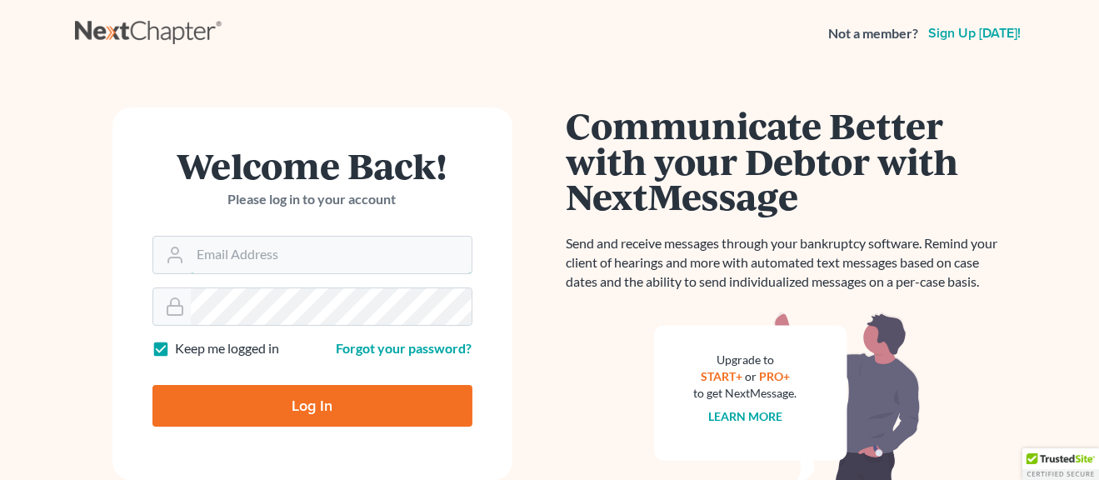
type input "sfrance@lawolaw.org"
click at [287, 411] on input "Log In" at bounding box center [312, 406] width 320 height 42
type input "Thinking..."
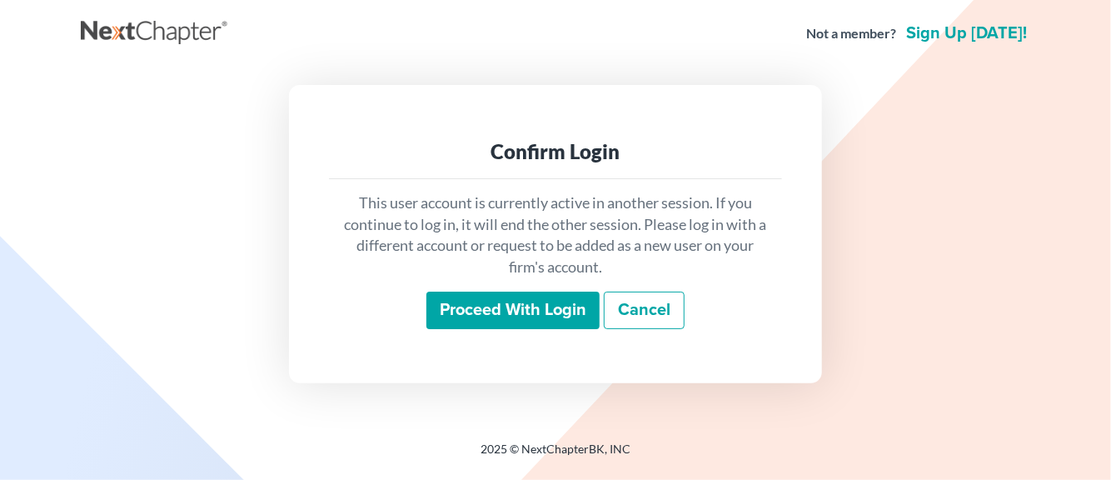
click at [483, 314] on input "Proceed with login" at bounding box center [513, 311] width 173 height 38
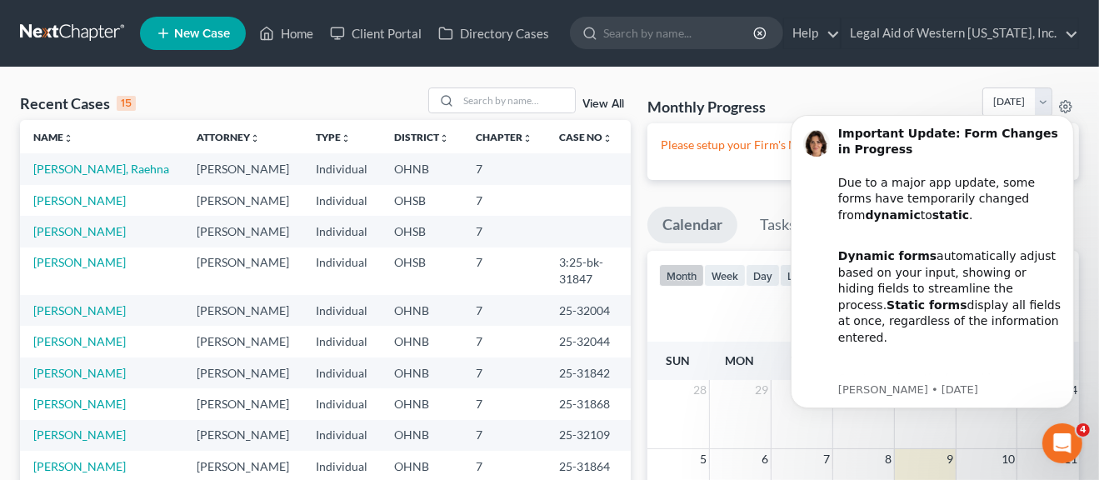
click at [184, 33] on span "New Case" at bounding box center [202, 33] width 56 height 12
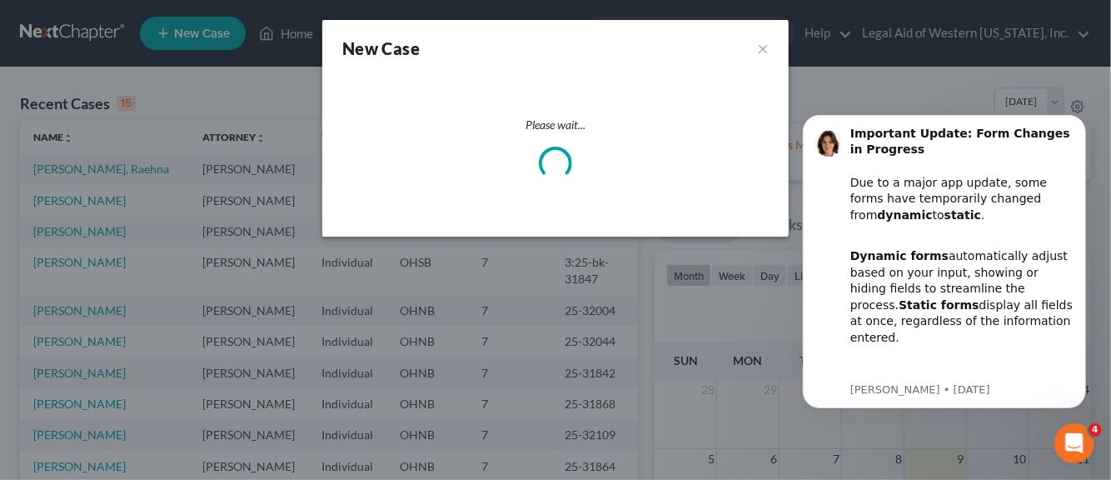
select select "61"
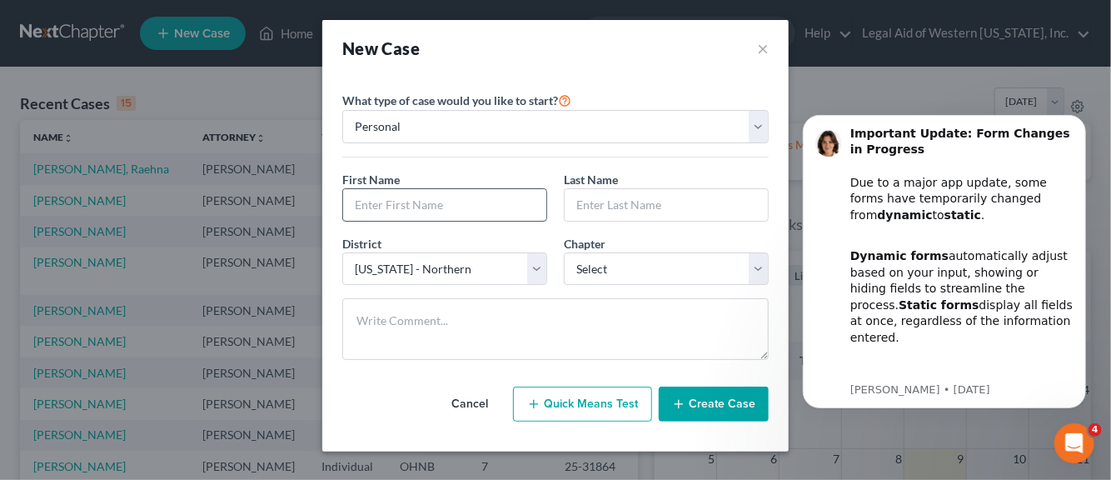
click at [408, 210] on input "text" at bounding box center [444, 205] width 203 height 32
type input "[PERSON_NAME]"
click at [590, 208] on input "text" at bounding box center [666, 205] width 203 height 32
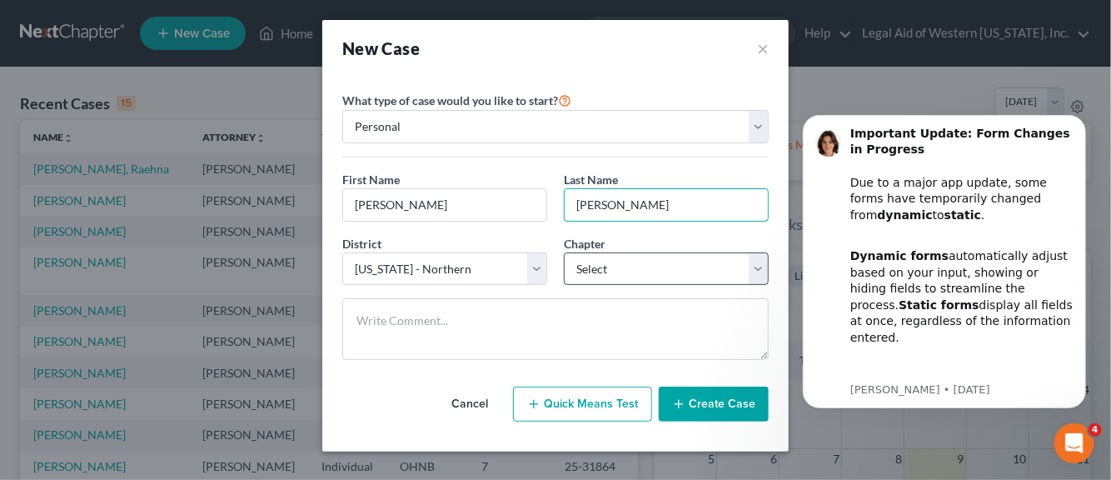
type input "[PERSON_NAME]"
click at [756, 262] on select "Select 7 11 12 13" at bounding box center [666, 268] width 205 height 33
select select "0"
click at [564, 252] on select "Select 7 11 12 13" at bounding box center [666, 268] width 205 height 33
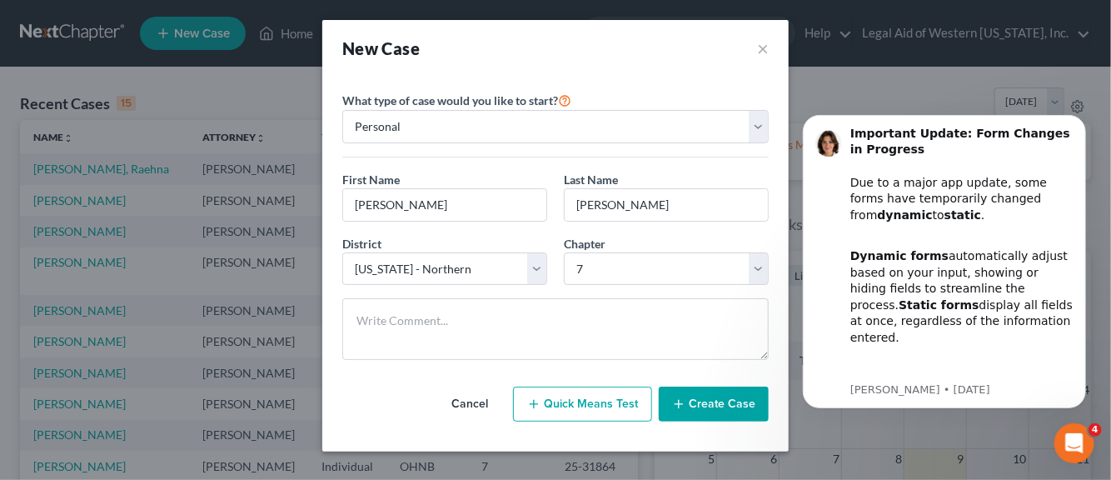
click at [713, 408] on button "Create Case" at bounding box center [714, 404] width 110 height 35
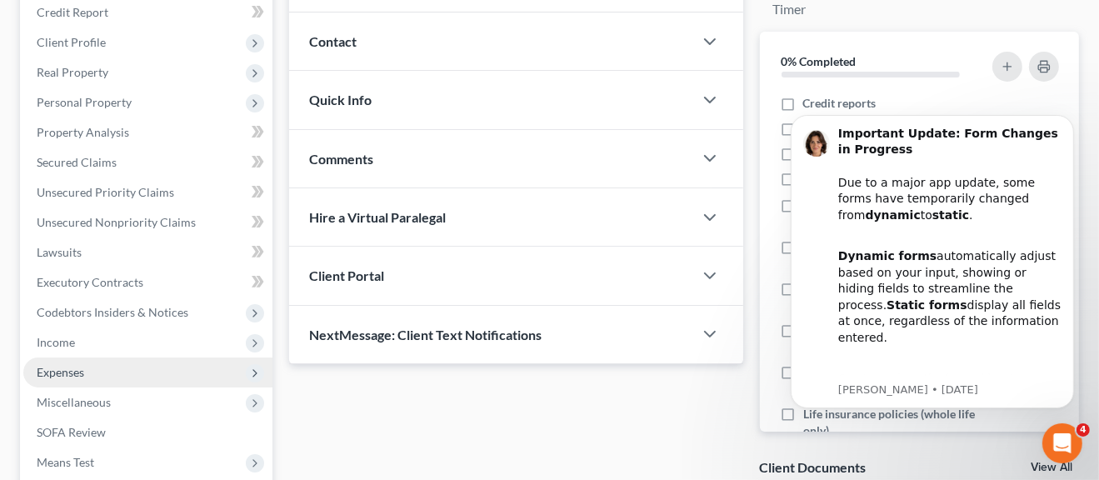
scroll to position [167, 0]
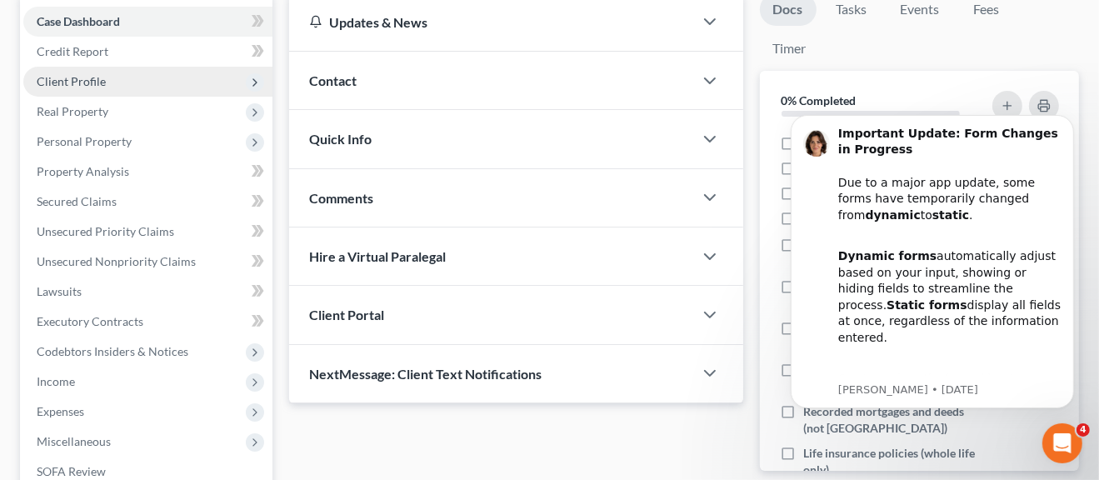
click at [71, 81] on span "Client Profile" at bounding box center [71, 81] width 69 height 14
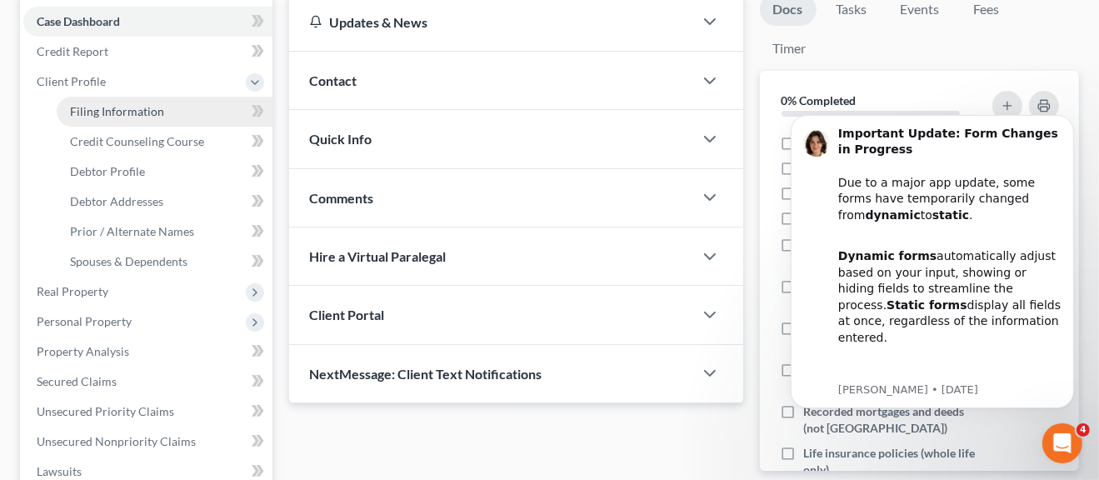
click at [102, 111] on span "Filing Information" at bounding box center [117, 111] width 94 height 14
select select "1"
select select "0"
select select "61"
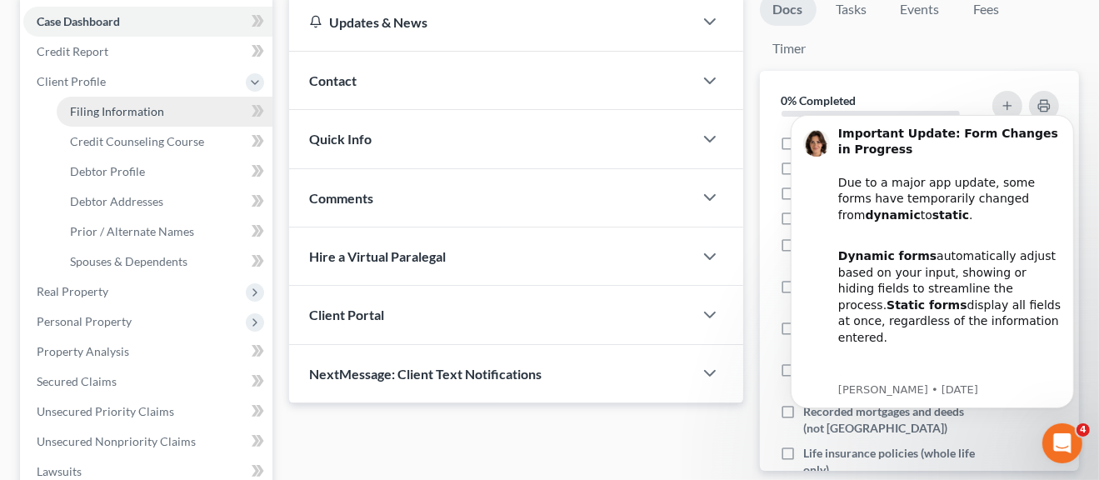
select select "36"
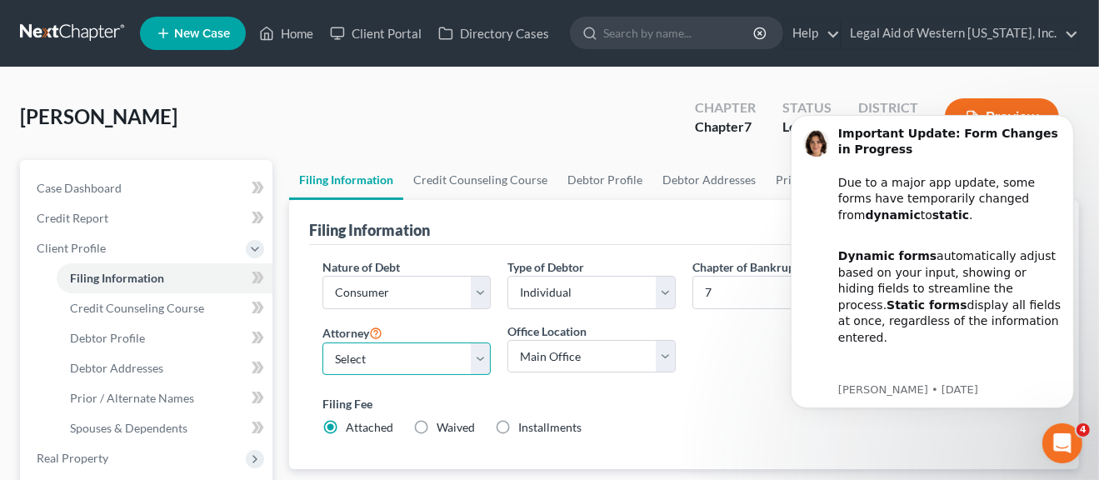
click at [477, 357] on select "Select [PERSON_NAME] - OHNB [PERSON_NAME] - OHSB [PERSON_NAME] - OHSB [PERSON_N…" at bounding box center [406, 358] width 168 height 33
select select "4"
click at [322, 342] on select "Select [PERSON_NAME] - OHNB [PERSON_NAME] - OHSB [PERSON_NAME] - OHSB [PERSON_N…" at bounding box center [406, 358] width 168 height 33
click at [660, 359] on select "Main Office Legal Aid of [GEOGRAPHIC_DATA][US_STATE], Inc." at bounding box center [591, 356] width 168 height 33
select select "0"
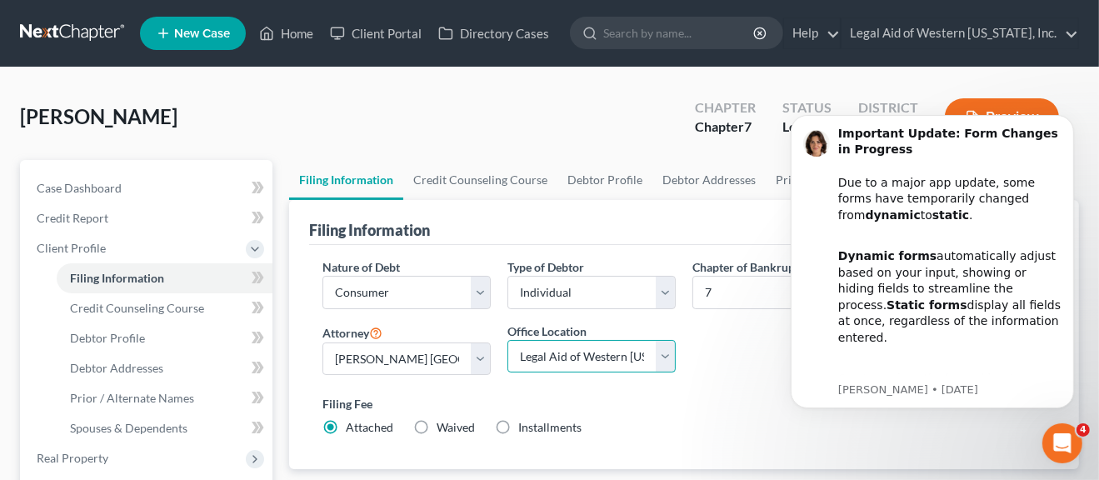
click at [507, 340] on select "Main Office Legal Aid of [GEOGRAPHIC_DATA][US_STATE], Inc." at bounding box center [591, 356] width 168 height 33
click at [866, 422] on body "Important Update: Form Changes in Progress Due to a major app update, some form…" at bounding box center [931, 282] width 320 height 364
click at [910, 328] on div "Dynamic forms automatically adjust based on your input, showing or hiding field…" at bounding box center [948, 288] width 223 height 114
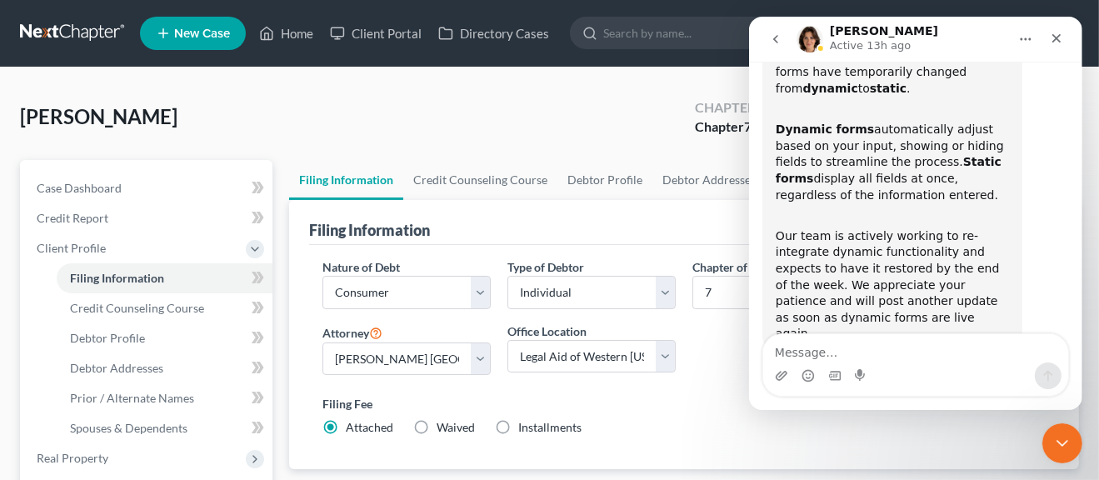
scroll to position [178, 0]
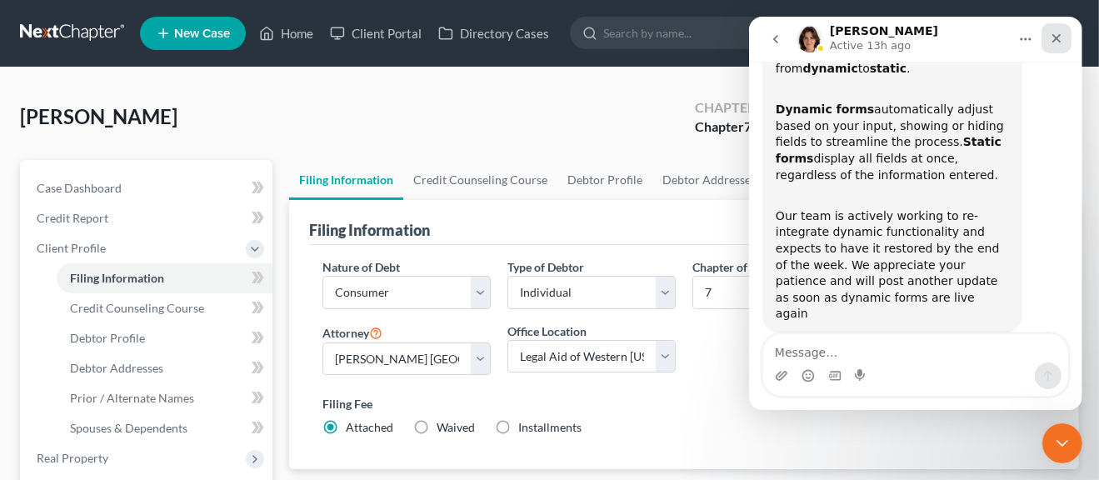
click at [1059, 38] on icon "Close" at bounding box center [1055, 38] width 13 height 13
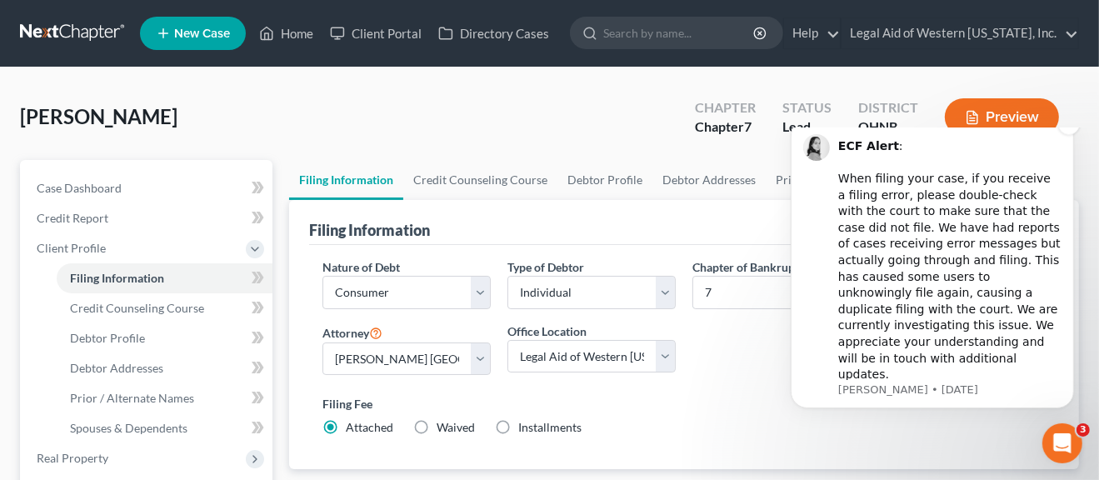
click at [963, 252] on div "ECF Alert : ​ When filing your case, if you receive a filing error, please doub…" at bounding box center [948, 259] width 223 height 245
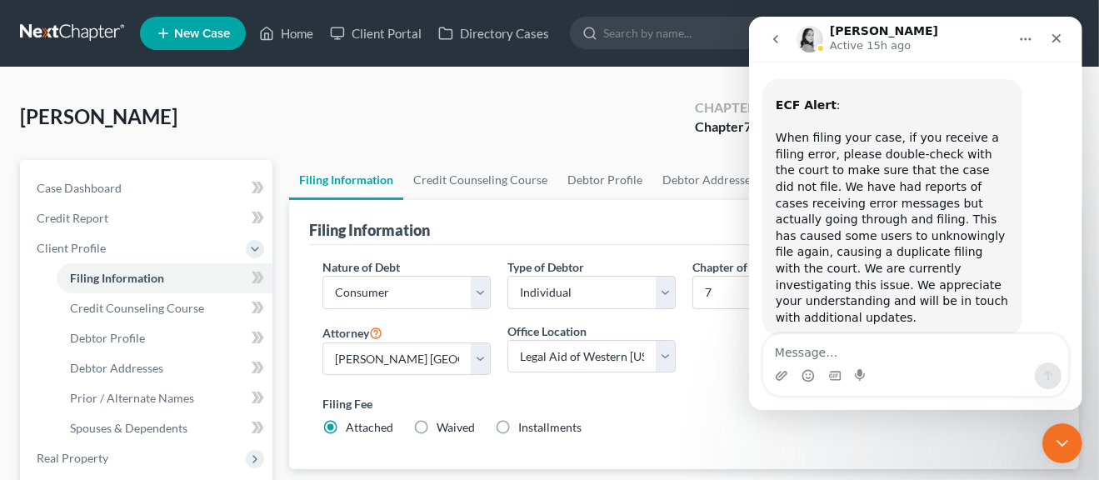
scroll to position [88, 0]
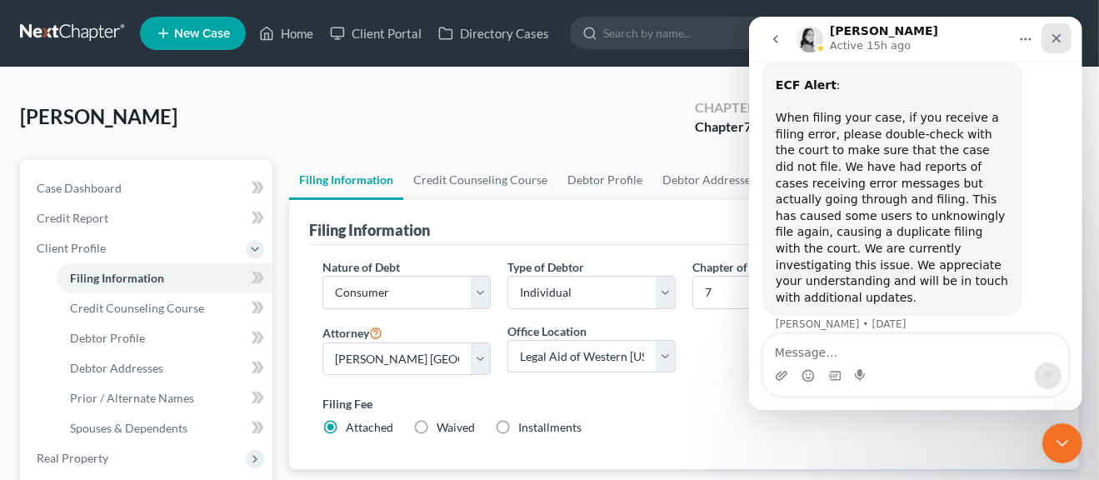
click at [1055, 41] on icon "Close" at bounding box center [1055, 38] width 13 height 13
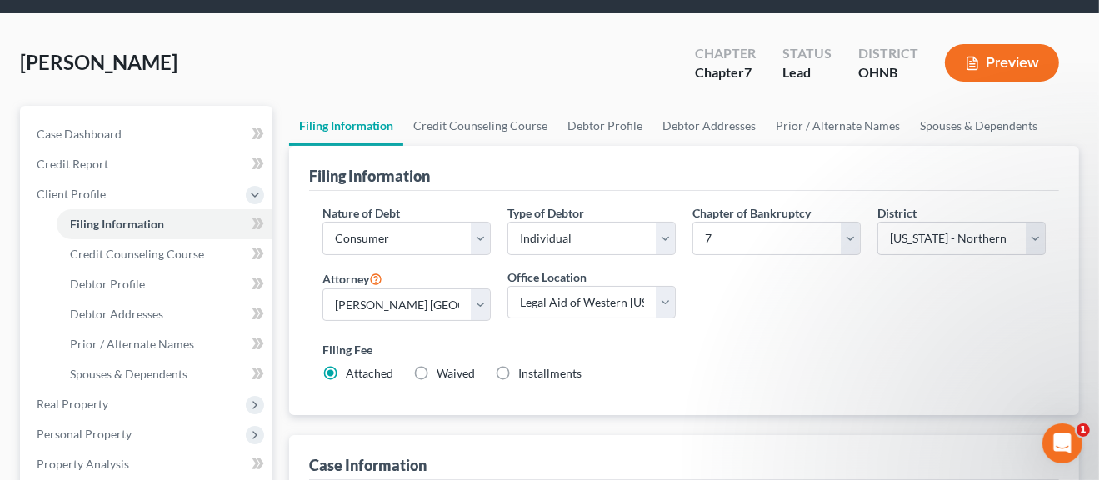
scroll to position [83, 0]
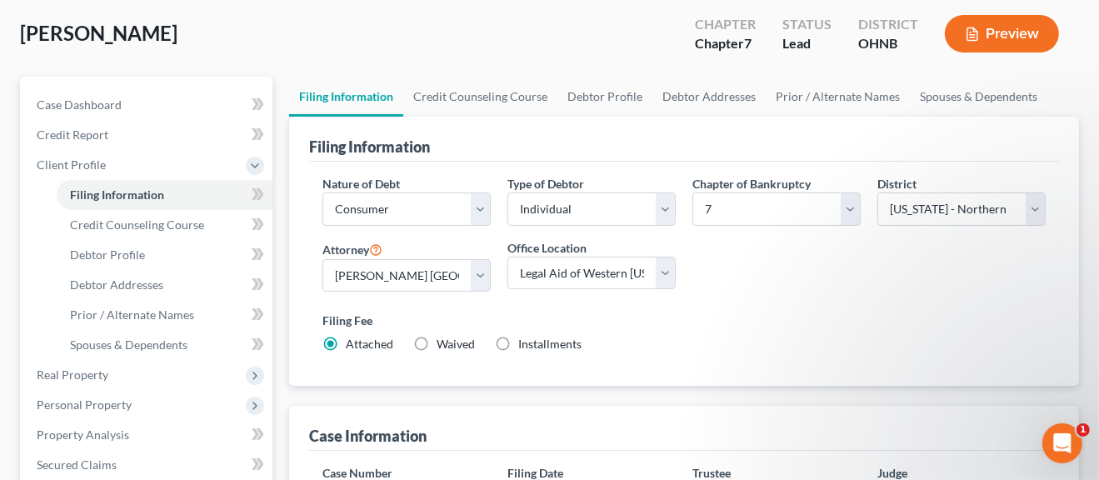
click at [518, 343] on label "Installments Installments" at bounding box center [549, 344] width 63 height 17
click at [525, 343] on input "Installments Installments" at bounding box center [530, 341] width 11 height 11
radio input "true"
radio input "false"
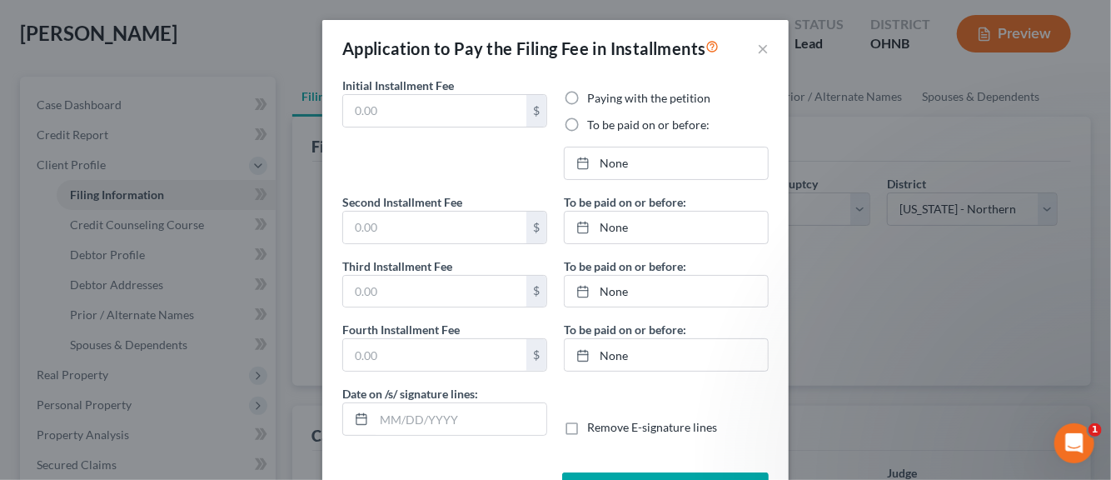
type input "0.00"
radio input "true"
type input "0.00"
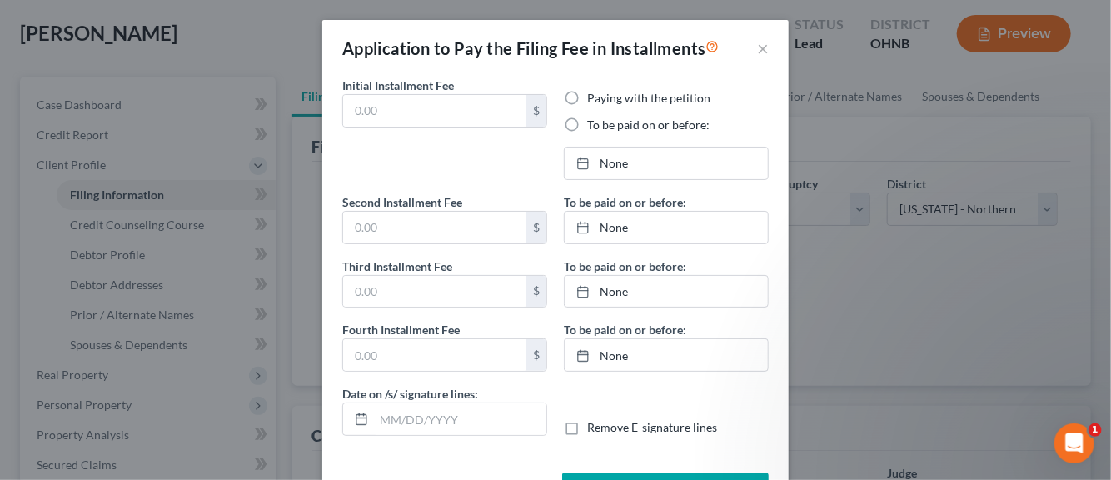
type input "[DATE]"
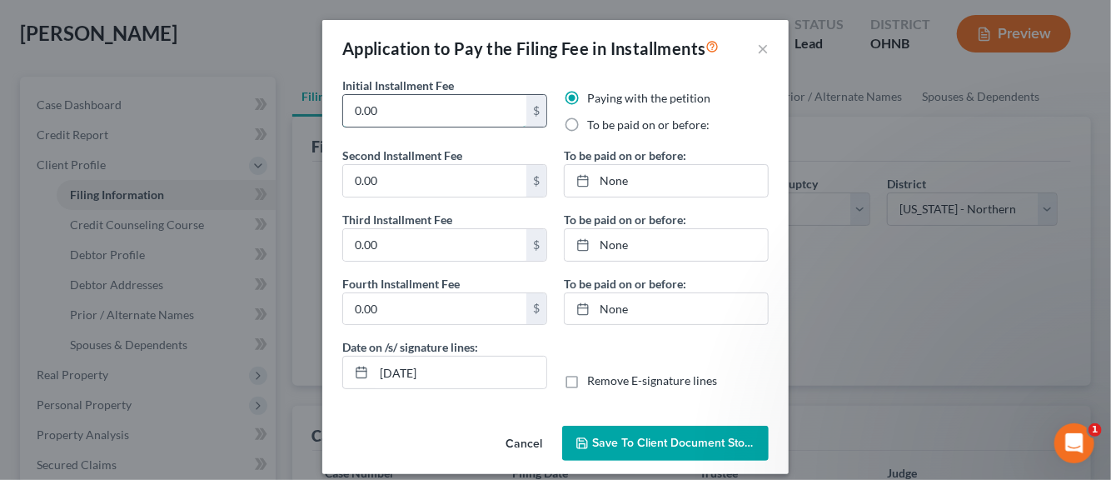
click at [376, 110] on input "0.00" at bounding box center [434, 111] width 183 height 32
click at [528, 112] on div "$" at bounding box center [537, 111] width 20 height 32
click at [357, 113] on input "0.00" at bounding box center [434, 111] width 183 height 32
click at [354, 113] on input "0.00" at bounding box center [434, 111] width 183 height 32
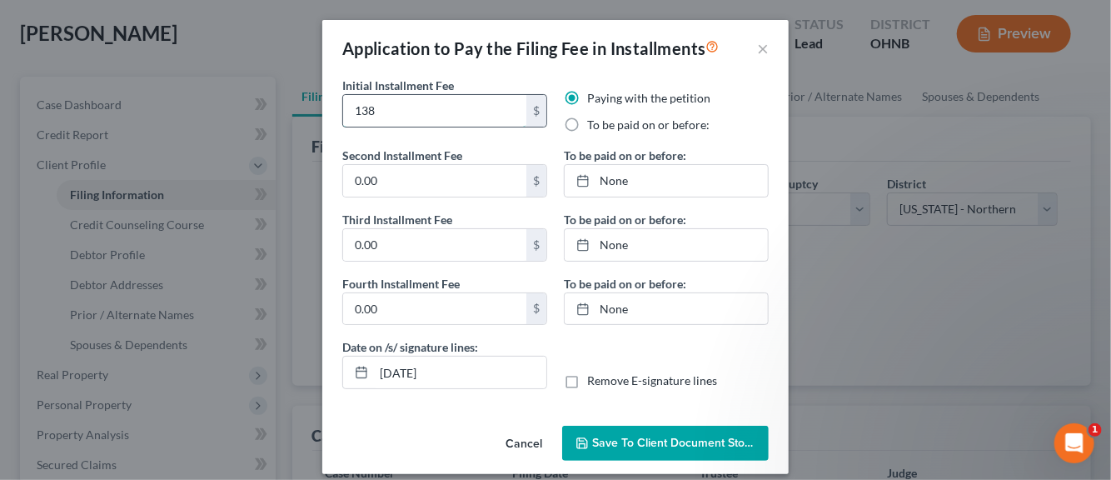
click at [370, 110] on input "138" at bounding box center [434, 111] width 183 height 32
type input "138.00"
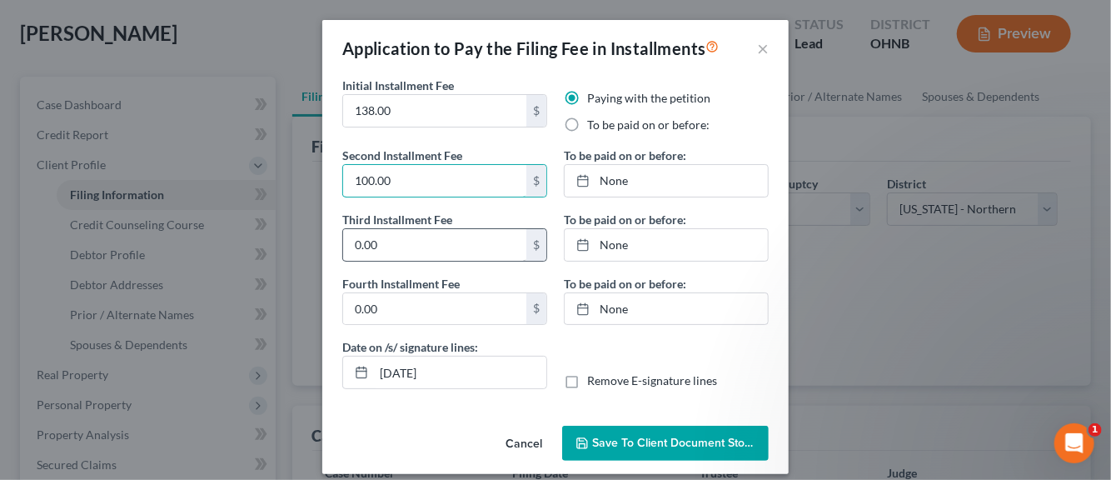
type input "100.00"
click at [368, 246] on input "0.00" at bounding box center [434, 245] width 183 height 32
type input "100.00"
click at [587, 124] on label "To be paid on or before:" at bounding box center [648, 125] width 122 height 17
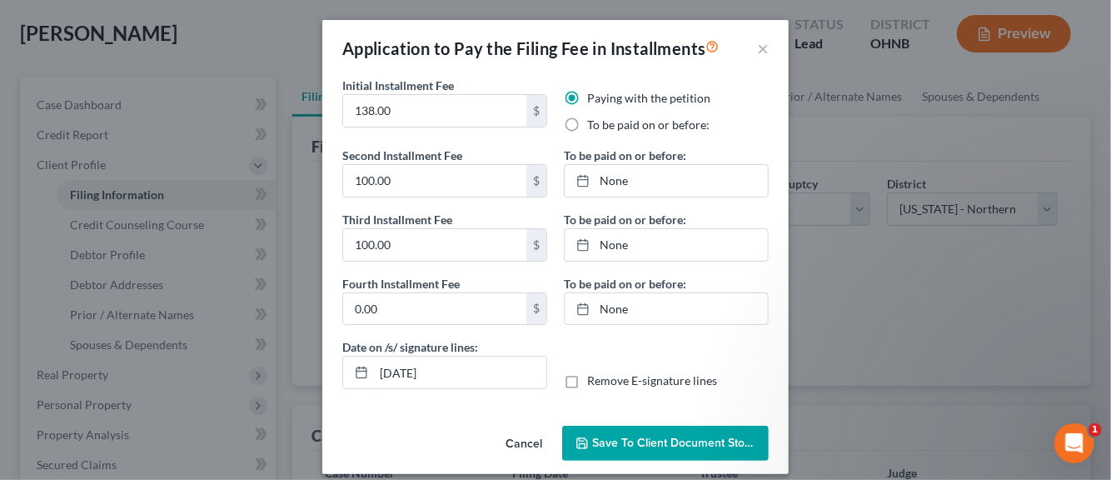
click at [594, 124] on input "To be paid on or before:" at bounding box center [599, 122] width 11 height 11
radio input "true"
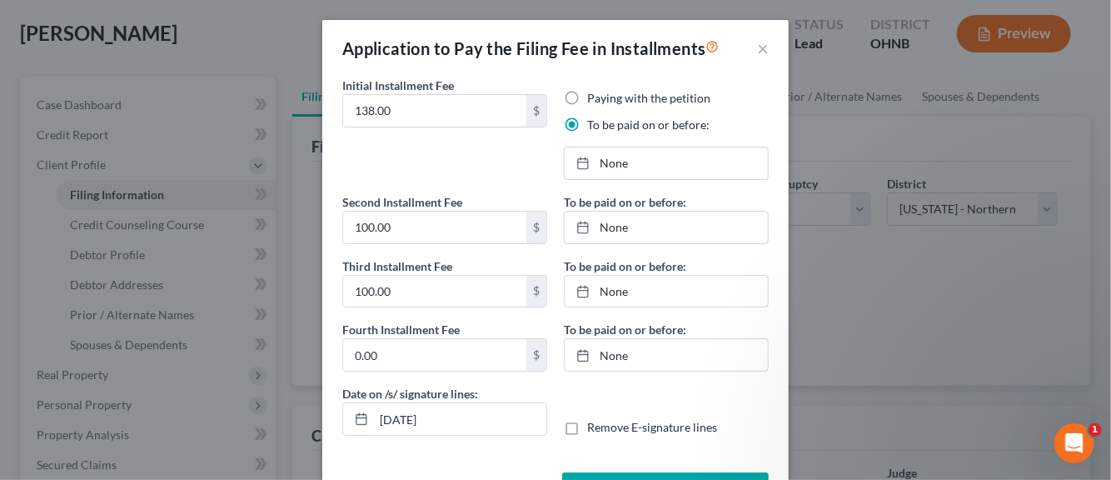
click at [587, 99] on label "Paying with the petition" at bounding box center [648, 98] width 123 height 17
click at [594, 99] on input "Paying with the petition" at bounding box center [599, 95] width 11 height 11
radio input "true"
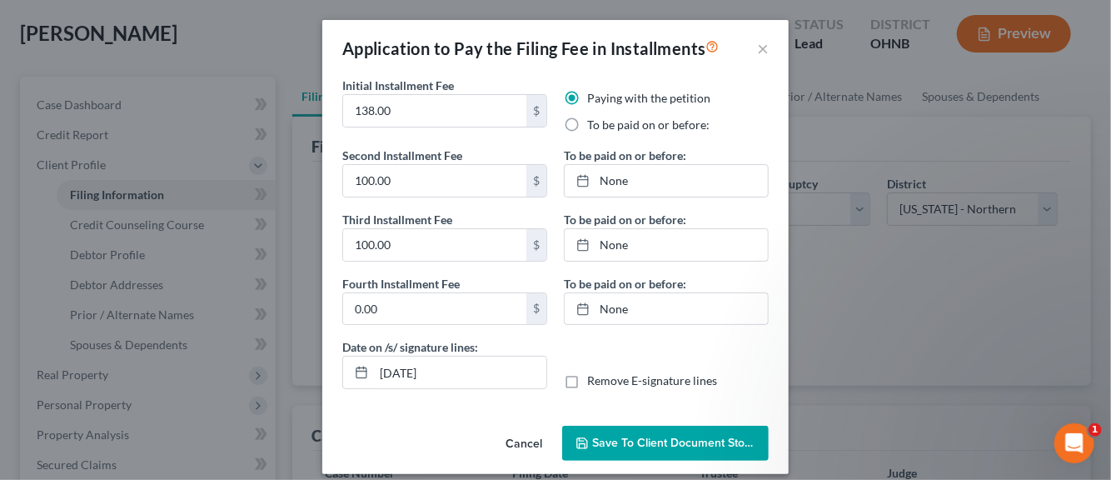
click at [646, 444] on span "Save to Client Document Storage" at bounding box center [680, 443] width 177 height 14
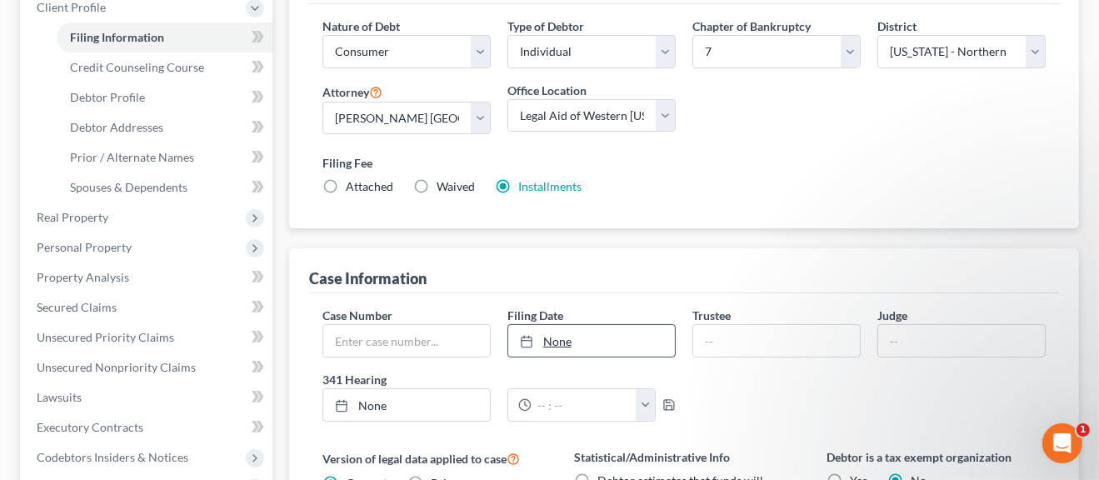
scroll to position [117, 0]
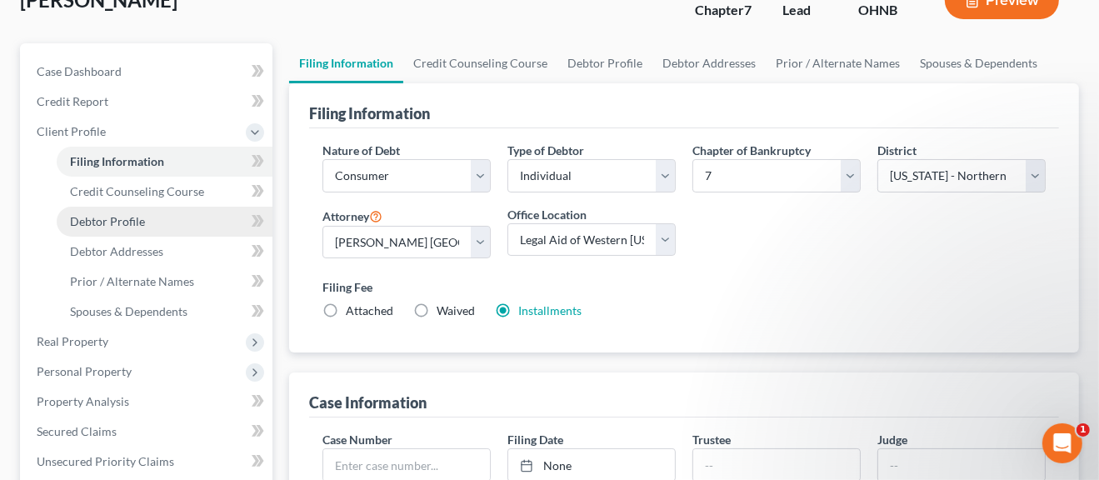
click at [104, 219] on span "Debtor Profile" at bounding box center [107, 221] width 75 height 14
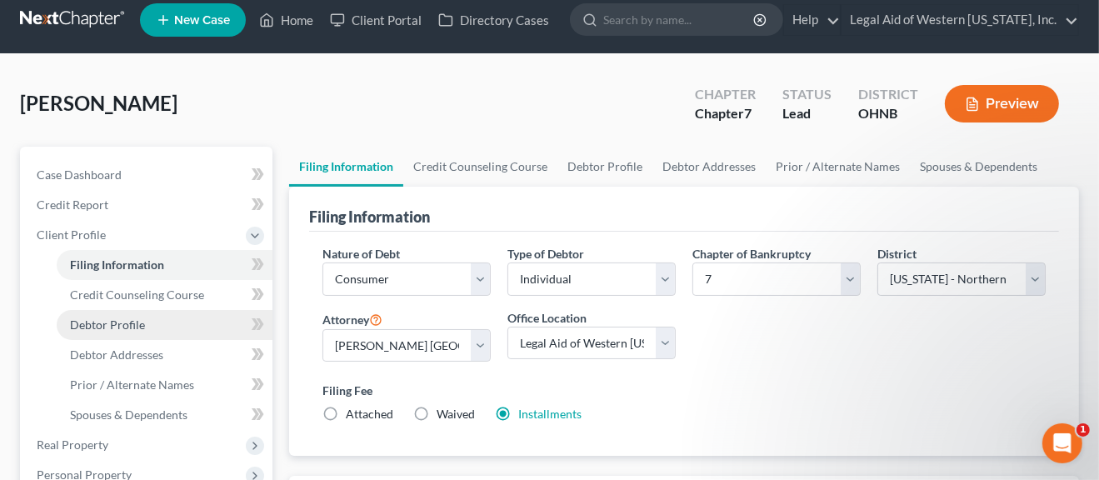
select select "0"
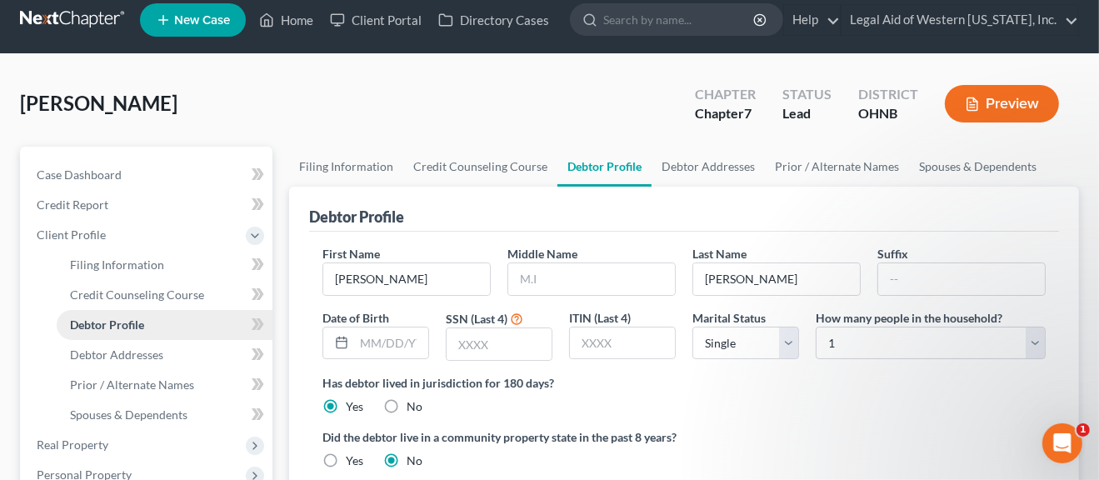
scroll to position [0, 0]
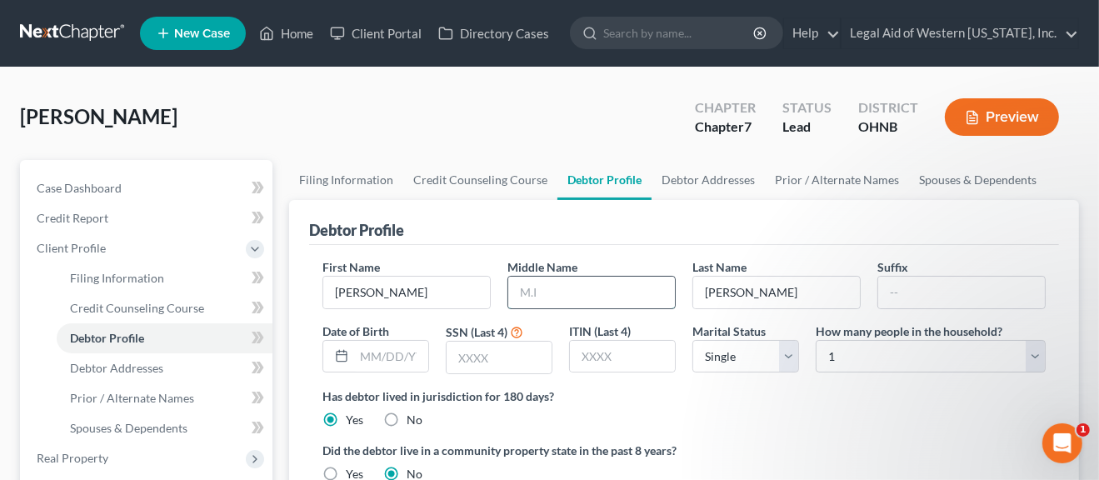
click at [524, 296] on input "text" at bounding box center [591, 293] width 167 height 32
type input "J"
click at [466, 362] on input "text" at bounding box center [499, 358] width 105 height 32
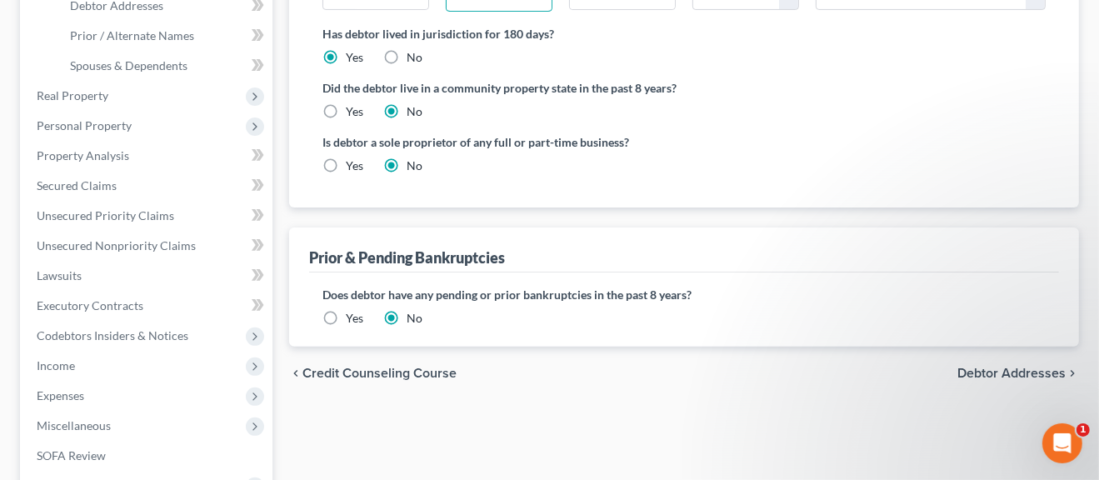
scroll to position [333, 0]
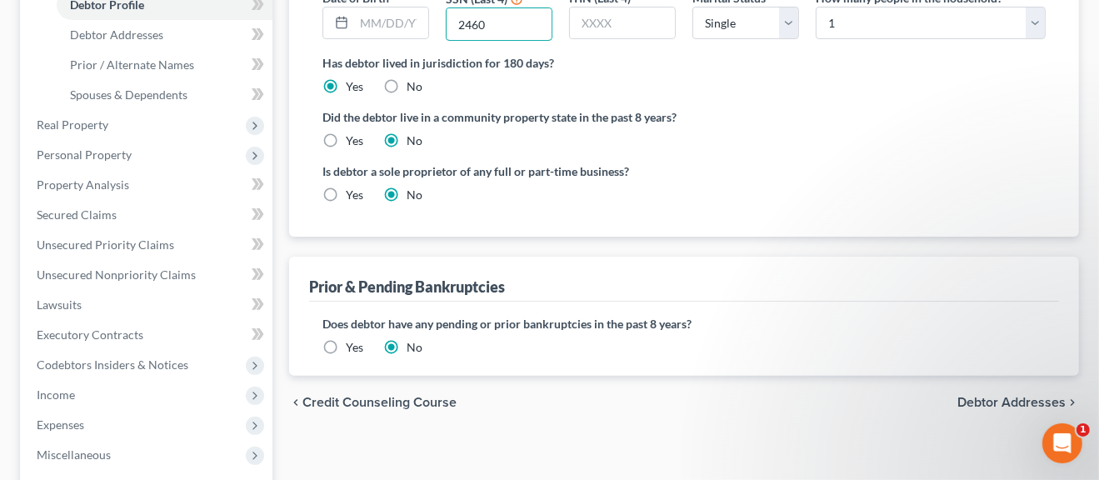
type input "2460"
click at [969, 402] on span "Debtor Addresses" at bounding box center [1011, 402] width 108 height 13
select select "0"
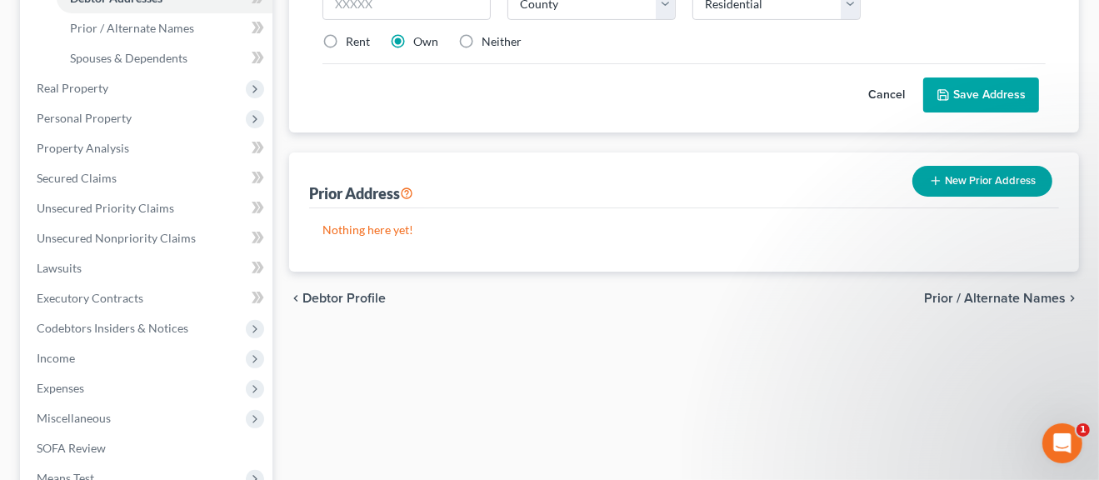
scroll to position [387, 0]
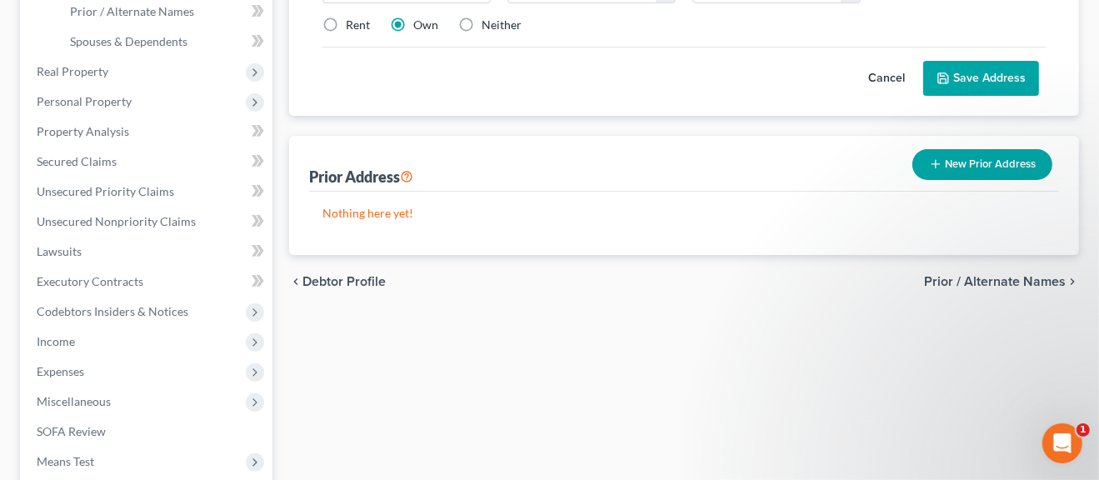
click at [1020, 275] on span "Prior / Alternate Names" at bounding box center [995, 281] width 142 height 13
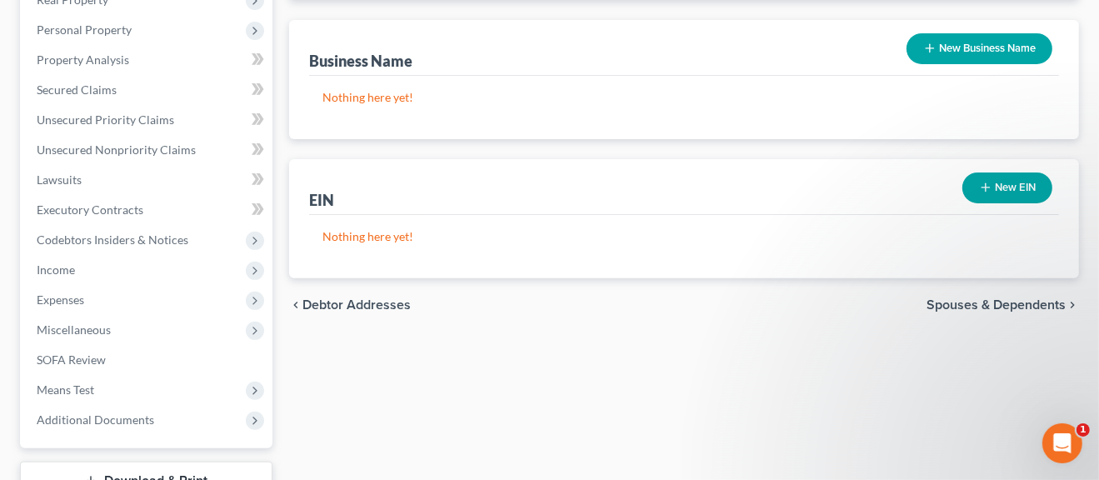
scroll to position [430, 0]
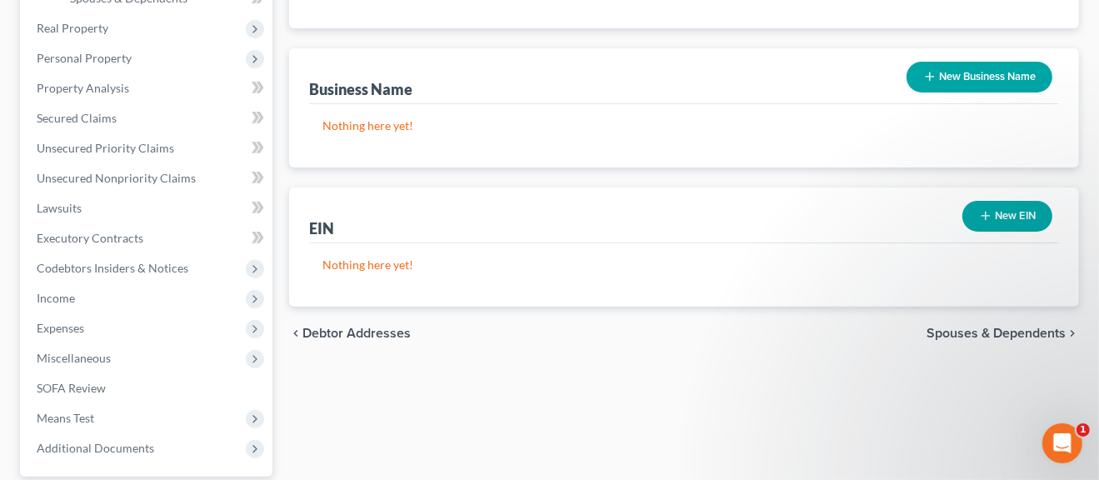
click at [1023, 328] on span "Spouses & Dependents" at bounding box center [995, 333] width 139 height 13
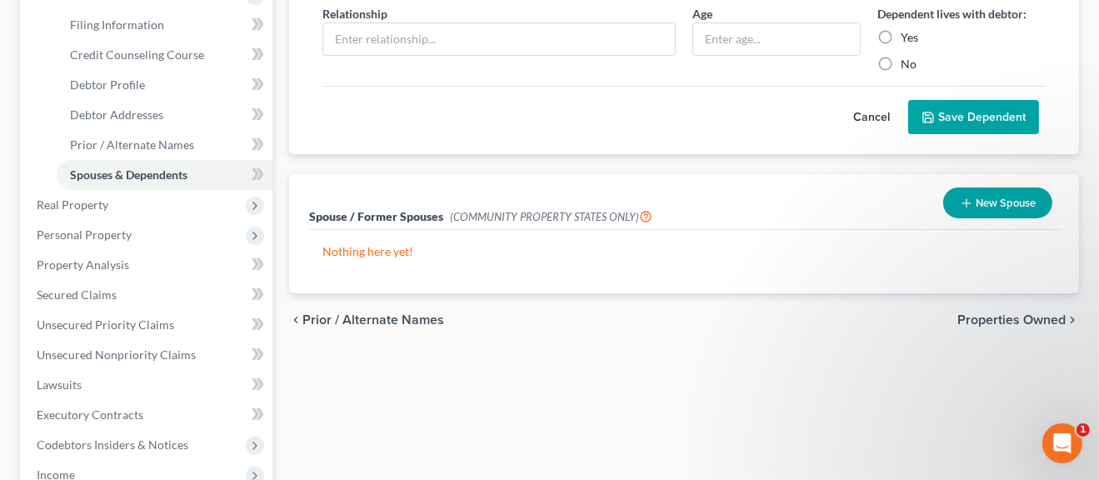
scroll to position [251, 0]
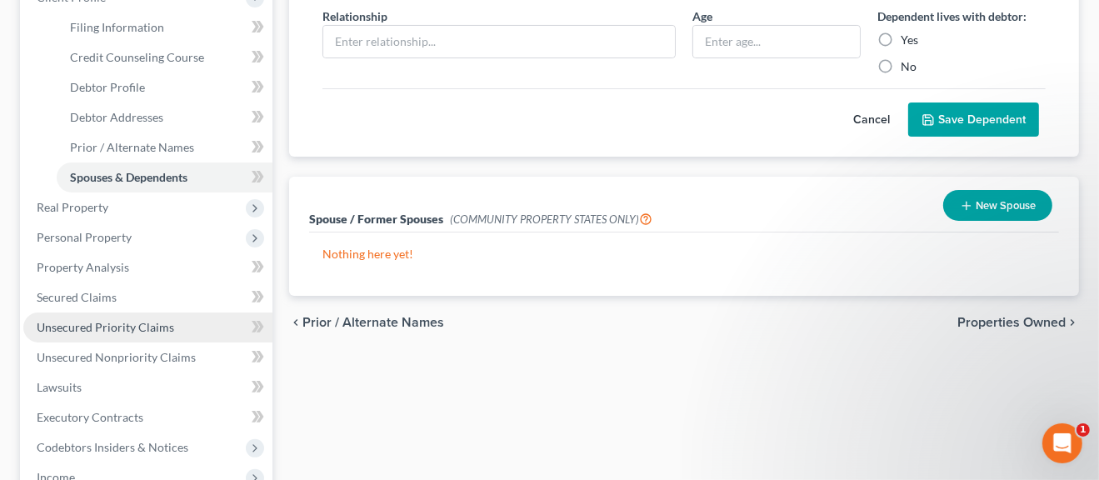
click at [123, 327] on span "Unsecured Priority Claims" at bounding box center [105, 327] width 137 height 14
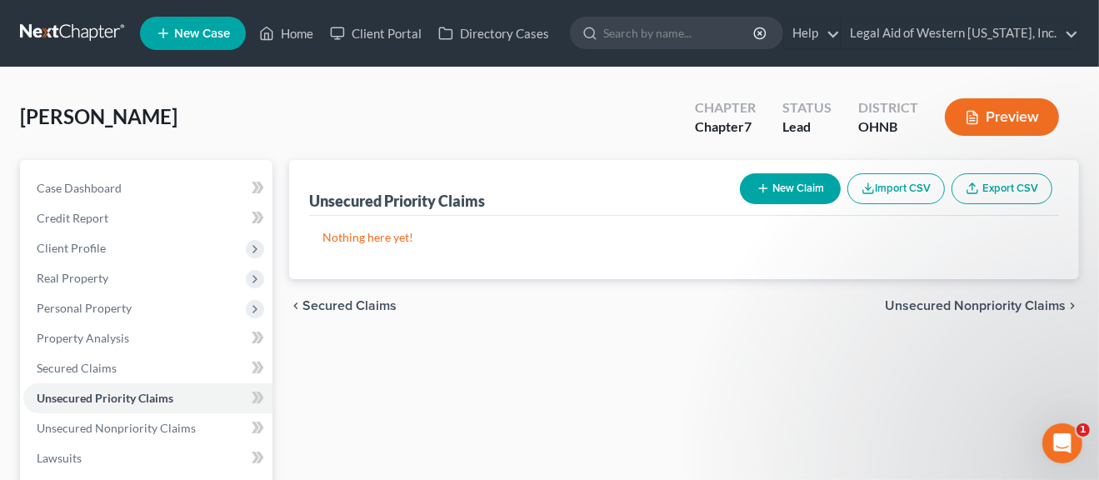
click at [777, 191] on button "New Claim" at bounding box center [790, 188] width 101 height 31
select select "0"
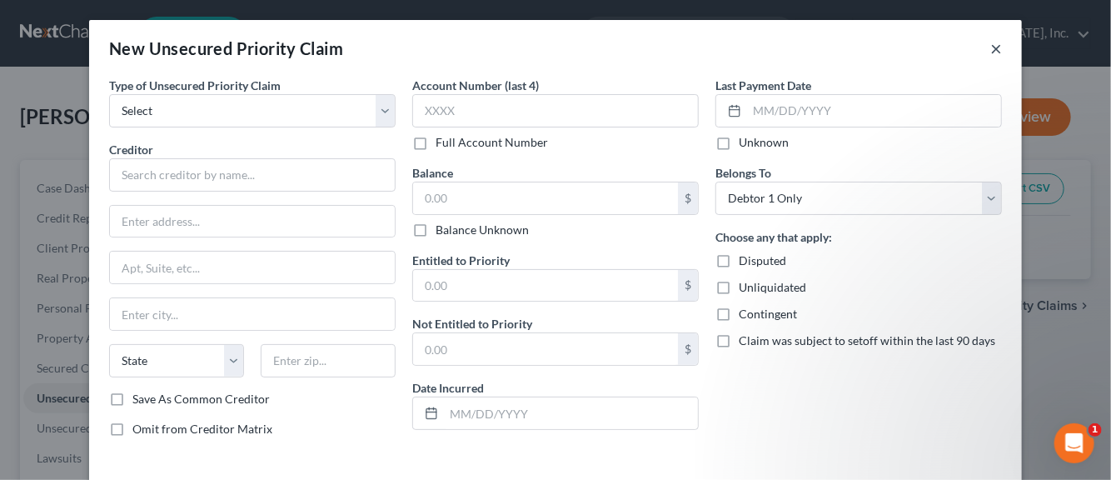
click at [991, 51] on button "×" at bounding box center [997, 48] width 12 height 20
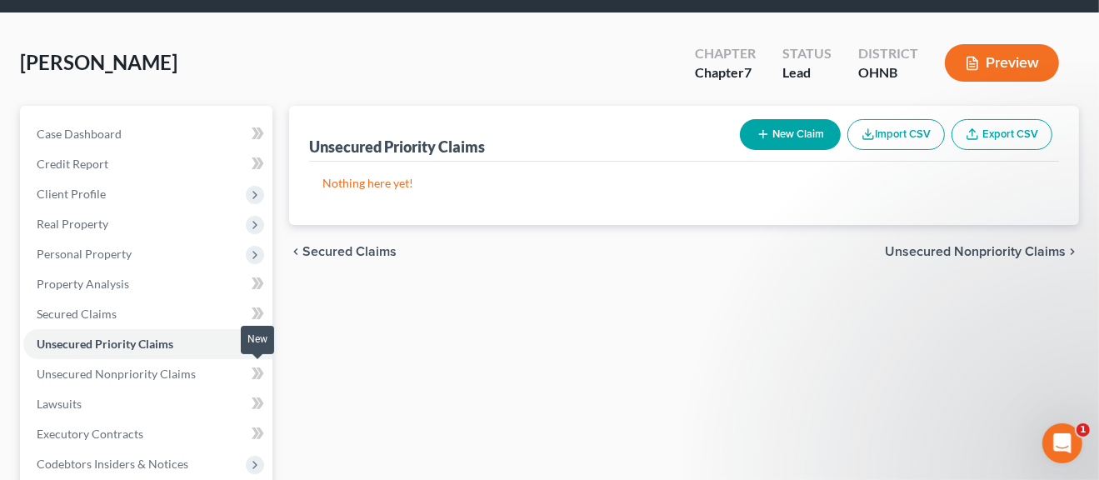
scroll to position [83, 0]
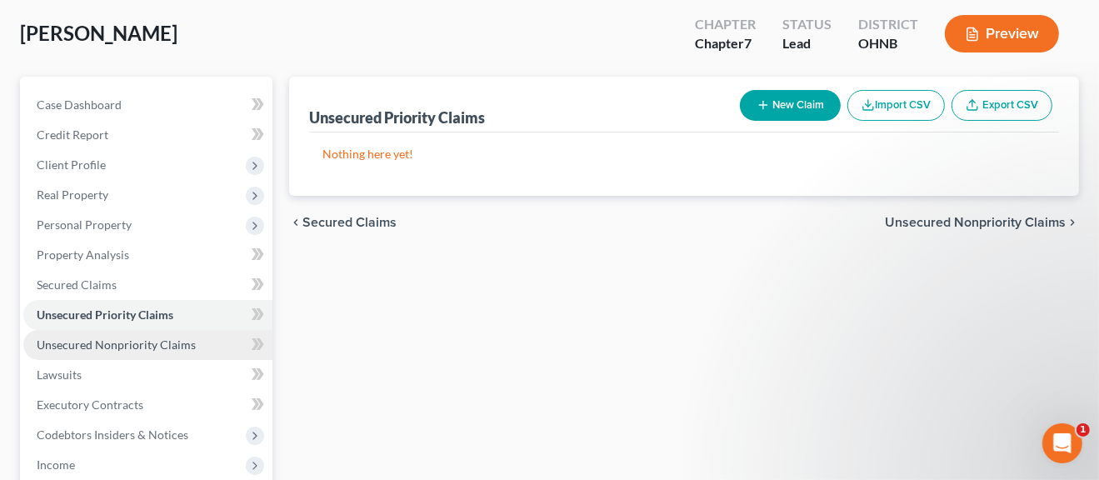
click at [77, 342] on span "Unsecured Nonpriority Claims" at bounding box center [116, 344] width 159 height 14
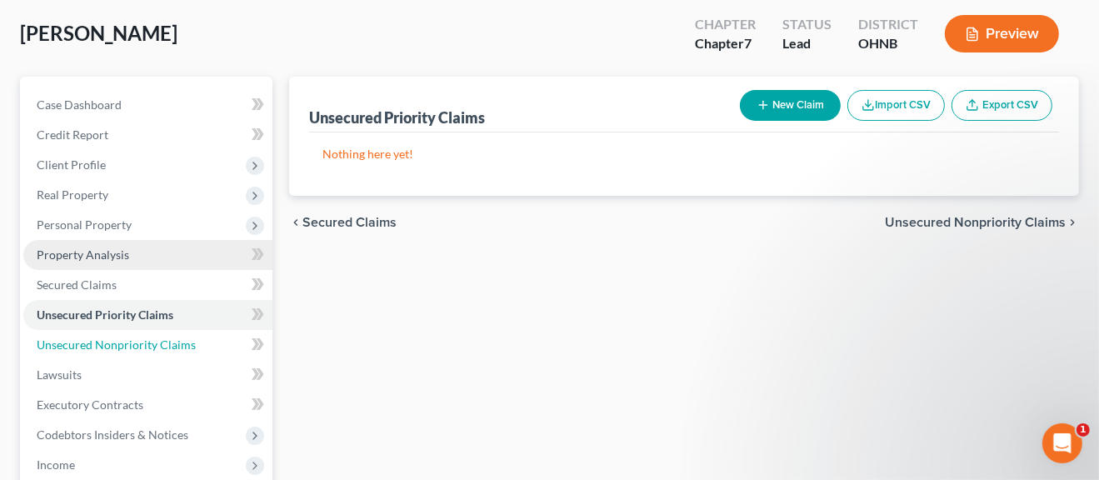
scroll to position [5, 0]
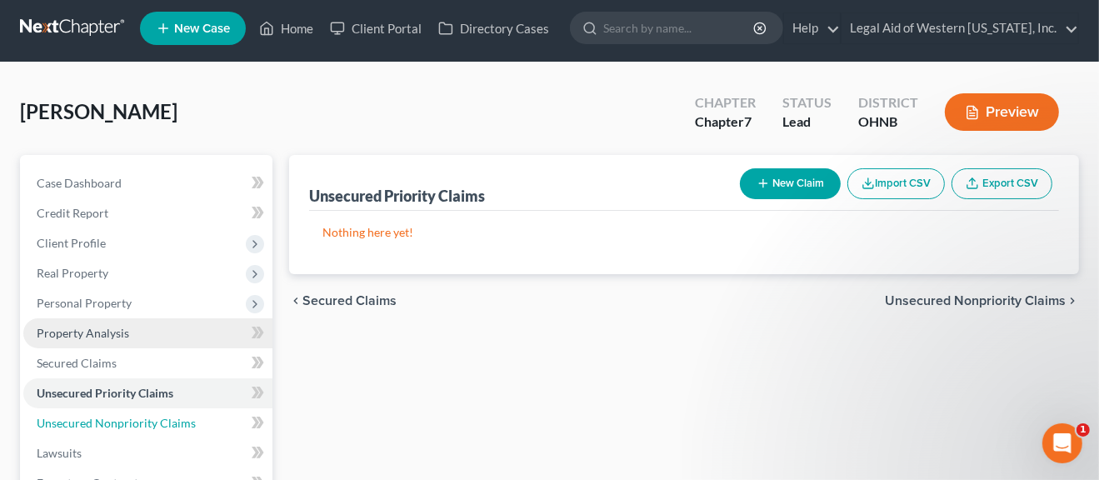
click at [77, 342] on ul "Case Dashboard Payments Invoices Payments Payments Credit Report Client Profile" at bounding box center [147, 438] width 249 height 540
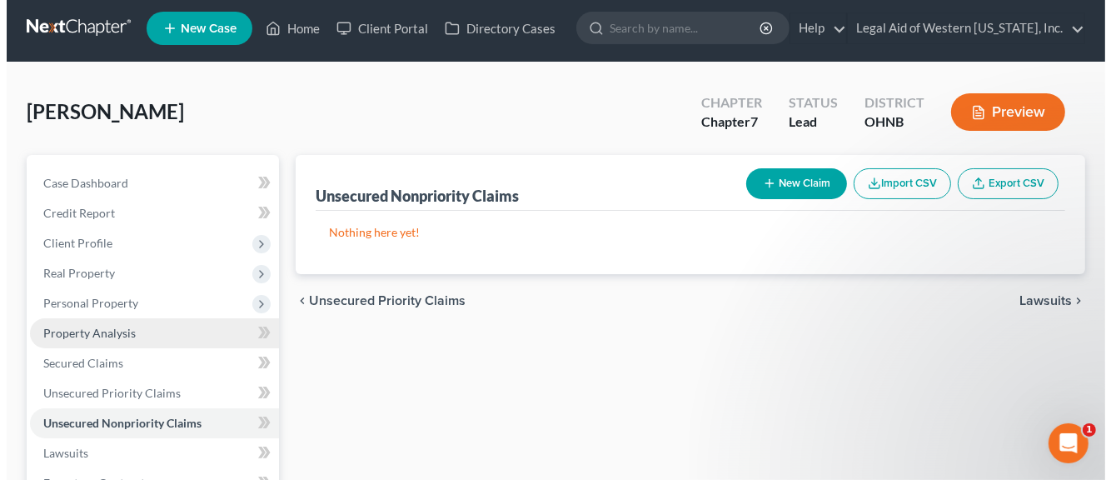
scroll to position [0, 0]
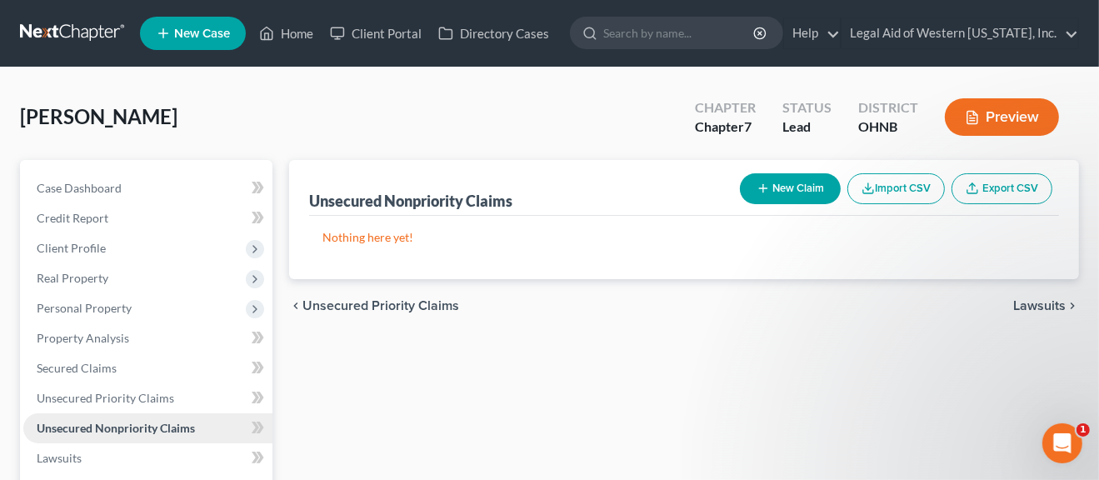
click at [116, 427] on span "Unsecured Nonpriority Claims" at bounding box center [116, 428] width 158 height 14
click at [781, 193] on button "New Claim" at bounding box center [790, 188] width 101 height 31
select select "0"
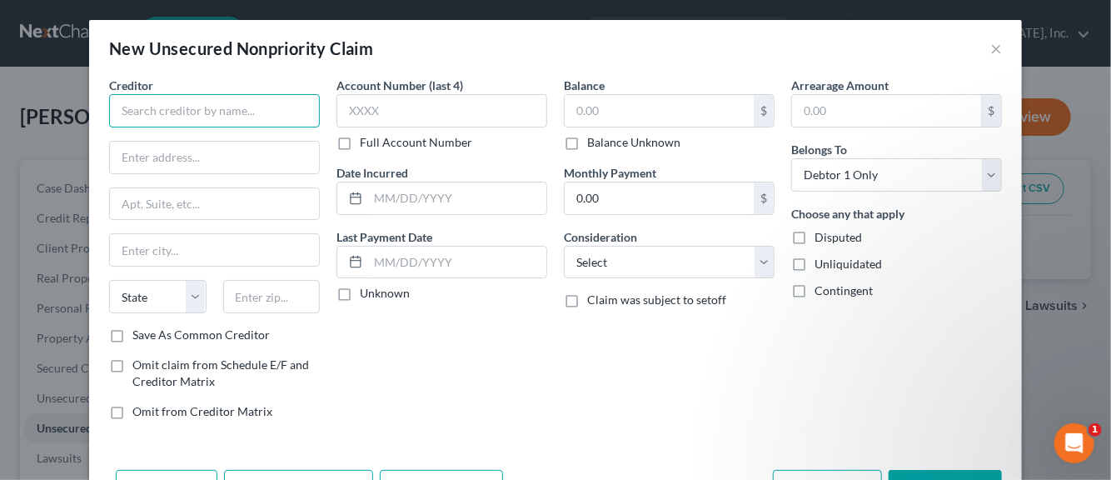
click at [217, 115] on input "text" at bounding box center [214, 110] width 211 height 33
type input "Discover Bank"
type input "PO Box 30939"
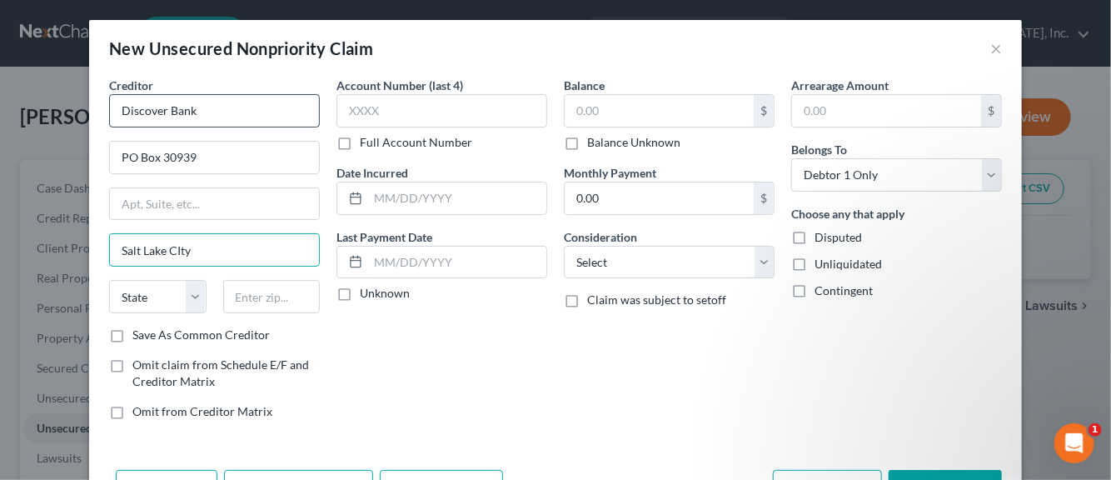
type input "Salt Lake CIty"
select select "46"
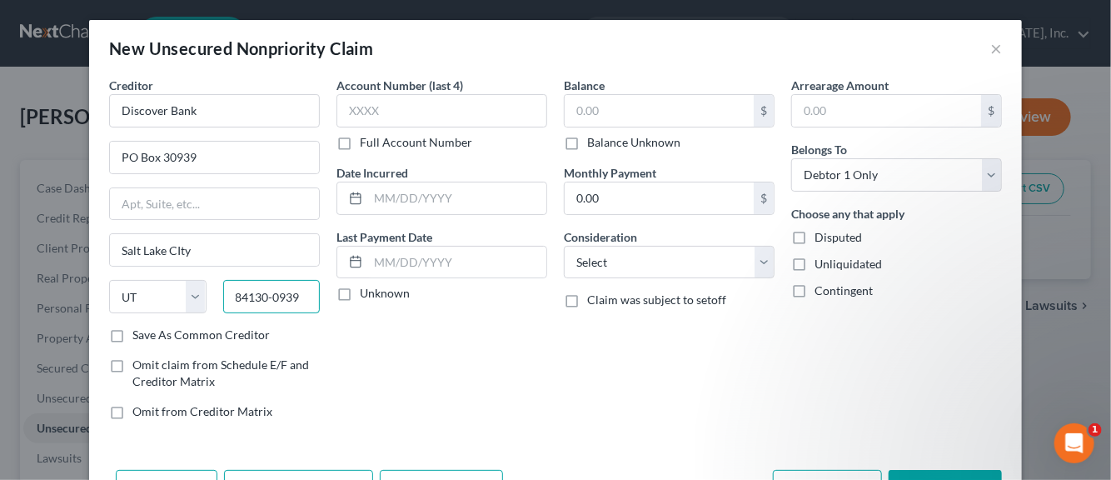
type input "84130-0939"
click at [132, 334] on label "Save As Common Creditor" at bounding box center [200, 335] width 137 height 17
click at [139, 334] on input "Save As Common Creditor" at bounding box center [144, 332] width 11 height 11
checkbox input "true"
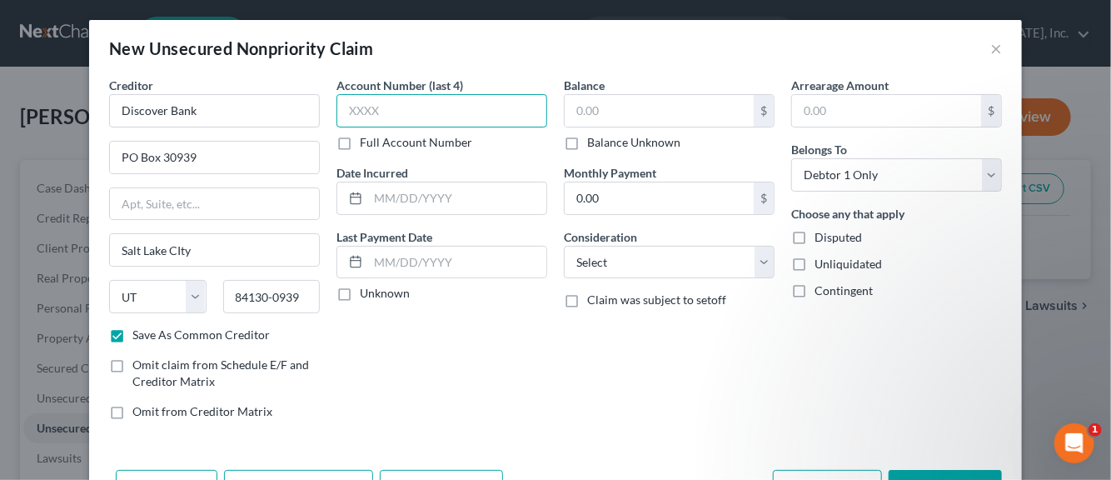
click at [366, 115] on input "text" at bounding box center [442, 110] width 211 height 33
click at [360, 139] on label "Full Account Number" at bounding box center [416, 142] width 112 height 17
click at [367, 139] on input "Full Account Number" at bounding box center [372, 139] width 11 height 11
click at [360, 142] on label "Full Account Number" at bounding box center [416, 142] width 112 height 17
click at [367, 142] on input "Full Account Number" at bounding box center [372, 139] width 11 height 11
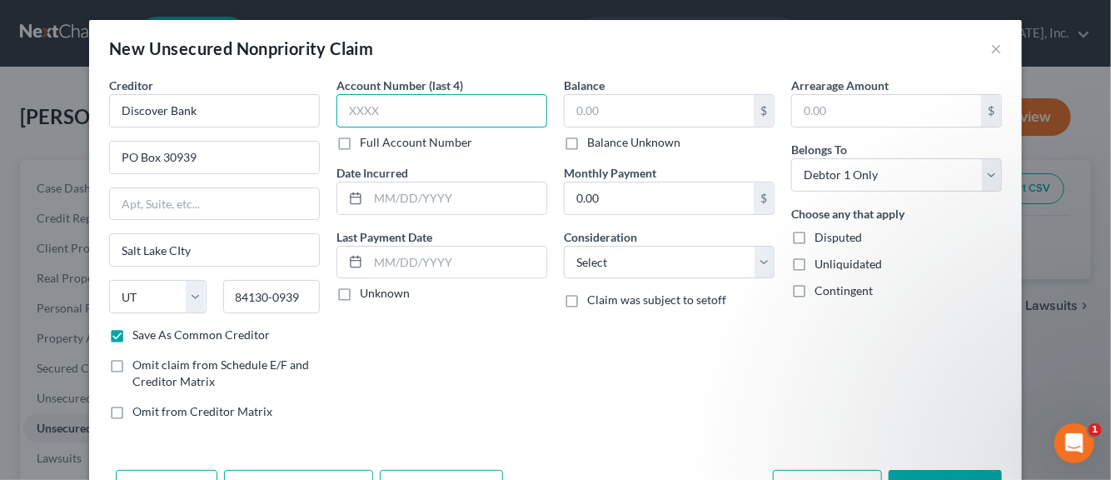
click at [358, 120] on input "text" at bounding box center [442, 110] width 211 height 33
type input "0595"
click at [406, 197] on input "text" at bounding box center [457, 198] width 178 height 32
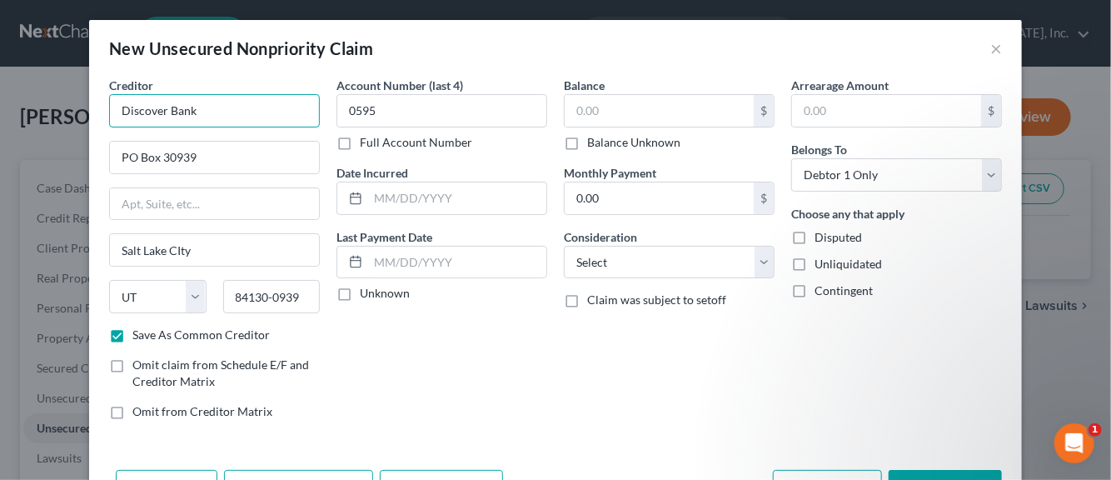
drag, startPoint x: 179, startPoint y: 109, endPoint x: 102, endPoint y: 111, distance: 76.7
click at [109, 111] on input "Discover Bank" at bounding box center [214, 110] width 211 height 33
type input "Credit Acceptance"
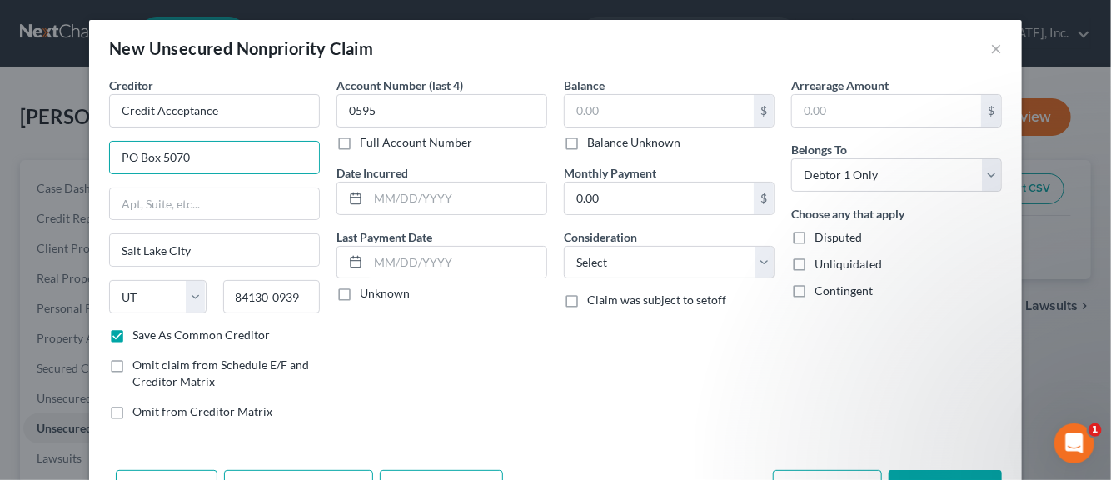
type input "PO Box 5070"
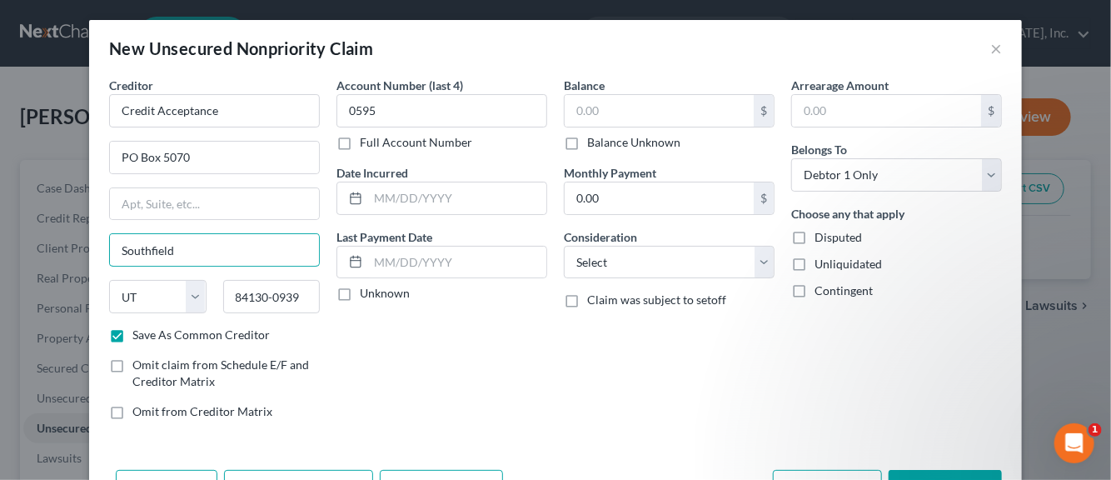
type input "Southfield"
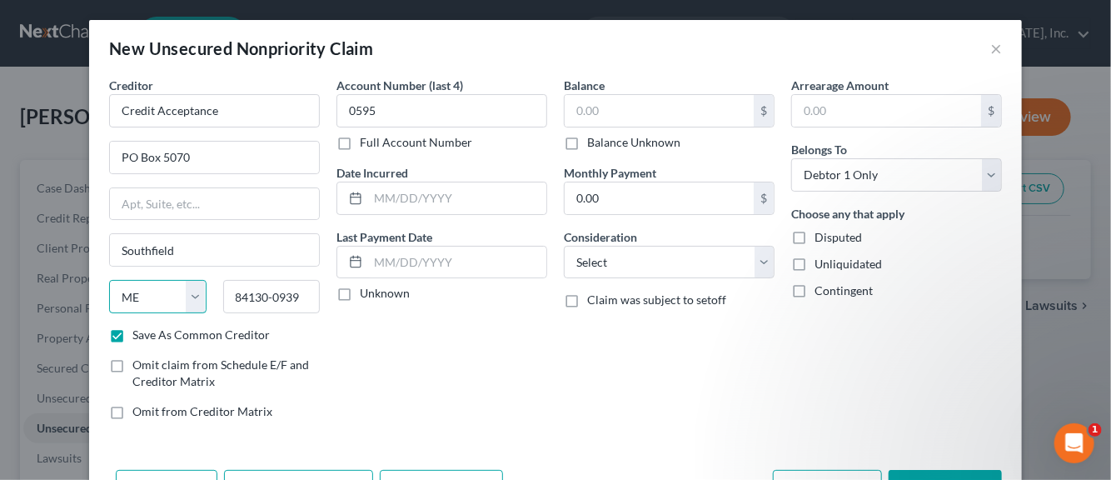
select select "23"
type input "48086"
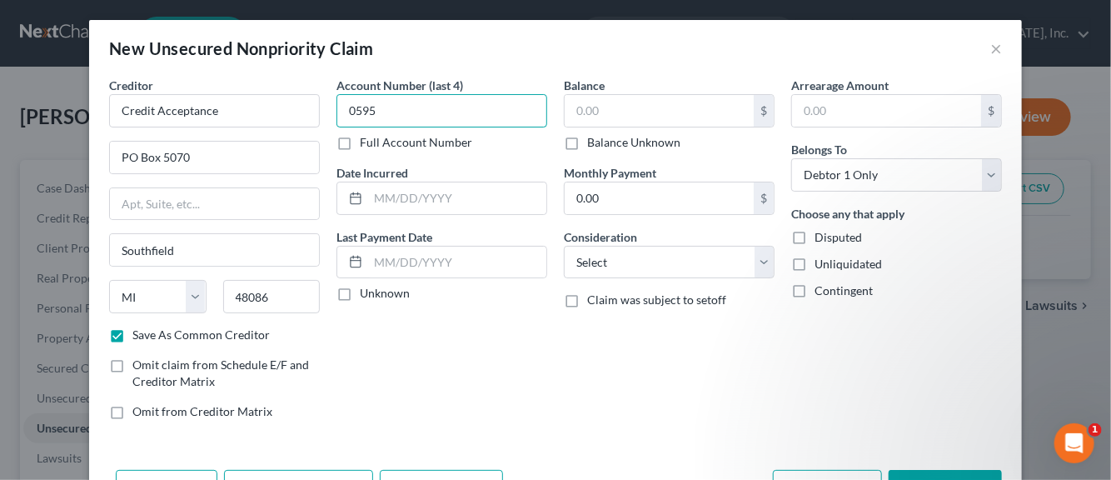
drag, startPoint x: 369, startPoint y: 111, endPoint x: 343, endPoint y: 112, distance: 25.9
click at [343, 112] on input "0595" at bounding box center [442, 110] width 211 height 33
type input "9983"
click at [417, 199] on input "text" at bounding box center [457, 198] width 178 height 32
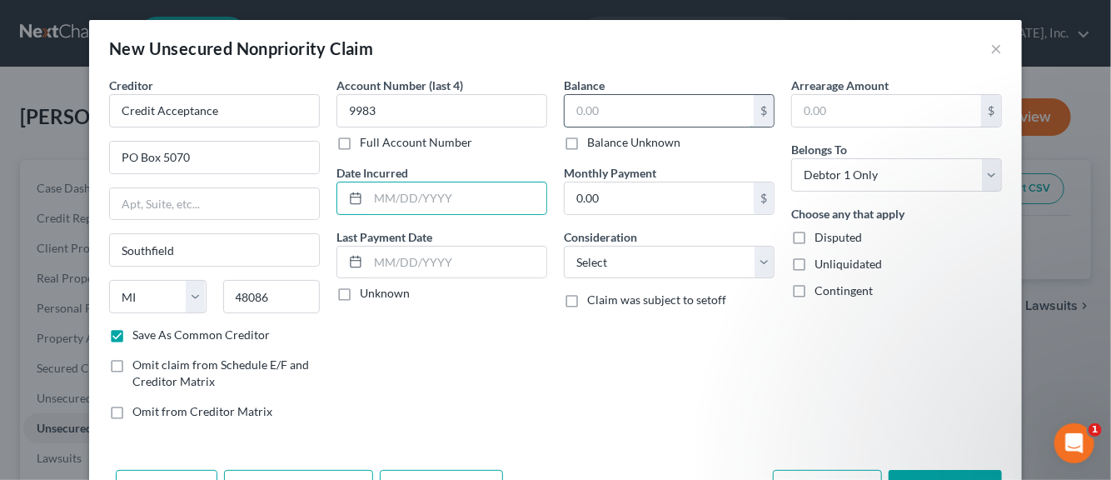
click at [586, 112] on input "text" at bounding box center [659, 111] width 189 height 32
type input "15,509"
click at [815, 236] on label "Disputed" at bounding box center [838, 237] width 47 height 17
click at [821, 236] on input "Disputed" at bounding box center [826, 234] width 11 height 11
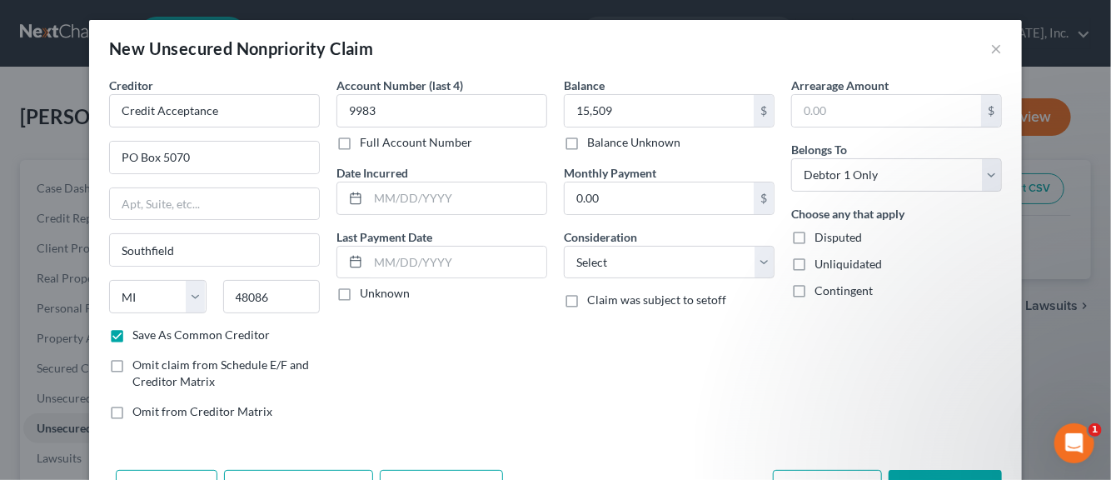
checkbox input "true"
click at [815, 259] on label "Unliquidated" at bounding box center [848, 264] width 67 height 17
click at [821, 259] on input "Unliquidated" at bounding box center [826, 261] width 11 height 11
checkbox input "true"
click at [417, 200] on input "text" at bounding box center [457, 198] width 178 height 32
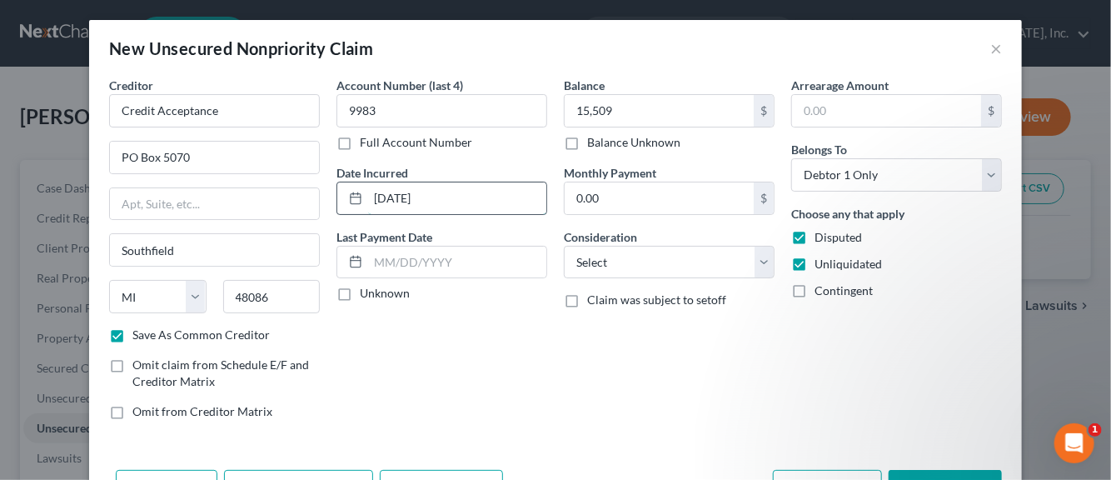
type input "[DATE]"
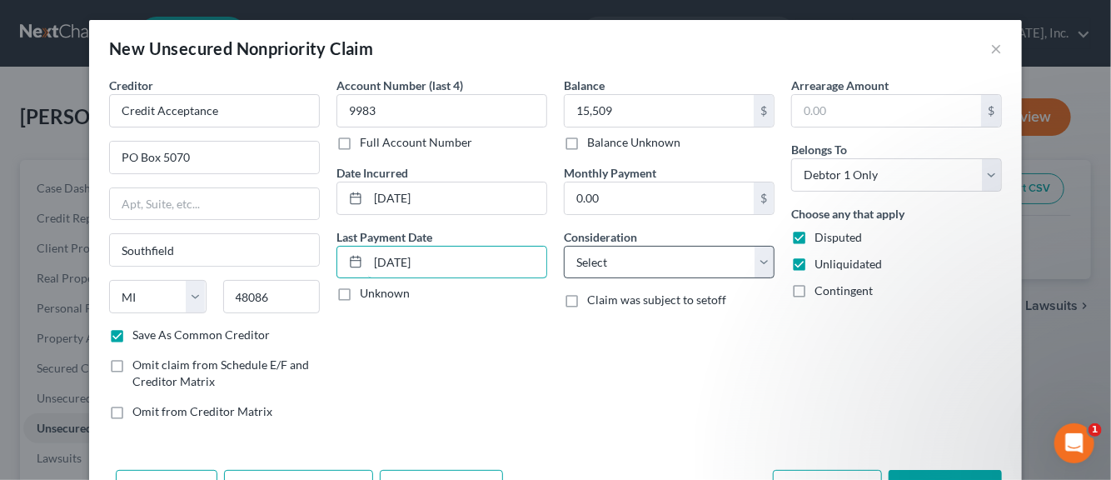
type input "[DATE]"
click at [755, 262] on select "Select Cable / Satellite Services Collection Agency Credit Card Debt Debt Couns…" at bounding box center [669, 262] width 211 height 33
select select "14"
click at [564, 246] on select "Select Cable / Satellite Services Collection Agency Credit Card Debt Debt Couns…" at bounding box center [669, 262] width 211 height 33
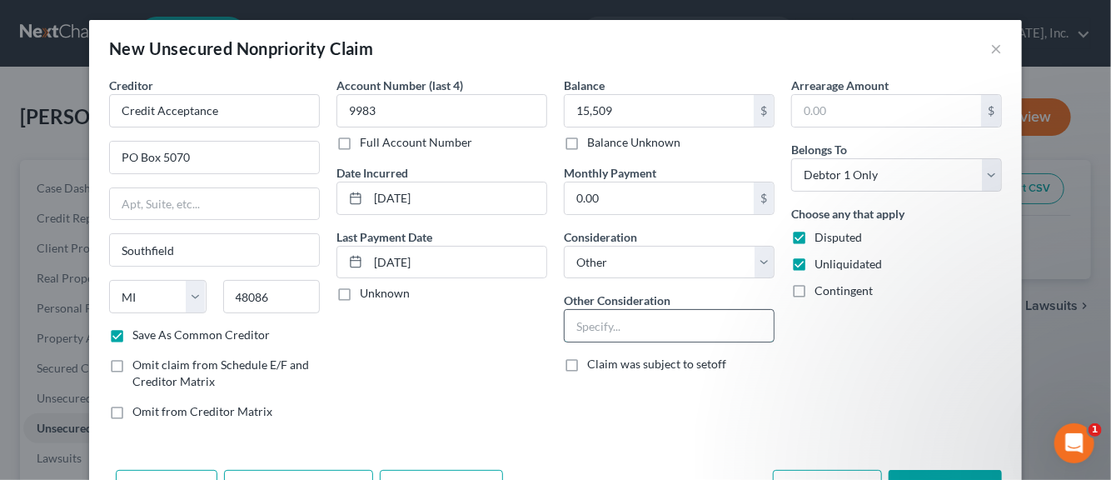
click at [628, 321] on input "text" at bounding box center [669, 326] width 209 height 32
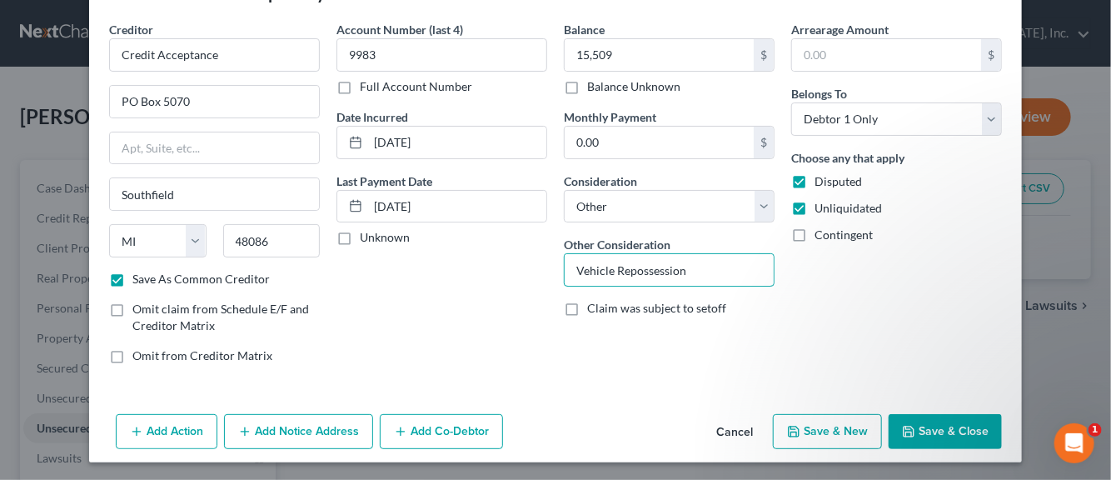
scroll to position [57, 0]
type input "Vehicle Repossession"
click at [821, 431] on button "Save & New" at bounding box center [827, 430] width 109 height 35
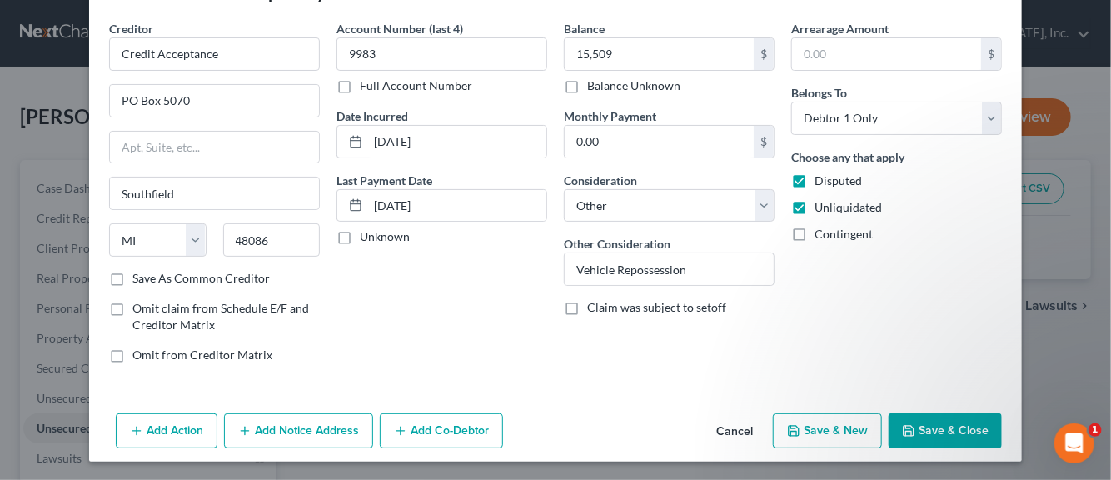
checkbox input "false"
select select "0"
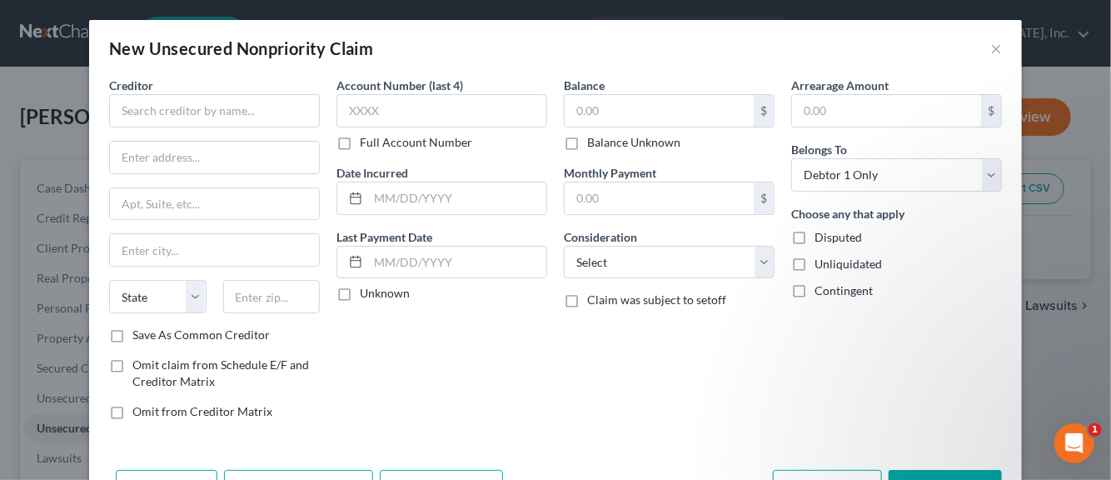
type input "15,509.00"
click at [147, 113] on input "text" at bounding box center [214, 110] width 211 height 33
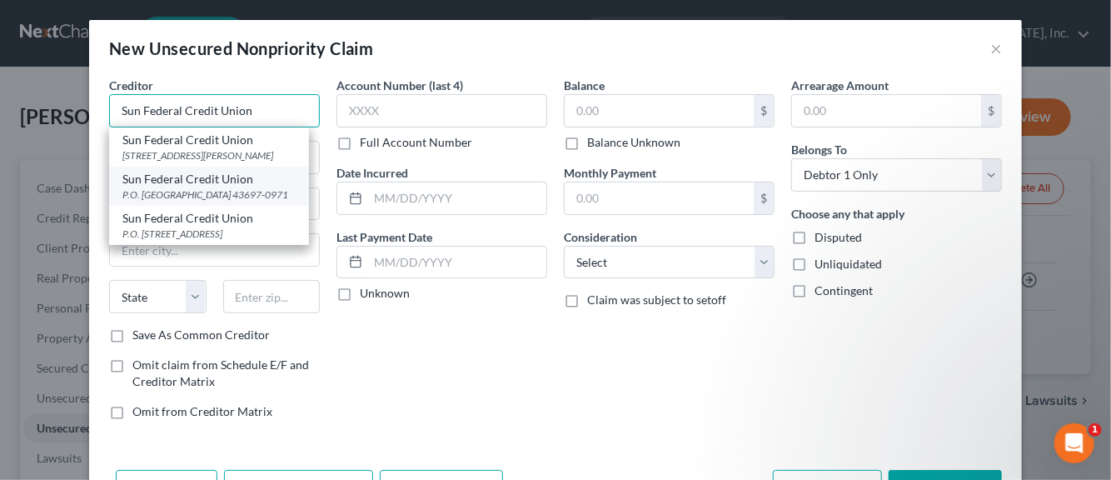
type input "Sun Federal Credit Union"
click at [164, 202] on div "P.O. [GEOGRAPHIC_DATA] 43697-0971" at bounding box center [208, 194] width 173 height 14
type input "P.O. Box 971"
type input "[GEOGRAPHIC_DATA]"
select select "36"
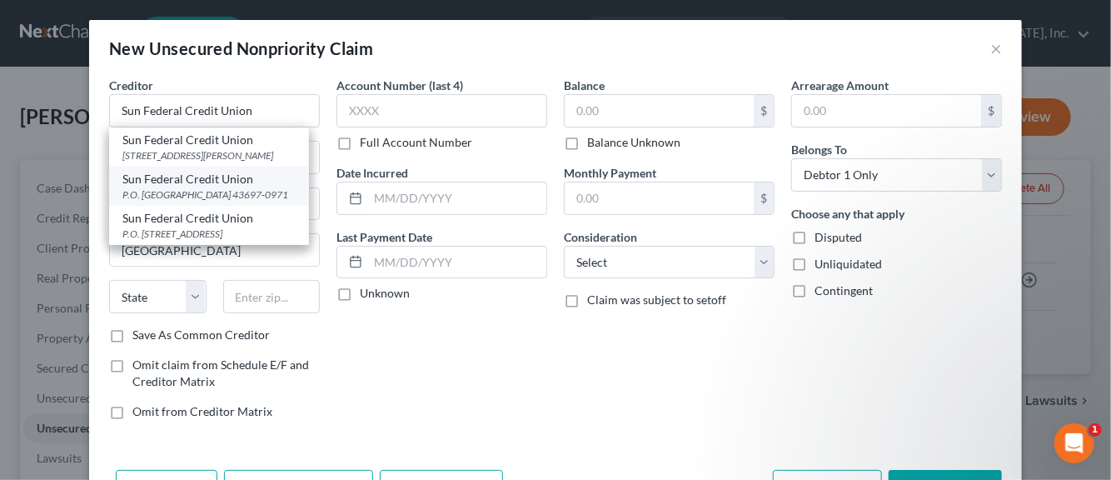
type input "43697-0971"
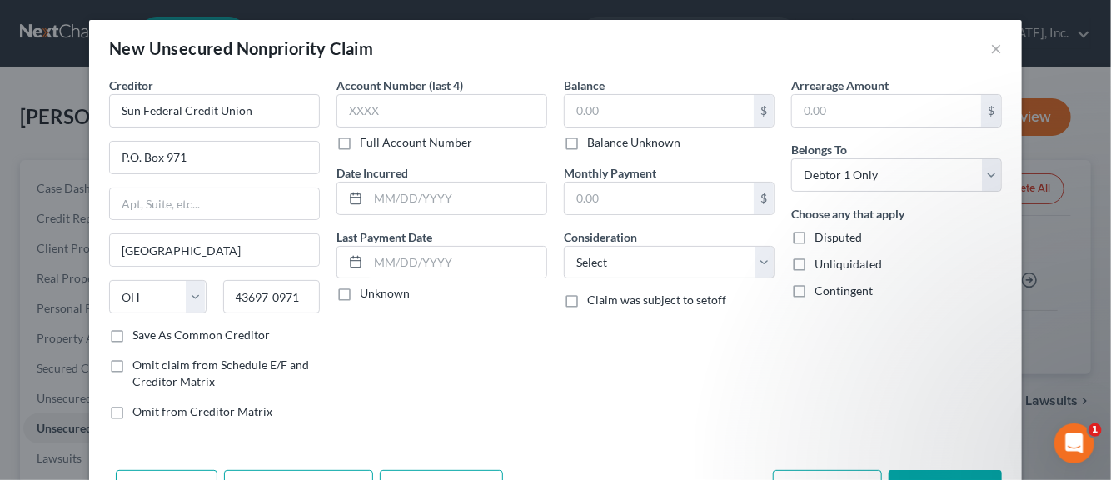
click at [132, 333] on label "Save As Common Creditor" at bounding box center [200, 335] width 137 height 17
click at [139, 333] on input "Save As Common Creditor" at bounding box center [144, 332] width 11 height 11
checkbox input "true"
click at [367, 107] on input "text" at bounding box center [442, 110] width 211 height 33
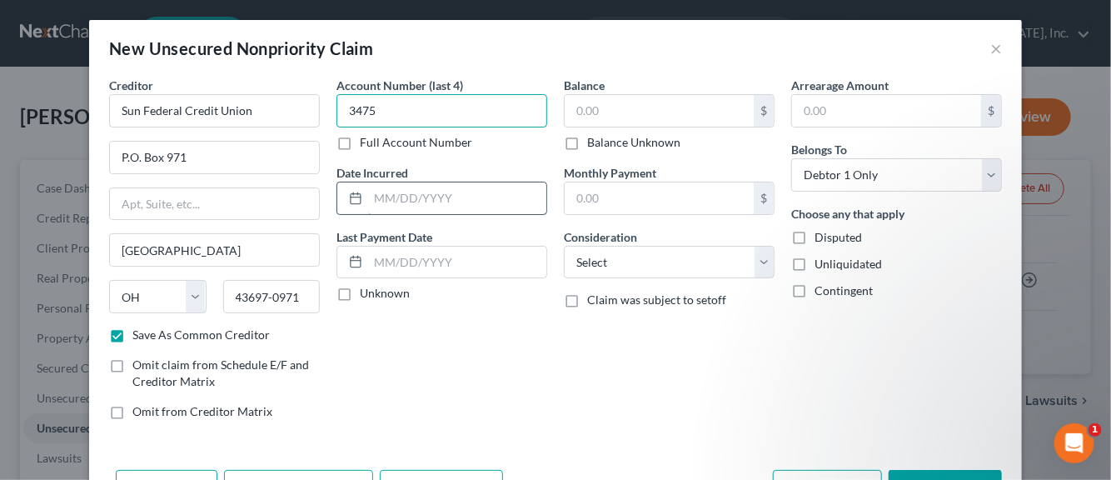
type input "3475"
click at [380, 192] on input "text" at bounding box center [457, 198] width 178 height 32
drag, startPoint x: 427, startPoint y: 194, endPoint x: 377, endPoint y: 202, distance: 50.7
click at [377, 202] on input "03252015" at bounding box center [457, 198] width 178 height 32
type input "0"
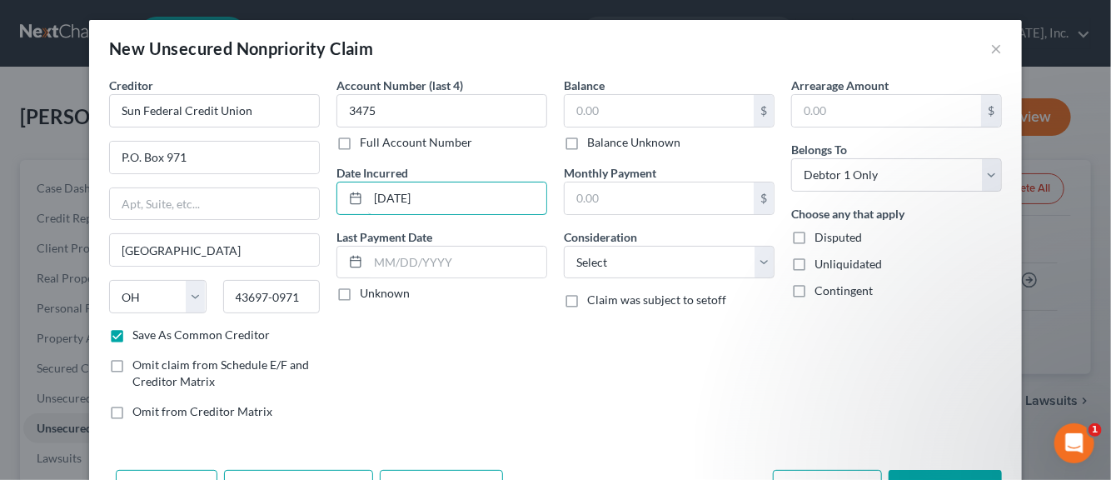
type input "[DATE]"
click at [360, 293] on label "Unknown" at bounding box center [385, 293] width 50 height 17
click at [367, 293] on input "Unknown" at bounding box center [372, 290] width 11 height 11
click at [373, 258] on input "text" at bounding box center [457, 263] width 178 height 32
click at [360, 297] on label "Unknown" at bounding box center [385, 293] width 50 height 17
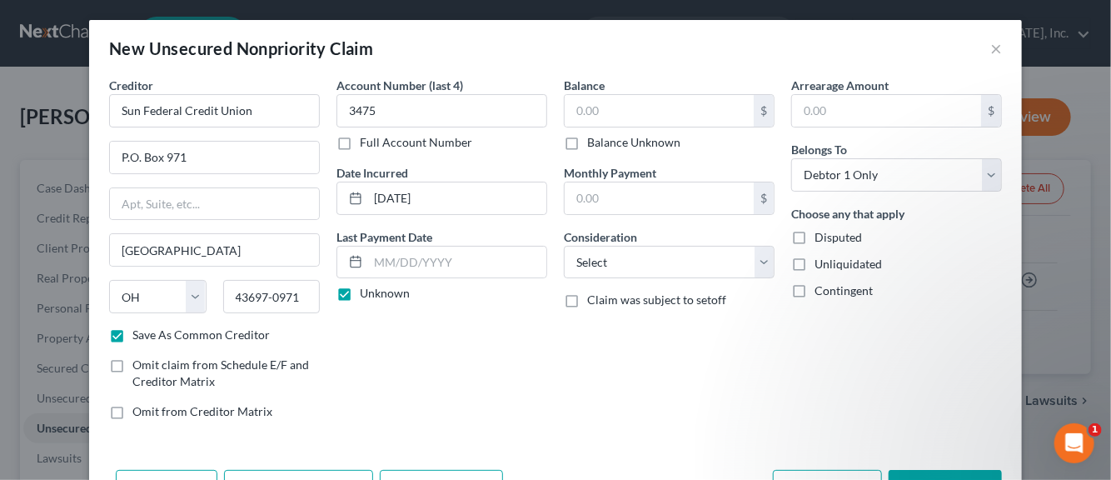
click at [367, 296] on input "Unknown" at bounding box center [372, 290] width 11 height 11
checkbox input "false"
click at [402, 262] on input "text" at bounding box center [457, 263] width 178 height 32
type input "[DATE]"
click at [592, 113] on input "text" at bounding box center [659, 111] width 189 height 32
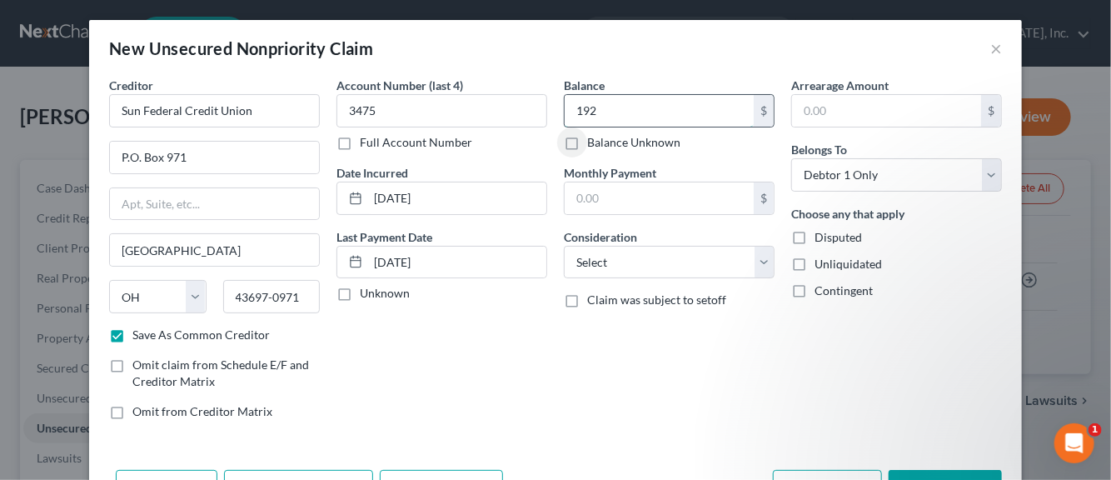
click at [591, 113] on input "192" at bounding box center [659, 111] width 189 height 32
click at [590, 111] on input "192" at bounding box center [659, 111] width 189 height 32
type input "192.00"
click at [753, 266] on select "Select Cable / Satellite Services Collection Agency Credit Card Debt Debt Couns…" at bounding box center [669, 262] width 211 height 33
select select "15"
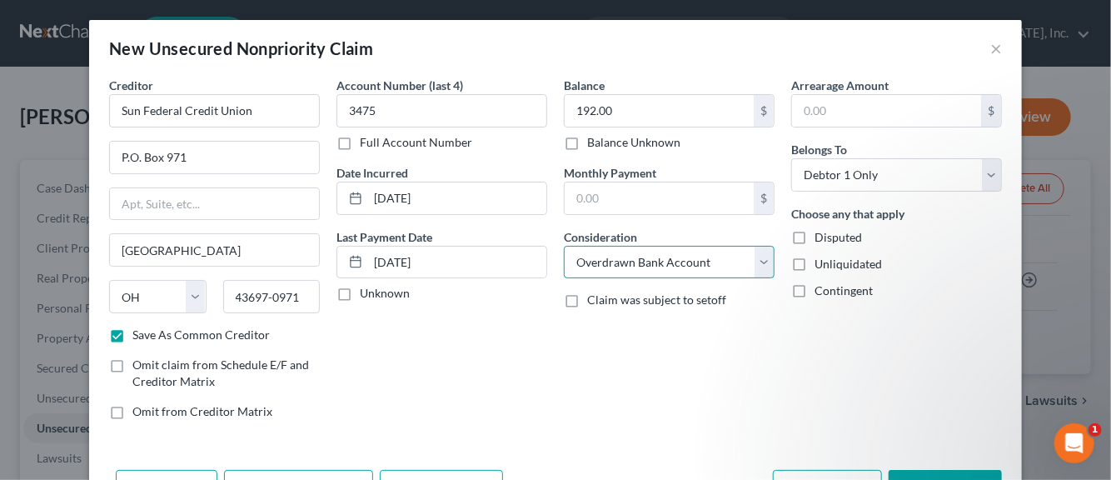
click at [564, 246] on select "Select Cable / Satellite Services Collection Agency Credit Card Debt Debt Couns…" at bounding box center [669, 262] width 211 height 33
click at [815, 234] on label "Disputed" at bounding box center [838, 237] width 47 height 17
click at [821, 234] on input "Disputed" at bounding box center [826, 234] width 11 height 11
checkbox input "true"
click at [815, 264] on label "Unliquidated" at bounding box center [848, 264] width 67 height 17
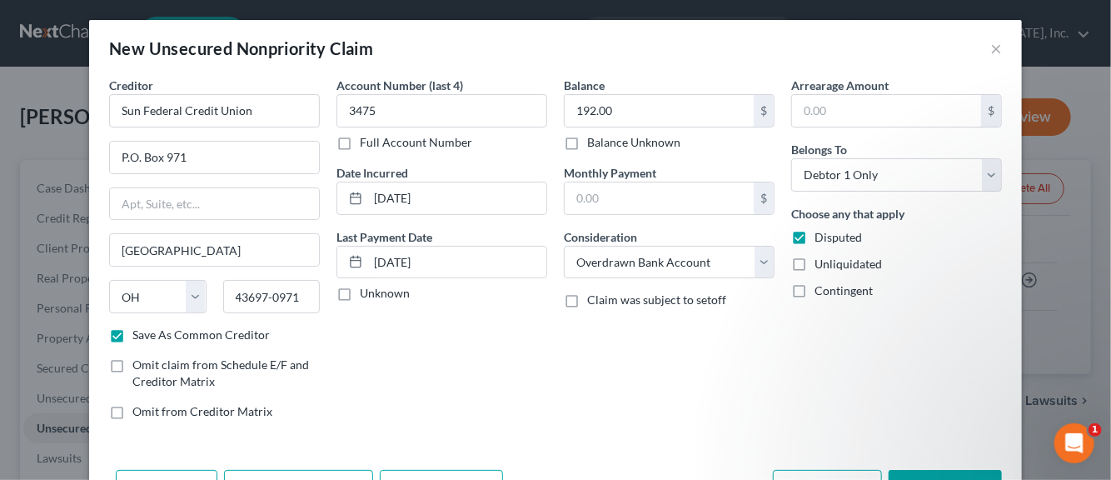
click at [821, 264] on input "Unliquidated" at bounding box center [826, 261] width 11 height 11
checkbox input "true"
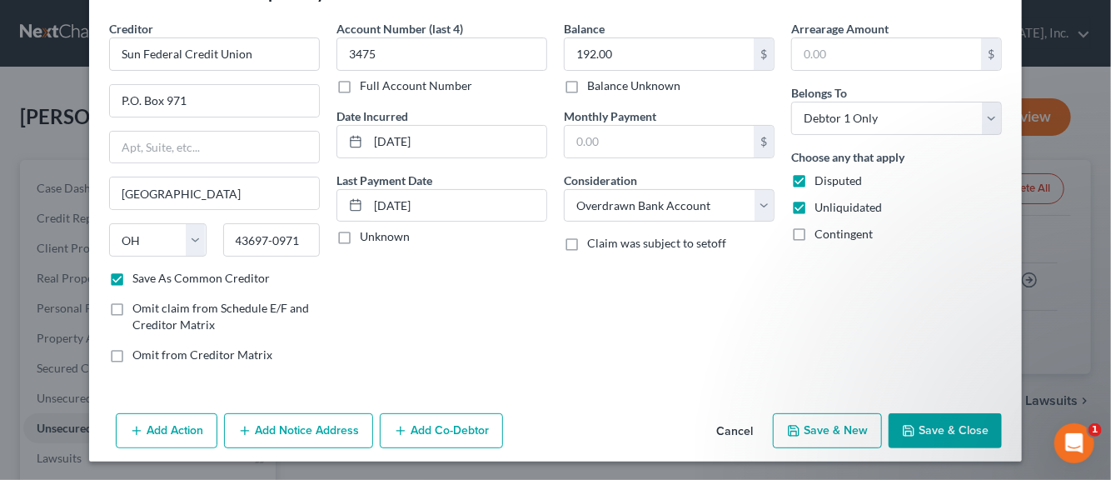
click at [921, 425] on button "Save & Close" at bounding box center [945, 430] width 113 height 35
checkbox input "false"
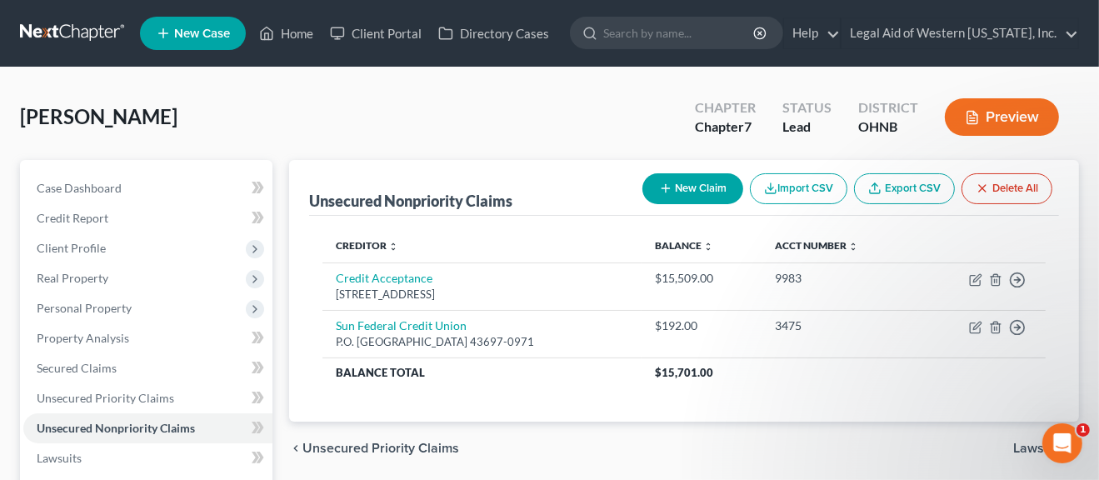
click at [690, 183] on button "New Claim" at bounding box center [692, 188] width 101 height 31
select select "0"
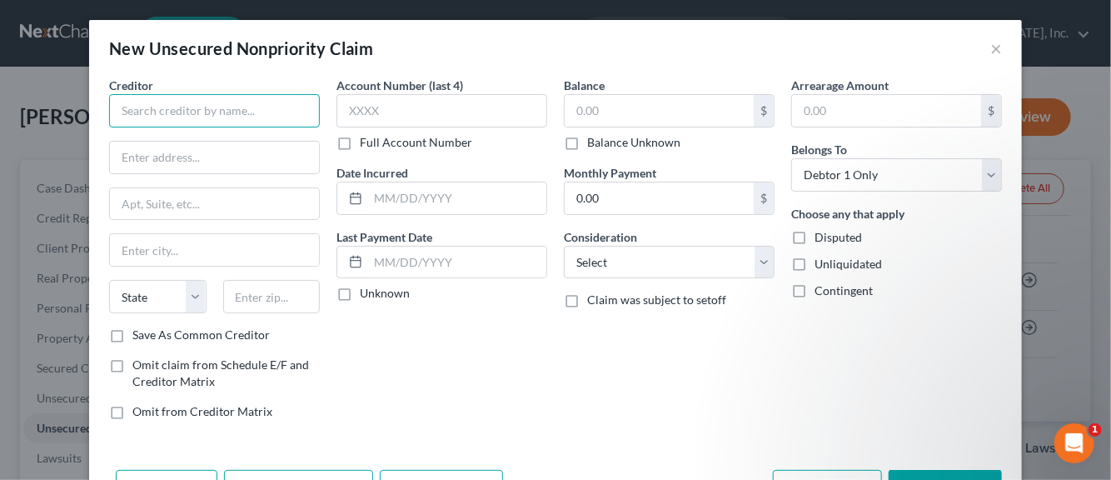
click at [220, 111] on input "text" at bounding box center [214, 110] width 211 height 33
type input "Verizon Wireless"
type input "PO Box 650051"
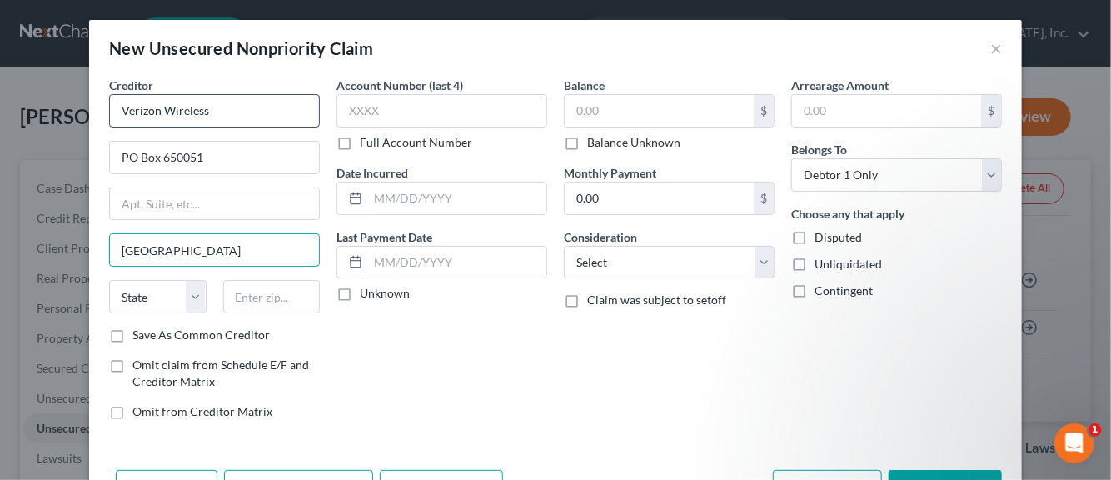
type input "[GEOGRAPHIC_DATA]"
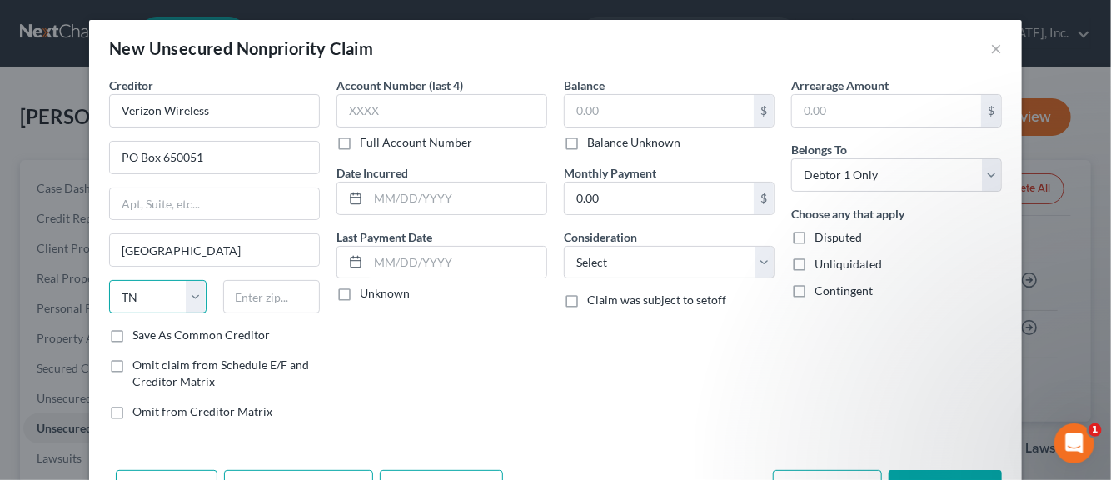
click at [187, 301] on select "State [US_STATE] AK AR AZ CA CO CT DE DC [GEOGRAPHIC_DATA] [GEOGRAPHIC_DATA] GU…" at bounding box center [157, 296] width 97 height 33
select select "45"
click at [109, 280] on select "State [US_STATE] AK AR AZ CA CO CT DE DC [GEOGRAPHIC_DATA] [GEOGRAPHIC_DATA] GU…" at bounding box center [157, 296] width 97 height 33
click at [263, 296] on input "text" at bounding box center [271, 296] width 97 height 33
type input "75265-0051"
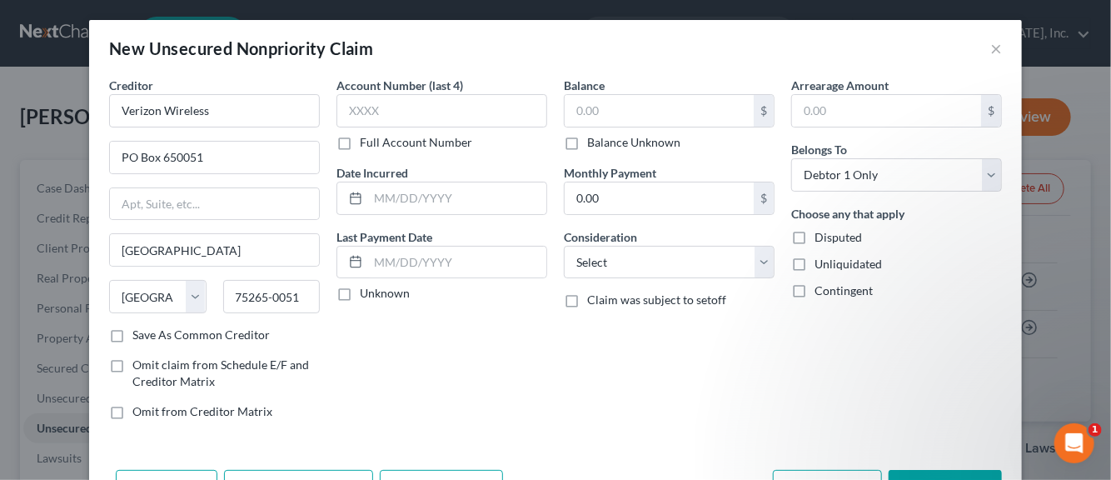
click at [132, 334] on label "Save As Common Creditor" at bounding box center [200, 335] width 137 height 17
click at [139, 334] on input "Save As Common Creditor" at bounding box center [144, 332] width 11 height 11
checkbox input "true"
click at [362, 110] on input "text" at bounding box center [442, 110] width 211 height 33
type input "0001"
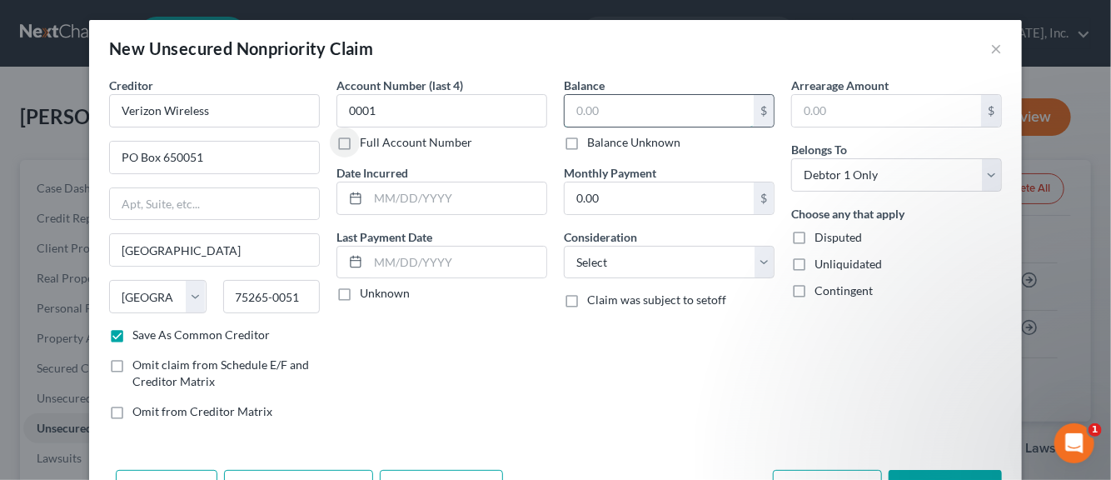
click at [578, 112] on input "text" at bounding box center [659, 111] width 189 height 32
click at [756, 107] on div "$" at bounding box center [764, 111] width 20 height 32
click at [612, 111] on input "626" at bounding box center [659, 111] width 189 height 32
click at [611, 109] on input "626" at bounding box center [659, 111] width 189 height 32
type input "626.00"
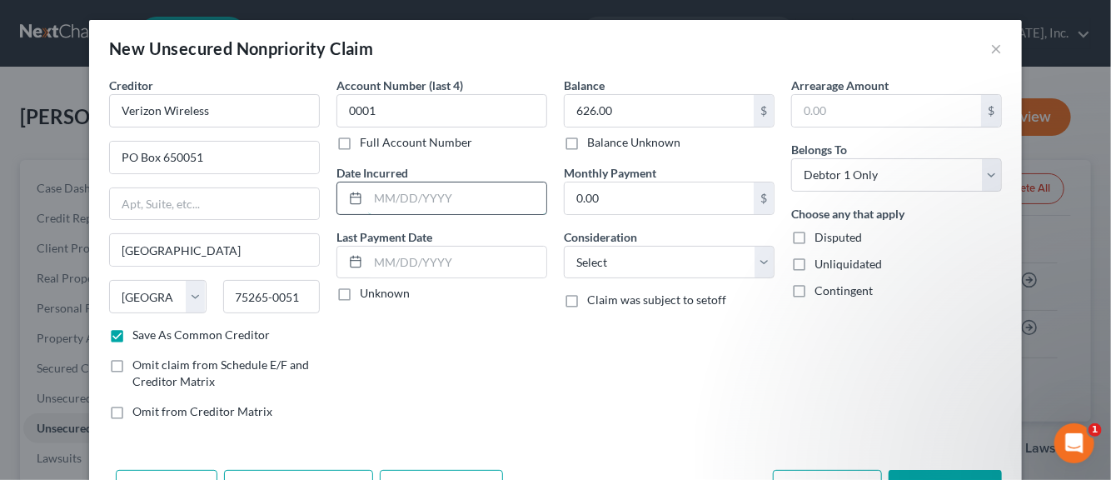
click at [386, 196] on input "text" at bounding box center [457, 198] width 178 height 32
type input "0"
type input "[DATE]"
click at [360, 297] on label "Unknown" at bounding box center [385, 293] width 50 height 17
click at [367, 296] on input "Unknown" at bounding box center [372, 290] width 11 height 11
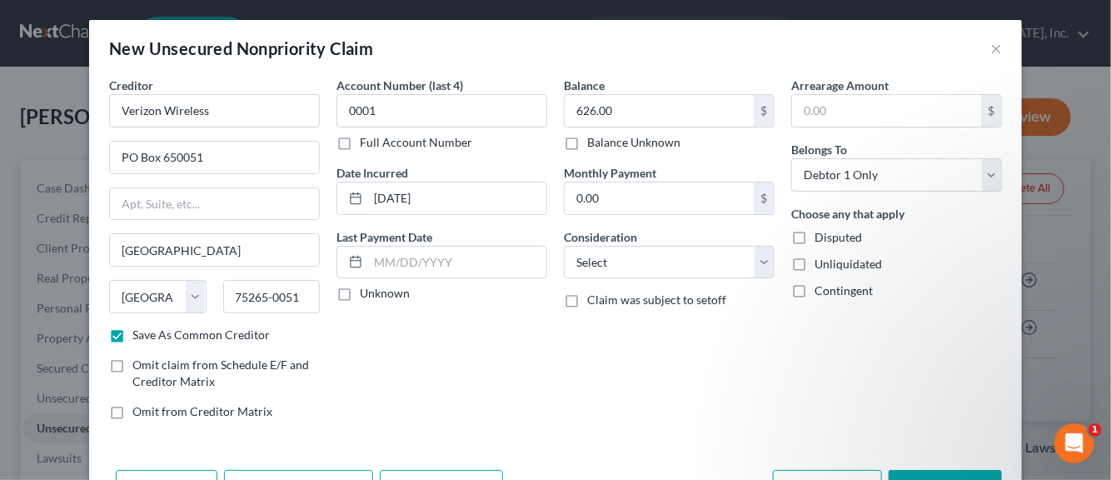
checkbox input "true"
click at [761, 260] on select "Select Cable / Satellite Services Collection Agency Credit Card Debt Debt Couns…" at bounding box center [669, 262] width 211 height 33
select select "19"
click at [564, 246] on select "Select Cable / Satellite Services Collection Agency Credit Card Debt Debt Couns…" at bounding box center [669, 262] width 211 height 33
click at [815, 234] on label "Disputed" at bounding box center [838, 237] width 47 height 17
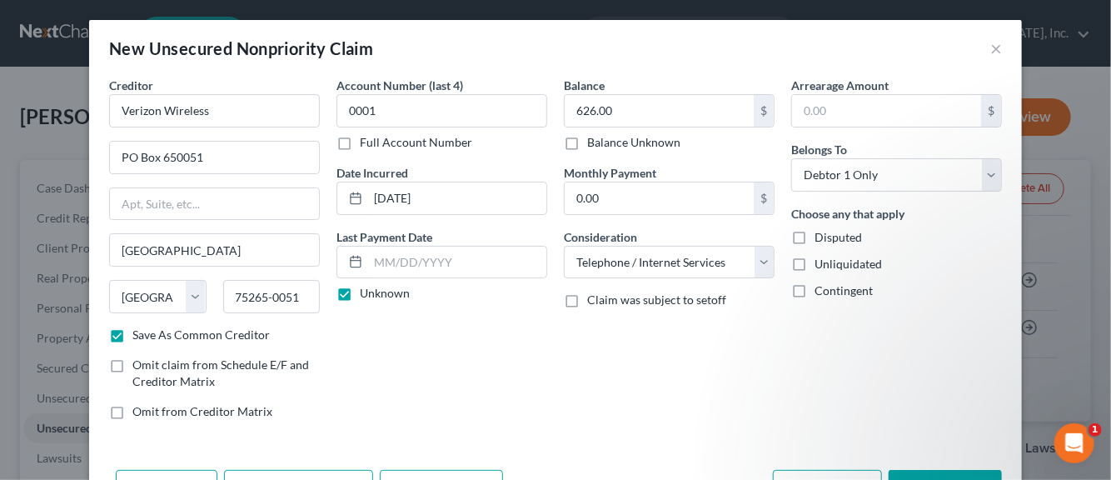
click at [821, 234] on input "Disputed" at bounding box center [826, 234] width 11 height 11
checkbox input "true"
click at [815, 262] on label "Unliquidated" at bounding box center [848, 264] width 67 height 17
click at [821, 262] on input "Unliquidated" at bounding box center [826, 261] width 11 height 11
checkbox input "true"
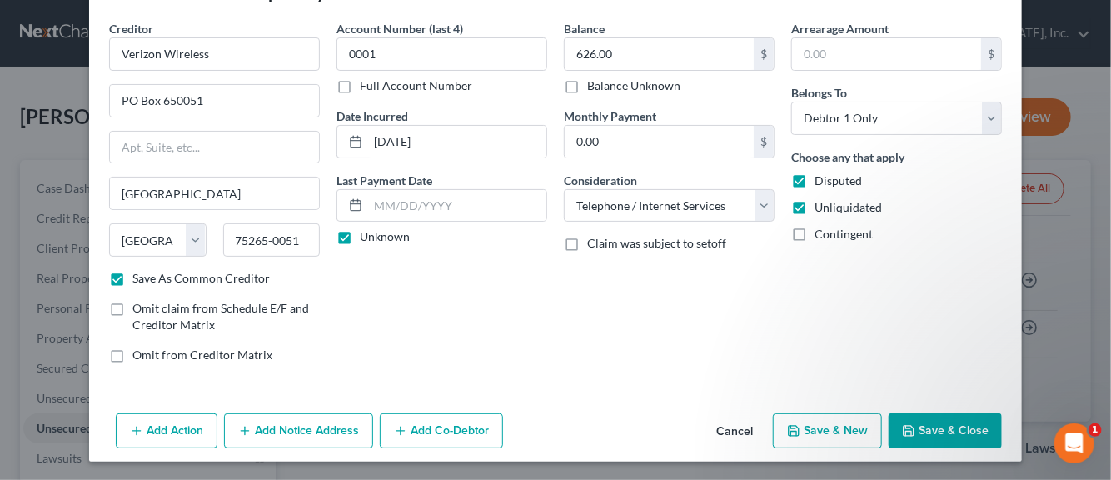
click at [840, 428] on button "Save & New" at bounding box center [827, 430] width 109 height 35
checkbox input "false"
select select "0"
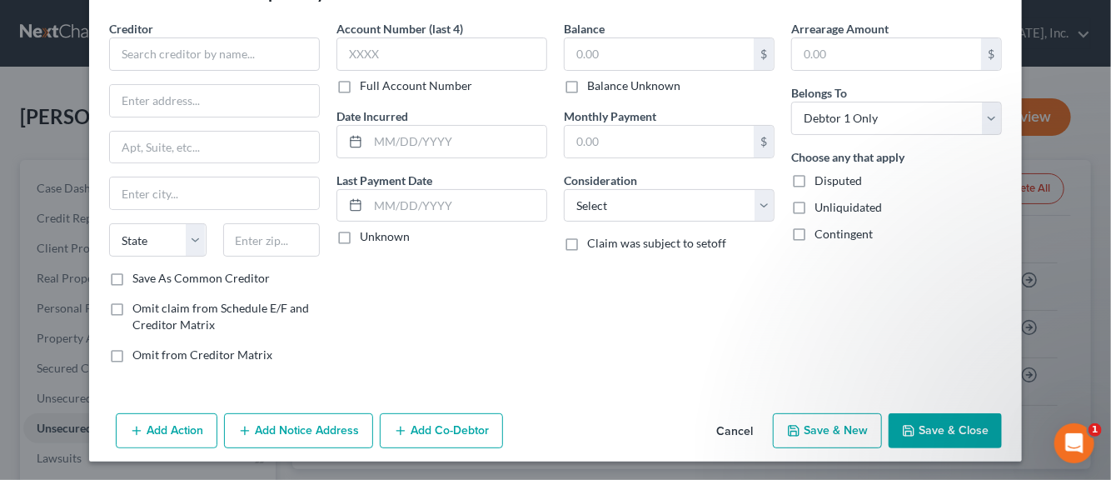
click at [956, 429] on button "Save & Close" at bounding box center [945, 430] width 113 height 35
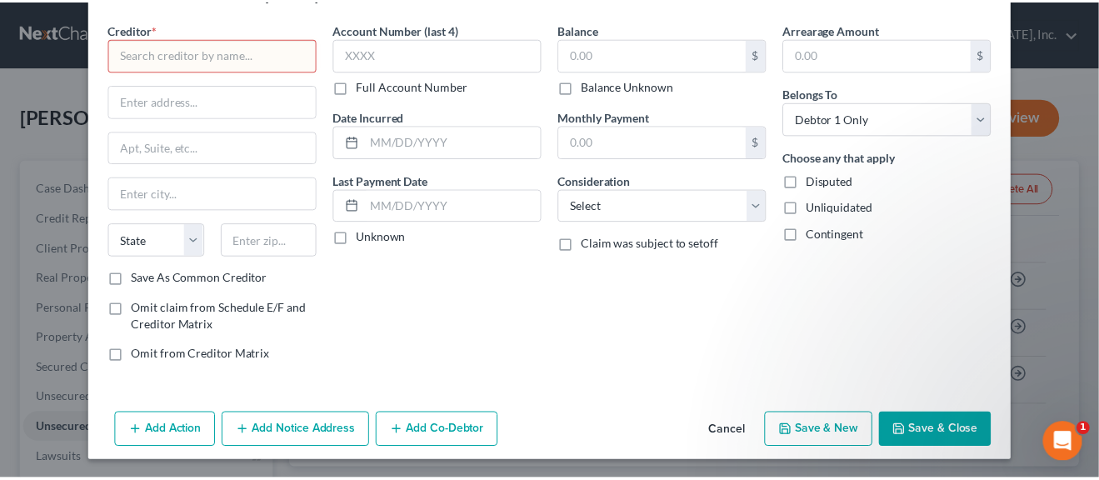
scroll to position [0, 0]
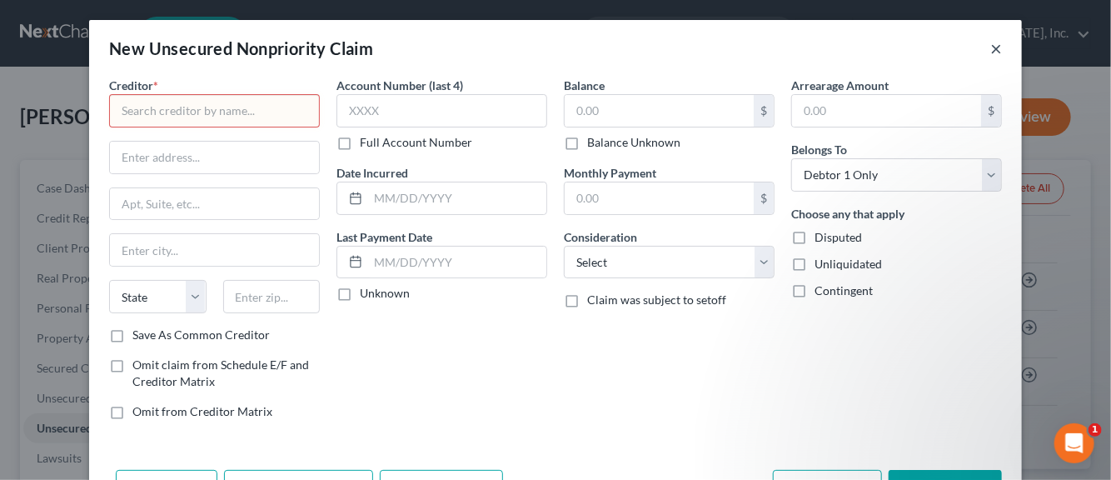
click at [991, 49] on button "×" at bounding box center [997, 48] width 12 height 20
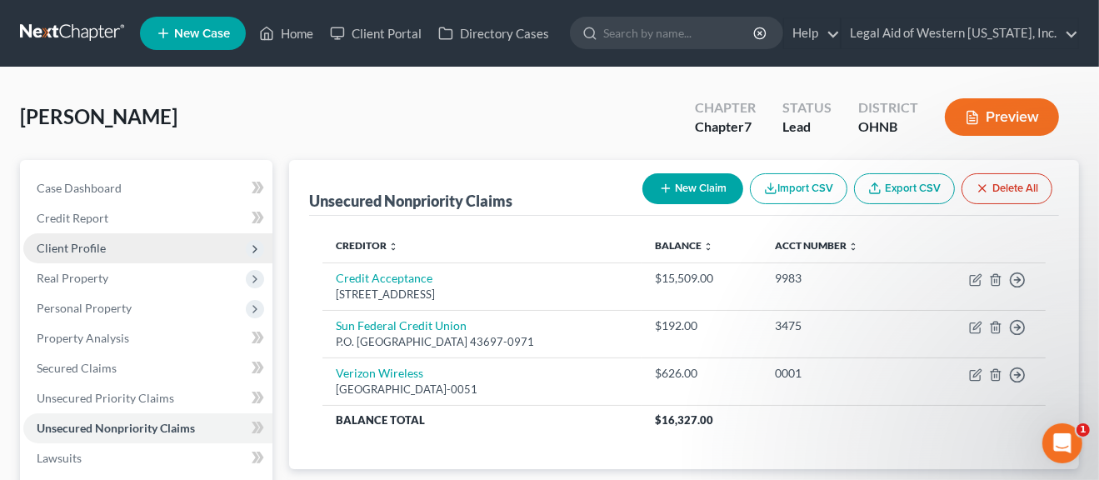
click at [87, 250] on span "Client Profile" at bounding box center [71, 248] width 69 height 14
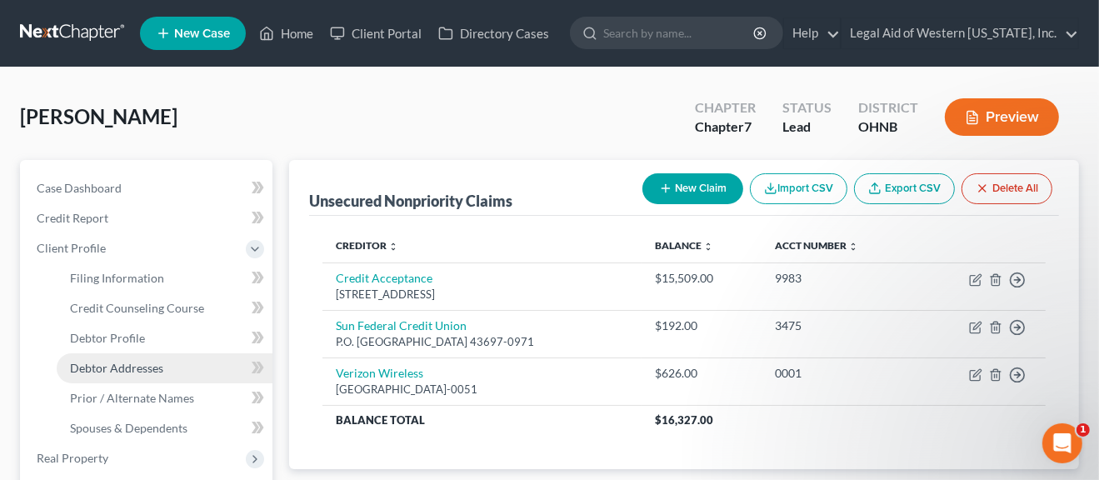
click at [97, 368] on span "Debtor Addresses" at bounding box center [116, 368] width 93 height 14
select select "0"
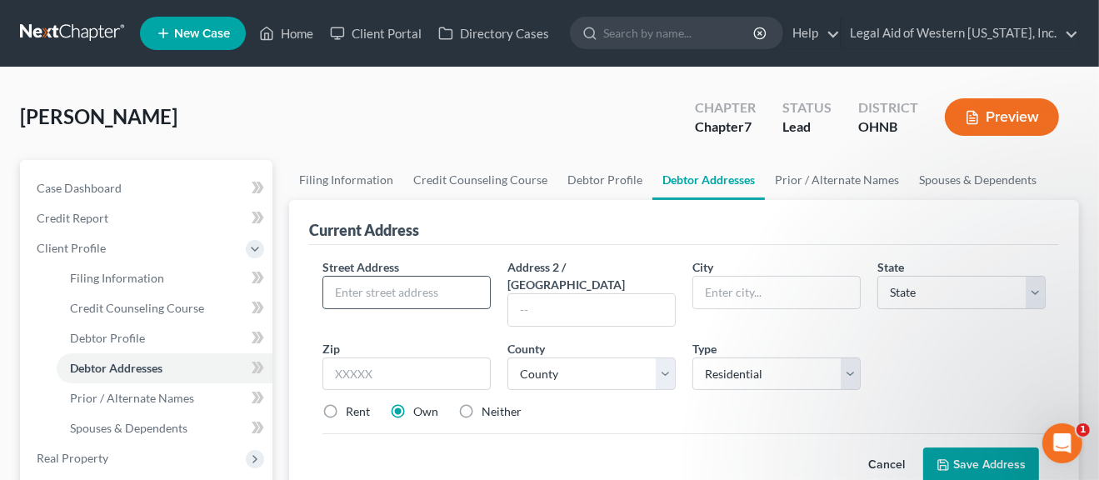
click at [339, 294] on input "text" at bounding box center [406, 293] width 167 height 32
click at [363, 299] on input "text" at bounding box center [406, 293] width 167 height 32
type input "[STREET_ADDRESS][PERSON_NAME]"
type input "Apt. 202"
type input "o"
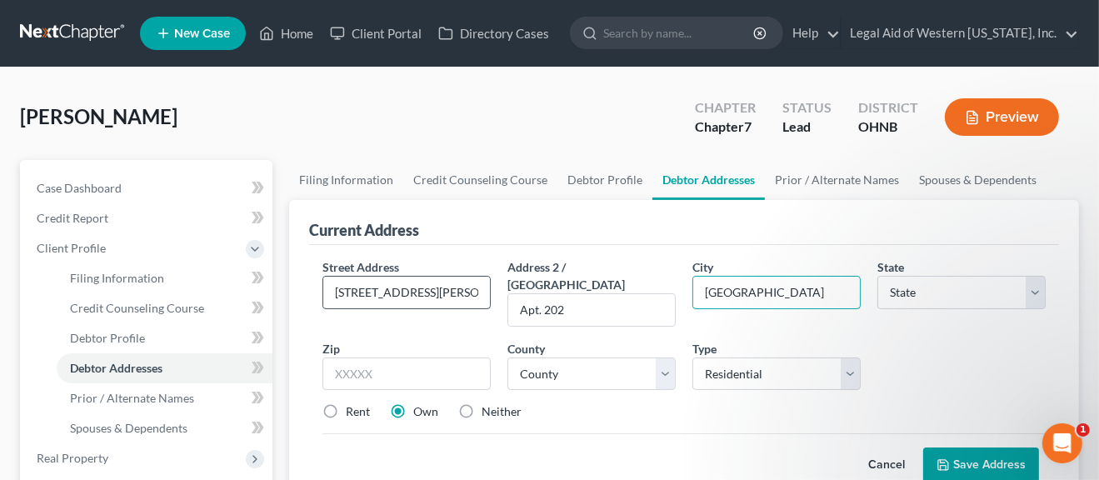
type input "[GEOGRAPHIC_DATA]"
select select "36"
type input "43613"
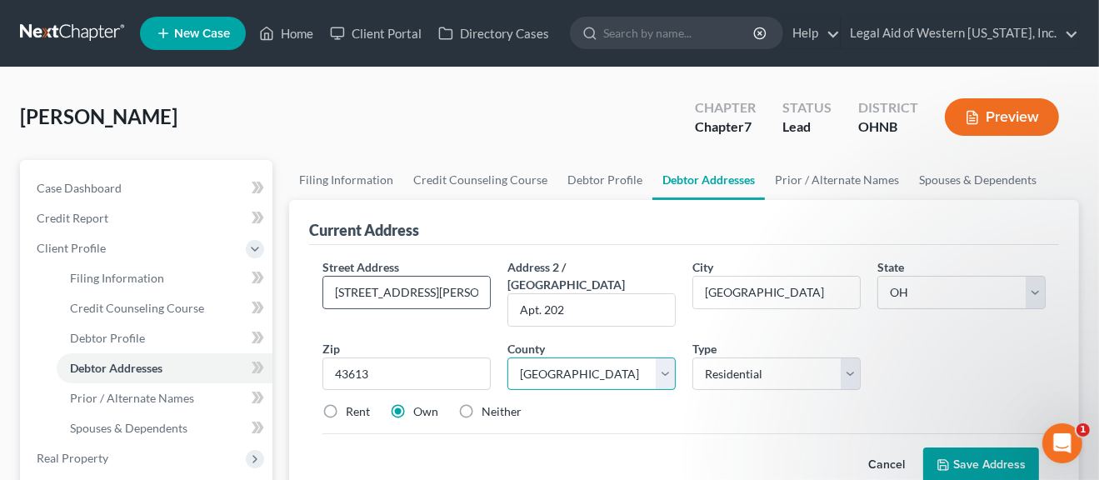
select select "47"
click at [346, 403] on label "Rent" at bounding box center [358, 411] width 24 height 17
click at [352, 403] on input "Rent" at bounding box center [357, 408] width 11 height 11
radio input "true"
drag, startPoint x: 417, startPoint y: 288, endPoint x: 317, endPoint y: 300, distance: 101.5
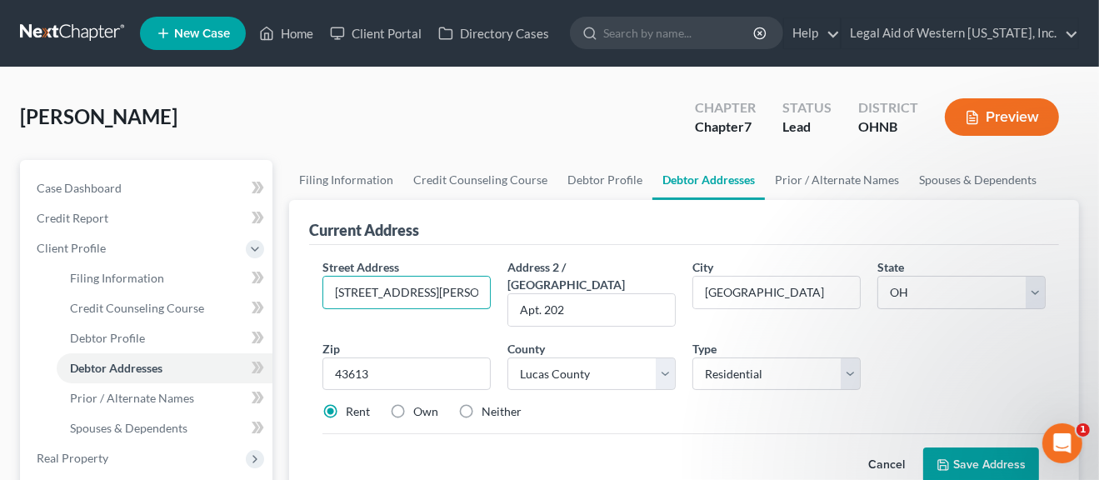
click at [317, 300] on div "Street Address * [STREET_ADDRESS][PERSON_NAME]" at bounding box center [406, 292] width 185 height 68
type input "PO Box 350141"
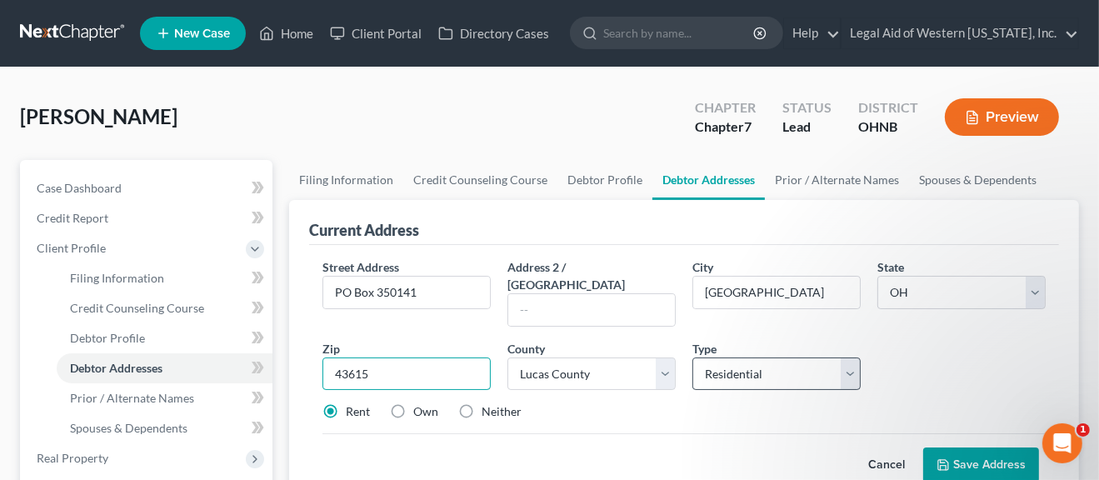
type input "43615"
click at [856, 359] on select "Select Residential Mailing Rental Business" at bounding box center [776, 373] width 168 height 33
select select "1"
click at [692, 357] on select "Select Residential Mailing Rental Business" at bounding box center [776, 373] width 168 height 33
click at [482, 403] on label "Neither" at bounding box center [502, 411] width 40 height 17
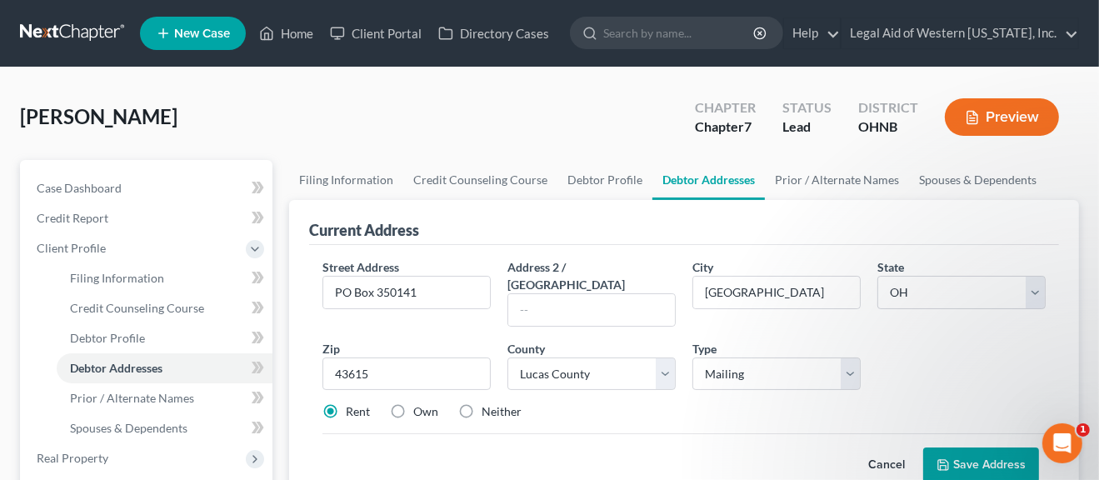
click at [488, 403] on input "Neither" at bounding box center [493, 408] width 11 height 11
radio input "true"
click at [971, 449] on button "Save Address" at bounding box center [981, 464] width 116 height 35
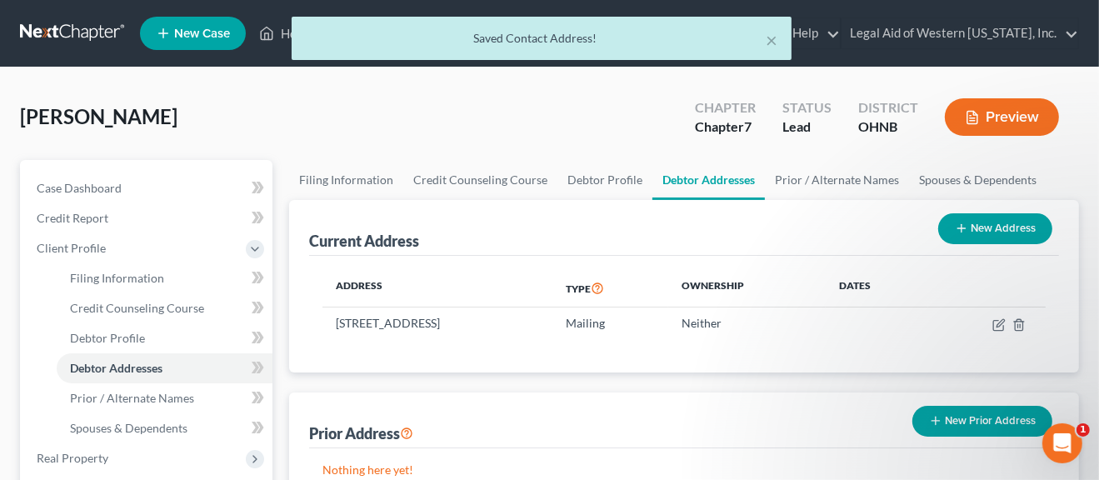
scroll to position [83, 0]
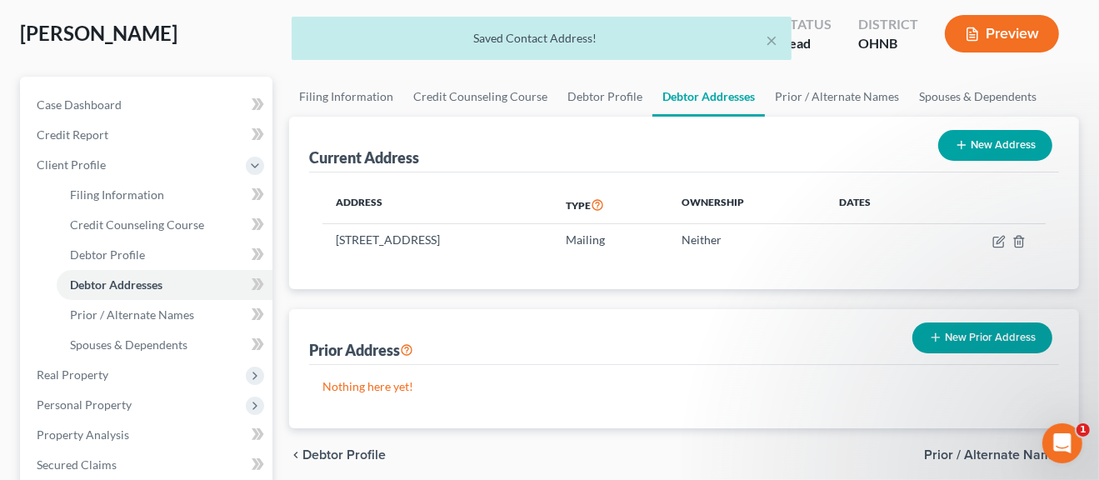
click at [956, 339] on button "New Prior Address" at bounding box center [982, 337] width 140 height 31
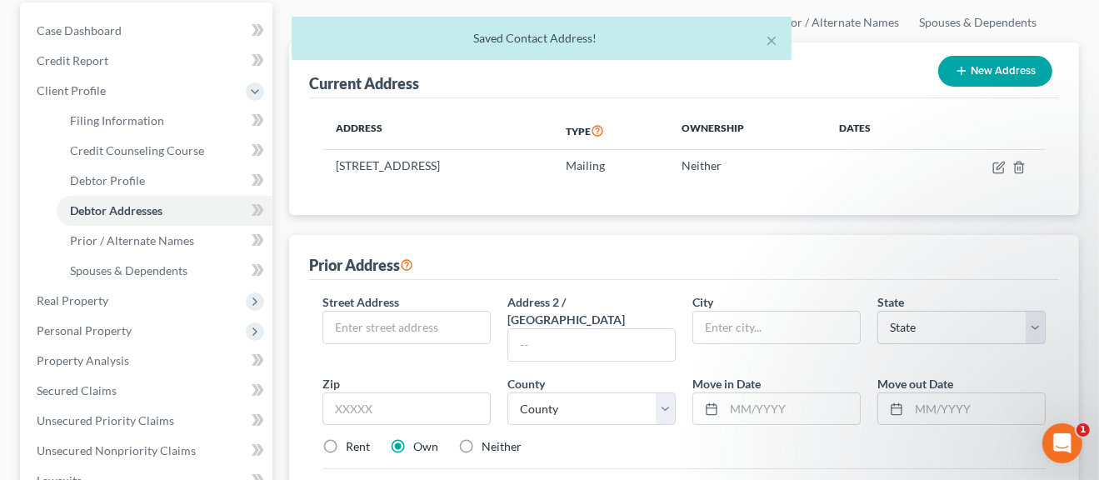
scroll to position [167, 0]
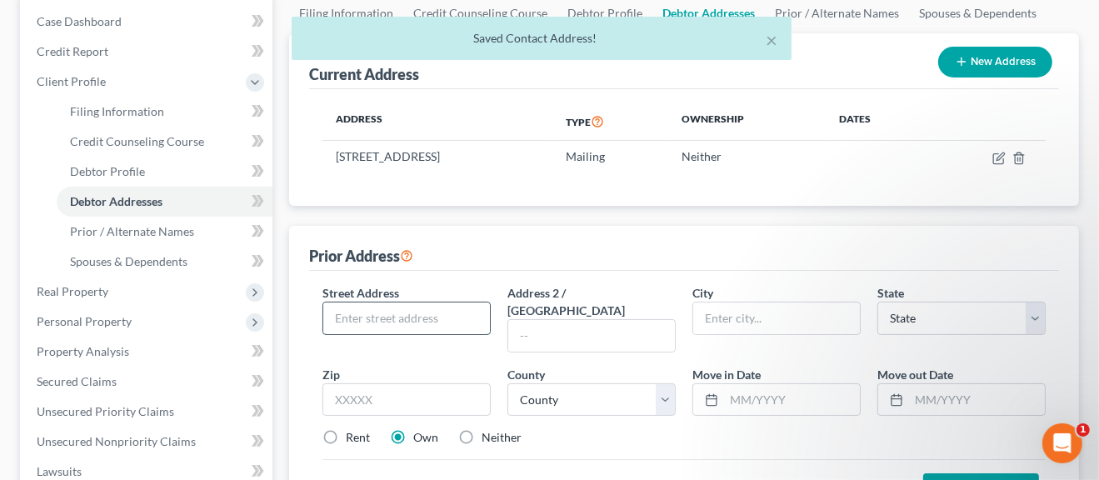
click at [404, 312] on input "text" at bounding box center [406, 318] width 167 height 32
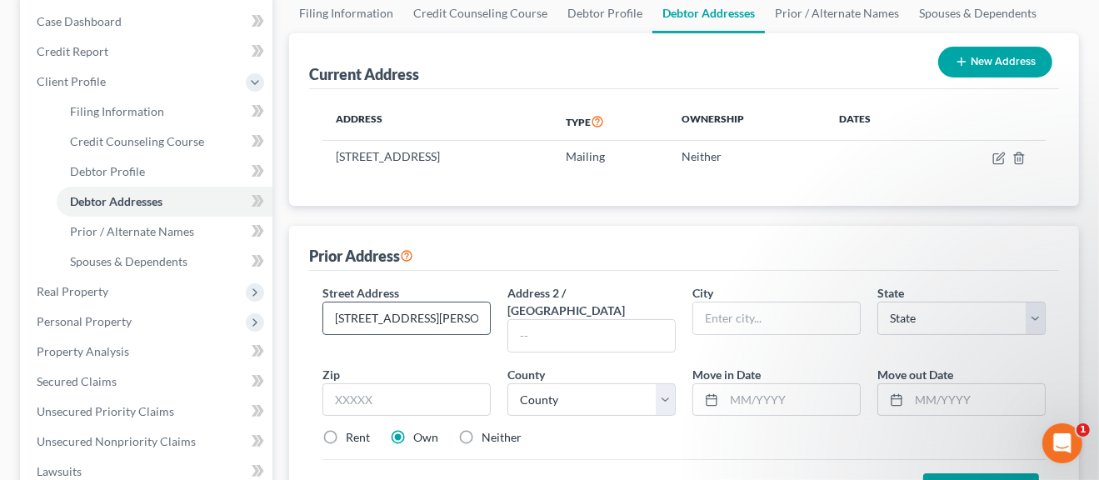
type input "[STREET_ADDRESS][PERSON_NAME]"
type input "Apt. 202"
type input "[GEOGRAPHIC_DATA]"
select select "36"
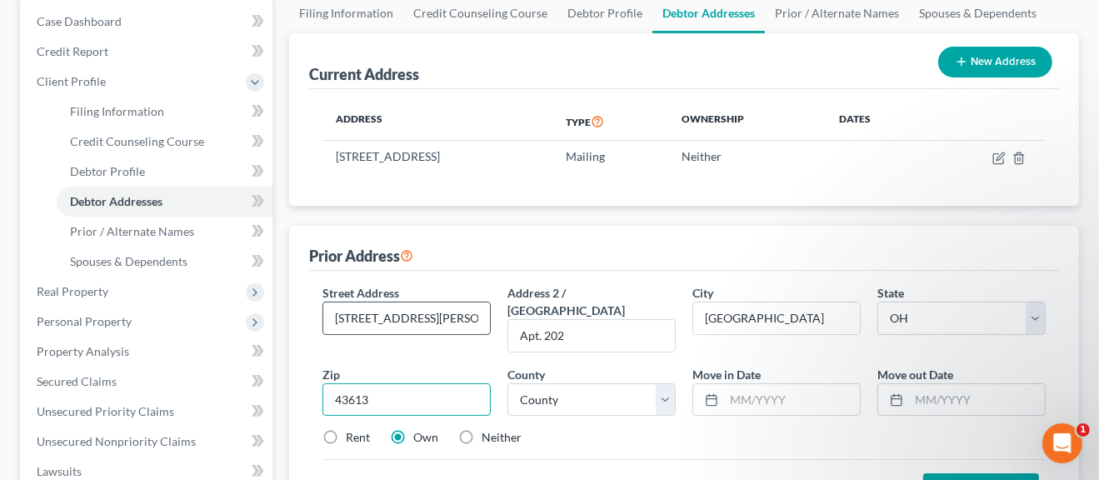
type input "43613"
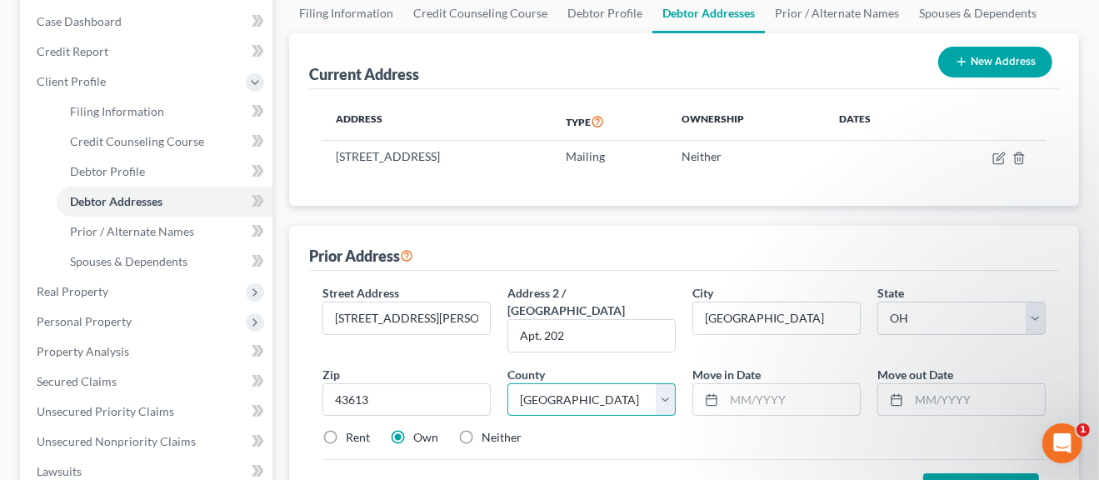
click at [656, 383] on select "County [GEOGRAPHIC_DATA] [GEOGRAPHIC_DATA] [GEOGRAPHIC_DATA] [GEOGRAPHIC_DATA] …" at bounding box center [591, 399] width 168 height 33
select select "47"
click at [507, 383] on select "County [GEOGRAPHIC_DATA] [GEOGRAPHIC_DATA] [GEOGRAPHIC_DATA] [GEOGRAPHIC_DATA] …" at bounding box center [591, 399] width 168 height 33
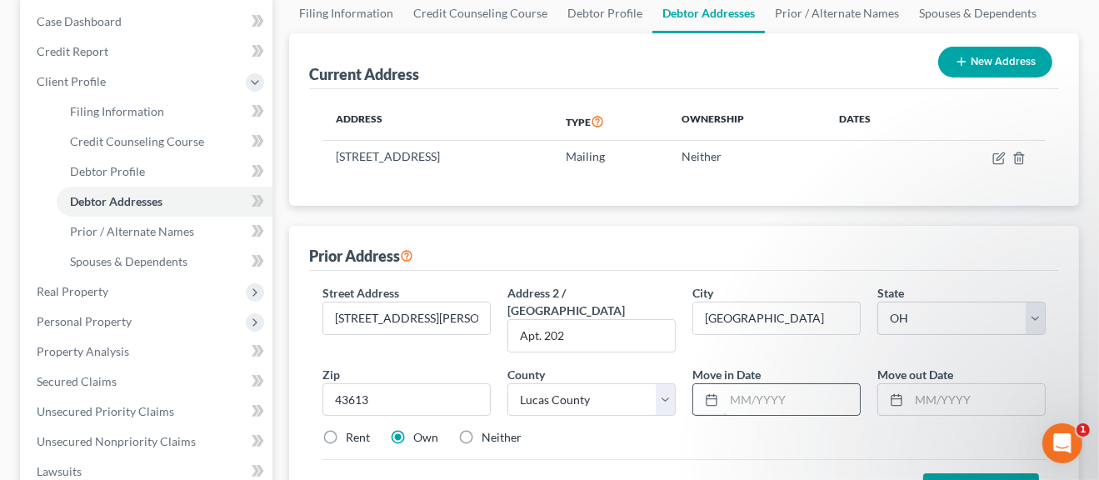
click at [750, 384] on input "text" at bounding box center [792, 400] width 136 height 32
type input "2023"
type input "07/2024"
click at [346, 429] on label "Rent" at bounding box center [358, 437] width 24 height 17
click at [352, 429] on input "Rent" at bounding box center [357, 434] width 11 height 11
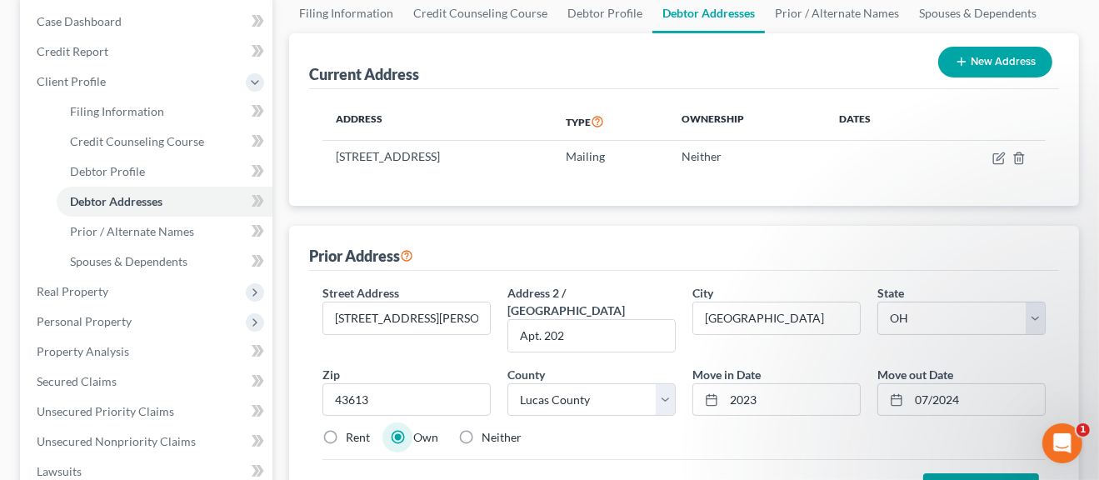
radio input "true"
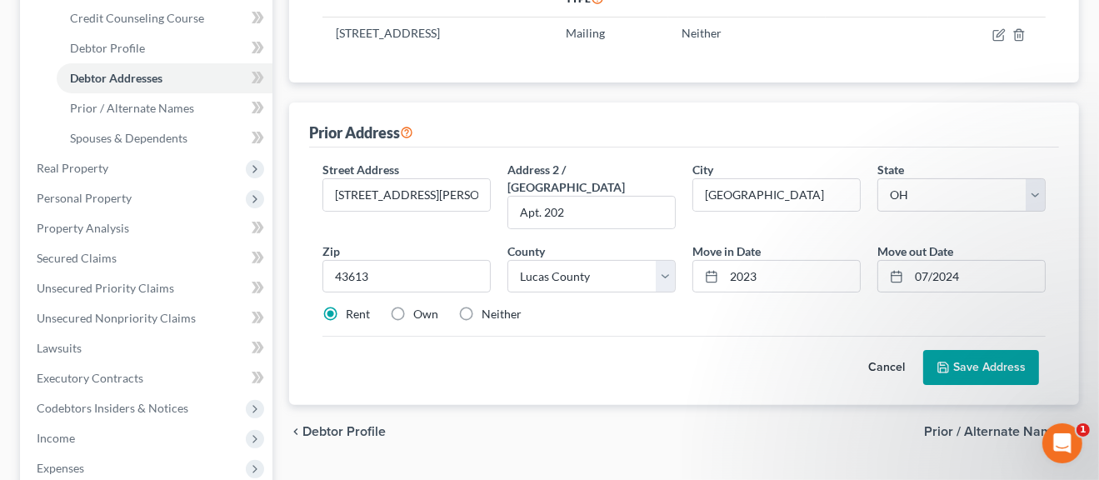
scroll to position [297, 0]
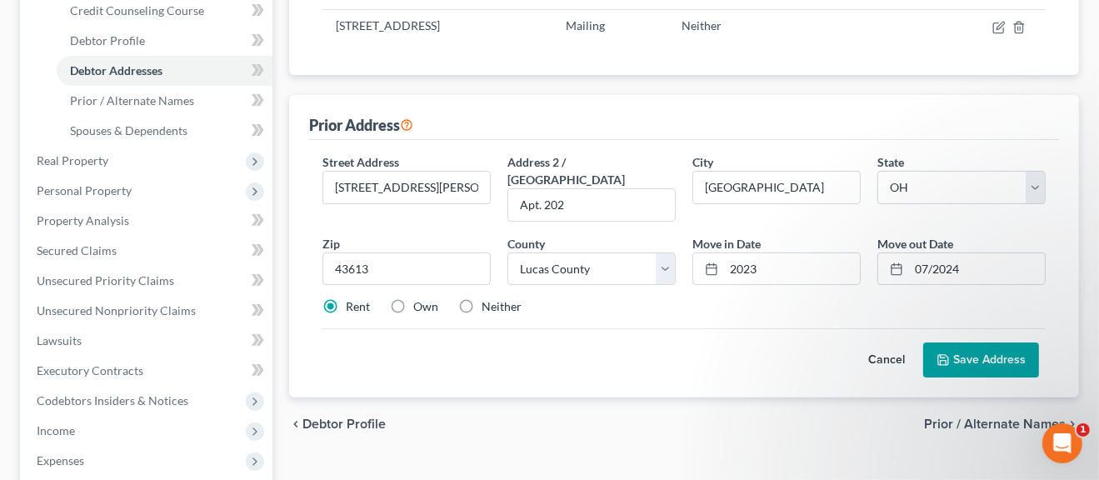
click at [989, 342] on button "Save Address" at bounding box center [981, 359] width 116 height 35
drag, startPoint x: 756, startPoint y: 249, endPoint x: 703, endPoint y: 253, distance: 53.5
click at [703, 253] on div "2023" at bounding box center [776, 268] width 168 height 33
type input "-"
type input "01/2023"
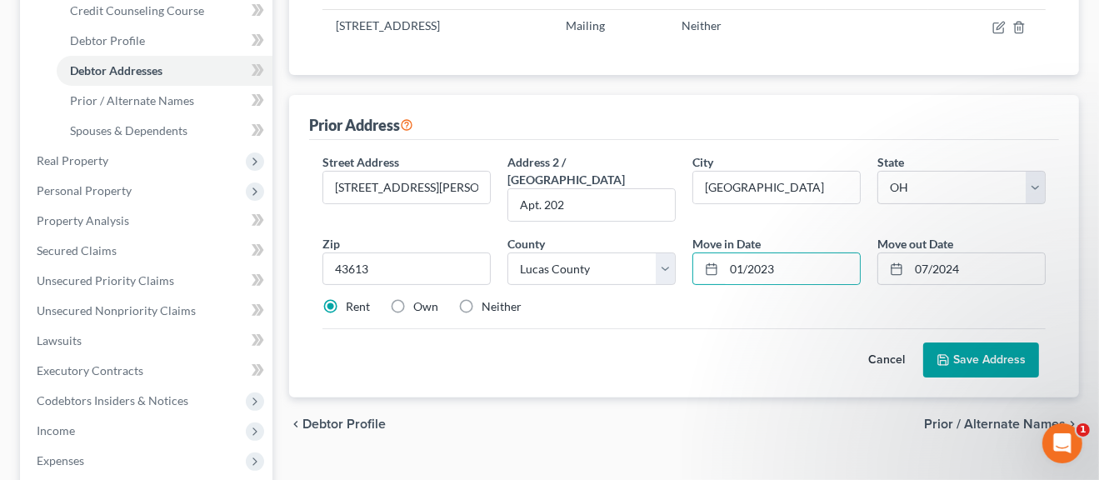
click at [966, 342] on button "Save Address" at bounding box center [981, 359] width 116 height 35
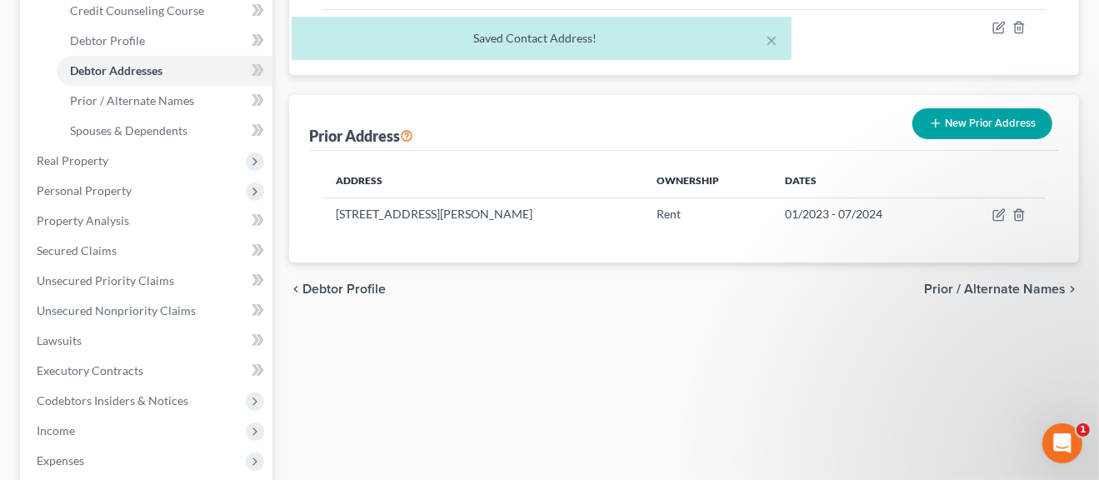
click at [973, 127] on button "New Prior Address" at bounding box center [982, 123] width 140 height 31
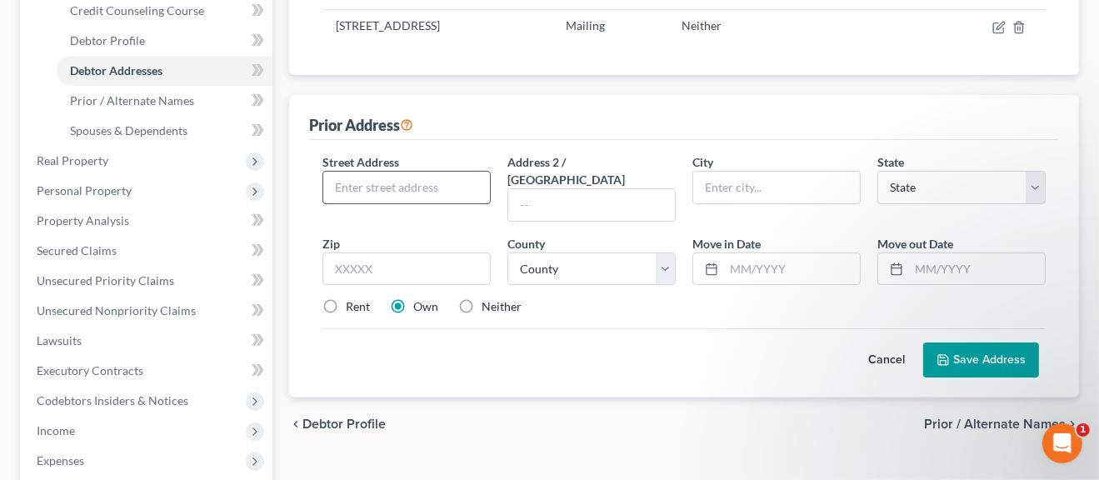
click at [401, 185] on input "text" at bounding box center [406, 188] width 167 height 32
type input "[STREET_ADDRESS]"
type input "[GEOGRAPHIC_DATA]"
select select "36"
type input "43615"
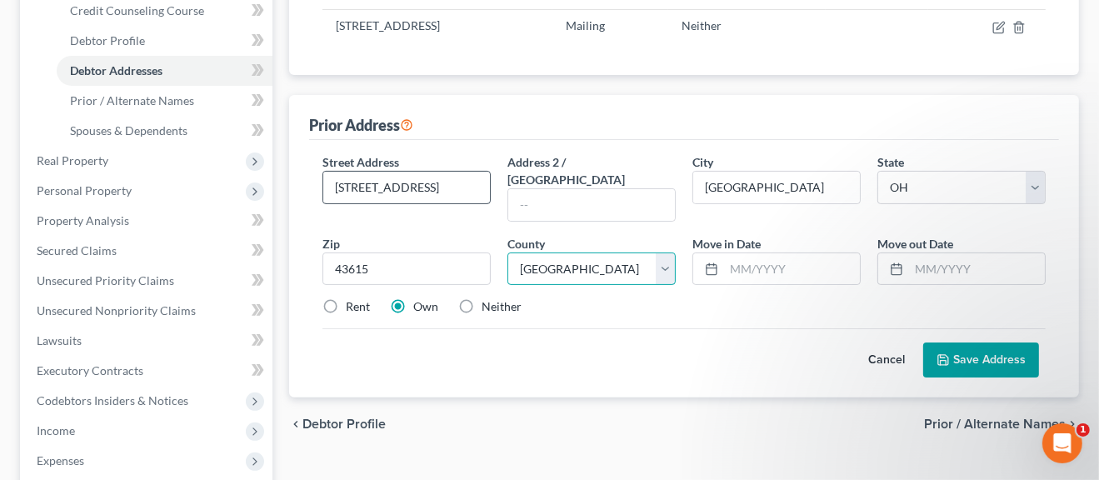
select select "47"
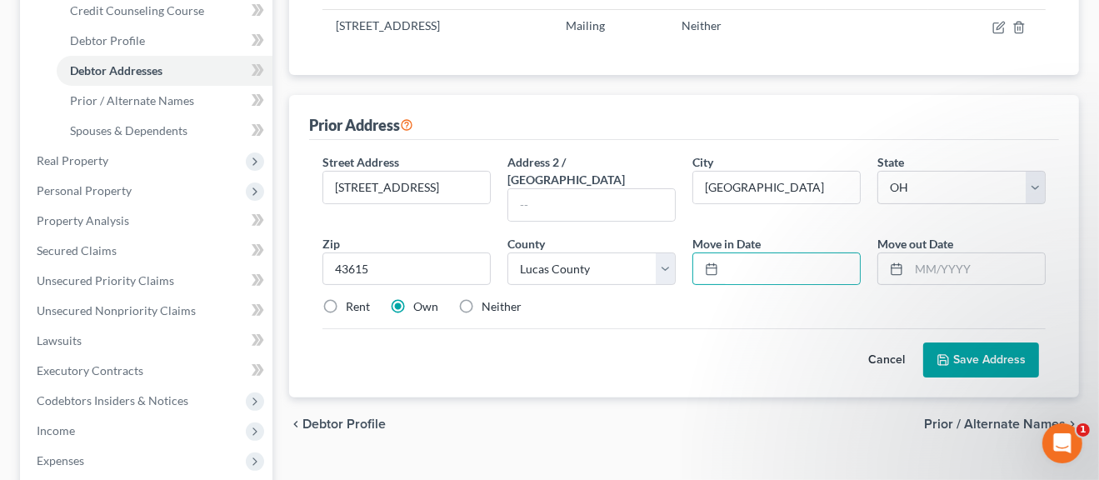
click at [978, 342] on button "Save Address" at bounding box center [981, 359] width 116 height 35
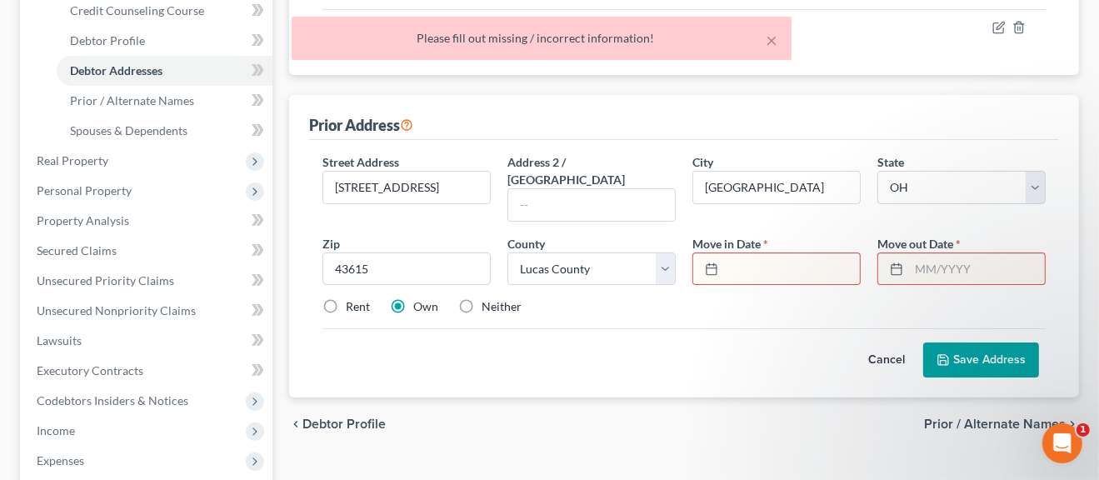
click at [941, 253] on input "text" at bounding box center [977, 269] width 136 height 32
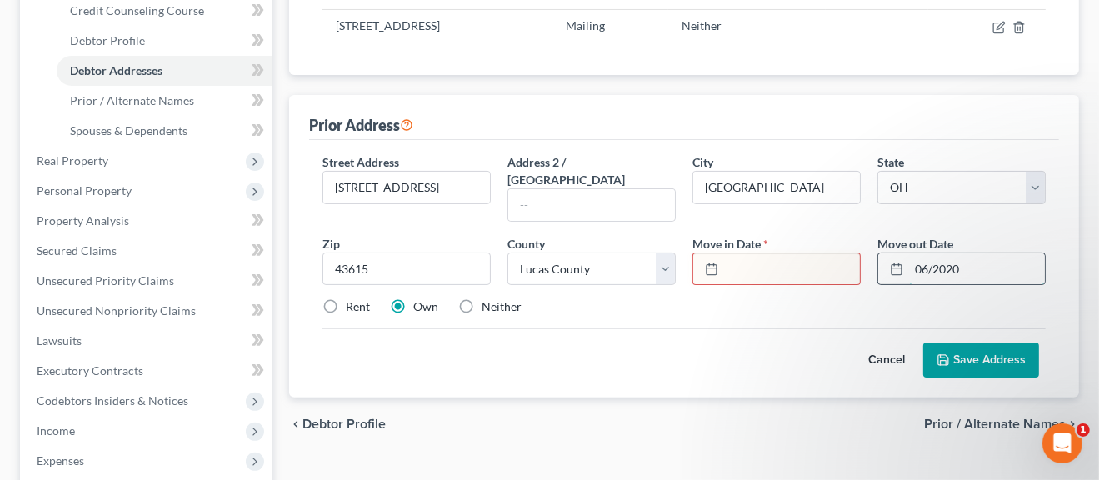
type input "06/2020"
click at [760, 256] on input "text" at bounding box center [792, 269] width 136 height 32
type input "-"
type input "01/2019"
click at [946, 347] on button "Save Address" at bounding box center [981, 359] width 116 height 35
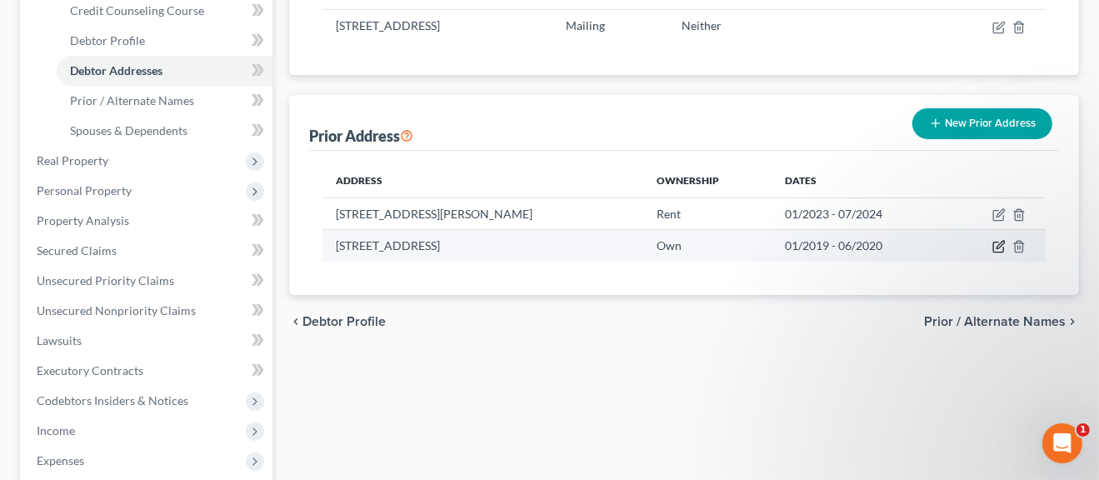
click at [998, 248] on icon "button" at bounding box center [998, 246] width 13 height 13
select select "36"
select select "47"
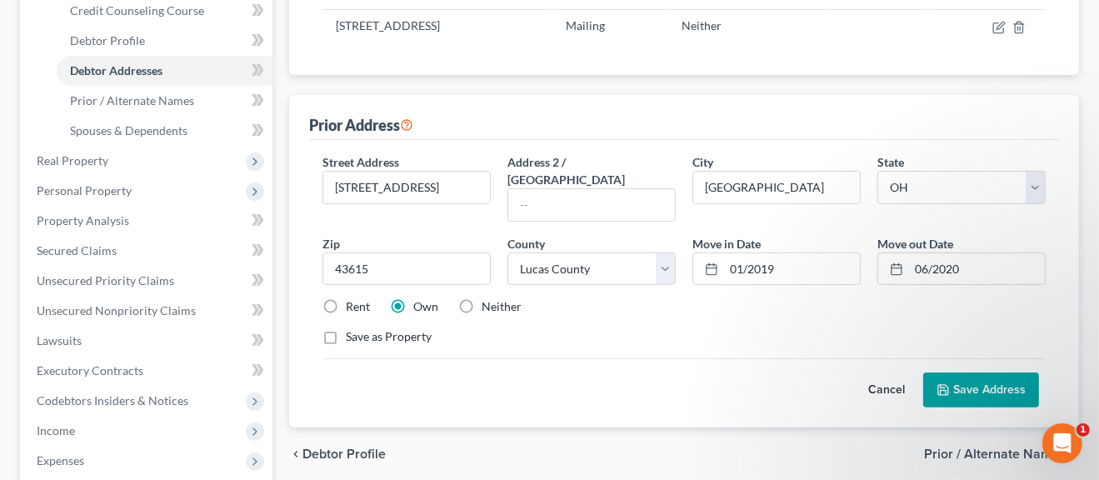
click at [346, 298] on label "Rent" at bounding box center [358, 306] width 24 height 17
click at [352, 298] on input "Rent" at bounding box center [357, 303] width 11 height 11
radio input "true"
click at [968, 377] on button "Save Address" at bounding box center [981, 389] width 116 height 35
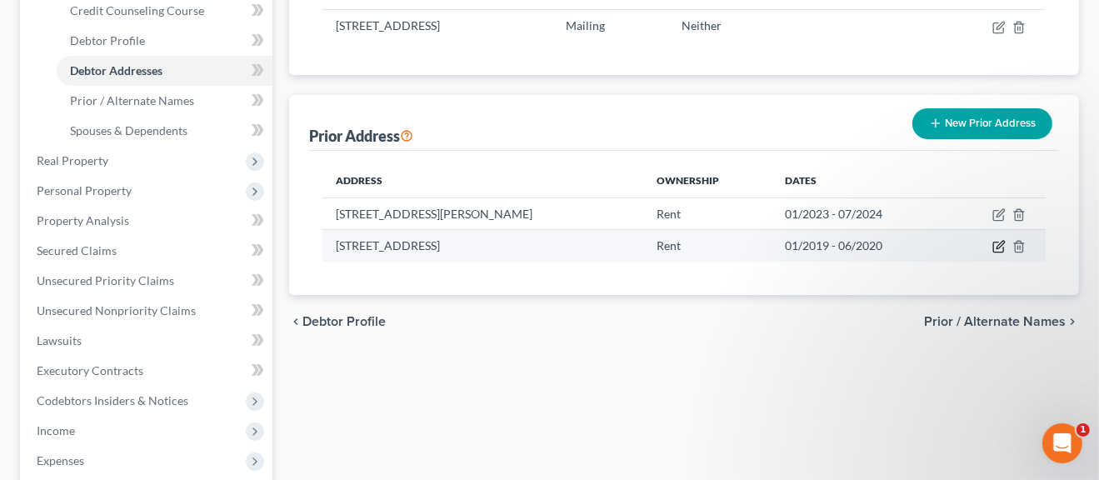
click at [996, 247] on icon "button" at bounding box center [998, 246] width 13 height 13
select select "36"
select select "47"
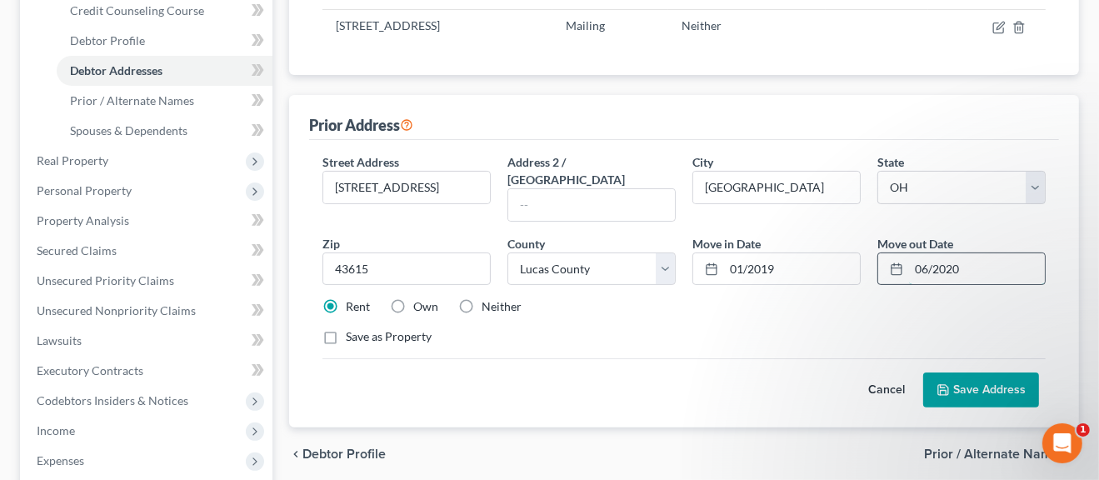
drag, startPoint x: 970, startPoint y: 249, endPoint x: 897, endPoint y: 256, distance: 72.8
click at [897, 256] on div "06/2020" at bounding box center [961, 268] width 168 height 33
type input "12/2022"
click at [747, 253] on input "01/2019" at bounding box center [792, 269] width 136 height 32
click at [743, 253] on input "01/2019" at bounding box center [792, 269] width 136 height 32
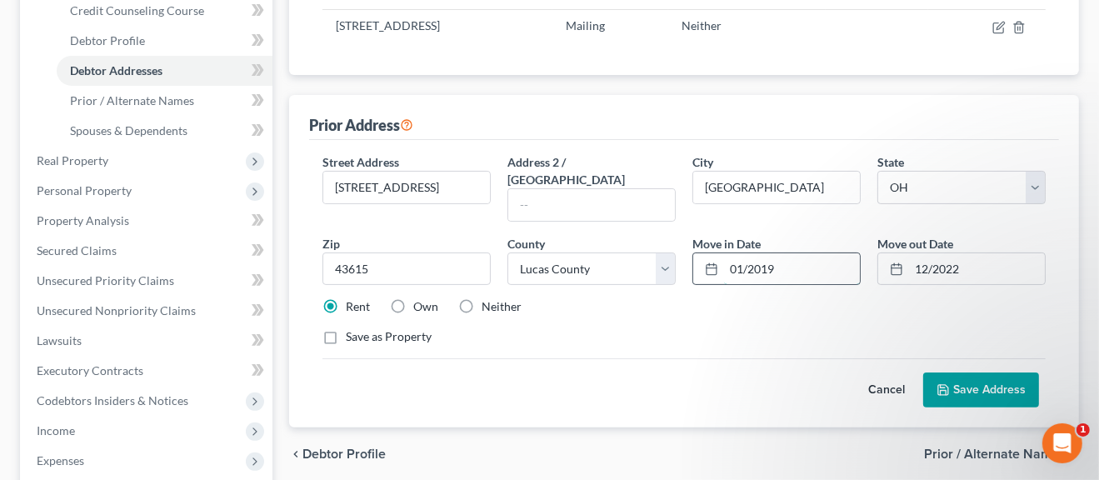
click at [743, 253] on input "01/2019" at bounding box center [792, 269] width 136 height 32
click at [736, 253] on input "01/2019" at bounding box center [792, 269] width 136 height 32
drag, startPoint x: 783, startPoint y: 248, endPoint x: 731, endPoint y: 251, distance: 52.5
click at [731, 253] on input "01/2019" at bounding box center [792, 269] width 136 height 32
type input "01/2020"
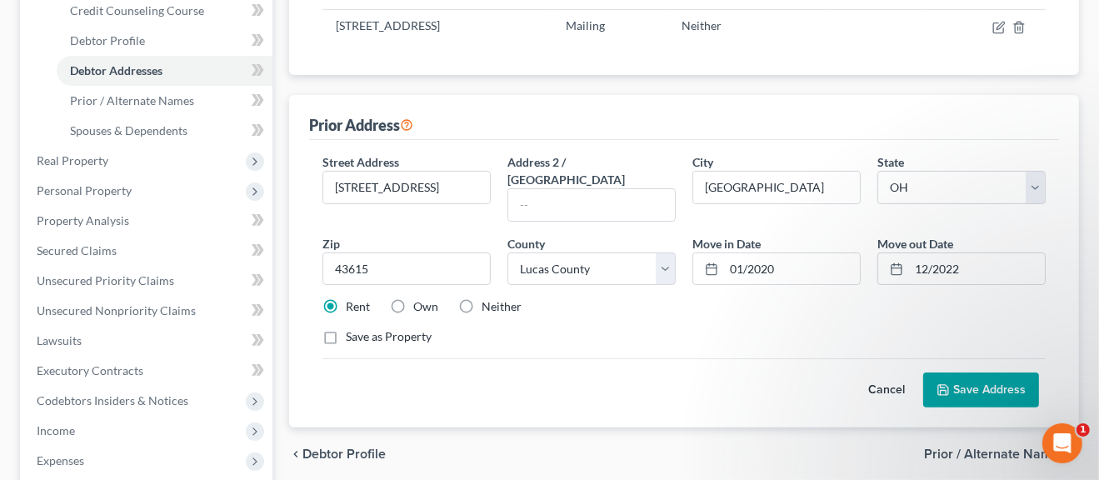
click at [979, 372] on button "Save Address" at bounding box center [981, 389] width 116 height 35
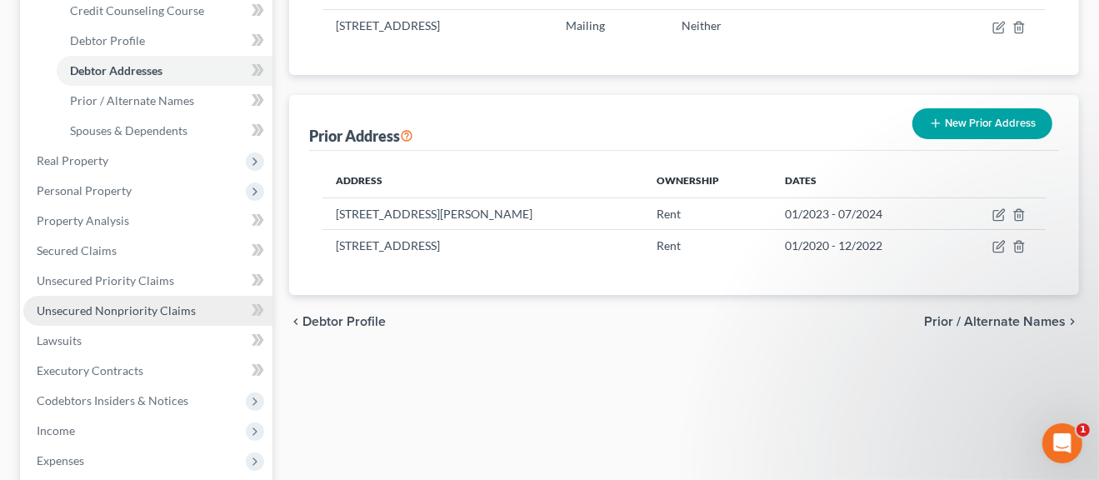
click at [180, 309] on span "Unsecured Nonpriority Claims" at bounding box center [116, 310] width 159 height 14
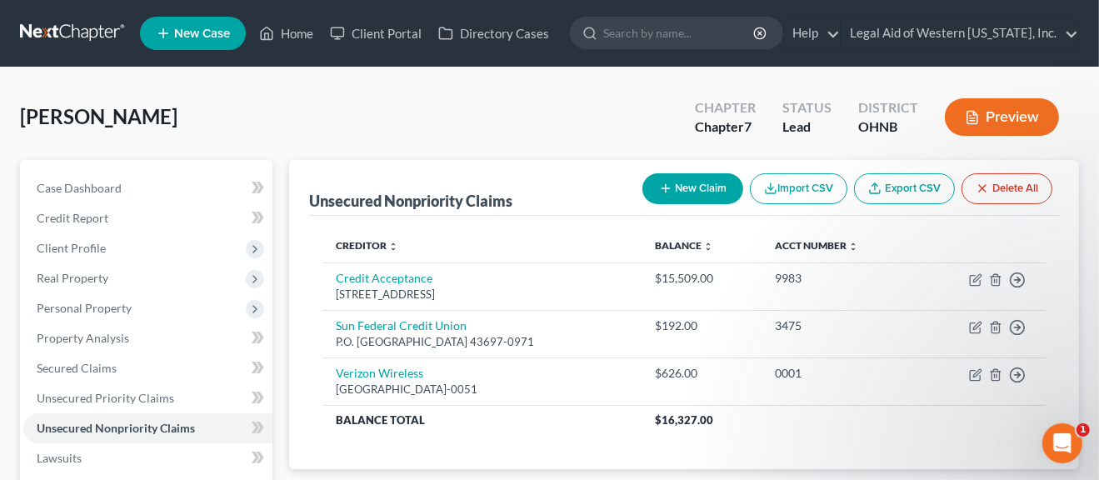
click at [700, 192] on button "New Claim" at bounding box center [692, 188] width 101 height 31
select select "0"
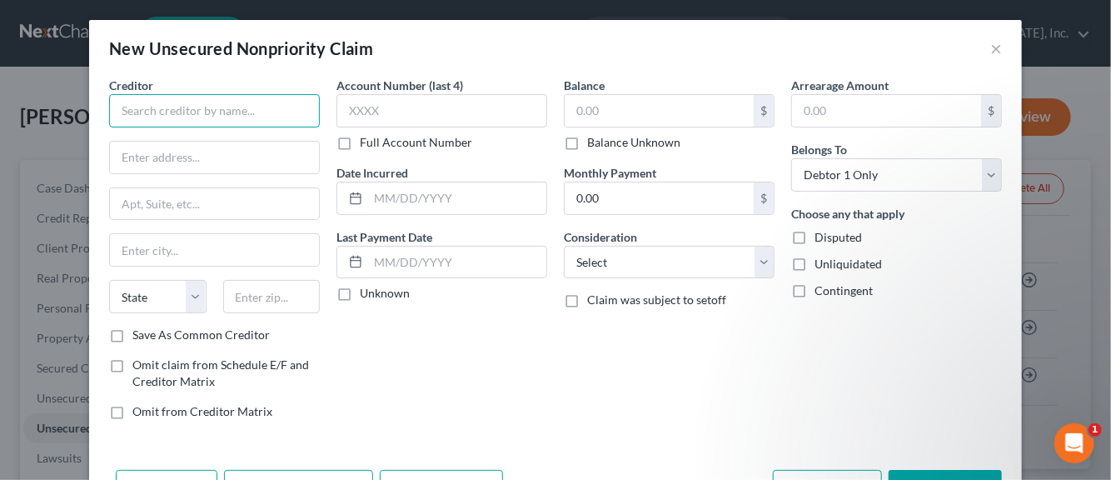
click at [138, 116] on input "text" at bounding box center [214, 110] width 211 height 33
type input "Credit Collections"
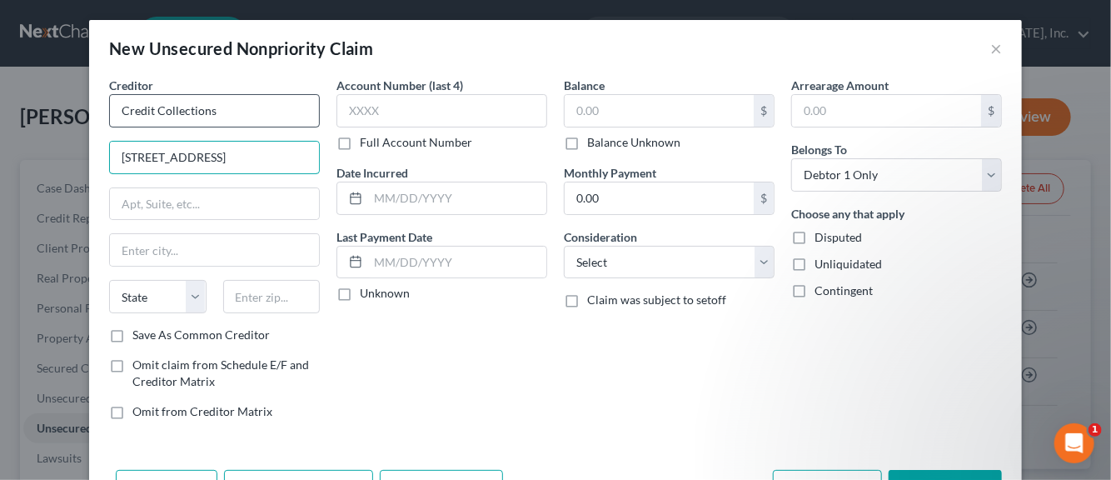
type input "[STREET_ADDRESS]"
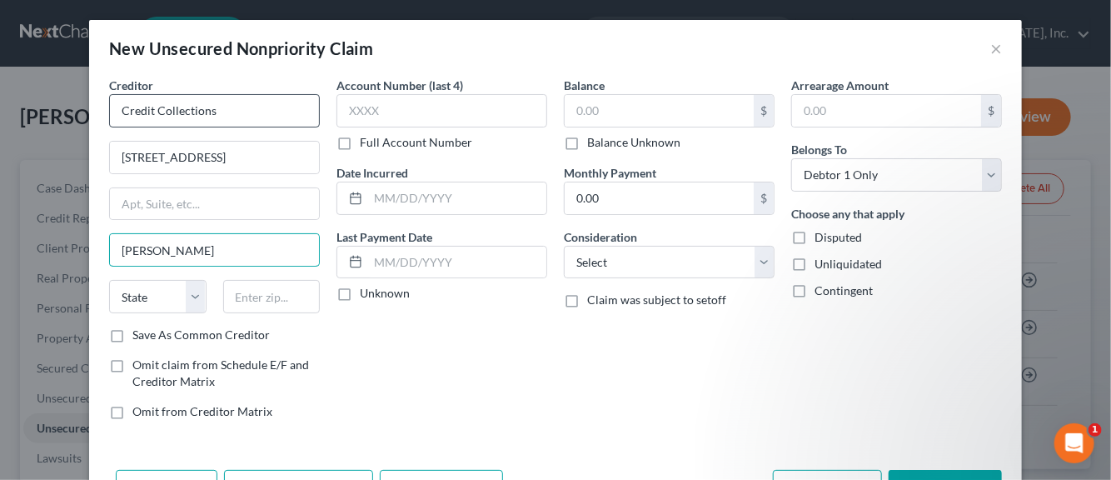
type input "[PERSON_NAME]"
select select "22"
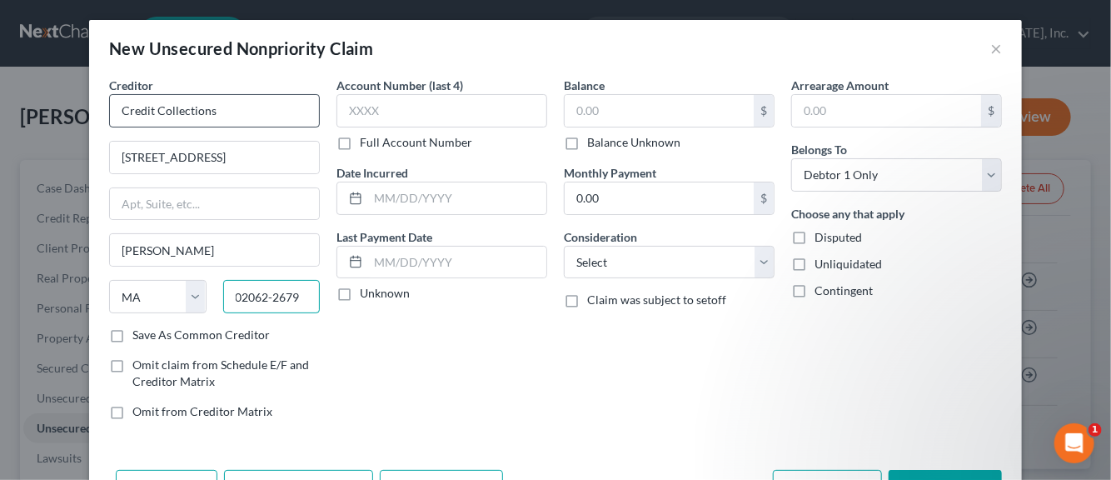
type input "02062-2679"
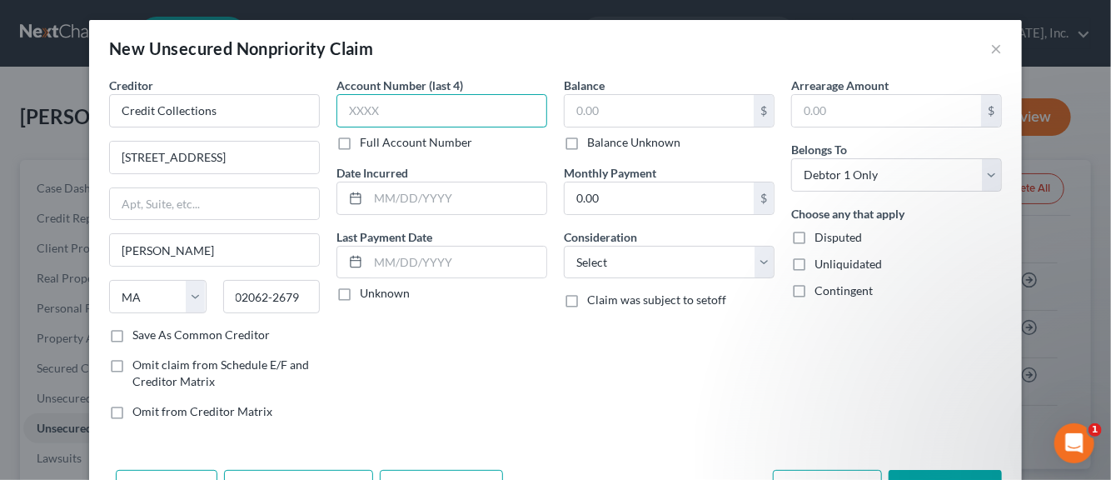
click at [367, 117] on input "text" at bounding box center [442, 110] width 211 height 33
type input "4"
type input "**41"
click at [384, 208] on input "text" at bounding box center [457, 198] width 178 height 32
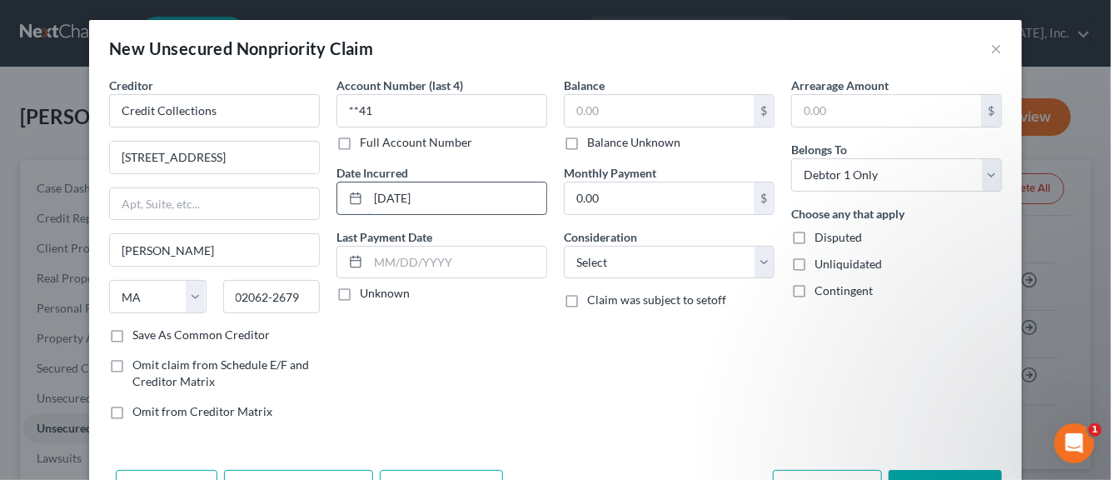
type input "[DATE]"
click at [360, 292] on label "Unknown" at bounding box center [385, 293] width 50 height 17
click at [367, 292] on input "Unknown" at bounding box center [372, 290] width 11 height 11
checkbox input "true"
click at [588, 110] on input "text" at bounding box center [659, 111] width 189 height 32
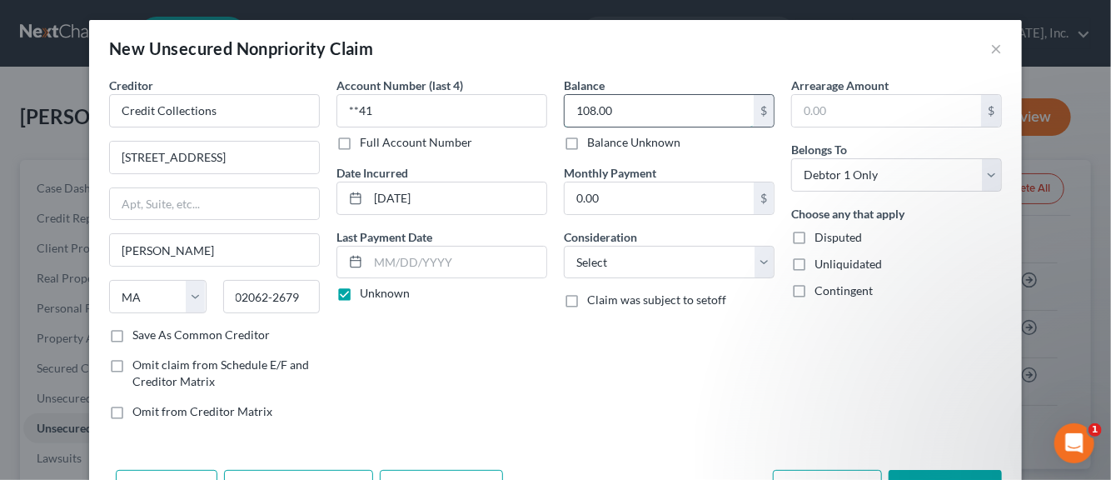
type input "108.00"
click at [753, 265] on select "Select Cable / Satellite Services Collection Agency Credit Card Debt Debt Couns…" at bounding box center [669, 262] width 211 height 33
select select "1"
click at [564, 246] on select "Select Cable / Satellite Services Collection Agency Credit Card Debt Debt Couns…" at bounding box center [669, 262] width 211 height 33
click at [815, 232] on label "Disputed" at bounding box center [838, 237] width 47 height 17
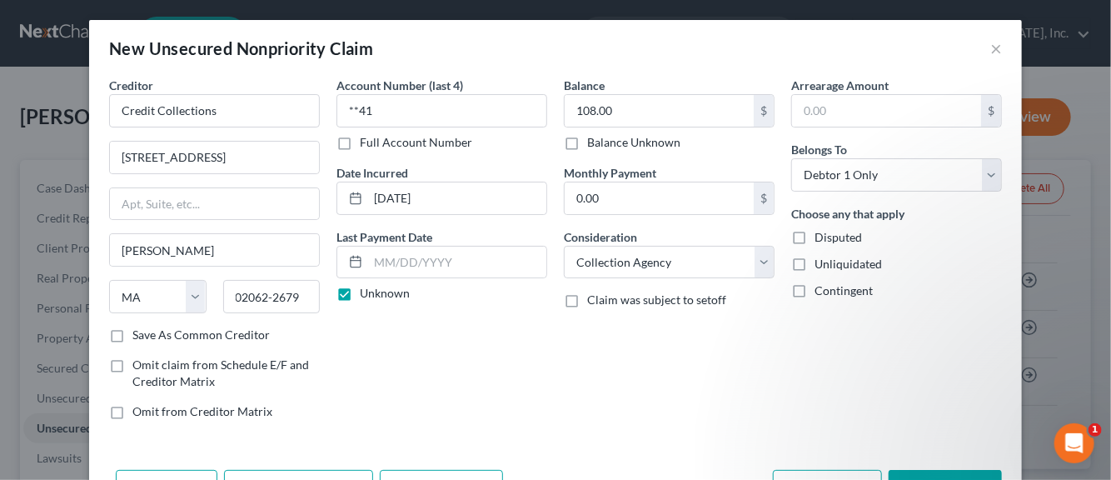
click at [821, 232] on input "Disputed" at bounding box center [826, 234] width 11 height 11
checkbox input "true"
click at [815, 265] on label "Unliquidated" at bounding box center [848, 264] width 67 height 17
click at [821, 265] on input "Unliquidated" at bounding box center [826, 261] width 11 height 11
checkbox input "true"
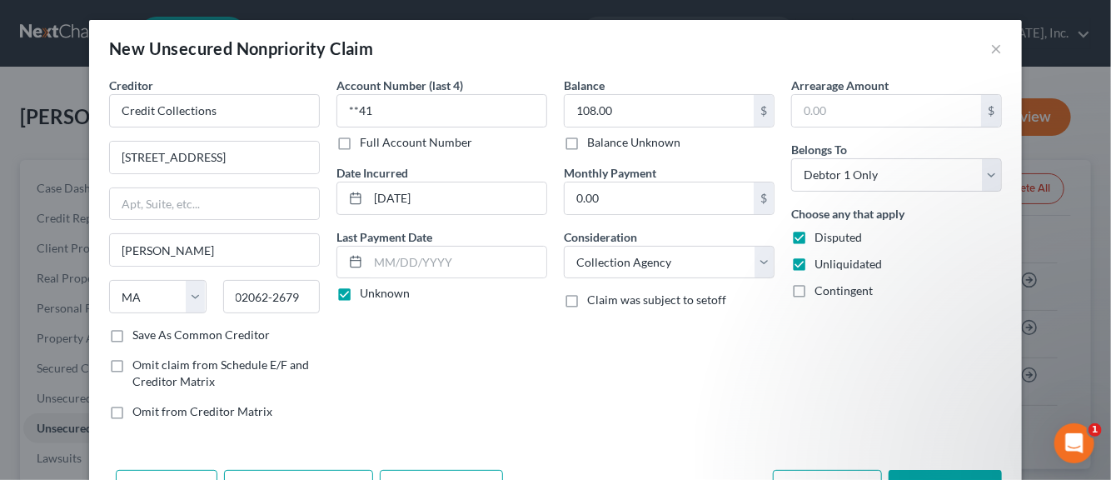
click at [132, 332] on label "Save As Common Creditor" at bounding box center [200, 335] width 137 height 17
click at [139, 332] on input "Save As Common Creditor" at bounding box center [144, 332] width 11 height 11
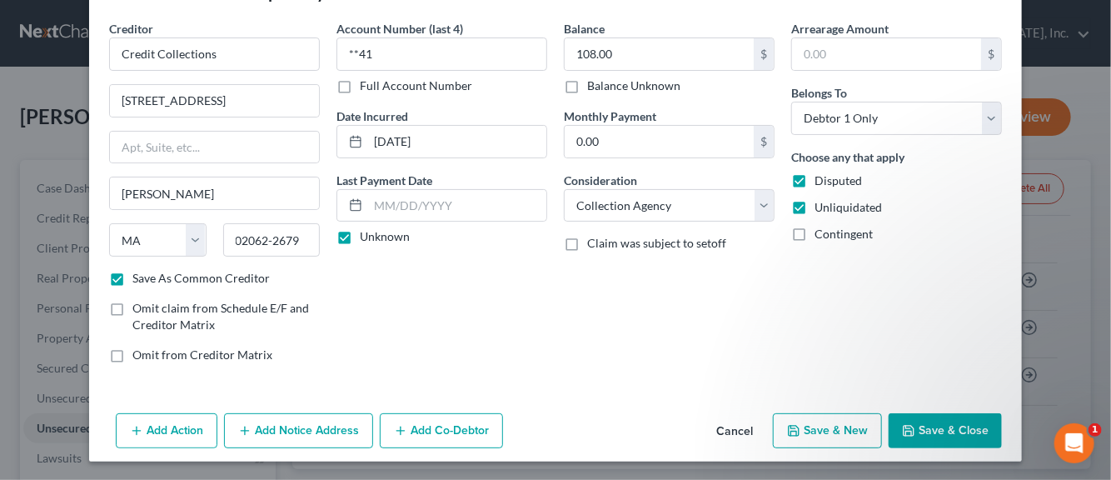
click at [843, 430] on button "Save & New" at bounding box center [827, 430] width 109 height 35
checkbox input "false"
select select "0"
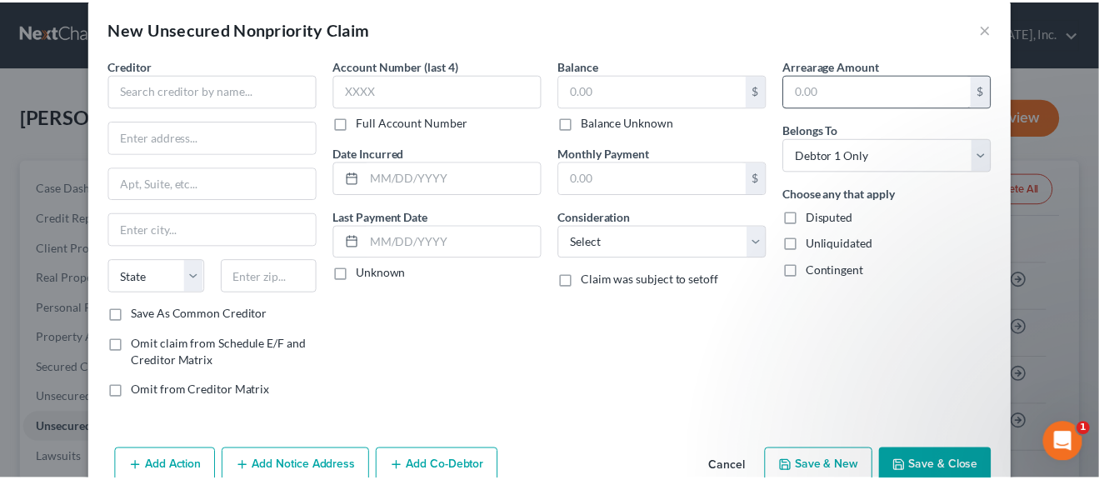
scroll to position [0, 0]
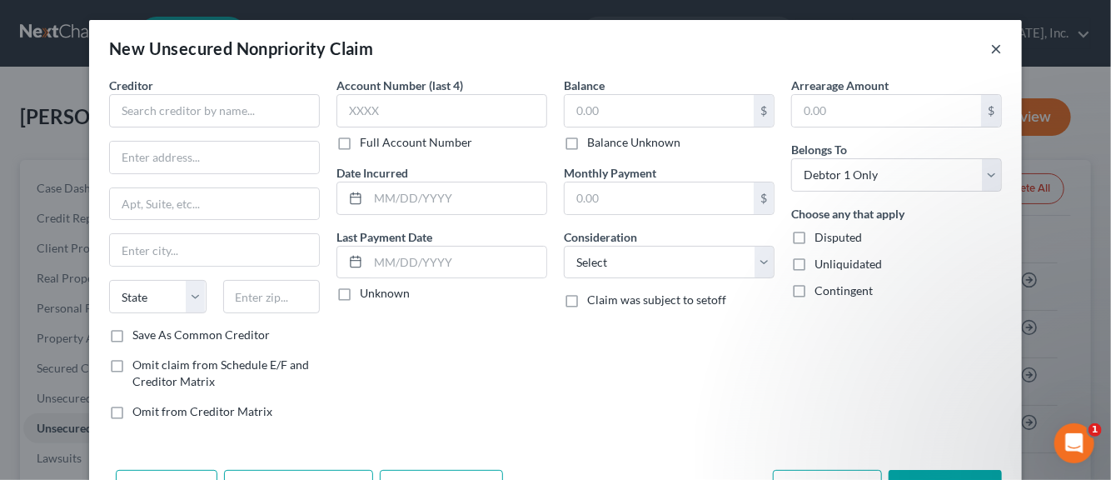
click at [991, 49] on button "×" at bounding box center [997, 48] width 12 height 20
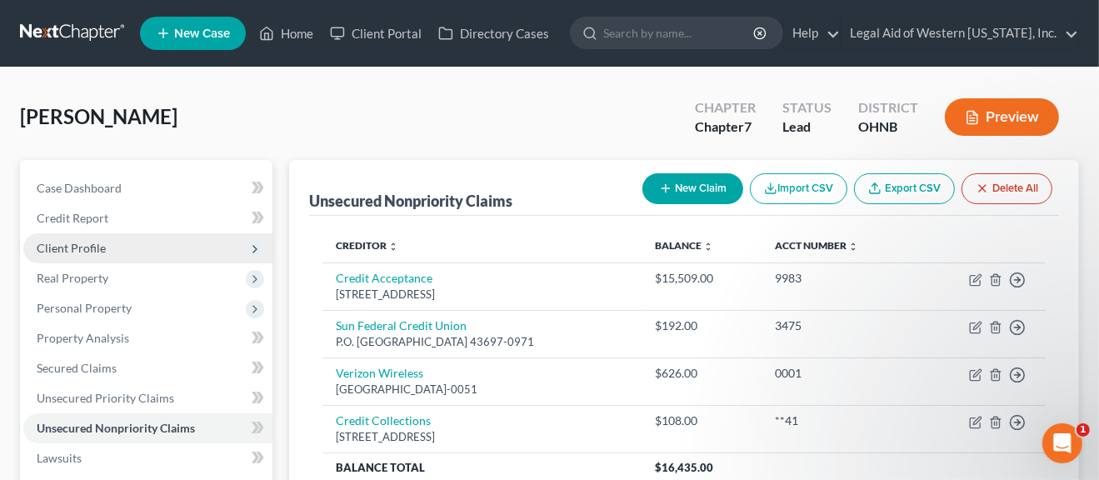
click at [65, 252] on span "Client Profile" at bounding box center [71, 248] width 69 height 14
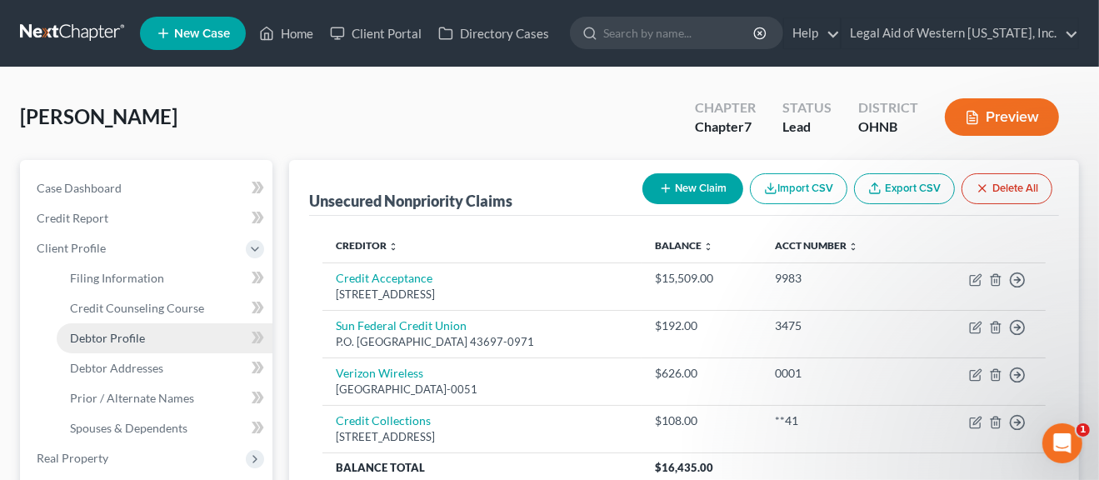
click at [99, 333] on span "Debtor Profile" at bounding box center [107, 338] width 75 height 14
select select "0"
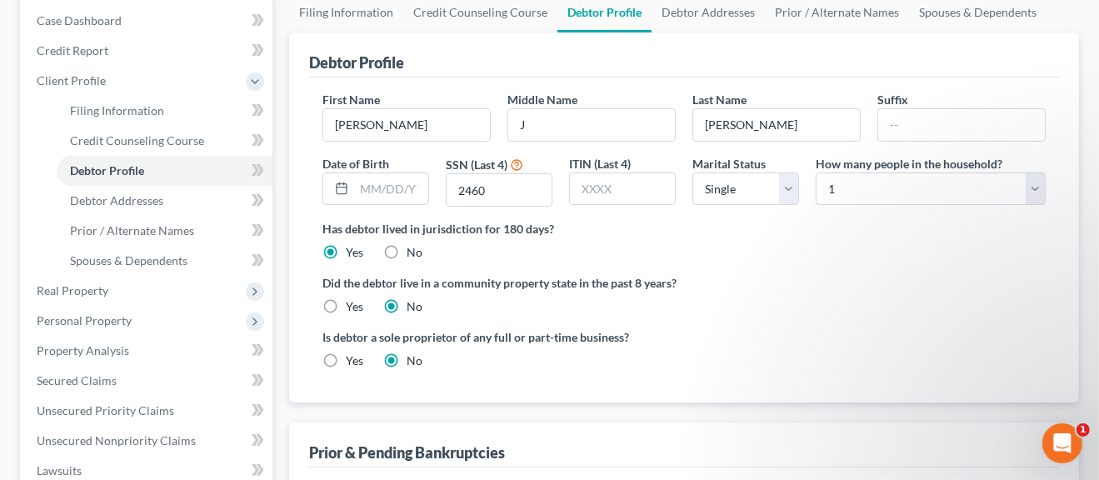
scroll to position [84, 0]
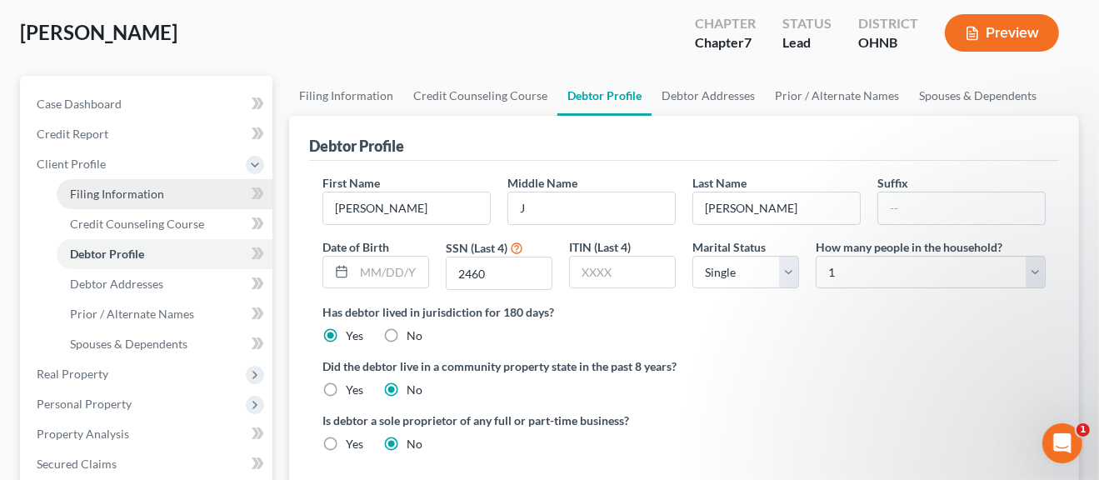
click at [94, 189] on span "Filing Information" at bounding box center [117, 194] width 94 height 14
select select "1"
select select "0"
select select "61"
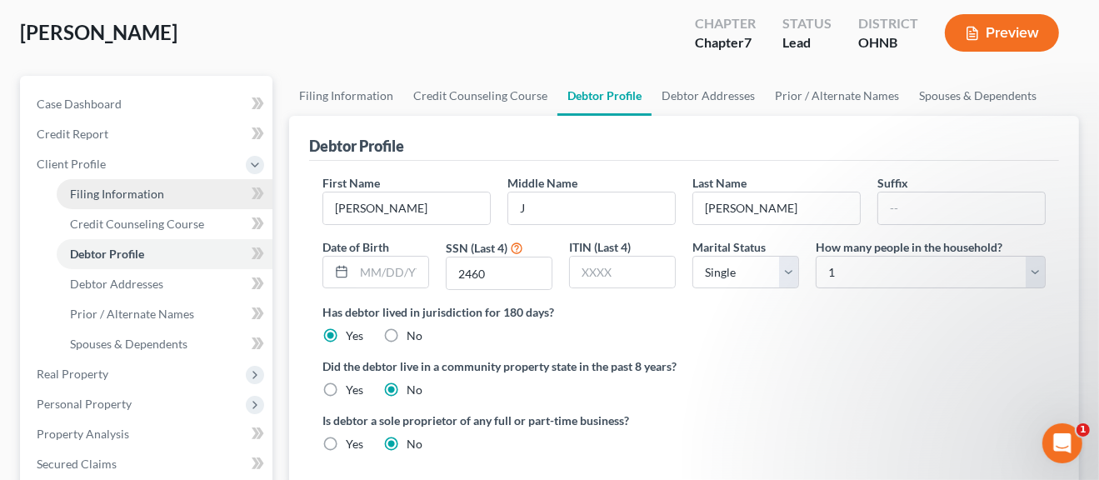
select select "4"
select select "0"
select select "36"
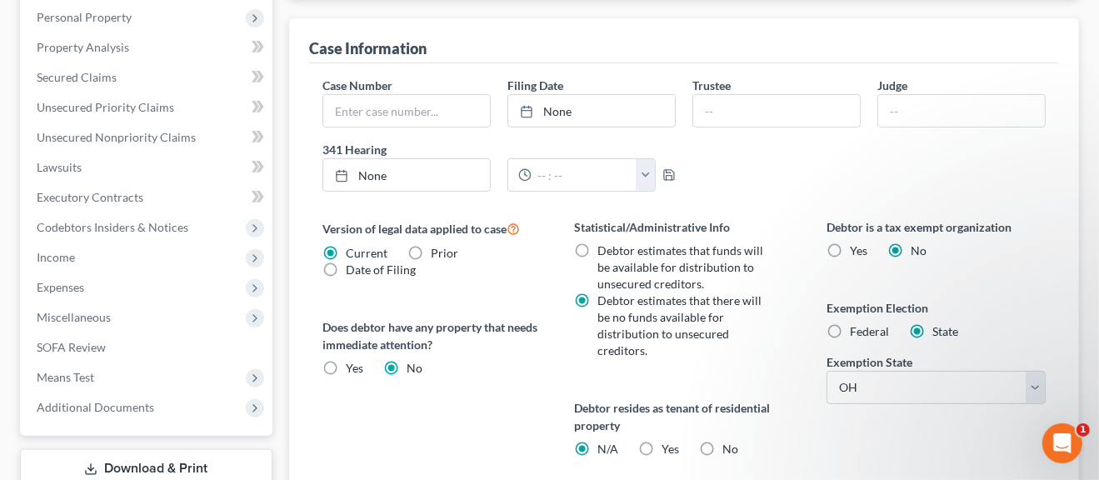
scroll to position [500, 0]
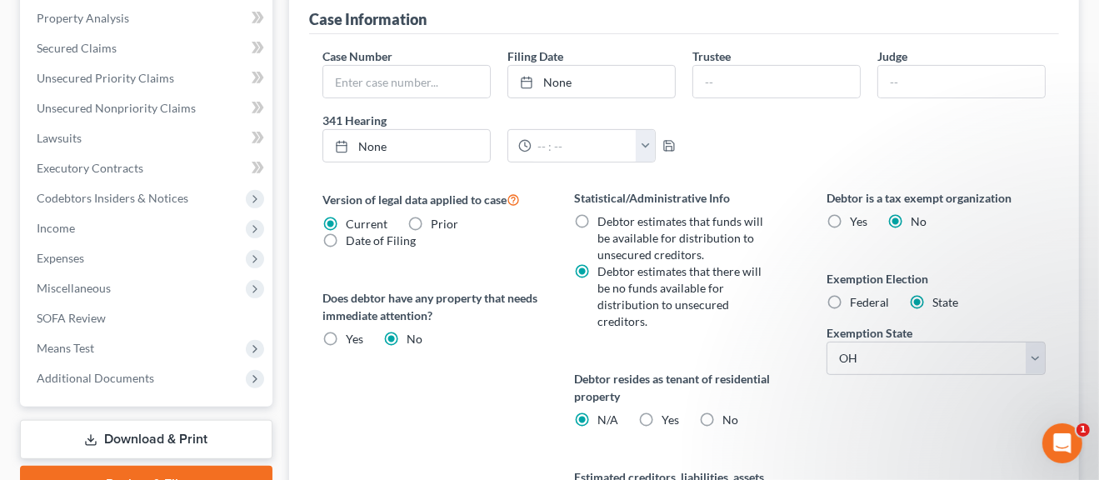
click at [661, 416] on label "Yes Yes" at bounding box center [669, 420] width 17 height 17
click at [668, 416] on input "Yes Yes" at bounding box center [673, 417] width 11 height 11
radio input "true"
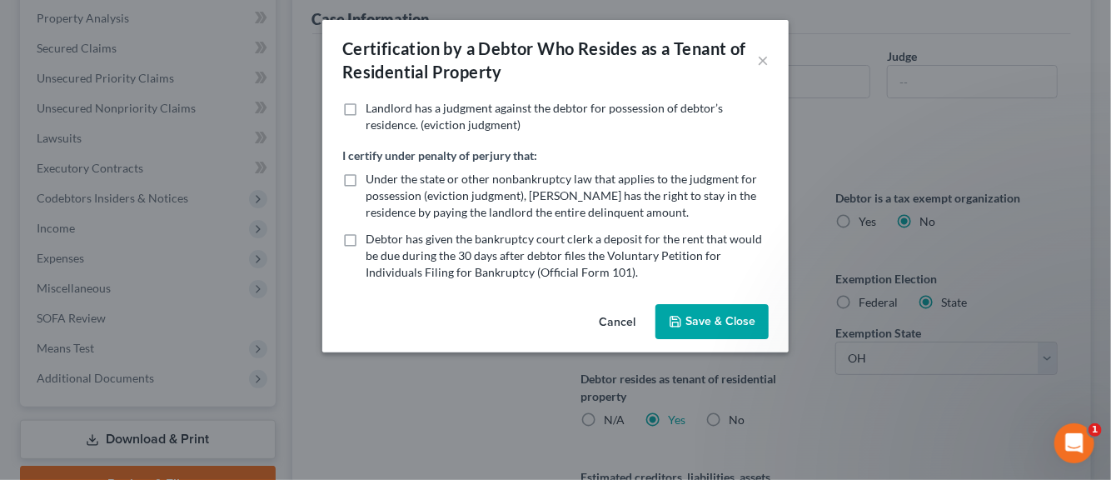
click at [603, 318] on button "Cancel" at bounding box center [617, 322] width 63 height 33
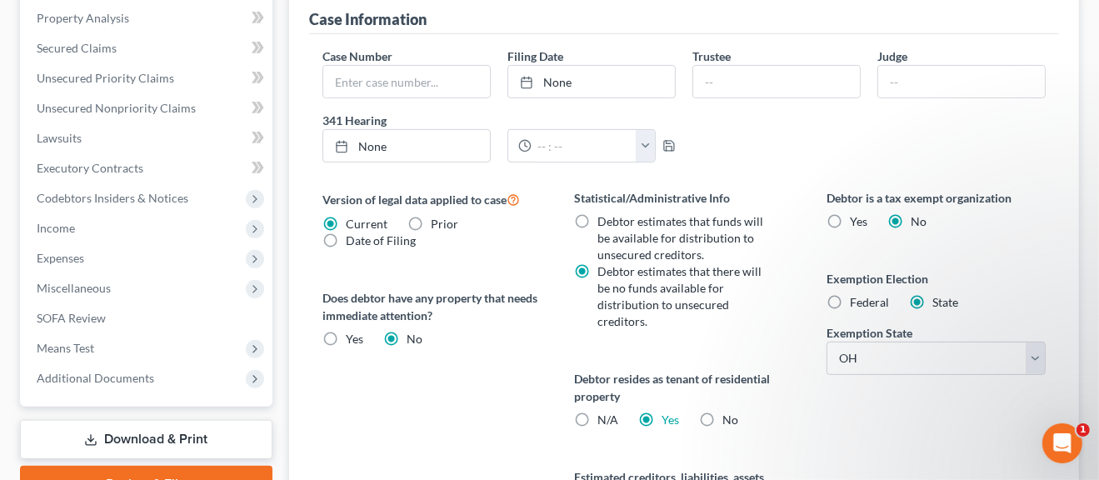
click at [597, 419] on label "N/A" at bounding box center [607, 420] width 21 height 17
click at [604, 419] on input "N/A" at bounding box center [609, 417] width 11 height 11
radio input "true"
radio input "false"
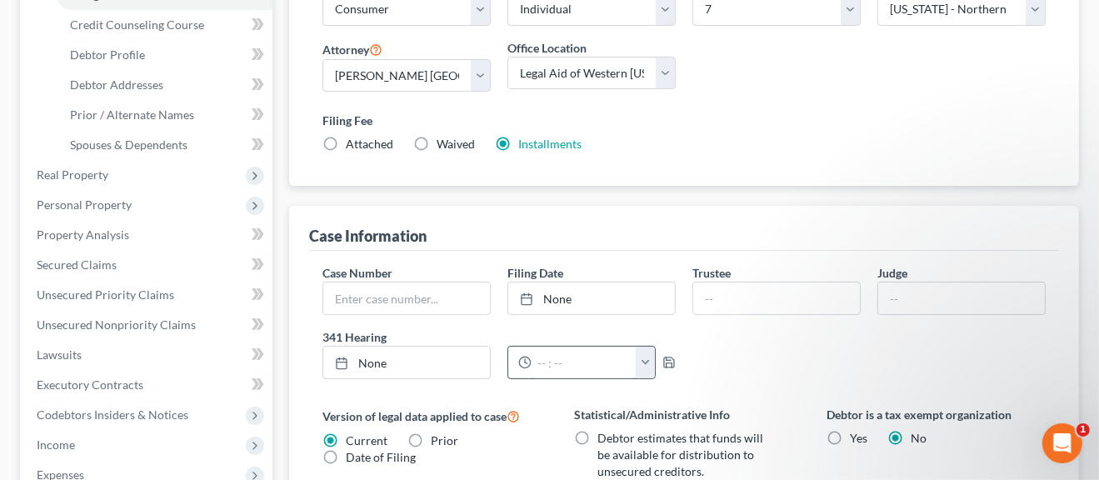
scroll to position [200, 0]
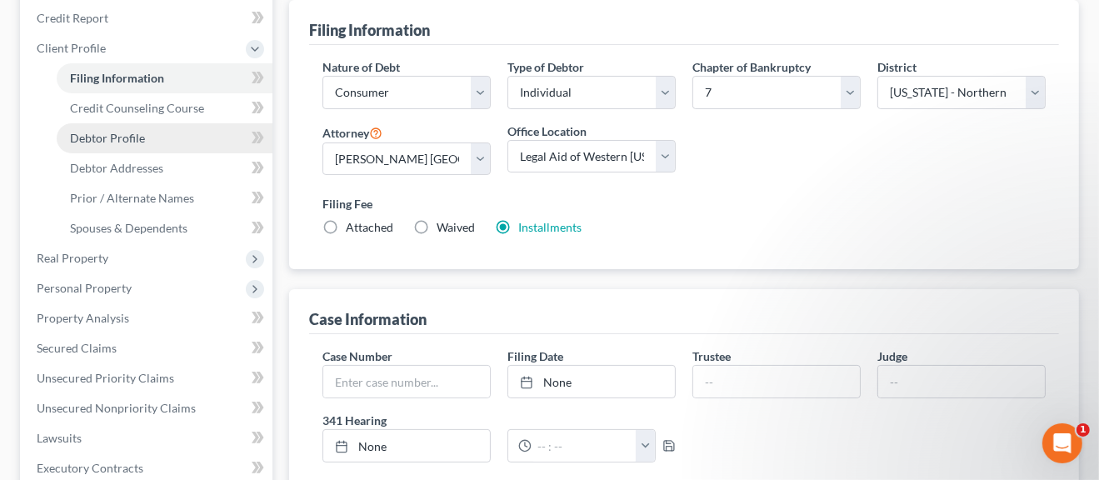
click at [106, 139] on span "Debtor Profile" at bounding box center [107, 138] width 75 height 14
select select "0"
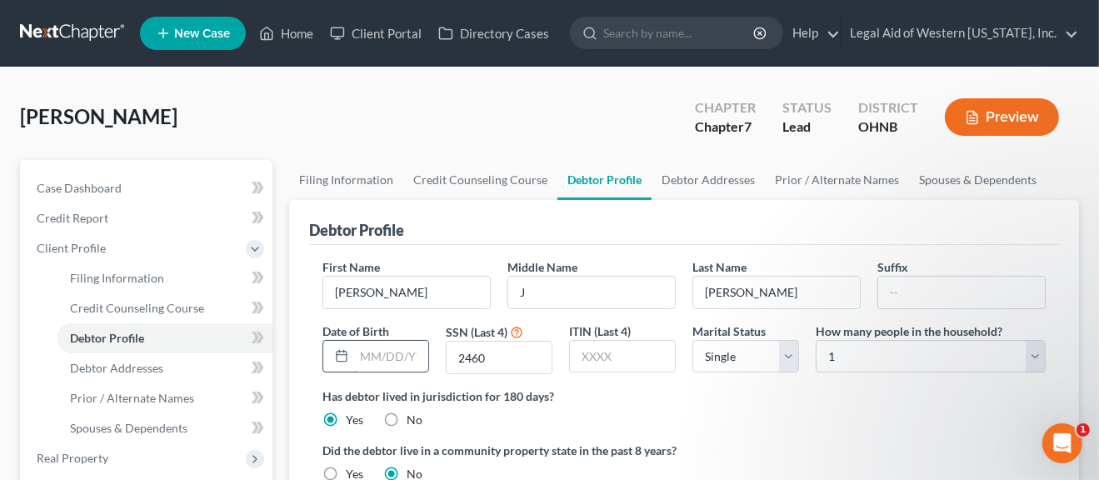
click at [362, 355] on input "text" at bounding box center [391, 357] width 74 height 32
type input "1962"
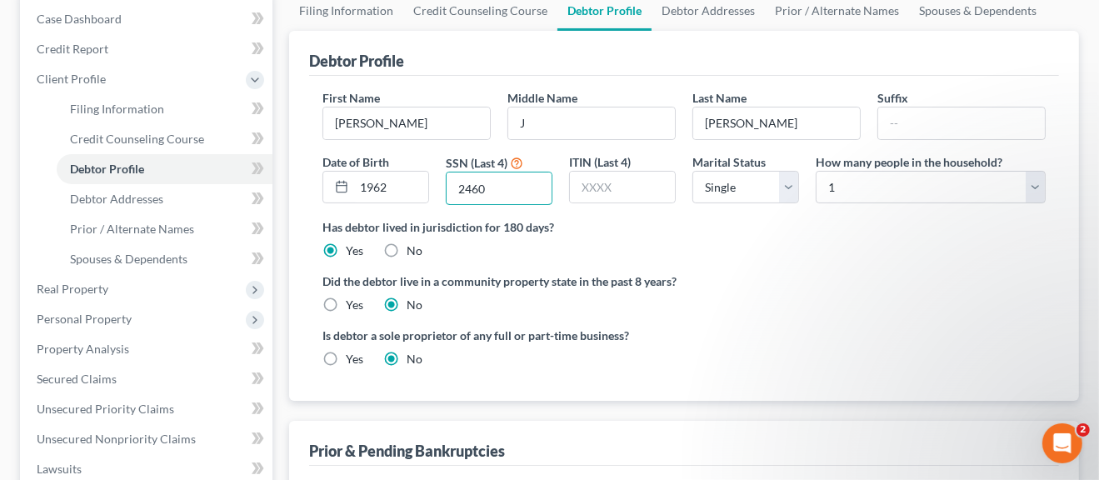
scroll to position [157, 0]
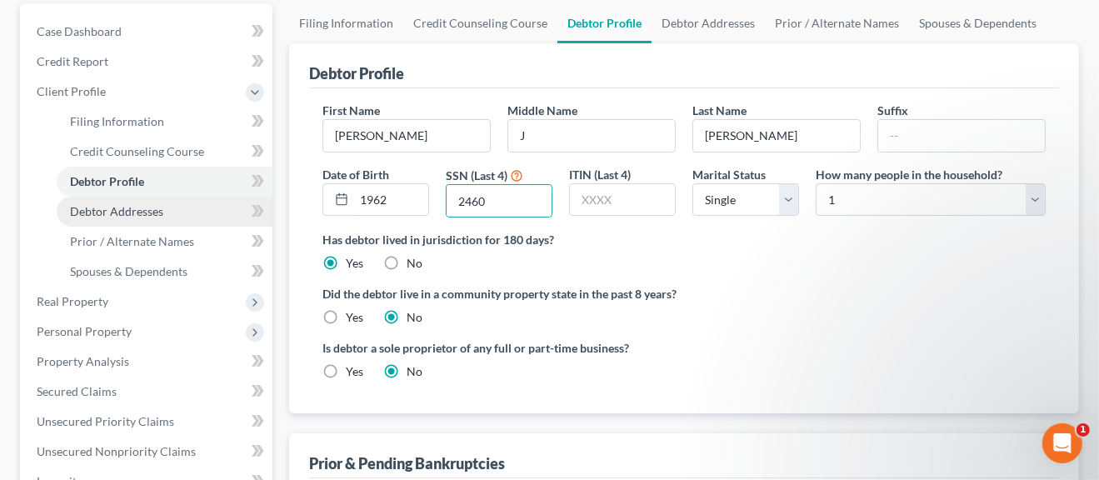
click at [109, 209] on span "Debtor Addresses" at bounding box center [116, 211] width 93 height 14
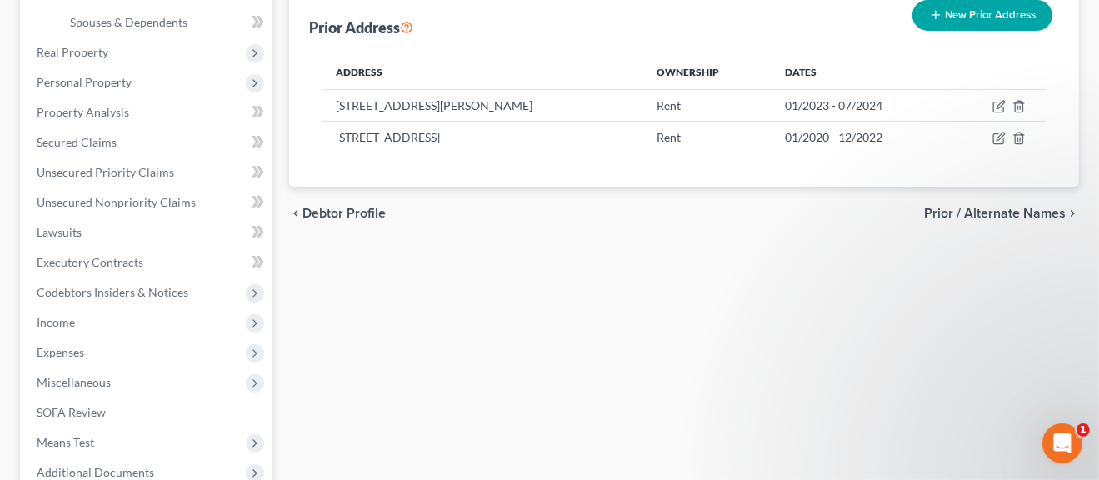
scroll to position [417, 0]
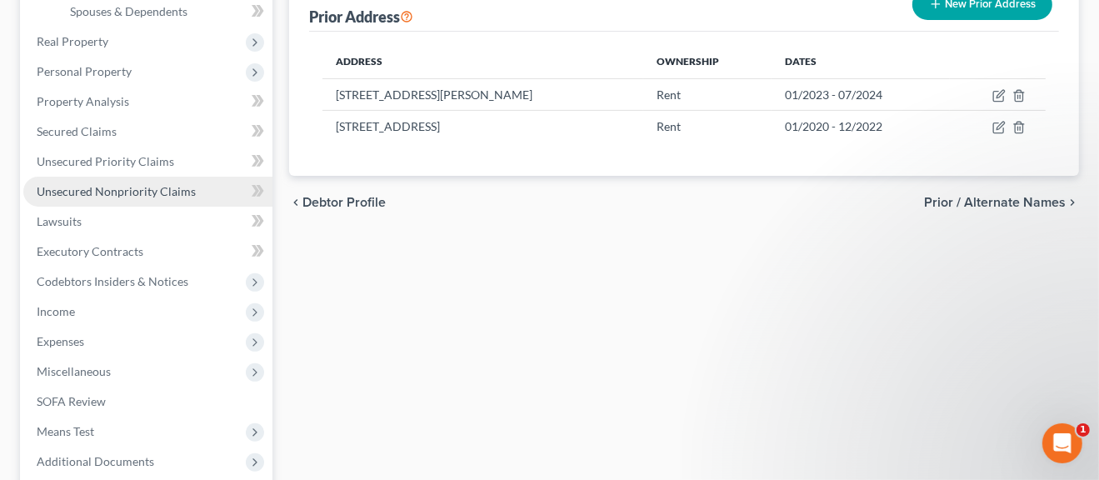
click at [148, 190] on span "Unsecured Nonpriority Claims" at bounding box center [116, 191] width 159 height 14
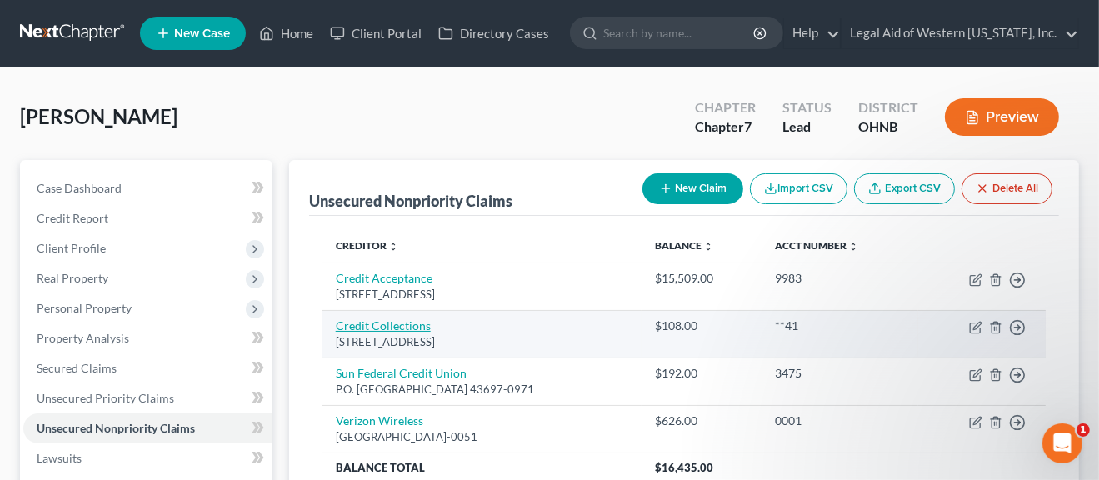
click at [366, 325] on link "Credit Collections" at bounding box center [383, 325] width 95 height 14
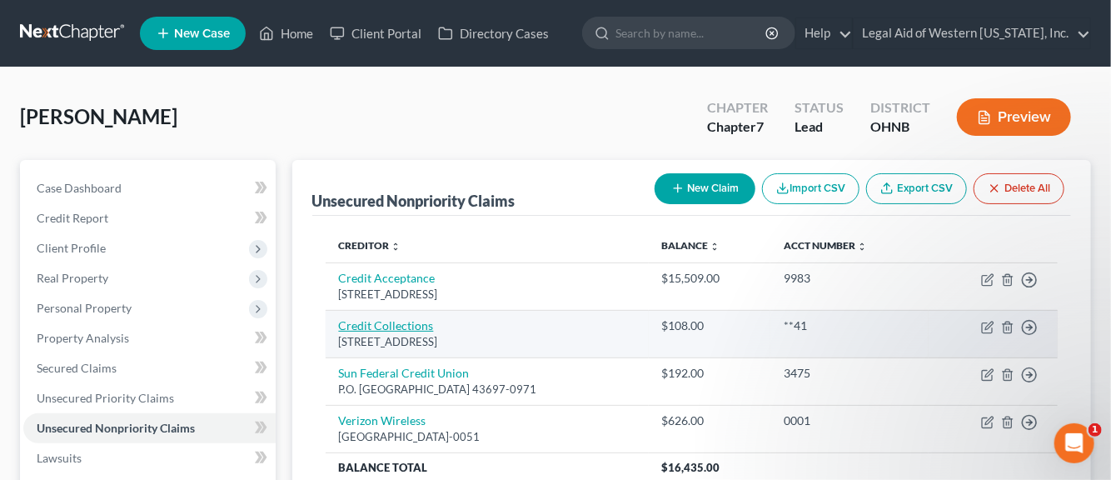
select select "22"
select select "1"
select select "0"
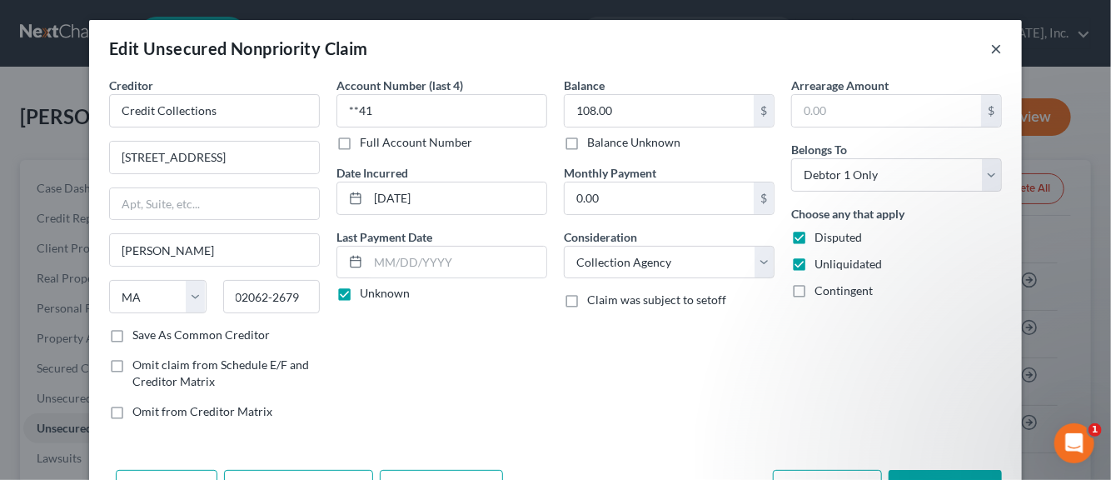
click at [991, 51] on button "×" at bounding box center [997, 48] width 12 height 20
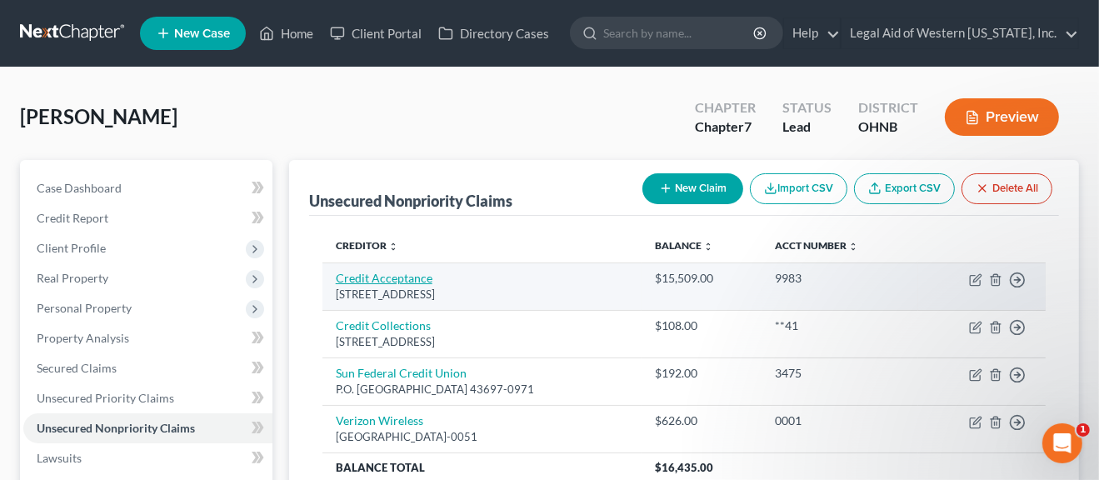
click at [380, 279] on link "Credit Acceptance" at bounding box center [384, 278] width 97 height 14
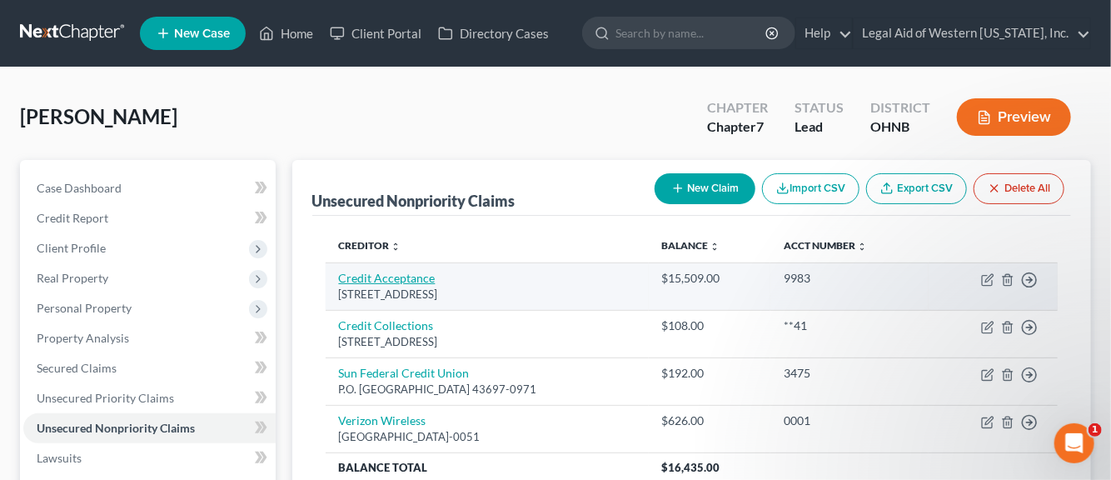
select select "23"
select select "14"
select select "0"
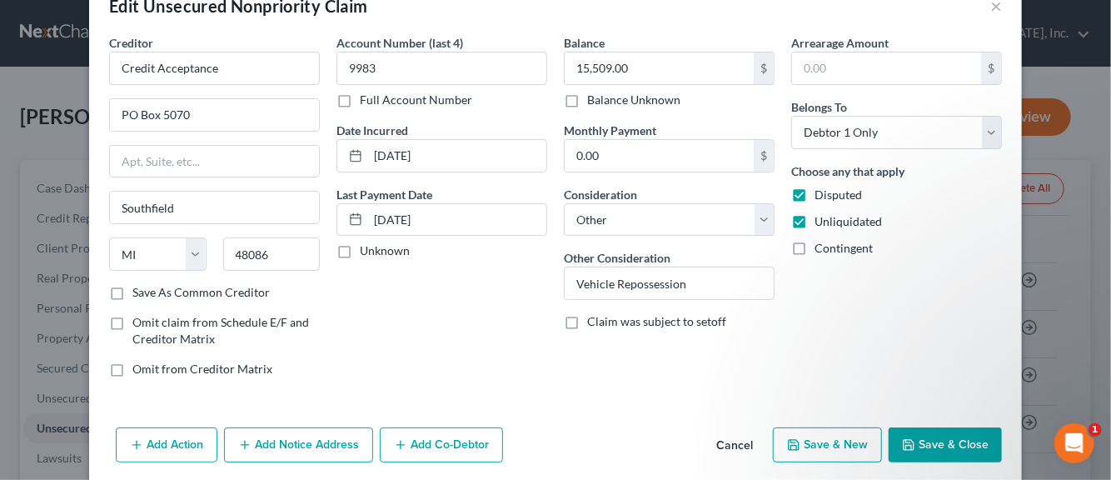
scroll to position [104, 0]
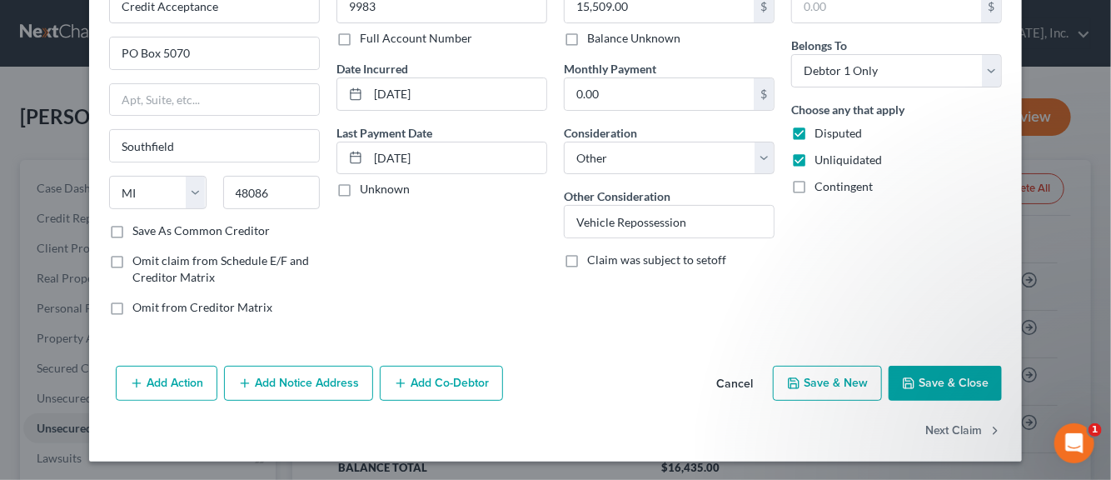
click at [826, 381] on button "Save & New" at bounding box center [827, 383] width 109 height 35
select select "0"
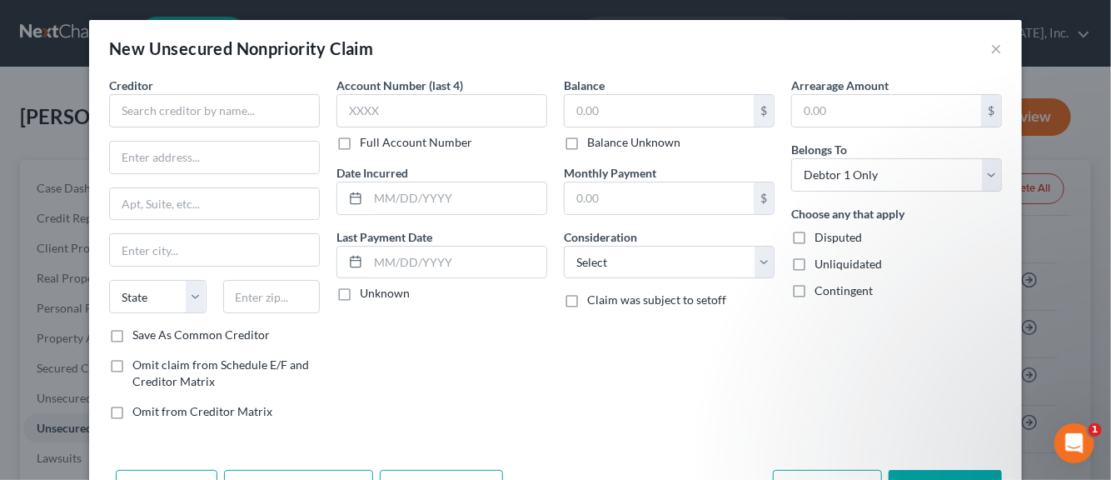
type input "0"
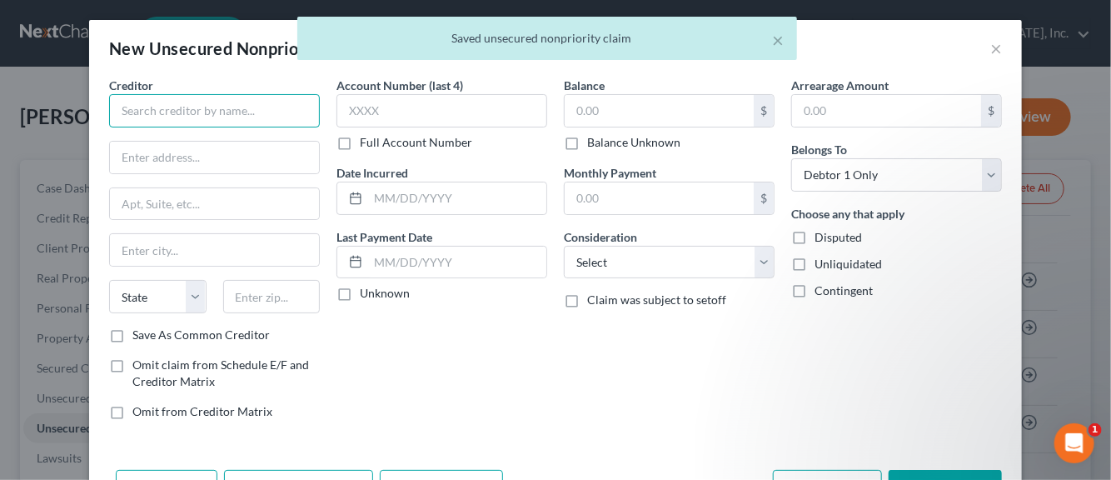
click at [170, 108] on input "text" at bounding box center [214, 110] width 211 height 33
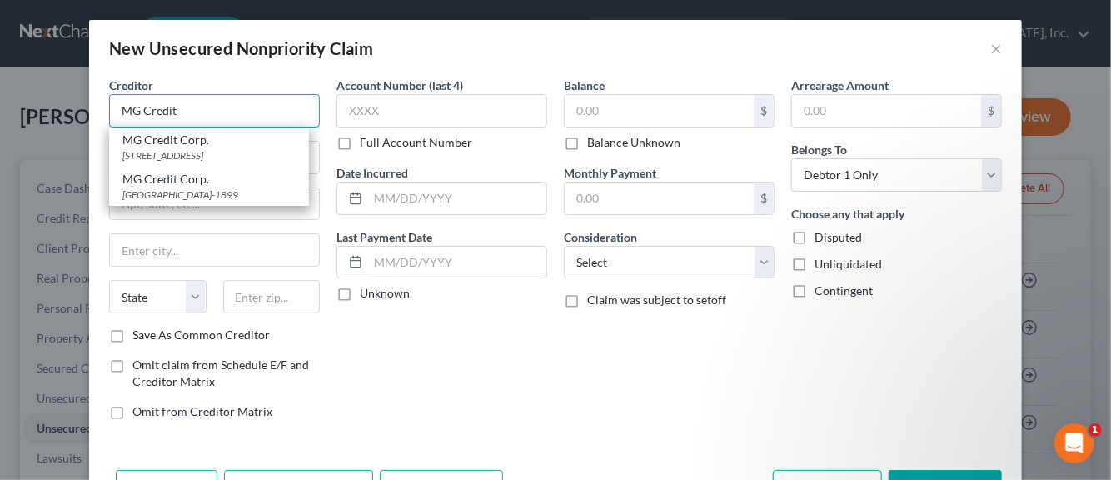
click at [173, 107] on input "MG Credit" at bounding box center [214, 110] width 211 height 33
type input "MG Credit"
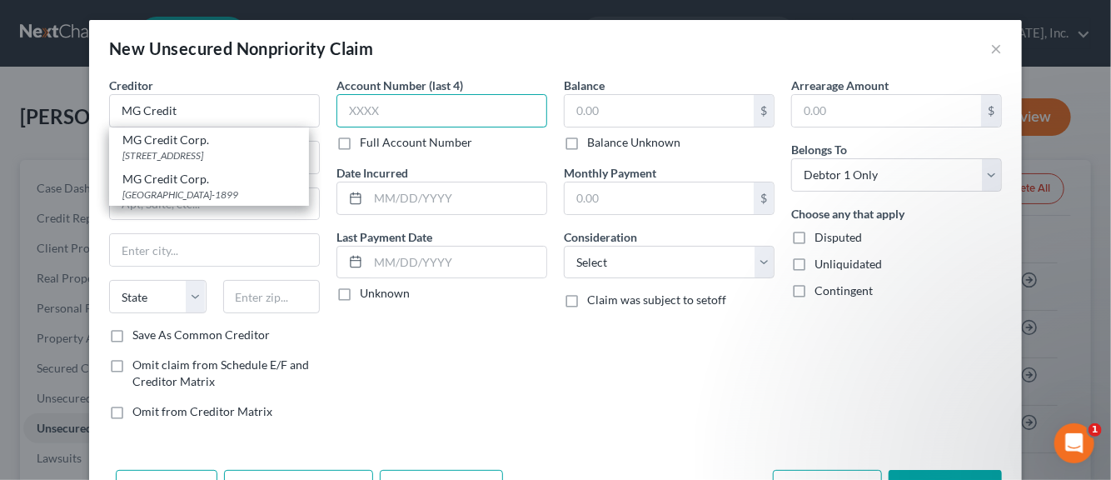
click at [347, 115] on input "text" at bounding box center [442, 110] width 211 height 33
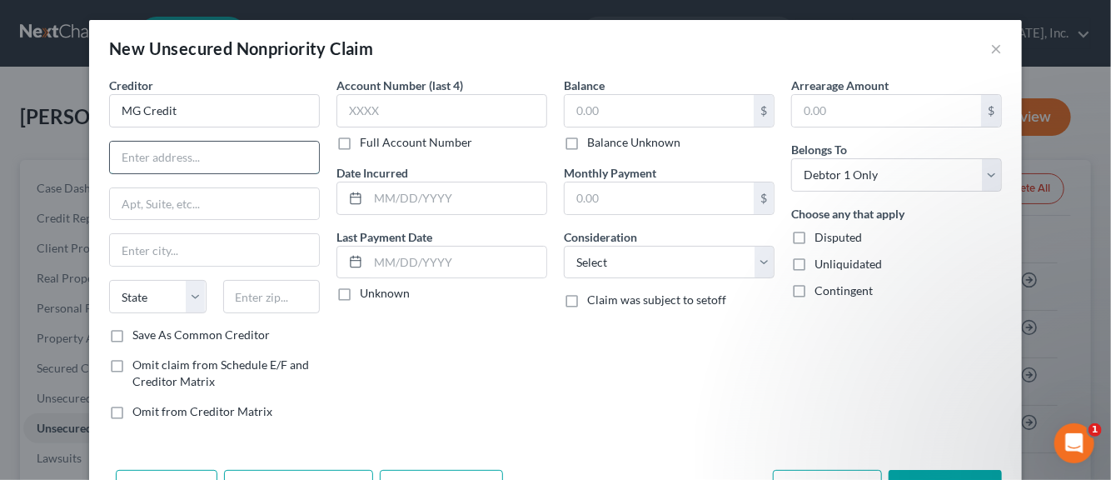
click at [214, 148] on input "text" at bounding box center [214, 158] width 209 height 32
type input "[STREET_ADDRESS][PERSON_NAME]"
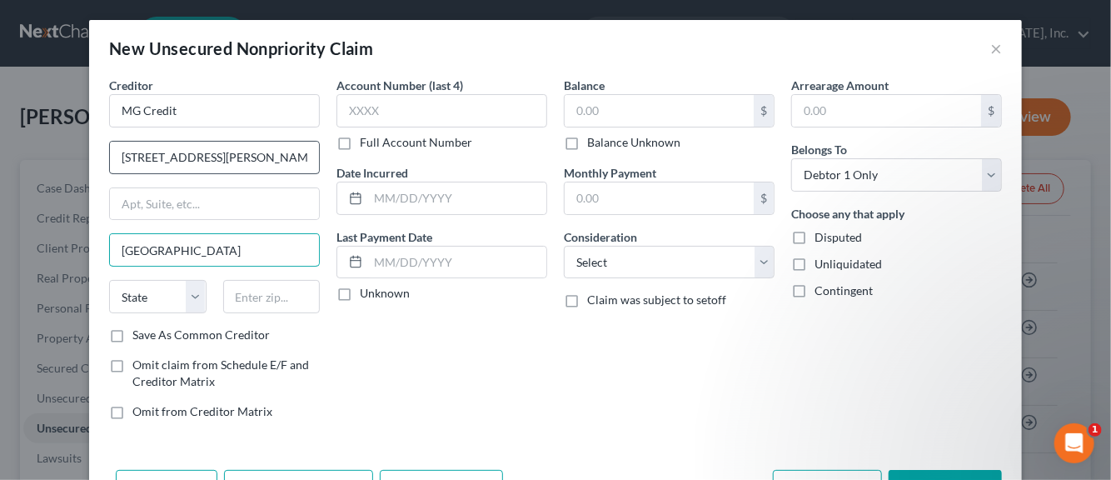
type input "[GEOGRAPHIC_DATA]"
select select "9"
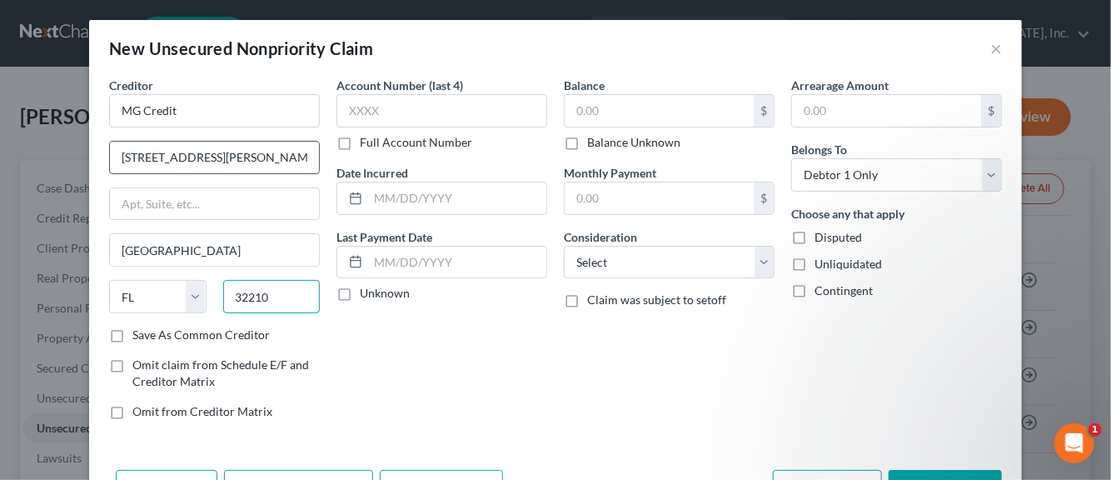
type input "32210"
click at [132, 336] on label "Save As Common Creditor" at bounding box center [200, 335] width 137 height 17
click at [139, 336] on input "Save As Common Creditor" at bounding box center [144, 332] width 11 height 11
checkbox input "true"
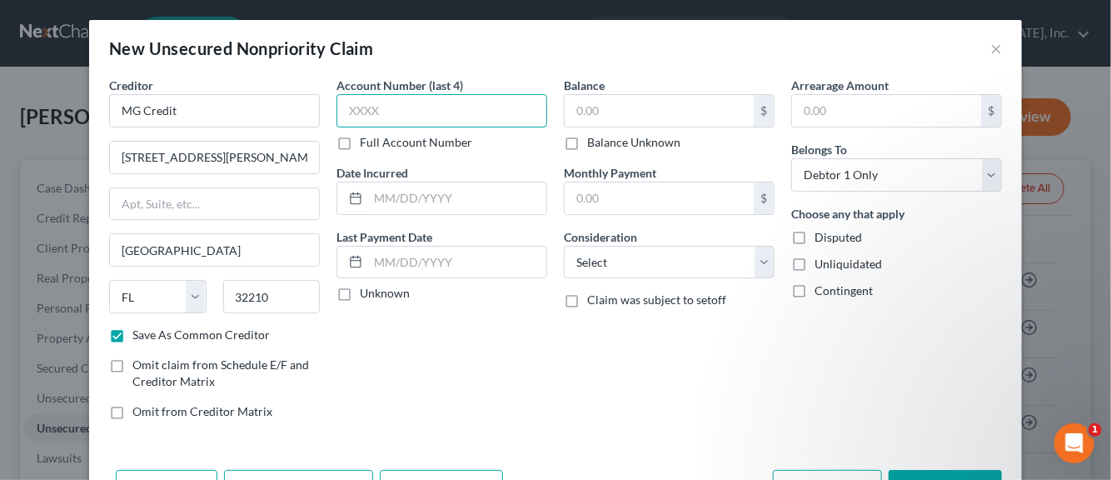
click at [347, 117] on input "text" at bounding box center [442, 110] width 211 height 33
type input "93**"
click at [386, 202] on input "text" at bounding box center [457, 198] width 178 height 32
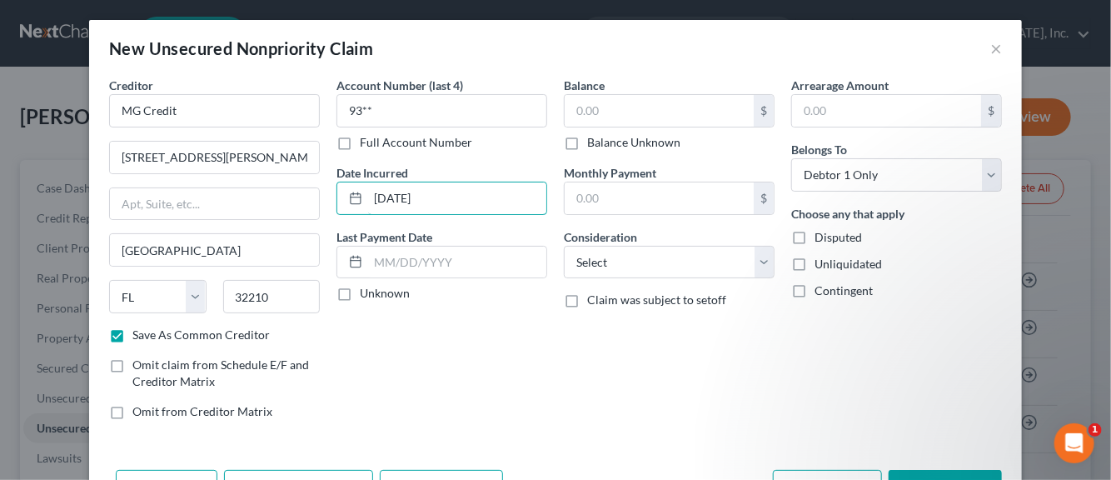
type input "[DATE]"
click at [360, 293] on label "Unknown" at bounding box center [385, 293] width 50 height 17
click at [367, 293] on input "Unknown" at bounding box center [372, 290] width 11 height 11
checkbox input "true"
click at [592, 112] on input "text" at bounding box center [659, 111] width 189 height 32
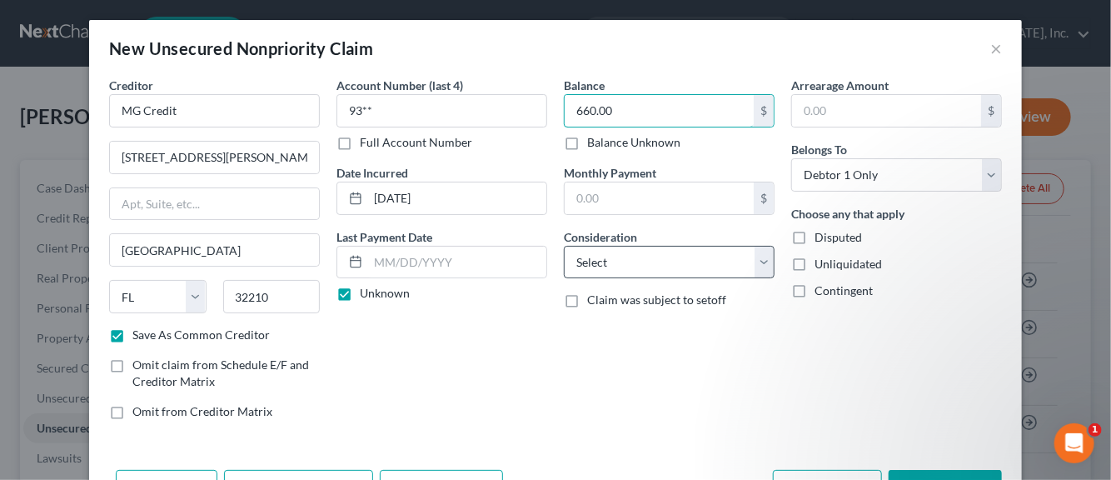
type input "660.00"
click at [753, 263] on select "Select Cable / Satellite Services Collection Agency Credit Card Debt Debt Couns…" at bounding box center [669, 262] width 211 height 33
select select "1"
click at [564, 246] on select "Select Cable / Satellite Services Collection Agency Credit Card Debt Debt Couns…" at bounding box center [669, 262] width 211 height 33
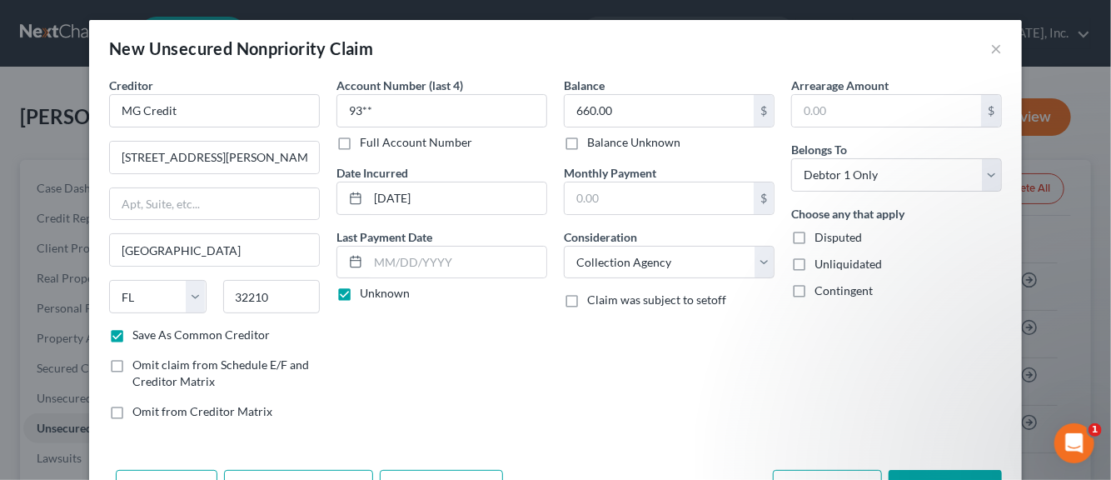
click at [815, 235] on label "Disputed" at bounding box center [838, 237] width 47 height 17
click at [821, 235] on input "Disputed" at bounding box center [826, 234] width 11 height 11
checkbox input "true"
click at [815, 260] on label "Unliquidated" at bounding box center [848, 264] width 67 height 17
click at [821, 260] on input "Unliquidated" at bounding box center [826, 261] width 11 height 11
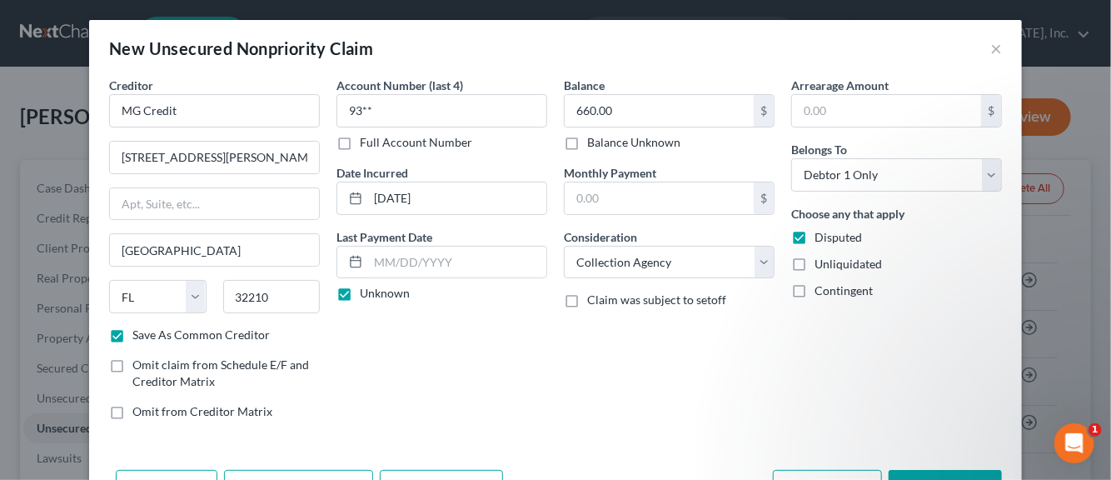
checkbox input "true"
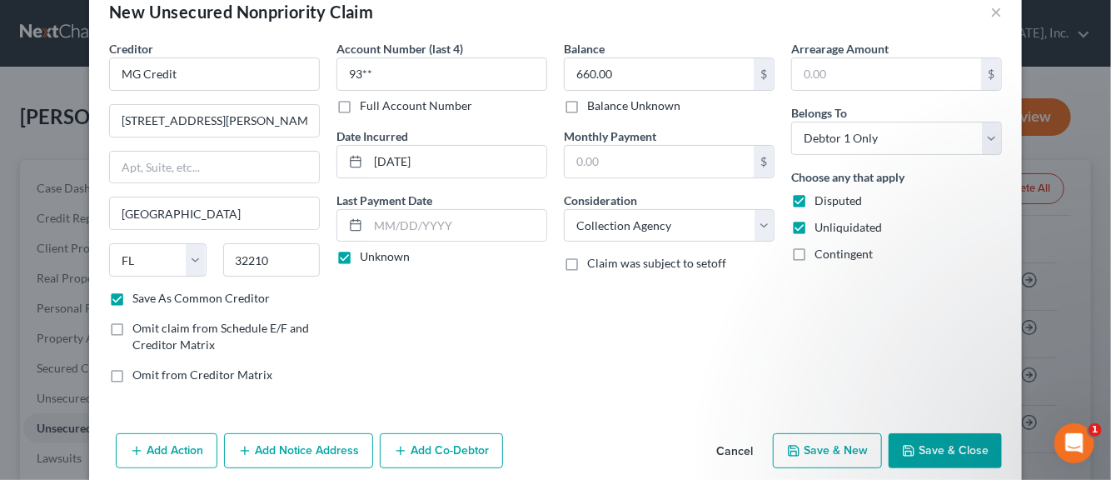
scroll to position [57, 0]
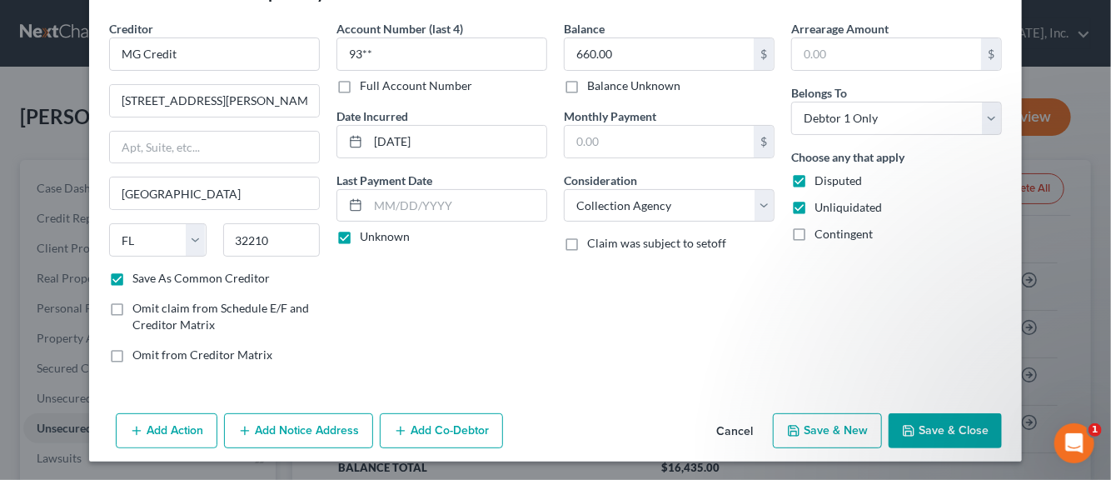
click at [278, 427] on button "Add Notice Address" at bounding box center [298, 430] width 149 height 35
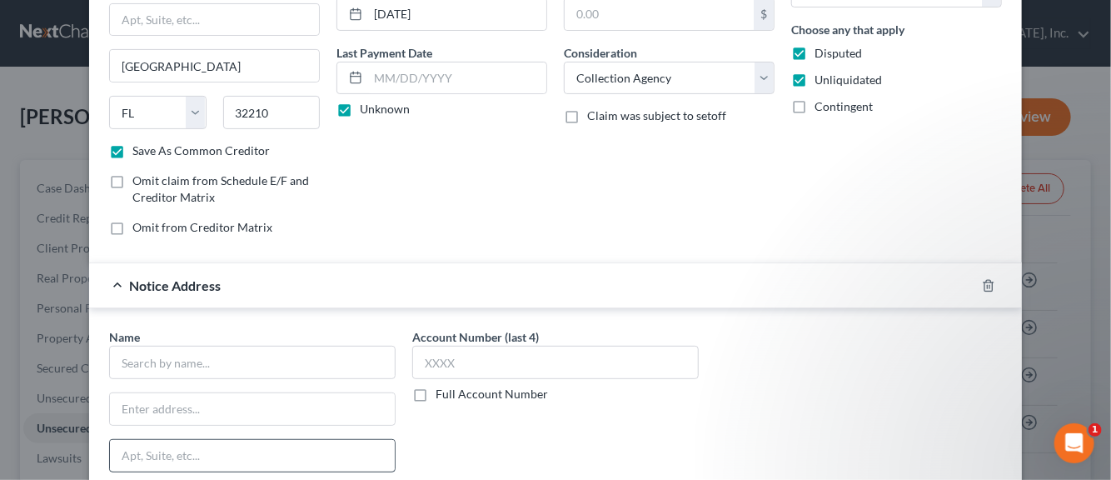
scroll to position [223, 0]
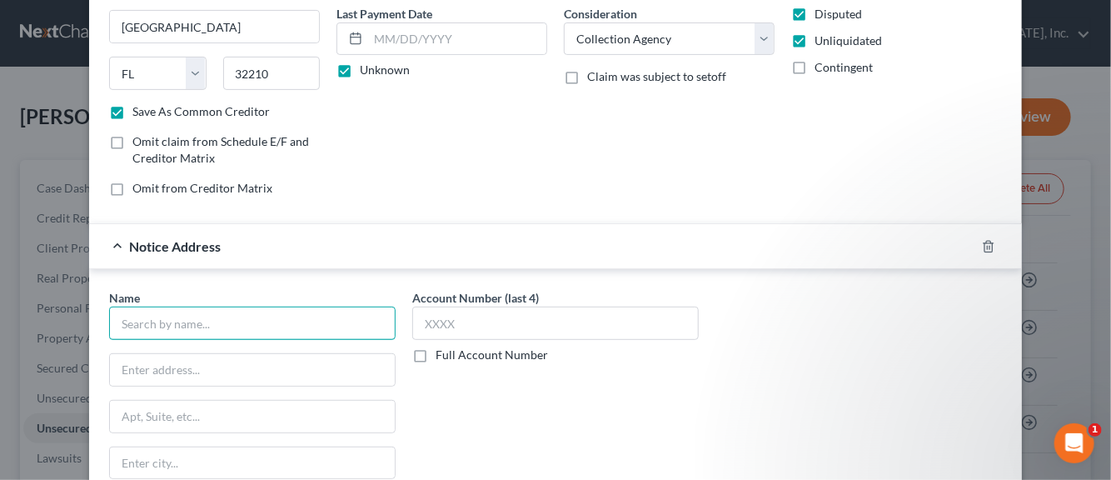
click at [203, 321] on input "text" at bounding box center [252, 323] width 287 height 33
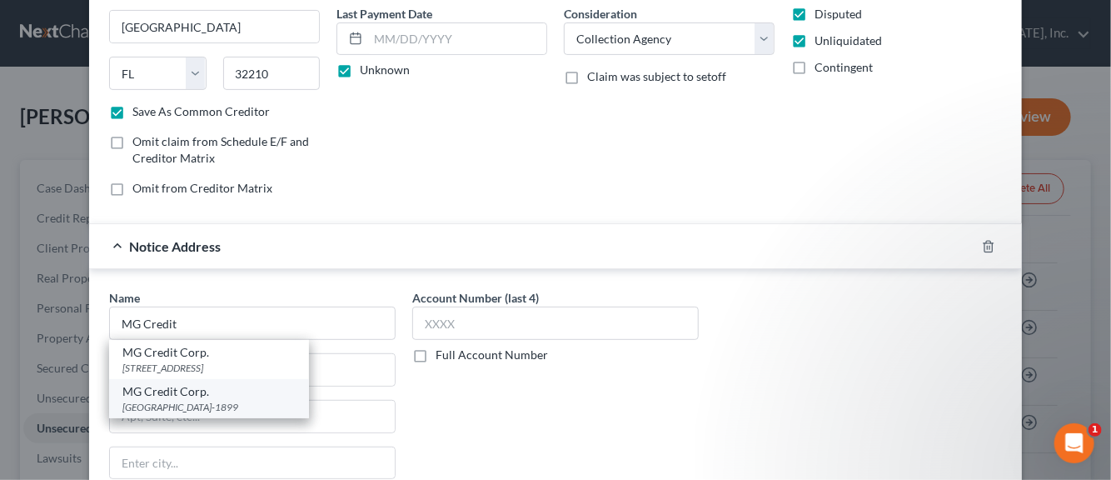
click at [171, 400] on div "[GEOGRAPHIC_DATA]-1899" at bounding box center [208, 407] width 173 height 14
type input "MG Credit Corp."
type input "PO Box 61899"
type input "[GEOGRAPHIC_DATA]"
select select "9"
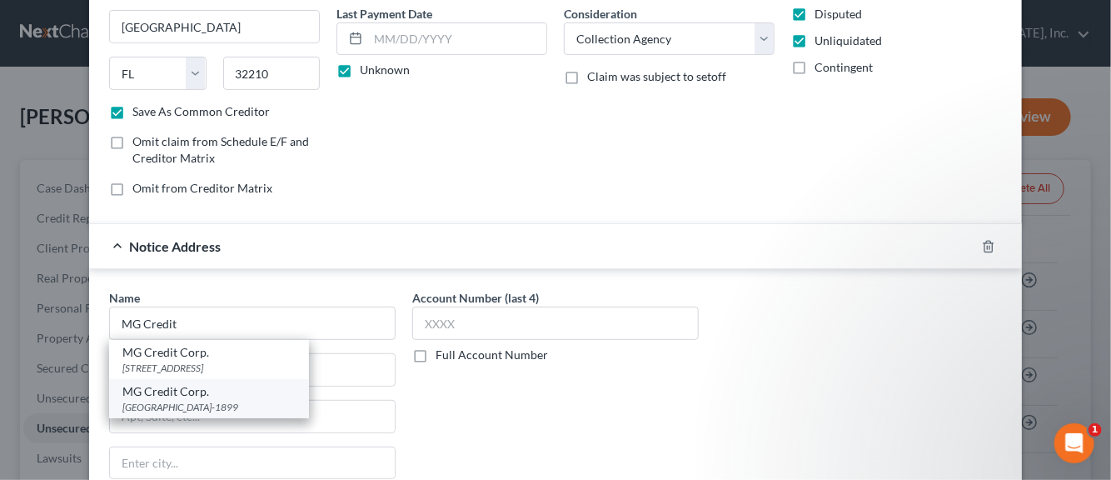
type input "32236-1899"
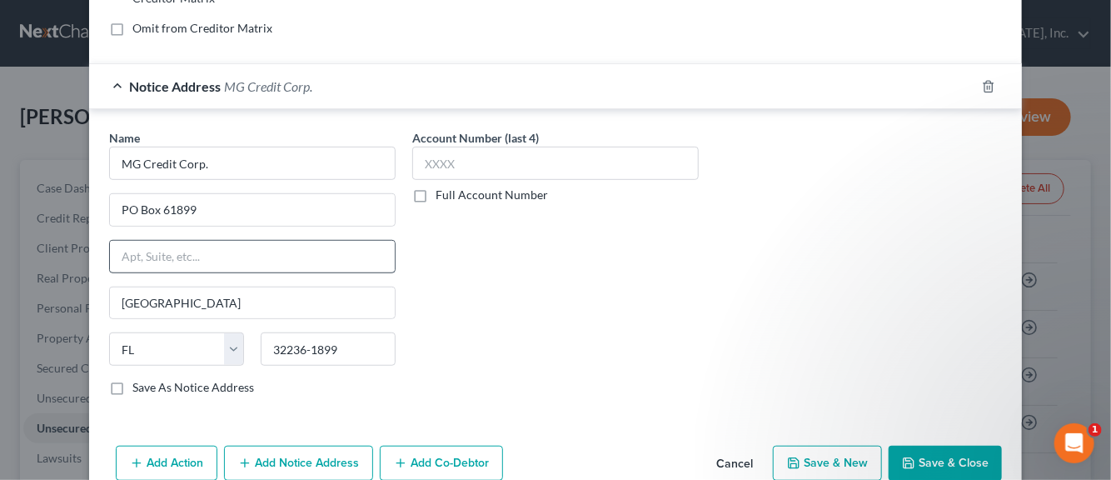
scroll to position [390, 0]
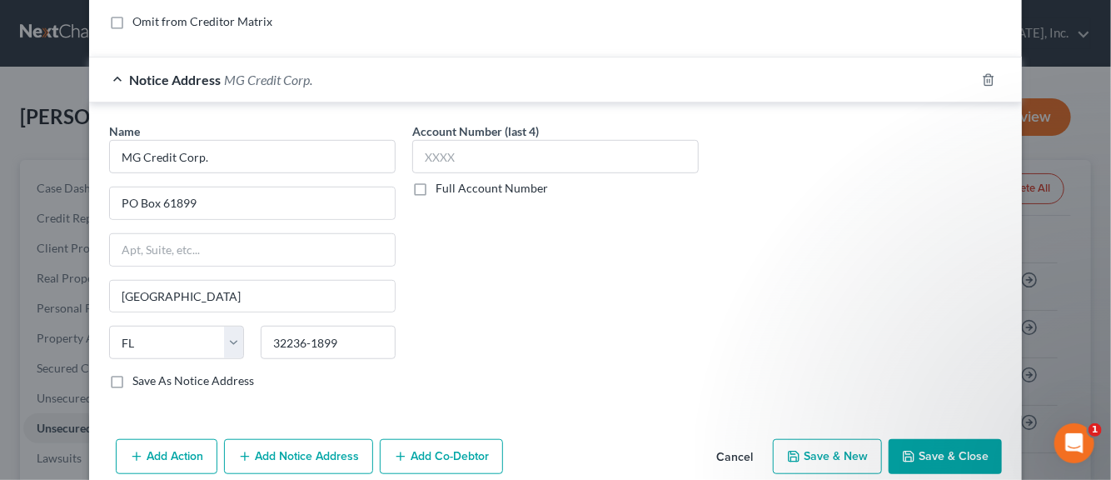
click at [132, 379] on label "Save As Notice Address" at bounding box center [193, 380] width 122 height 17
click at [139, 379] on input "Save As Notice Address" at bounding box center [144, 377] width 11 height 11
checkbox input "true"
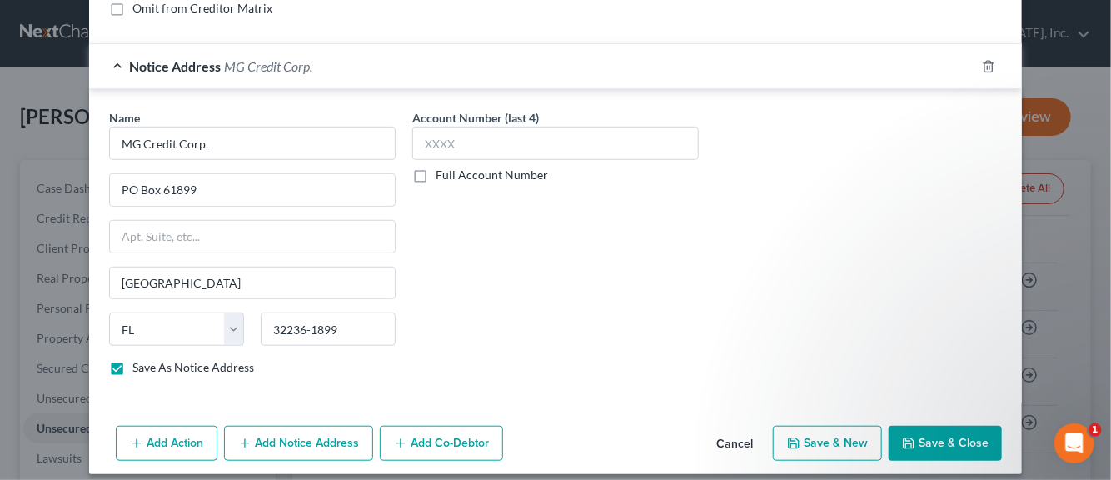
scroll to position [413, 0]
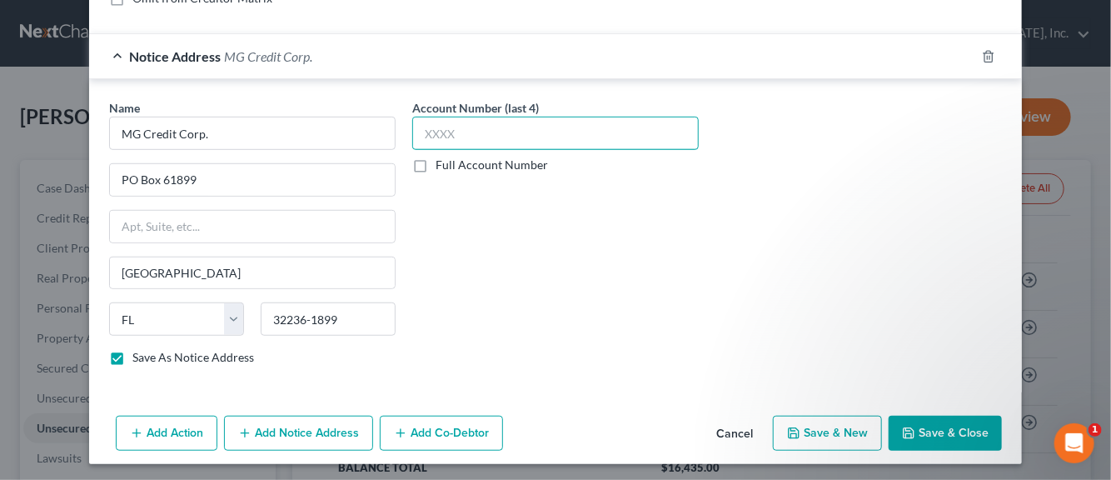
click at [449, 137] on input "text" at bounding box center [555, 133] width 287 height 33
type input "93**"
click at [809, 432] on button "Save & New" at bounding box center [827, 433] width 109 height 35
checkbox input "false"
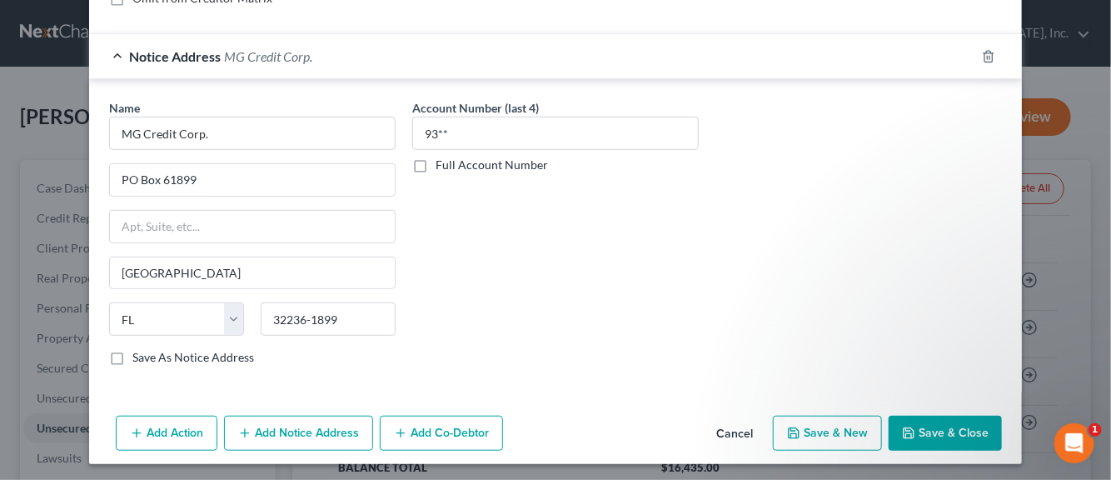
select select "0"
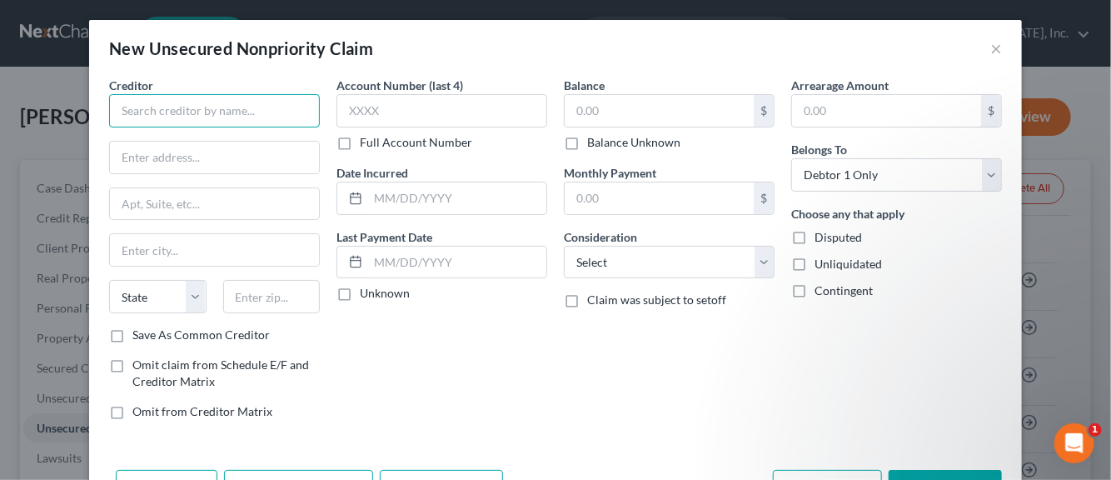
click at [164, 109] on input "text" at bounding box center [214, 110] width 211 height 33
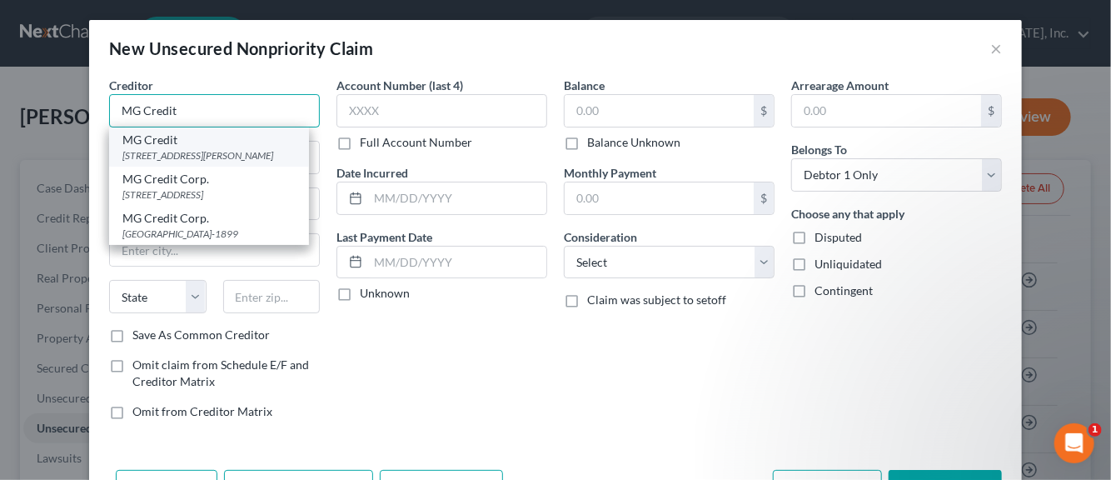
type input "MG Credit"
click at [158, 152] on div "[STREET_ADDRESS][PERSON_NAME]" at bounding box center [208, 155] width 173 height 14
type input "[STREET_ADDRESS][PERSON_NAME]"
type input "[GEOGRAPHIC_DATA]"
select select "9"
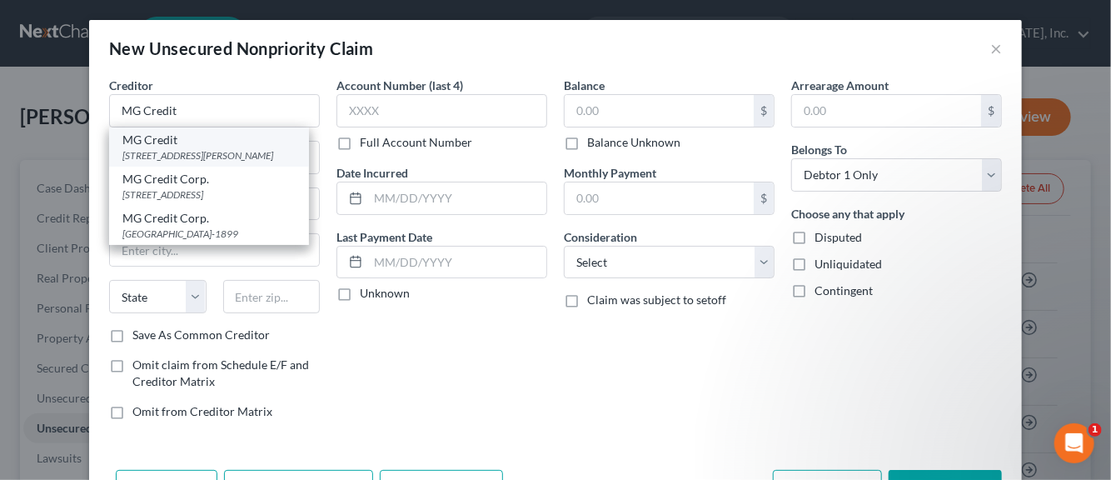
type input "32210"
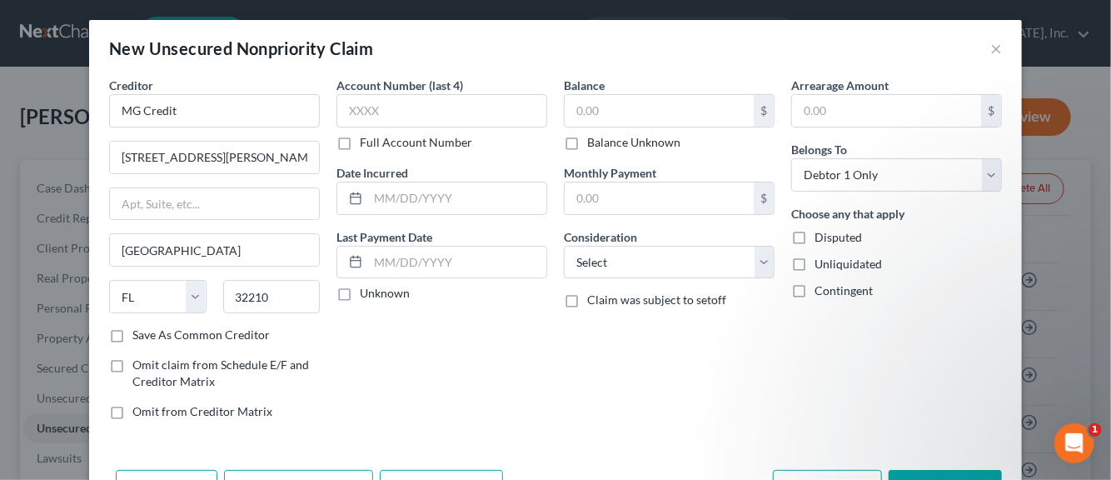
click at [132, 332] on label "Save As Common Creditor" at bounding box center [200, 335] width 137 height 17
click at [139, 332] on input "Save As Common Creditor" at bounding box center [144, 332] width 11 height 11
checkbox input "true"
click at [352, 112] on input "text" at bounding box center [442, 110] width 211 height 33
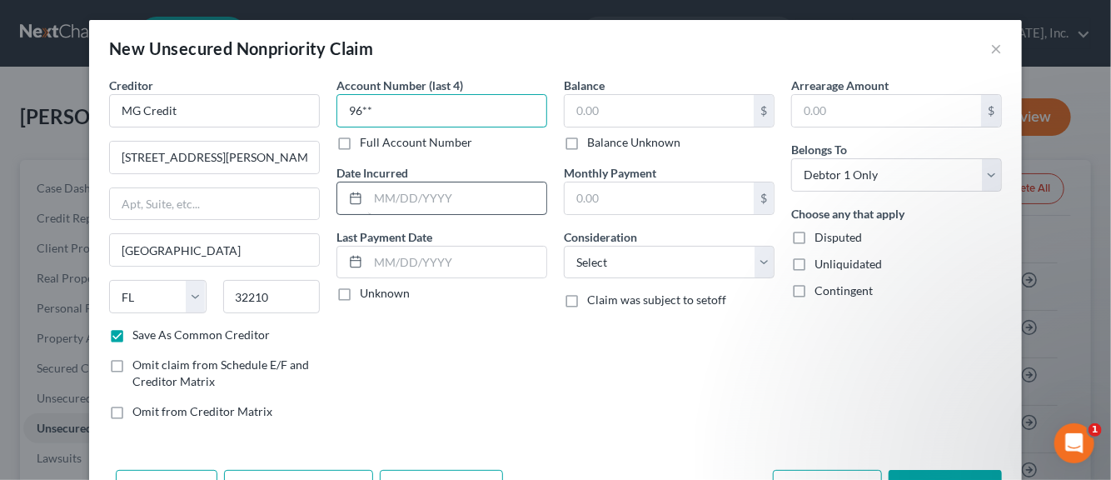
type input "96**"
click at [378, 192] on input "text" at bounding box center [457, 198] width 178 height 32
type input "[DATE]"
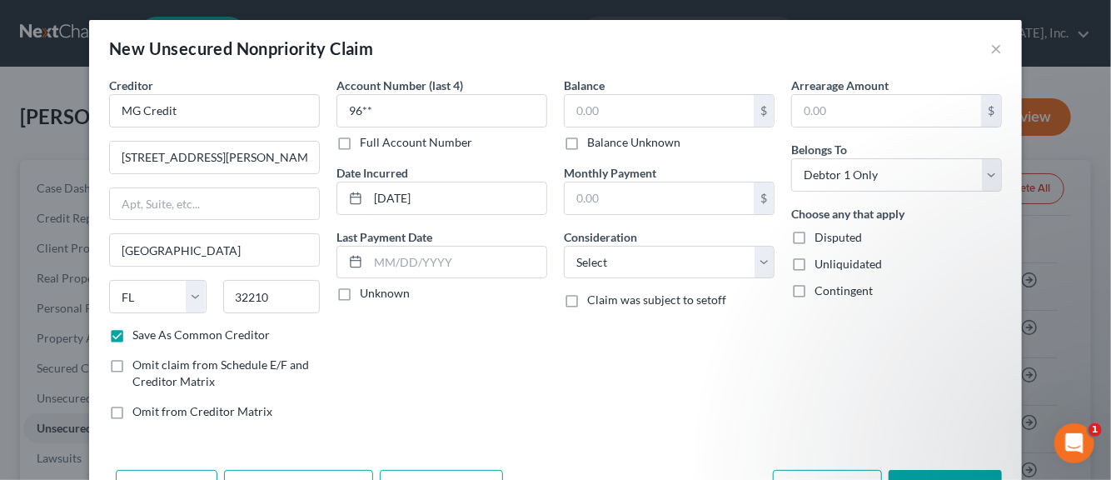
click at [360, 297] on label "Unknown" at bounding box center [385, 293] width 50 height 17
click at [367, 296] on input "Unknown" at bounding box center [372, 290] width 11 height 11
checkbox input "true"
click at [580, 112] on input "text" at bounding box center [659, 111] width 189 height 32
type input "778.00"
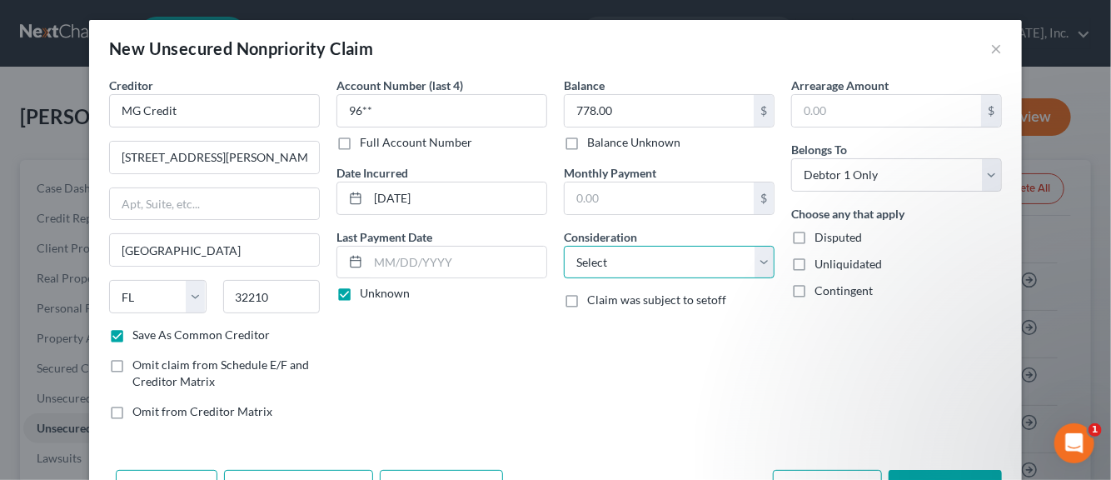
click at [757, 260] on select "Select Cable / Satellite Services Collection Agency Credit Card Debt Debt Couns…" at bounding box center [669, 262] width 211 height 33
click at [564, 246] on select "Select Cable / Satellite Services Collection Agency Credit Card Debt Debt Couns…" at bounding box center [669, 262] width 211 height 33
click at [815, 236] on label "Disputed" at bounding box center [838, 237] width 47 height 17
click at [821, 236] on input "Disputed" at bounding box center [826, 234] width 11 height 11
click at [815, 262] on label "Unliquidated" at bounding box center [848, 264] width 67 height 17
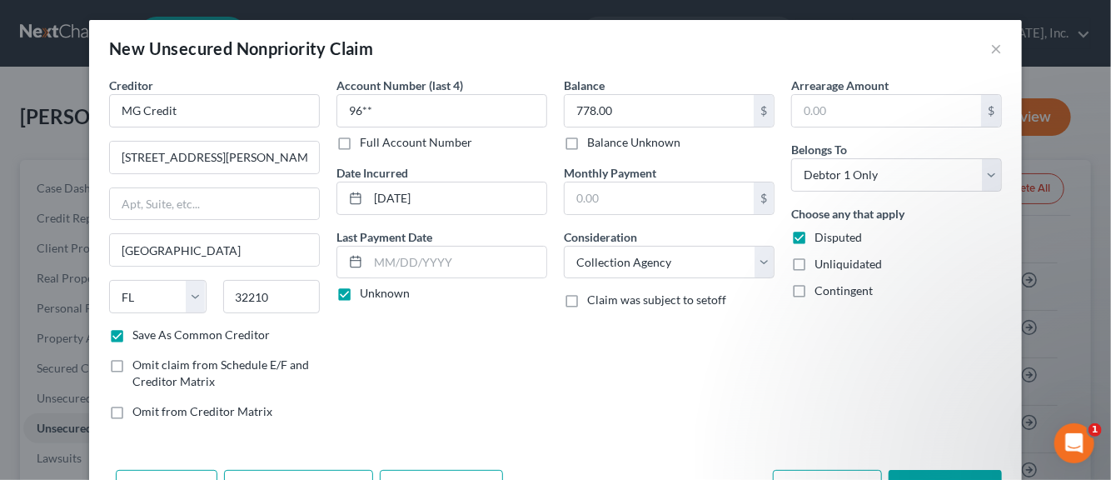
click at [821, 262] on input "Unliquidated" at bounding box center [826, 261] width 11 height 11
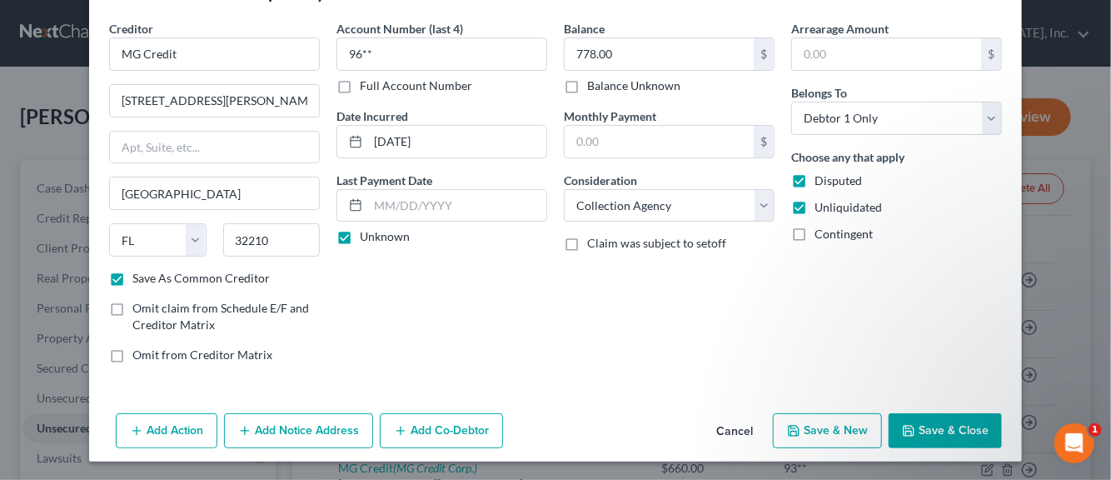
click at [322, 436] on button "Add Notice Address" at bounding box center [298, 430] width 149 height 35
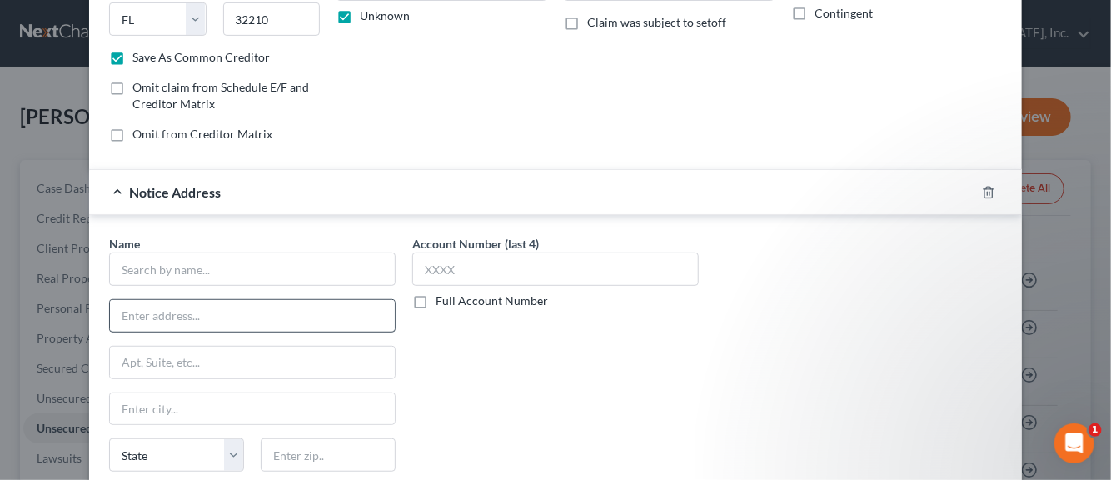
scroll to position [307, 0]
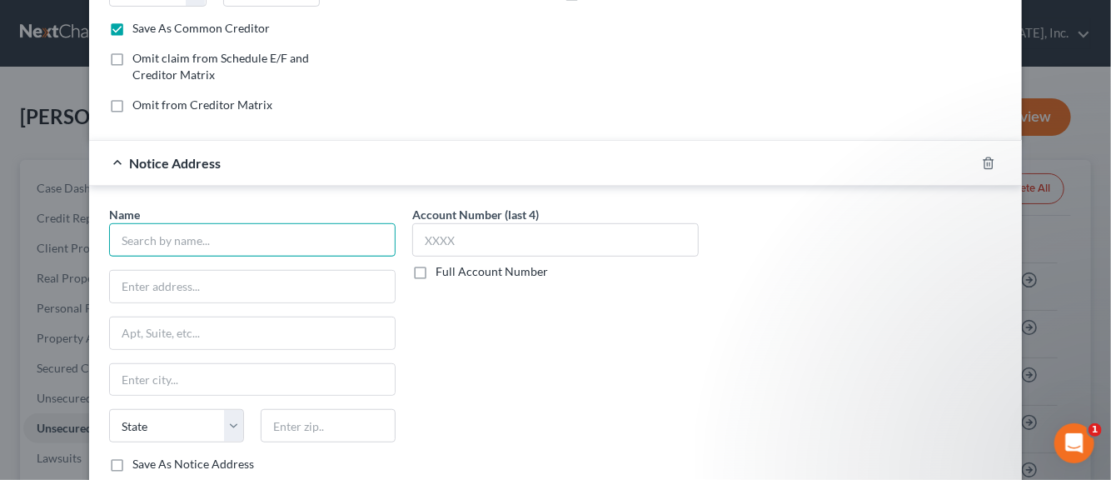
click at [179, 237] on input "text" at bounding box center [252, 239] width 287 height 33
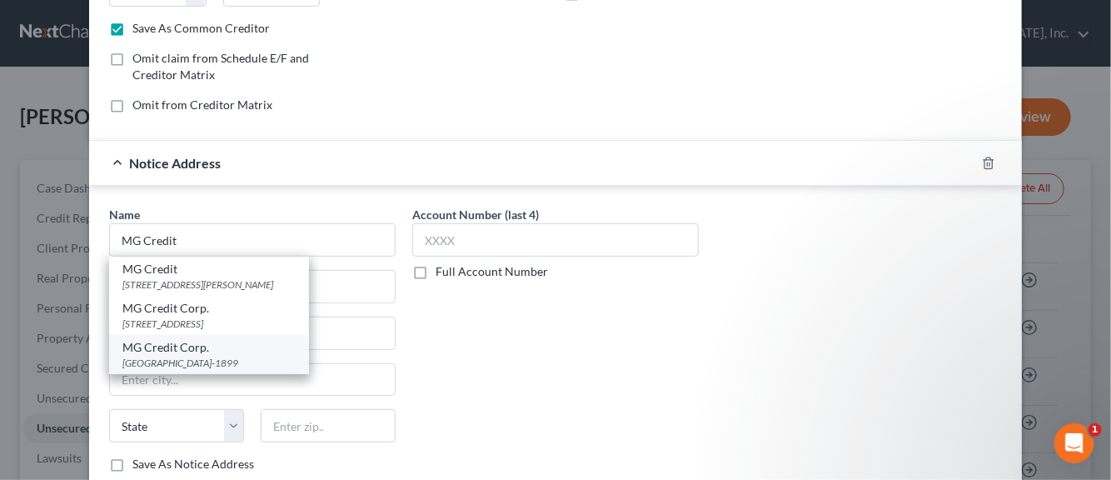
click at [155, 351] on div "MG Credit Corp." at bounding box center [208, 347] width 173 height 17
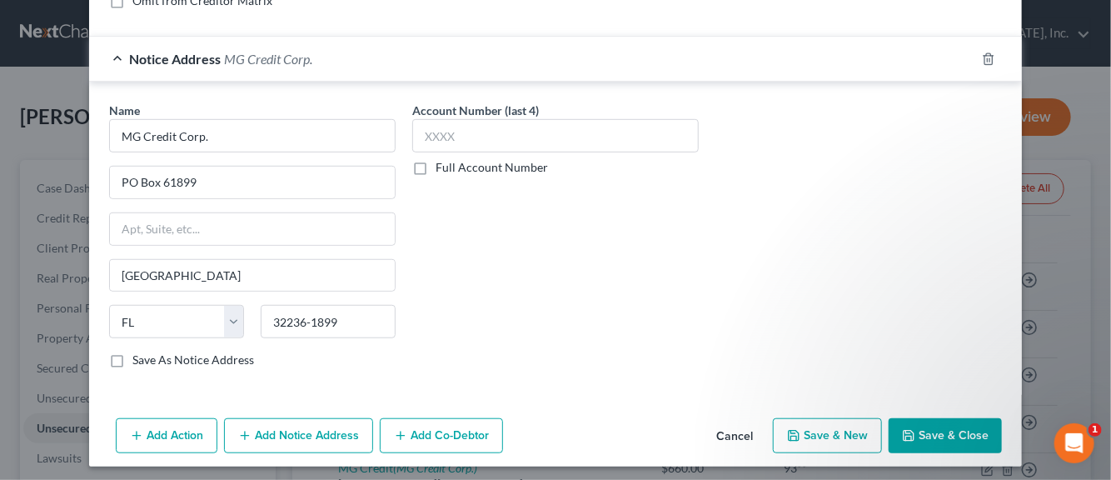
scroll to position [413, 0]
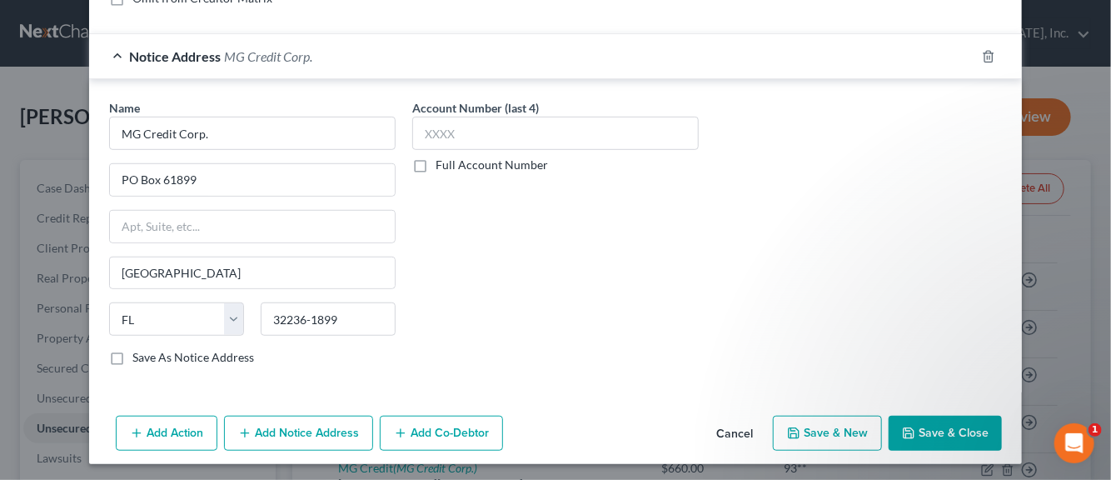
click at [132, 354] on label "Save As Notice Address" at bounding box center [193, 357] width 122 height 17
click at [139, 354] on input "Save As Notice Address" at bounding box center [144, 354] width 11 height 11
click at [821, 432] on button "Save & New" at bounding box center [827, 433] width 109 height 35
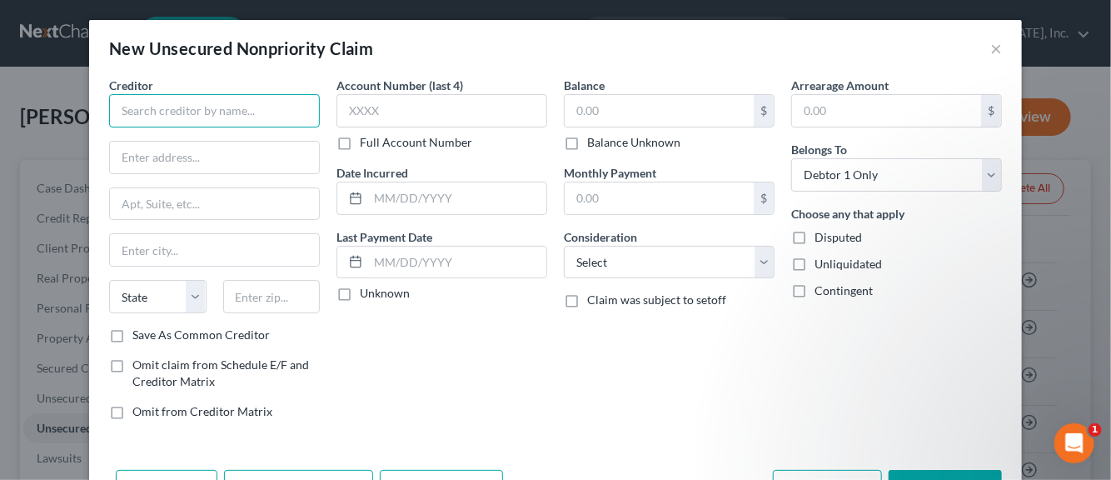
click at [132, 115] on input "text" at bounding box center [214, 110] width 211 height 33
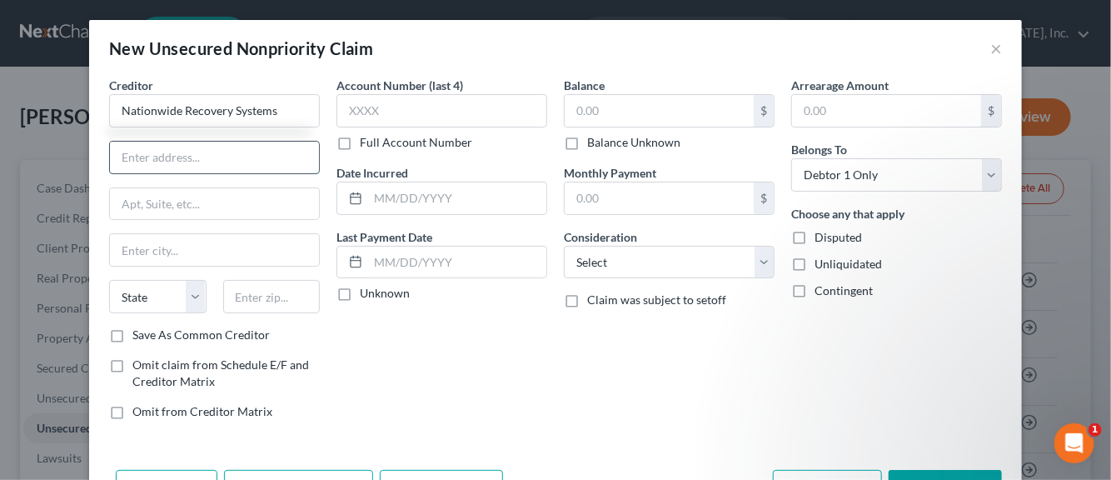
click at [164, 157] on input "text" at bounding box center [214, 158] width 209 height 32
click at [132, 335] on label "Save As Common Creditor" at bounding box center [200, 335] width 137 height 17
click at [139, 335] on input "Save As Common Creditor" at bounding box center [144, 332] width 11 height 11
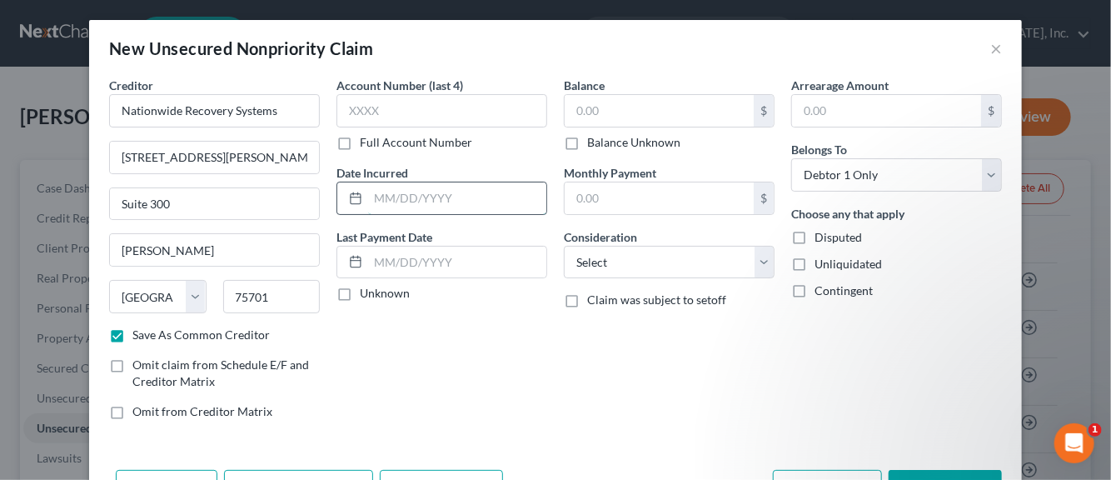
click at [400, 203] on input "text" at bounding box center [457, 198] width 178 height 32
click at [360, 292] on label "Unknown" at bounding box center [385, 293] width 50 height 17
click at [367, 292] on input "Unknown" at bounding box center [372, 290] width 11 height 11
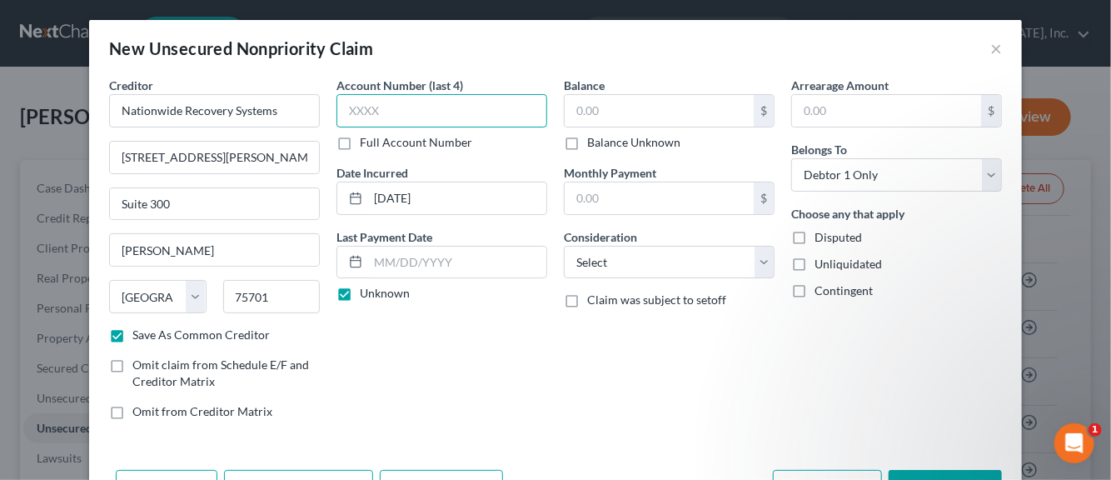
click at [364, 112] on input "text" at bounding box center [442, 110] width 211 height 33
click at [580, 104] on input "text" at bounding box center [659, 111] width 189 height 32
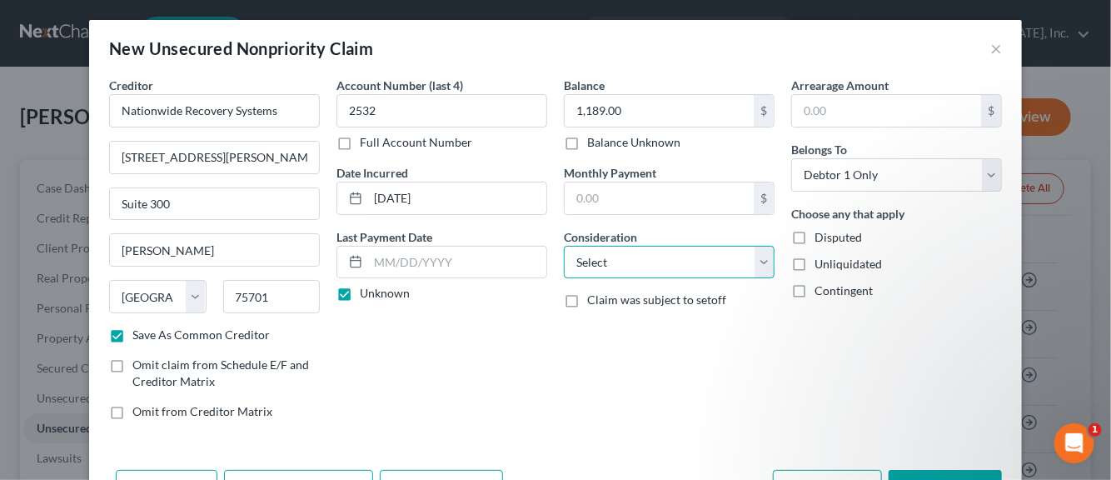
click at [752, 259] on select "Select Cable / Satellite Services Collection Agency Credit Card Debt Debt Couns…" at bounding box center [669, 262] width 211 height 33
click at [564, 246] on select "Select Cable / Satellite Services Collection Agency Credit Card Debt Debt Couns…" at bounding box center [669, 262] width 211 height 33
click at [815, 232] on label "Disputed" at bounding box center [838, 237] width 47 height 17
click at [821, 232] on input "Disputed" at bounding box center [826, 234] width 11 height 11
click at [815, 259] on label "Unliquidated" at bounding box center [848, 264] width 67 height 17
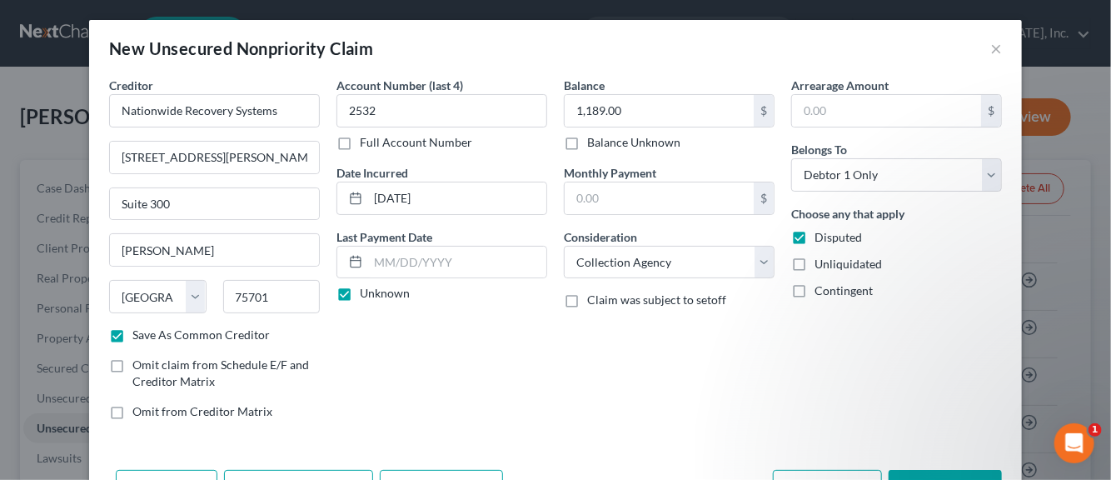
click at [821, 259] on input "Unliquidated" at bounding box center [826, 261] width 11 height 11
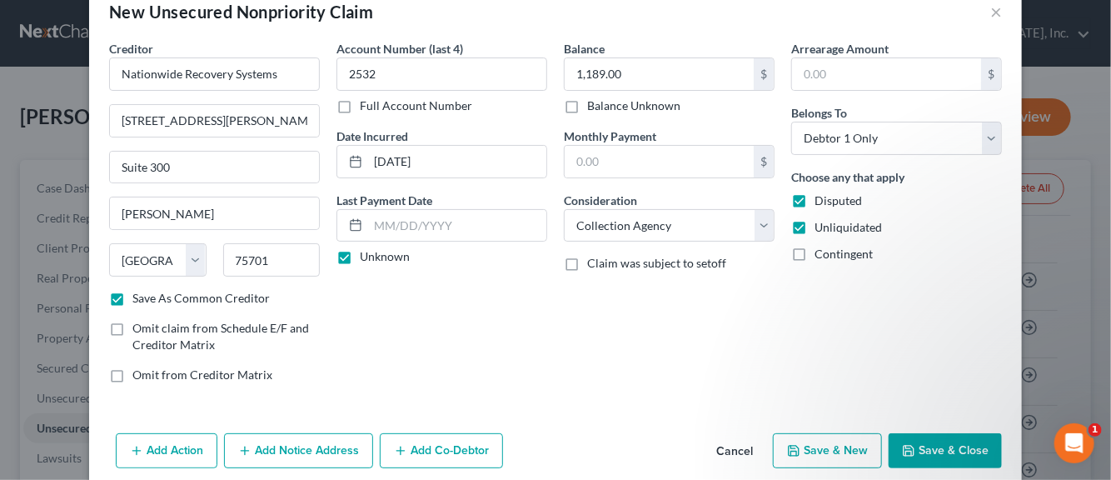
scroll to position [57, 0]
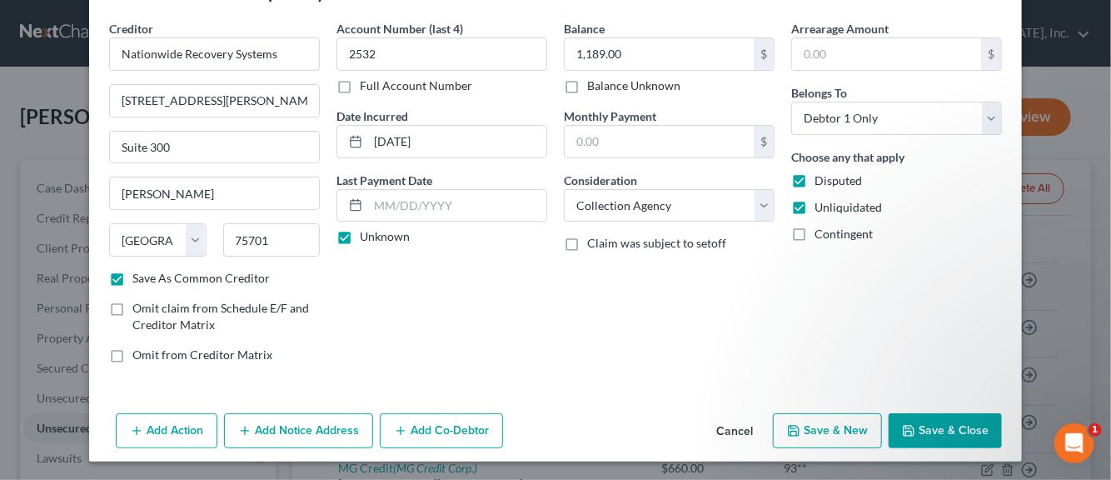
click at [819, 432] on button "Save & New" at bounding box center [827, 430] width 109 height 35
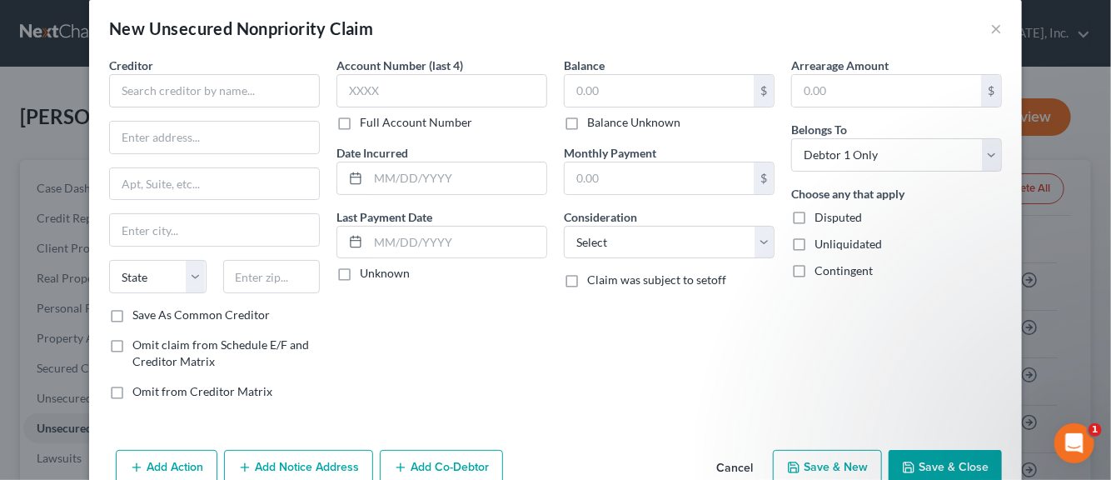
scroll to position [0, 0]
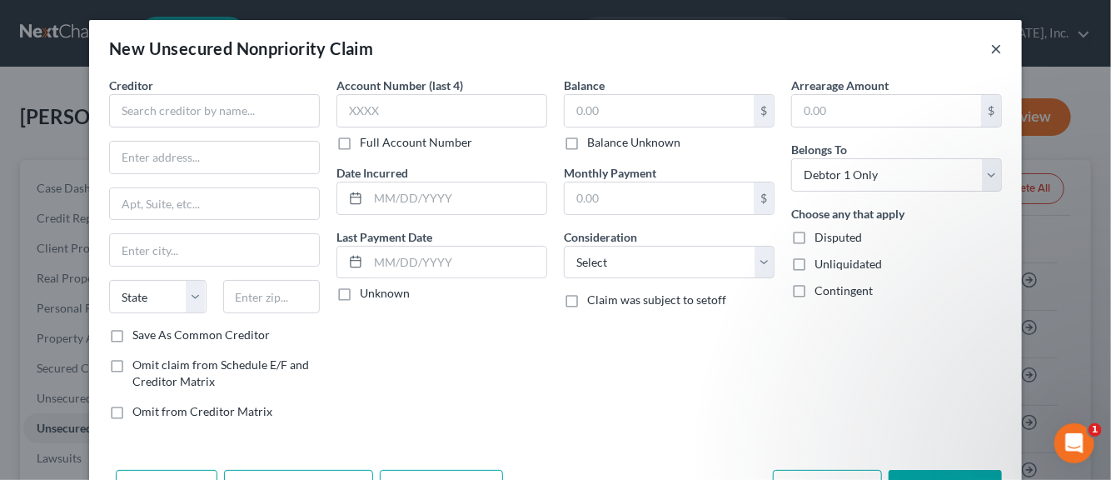
click at [992, 52] on button "×" at bounding box center [997, 48] width 12 height 20
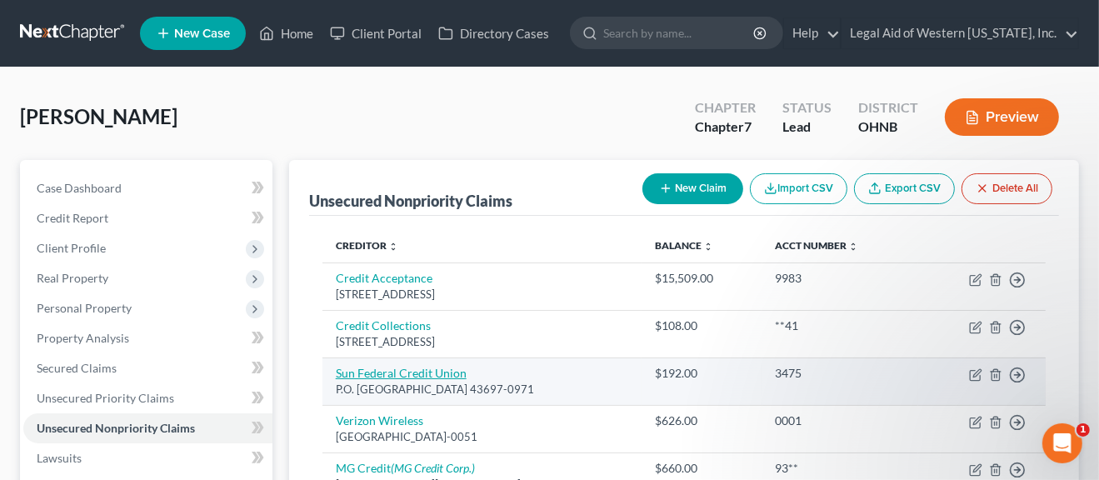
click at [398, 375] on link "Sun Federal Credit Union" at bounding box center [401, 373] width 131 height 14
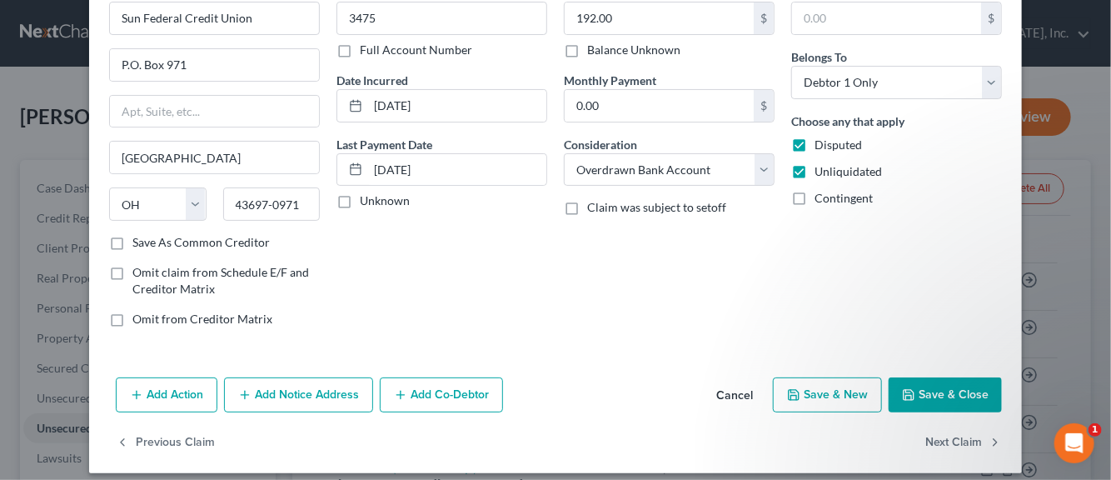
scroll to position [104, 0]
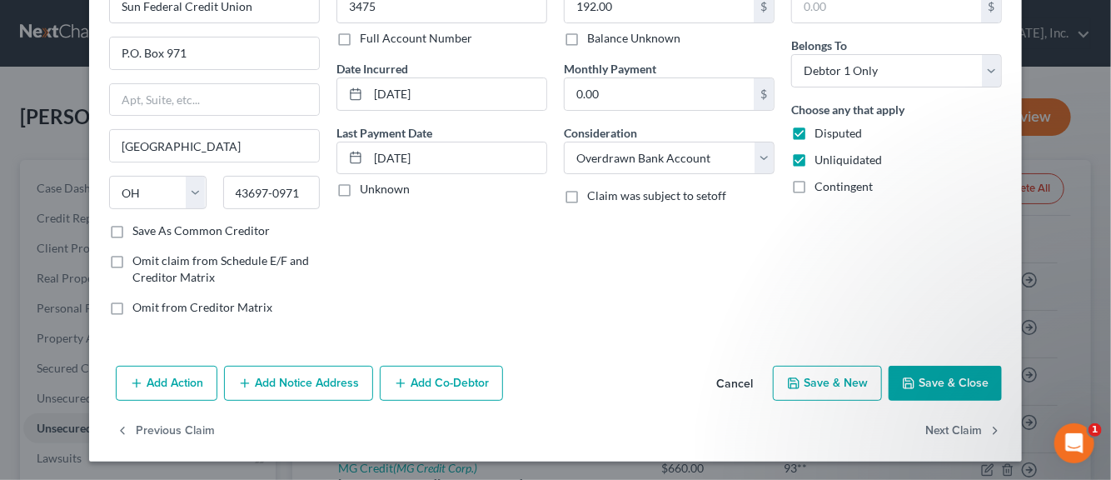
click at [302, 384] on button "Add Notice Address" at bounding box center [298, 383] width 149 height 35
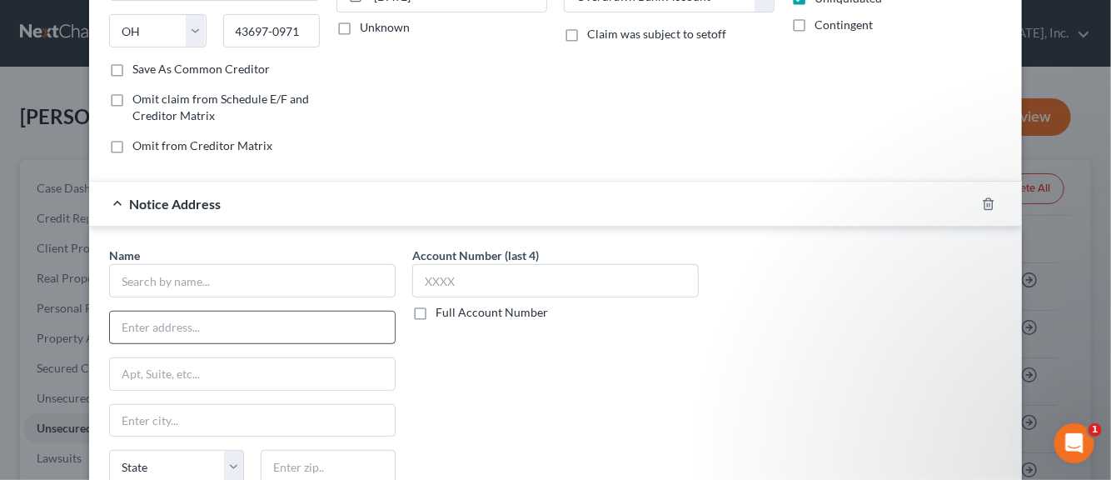
scroll to position [271, 0]
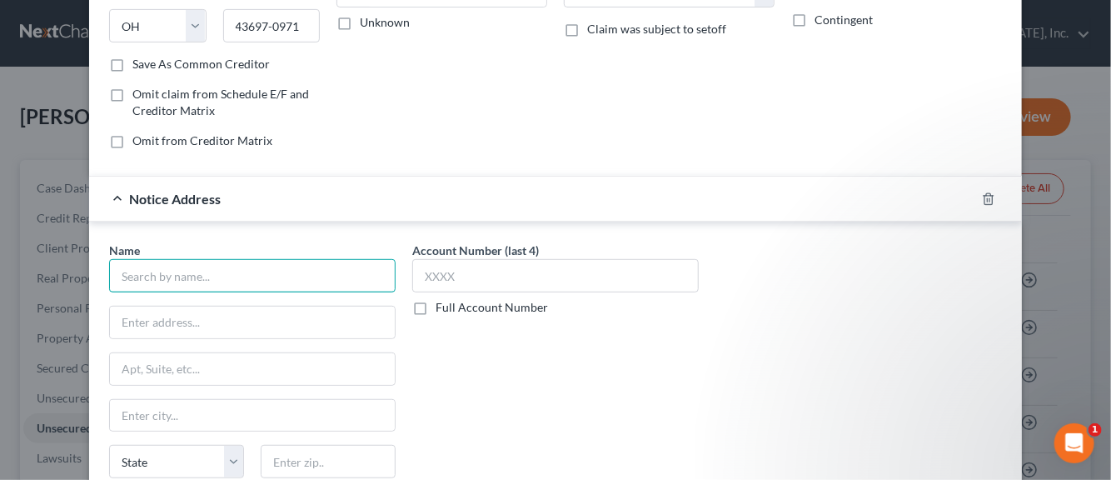
click at [211, 279] on input "text" at bounding box center [252, 275] width 287 height 33
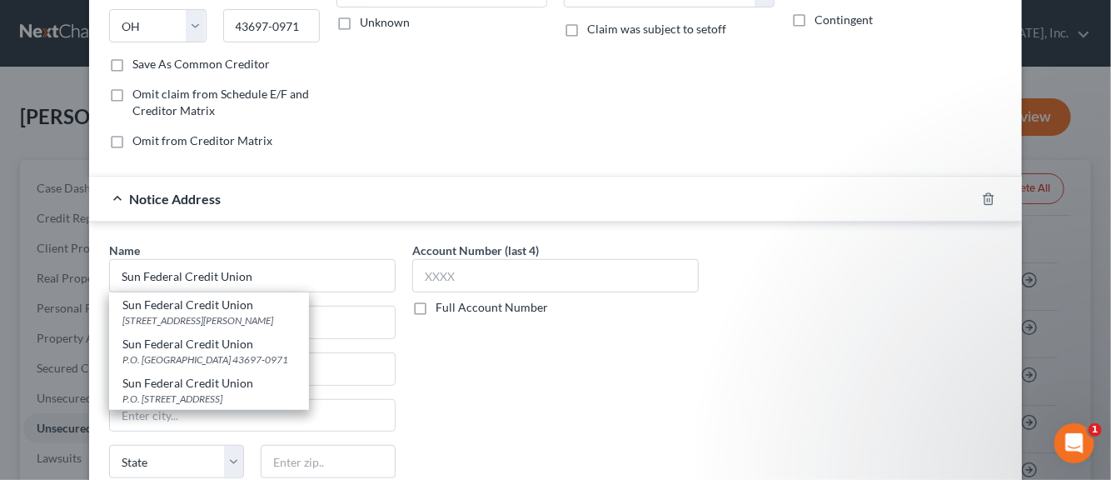
drag, startPoint x: 190, startPoint y: 306, endPoint x: 174, endPoint y: 300, distance: 16.9
click at [188, 306] on div "Sun Federal Credit Union" at bounding box center [208, 305] width 173 height 17
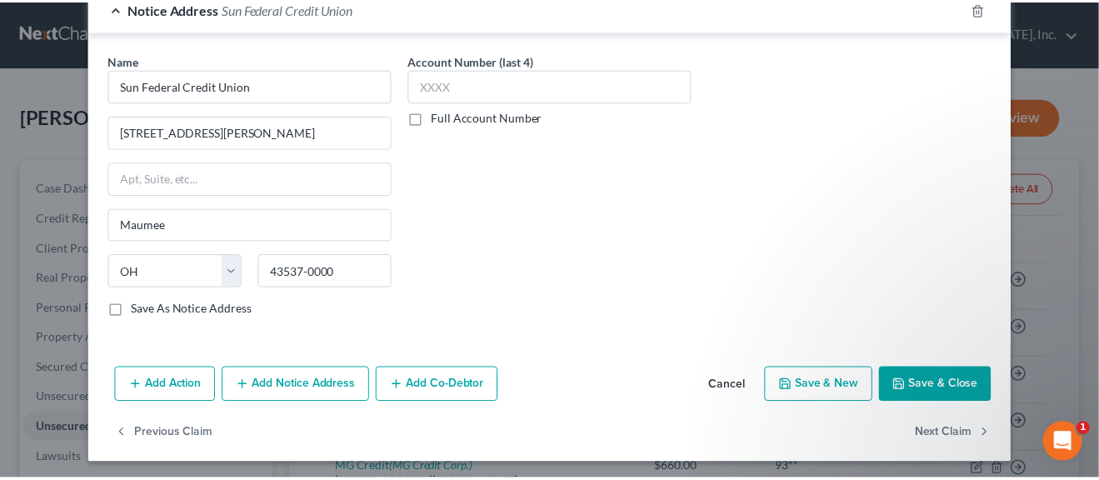
scroll to position [462, 0]
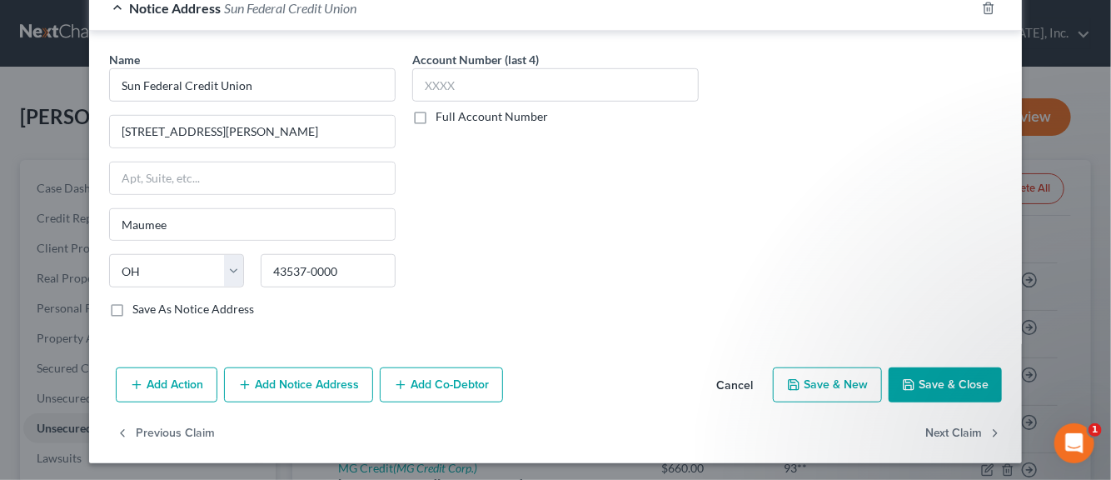
click at [132, 302] on label "Save As Notice Address" at bounding box center [193, 309] width 122 height 17
click at [139, 302] on input "Save As Notice Address" at bounding box center [144, 306] width 11 height 11
click at [803, 382] on button "Save & New" at bounding box center [827, 384] width 109 height 35
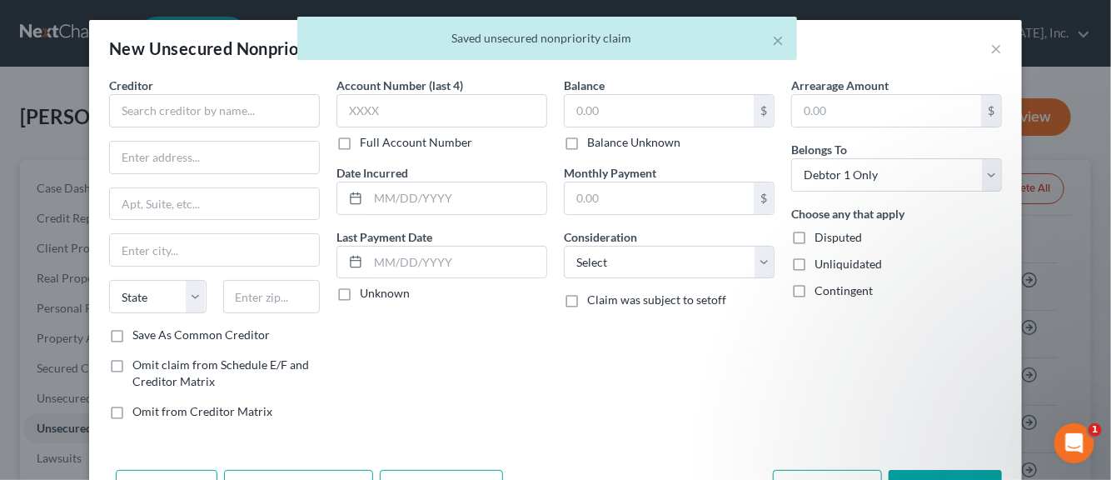
click at [991, 52] on div "× Saved unsecured nonpriority claim" at bounding box center [547, 43] width 1111 height 52
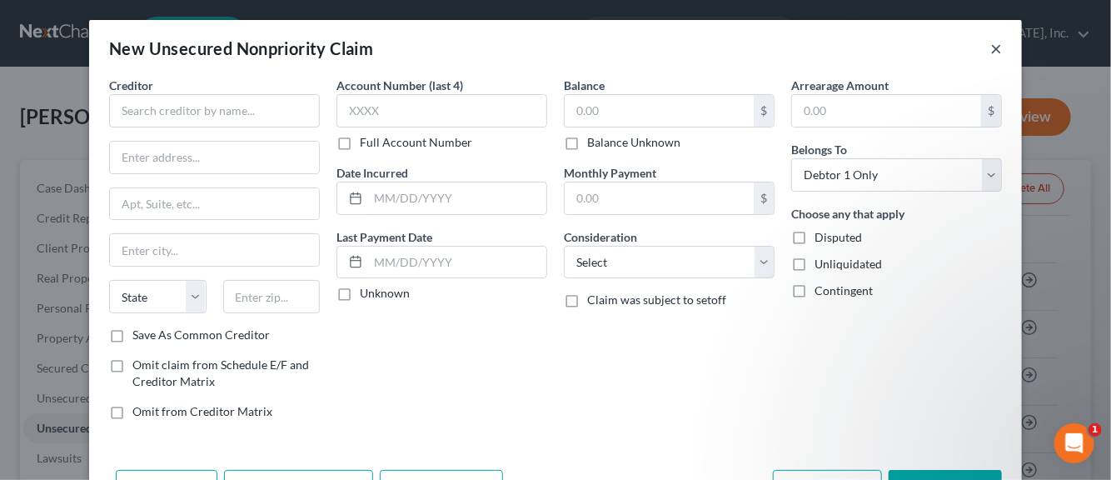
click at [991, 48] on button "×" at bounding box center [997, 48] width 12 height 20
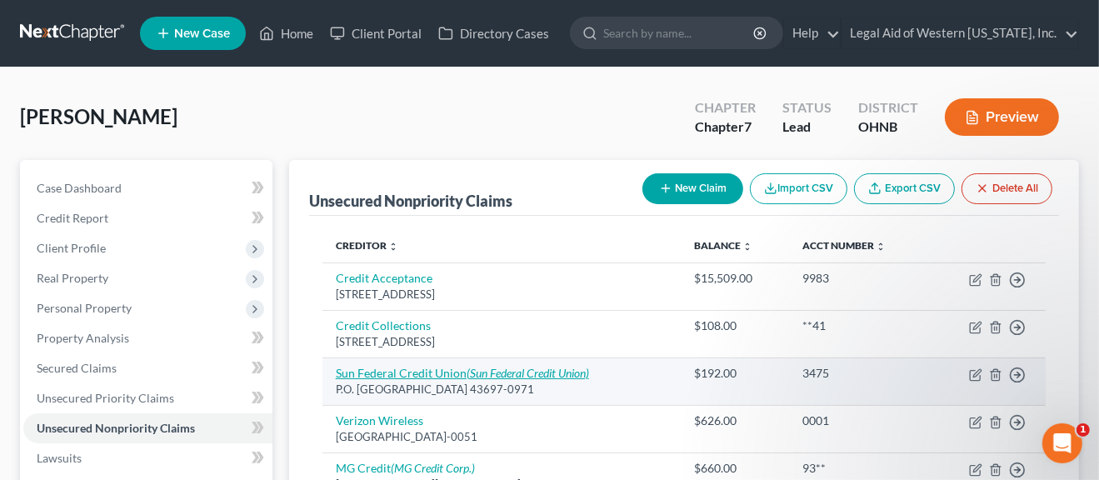
click at [427, 372] on link "Sun Federal Credit Union (Sun Federal Credit Union)" at bounding box center [462, 373] width 253 height 14
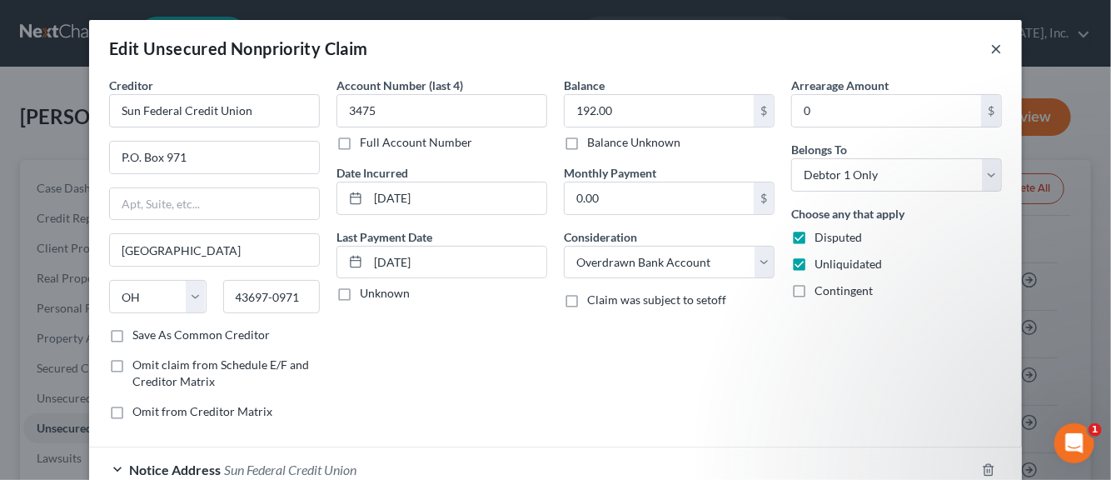
click at [991, 50] on button "×" at bounding box center [997, 48] width 12 height 20
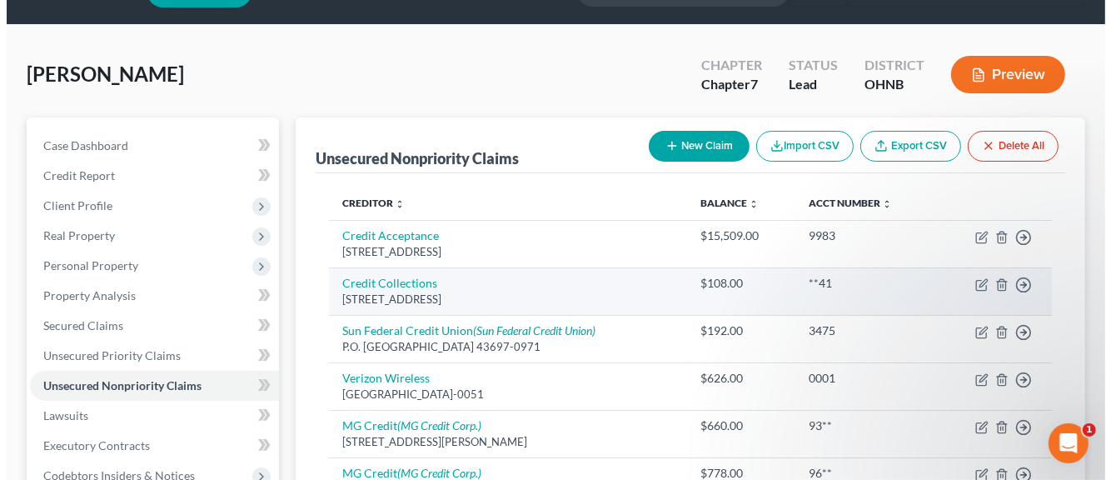
scroll to position [83, 0]
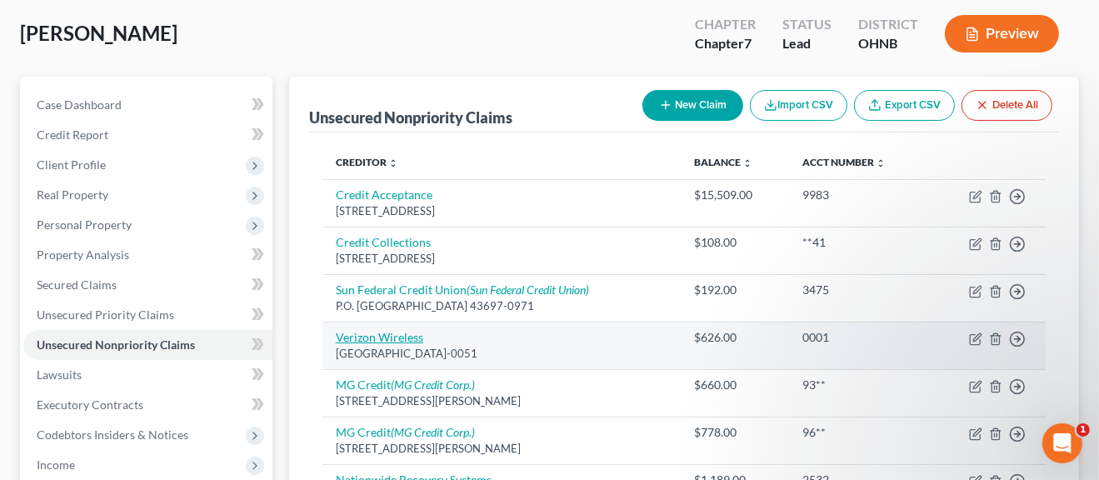
click at [354, 336] on link "Verizon Wireless" at bounding box center [379, 337] width 87 height 14
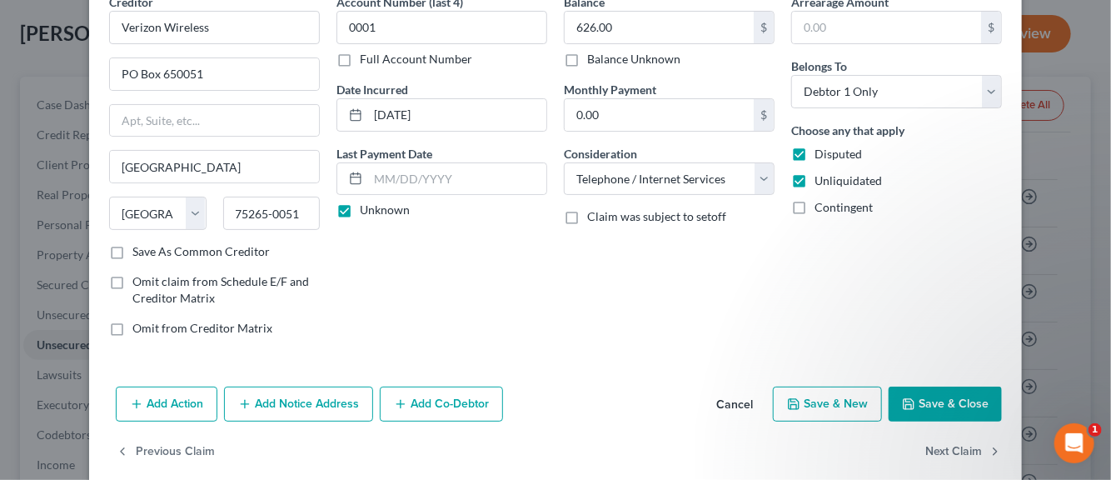
click at [132, 246] on label "Save As Common Creditor" at bounding box center [200, 251] width 137 height 17
click at [139, 246] on input "Save As Common Creditor" at bounding box center [144, 248] width 11 height 11
click at [271, 402] on button "Add Notice Address" at bounding box center [298, 404] width 149 height 35
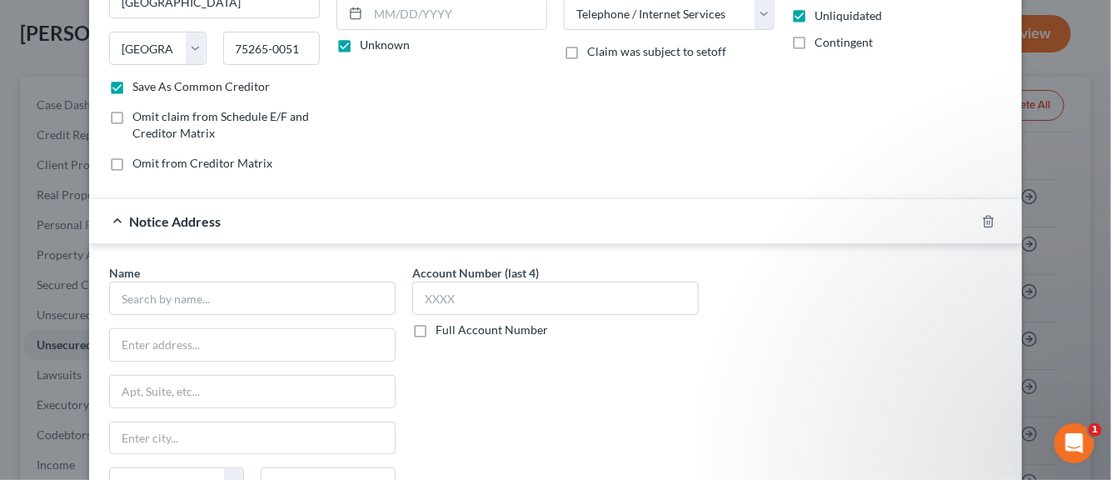
scroll to position [250, 0]
click at [210, 297] on input "text" at bounding box center [252, 296] width 287 height 33
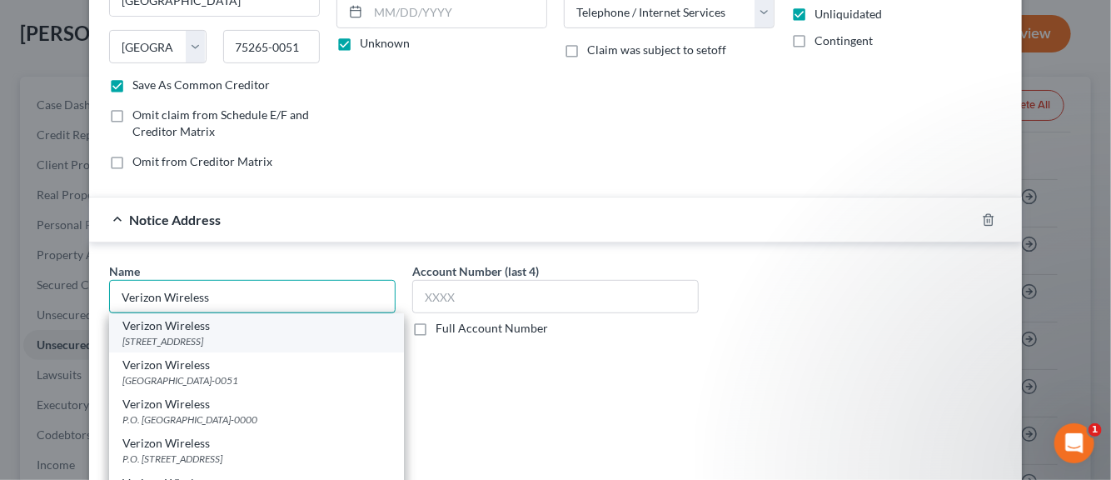
scroll to position [83, 0]
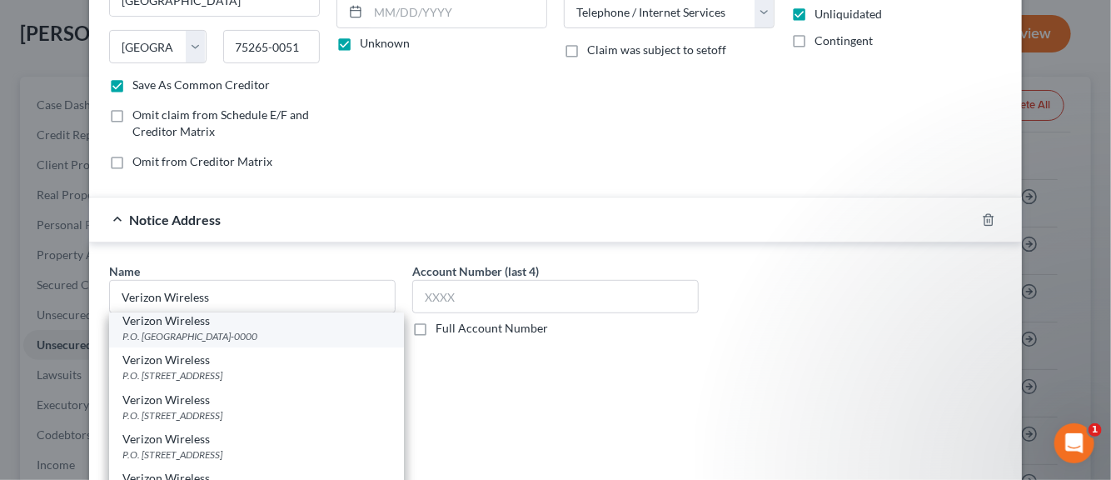
click at [188, 329] on div "P.O. [GEOGRAPHIC_DATA]-0000" at bounding box center [256, 336] width 268 height 14
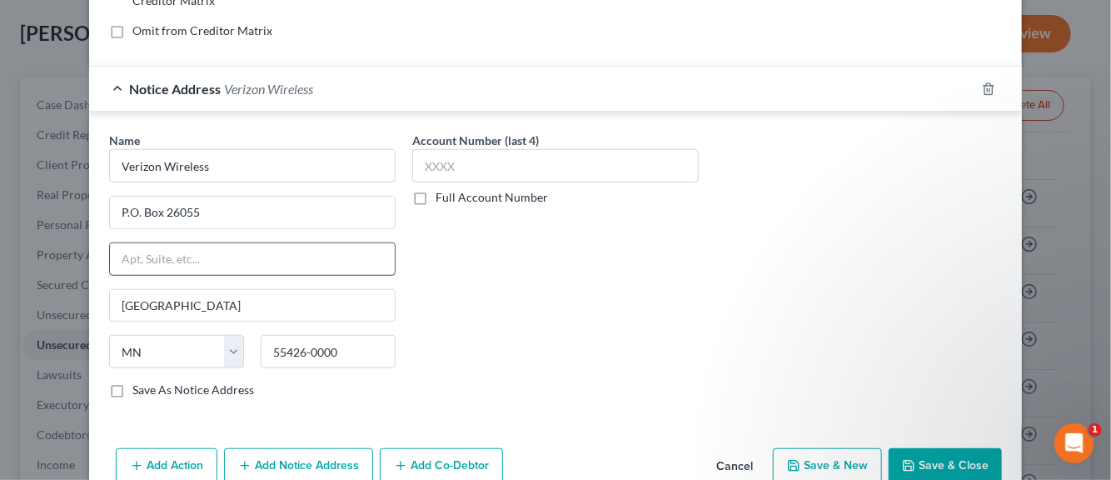
scroll to position [417, 0]
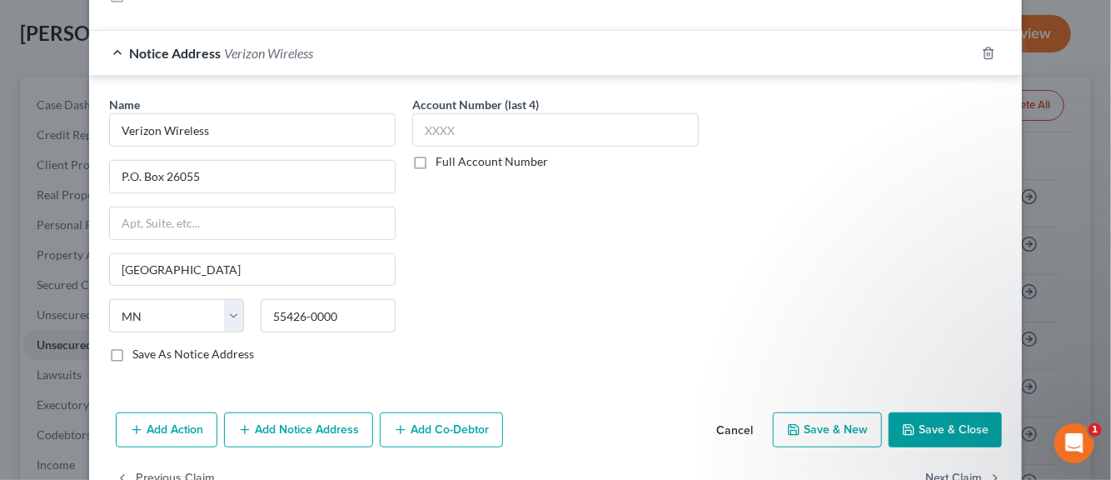
click at [132, 355] on label "Save As Notice Address" at bounding box center [193, 354] width 122 height 17
click at [139, 355] on input "Save As Notice Address" at bounding box center [144, 351] width 11 height 11
click at [805, 427] on button "Save & New" at bounding box center [827, 429] width 109 height 35
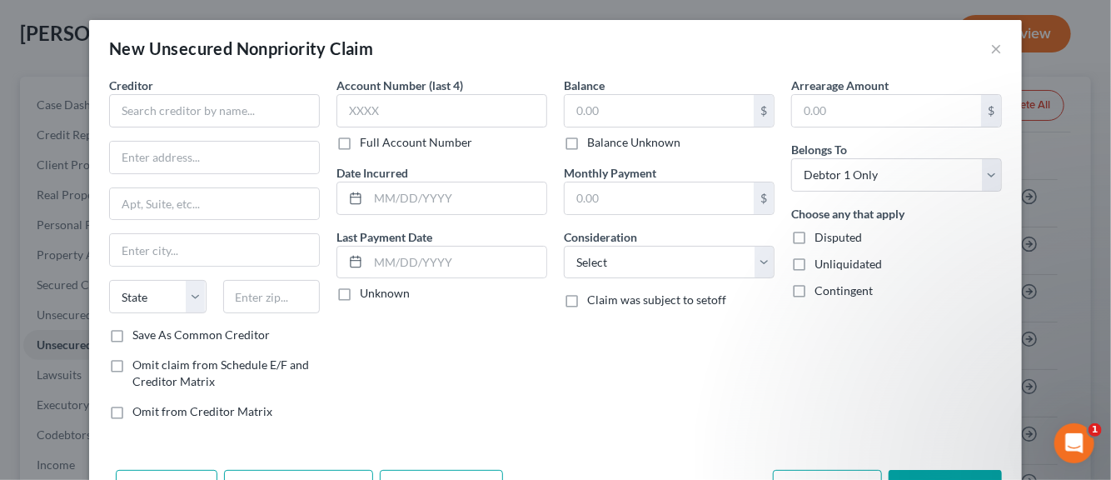
scroll to position [0, 0]
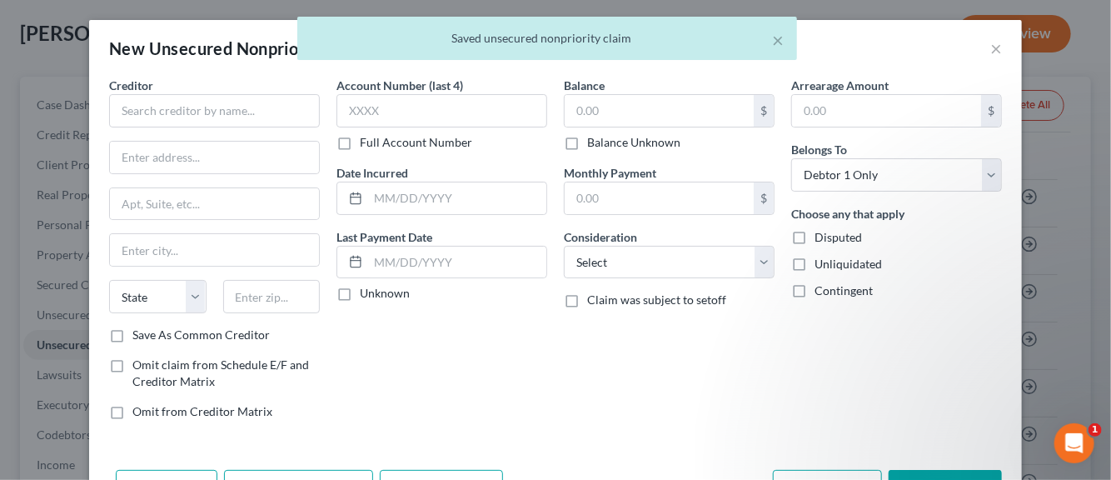
click at [986, 52] on body "Home New Case Client Portal Directory Cases Legal Aid of [GEOGRAPHIC_DATA][US_S…" at bounding box center [555, 360] width 1111 height 886
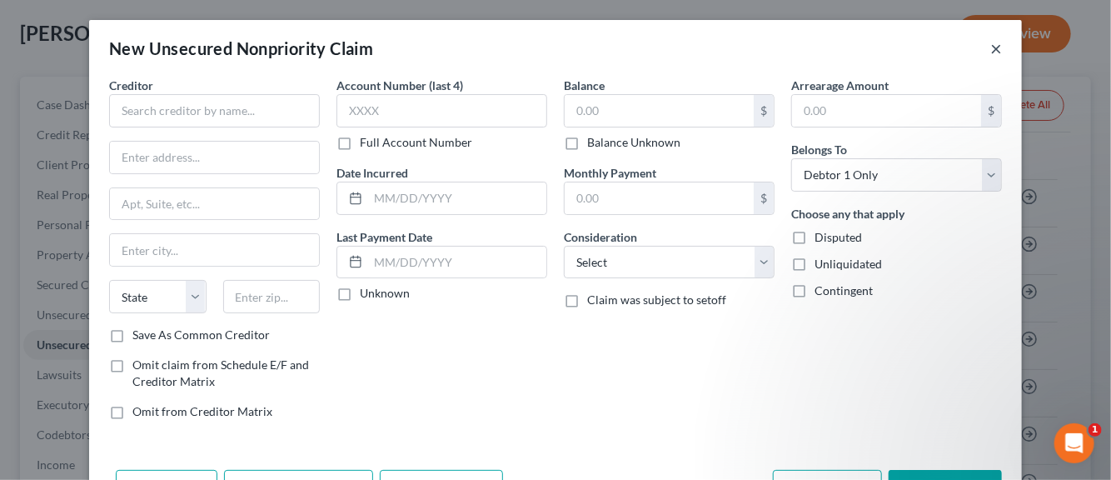
click at [991, 49] on button "×" at bounding box center [997, 48] width 12 height 20
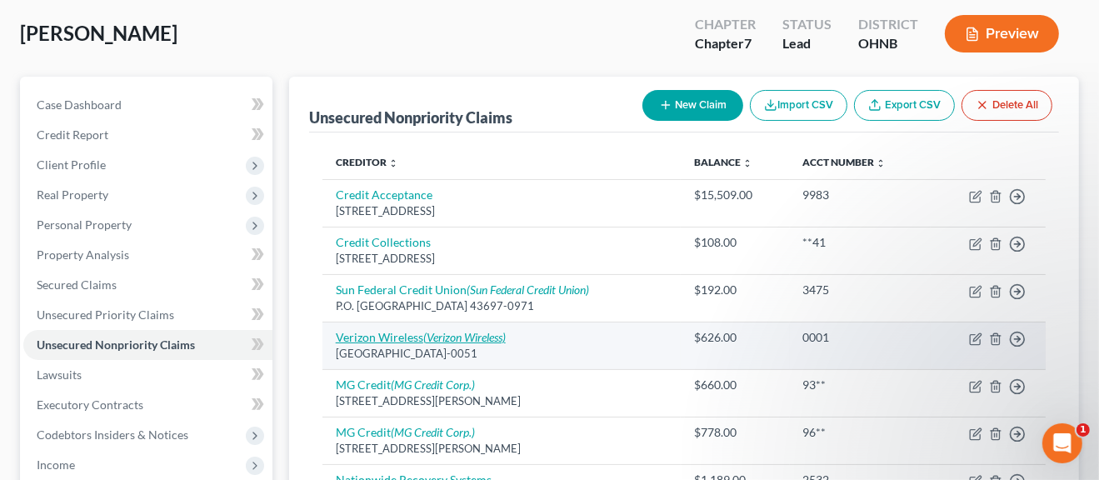
click at [403, 336] on link "Verizon Wireless (Verizon Wireless)" at bounding box center [421, 337] width 170 height 14
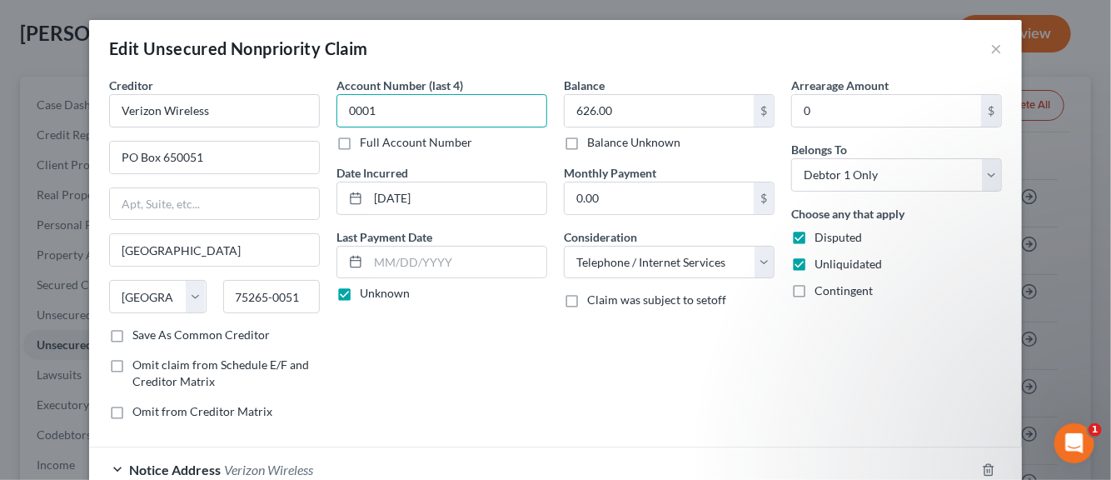
drag, startPoint x: 387, startPoint y: 109, endPoint x: 334, endPoint y: 113, distance: 52.6
click at [338, 113] on input "0001" at bounding box center [442, 110] width 211 height 33
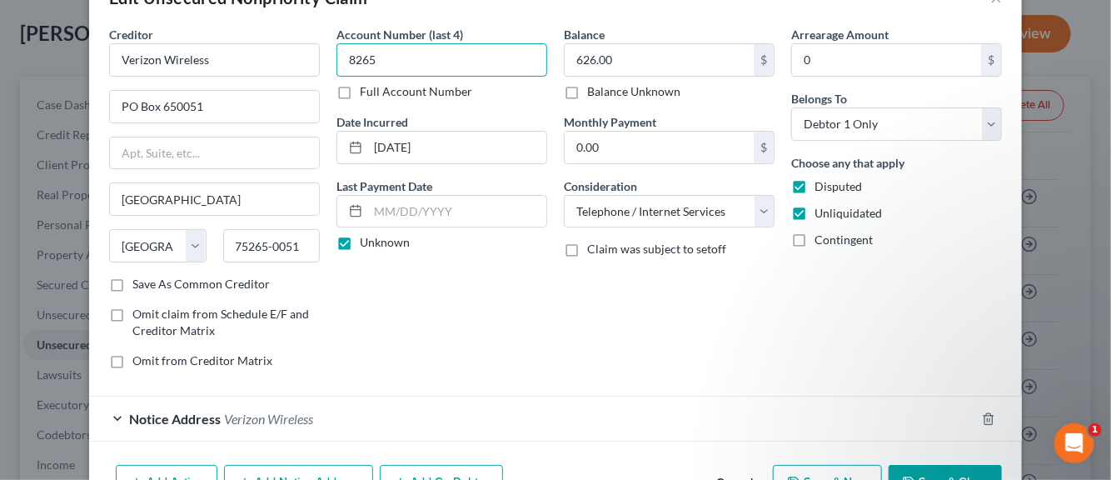
scroll to position [150, 0]
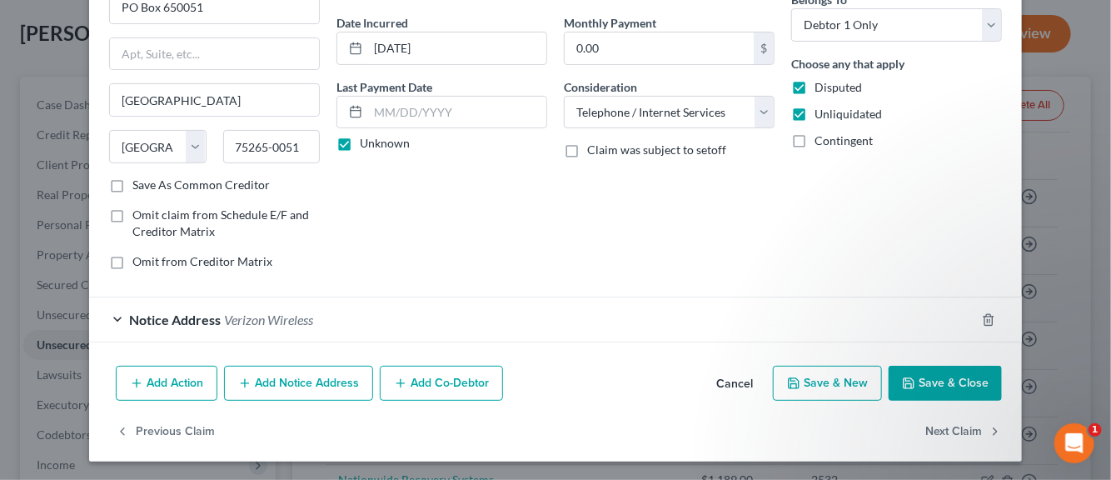
click at [806, 389] on button "Save & New" at bounding box center [827, 383] width 109 height 35
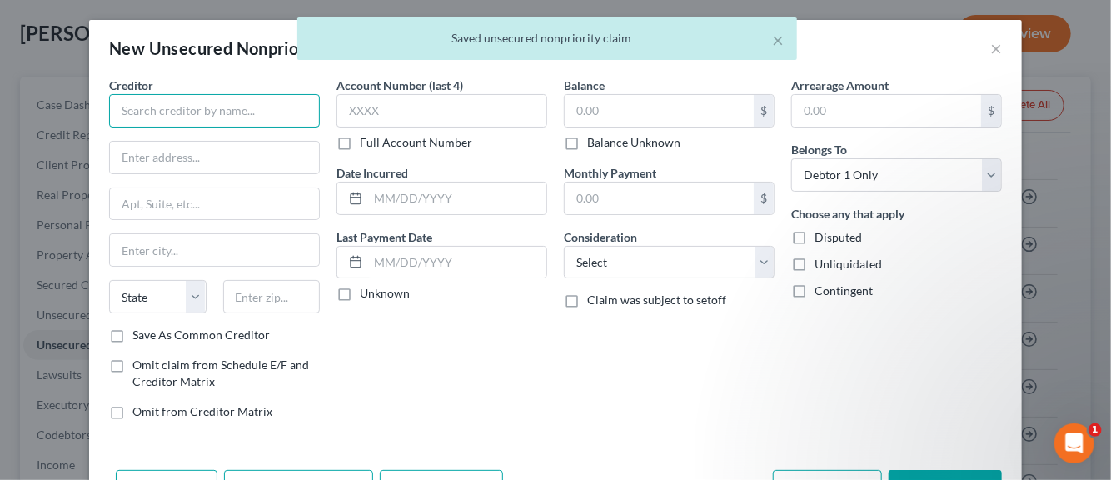
click at [232, 107] on input "text" at bounding box center [214, 110] width 211 height 33
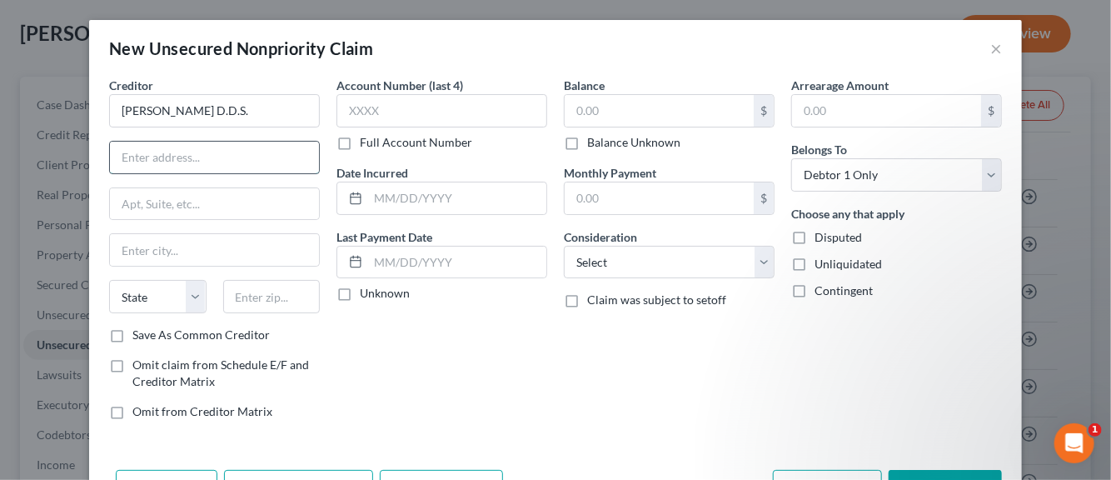
click at [199, 152] on input "text" at bounding box center [214, 158] width 209 height 32
click at [132, 334] on label "Save As Common Creditor" at bounding box center [200, 335] width 137 height 17
click at [139, 334] on input "Save As Common Creditor" at bounding box center [144, 332] width 11 height 11
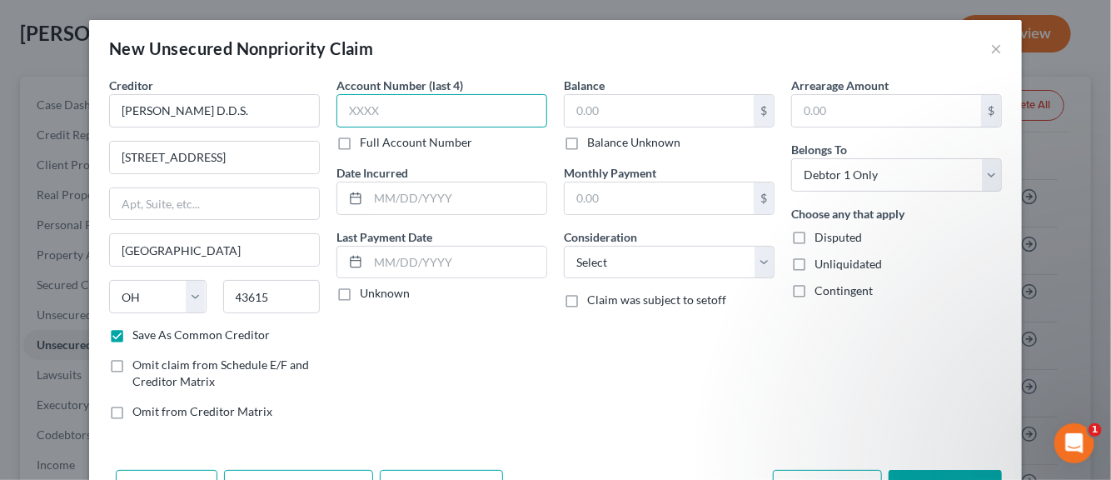
click at [379, 122] on input "text" at bounding box center [442, 110] width 211 height 33
click at [397, 206] on input "text" at bounding box center [457, 198] width 178 height 32
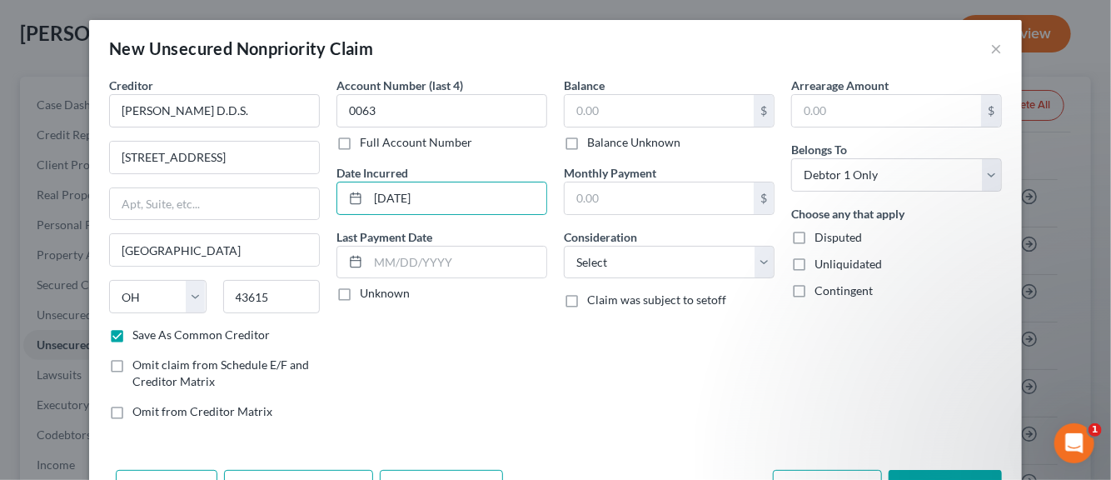
click at [360, 289] on label "Unknown" at bounding box center [385, 293] width 50 height 17
click at [367, 289] on input "Unknown" at bounding box center [372, 290] width 11 height 11
click at [591, 114] on input "text" at bounding box center [659, 111] width 189 height 32
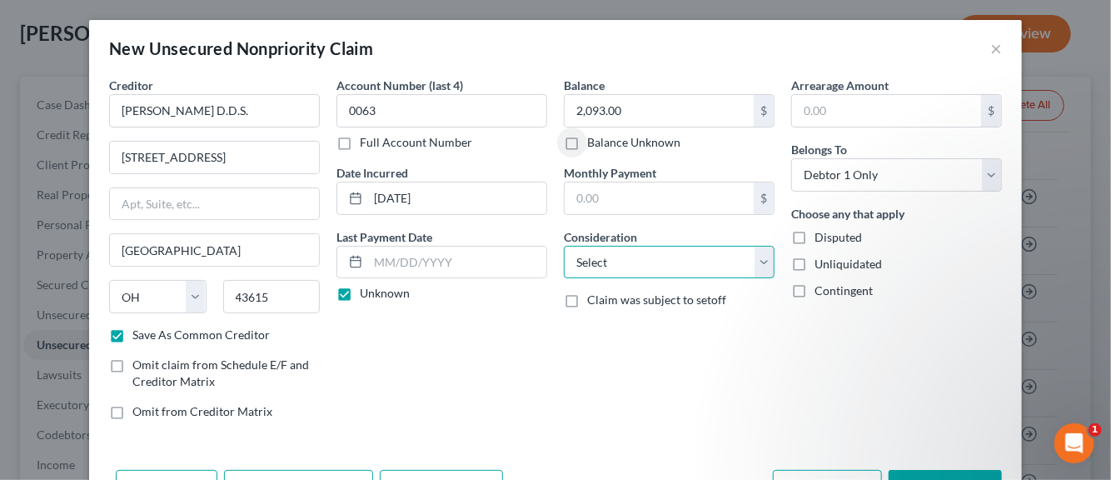
click at [756, 259] on select "Select Cable / Satellite Services Collection Agency Credit Card Debt Debt Couns…" at bounding box center [669, 262] width 211 height 33
click at [564, 246] on select "Select Cable / Satellite Services Collection Agency Credit Card Debt Debt Couns…" at bounding box center [669, 262] width 211 height 33
click at [815, 232] on label "Disputed" at bounding box center [838, 237] width 47 height 17
click at [821, 232] on input "Disputed" at bounding box center [826, 234] width 11 height 11
click at [815, 259] on label "Unliquidated" at bounding box center [848, 264] width 67 height 17
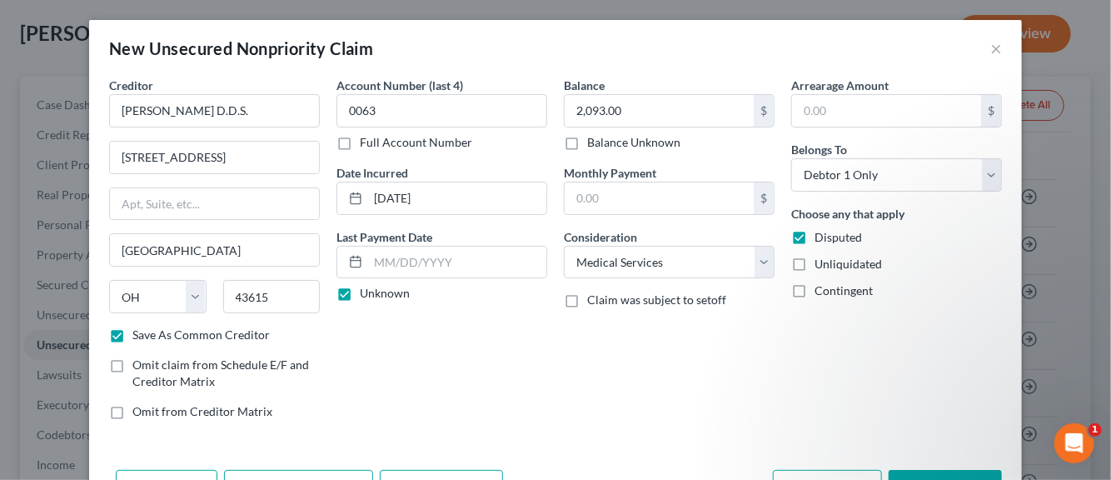
click at [821, 259] on input "Unliquidated" at bounding box center [826, 261] width 11 height 11
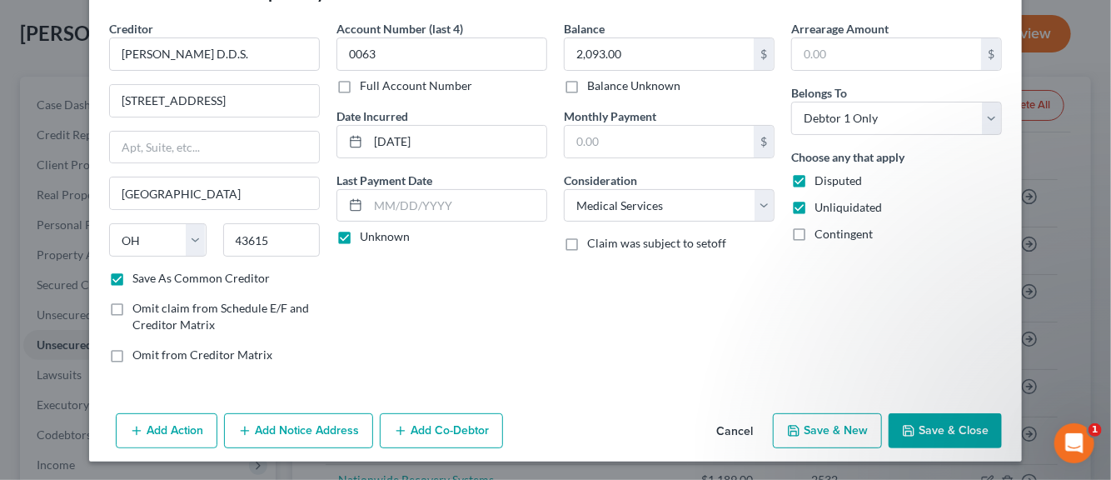
click at [821, 432] on button "Save & New" at bounding box center [827, 430] width 109 height 35
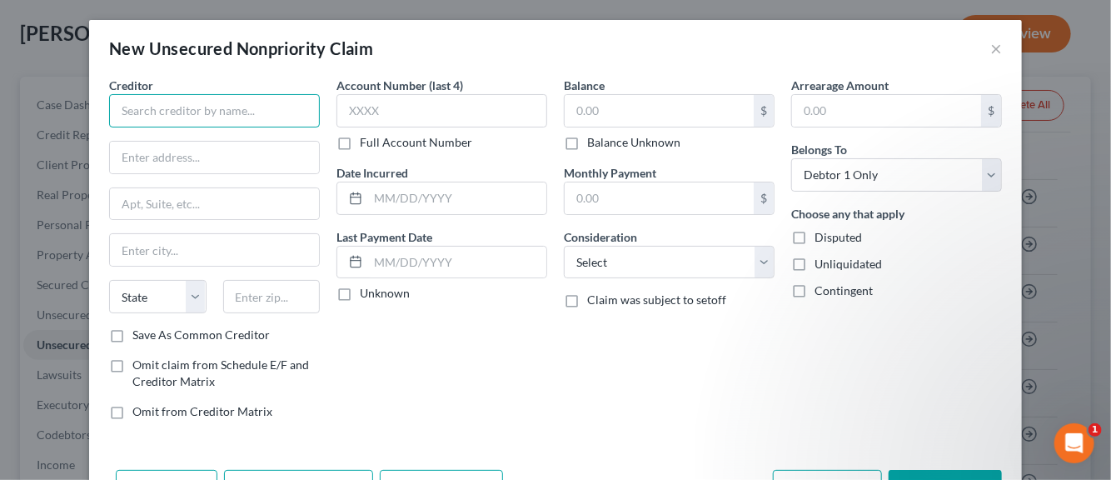
click at [169, 112] on input "text" at bounding box center [214, 110] width 211 height 33
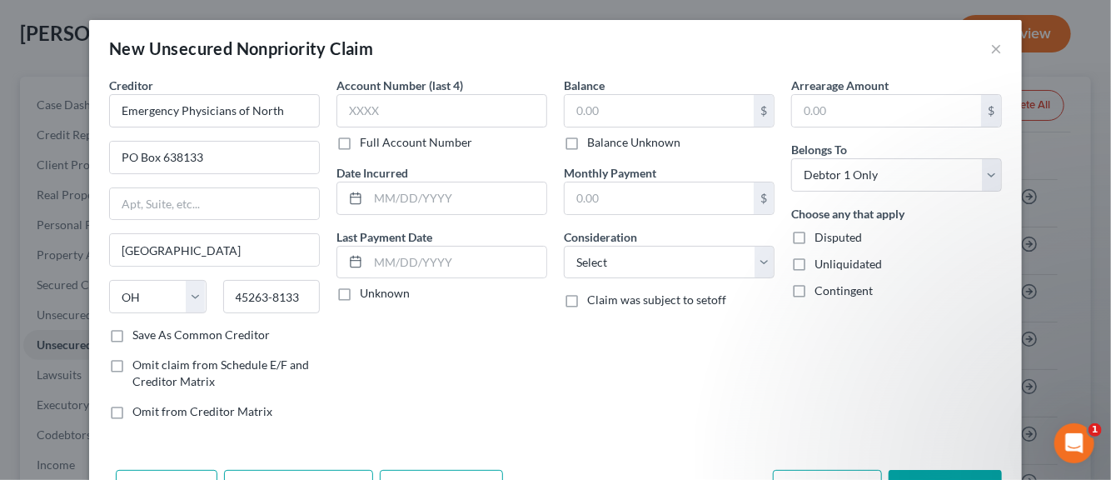
click at [132, 332] on label "Save As Common Creditor" at bounding box center [200, 335] width 137 height 17
click at [139, 332] on input "Save As Common Creditor" at bounding box center [144, 332] width 11 height 11
click at [384, 112] on input "text" at bounding box center [442, 110] width 211 height 33
click at [400, 202] on input "text" at bounding box center [457, 198] width 178 height 32
click at [581, 117] on input "text" at bounding box center [659, 111] width 189 height 32
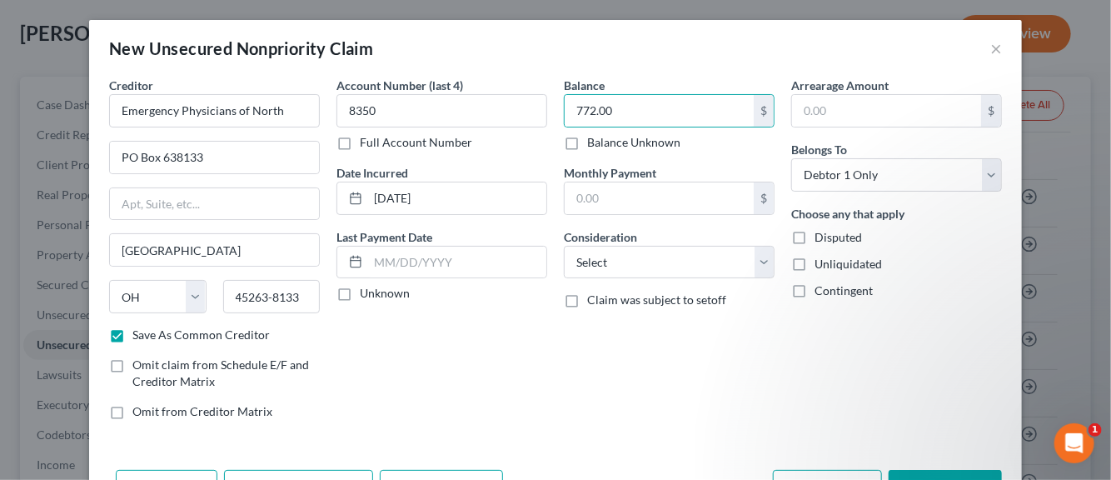
click at [815, 236] on label "Disputed" at bounding box center [838, 237] width 47 height 17
click at [821, 236] on input "Disputed" at bounding box center [826, 234] width 11 height 11
click at [815, 260] on label "Unliquidated" at bounding box center [848, 264] width 67 height 17
click at [821, 260] on input "Unliquidated" at bounding box center [826, 261] width 11 height 11
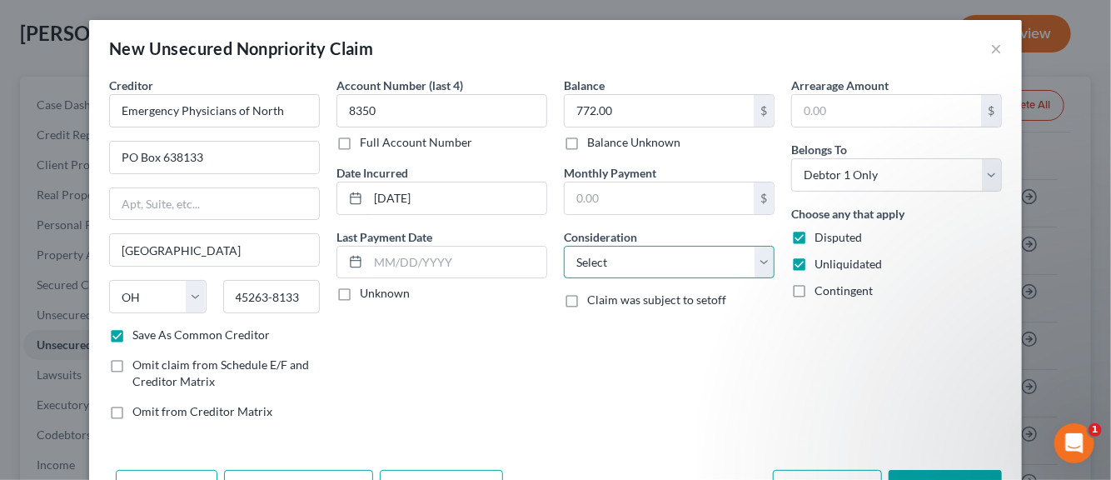
click at [755, 261] on select "Select Cable / Satellite Services Collection Agency Credit Card Debt Debt Couns…" at bounding box center [669, 262] width 211 height 33
click at [564, 246] on select "Select Cable / Satellite Services Collection Agency Credit Card Debt Debt Couns…" at bounding box center [669, 262] width 211 height 33
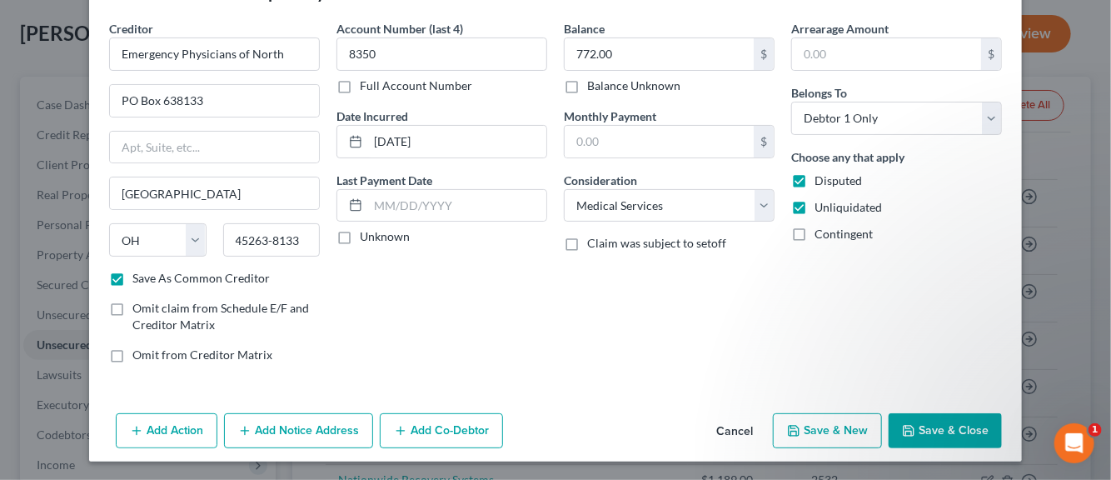
click at [820, 428] on button "Save & New" at bounding box center [827, 430] width 109 height 35
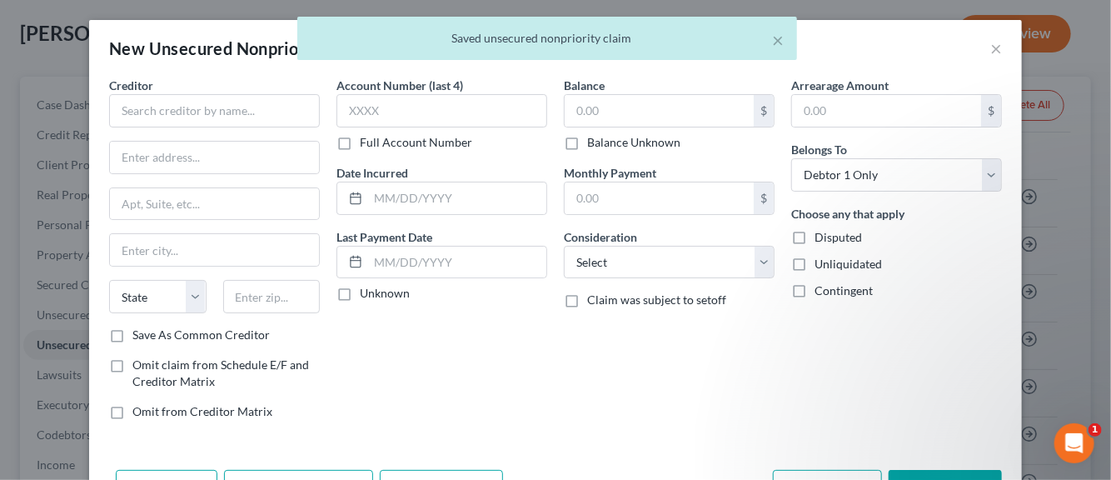
click at [986, 53] on div "× Saved unsecured nonpriority claim" at bounding box center [547, 43] width 1111 height 52
click at [988, 49] on div "× Saved unsecured nonpriority claim" at bounding box center [547, 43] width 1111 height 52
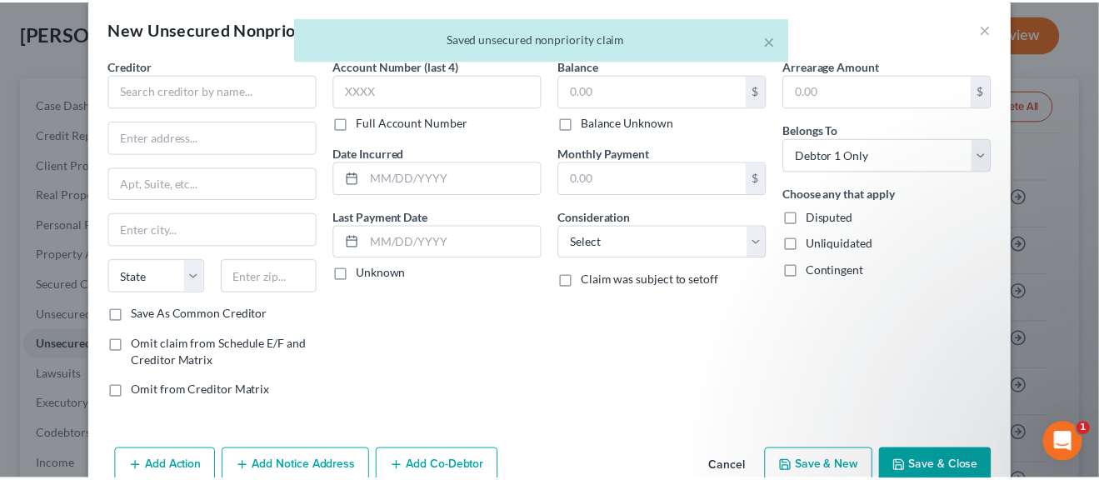
scroll to position [0, 0]
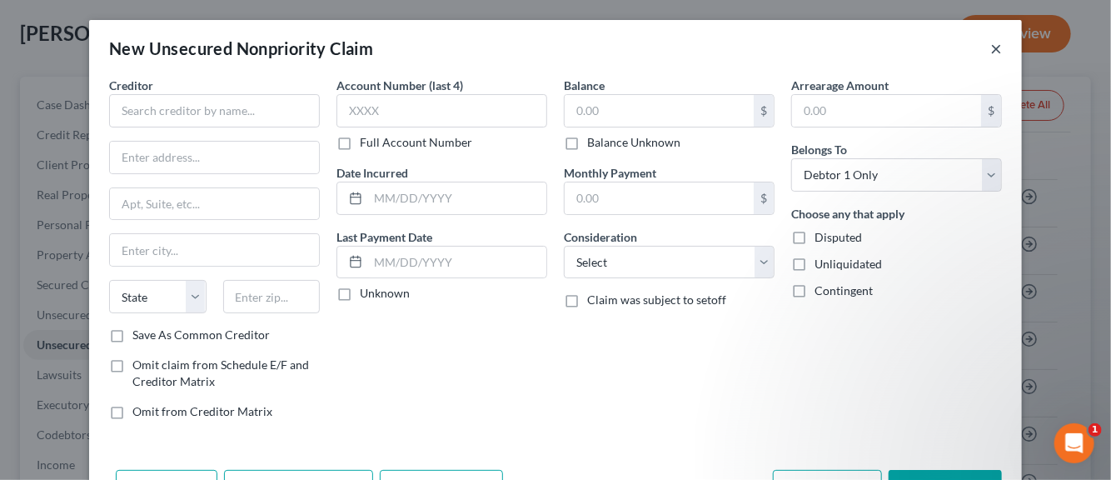
click at [991, 47] on button "×" at bounding box center [997, 48] width 12 height 20
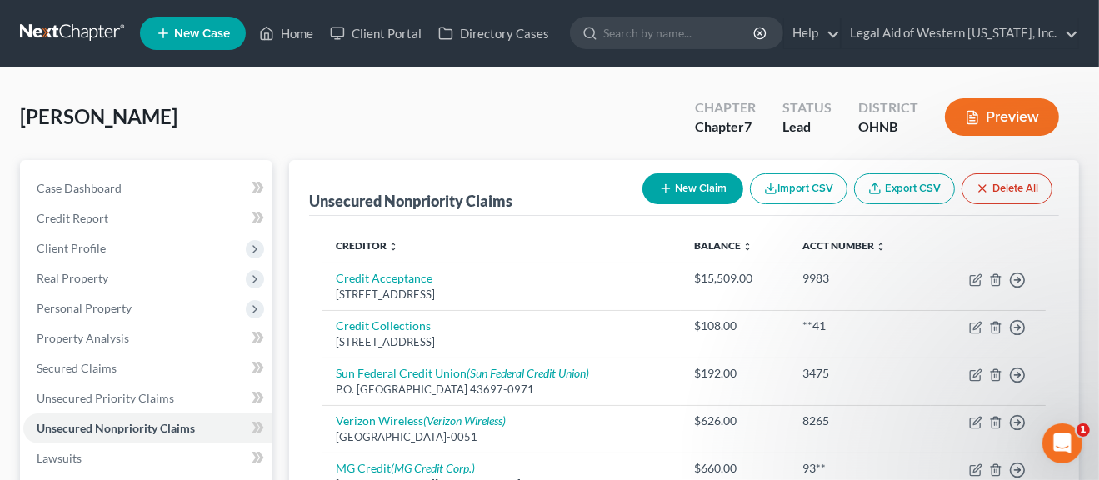
click at [679, 194] on button "New Claim" at bounding box center [692, 188] width 101 height 31
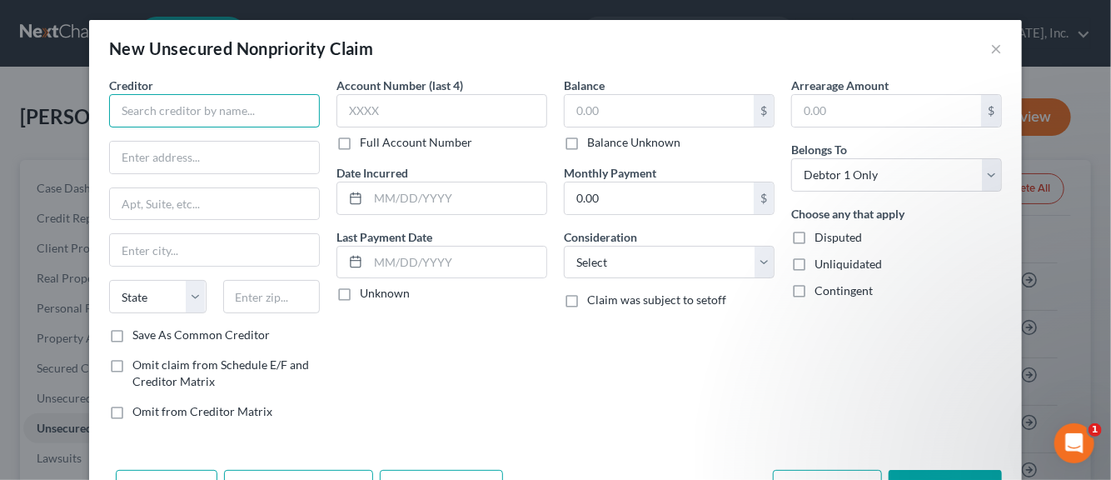
click at [176, 112] on input "text" at bounding box center [214, 110] width 211 height 33
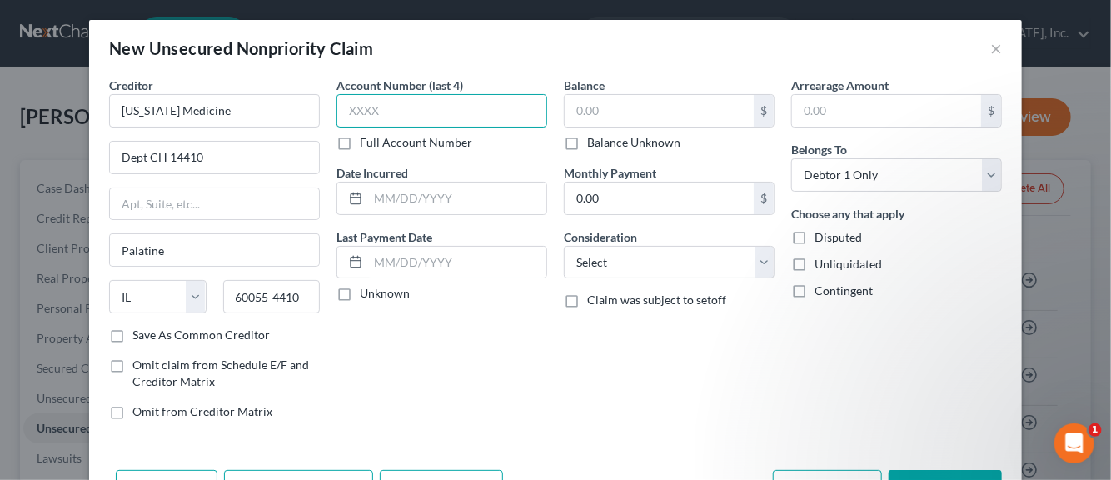
click at [352, 112] on input "text" at bounding box center [442, 110] width 211 height 33
click at [391, 196] on input "text" at bounding box center [457, 198] width 178 height 32
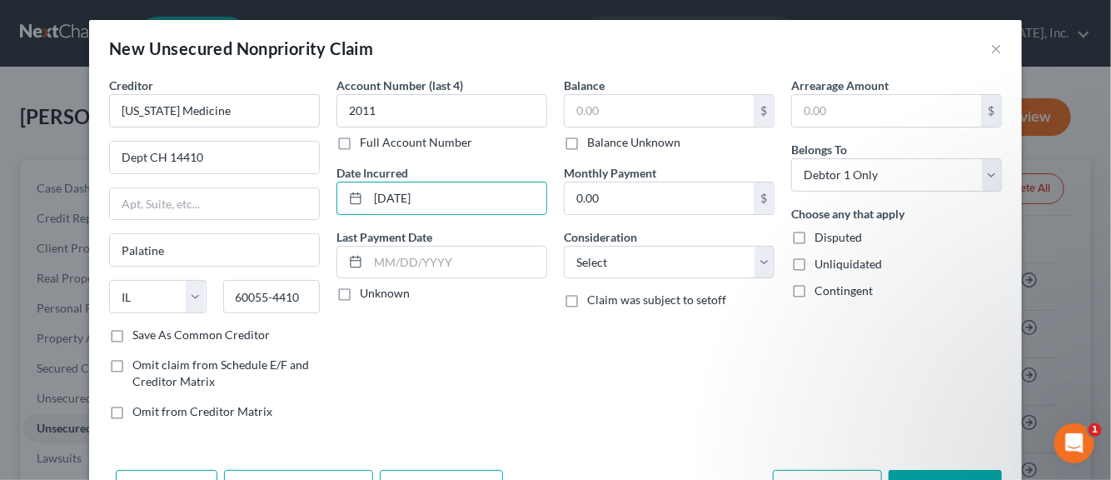
click at [360, 295] on label "Unknown" at bounding box center [385, 293] width 50 height 17
click at [367, 295] on input "Unknown" at bounding box center [372, 290] width 11 height 11
click at [579, 116] on input "text" at bounding box center [659, 111] width 189 height 32
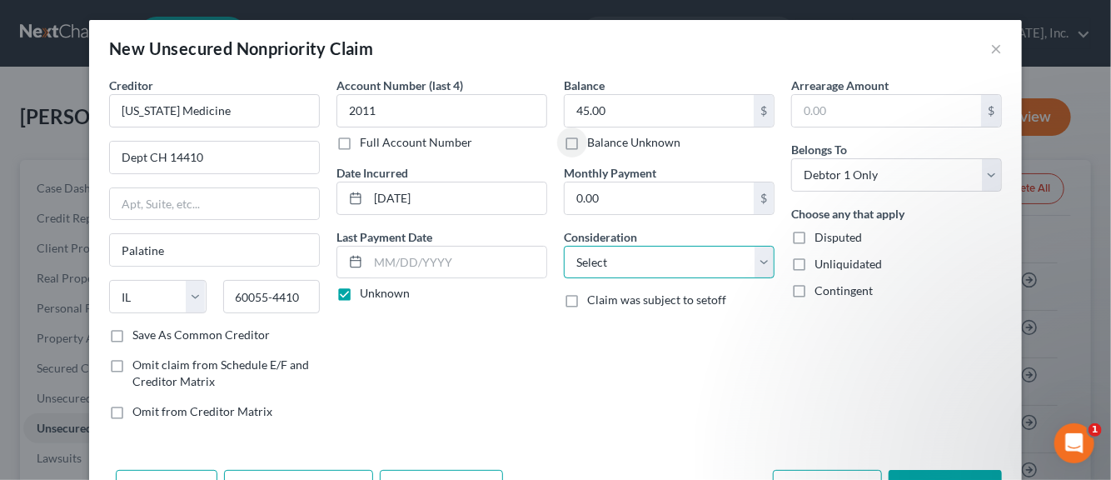
click at [762, 262] on select "Select Cable / Satellite Services Collection Agency Credit Card Debt Debt Couns…" at bounding box center [669, 262] width 211 height 33
click at [564, 246] on select "Select Cable / Satellite Services Collection Agency Credit Card Debt Debt Couns…" at bounding box center [669, 262] width 211 height 33
click at [815, 233] on label "Disputed" at bounding box center [838, 237] width 47 height 17
click at [821, 233] on input "Disputed" at bounding box center [826, 234] width 11 height 11
click at [815, 261] on label "Unliquidated" at bounding box center [848, 264] width 67 height 17
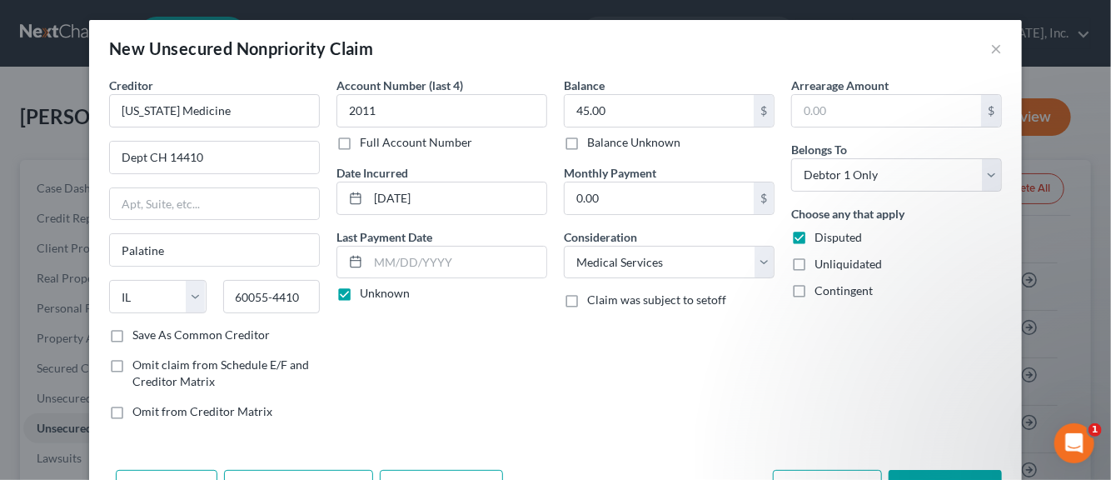
click at [821, 261] on input "Unliquidated" at bounding box center [826, 261] width 11 height 11
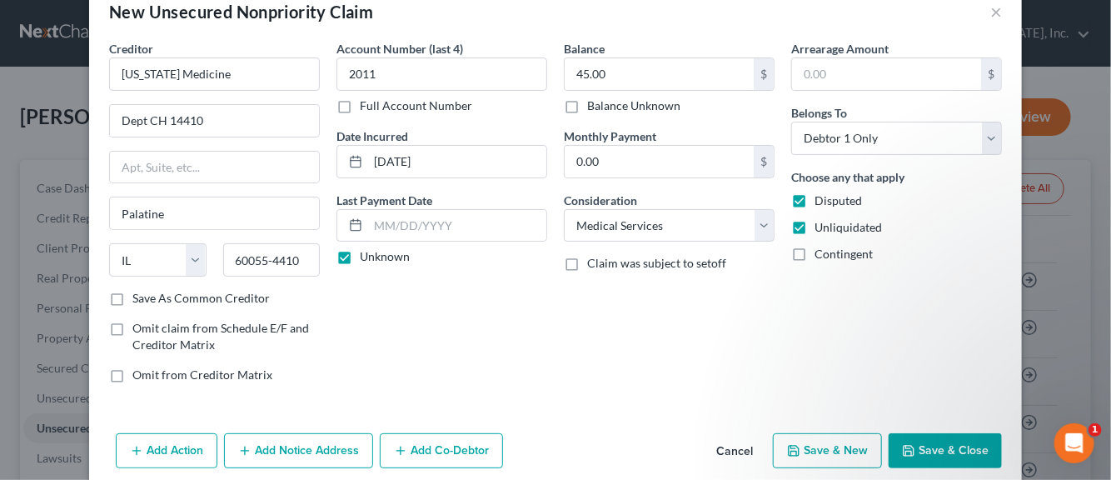
scroll to position [57, 0]
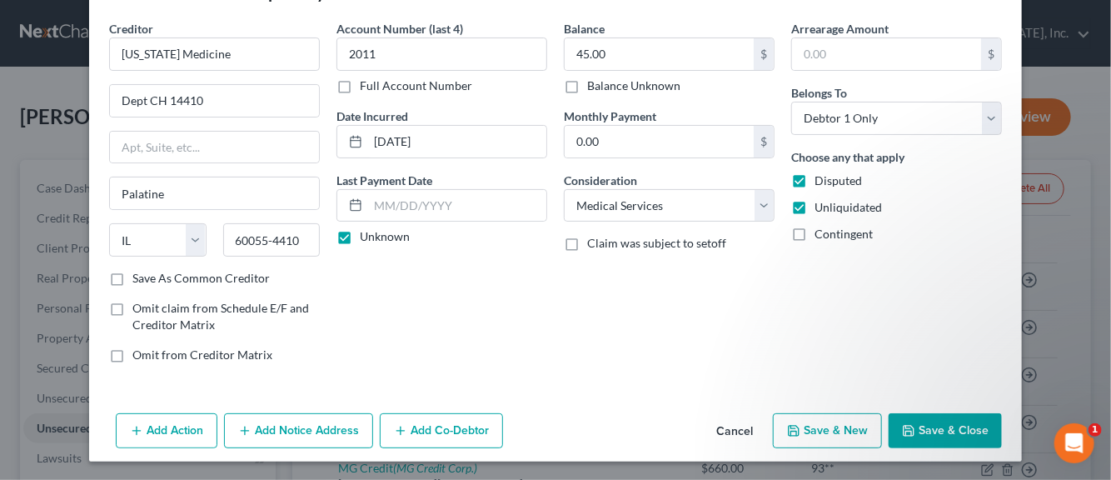
click at [132, 276] on label "Save As Common Creditor" at bounding box center [200, 278] width 137 height 17
click at [139, 276] on input "Save As Common Creditor" at bounding box center [144, 275] width 11 height 11
click at [810, 432] on button "Save & New" at bounding box center [827, 430] width 109 height 35
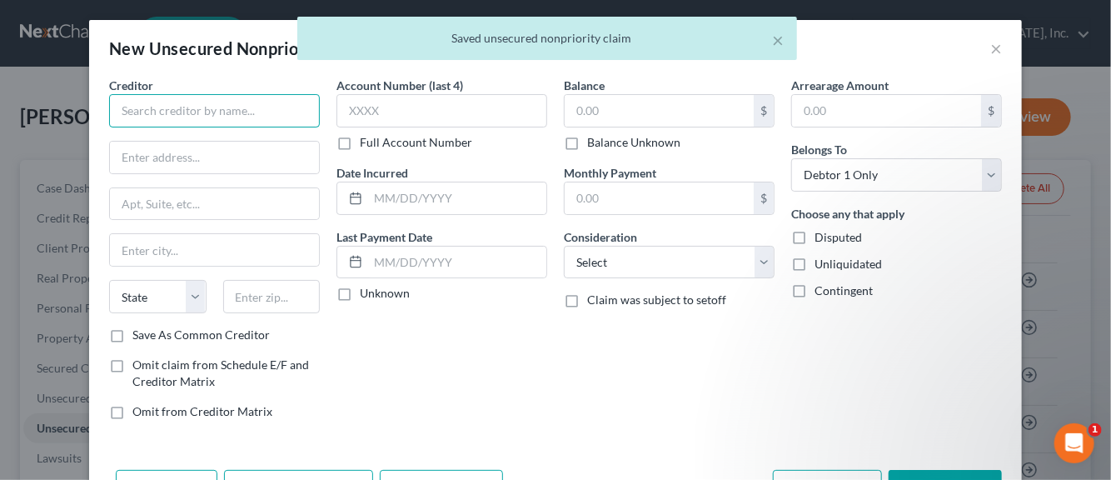
click at [147, 113] on input "text" at bounding box center [214, 110] width 211 height 33
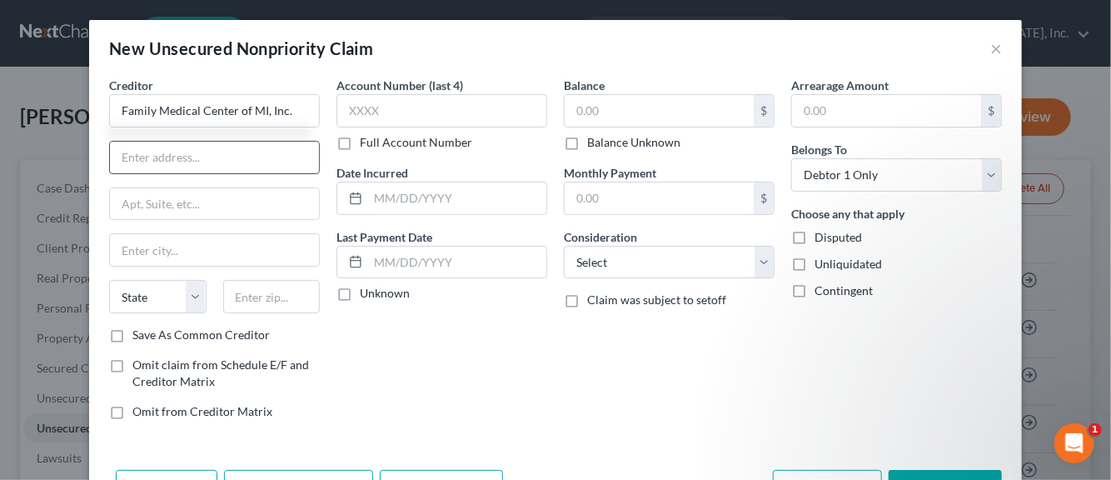
click at [173, 160] on input "text" at bounding box center [214, 158] width 209 height 32
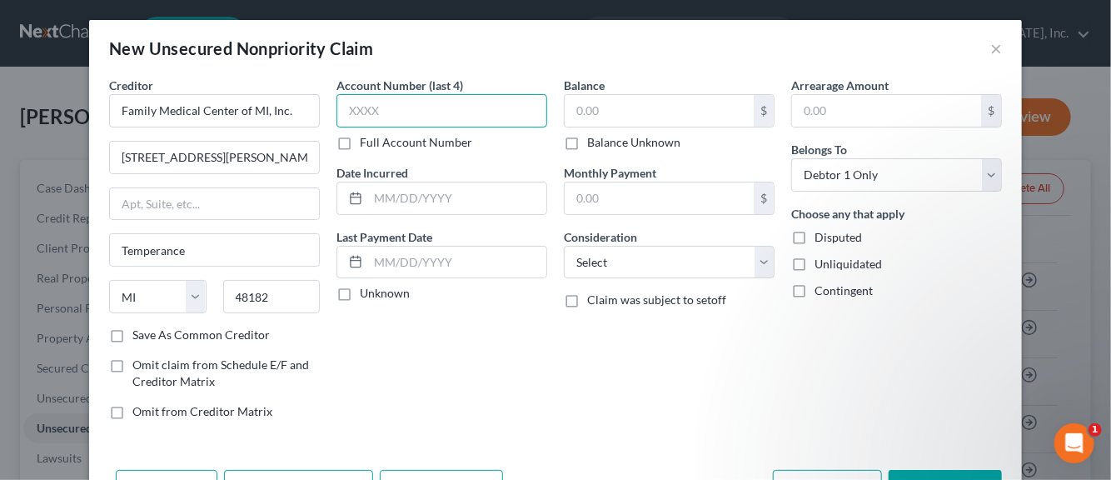
click at [362, 112] on input "text" at bounding box center [442, 110] width 211 height 33
click at [393, 199] on input "text" at bounding box center [457, 198] width 178 height 32
click at [360, 296] on label "Unknown" at bounding box center [385, 293] width 50 height 17
click at [367, 296] on input "Unknown" at bounding box center [372, 290] width 11 height 11
click at [586, 109] on input "text" at bounding box center [659, 111] width 189 height 32
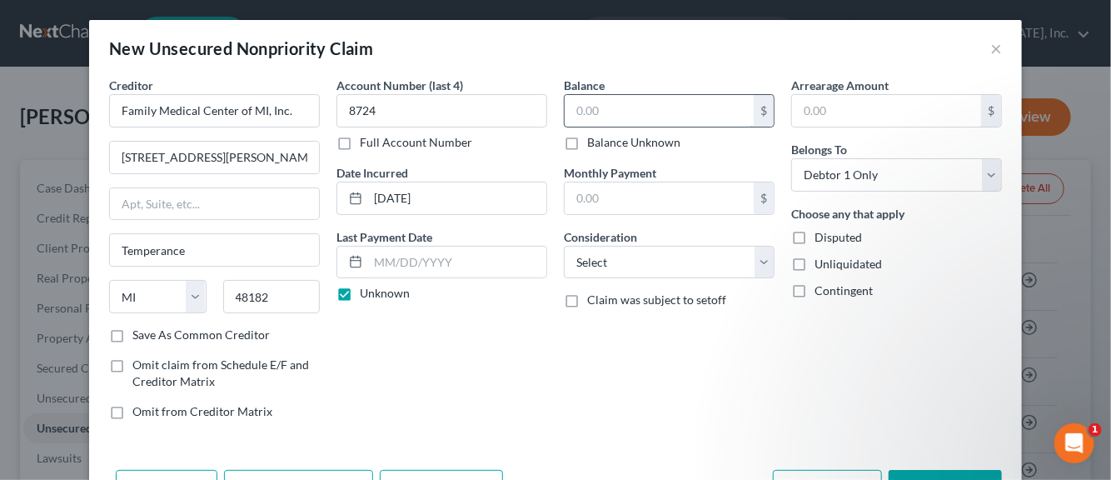
click at [586, 109] on input "text" at bounding box center [659, 111] width 189 height 32
click at [753, 262] on select "Select Cable / Satellite Services Collection Agency Credit Card Debt Debt Couns…" at bounding box center [669, 262] width 211 height 33
click at [564, 246] on select "Select Cable / Satellite Services Collection Agency Credit Card Debt Debt Couns…" at bounding box center [669, 262] width 211 height 33
click at [815, 234] on label "Disputed" at bounding box center [838, 237] width 47 height 17
click at [821, 234] on input "Disputed" at bounding box center [826, 234] width 11 height 11
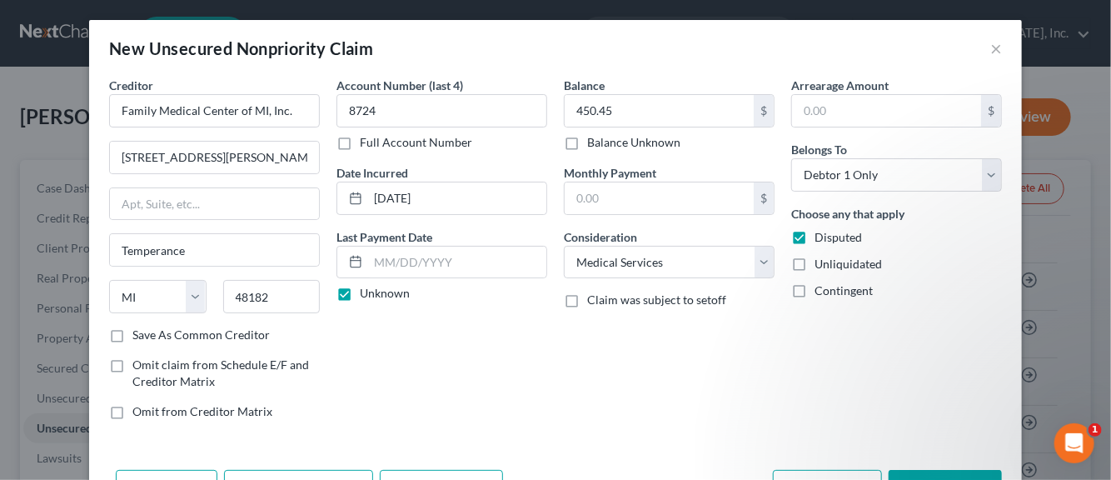
click at [815, 261] on label "Unliquidated" at bounding box center [848, 264] width 67 height 17
click at [821, 261] on input "Unliquidated" at bounding box center [826, 261] width 11 height 11
click at [132, 336] on label "Save As Common Creditor" at bounding box center [200, 335] width 137 height 17
click at [139, 336] on input "Save As Common Creditor" at bounding box center [144, 332] width 11 height 11
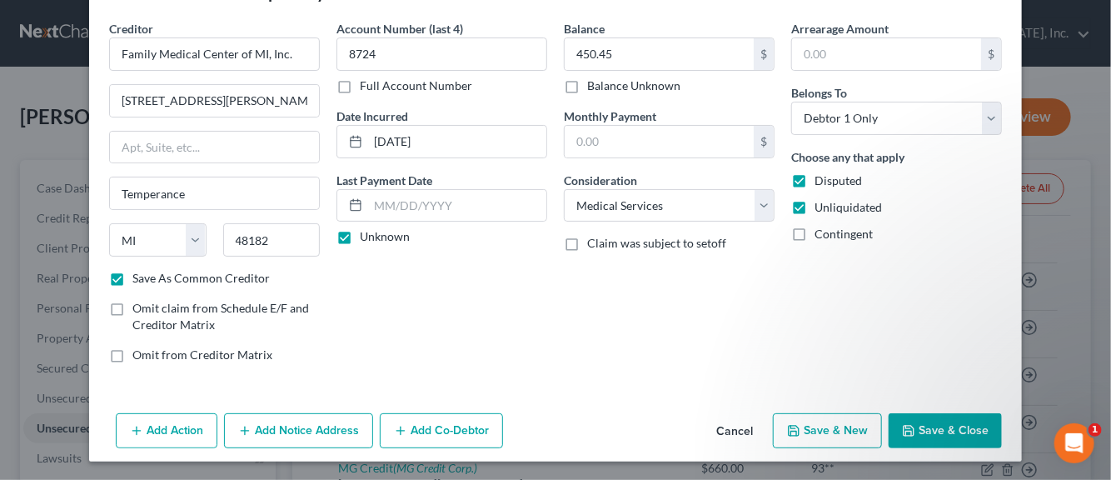
click at [806, 434] on button "Save & New" at bounding box center [827, 430] width 109 height 35
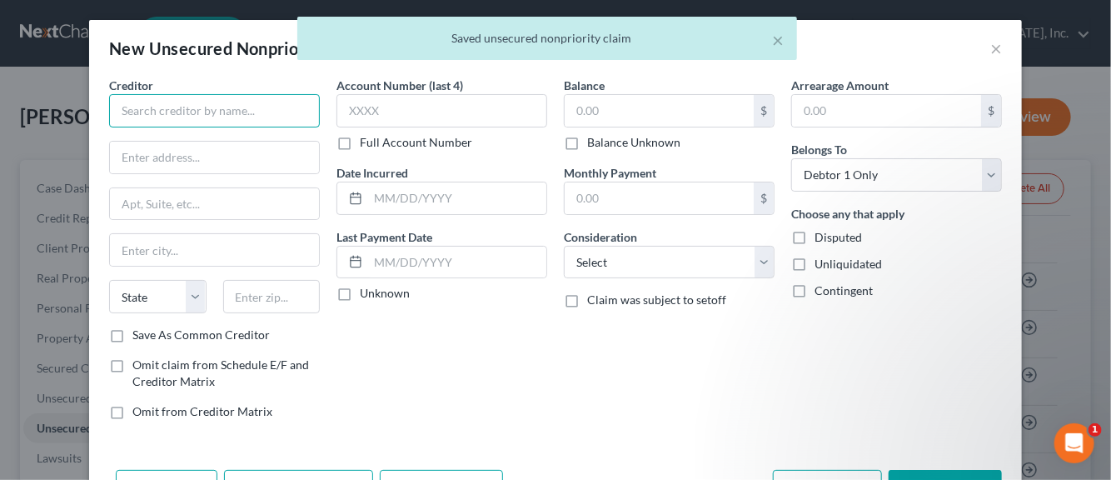
click at [173, 112] on input "text" at bounding box center [214, 110] width 211 height 33
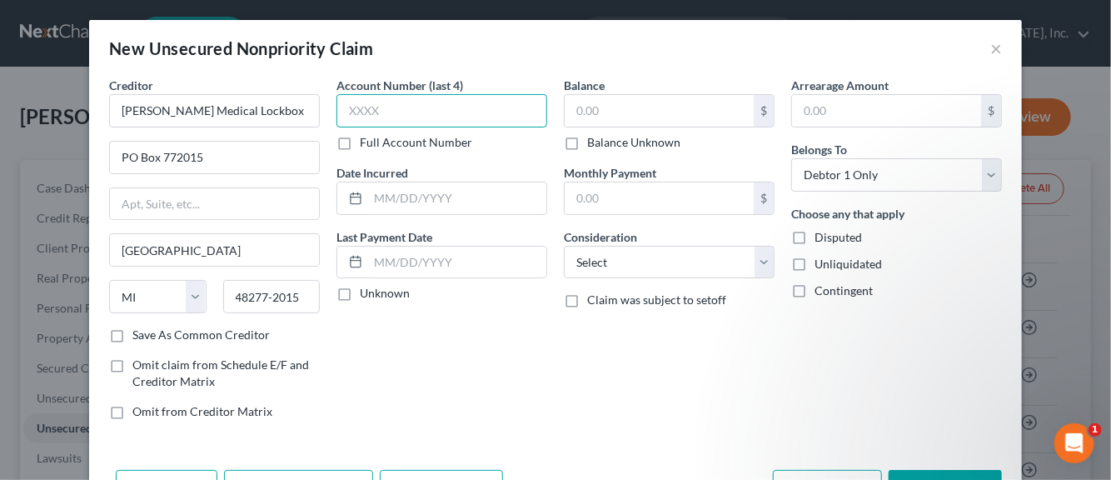
click at [370, 113] on input "text" at bounding box center [442, 110] width 211 height 33
click at [405, 201] on input "text" at bounding box center [457, 198] width 178 height 32
click at [360, 296] on label "Unknown" at bounding box center [385, 293] width 50 height 17
click at [367, 296] on input "Unknown" at bounding box center [372, 290] width 11 height 11
click at [583, 116] on input "text" at bounding box center [659, 111] width 189 height 32
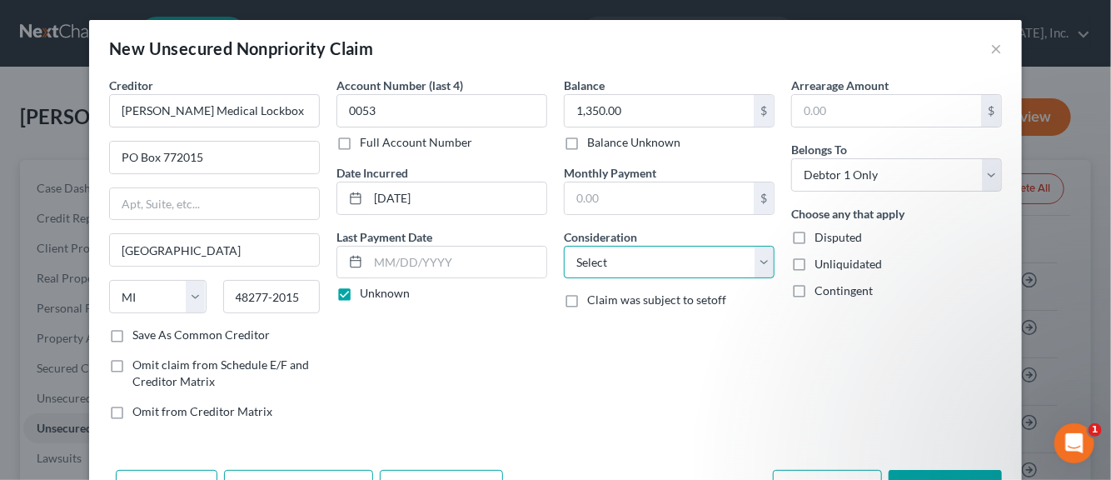
click at [756, 263] on select "Select Cable / Satellite Services Collection Agency Credit Card Debt Debt Couns…" at bounding box center [669, 262] width 211 height 33
click at [564, 246] on select "Select Cable / Satellite Services Collection Agency Credit Card Debt Debt Couns…" at bounding box center [669, 262] width 211 height 33
click at [815, 237] on label "Disputed" at bounding box center [838, 237] width 47 height 17
click at [821, 237] on input "Disputed" at bounding box center [826, 234] width 11 height 11
click at [815, 259] on label "Unliquidated" at bounding box center [848, 264] width 67 height 17
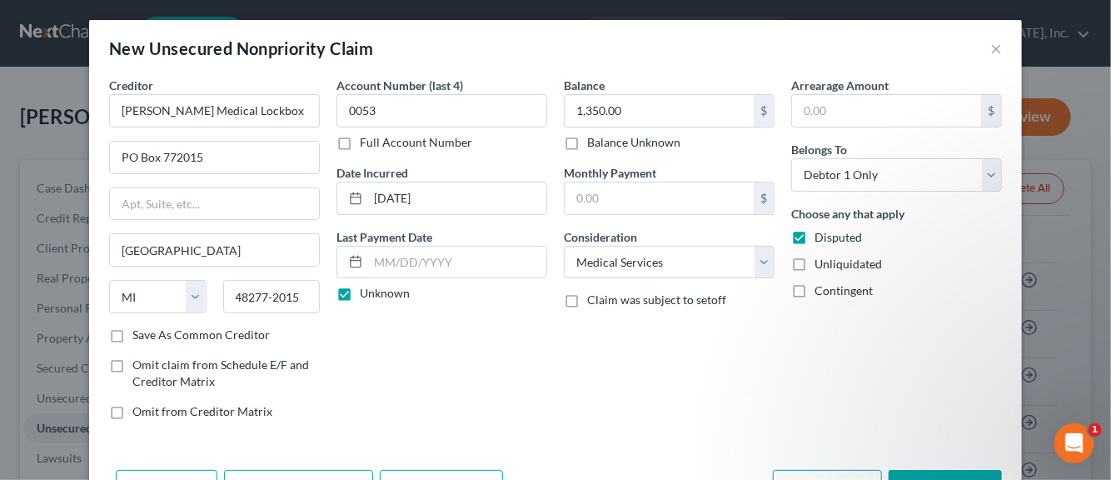
click at [821, 259] on input "Unliquidated" at bounding box center [826, 261] width 11 height 11
click at [132, 336] on label "Save As Common Creditor" at bounding box center [200, 335] width 137 height 17
click at [139, 336] on input "Save As Common Creditor" at bounding box center [144, 332] width 11 height 11
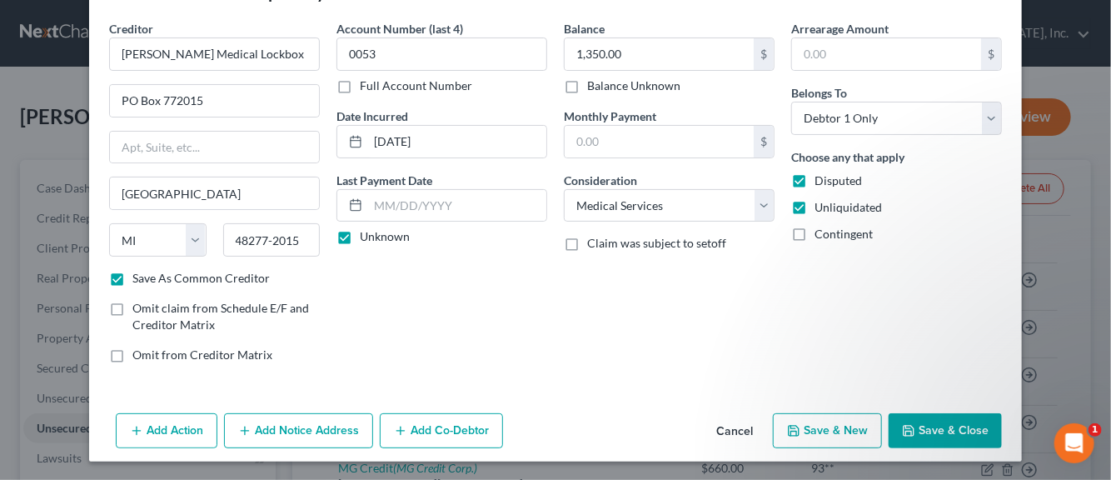
click at [804, 427] on button "Save & New" at bounding box center [827, 430] width 109 height 35
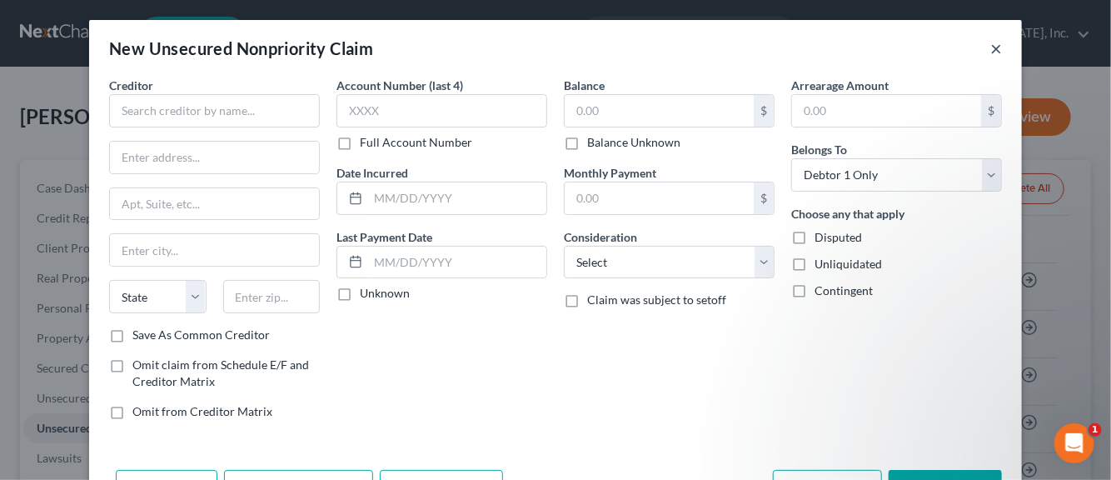
click at [991, 48] on button "×" at bounding box center [997, 48] width 12 height 20
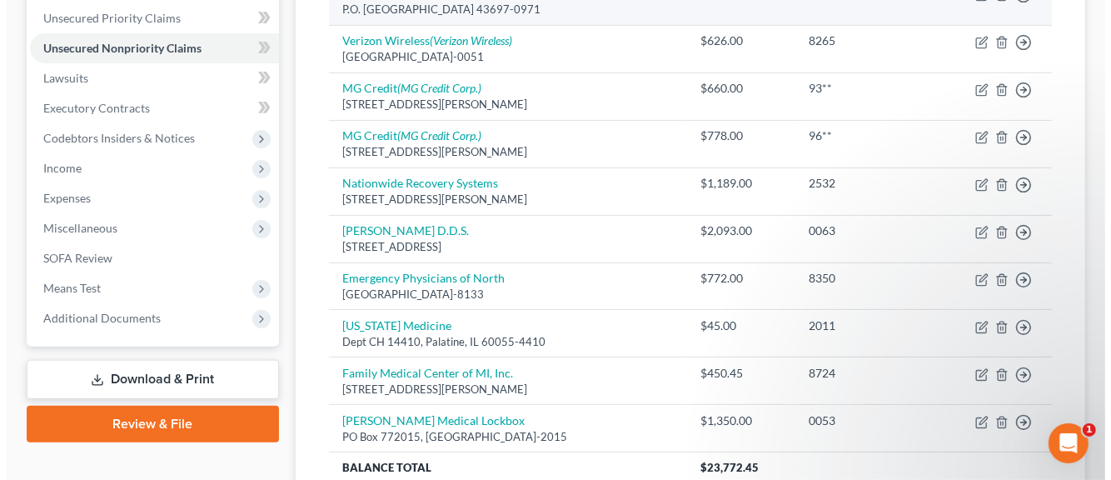
scroll to position [417, 0]
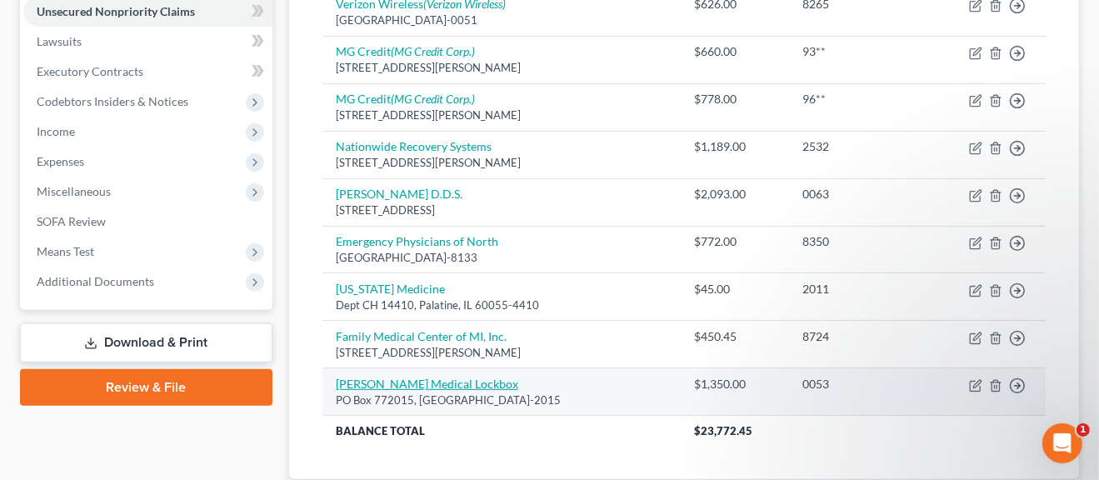
click at [402, 379] on link "[PERSON_NAME] Medical Lockbox" at bounding box center [427, 384] width 182 height 14
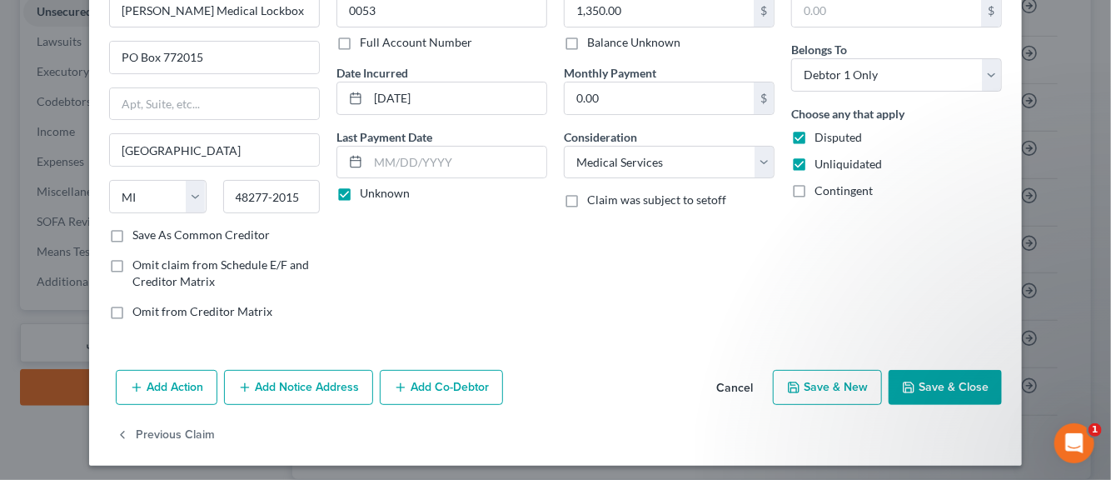
scroll to position [104, 0]
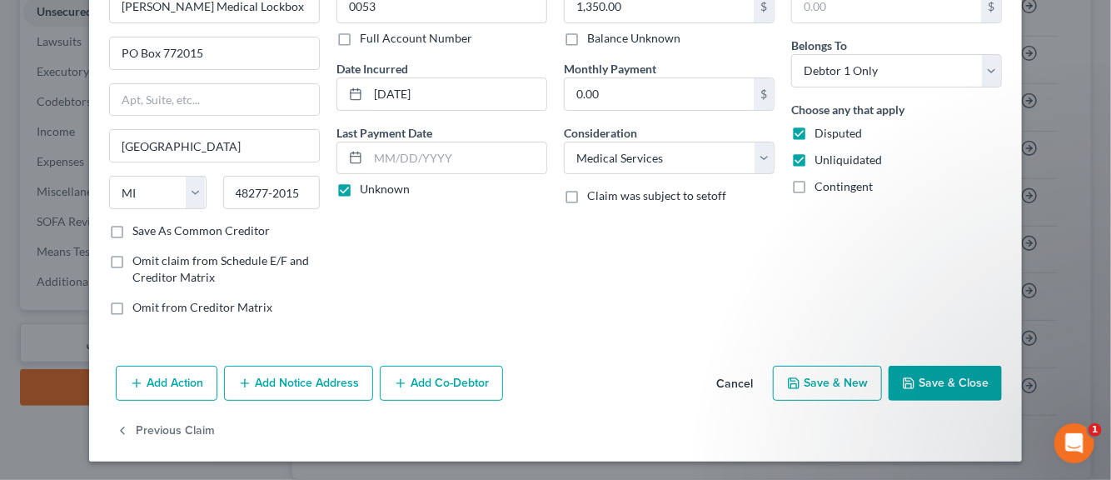
click at [314, 377] on button "Add Notice Address" at bounding box center [298, 383] width 149 height 35
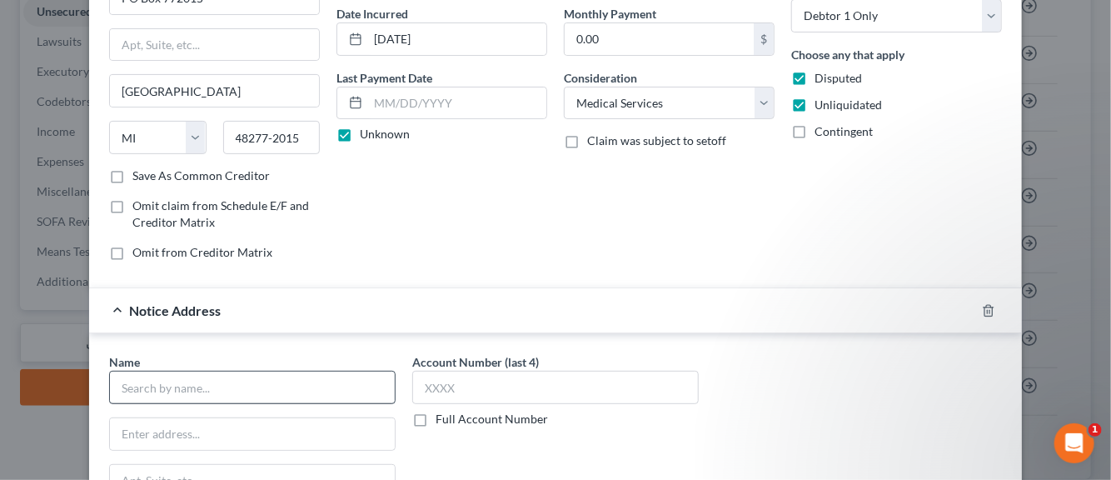
scroll to position [187, 0]
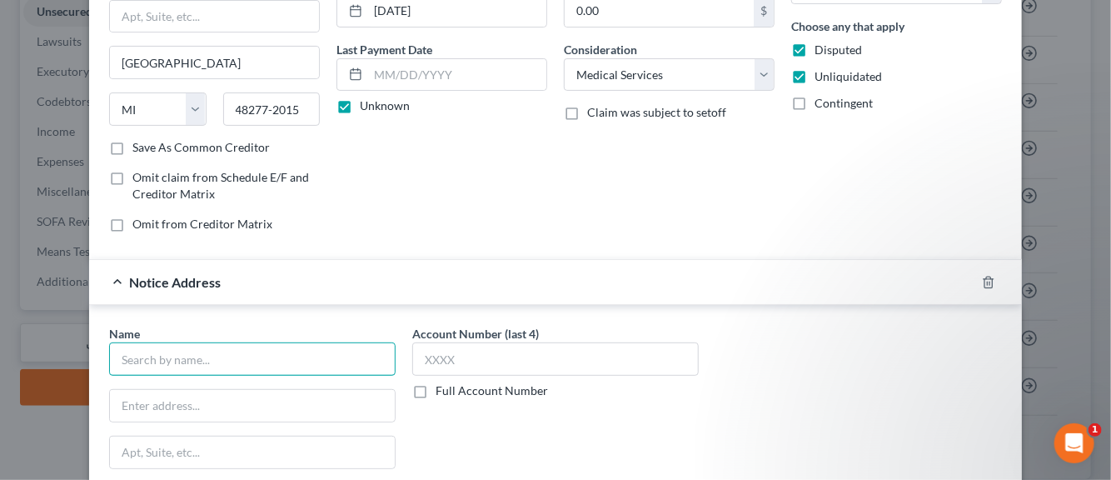
click at [220, 358] on input "text" at bounding box center [252, 358] width 287 height 33
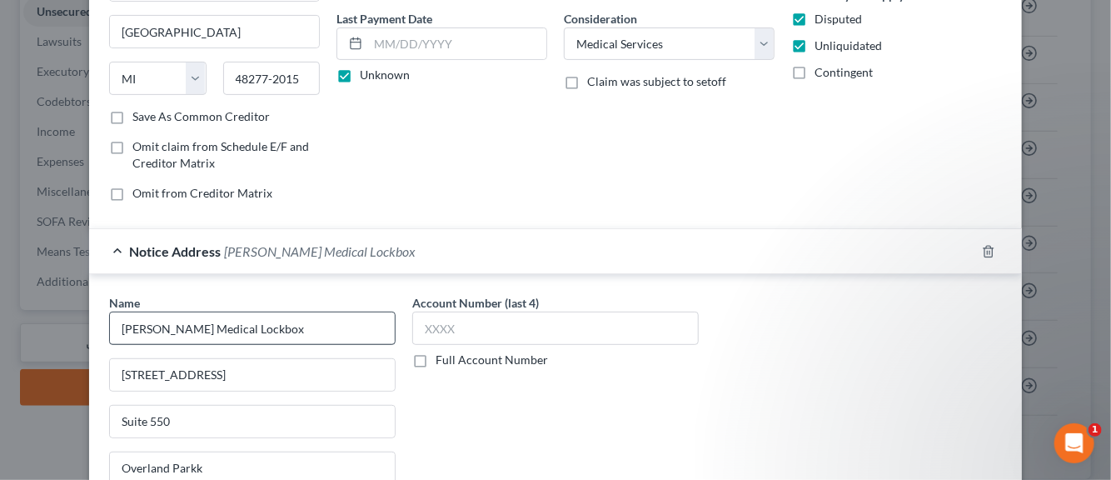
scroll to position [462, 0]
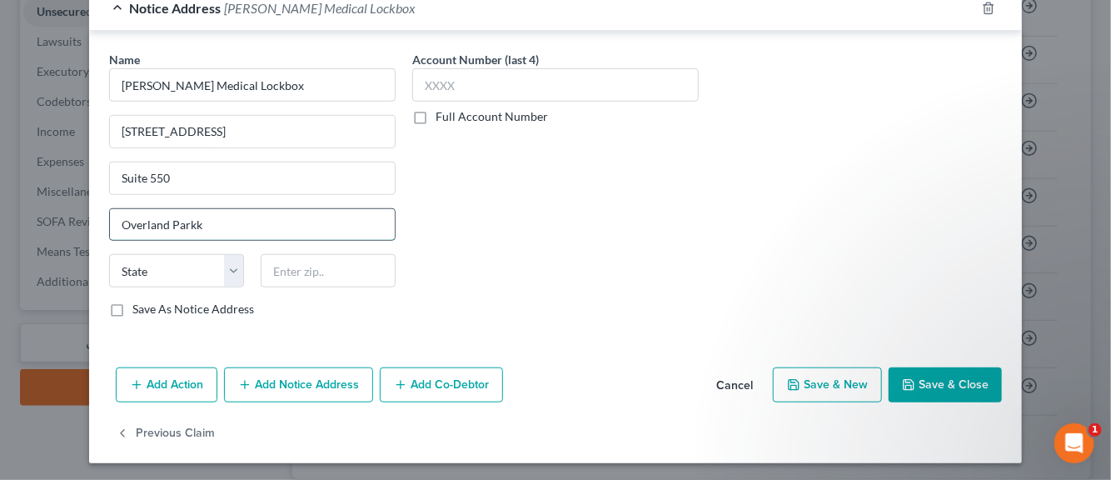
click at [197, 222] on input "Overland Parkk" at bounding box center [252, 225] width 285 height 32
click at [160, 267] on select "State [US_STATE] AK AR AZ CA CO CT DE DC [GEOGRAPHIC_DATA] [GEOGRAPHIC_DATA] GU…" at bounding box center [176, 270] width 135 height 33
click at [109, 254] on select "State [US_STATE] AK AR AZ CA CO CT DE DC [GEOGRAPHIC_DATA] [GEOGRAPHIC_DATA] GU…" at bounding box center [176, 270] width 135 height 33
click at [140, 266] on select "State [US_STATE] AK AR AZ CA CO CT DE DC [GEOGRAPHIC_DATA] [GEOGRAPHIC_DATA] GU…" at bounding box center [176, 270] width 135 height 33
click at [109, 254] on select "State [US_STATE] AK AR AZ CA CO CT DE DC [GEOGRAPHIC_DATA] [GEOGRAPHIC_DATA] GU…" at bounding box center [176, 270] width 135 height 33
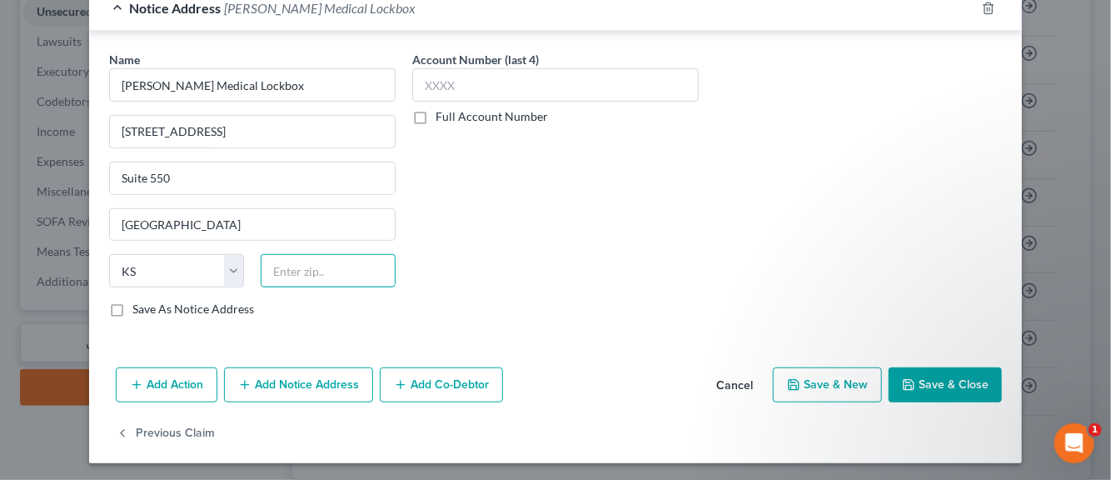
click at [315, 264] on input "text" at bounding box center [328, 270] width 135 height 33
click at [132, 304] on label "Save As Notice Address" at bounding box center [193, 309] width 122 height 17
click at [139, 304] on input "Save As Notice Address" at bounding box center [144, 306] width 11 height 11
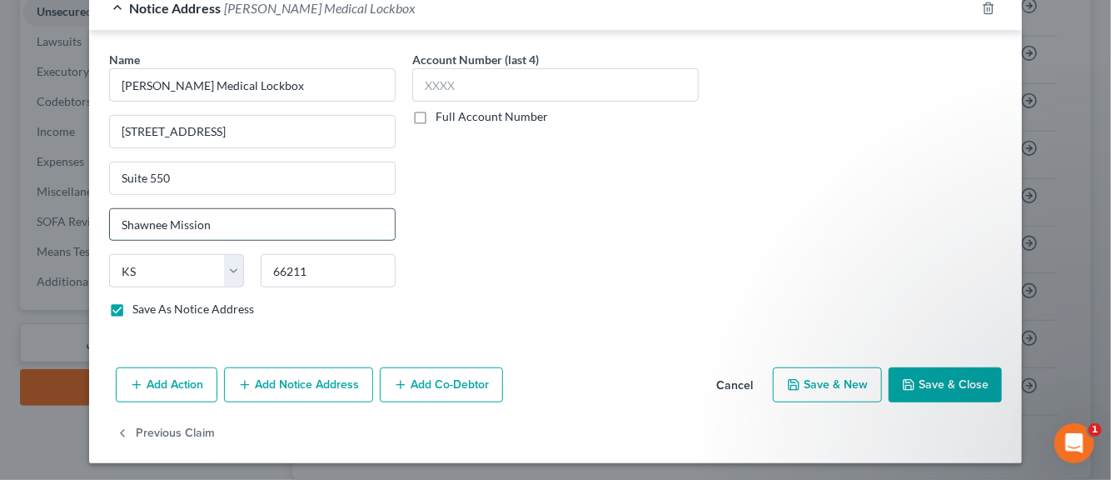
click at [217, 219] on input "Shawnee Mission" at bounding box center [252, 225] width 285 height 32
click at [825, 384] on button "Save & New" at bounding box center [827, 384] width 109 height 35
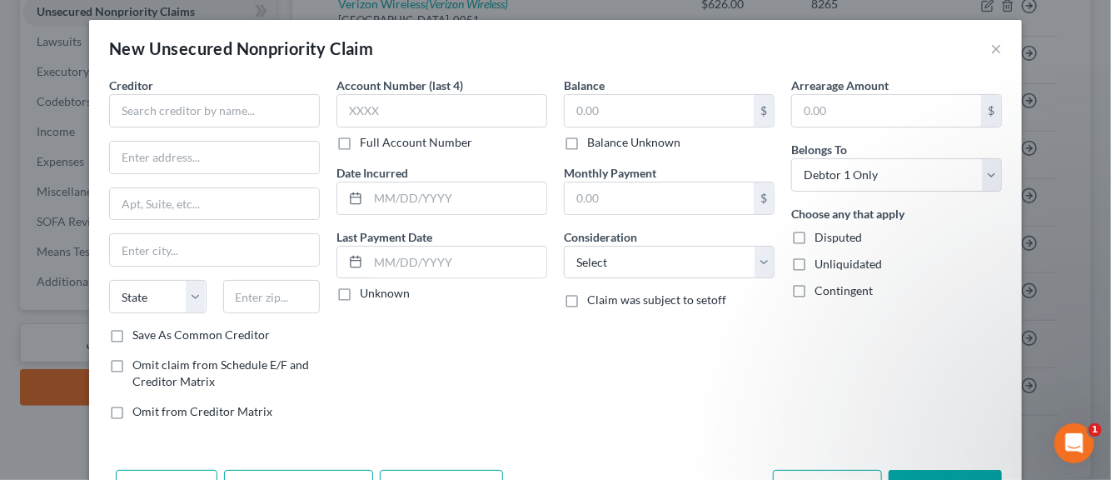
scroll to position [150, 0]
click at [197, 115] on input "text" at bounding box center [214, 110] width 211 height 33
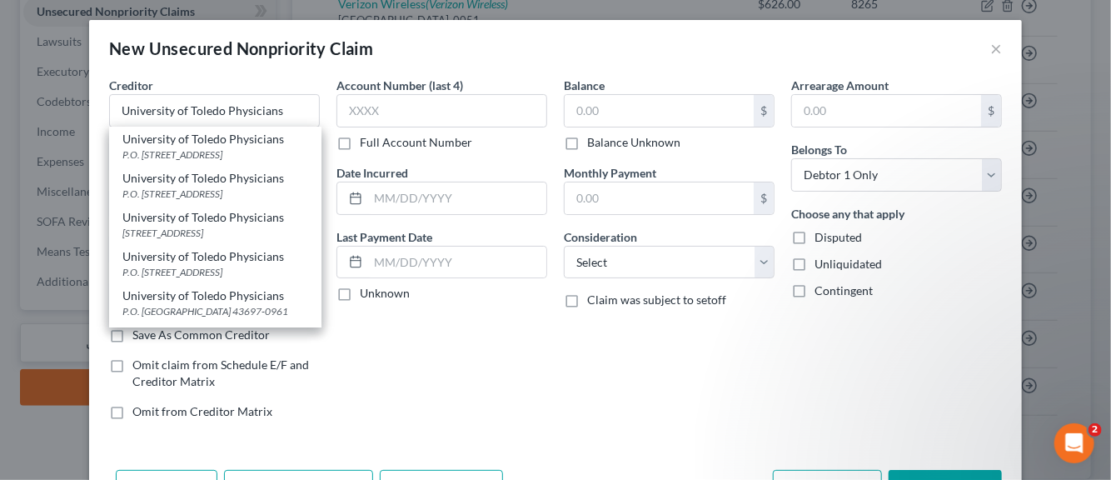
scroll to position [23, 0]
click at [188, 228] on div "University of Toledo Physicians" at bounding box center [215, 220] width 186 height 17
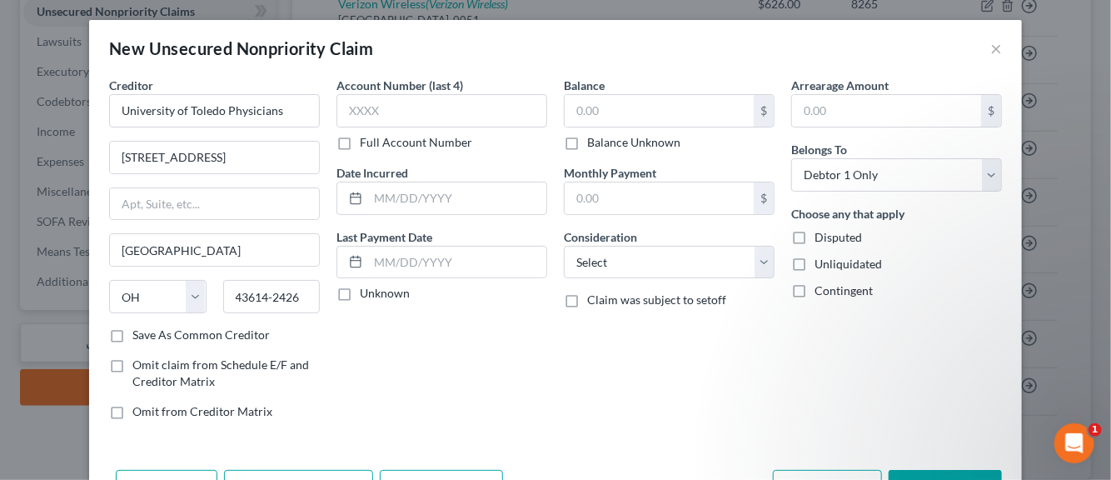
scroll to position [0, 0]
click at [132, 334] on label "Save As Common Creditor" at bounding box center [200, 335] width 137 height 17
click at [139, 334] on input "Save As Common Creditor" at bounding box center [144, 332] width 11 height 11
click at [352, 116] on input "text" at bounding box center [442, 110] width 211 height 33
click at [387, 202] on input "text" at bounding box center [457, 198] width 178 height 32
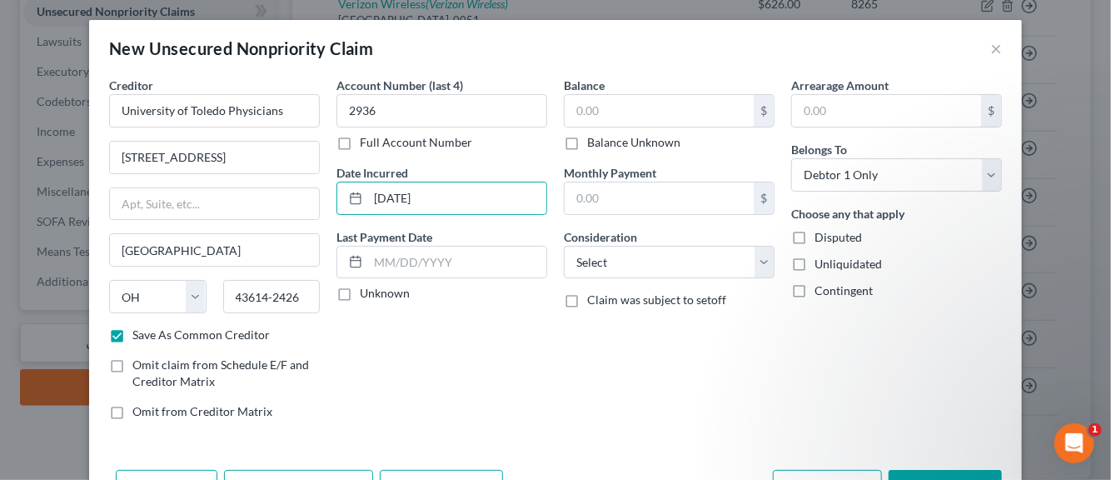
click at [360, 297] on label "Unknown" at bounding box center [385, 293] width 50 height 17
click at [367, 296] on input "Unknown" at bounding box center [372, 290] width 11 height 11
click at [625, 120] on input "text" at bounding box center [659, 111] width 189 height 32
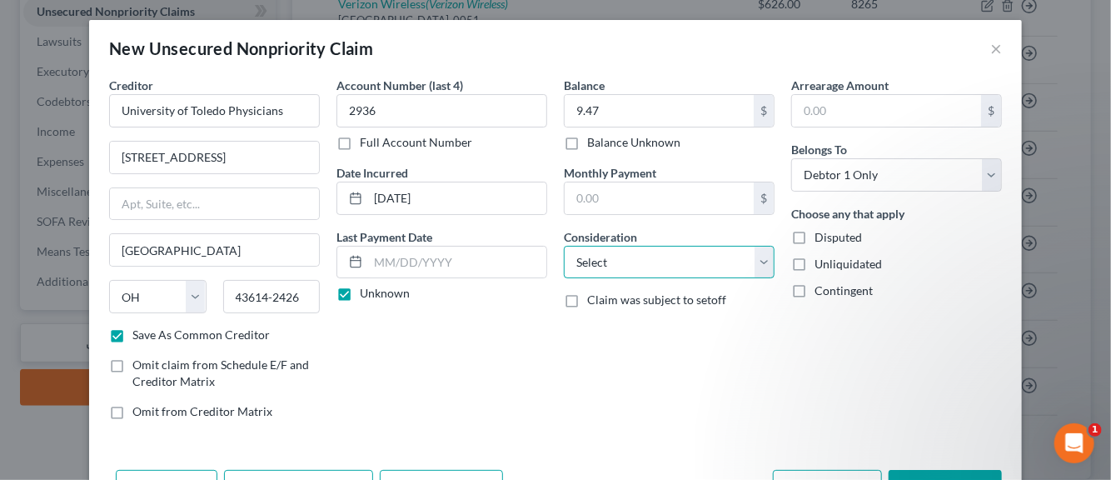
click at [755, 263] on select "Select Cable / Satellite Services Collection Agency Credit Card Debt Debt Couns…" at bounding box center [669, 262] width 211 height 33
click at [564, 246] on select "Select Cable / Satellite Services Collection Agency Credit Card Debt Debt Couns…" at bounding box center [669, 262] width 211 height 33
click at [815, 235] on label "Disputed" at bounding box center [838, 237] width 47 height 17
click at [821, 235] on input "Disputed" at bounding box center [826, 234] width 11 height 11
click at [815, 260] on label "Unliquidated" at bounding box center [848, 264] width 67 height 17
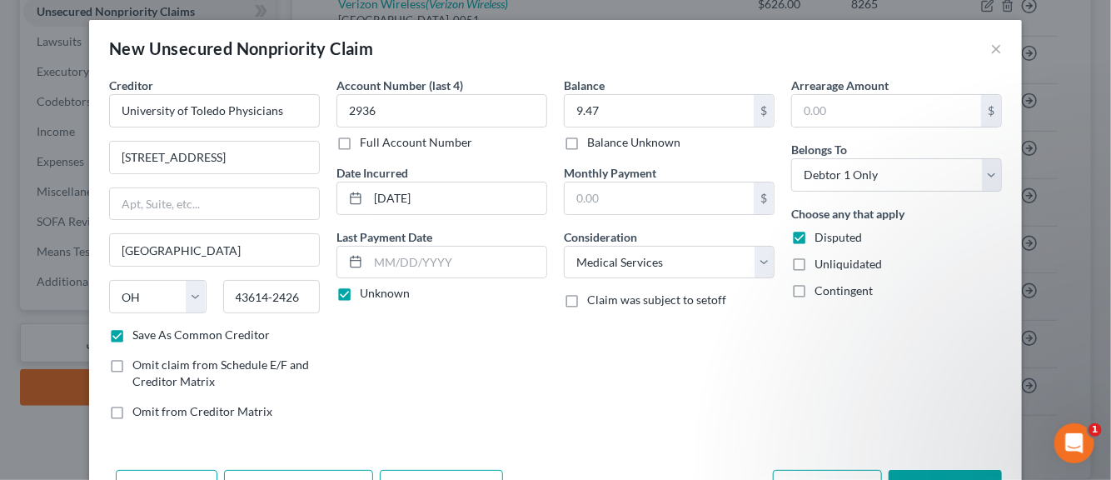
click at [821, 260] on input "Unliquidated" at bounding box center [826, 261] width 11 height 11
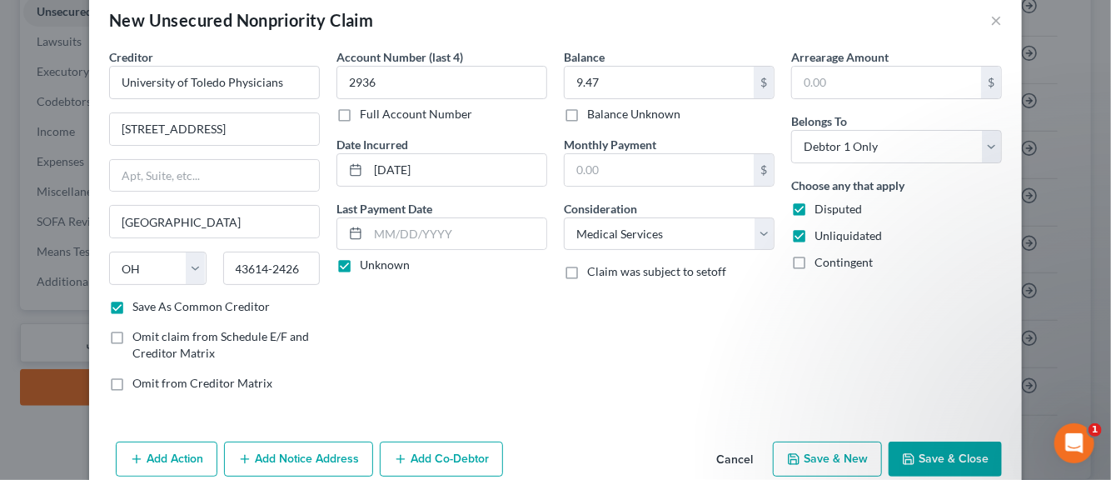
scroll to position [57, 0]
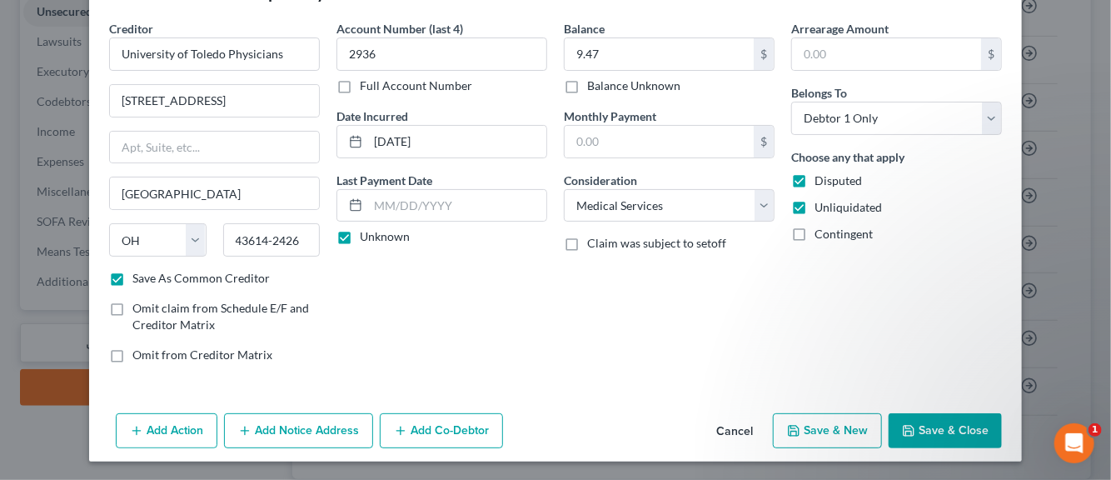
click at [305, 429] on button "Add Notice Address" at bounding box center [298, 430] width 149 height 35
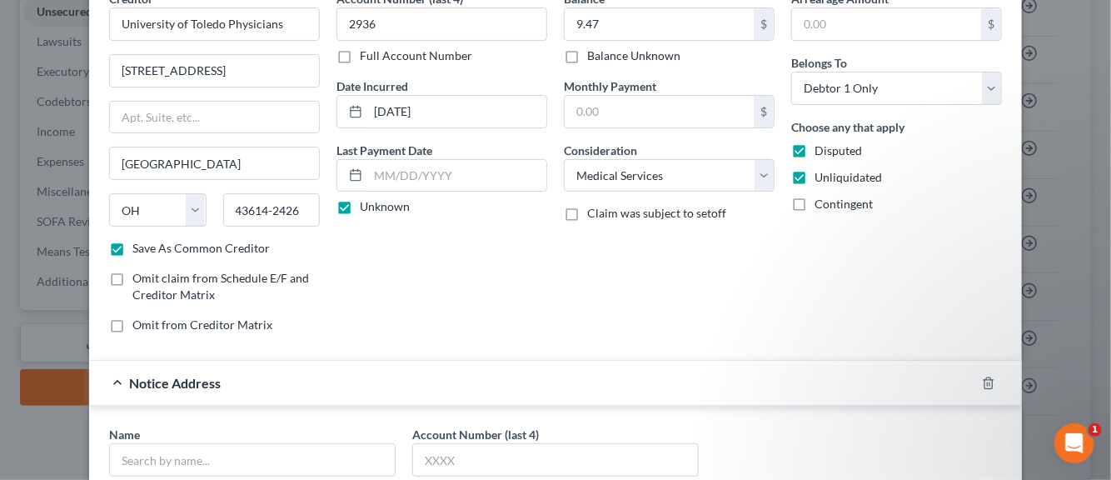
scroll to position [140, 0]
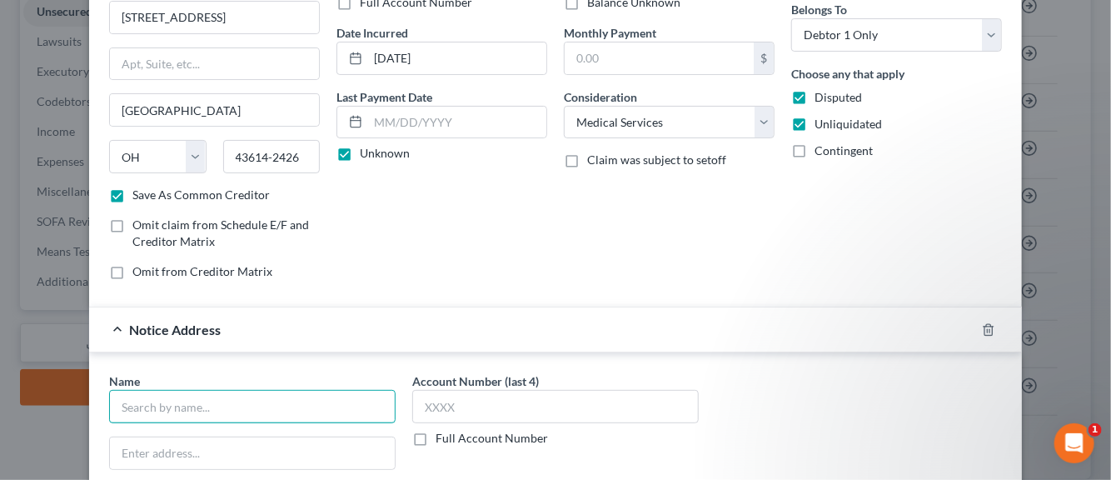
click at [174, 404] on input "text" at bounding box center [252, 406] width 287 height 33
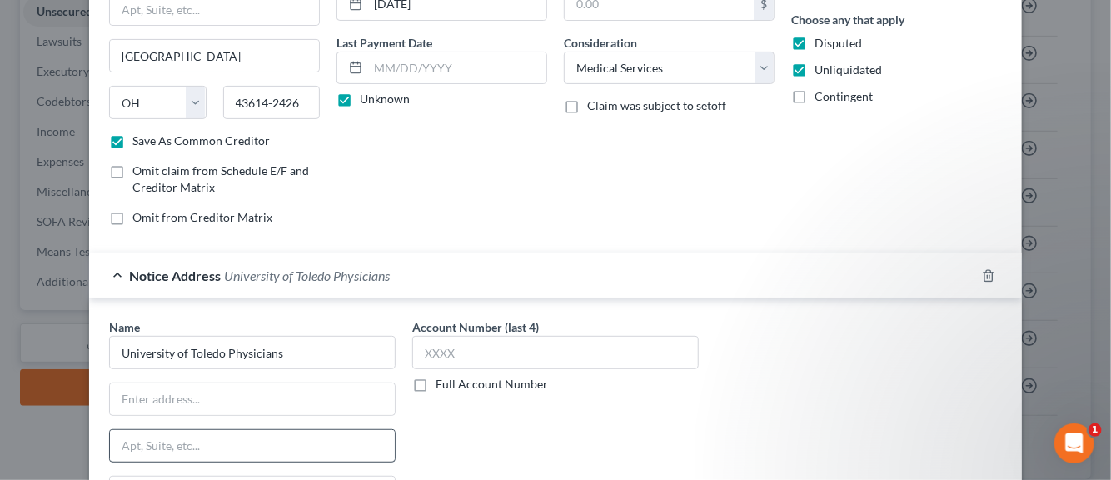
scroll to position [307, 0]
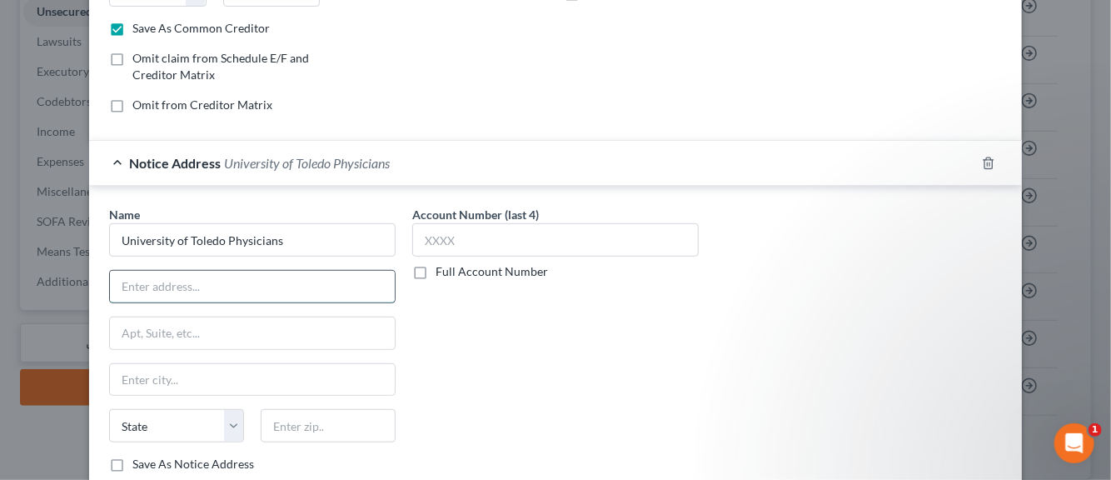
click at [212, 289] on input "text" at bounding box center [252, 287] width 285 height 32
click at [174, 374] on input "text" at bounding box center [252, 380] width 285 height 32
click at [132, 464] on label "Save As Notice Address" at bounding box center [193, 464] width 122 height 17
click at [139, 464] on input "Save As Notice Address" at bounding box center [144, 461] width 11 height 11
click at [477, 419] on div "Account Number (last 4) Full Account Number" at bounding box center [555, 346] width 303 height 280
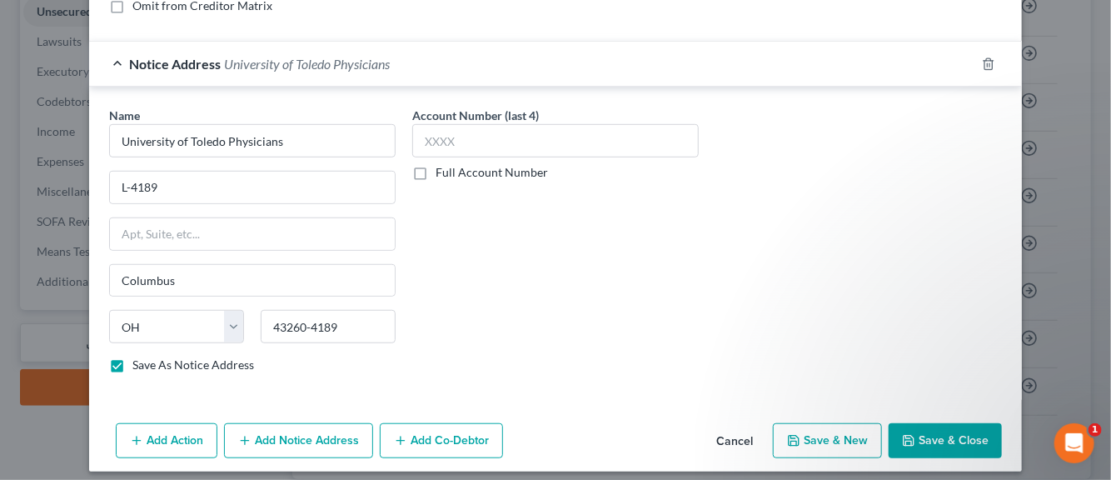
scroll to position [413, 0]
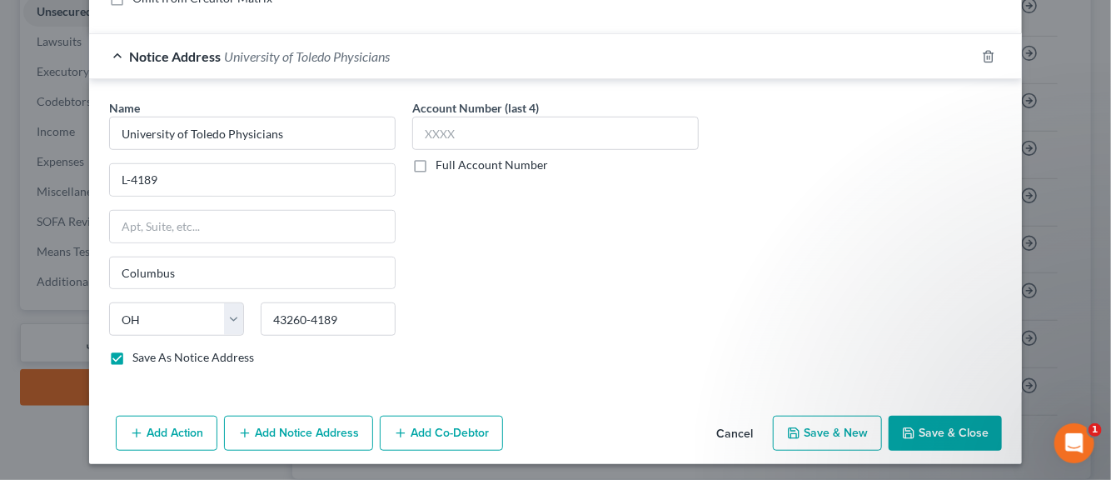
click at [810, 432] on button "Save & New" at bounding box center [827, 433] width 109 height 35
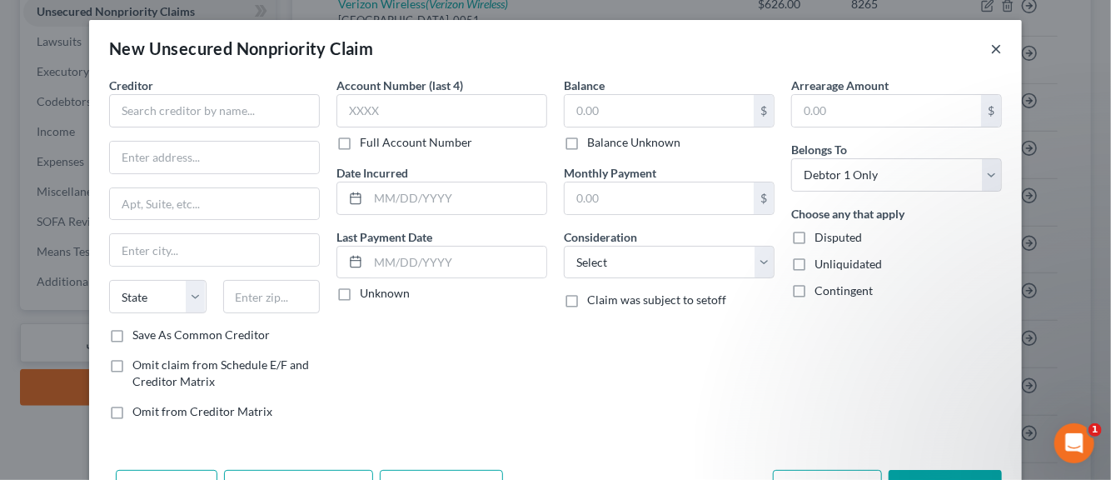
click at [991, 47] on button "×" at bounding box center [997, 48] width 12 height 20
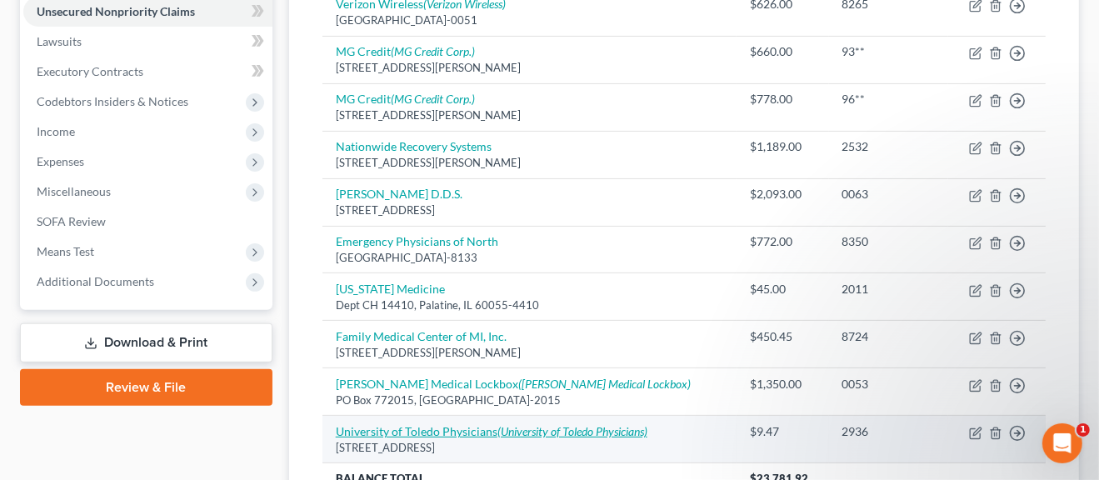
click at [448, 429] on link "University of Toledo Physicians (University of Toledo Physicians)" at bounding box center [492, 431] width 312 height 14
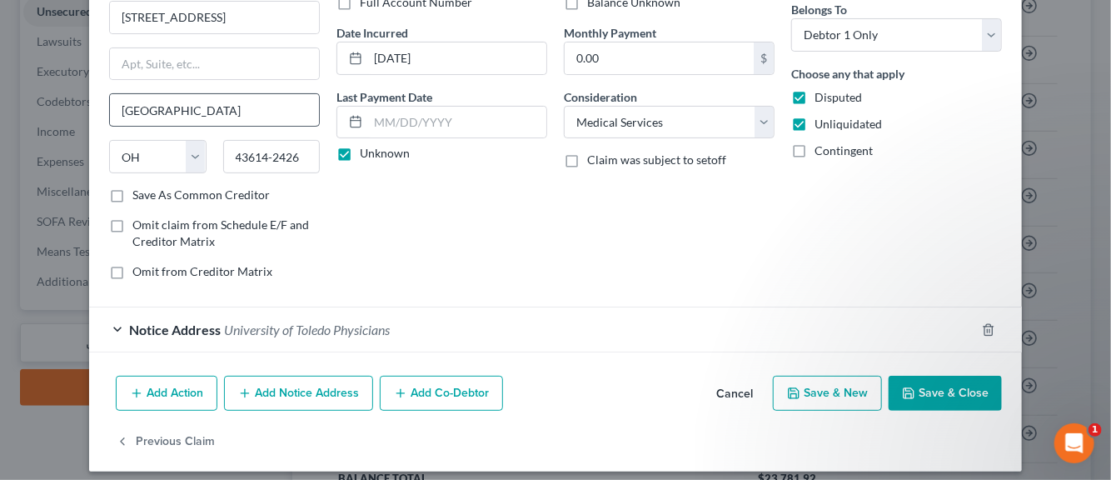
scroll to position [150, 0]
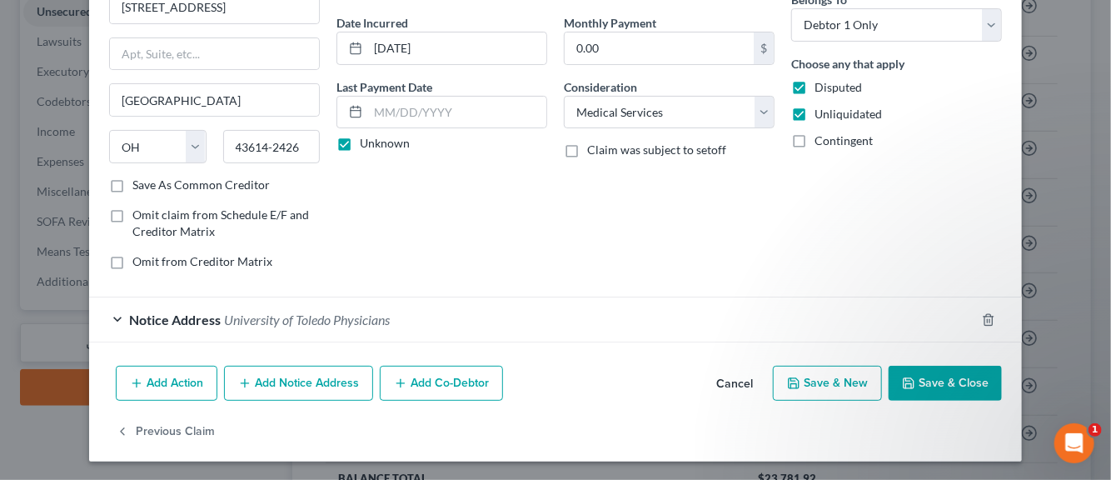
click at [310, 318] on span "University of Toledo Physicians" at bounding box center [307, 320] width 166 height 16
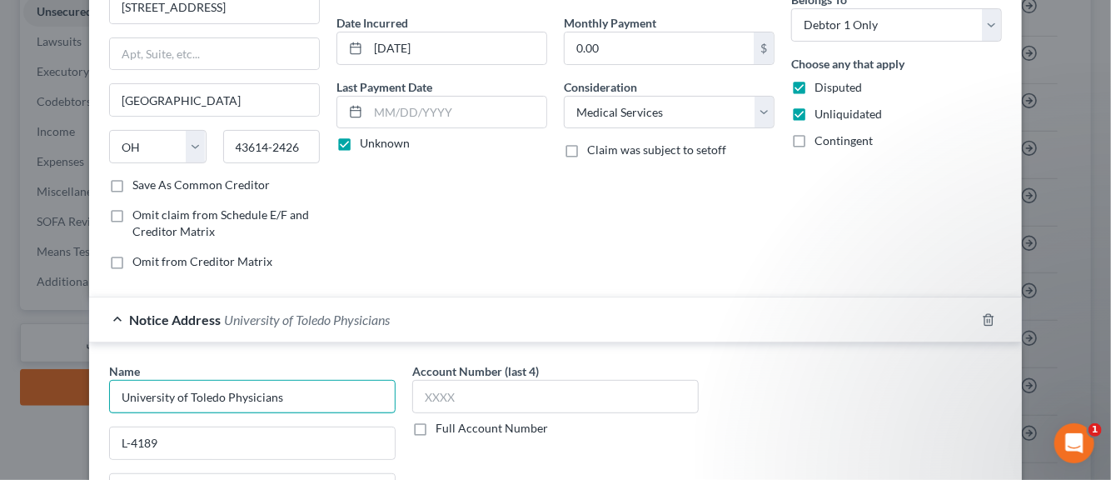
click at [283, 392] on input "University of Toledo Physicians" at bounding box center [252, 396] width 287 height 33
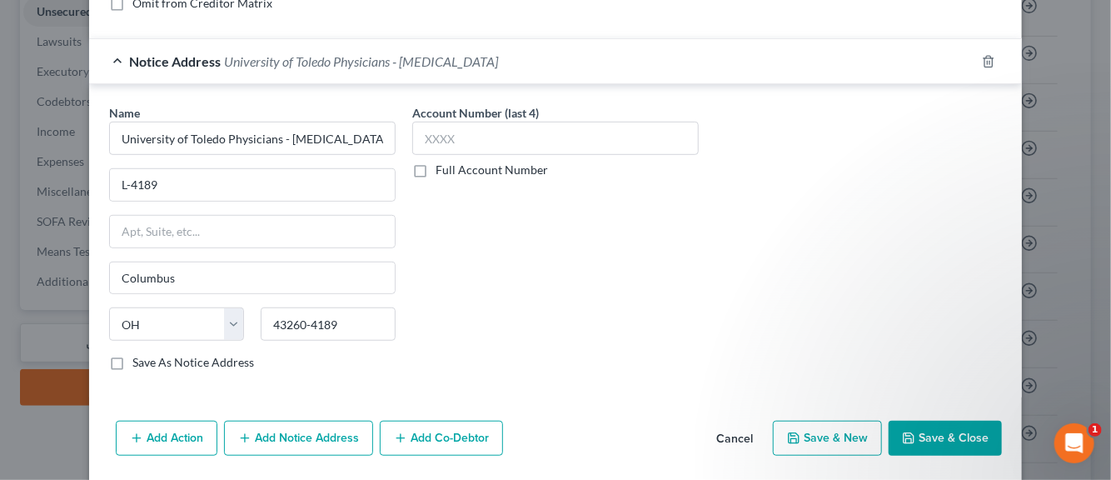
scroll to position [462, 0]
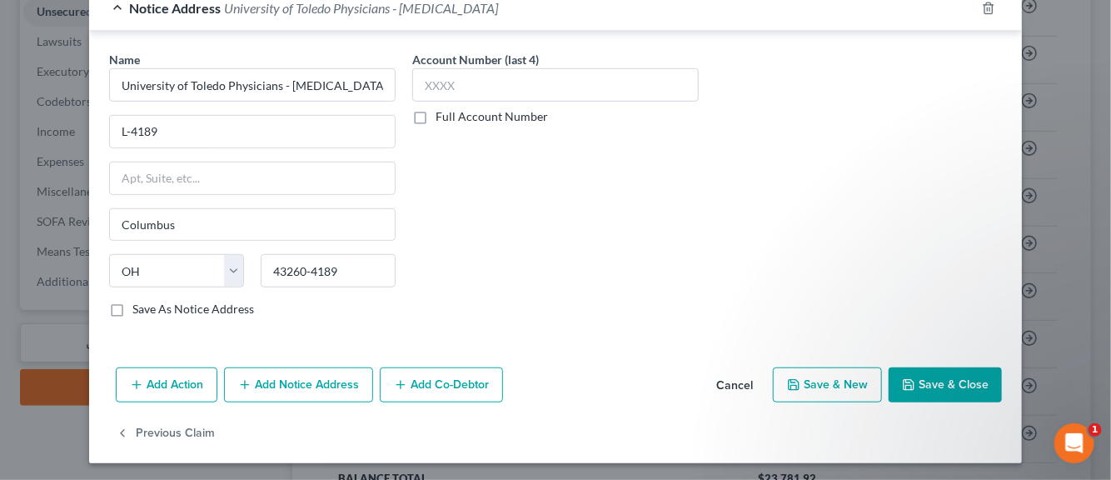
click at [841, 387] on button "Save & New" at bounding box center [827, 384] width 109 height 35
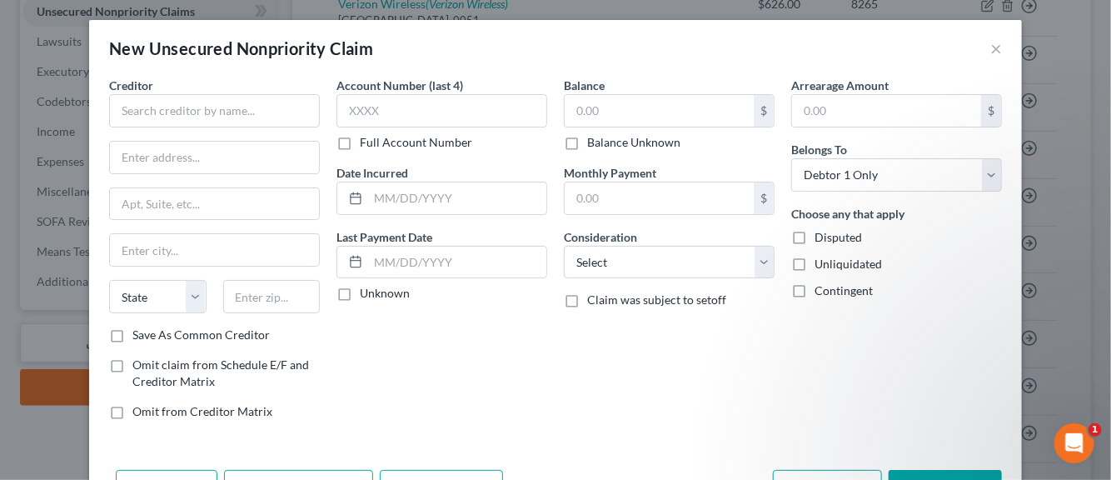
scroll to position [0, 0]
click at [272, 108] on input "text" at bounding box center [214, 110] width 211 height 33
click at [132, 337] on label "Save As Common Creditor" at bounding box center [200, 335] width 137 height 17
click at [139, 337] on input "Save As Common Creditor" at bounding box center [144, 332] width 11 height 11
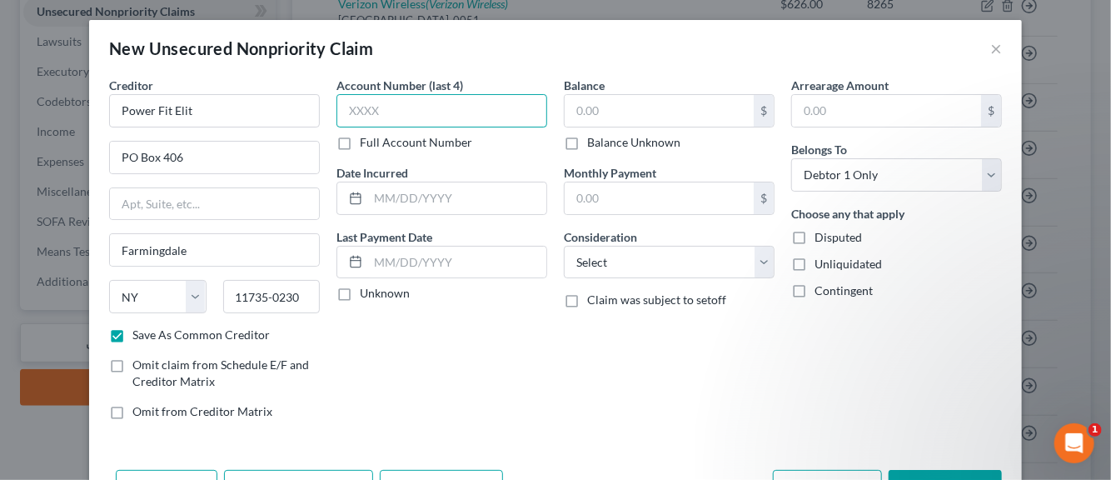
click at [403, 106] on input "text" at bounding box center [442, 110] width 211 height 33
click at [377, 197] on input "text" at bounding box center [457, 198] width 178 height 32
click at [360, 296] on label "Unknown" at bounding box center [385, 293] width 50 height 17
click at [367, 296] on input "Unknown" at bounding box center [372, 290] width 11 height 11
click at [583, 119] on input "text" at bounding box center [659, 111] width 189 height 32
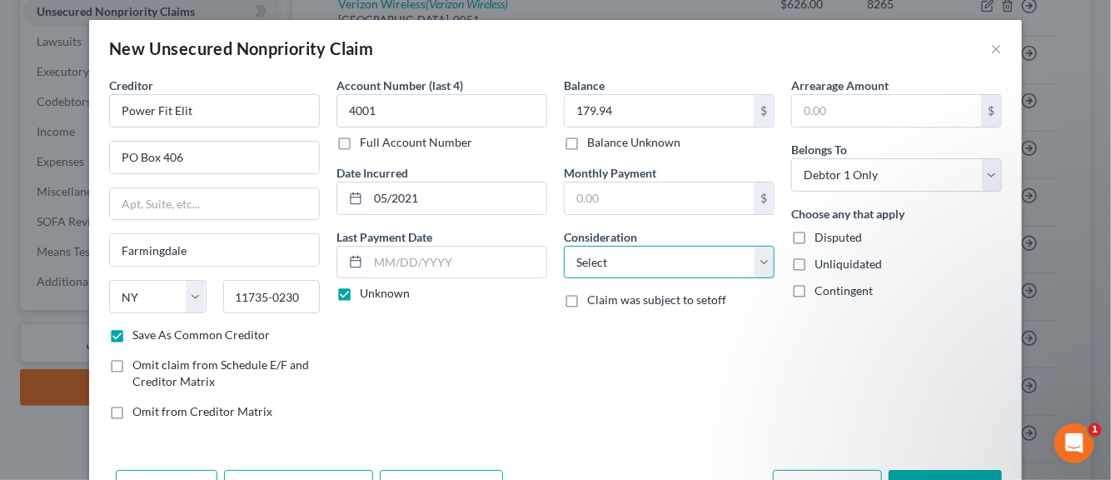
click at [756, 262] on select "Select Cable / Satellite Services Collection Agency Credit Card Debt Debt Couns…" at bounding box center [669, 262] width 211 height 33
click at [564, 246] on select "Select Cable / Satellite Services Collection Agency Credit Card Debt Debt Couns…" at bounding box center [669, 262] width 211 height 33
click at [753, 259] on select "Select Cable / Satellite Services Collection Agency Credit Card Debt Debt Couns…" at bounding box center [669, 262] width 211 height 33
click at [564, 246] on select "Select Cable / Satellite Services Collection Agency Credit Card Debt Debt Couns…" at bounding box center [669, 262] width 211 height 33
click at [815, 238] on label "Disputed" at bounding box center [838, 237] width 47 height 17
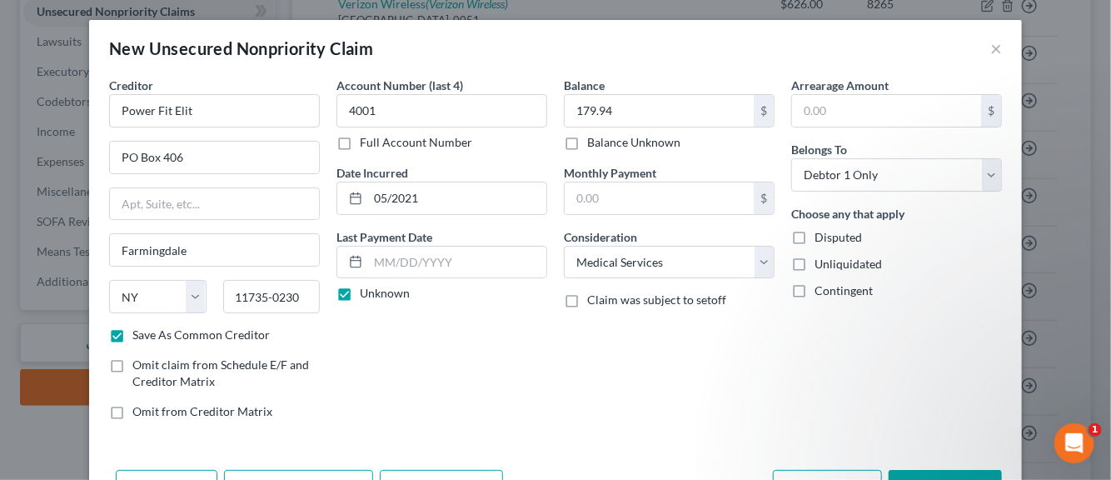
click at [821, 238] on input "Disputed" at bounding box center [826, 234] width 11 height 11
click at [815, 259] on label "Unliquidated" at bounding box center [848, 264] width 67 height 17
click at [821, 259] on input "Unliquidated" at bounding box center [826, 261] width 11 height 11
click at [991, 49] on button "×" at bounding box center [997, 48] width 12 height 20
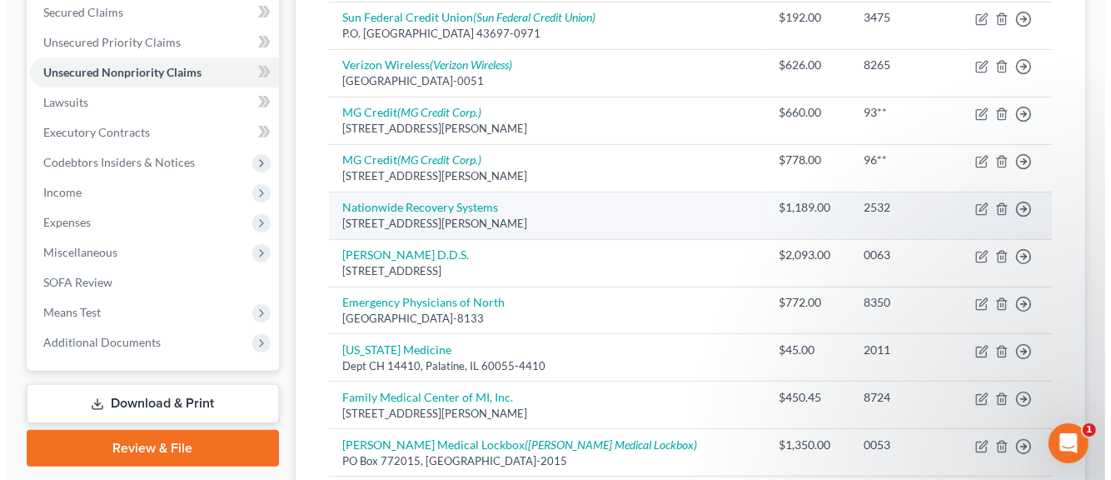
scroll to position [327, 0]
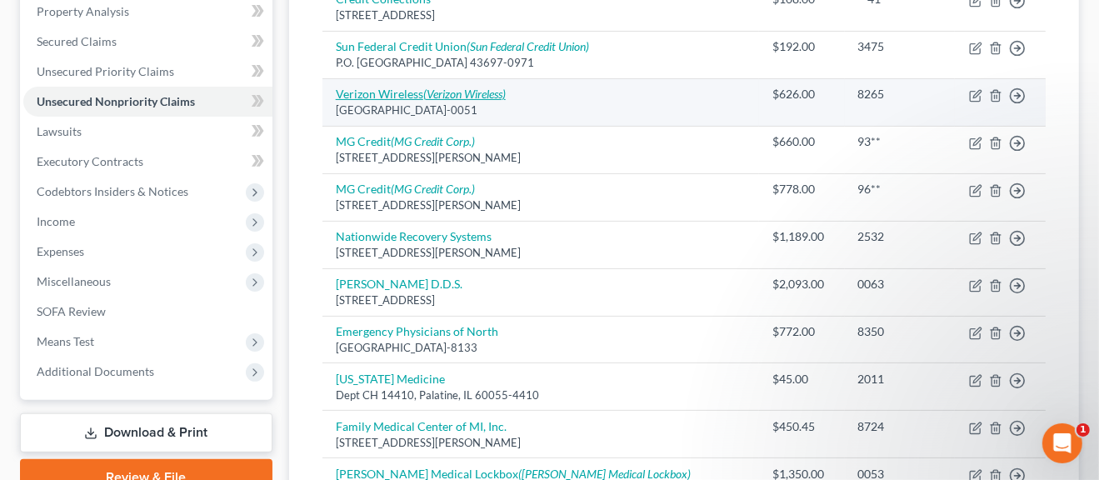
click at [413, 94] on link "Verizon Wireless (Verizon Wireless)" at bounding box center [421, 94] width 170 height 14
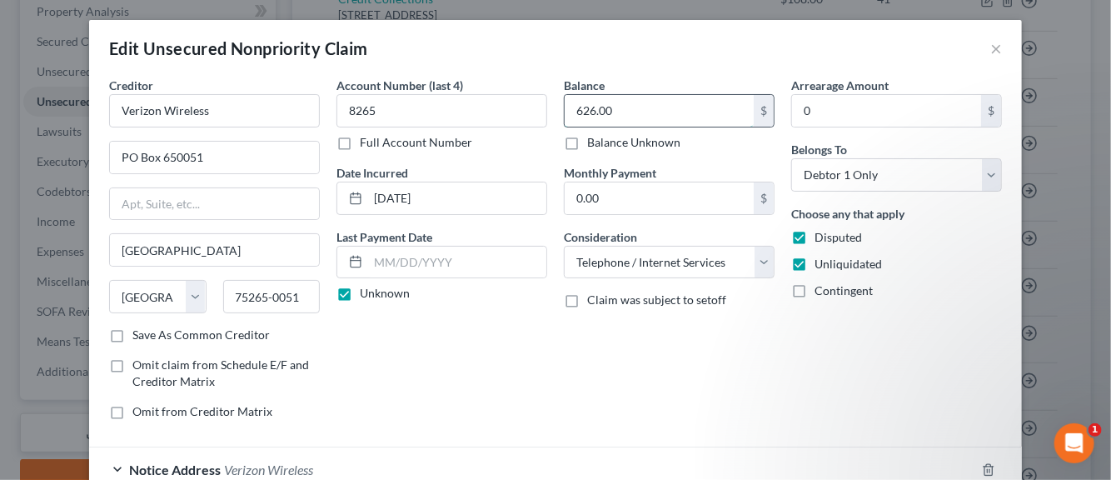
click at [607, 111] on input "626.00" at bounding box center [659, 111] width 189 height 32
drag, startPoint x: 398, startPoint y: 108, endPoint x: 342, endPoint y: 107, distance: 56.7
click at [342, 107] on input "8265" at bounding box center [442, 110] width 211 height 33
click at [132, 333] on label "Save As Common Creditor" at bounding box center [200, 335] width 137 height 17
click at [139, 333] on input "Save As Common Creditor" at bounding box center [144, 332] width 11 height 11
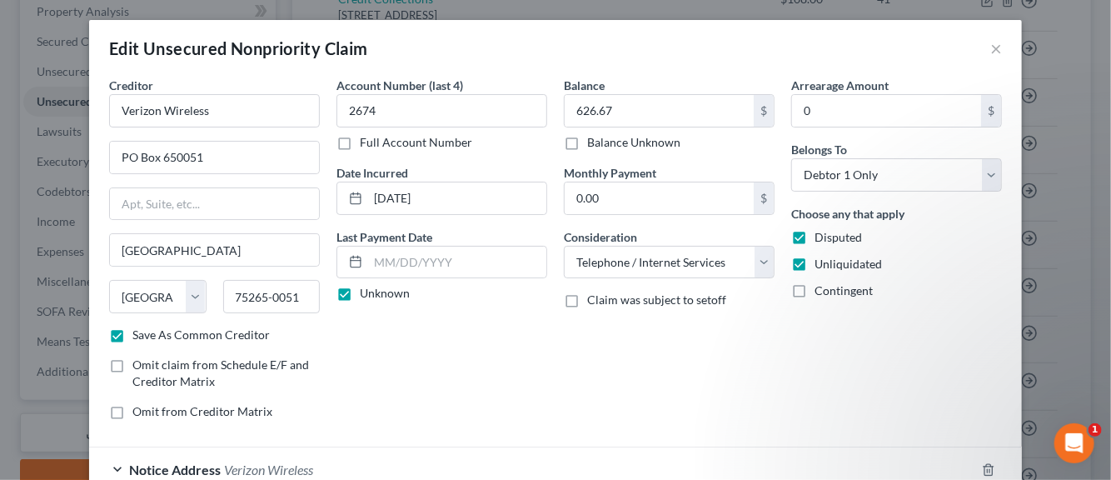
scroll to position [83, 0]
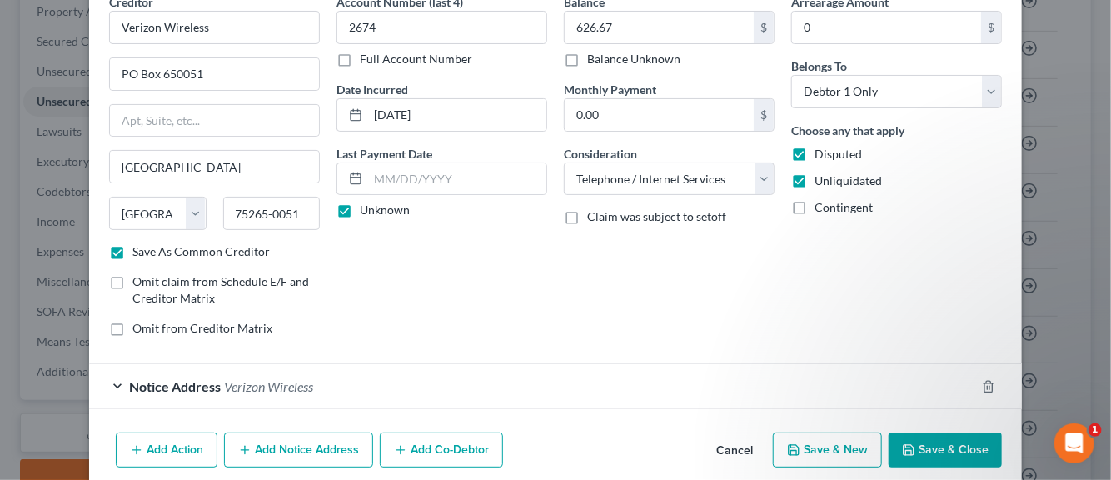
click at [281, 385] on span "Verizon Wireless" at bounding box center [268, 386] width 89 height 16
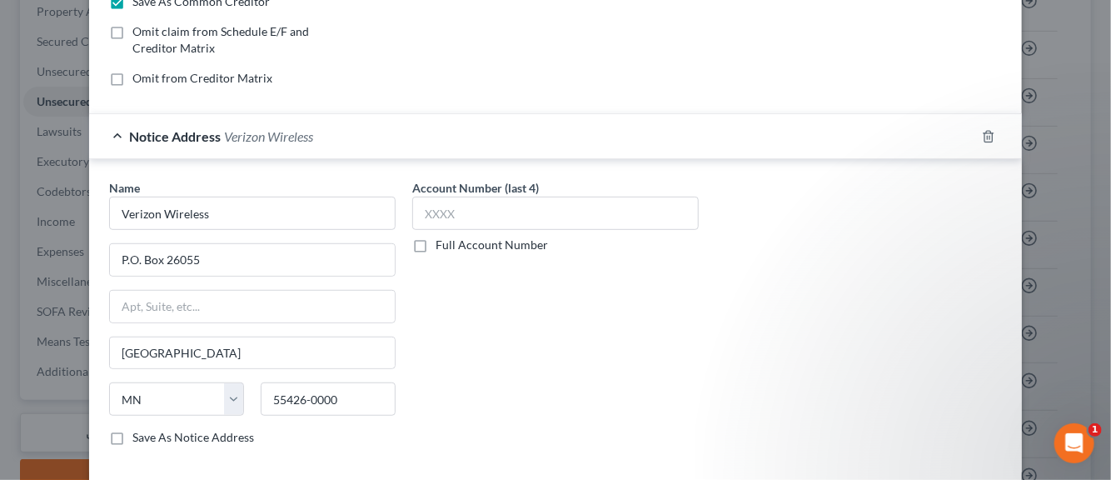
scroll to position [417, 0]
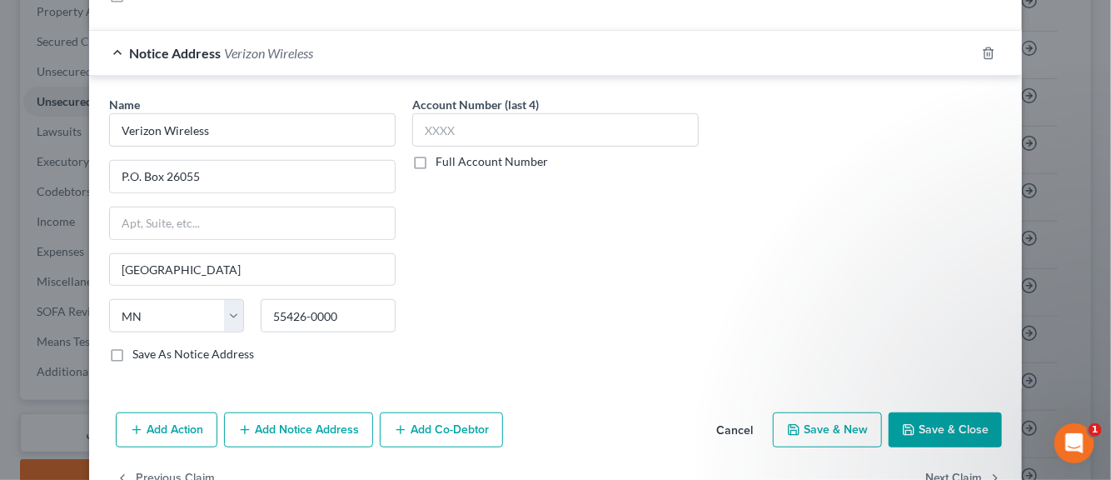
click at [277, 423] on button "Add Notice Address" at bounding box center [298, 429] width 149 height 35
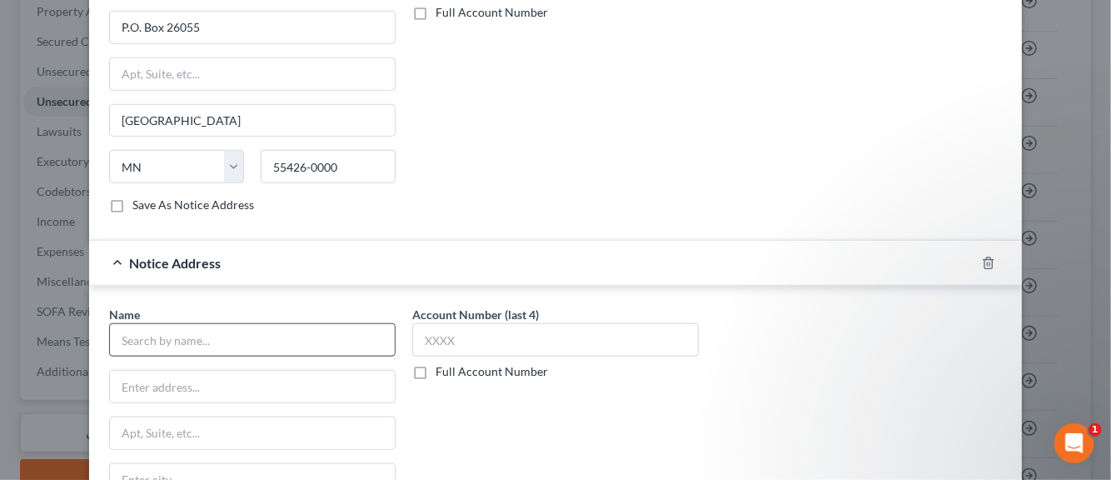
scroll to position [583, 0]
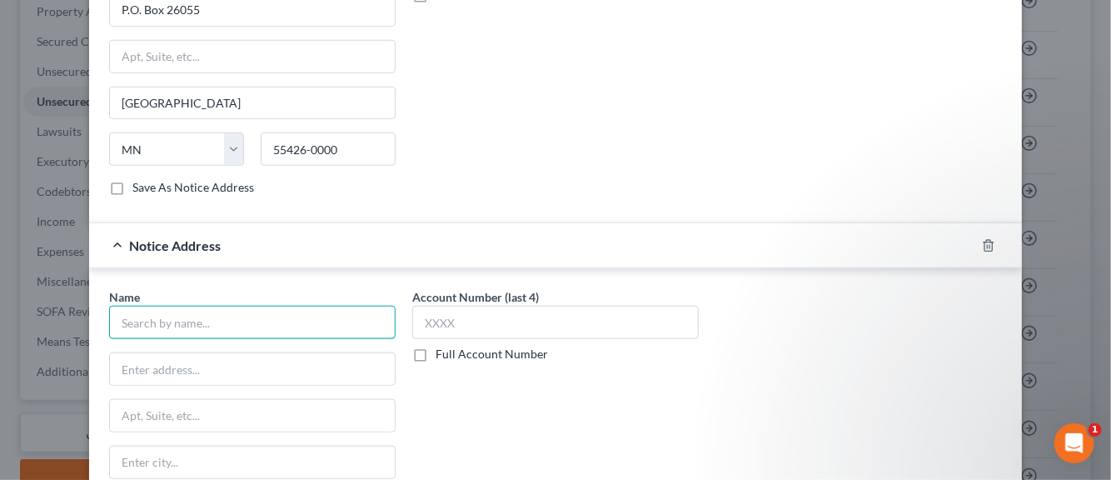
click at [218, 313] on input "text" at bounding box center [252, 322] width 287 height 33
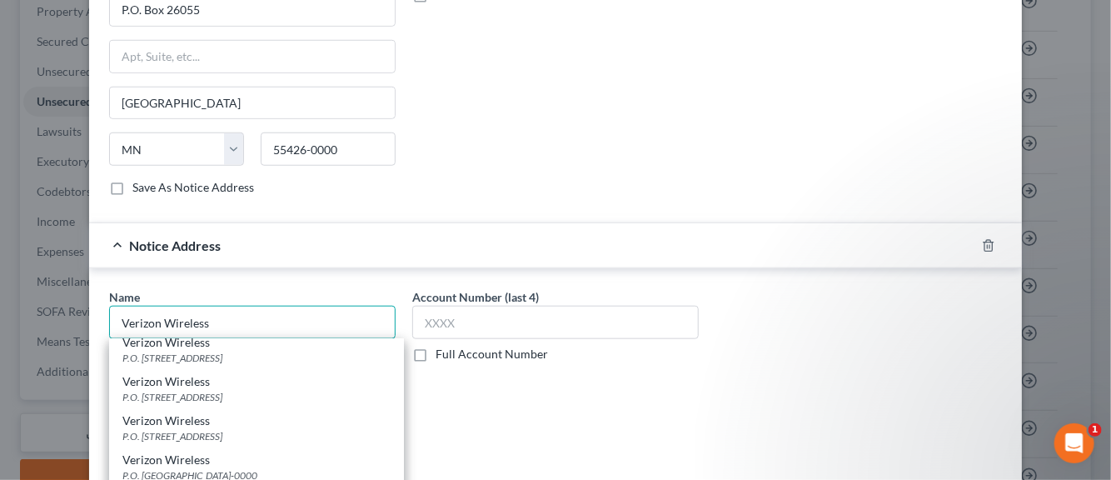
scroll to position [250, 0]
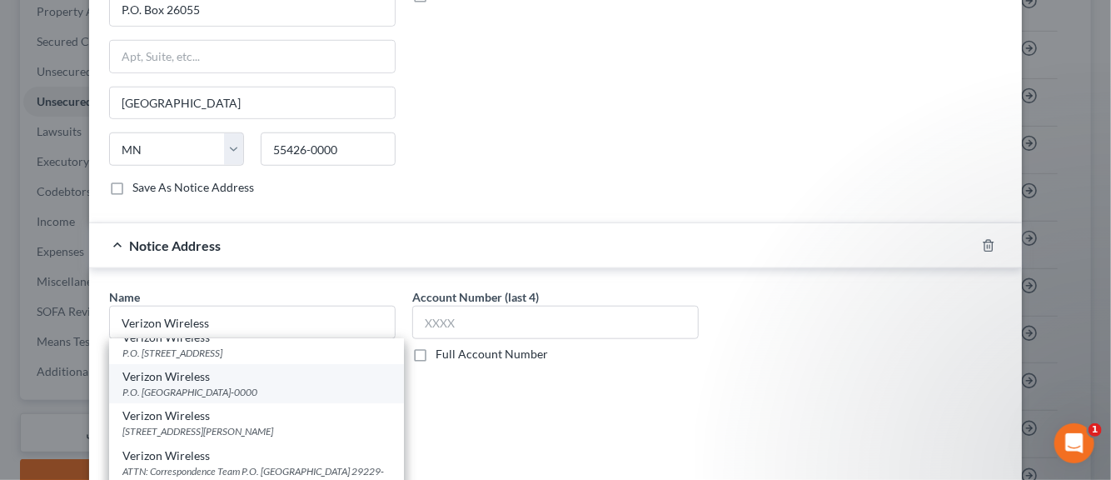
click at [180, 386] on div "P.O. [GEOGRAPHIC_DATA]-0000" at bounding box center [256, 392] width 268 height 14
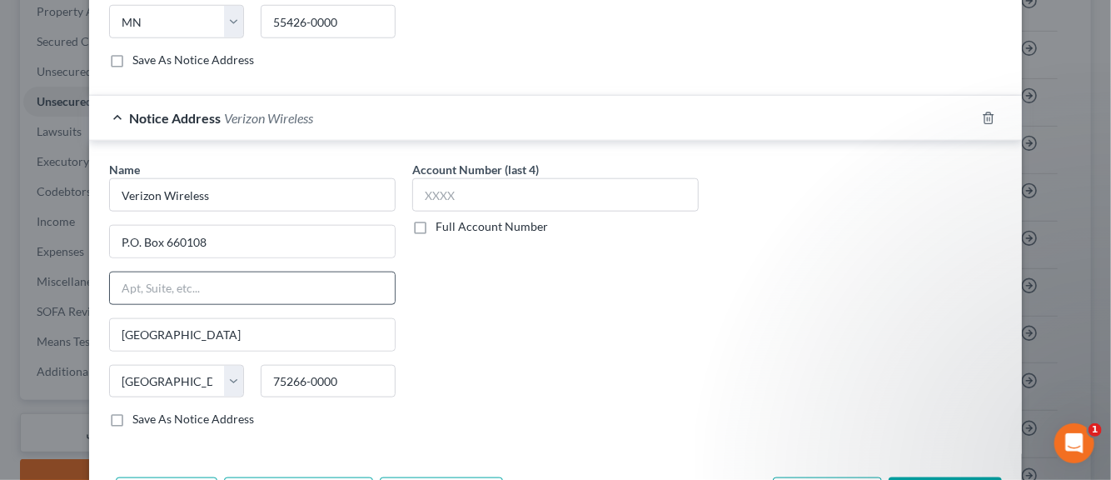
scroll to position [750, 0]
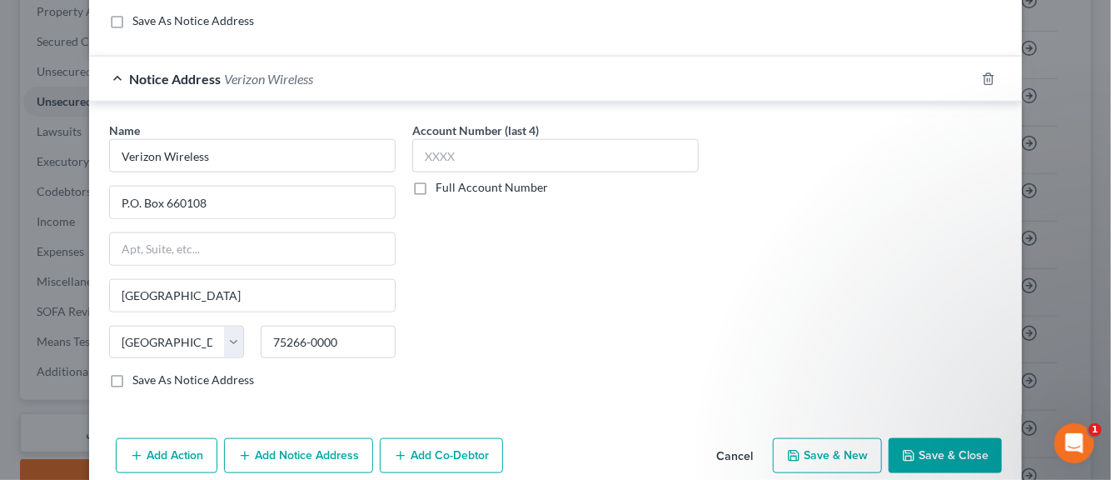
click at [132, 379] on label "Save As Notice Address" at bounding box center [193, 380] width 122 height 17
click at [139, 379] on input "Save As Notice Address" at bounding box center [144, 377] width 11 height 11
click at [807, 449] on button "Save & New" at bounding box center [827, 455] width 109 height 35
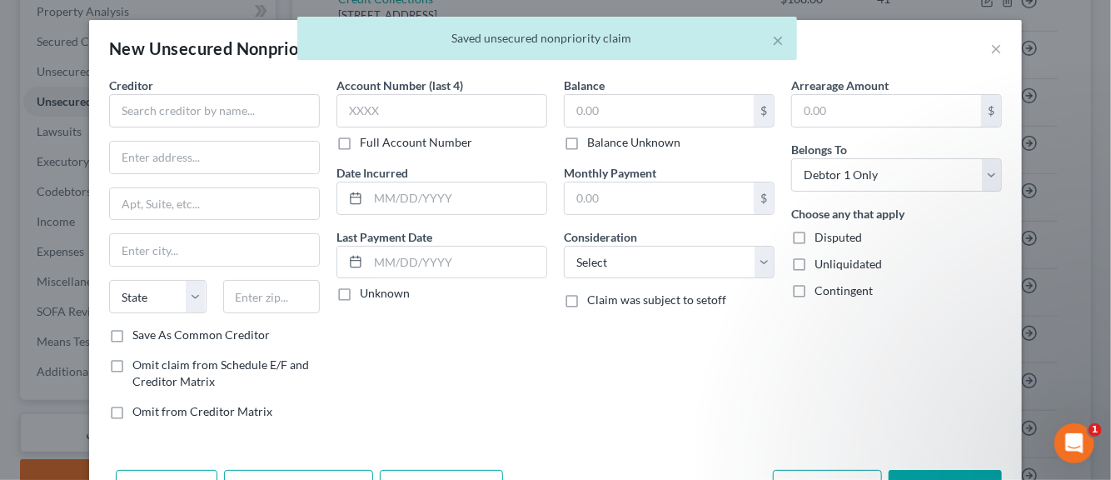
scroll to position [0, 0]
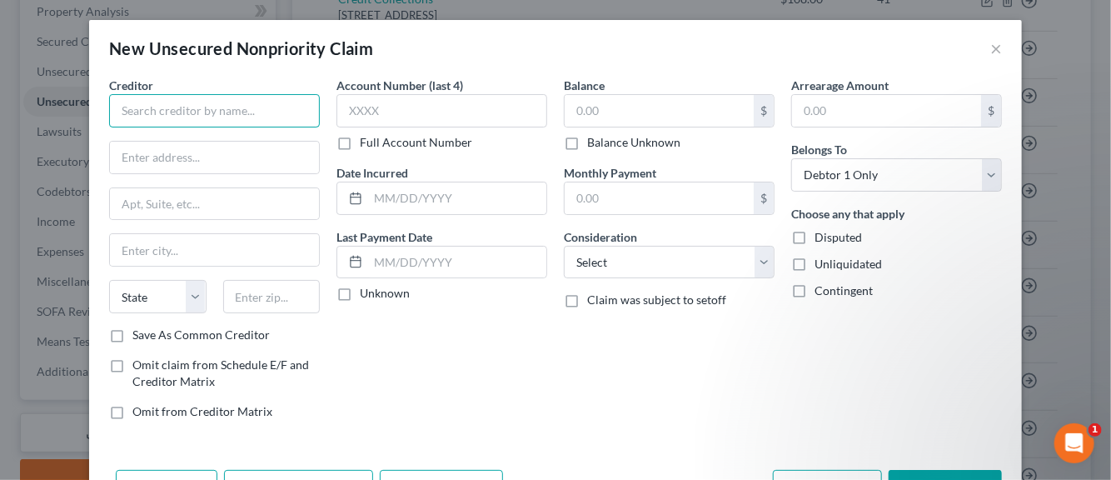
click at [213, 115] on input "text" at bounding box center [214, 110] width 211 height 33
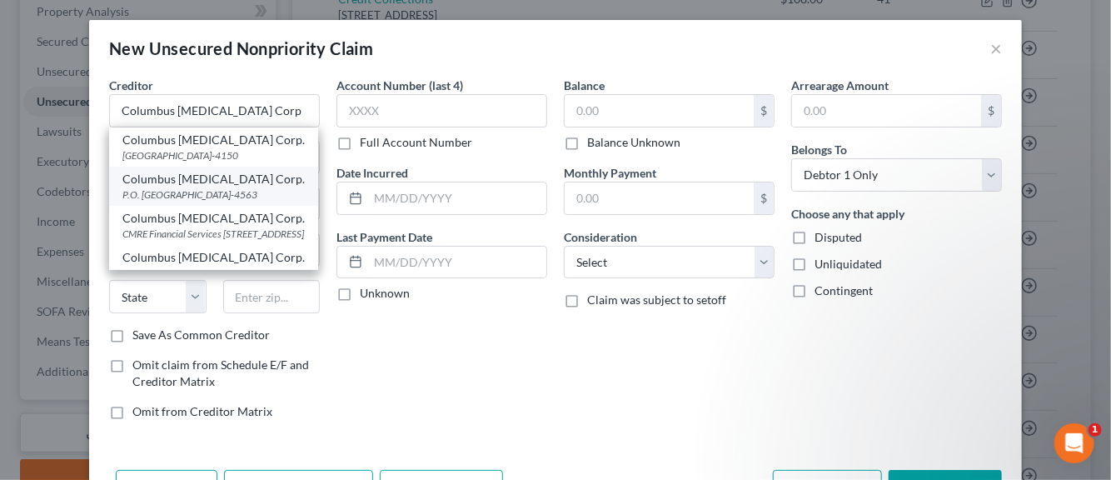
click at [159, 187] on div "Columbus [MEDICAL_DATA] Corp." at bounding box center [213, 179] width 182 height 17
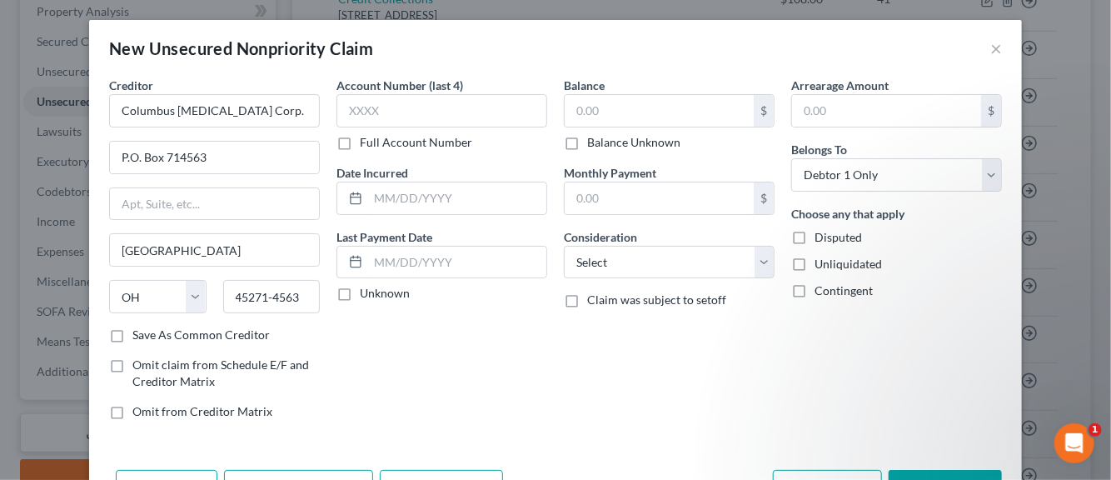
click at [132, 337] on label "Save As Common Creditor" at bounding box center [200, 335] width 137 height 17
click at [139, 337] on input "Save As Common Creditor" at bounding box center [144, 332] width 11 height 11
click at [349, 115] on input "text" at bounding box center [442, 110] width 211 height 33
click at [387, 206] on input "text" at bounding box center [457, 198] width 178 height 32
click at [360, 291] on label "Unknown" at bounding box center [385, 293] width 50 height 17
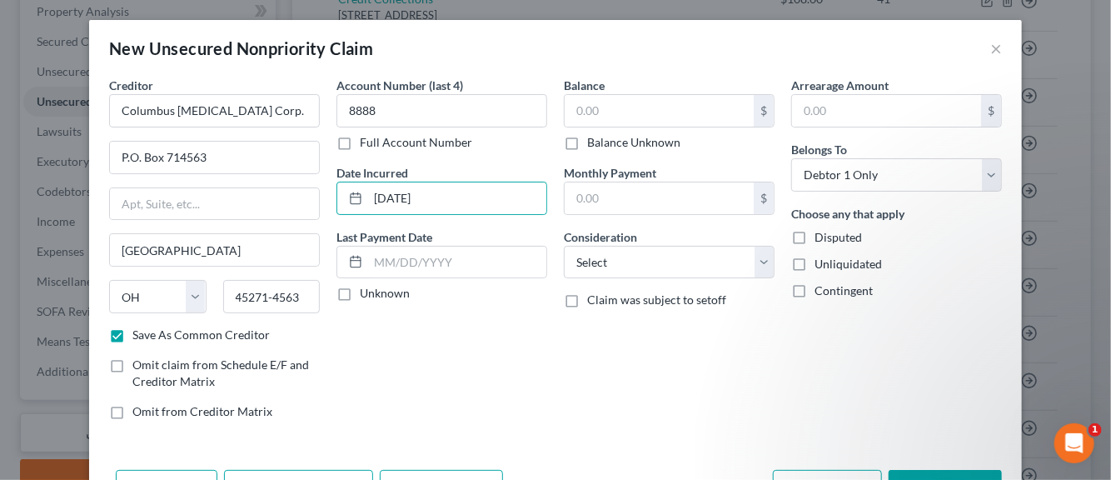
click at [367, 291] on input "Unknown" at bounding box center [372, 290] width 11 height 11
click at [586, 116] on input "text" at bounding box center [659, 111] width 189 height 32
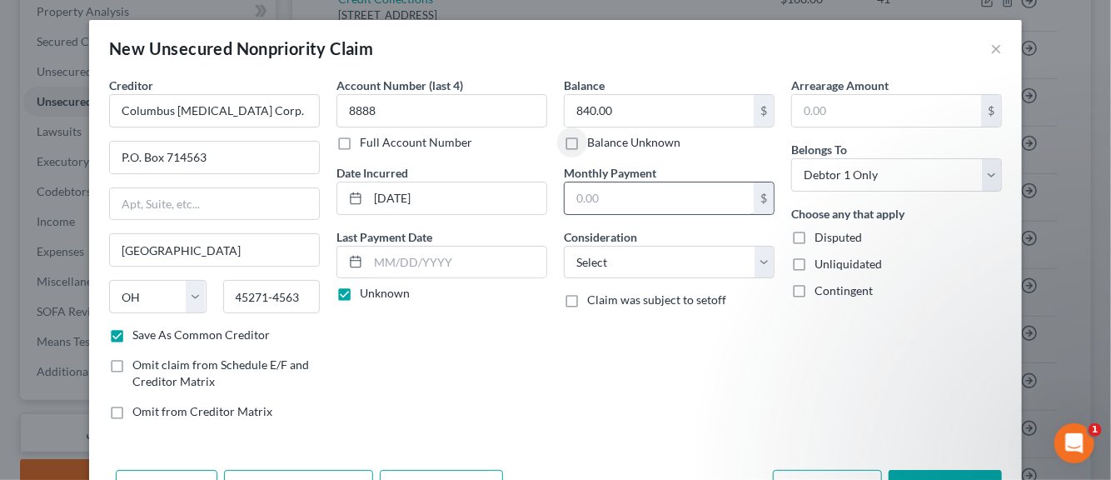
scroll to position [57, 0]
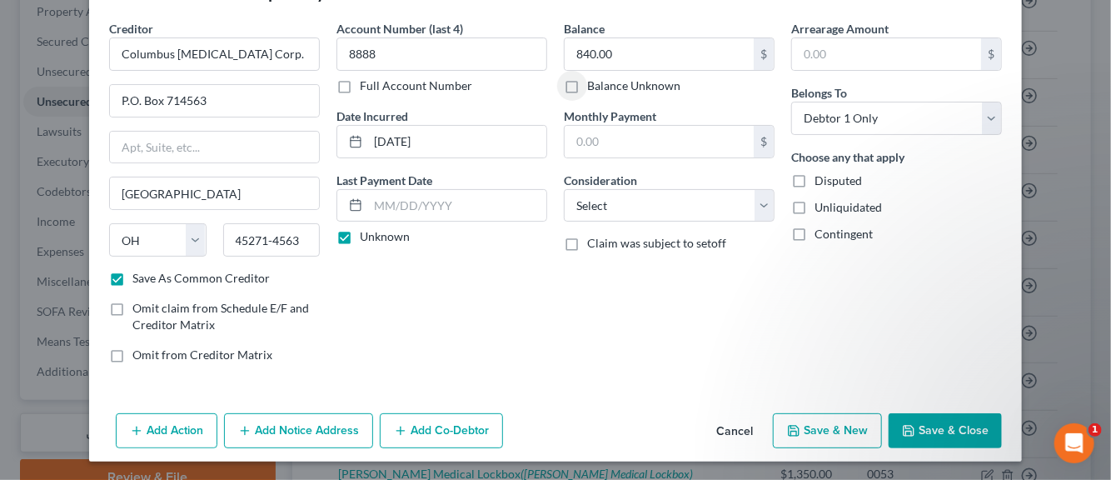
click at [310, 426] on button "Add Notice Address" at bounding box center [298, 430] width 149 height 35
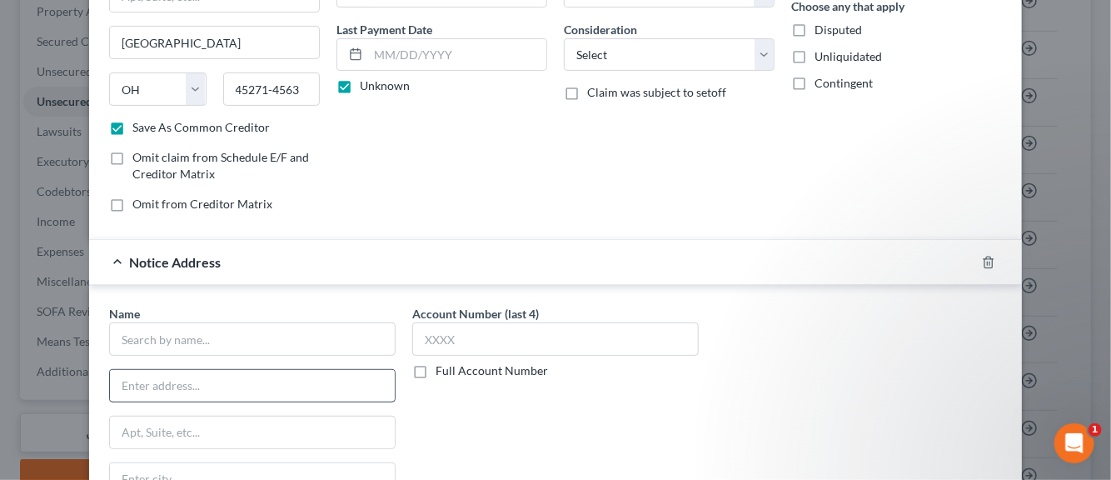
scroll to position [223, 0]
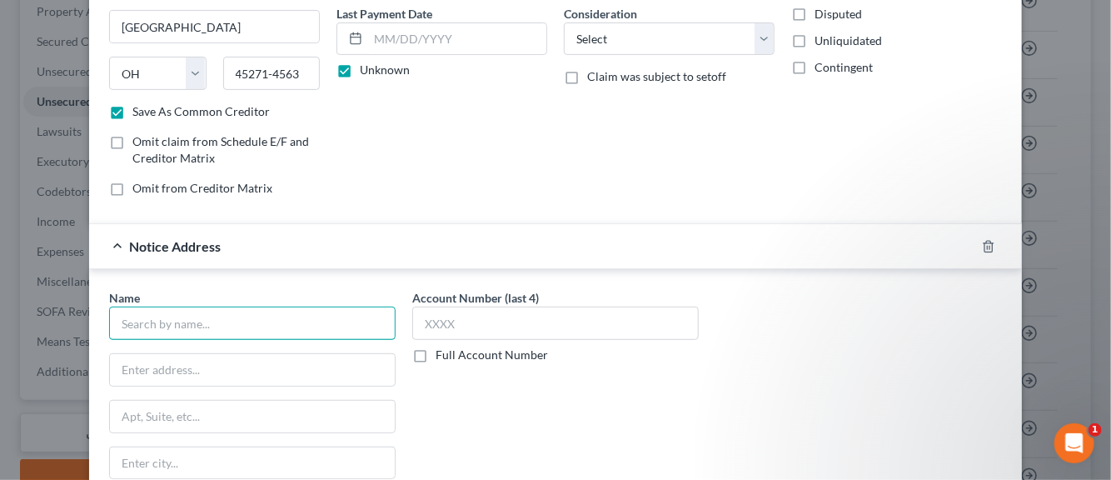
click at [212, 327] on input "text" at bounding box center [252, 323] width 287 height 33
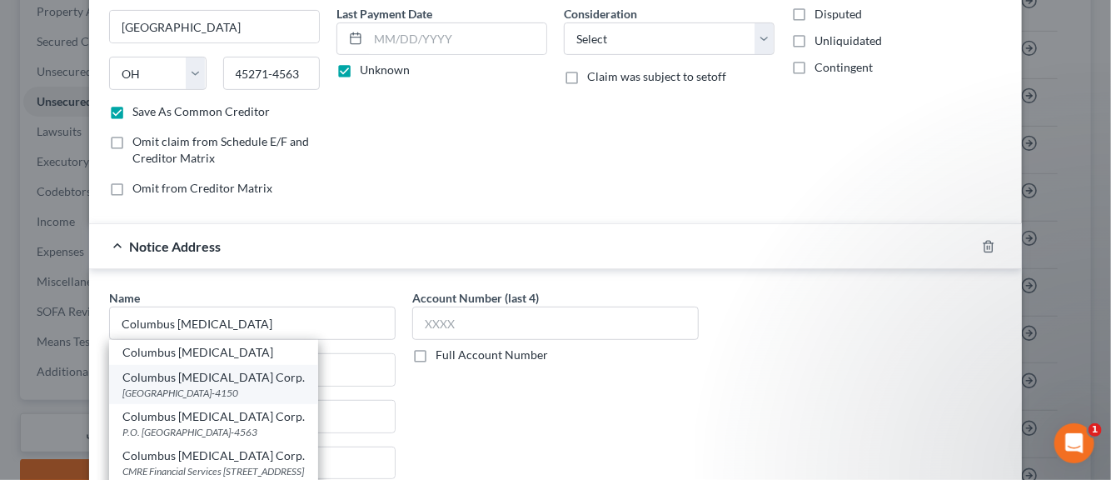
click at [194, 388] on div "[GEOGRAPHIC_DATA]-4150" at bounding box center [213, 393] width 182 height 14
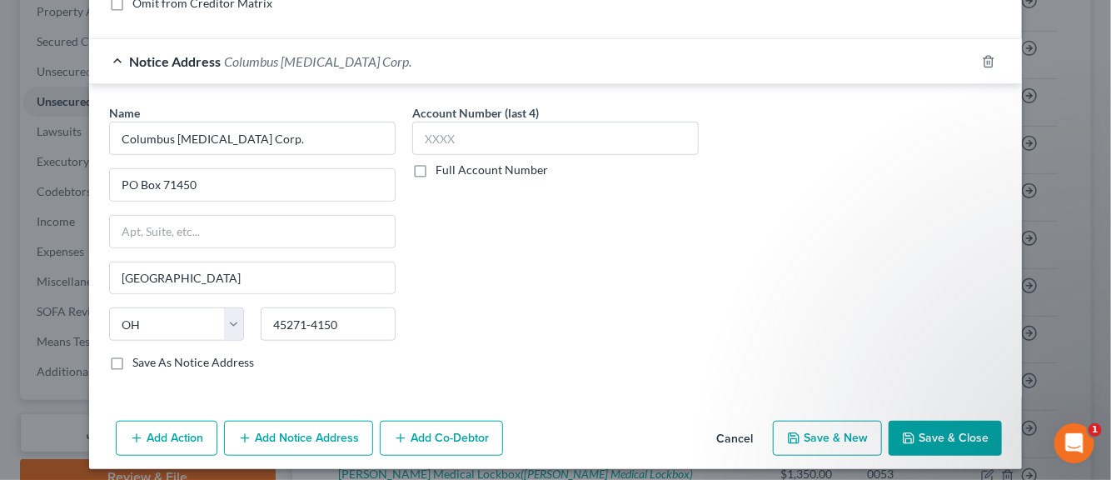
scroll to position [413, 0]
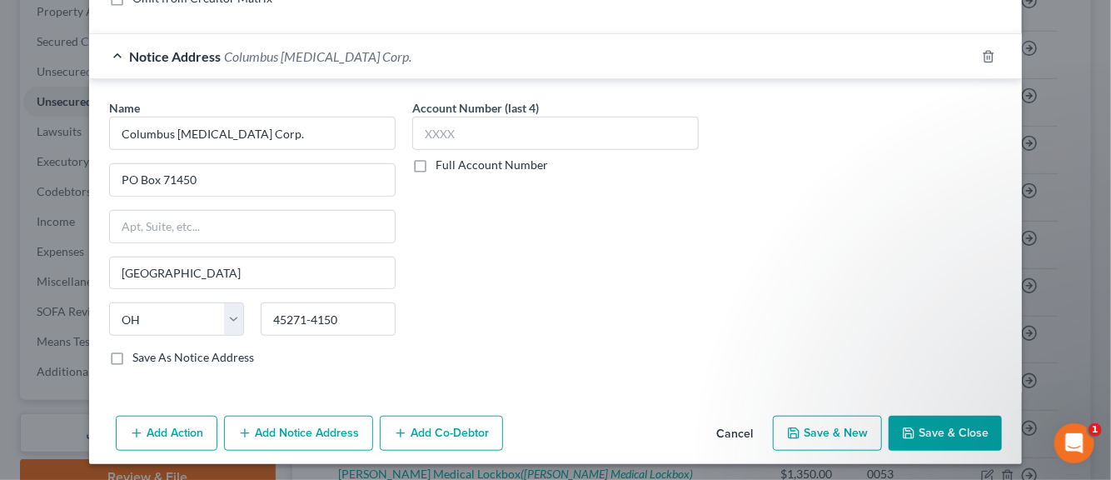
click at [132, 354] on label "Save As Notice Address" at bounding box center [193, 357] width 122 height 17
click at [139, 354] on input "Save As Notice Address" at bounding box center [144, 354] width 11 height 11
click at [817, 429] on button "Save & New" at bounding box center [827, 433] width 109 height 35
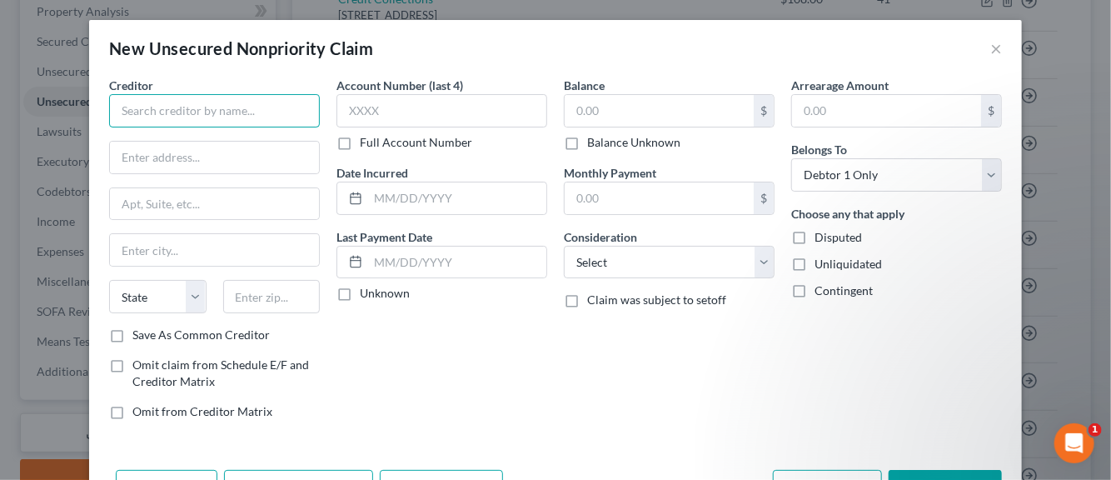
click at [202, 109] on input "text" at bounding box center [214, 110] width 211 height 33
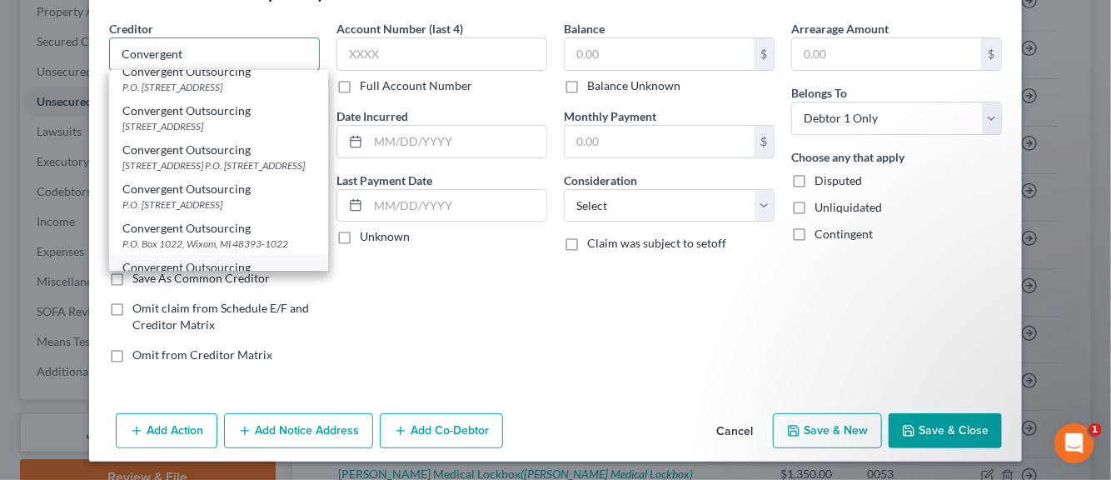
scroll to position [0, 0]
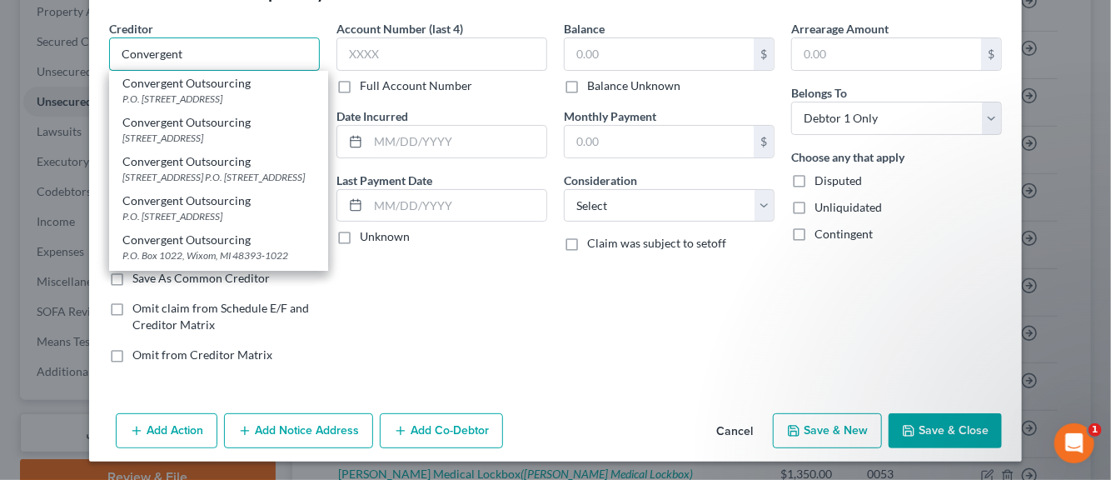
click at [179, 52] on input "Convergent" at bounding box center [214, 53] width 211 height 33
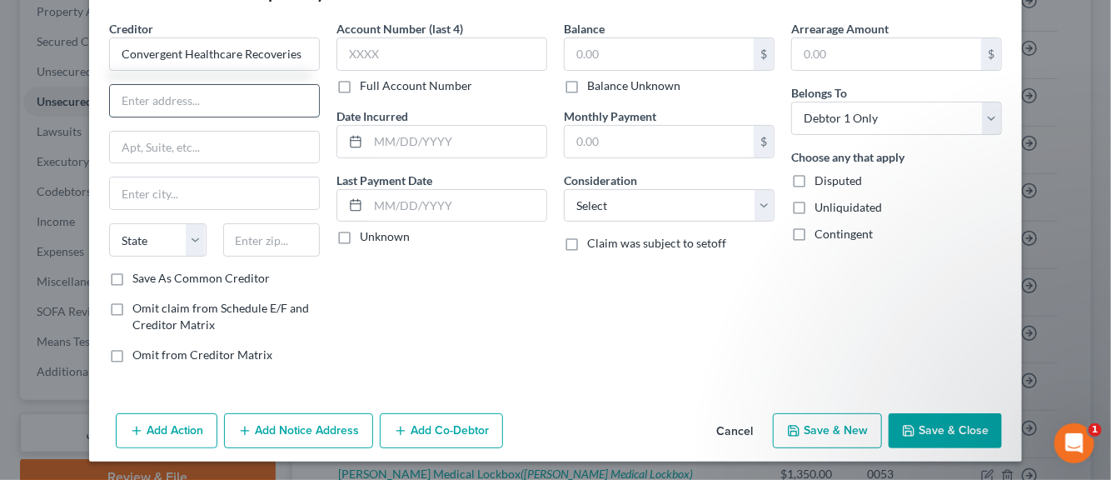
click at [151, 98] on input "text" at bounding box center [214, 101] width 209 height 32
click at [132, 281] on label "Save As Common Creditor" at bounding box center [200, 278] width 137 height 17
click at [139, 281] on input "Save As Common Creditor" at bounding box center [144, 275] width 11 height 11
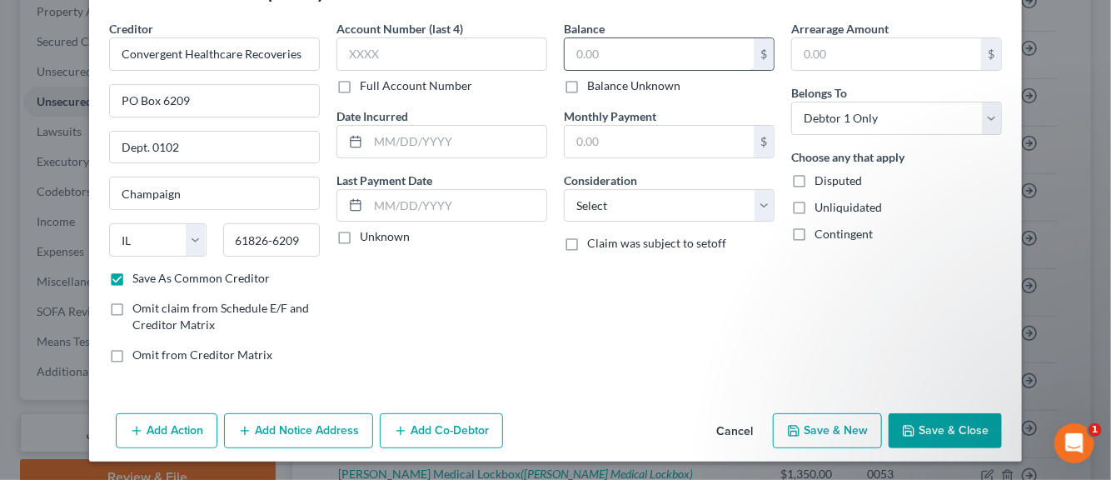
click at [590, 62] on input "text" at bounding box center [659, 54] width 189 height 32
click at [754, 207] on select "Select Cable / Satellite Services Collection Agency Credit Card Debt Debt Couns…" at bounding box center [669, 205] width 211 height 33
click at [564, 189] on select "Select Cable / Satellite Services Collection Agency Credit Card Debt Debt Couns…" at bounding box center [669, 205] width 211 height 33
click at [815, 180] on label "Disputed" at bounding box center [838, 180] width 47 height 17
click at [821, 180] on input "Disputed" at bounding box center [826, 177] width 11 height 11
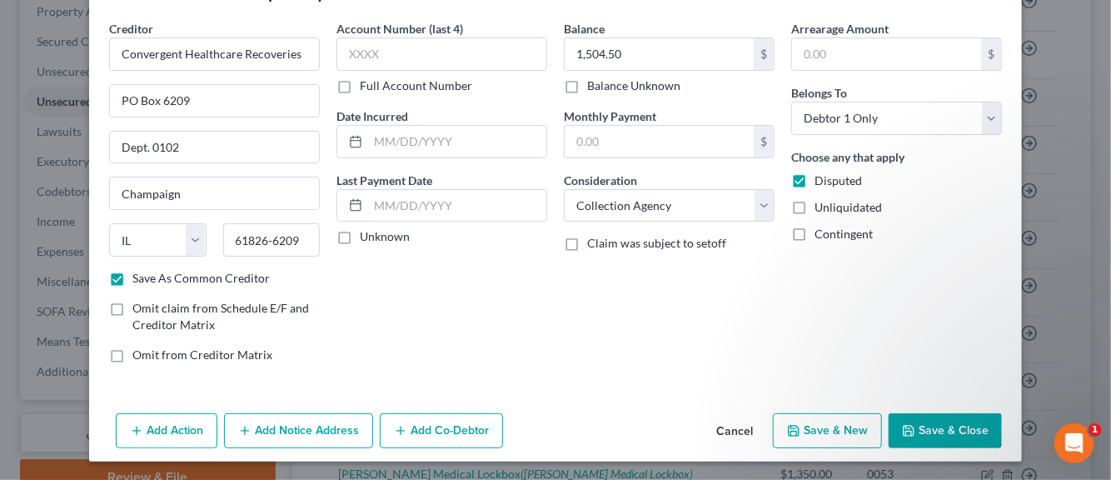
click at [815, 210] on label "Unliquidated" at bounding box center [848, 207] width 67 height 17
click at [821, 210] on input "Unliquidated" at bounding box center [826, 204] width 11 height 11
click at [419, 62] on input "text" at bounding box center [442, 53] width 211 height 33
click at [420, 148] on input "text" at bounding box center [457, 142] width 178 height 32
click at [360, 234] on label "Unknown" at bounding box center [385, 236] width 50 height 17
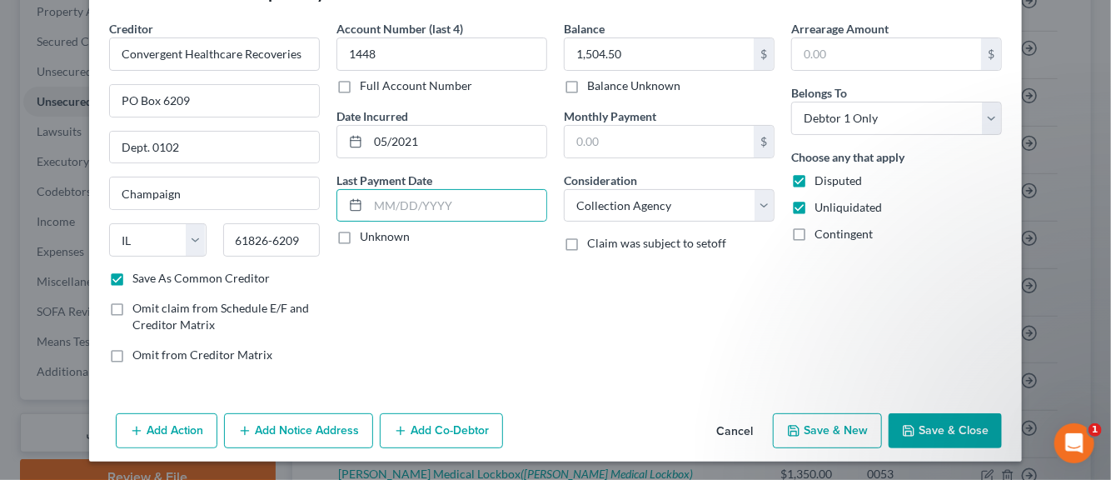
click at [367, 234] on input "Unknown" at bounding box center [372, 233] width 11 height 11
click at [279, 427] on button "Add Notice Address" at bounding box center [298, 430] width 149 height 35
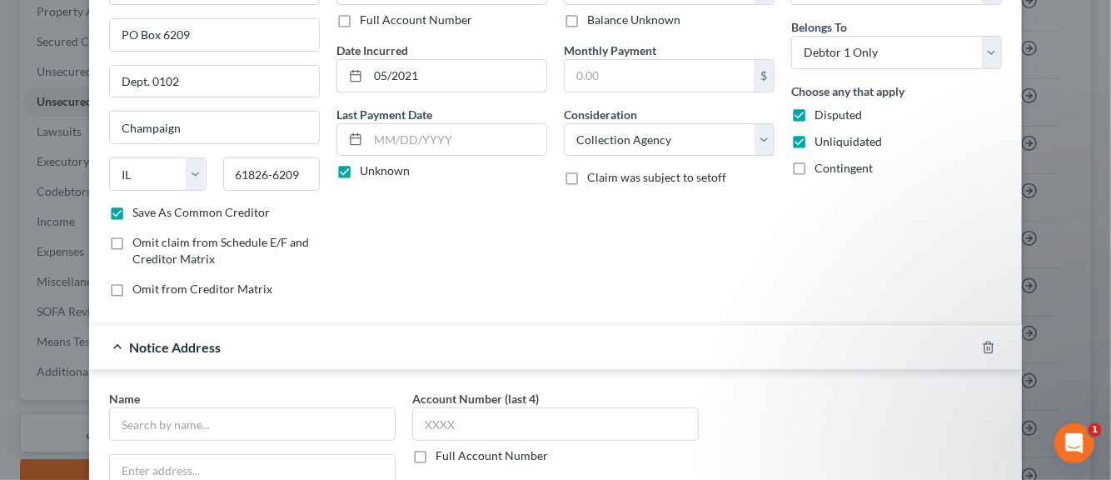
scroll to position [223, 0]
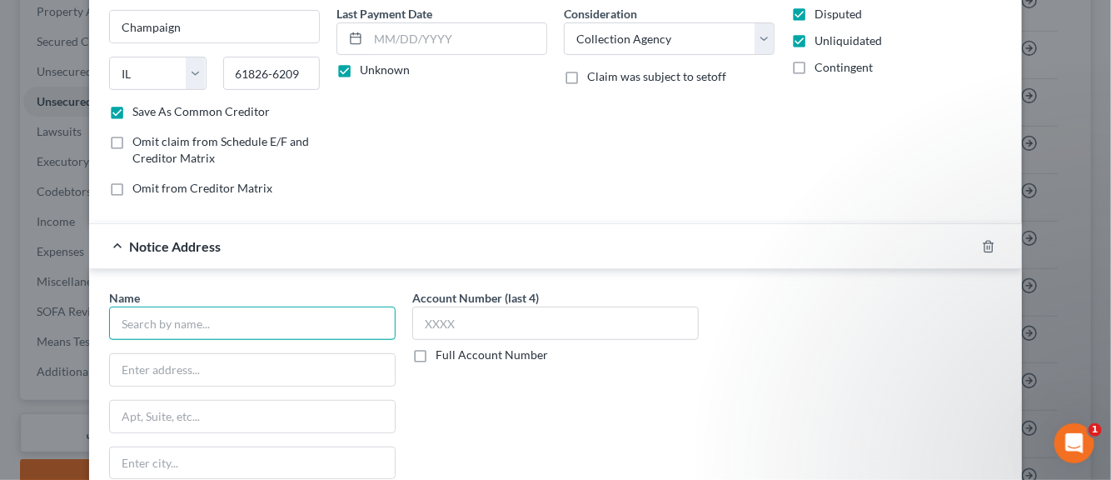
click at [210, 326] on input "text" at bounding box center [252, 323] width 287 height 33
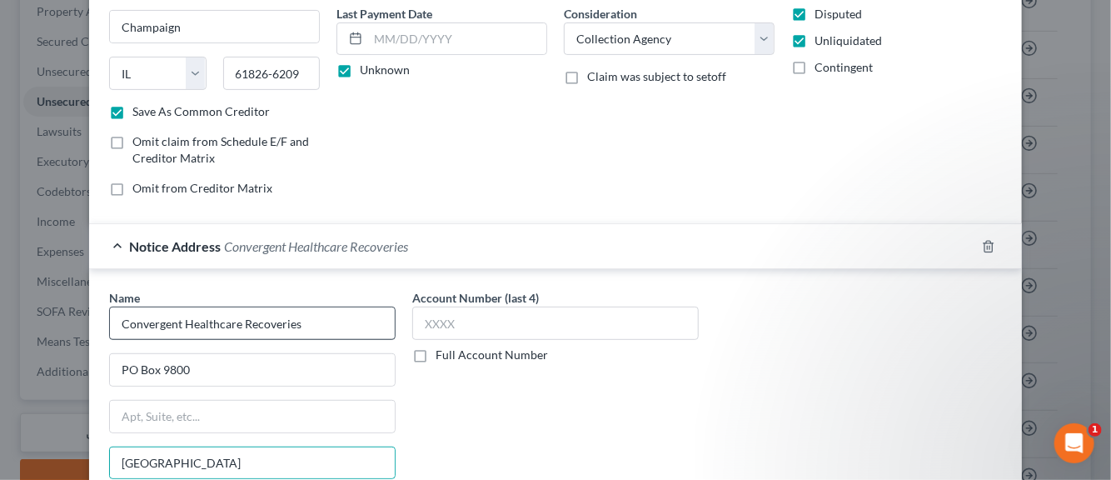
scroll to position [413, 0]
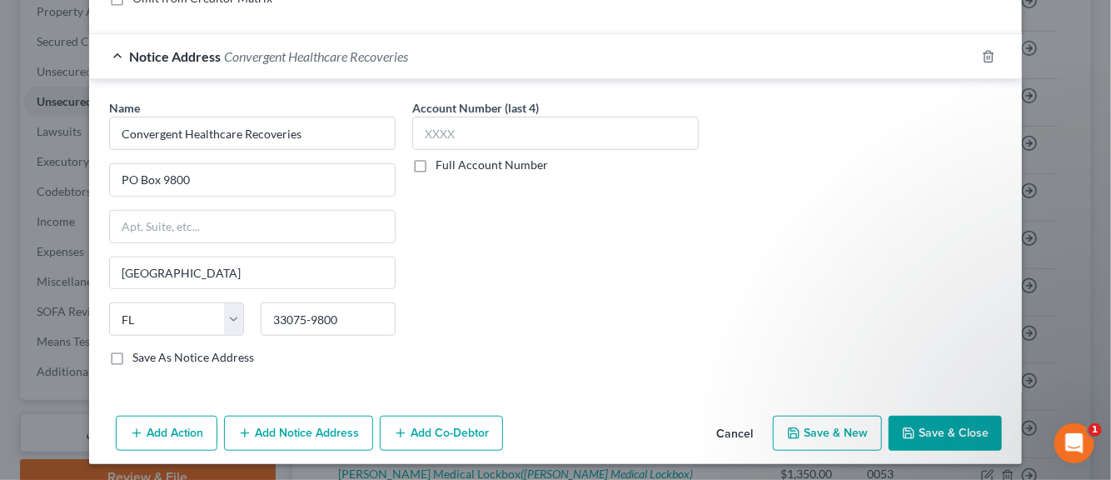
click at [132, 352] on label "Save As Notice Address" at bounding box center [193, 357] width 122 height 17
click at [139, 352] on input "Save As Notice Address" at bounding box center [144, 354] width 11 height 11
click at [265, 430] on button "Add Notice Address" at bounding box center [298, 433] width 149 height 35
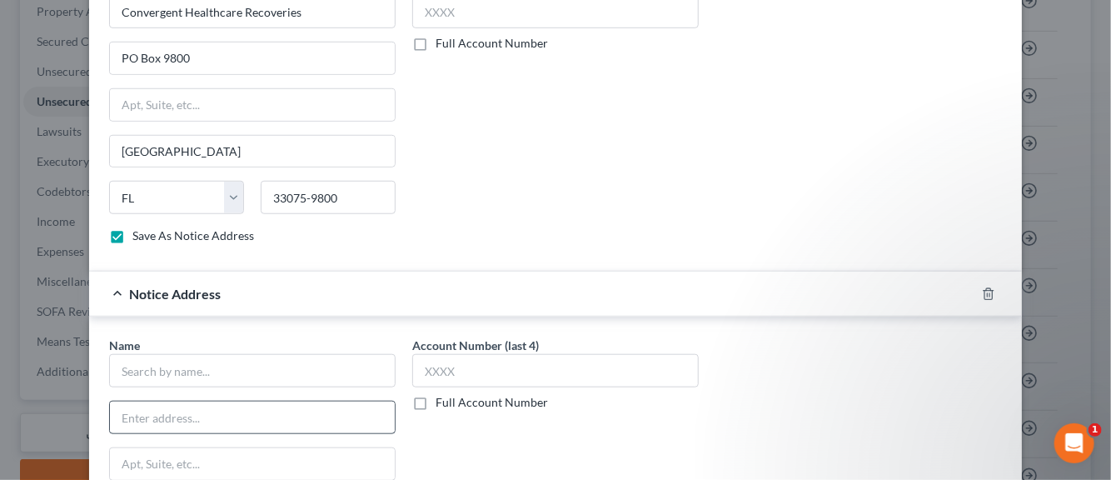
scroll to position [580, 0]
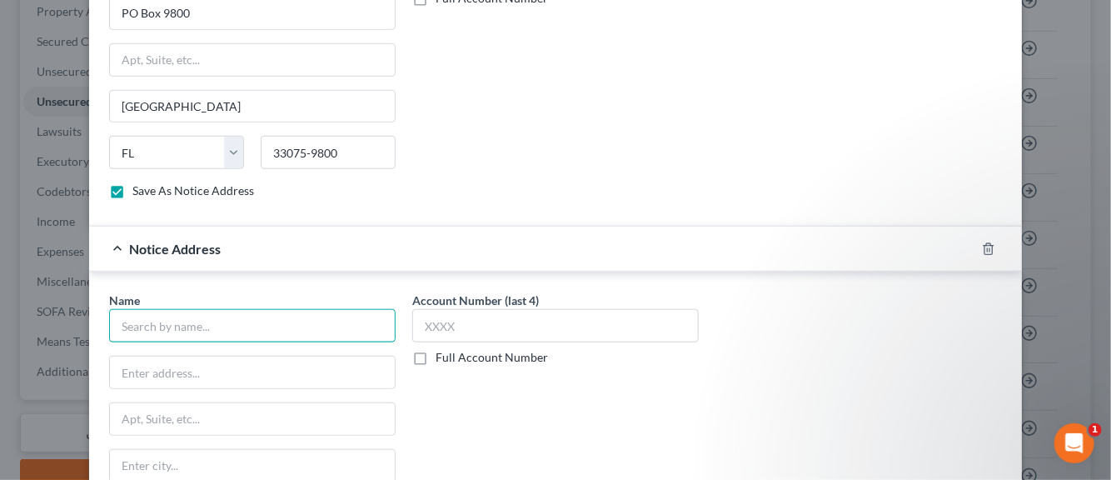
click at [193, 321] on input "text" at bounding box center [252, 325] width 287 height 33
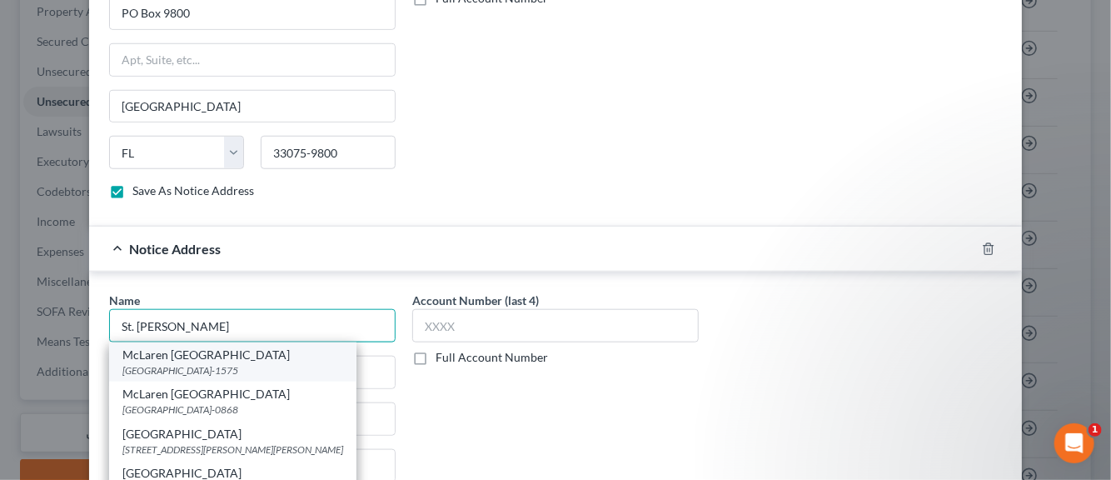
scroll to position [0, 0]
click at [185, 357] on div "McLaren [GEOGRAPHIC_DATA]" at bounding box center [232, 355] width 221 height 17
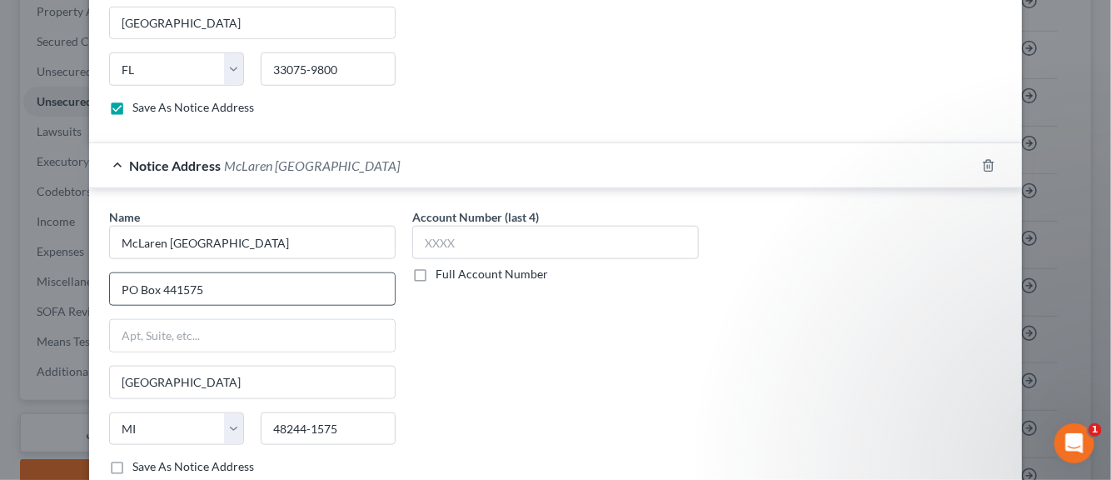
scroll to position [746, 0]
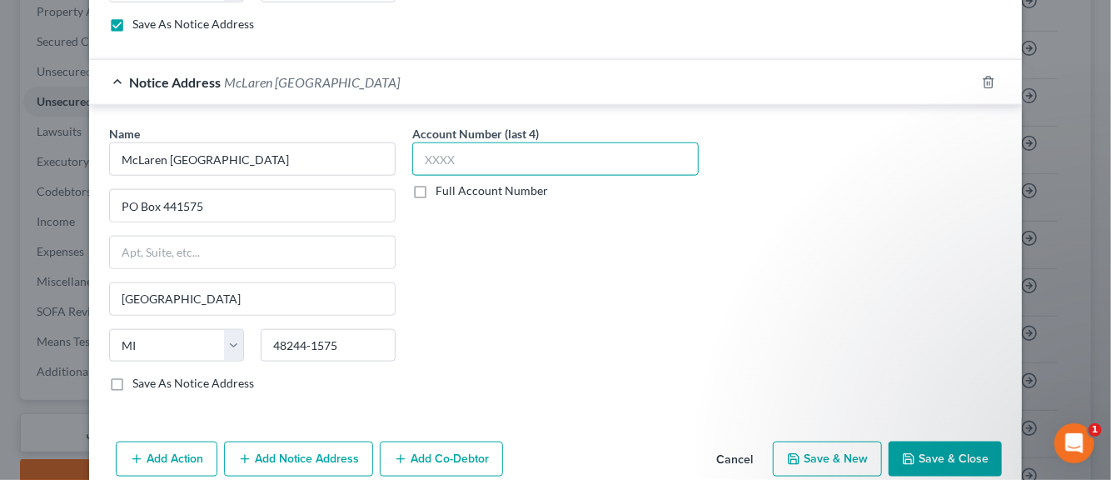
click at [426, 158] on input "text" at bounding box center [555, 158] width 287 height 33
click at [132, 379] on label "Save As Notice Address" at bounding box center [193, 383] width 122 height 17
click at [139, 379] on input "Save As Notice Address" at bounding box center [144, 380] width 11 height 11
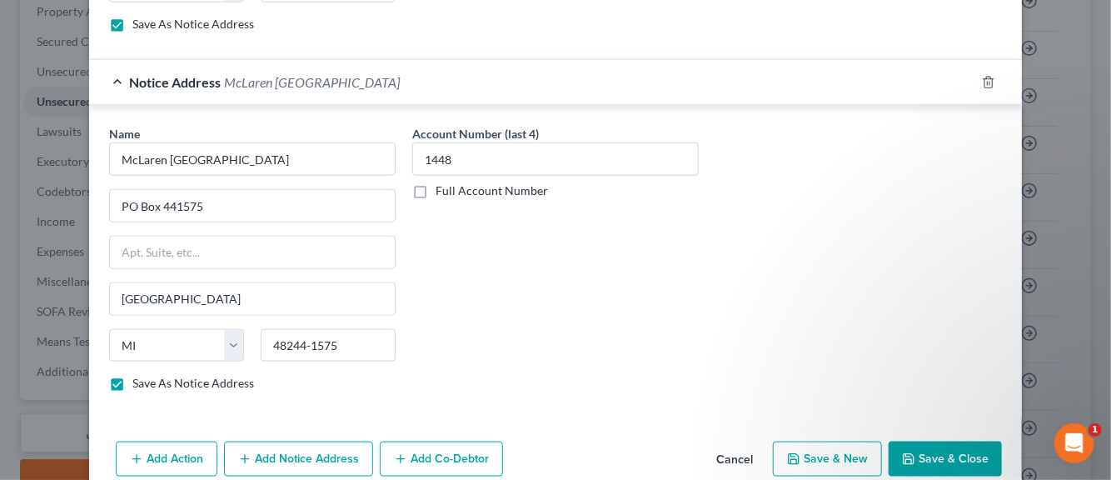
click at [806, 452] on button "Save & New" at bounding box center [827, 459] width 109 height 35
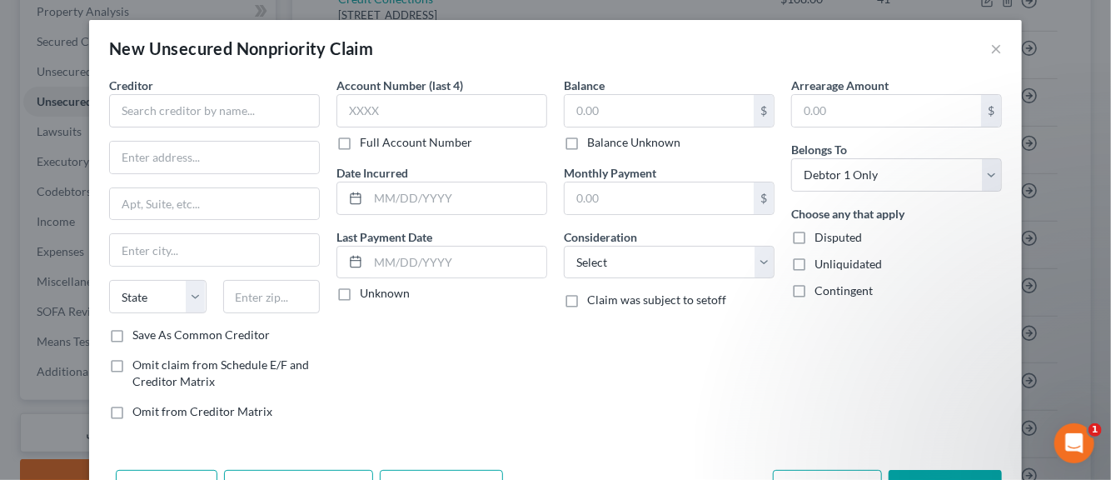
scroll to position [195, 0]
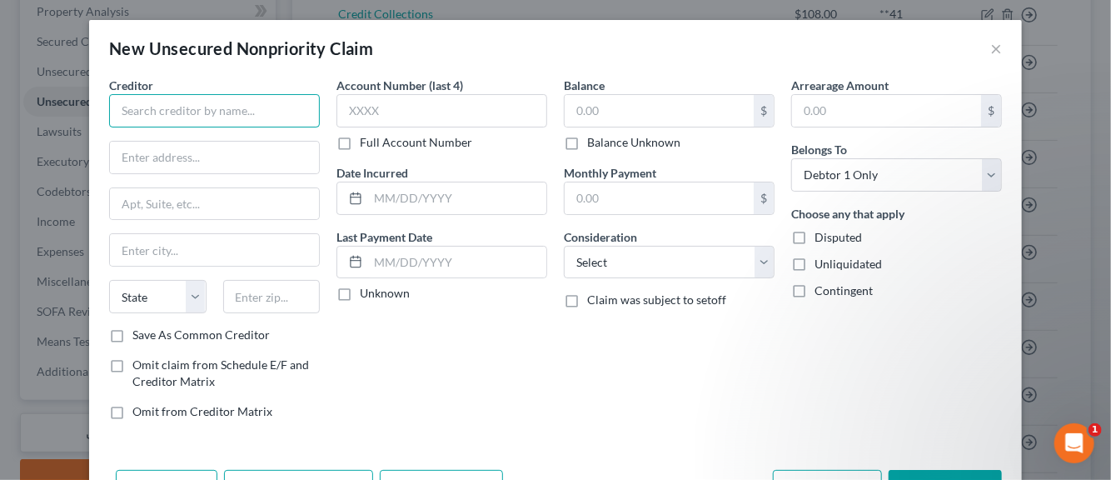
click at [182, 112] on input "text" at bounding box center [214, 110] width 211 height 33
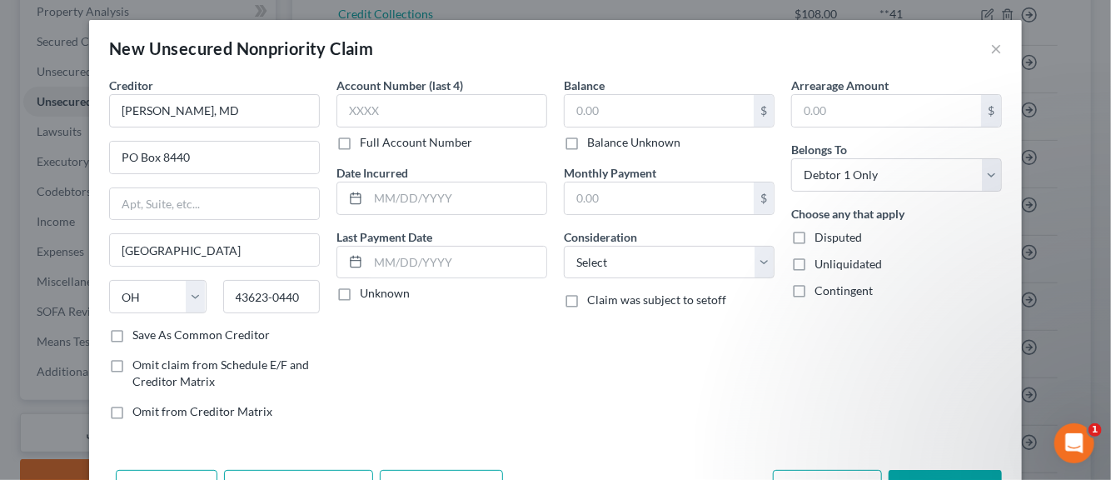
click at [132, 334] on label "Save As Common Creditor" at bounding box center [200, 335] width 137 height 17
click at [139, 334] on input "Save As Common Creditor" at bounding box center [144, 332] width 11 height 11
click at [351, 112] on input "text" at bounding box center [442, 110] width 211 height 33
click at [393, 193] on input "text" at bounding box center [457, 198] width 178 height 32
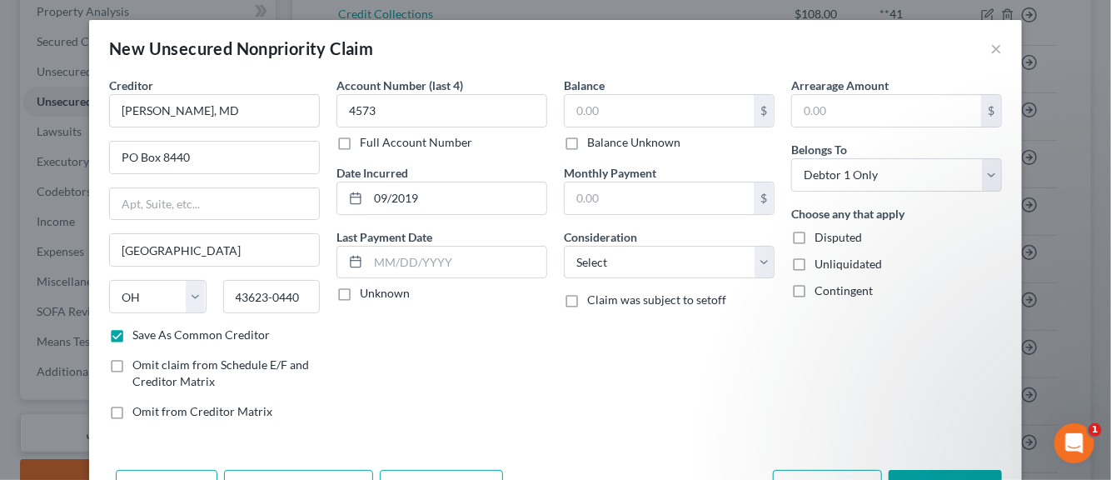
click at [360, 295] on label "Unknown" at bounding box center [385, 293] width 50 height 17
click at [367, 295] on input "Unknown" at bounding box center [372, 290] width 11 height 11
click at [586, 116] on input "text" at bounding box center [659, 111] width 189 height 32
click at [766, 266] on select "Select Cable / Satellite Services Collection Agency Credit Card Debt Debt Couns…" at bounding box center [669, 262] width 211 height 33
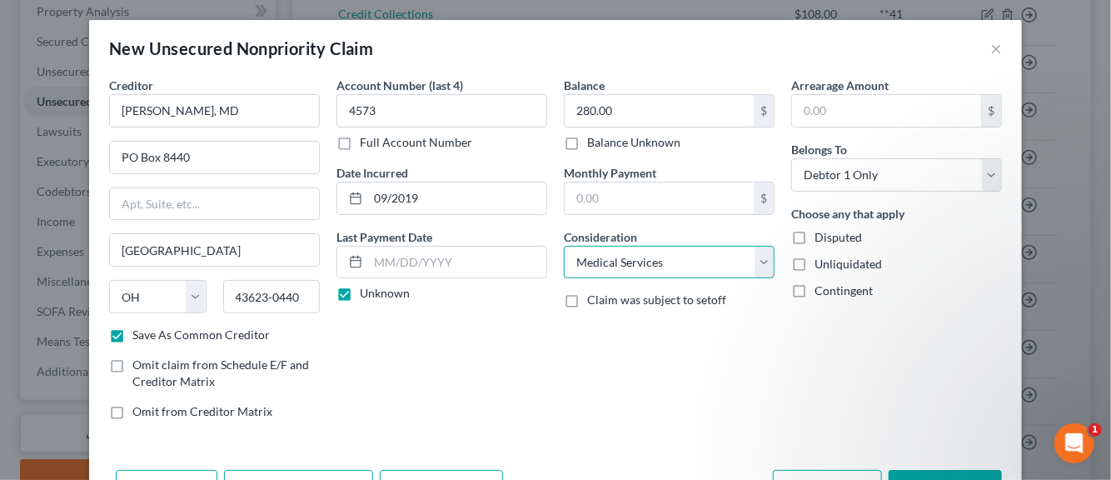
click at [564, 246] on select "Select Cable / Satellite Services Collection Agency Credit Card Debt Debt Couns…" at bounding box center [669, 262] width 211 height 33
click at [815, 237] on label "Disputed" at bounding box center [838, 237] width 47 height 17
click at [821, 237] on input "Disputed" at bounding box center [826, 234] width 11 height 11
click at [815, 259] on label "Unliquidated" at bounding box center [848, 264] width 67 height 17
click at [821, 259] on input "Unliquidated" at bounding box center [826, 261] width 11 height 11
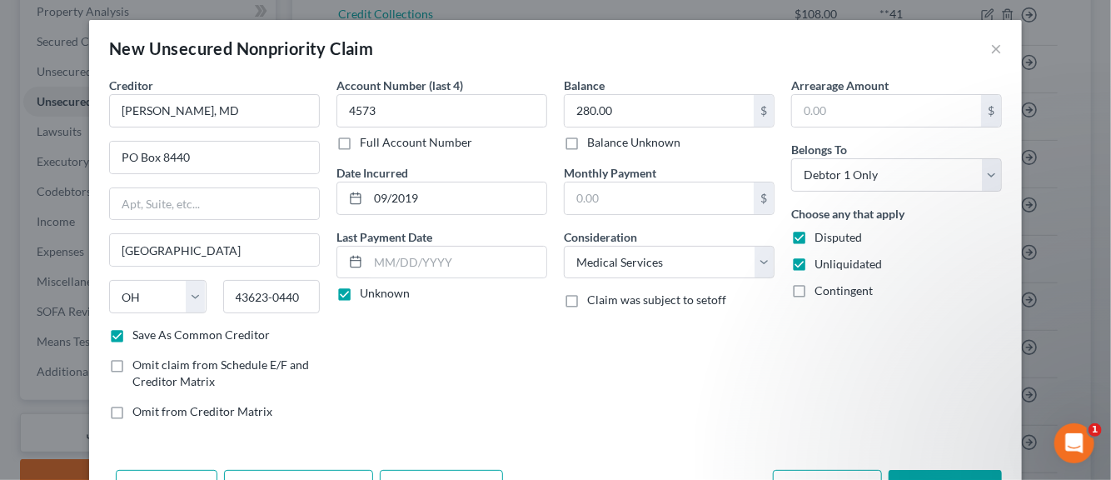
scroll to position [57, 0]
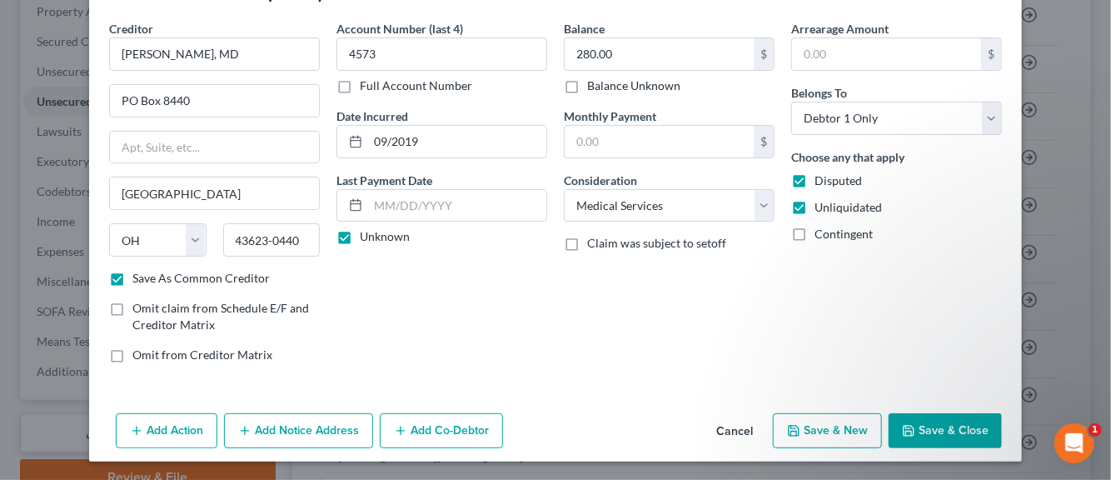
click at [812, 432] on button "Save & New" at bounding box center [827, 430] width 109 height 35
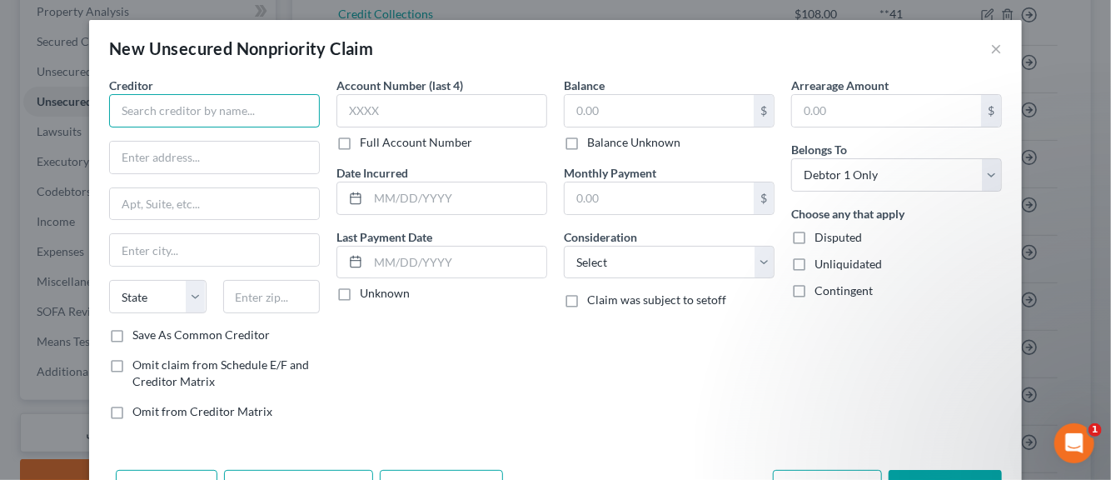
click at [127, 115] on input "text" at bounding box center [214, 110] width 211 height 33
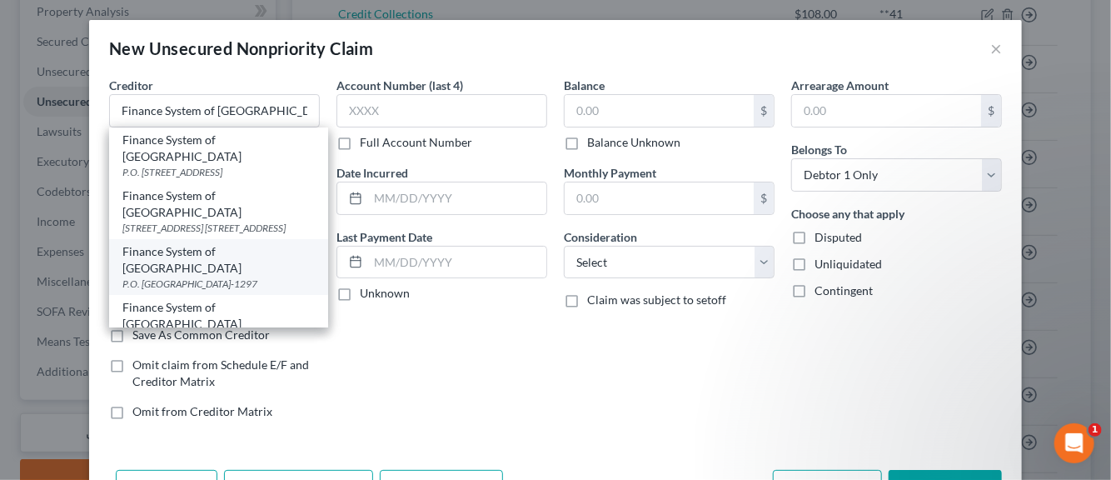
click at [151, 277] on div "P.O. [GEOGRAPHIC_DATA]-1297" at bounding box center [218, 284] width 192 height 14
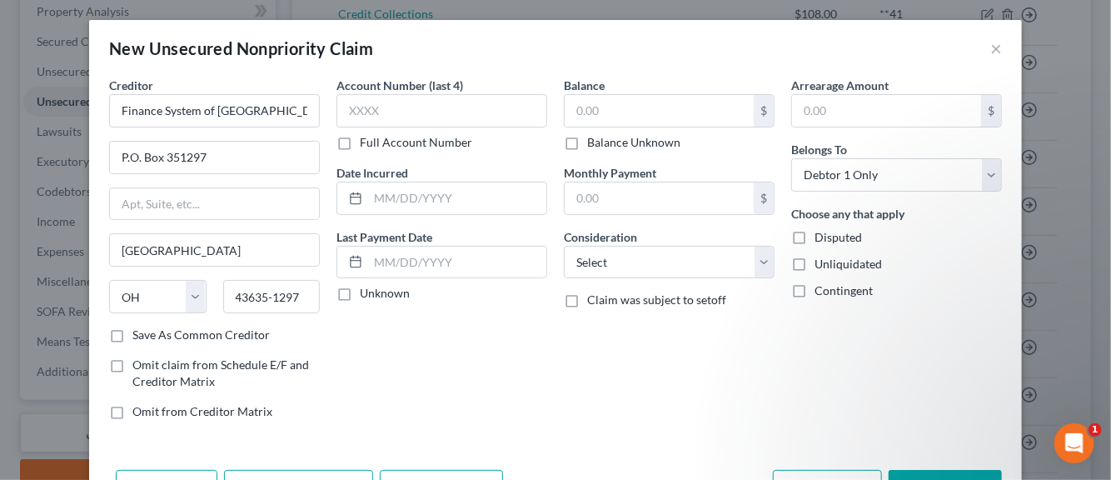
click at [132, 331] on label "Save As Common Creditor" at bounding box center [200, 335] width 137 height 17
click at [139, 331] on input "Save As Common Creditor" at bounding box center [144, 332] width 11 height 11
click at [351, 113] on input "text" at bounding box center [442, 110] width 211 height 33
click at [400, 200] on input "text" at bounding box center [457, 198] width 178 height 32
click at [360, 289] on label "Unknown" at bounding box center [385, 293] width 50 height 17
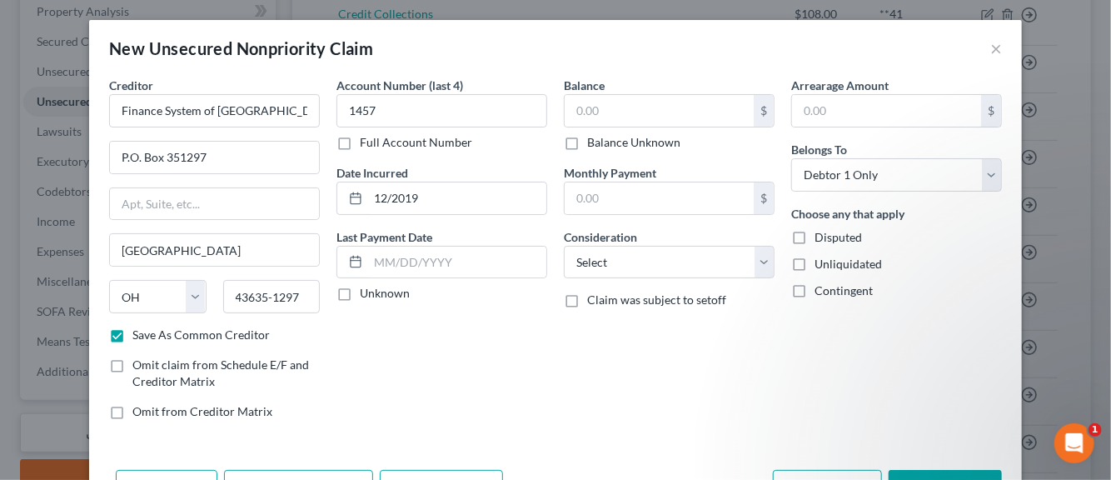
click at [367, 289] on input "Unknown" at bounding box center [372, 290] width 11 height 11
click at [577, 114] on input "text" at bounding box center [659, 111] width 189 height 32
click at [749, 266] on select "Select Cable / Satellite Services Collection Agency Credit Card Debt Debt Couns…" at bounding box center [669, 262] width 211 height 33
click at [564, 246] on select "Select Cable / Satellite Services Collection Agency Credit Card Debt Debt Couns…" at bounding box center [669, 262] width 211 height 33
click at [815, 236] on label "Disputed" at bounding box center [838, 237] width 47 height 17
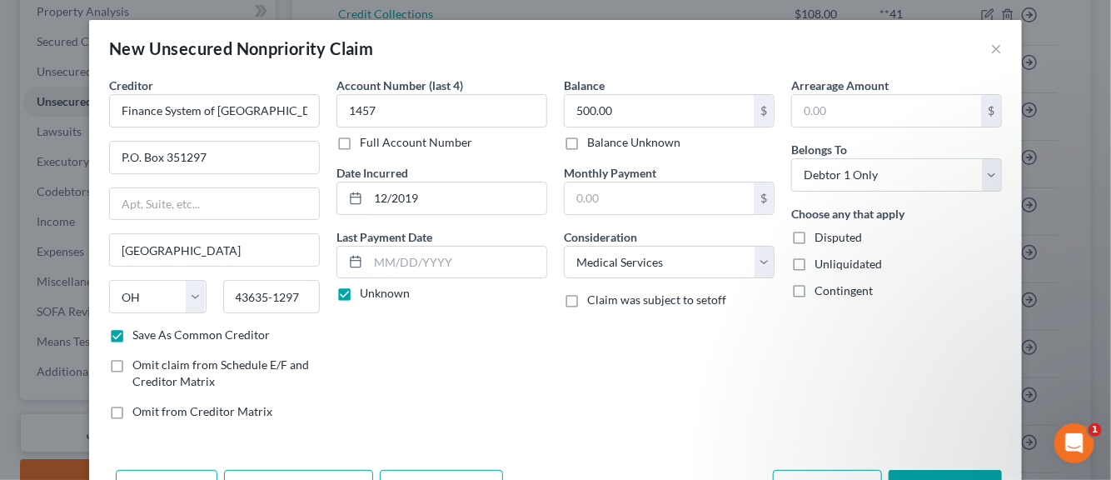
click at [821, 236] on input "Disputed" at bounding box center [826, 234] width 11 height 11
click at [815, 262] on label "Unliquidated" at bounding box center [848, 264] width 67 height 17
click at [821, 262] on input "Unliquidated" at bounding box center [826, 261] width 11 height 11
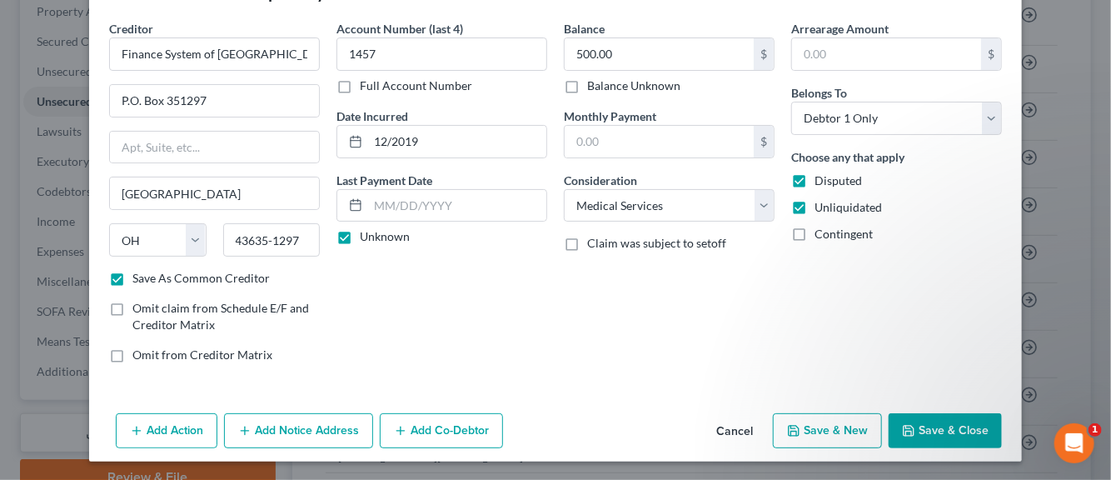
click at [317, 427] on button "Add Notice Address" at bounding box center [298, 430] width 149 height 35
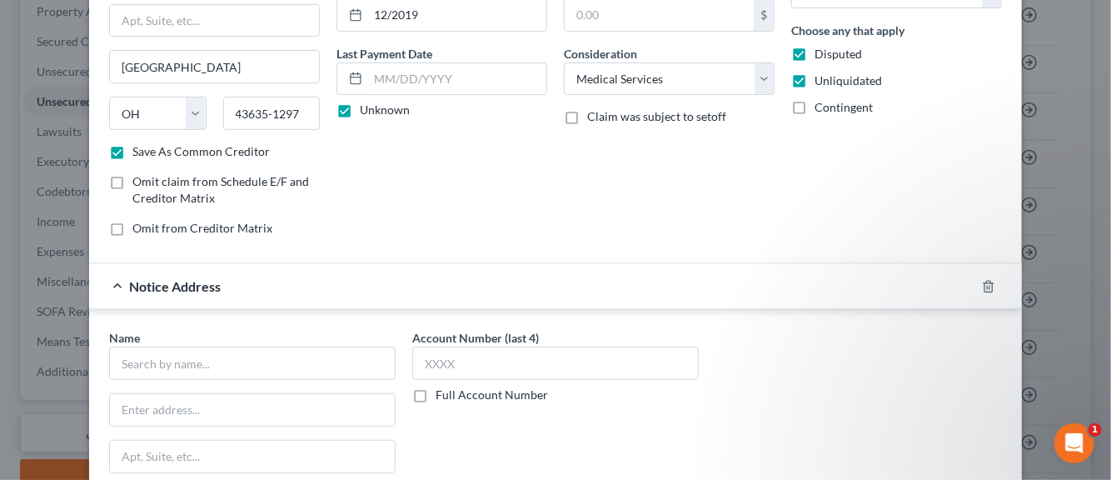
scroll to position [223, 0]
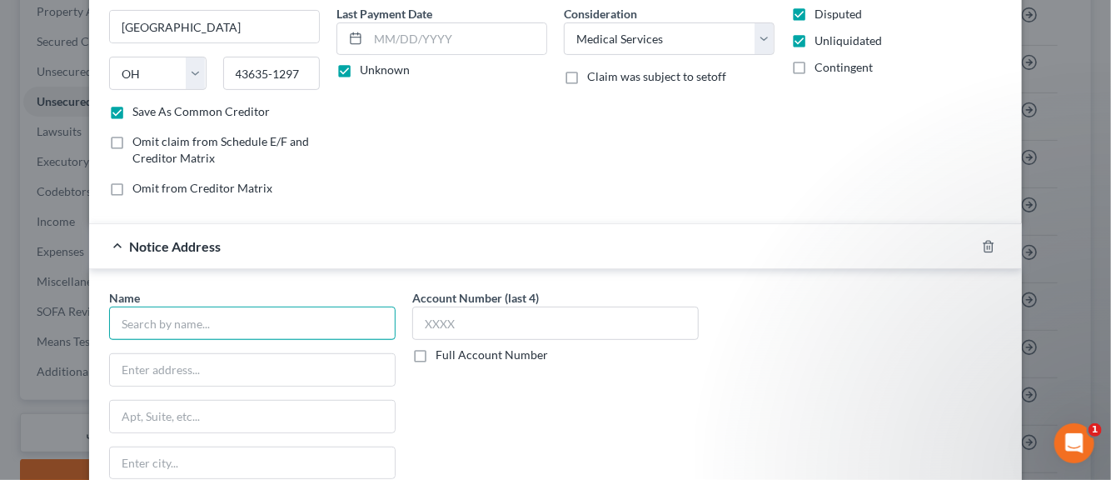
click at [242, 325] on input "text" at bounding box center [252, 323] width 287 height 33
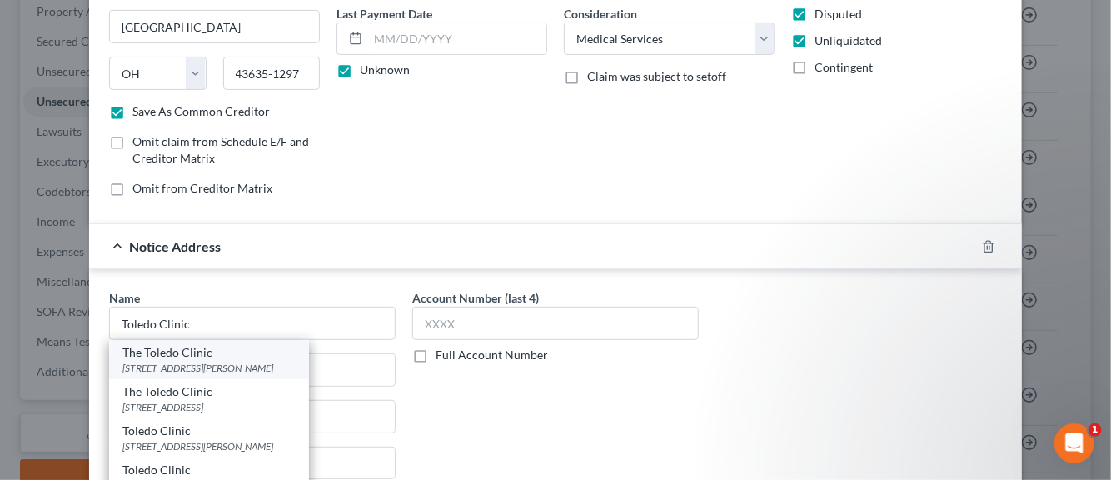
click at [160, 361] on div "[STREET_ADDRESS][PERSON_NAME]" at bounding box center [208, 368] width 173 height 14
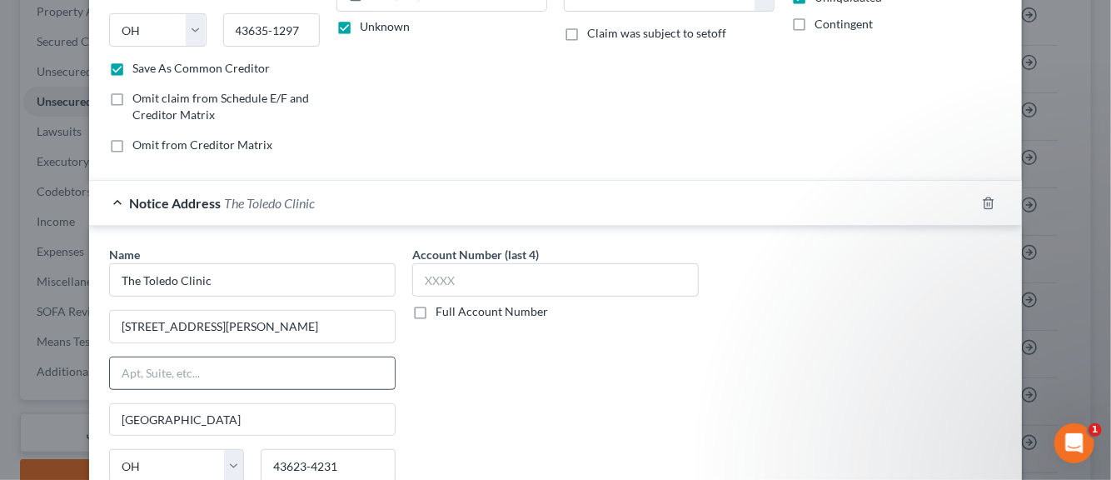
scroll to position [390, 0]
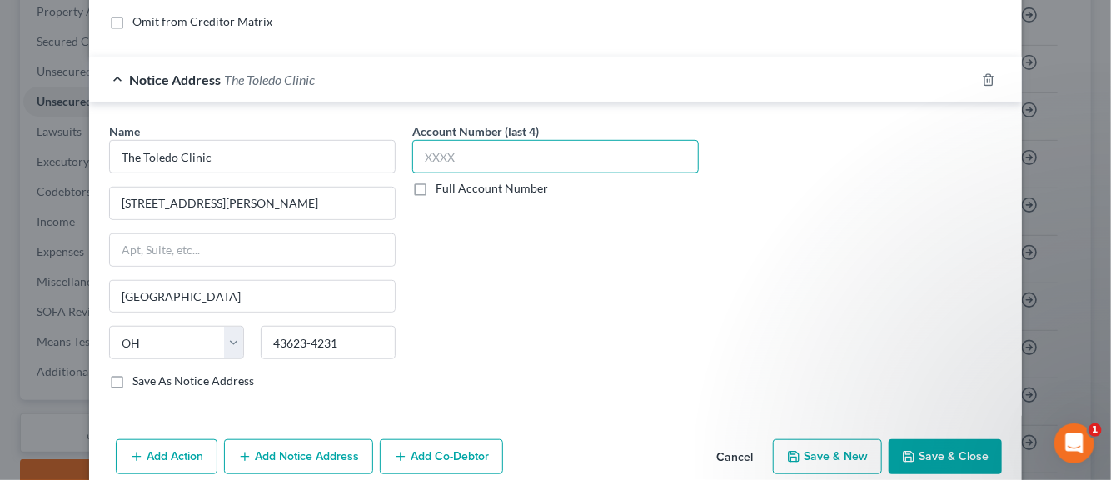
click at [425, 162] on input "text" at bounding box center [555, 156] width 287 height 33
click at [827, 456] on button "Save & New" at bounding box center [827, 456] width 109 height 35
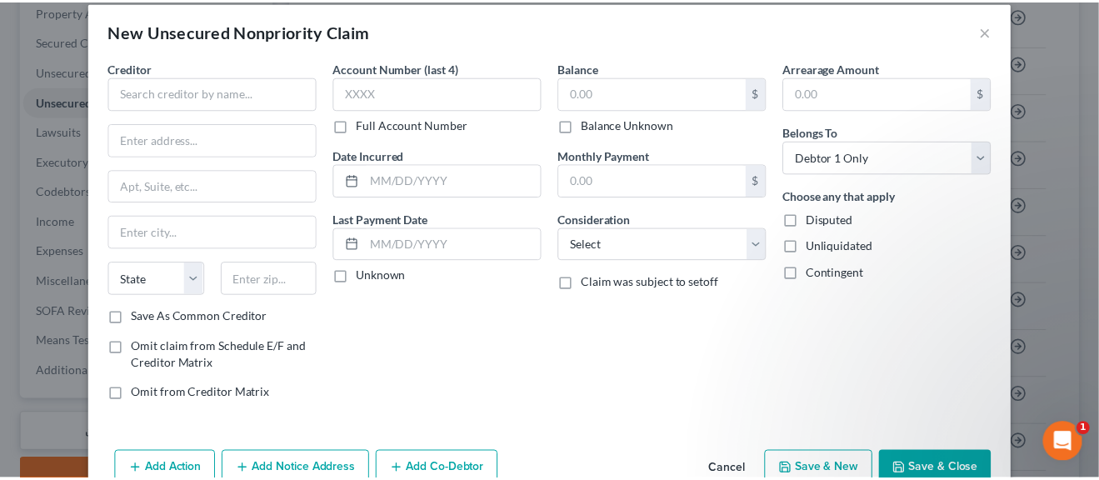
scroll to position [0, 0]
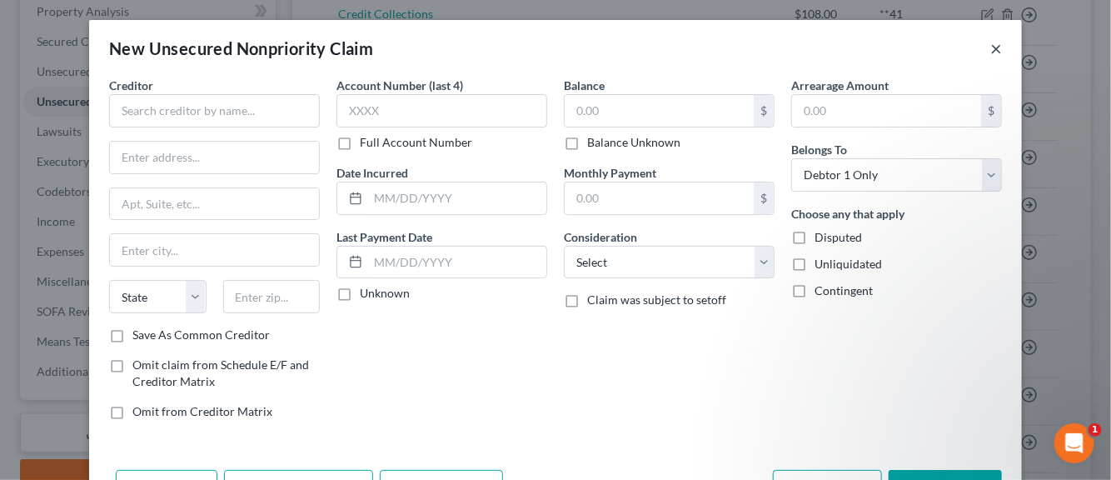
click at [991, 52] on button "×" at bounding box center [997, 48] width 12 height 20
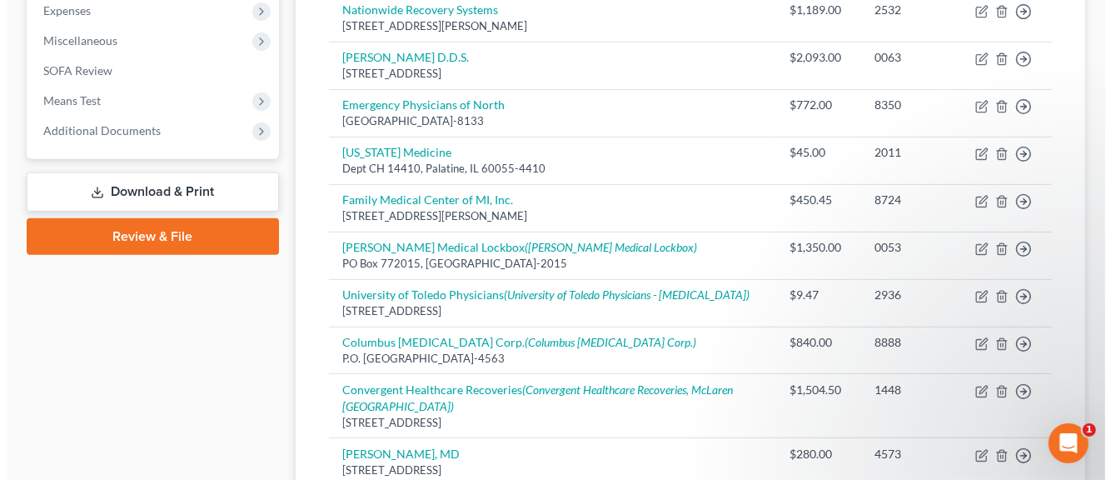
scroll to position [660, 0]
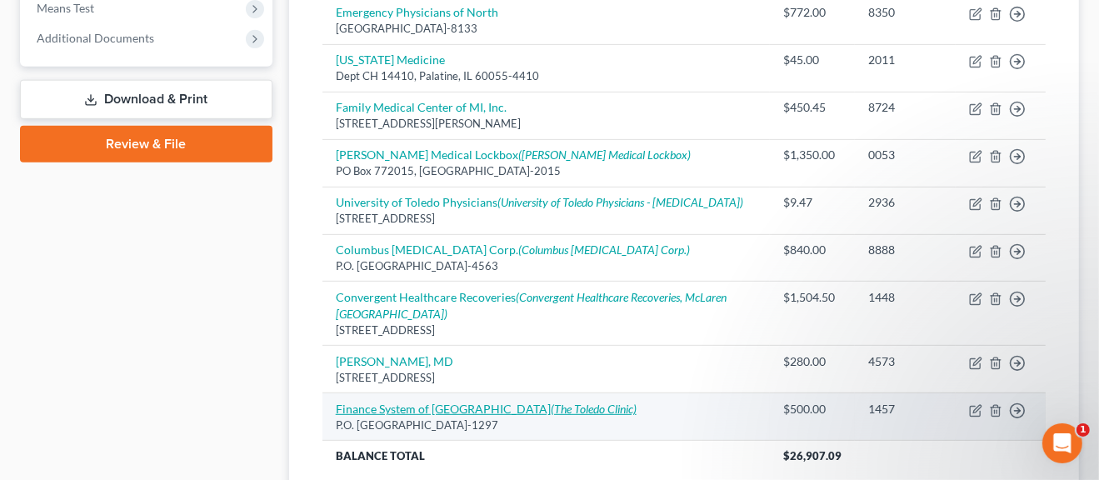
click at [452, 402] on link "Finance System of [GEOGRAPHIC_DATA] (The Toledo Clinic)" at bounding box center [486, 409] width 301 height 14
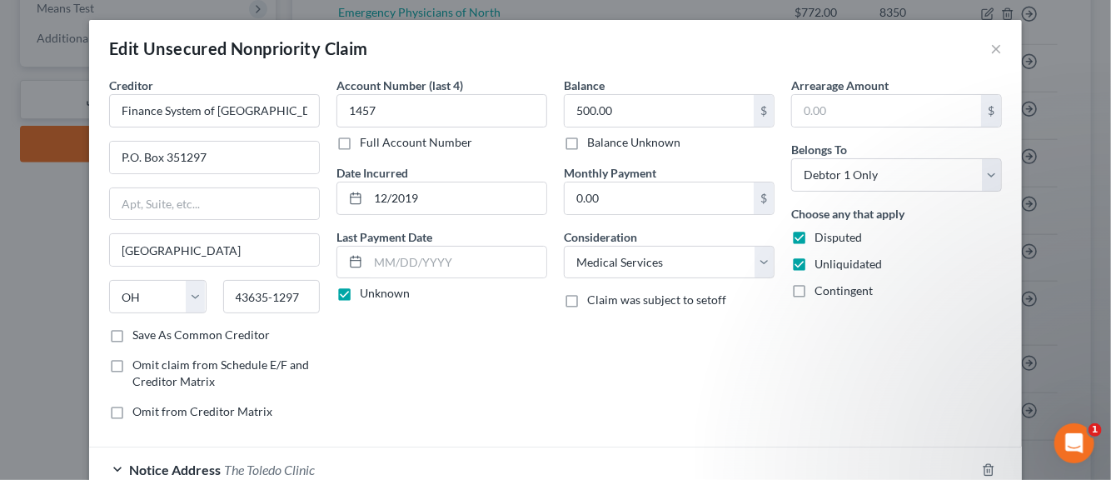
click at [132, 336] on label "Save As Common Creditor" at bounding box center [200, 335] width 137 height 17
click at [139, 336] on input "Save As Common Creditor" at bounding box center [144, 332] width 11 height 11
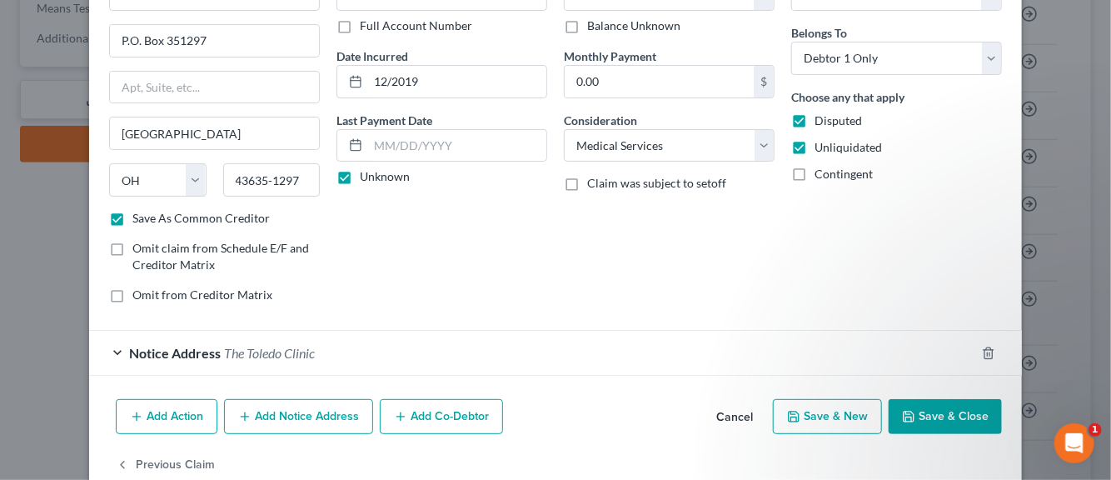
scroll to position [150, 0]
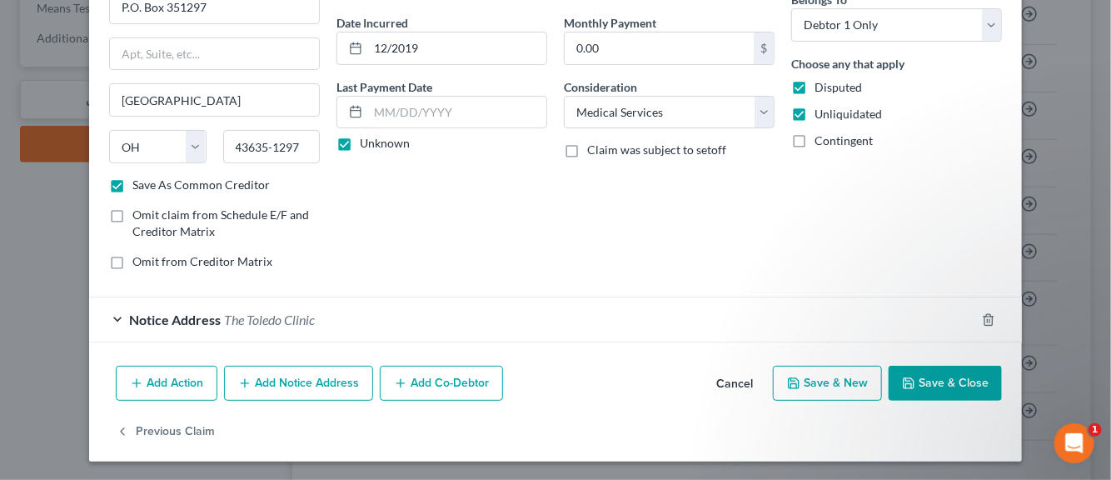
click at [291, 382] on button "Add Notice Address" at bounding box center [298, 383] width 149 height 35
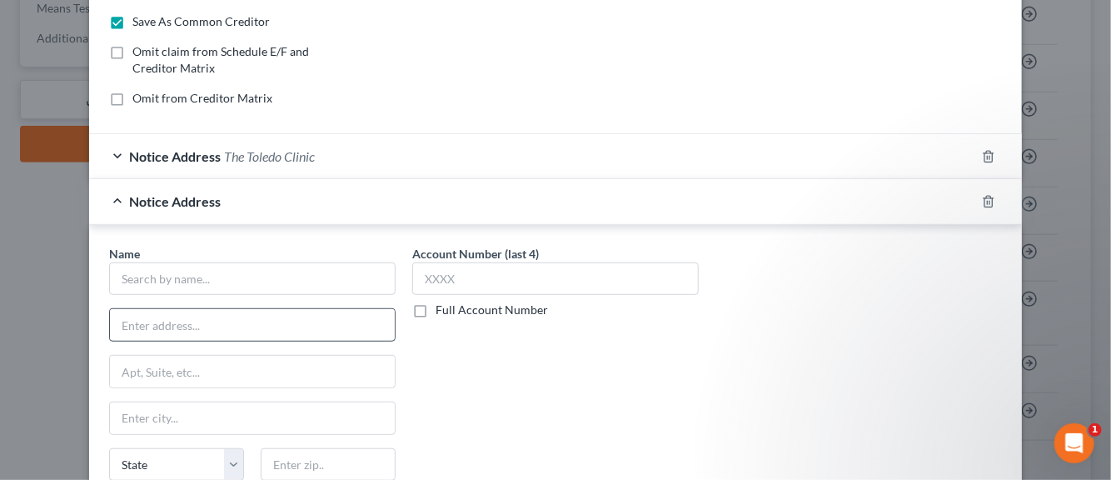
scroll to position [317, 0]
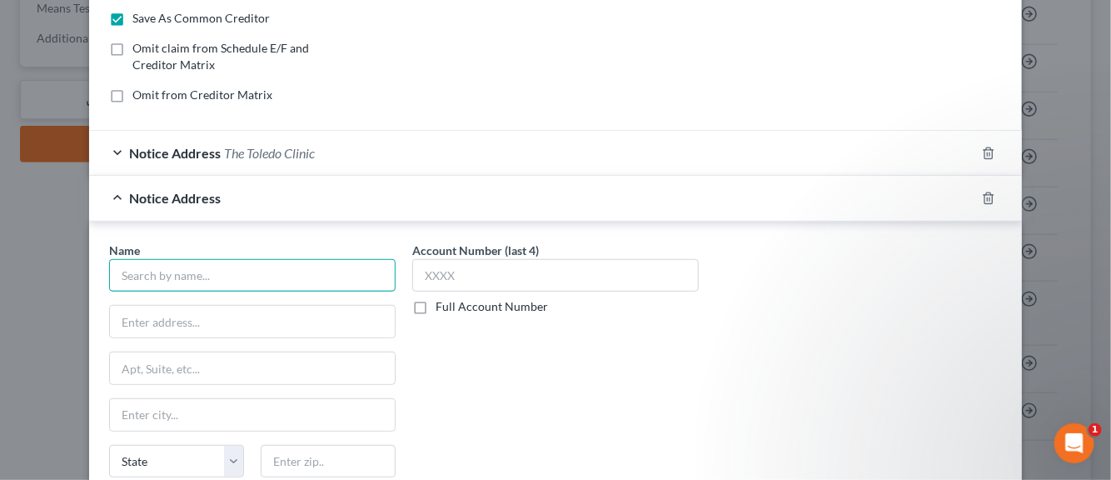
click at [227, 282] on input "text" at bounding box center [252, 275] width 287 height 33
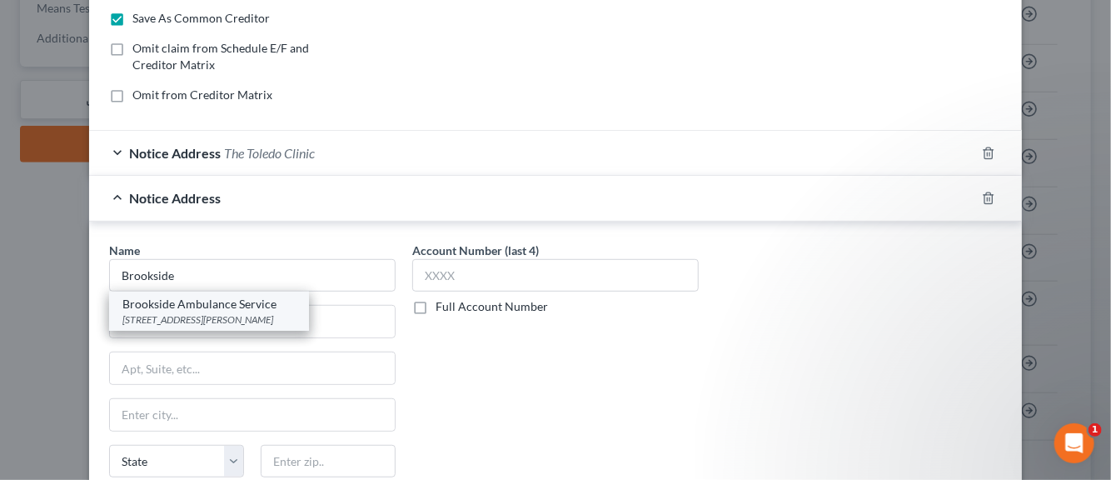
click at [192, 312] on div "[STREET_ADDRESS][PERSON_NAME]" at bounding box center [208, 319] width 173 height 14
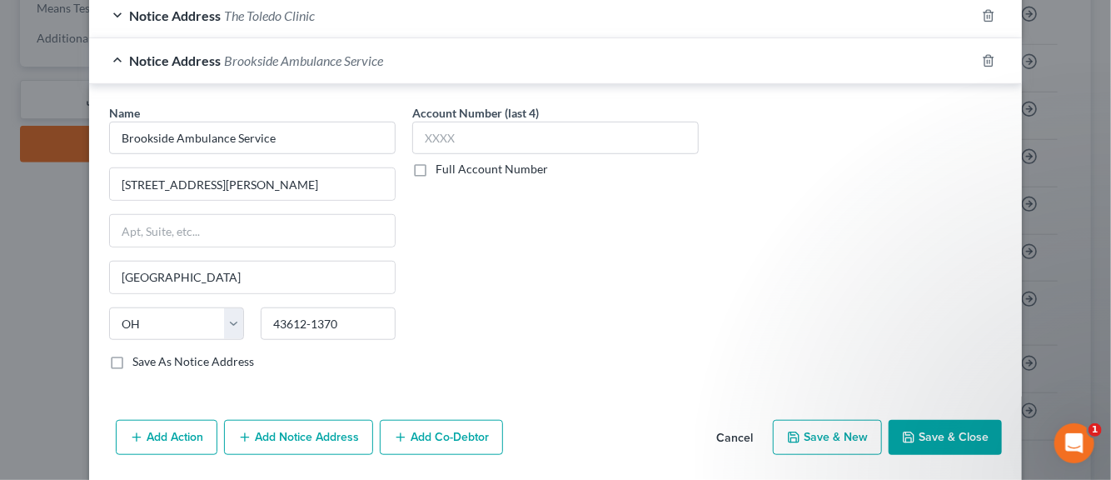
scroll to position [483, 0]
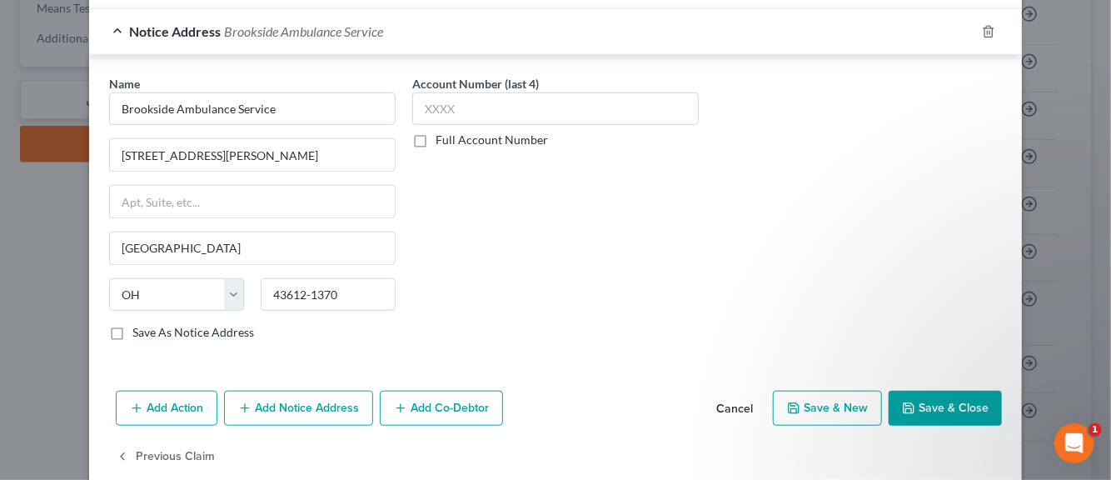
click at [132, 329] on label "Save As Notice Address" at bounding box center [193, 332] width 122 height 17
click at [139, 329] on input "Save As Notice Address" at bounding box center [144, 329] width 11 height 11
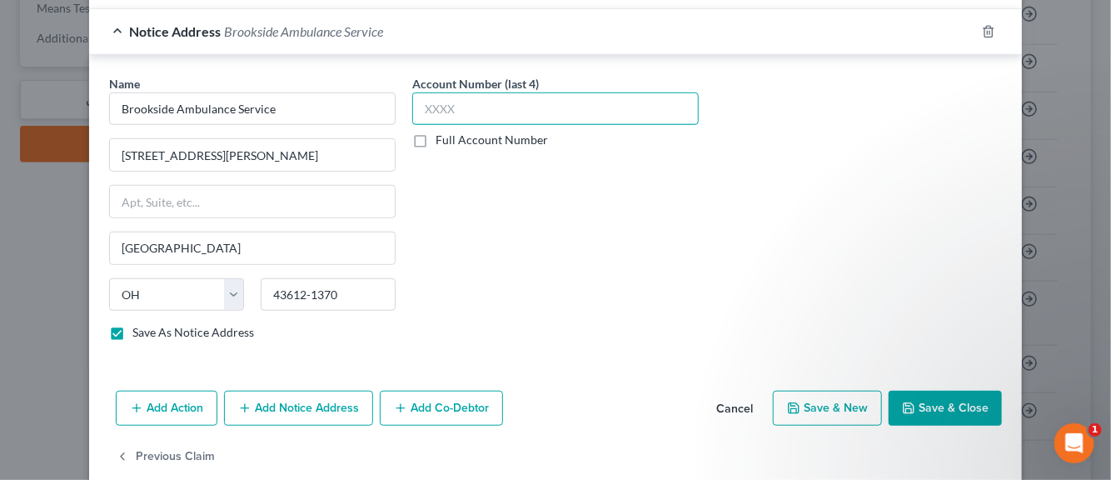
click at [435, 107] on input "text" at bounding box center [555, 108] width 287 height 33
click at [838, 403] on button "Save & New" at bounding box center [827, 408] width 109 height 35
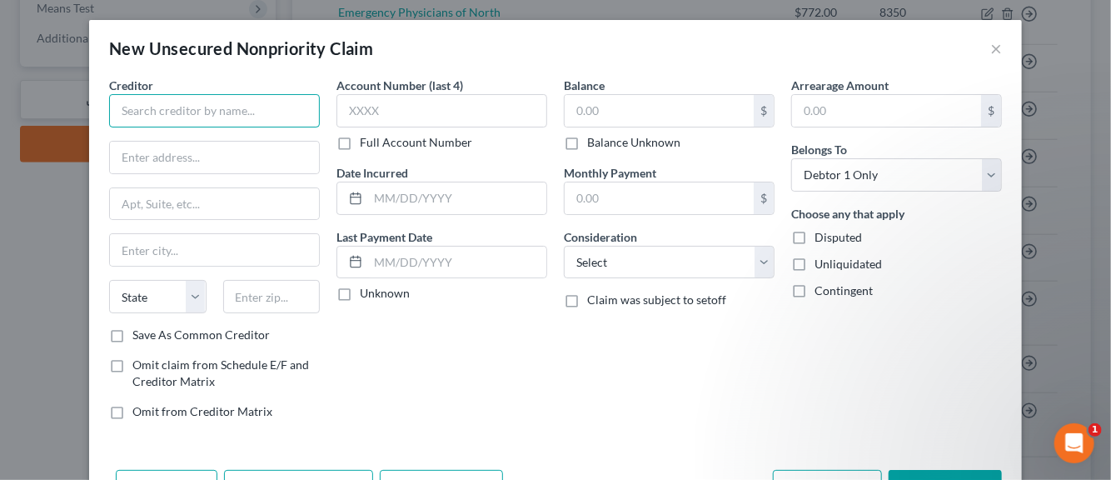
click at [251, 117] on input "text" at bounding box center [214, 110] width 211 height 33
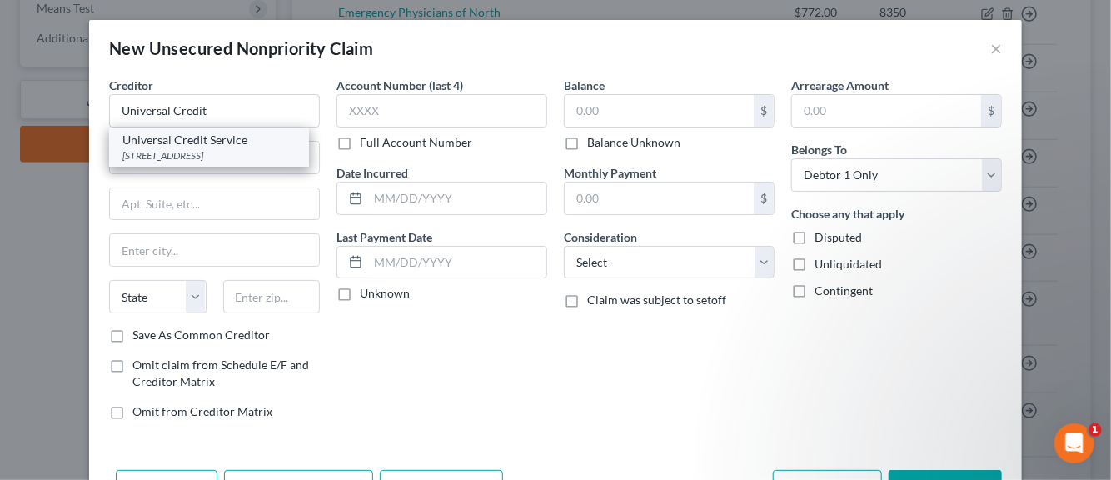
click at [213, 152] on div "[STREET_ADDRESS]" at bounding box center [208, 155] width 173 height 14
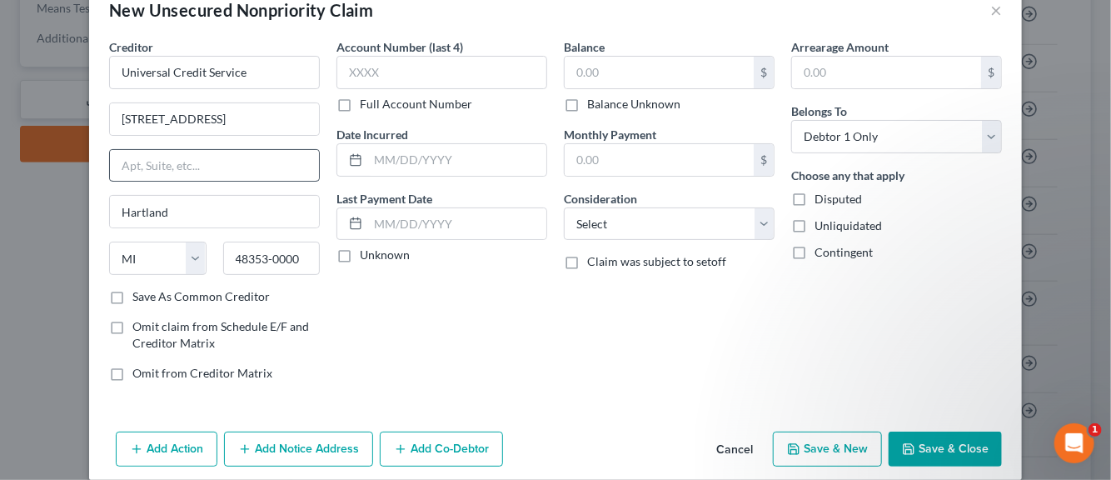
scroll to position [57, 0]
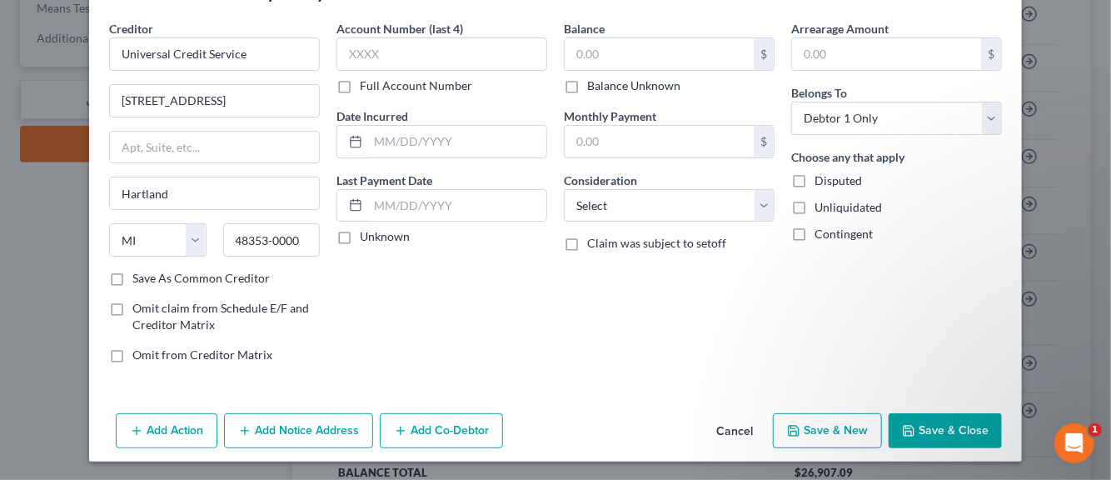
click at [132, 274] on label "Save As Common Creditor" at bounding box center [200, 278] width 137 height 17
click at [139, 274] on input "Save As Common Creditor" at bounding box center [144, 275] width 11 height 11
click at [397, 50] on input "text" at bounding box center [442, 53] width 211 height 33
click at [360, 240] on label "Unknown" at bounding box center [385, 236] width 50 height 17
click at [367, 239] on input "Unknown" at bounding box center [372, 233] width 11 height 11
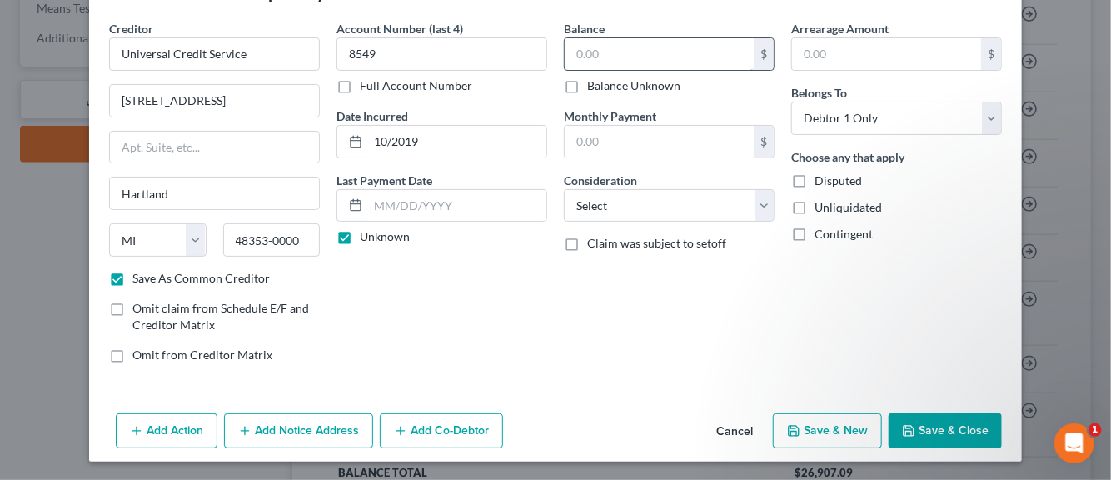
click at [597, 52] on input "text" at bounding box center [659, 54] width 189 height 32
click at [758, 207] on select "Select Cable / Satellite Services Collection Agency Credit Card Debt Debt Couns…" at bounding box center [669, 205] width 211 height 33
click at [564, 189] on select "Select Cable / Satellite Services Collection Agency Credit Card Debt Debt Couns…" at bounding box center [669, 205] width 211 height 33
click at [815, 180] on label "Disputed" at bounding box center [838, 180] width 47 height 17
click at [821, 180] on input "Disputed" at bounding box center [826, 177] width 11 height 11
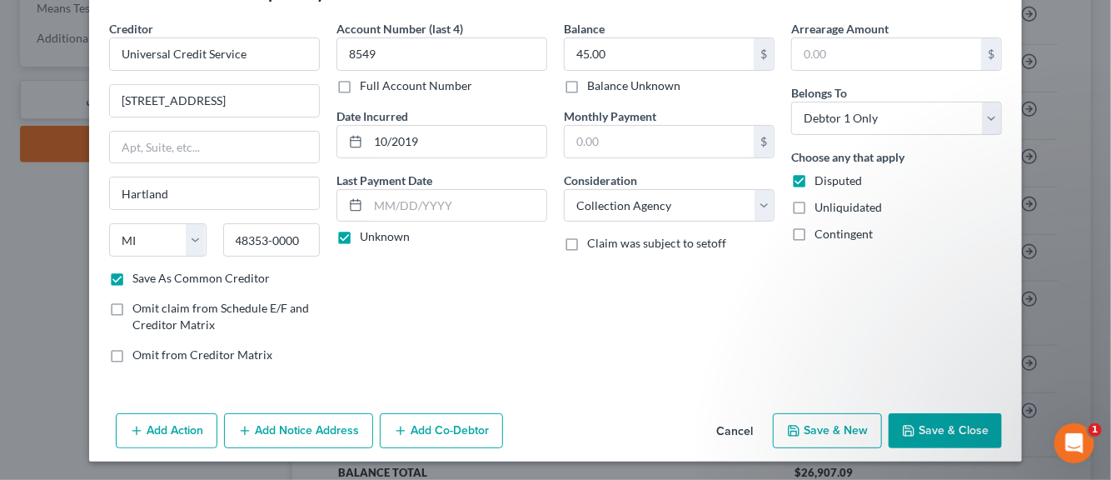
click at [815, 206] on label "Unliquidated" at bounding box center [848, 207] width 67 height 17
click at [821, 206] on input "Unliquidated" at bounding box center [826, 204] width 11 height 11
click at [300, 427] on button "Add Notice Address" at bounding box center [298, 430] width 149 height 35
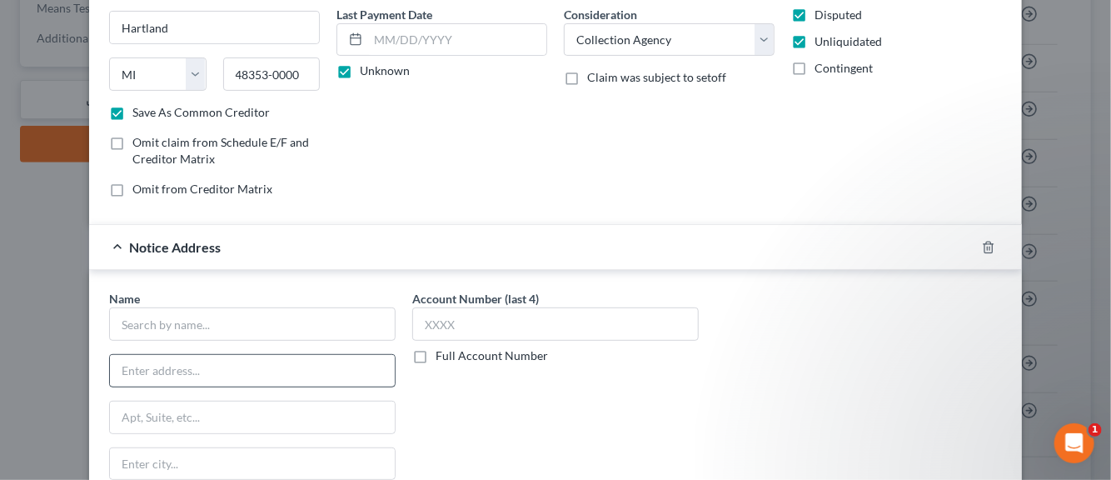
scroll to position [223, 0]
click at [184, 321] on input "text" at bounding box center [252, 323] width 287 height 33
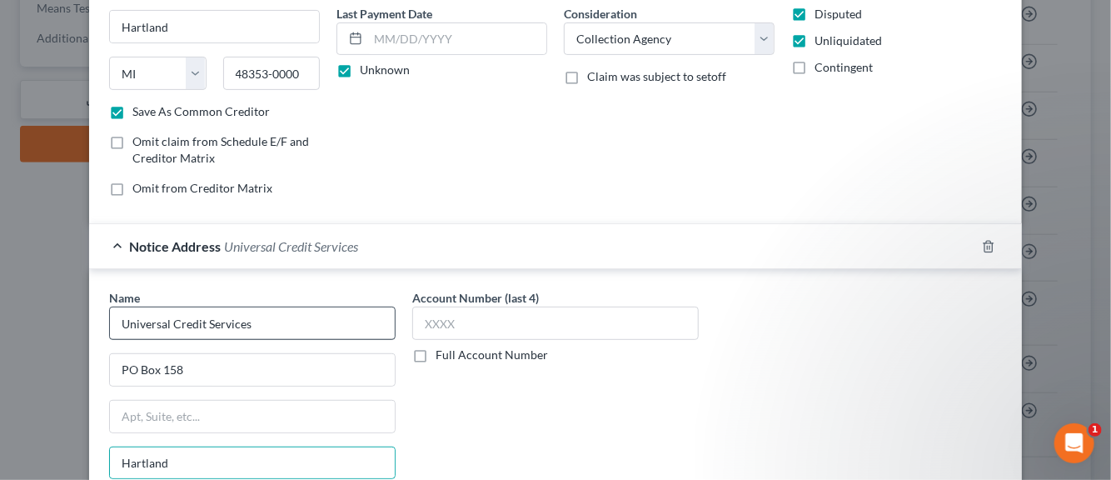
scroll to position [413, 0]
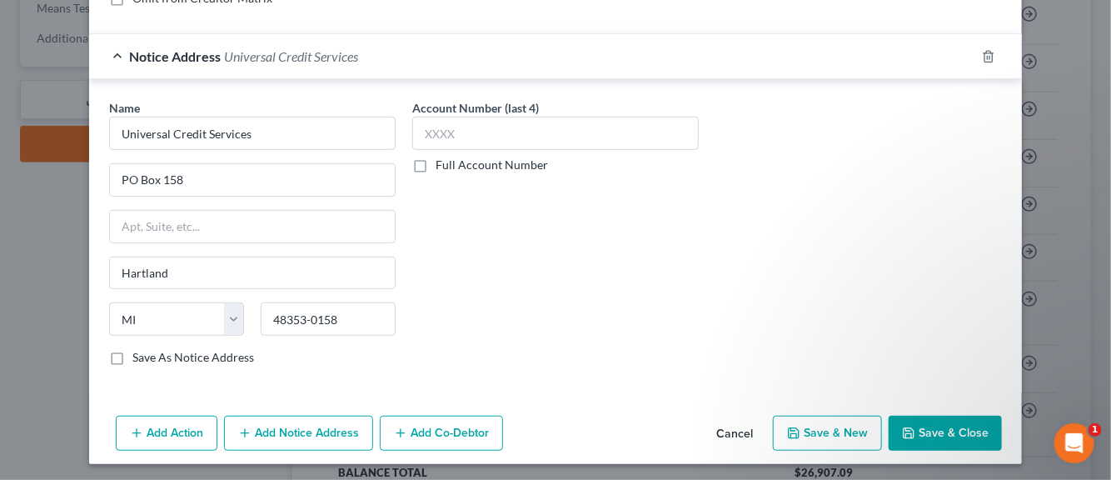
click at [132, 352] on label "Save As Notice Address" at bounding box center [193, 357] width 122 height 17
click at [139, 352] on input "Save As Notice Address" at bounding box center [144, 354] width 11 height 11
click at [284, 426] on button "Add Notice Address" at bounding box center [298, 433] width 149 height 35
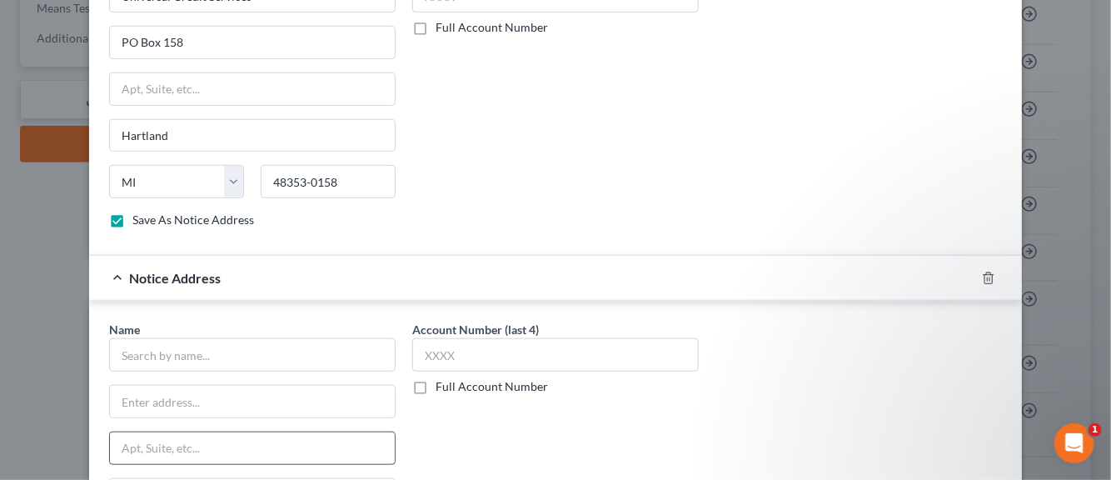
scroll to position [580, 0]
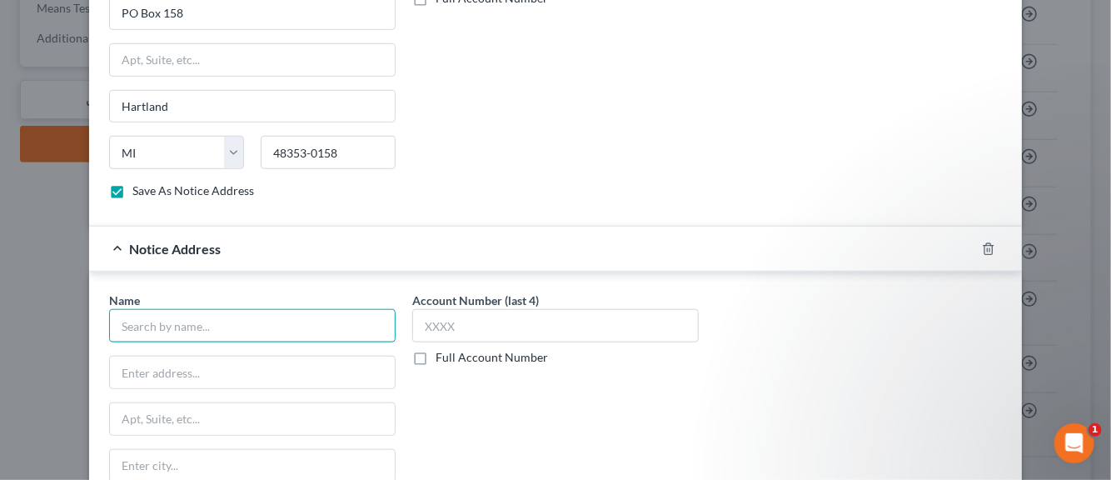
click at [207, 326] on input "text" at bounding box center [252, 325] width 287 height 33
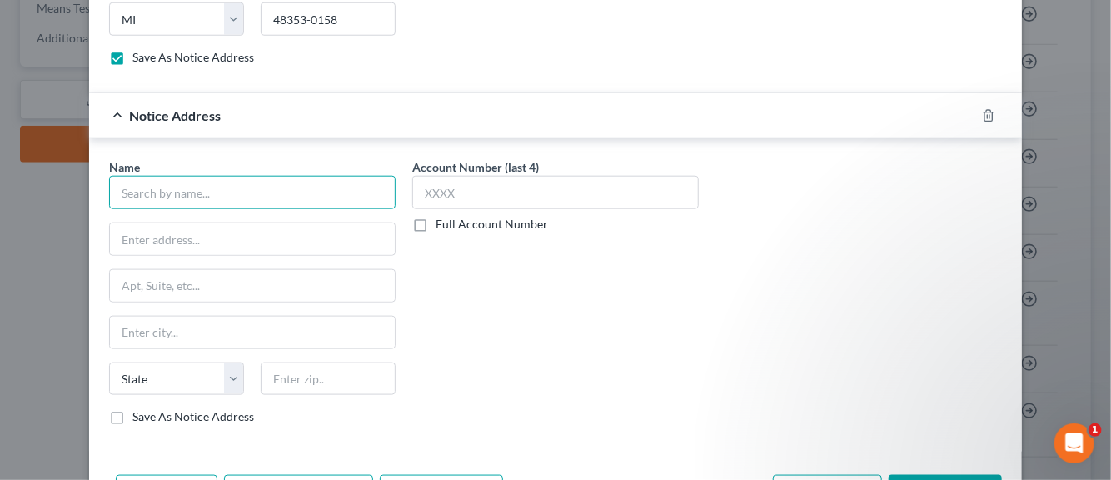
scroll to position [687, 0]
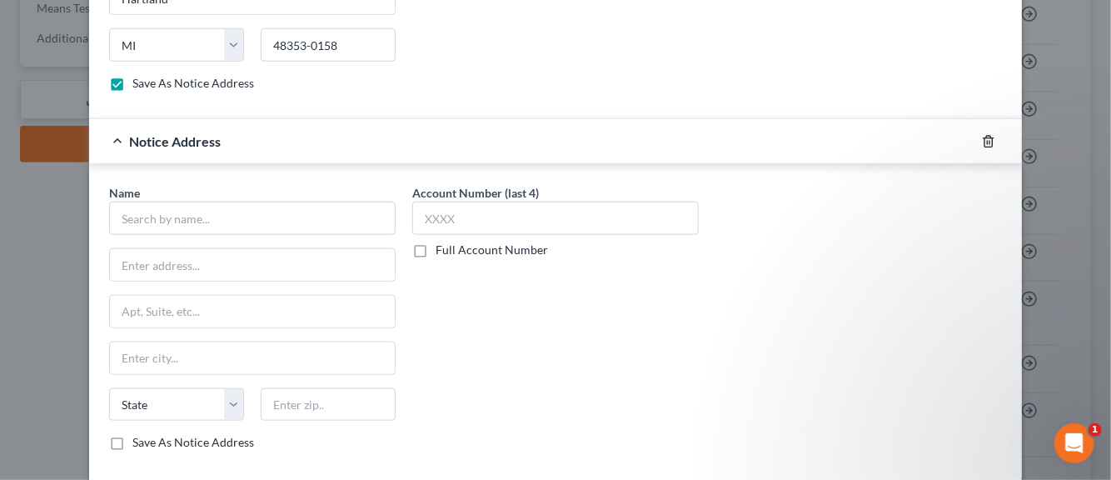
click at [990, 141] on line "button" at bounding box center [990, 142] width 0 height 3
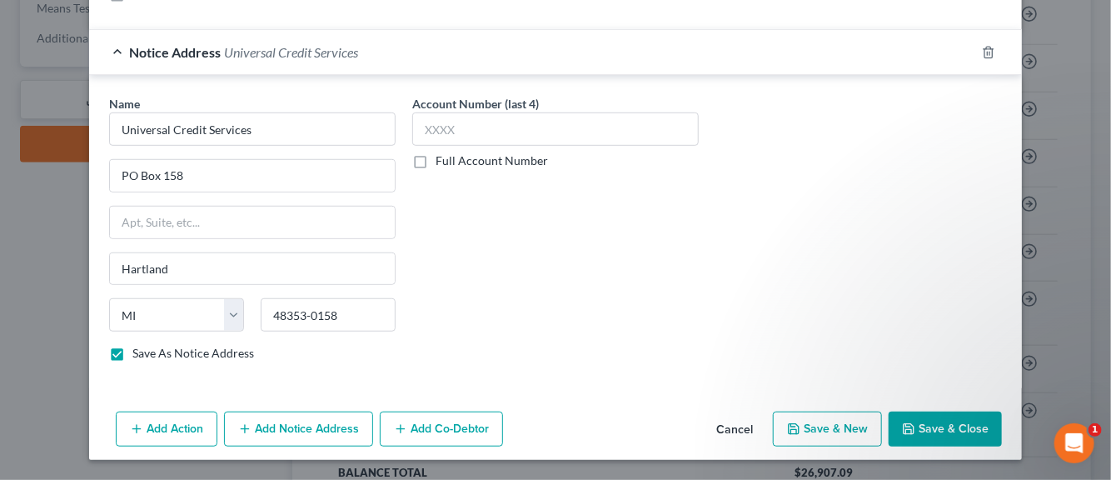
scroll to position [413, 0]
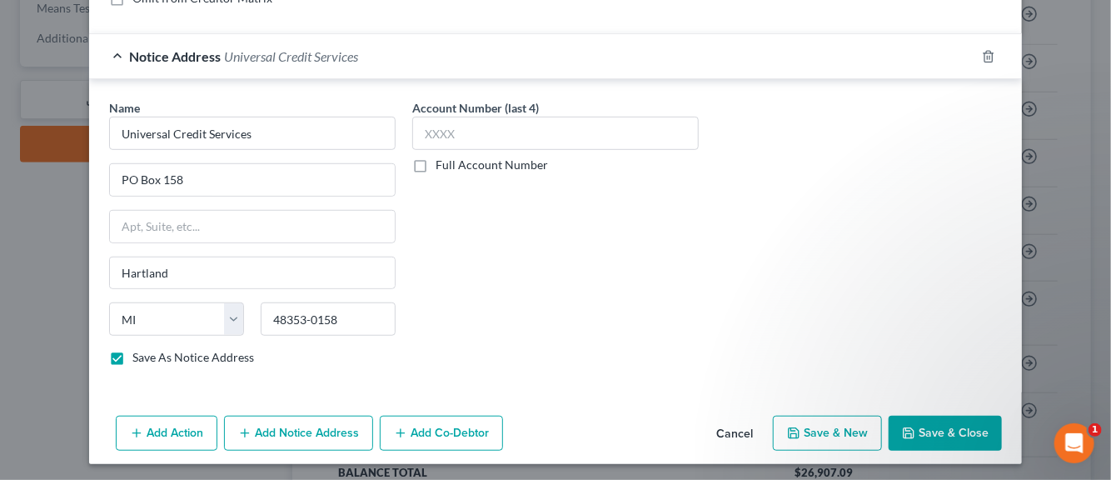
click at [803, 432] on button "Save & New" at bounding box center [827, 433] width 109 height 35
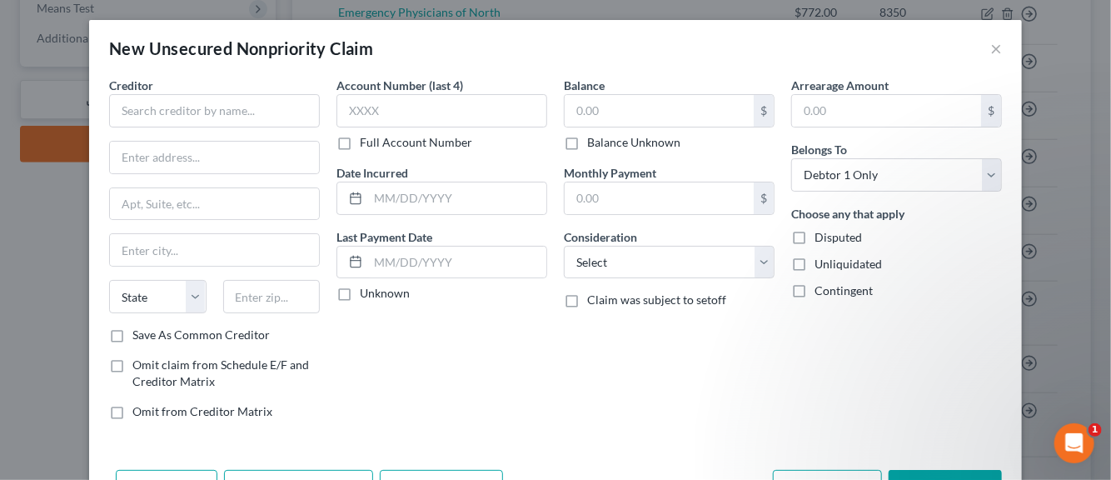
scroll to position [0, 0]
click at [193, 107] on input "text" at bounding box center [214, 110] width 211 height 33
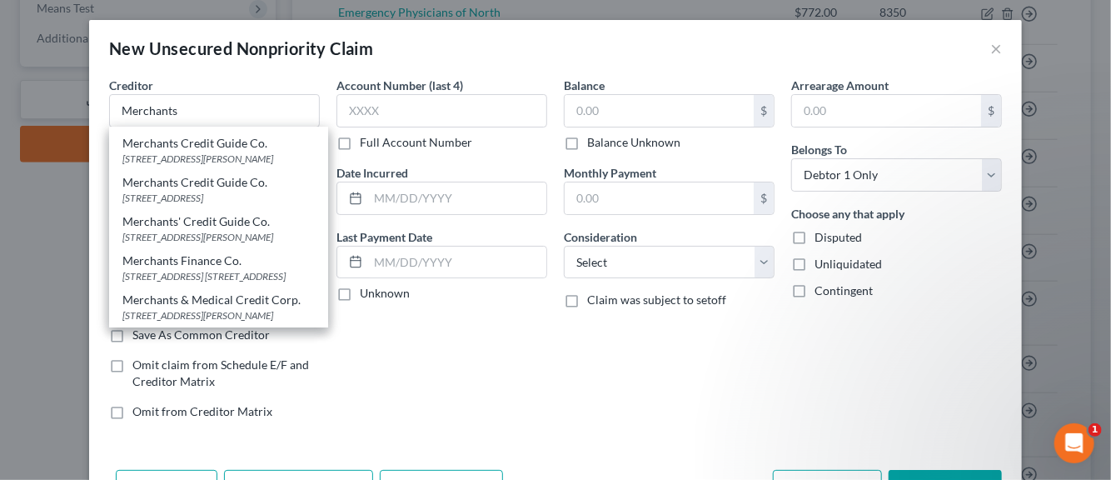
scroll to position [362, 0]
click at [232, 309] on div "[STREET_ADDRESS][PERSON_NAME]" at bounding box center [218, 315] width 192 height 14
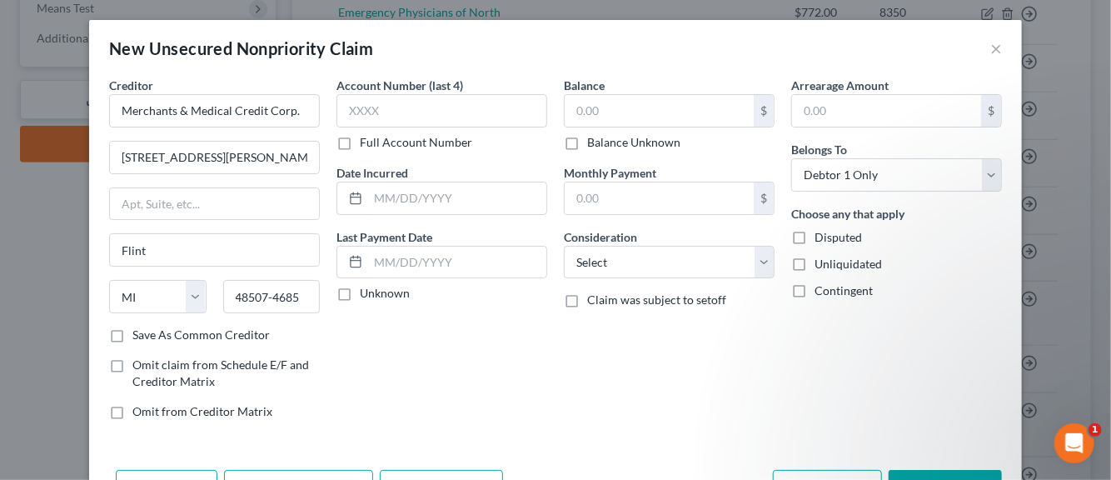
scroll to position [0, 0]
click at [132, 334] on label "Save As Common Creditor" at bounding box center [200, 335] width 137 height 17
click at [139, 334] on input "Save As Common Creditor" at bounding box center [144, 332] width 11 height 11
click at [345, 117] on input "text" at bounding box center [442, 110] width 211 height 33
click at [391, 202] on input "text" at bounding box center [457, 198] width 178 height 32
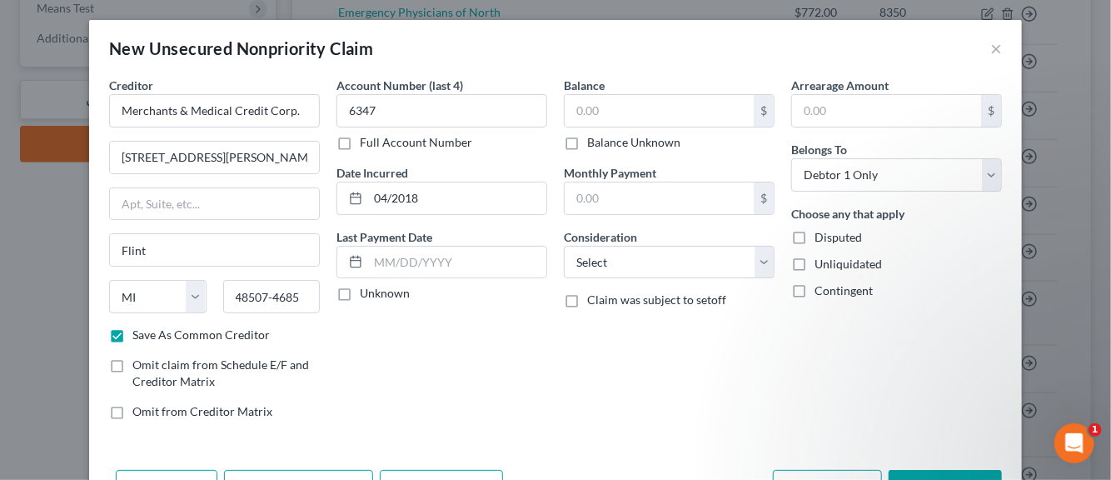
click at [360, 292] on label "Unknown" at bounding box center [385, 293] width 50 height 17
click at [367, 292] on input "Unknown" at bounding box center [372, 290] width 11 height 11
click at [574, 116] on input "text" at bounding box center [659, 111] width 189 height 32
click at [752, 256] on select "Select Cable / Satellite Services Collection Agency Credit Card Debt Debt Couns…" at bounding box center [669, 262] width 211 height 33
click at [564, 246] on select "Select Cable / Satellite Services Collection Agency Credit Card Debt Debt Couns…" at bounding box center [669, 262] width 211 height 33
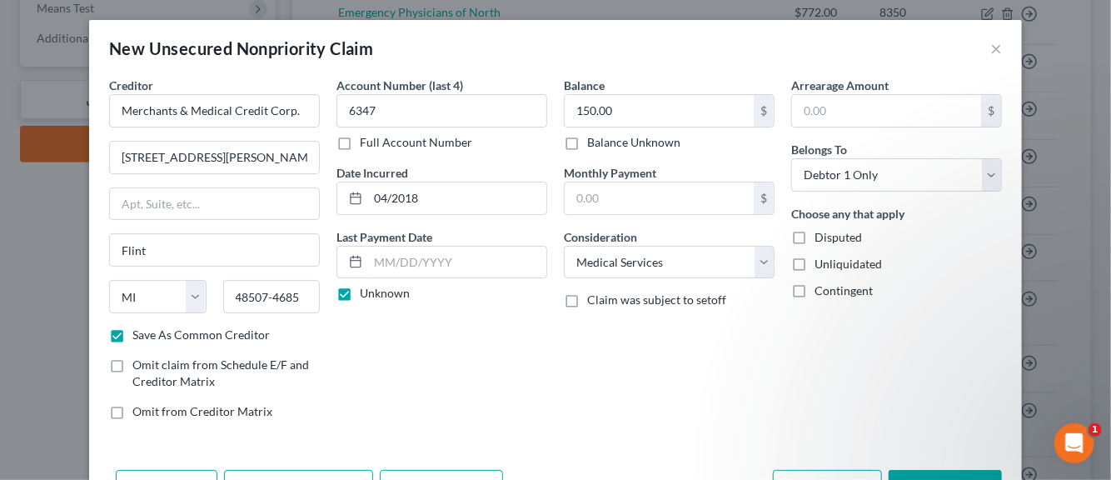
click at [815, 237] on label "Disputed" at bounding box center [838, 237] width 47 height 17
click at [821, 237] on input "Disputed" at bounding box center [826, 234] width 11 height 11
click at [815, 261] on label "Unliquidated" at bounding box center [848, 264] width 67 height 17
click at [821, 261] on input "Unliquidated" at bounding box center [826, 261] width 11 height 11
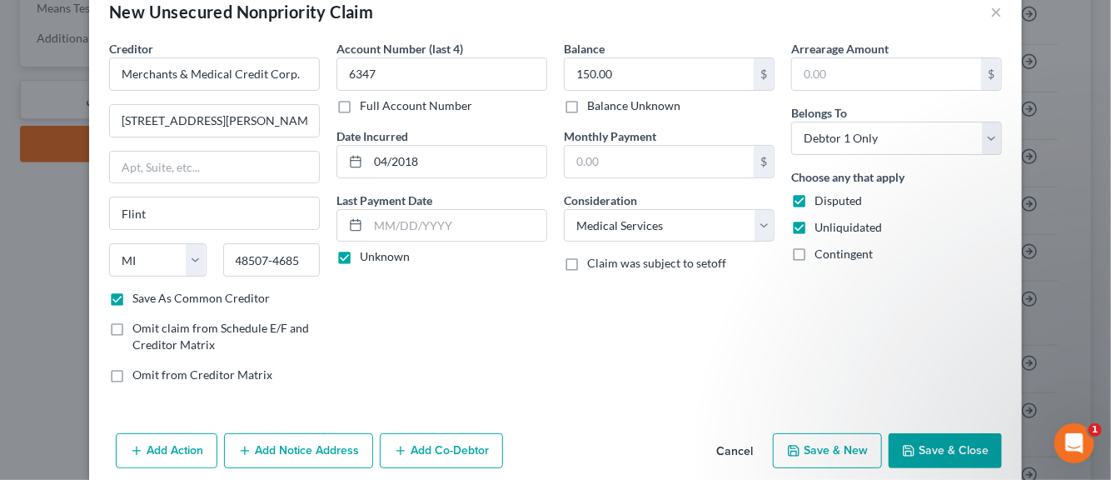
scroll to position [57, 0]
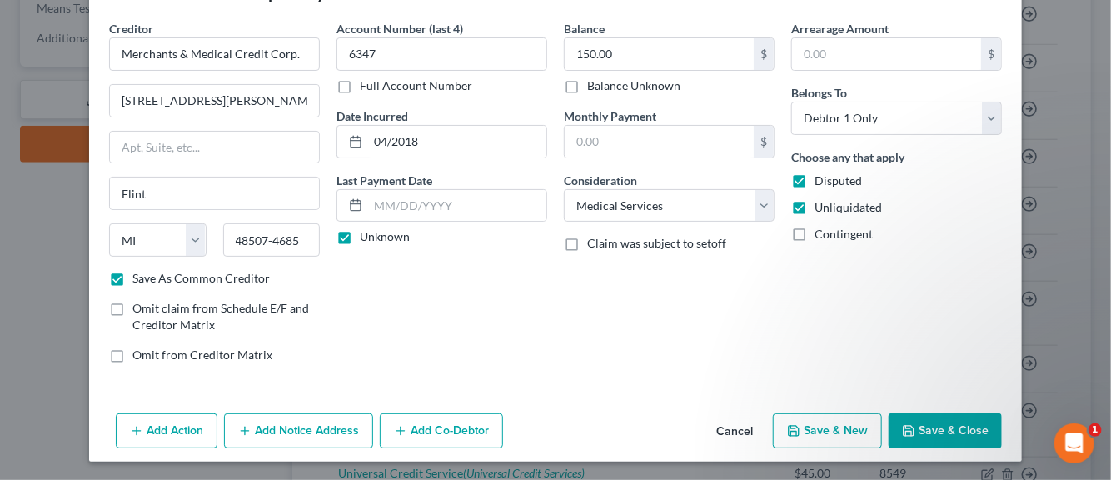
click at [317, 429] on button "Add Notice Address" at bounding box center [298, 430] width 149 height 35
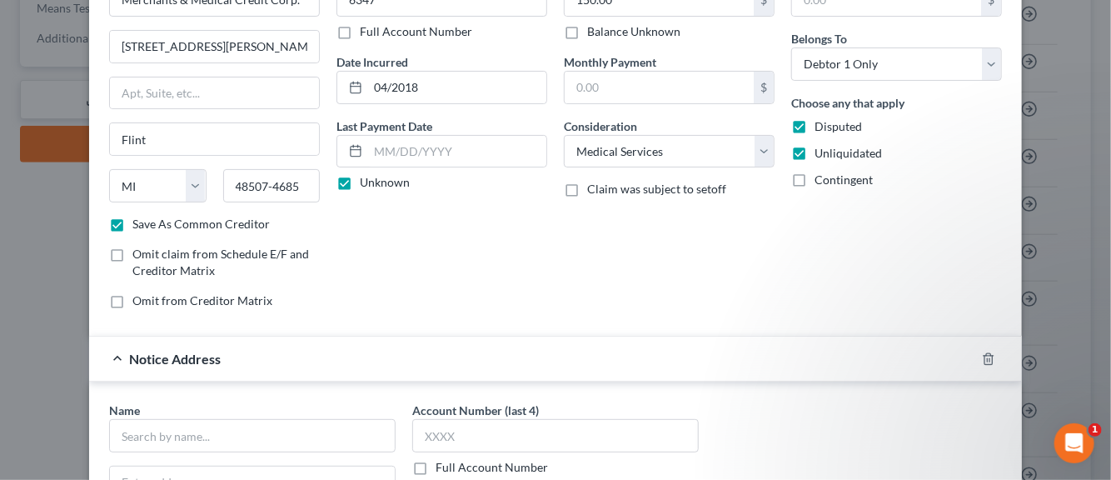
scroll to position [223, 0]
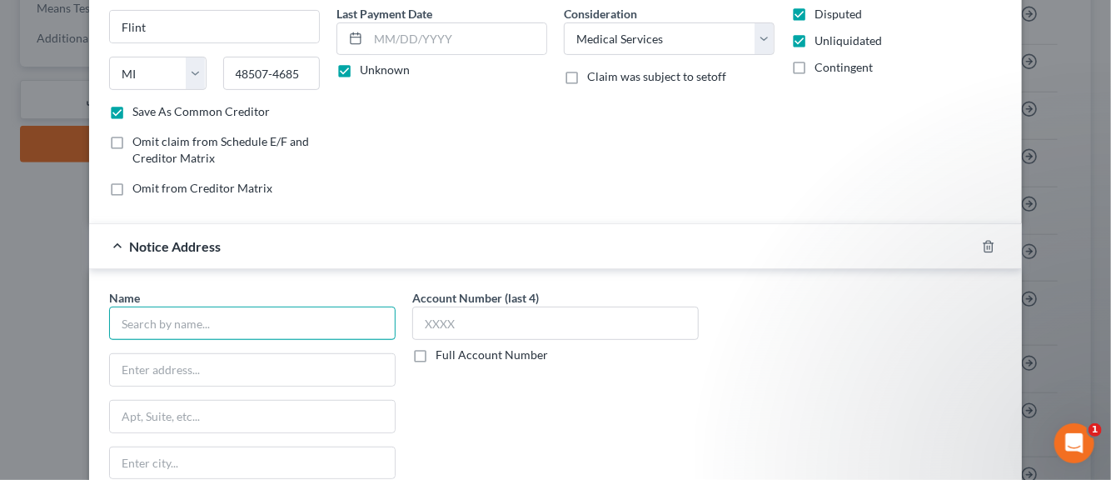
click at [228, 327] on input "text" at bounding box center [252, 323] width 287 height 33
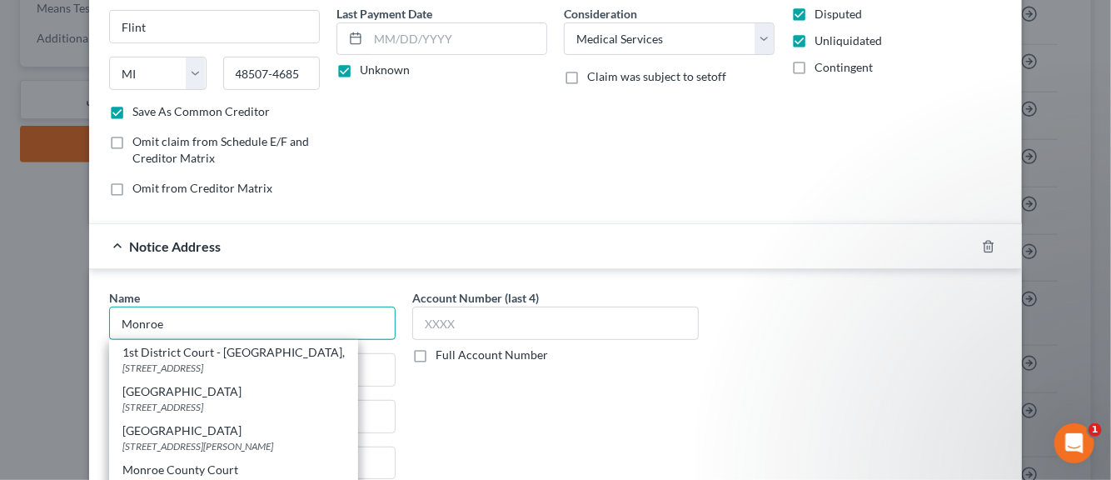
click at [172, 319] on input "Monroe" at bounding box center [252, 323] width 287 height 33
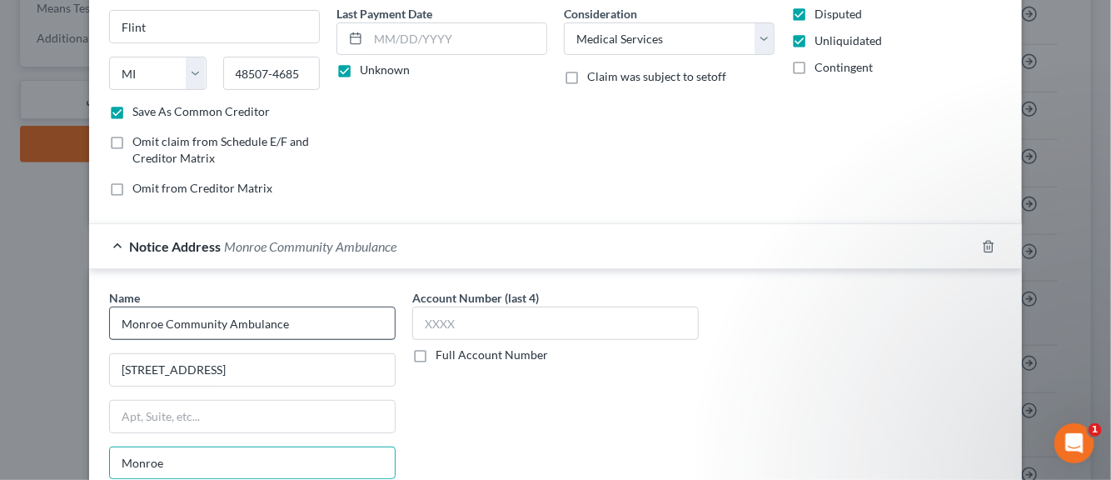
scroll to position [413, 0]
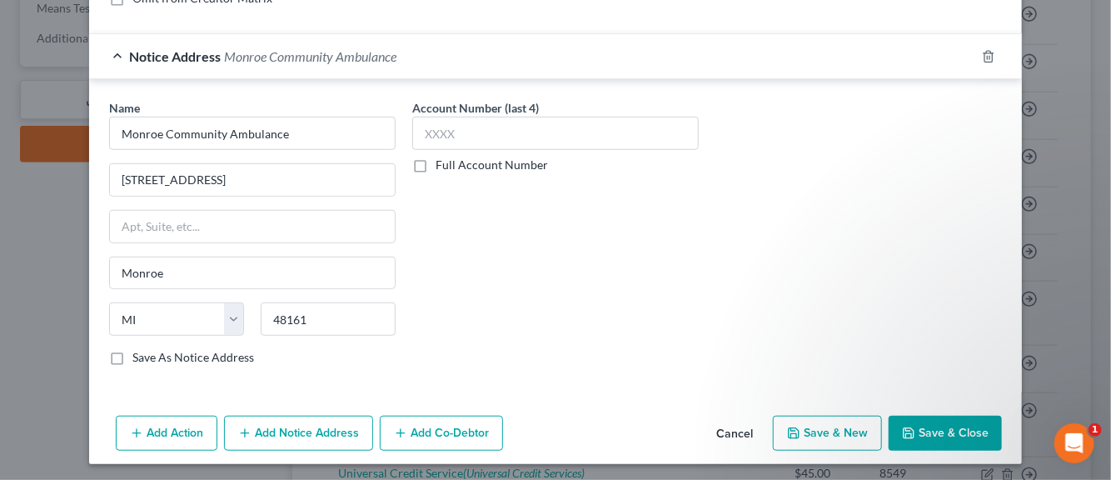
click at [132, 357] on label "Save As Notice Address" at bounding box center [193, 357] width 122 height 17
click at [139, 357] on input "Save As Notice Address" at bounding box center [144, 354] width 11 height 11
click at [432, 136] on input "text" at bounding box center [555, 133] width 287 height 33
click at [843, 426] on button "Save & New" at bounding box center [827, 433] width 109 height 35
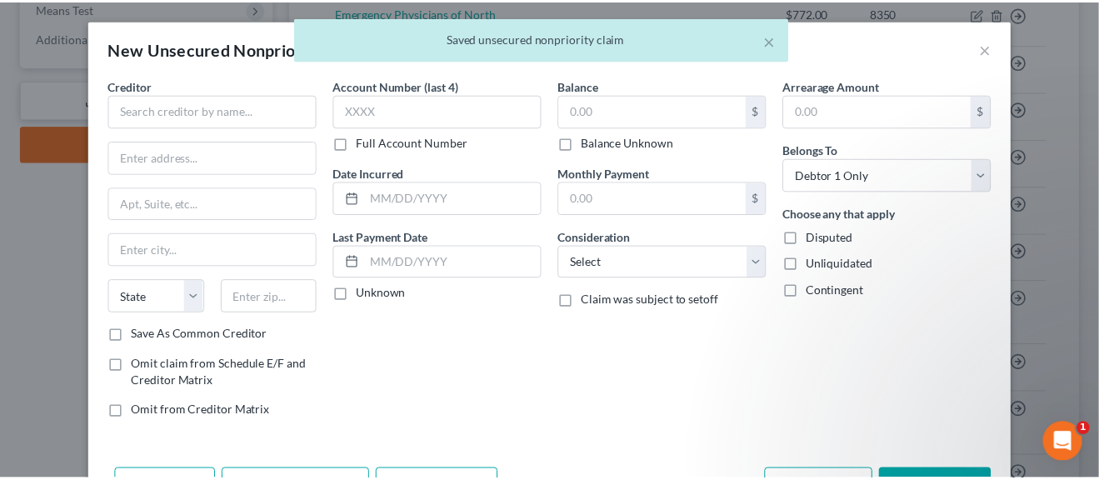
scroll to position [0, 0]
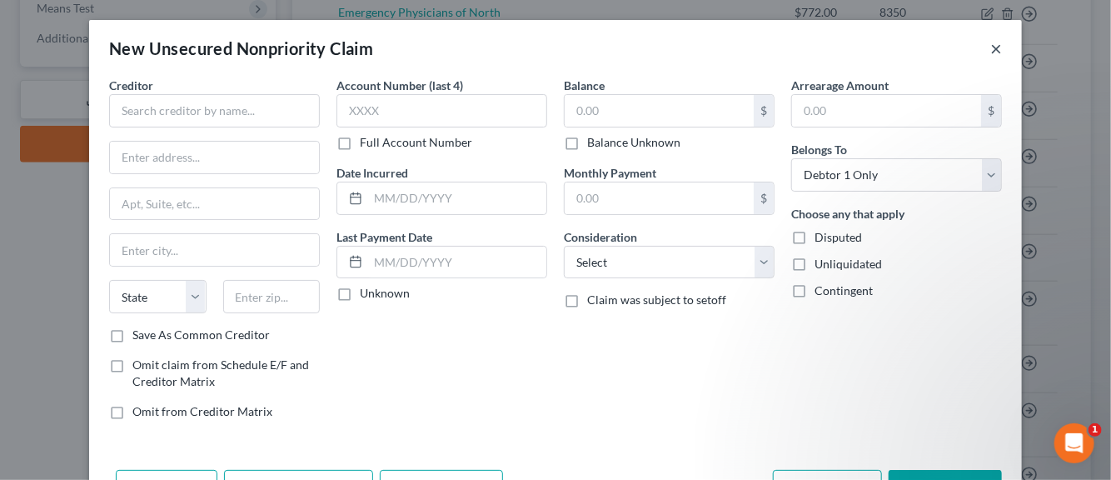
click at [991, 52] on button "×" at bounding box center [997, 48] width 12 height 20
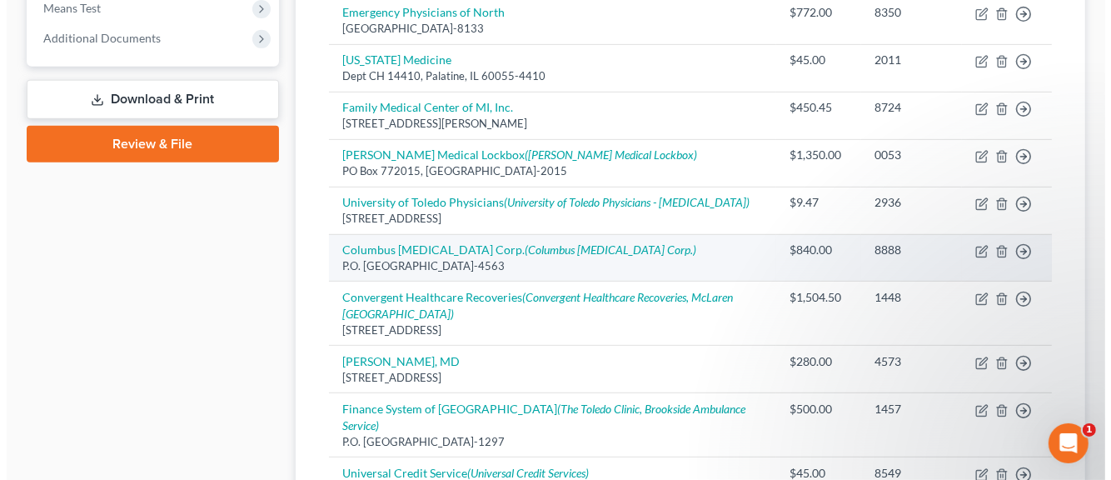
scroll to position [743, 0]
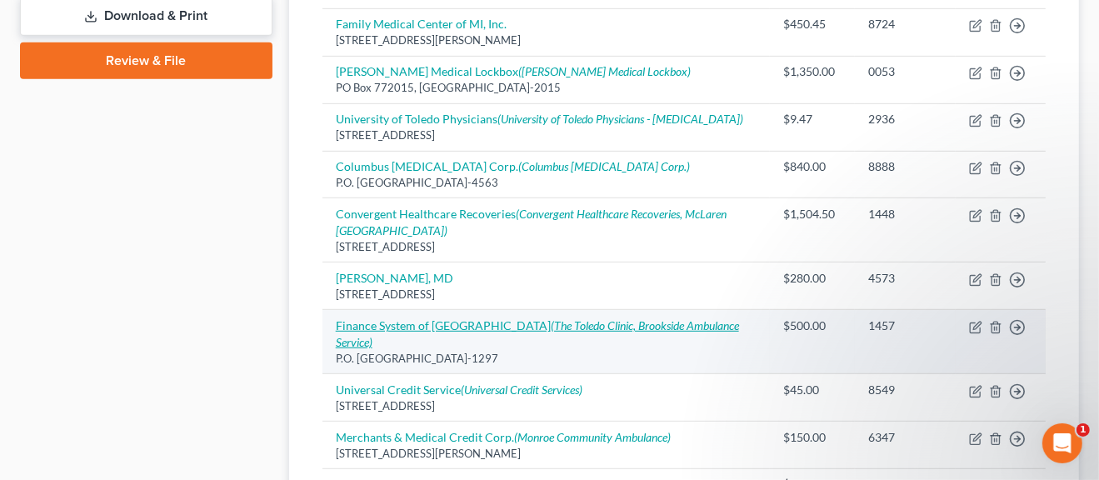
click at [432, 322] on link "Finance System of [GEOGRAPHIC_DATA] (The Toledo Clinic, Brookside Ambulance Ser…" at bounding box center [537, 333] width 403 height 31
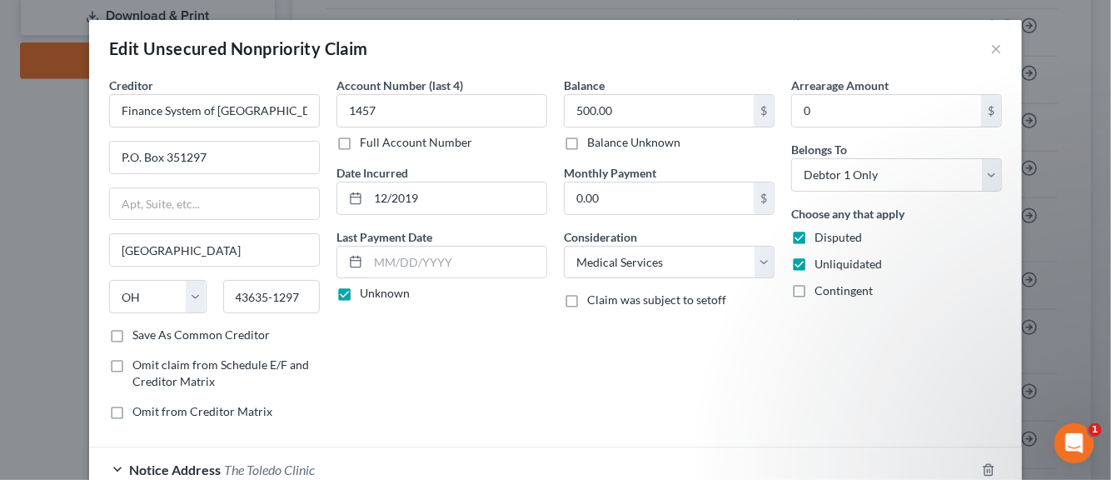
click at [132, 333] on label "Save As Common Creditor" at bounding box center [200, 335] width 137 height 17
click at [139, 333] on input "Save As Common Creditor" at bounding box center [144, 332] width 11 height 11
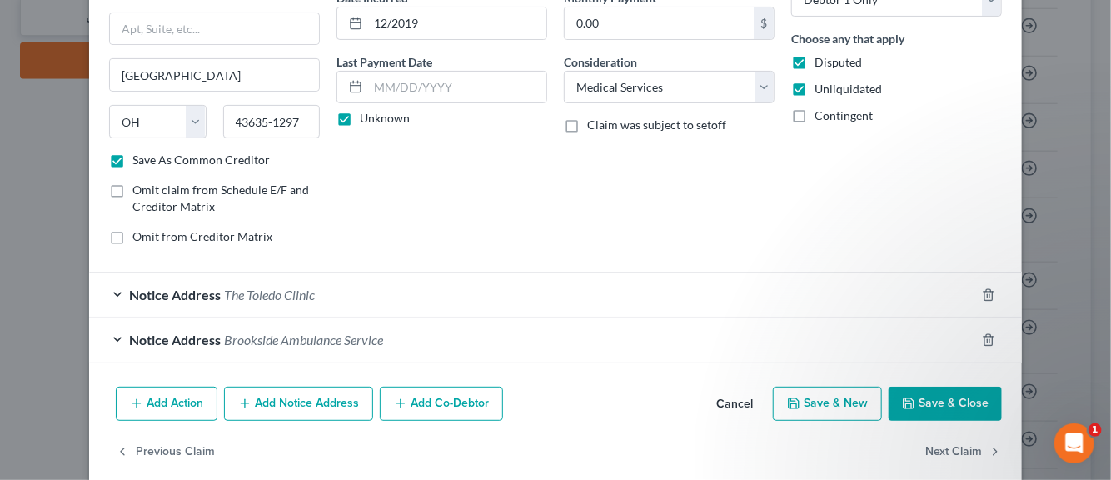
scroll to position [195, 0]
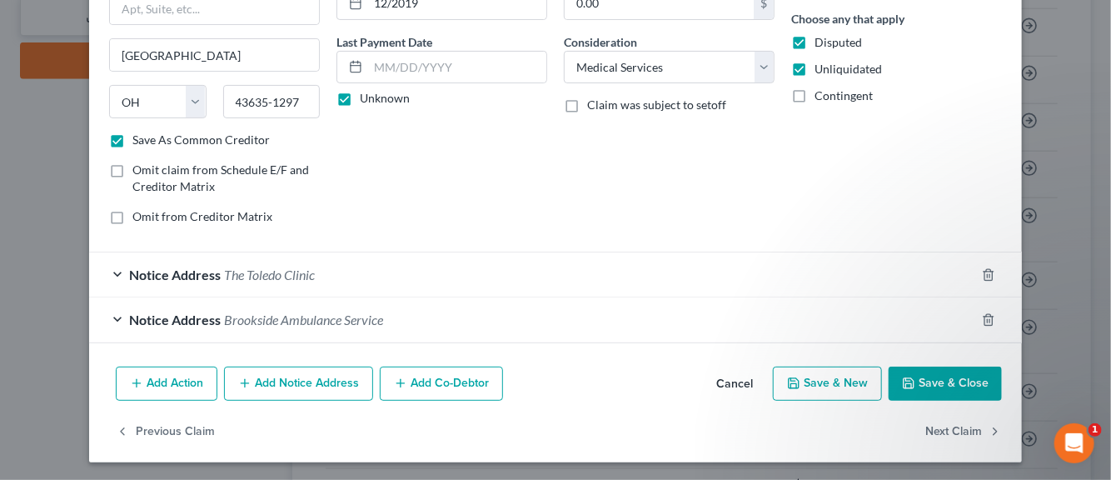
click at [287, 377] on button "Add Notice Address" at bounding box center [298, 384] width 149 height 35
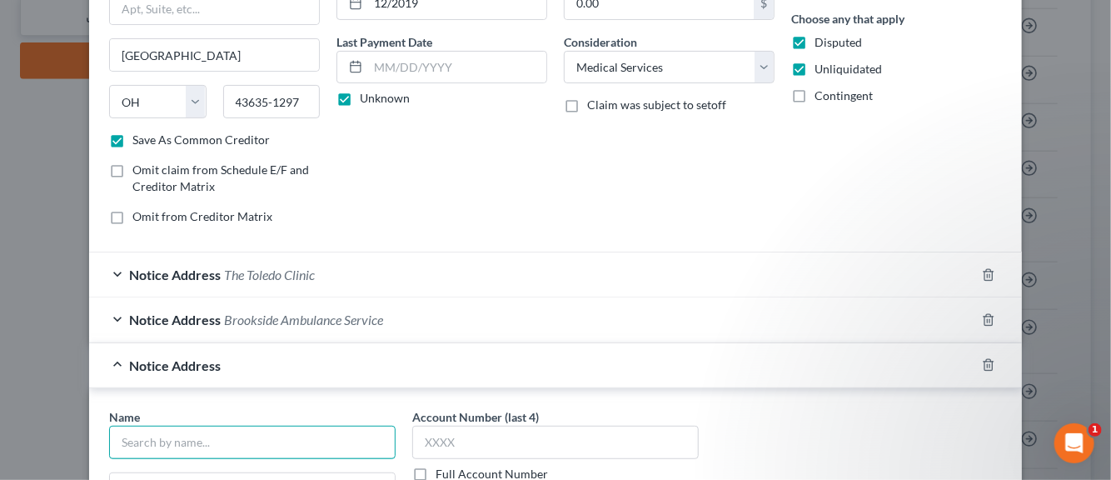
click at [257, 438] on input "text" at bounding box center [252, 442] width 287 height 33
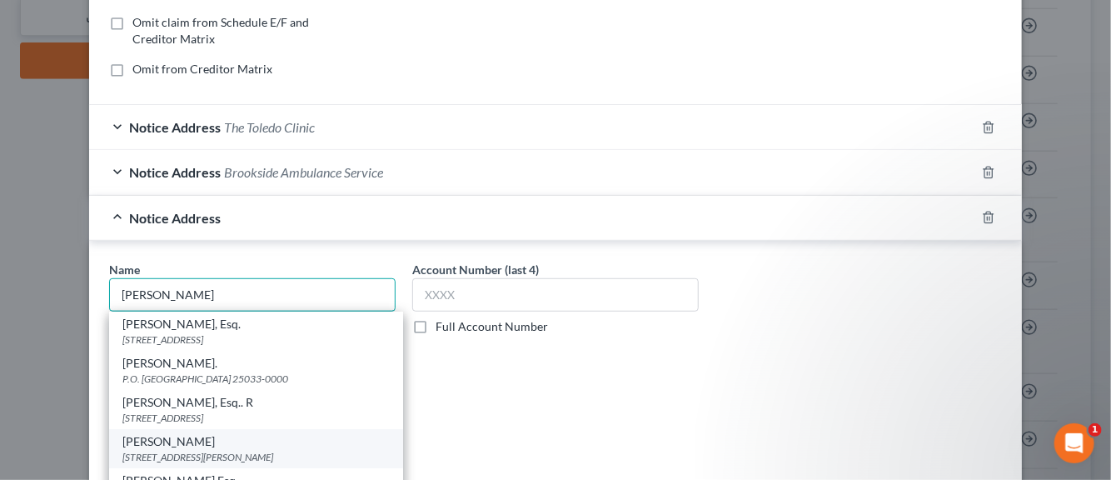
scroll to position [362, 0]
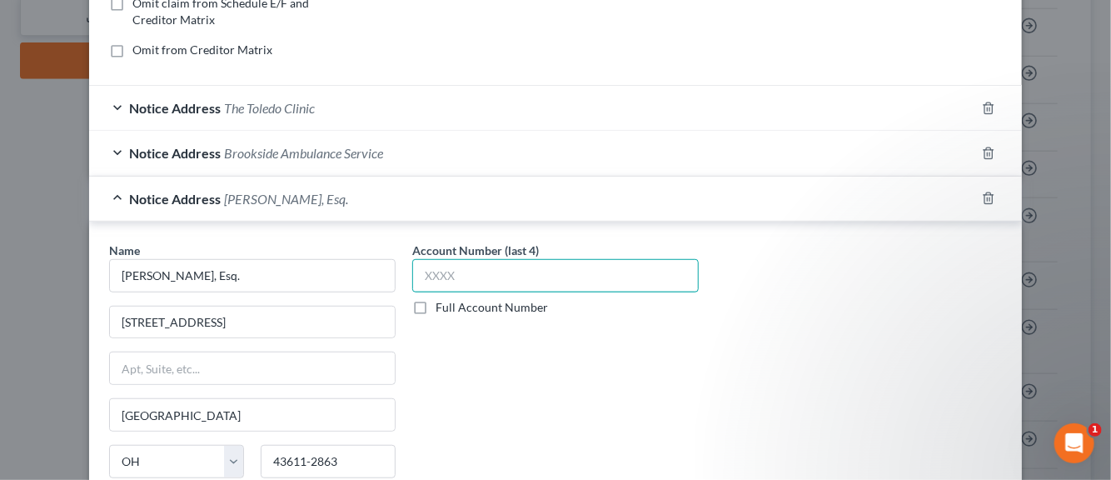
click at [427, 275] on input "text" at bounding box center [555, 275] width 287 height 33
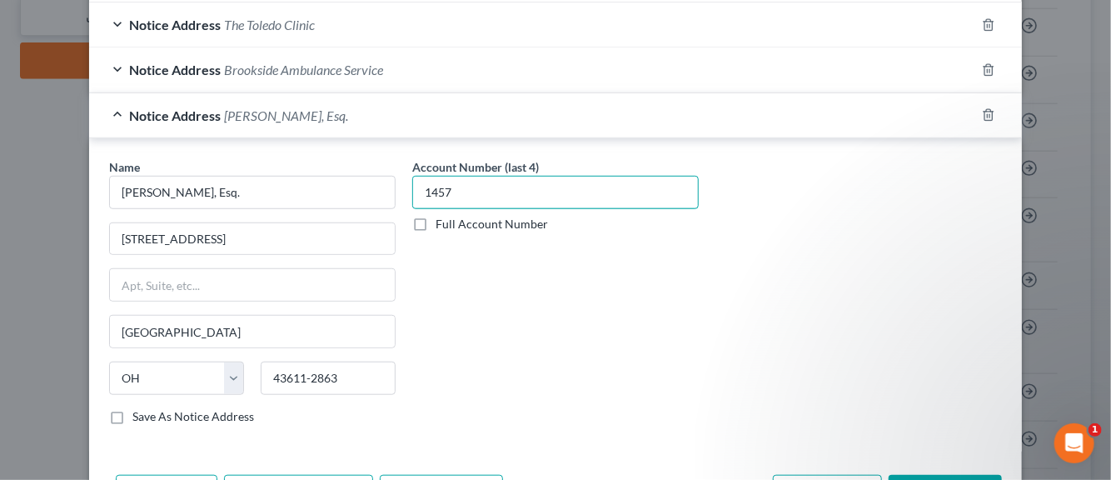
scroll to position [528, 0]
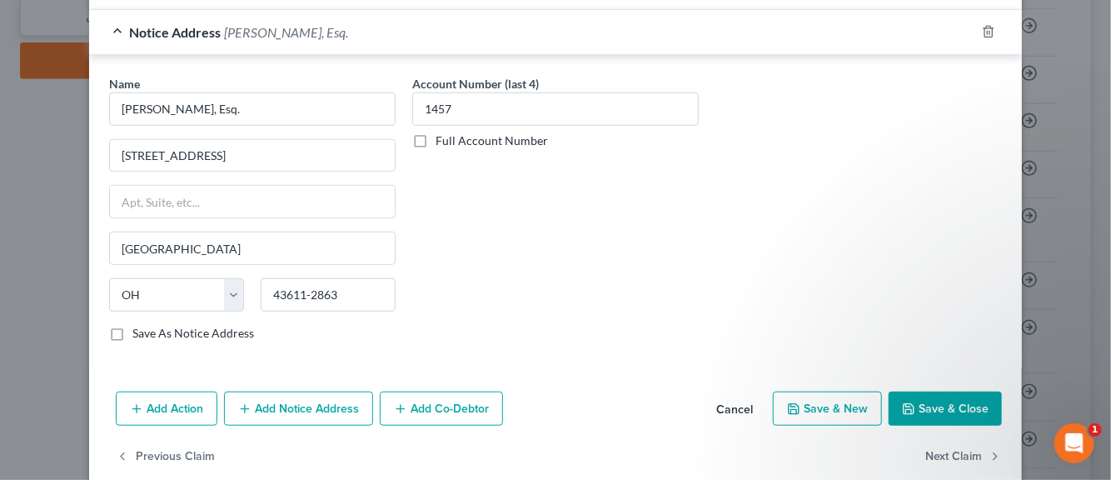
click at [132, 325] on label "Save As Notice Address" at bounding box center [193, 333] width 122 height 17
click at [139, 325] on input "Save As Notice Address" at bounding box center [144, 330] width 11 height 11
click at [845, 407] on button "Save & New" at bounding box center [827, 409] width 109 height 35
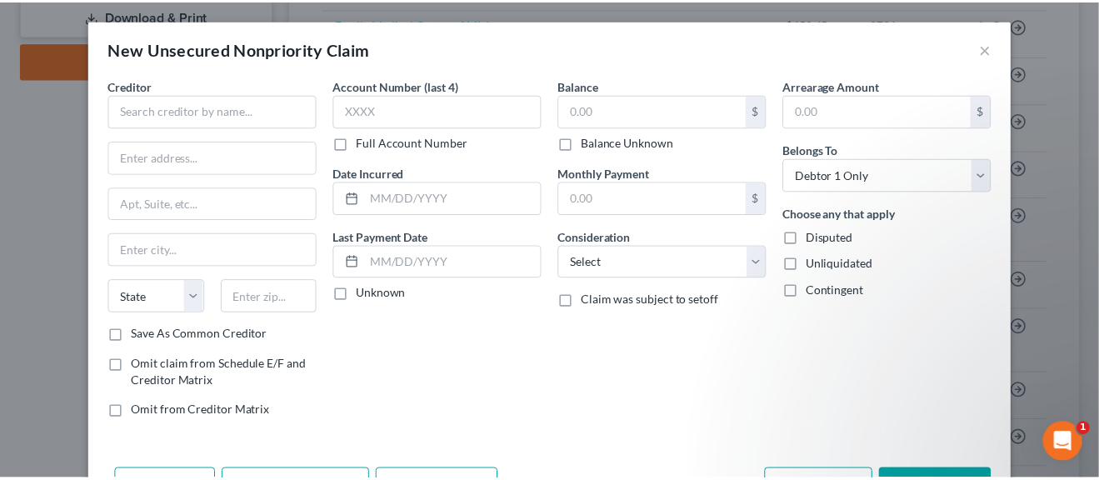
scroll to position [0, 0]
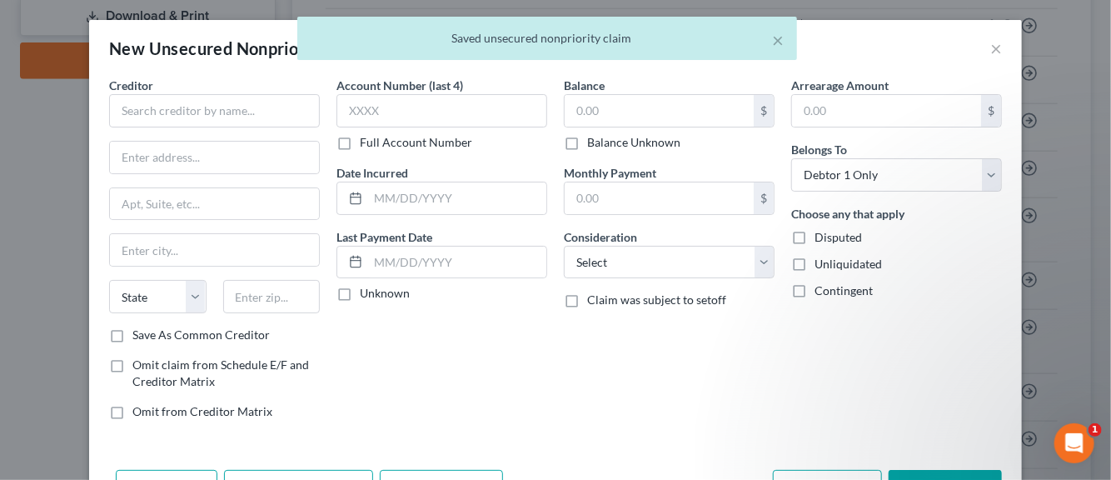
click at [985, 47] on div "× Saved unsecured nonpriority claim" at bounding box center [547, 43] width 1111 height 52
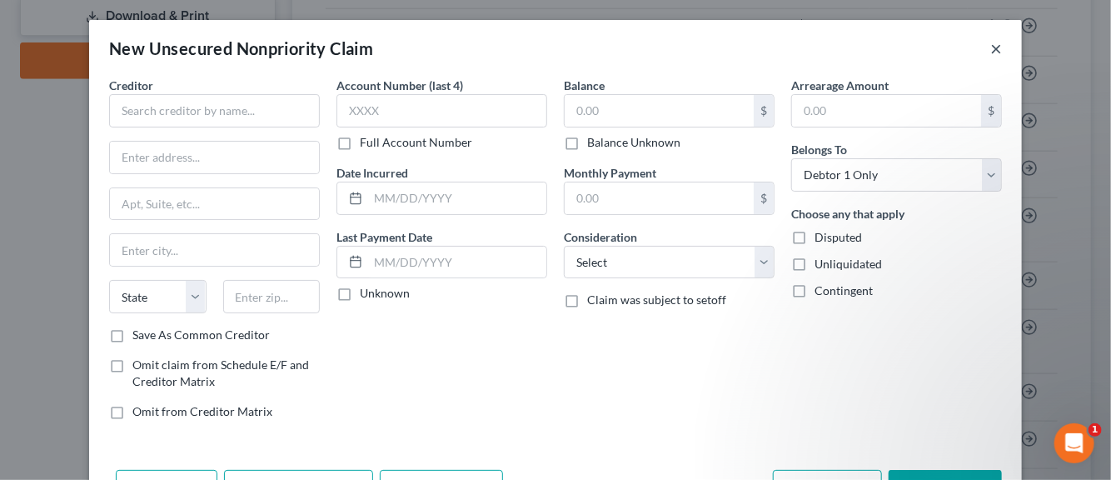
click at [991, 49] on button "×" at bounding box center [997, 48] width 12 height 20
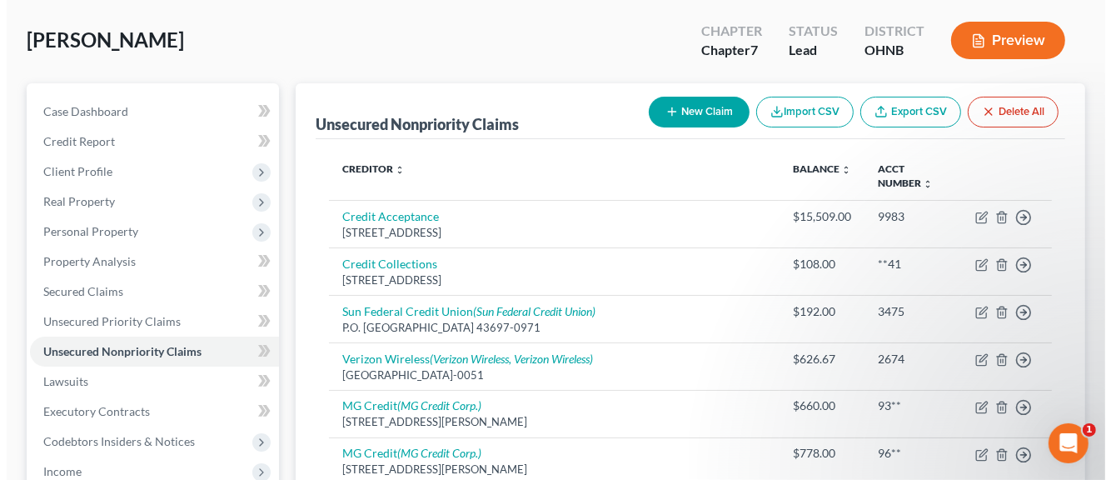
scroll to position [75, 0]
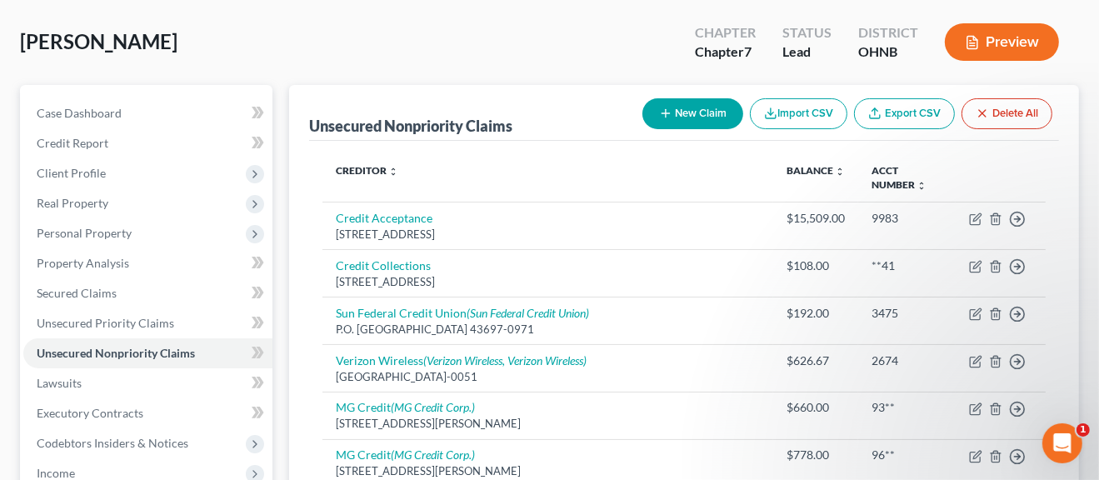
click at [676, 112] on button "New Claim" at bounding box center [692, 113] width 101 height 31
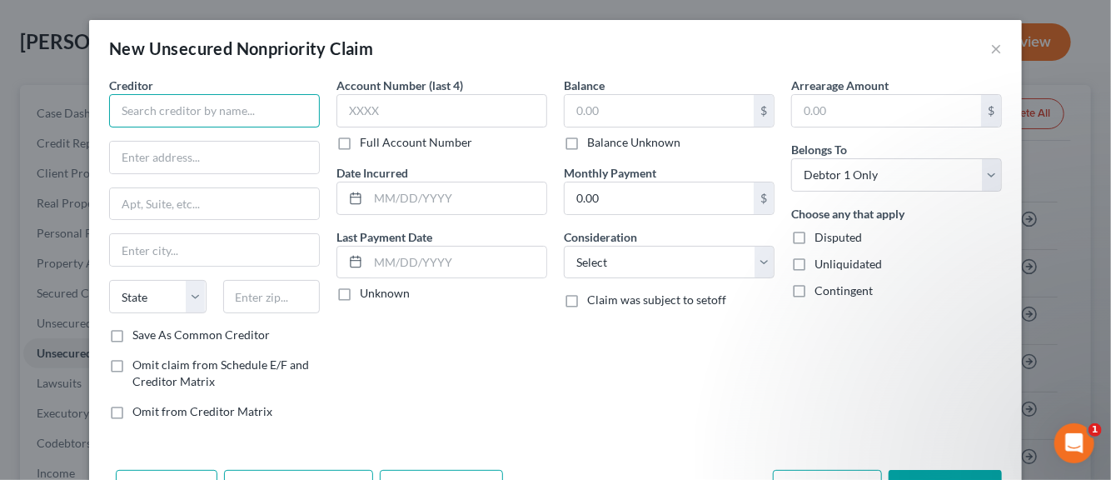
click at [213, 106] on input "text" at bounding box center [214, 110] width 211 height 33
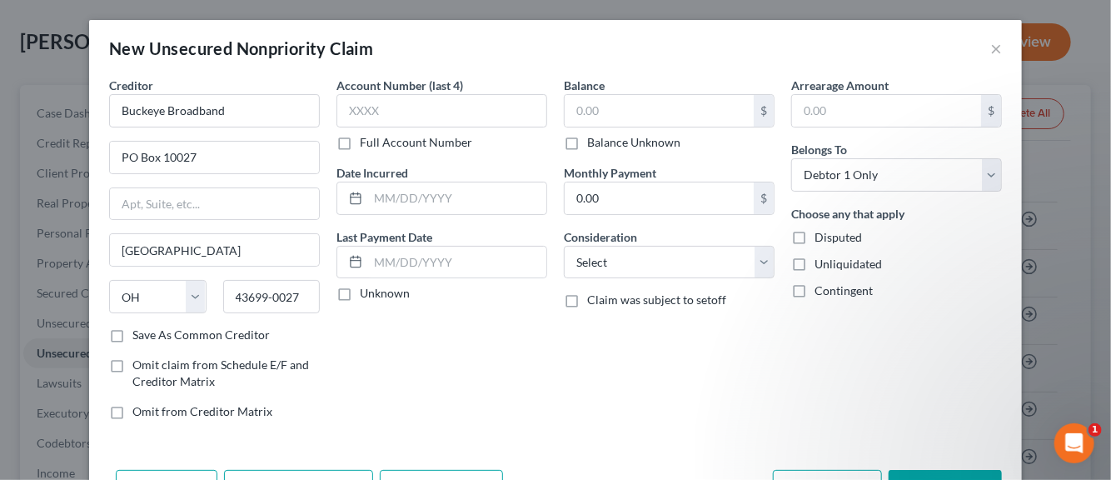
click at [132, 330] on label "Save As Common Creditor" at bounding box center [200, 335] width 137 height 17
click at [139, 330] on input "Save As Common Creditor" at bounding box center [144, 332] width 11 height 11
click at [362, 118] on input "text" at bounding box center [442, 110] width 211 height 33
click at [388, 196] on input "text" at bounding box center [457, 198] width 178 height 32
click at [360, 295] on label "Unknown" at bounding box center [385, 293] width 50 height 17
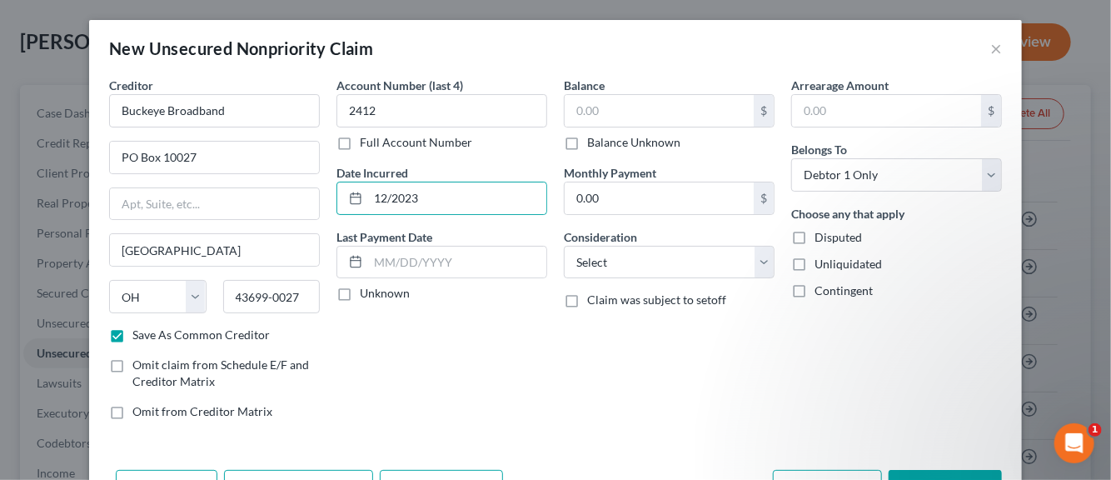
click at [367, 295] on input "Unknown" at bounding box center [372, 290] width 11 height 11
click at [612, 117] on input "text" at bounding box center [659, 111] width 189 height 32
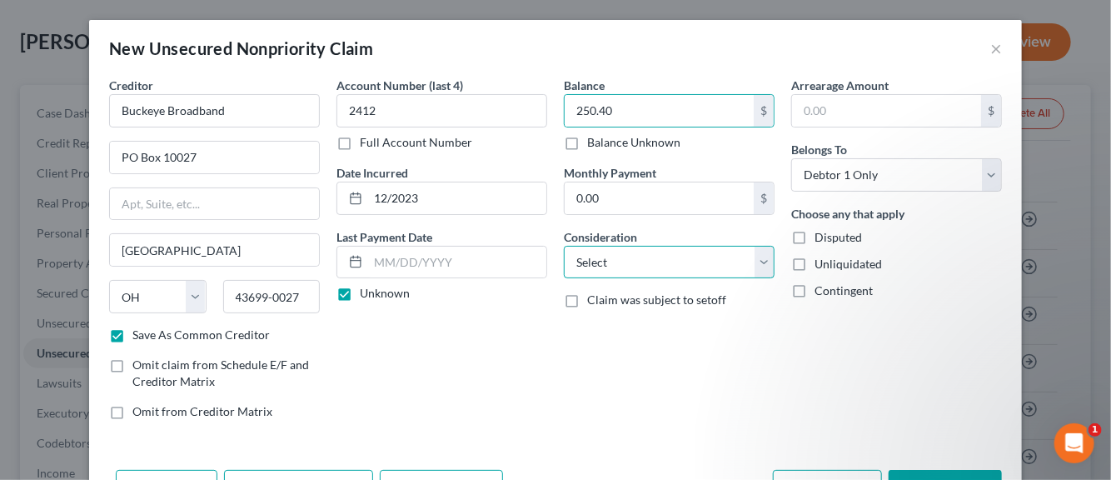
click at [760, 264] on select "Select Cable / Satellite Services Collection Agency Credit Card Debt Debt Couns…" at bounding box center [669, 262] width 211 height 33
click at [564, 246] on select "Select Cable / Satellite Services Collection Agency Credit Card Debt Debt Couns…" at bounding box center [669, 262] width 211 height 33
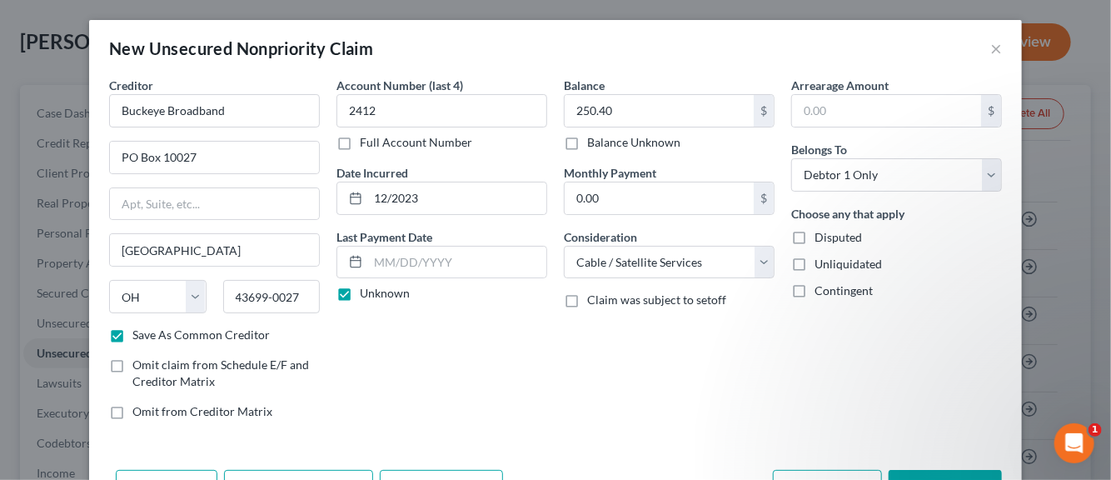
click at [815, 235] on label "Disputed" at bounding box center [838, 237] width 47 height 17
click at [821, 235] on input "Disputed" at bounding box center [826, 234] width 11 height 11
click at [815, 258] on label "Unliquidated" at bounding box center [848, 264] width 67 height 17
click at [821, 258] on input "Unliquidated" at bounding box center [826, 261] width 11 height 11
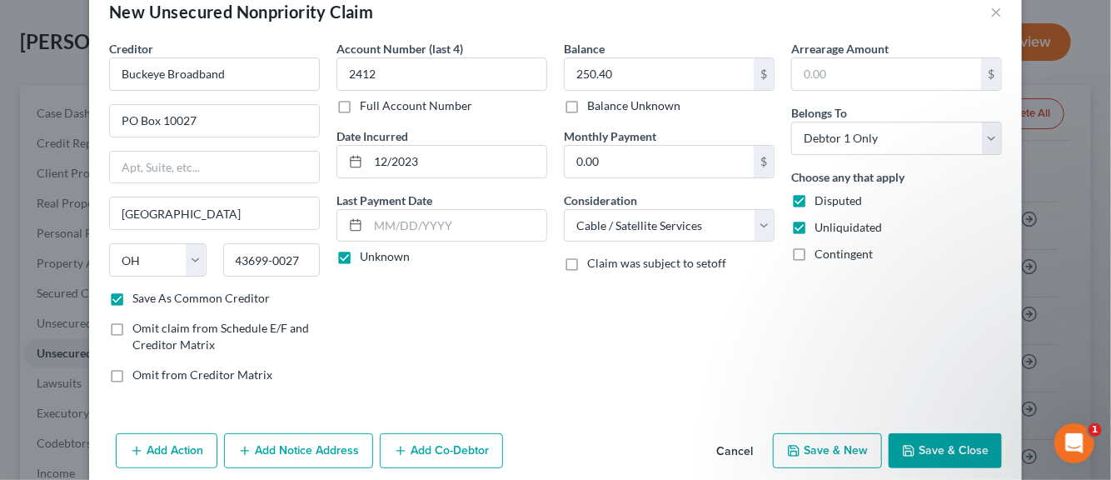
scroll to position [57, 0]
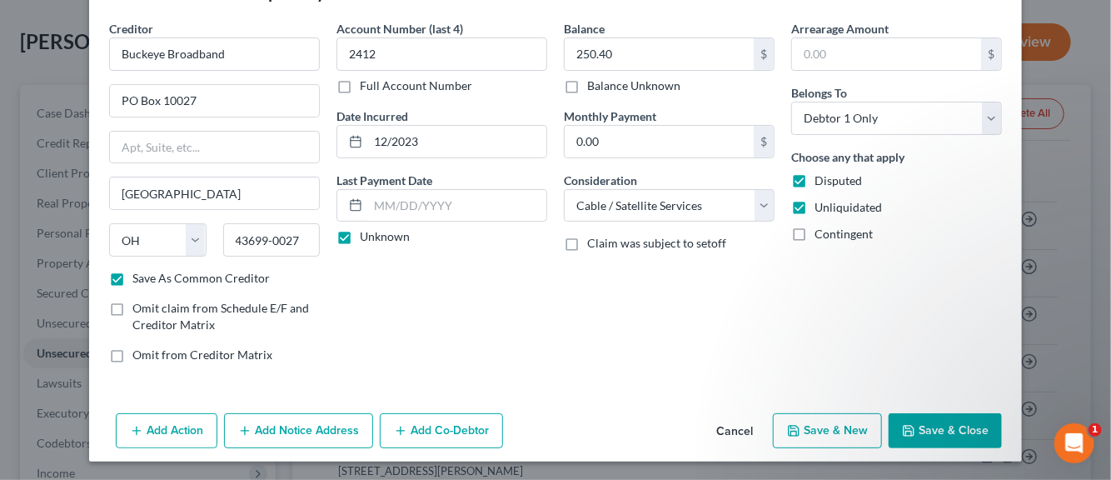
click at [304, 428] on button "Add Notice Address" at bounding box center [298, 430] width 149 height 35
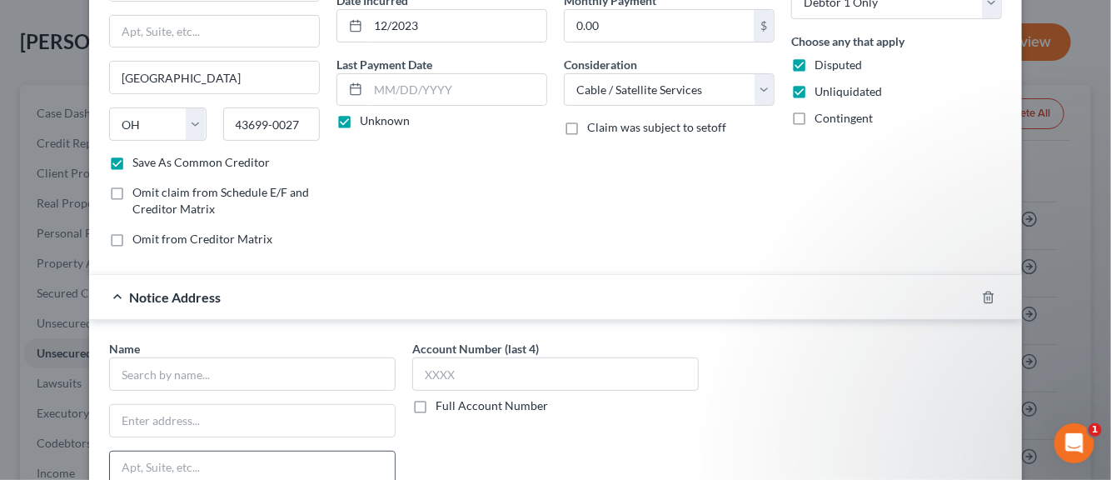
scroll to position [223, 0]
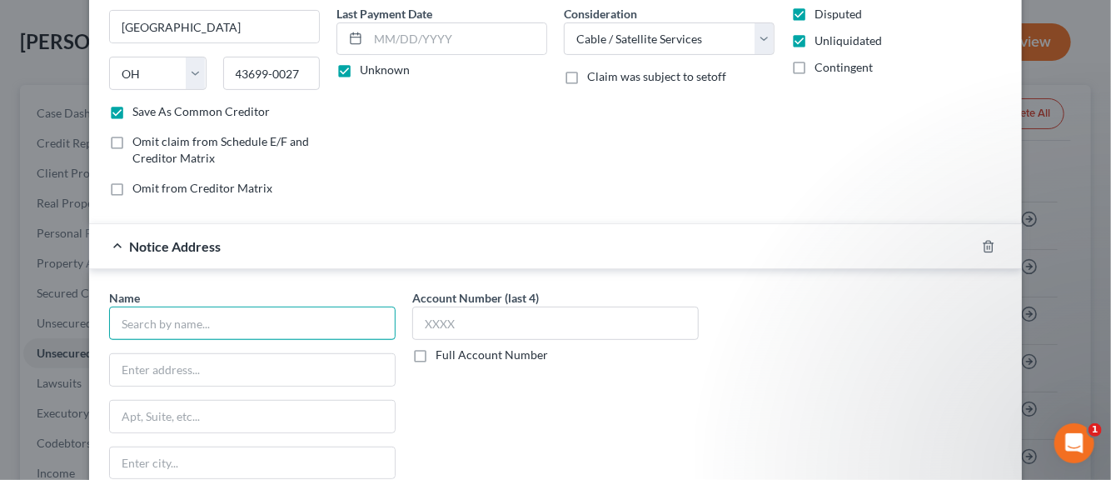
click at [182, 326] on input "text" at bounding box center [252, 323] width 287 height 33
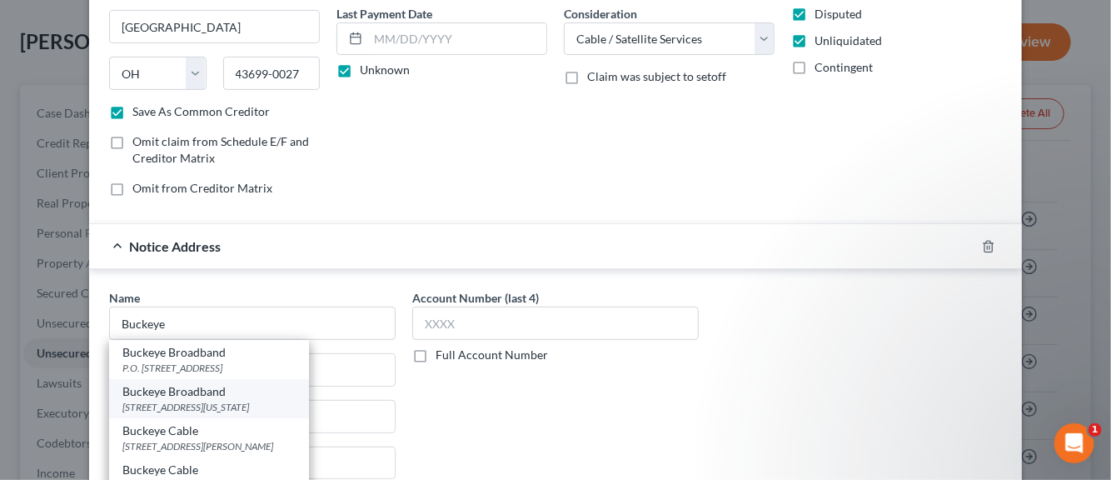
click at [167, 394] on div "Buckeye Broadband" at bounding box center [208, 391] width 173 height 17
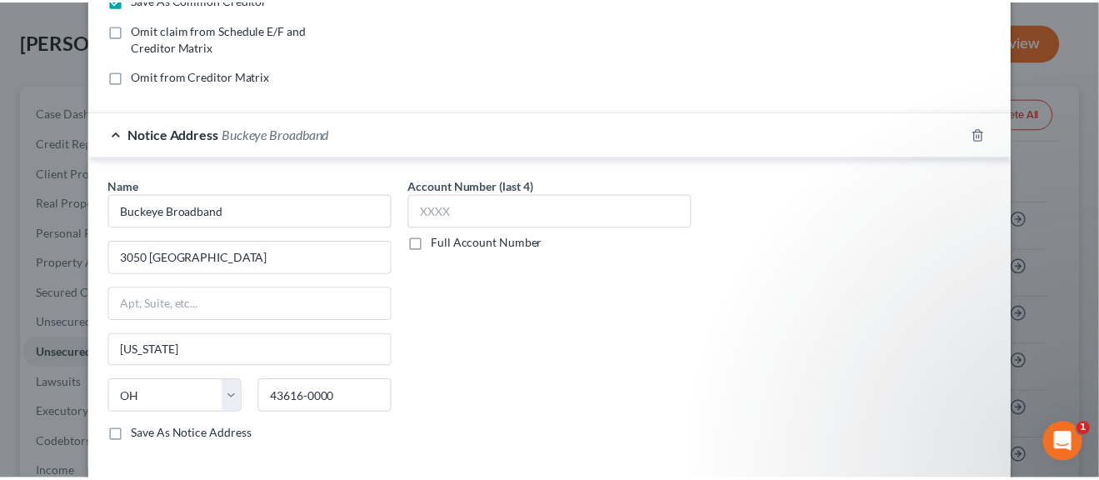
scroll to position [390, 0]
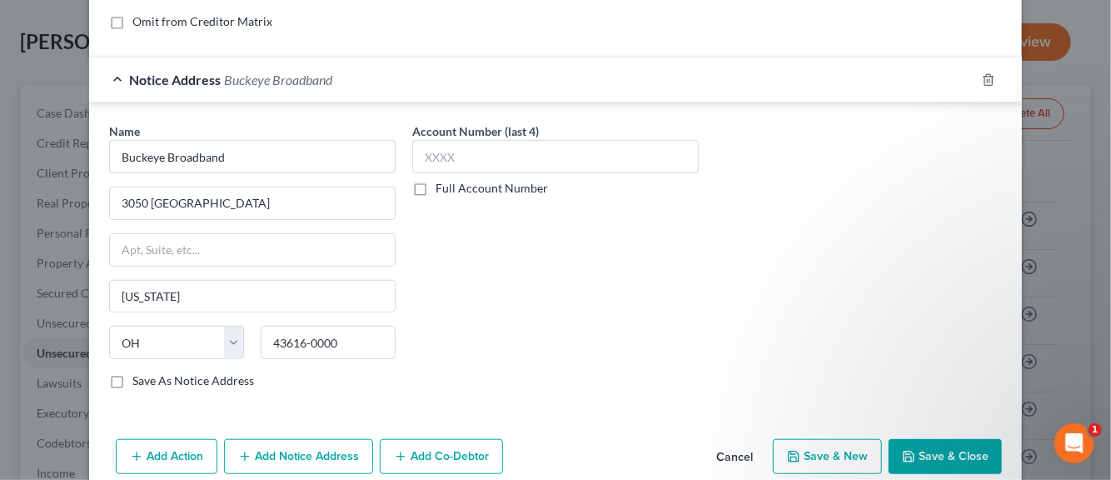
click at [132, 382] on label "Save As Notice Address" at bounding box center [193, 380] width 122 height 17
click at [139, 382] on input "Save As Notice Address" at bounding box center [144, 377] width 11 height 11
click at [827, 460] on button "Save & New" at bounding box center [827, 456] width 109 height 35
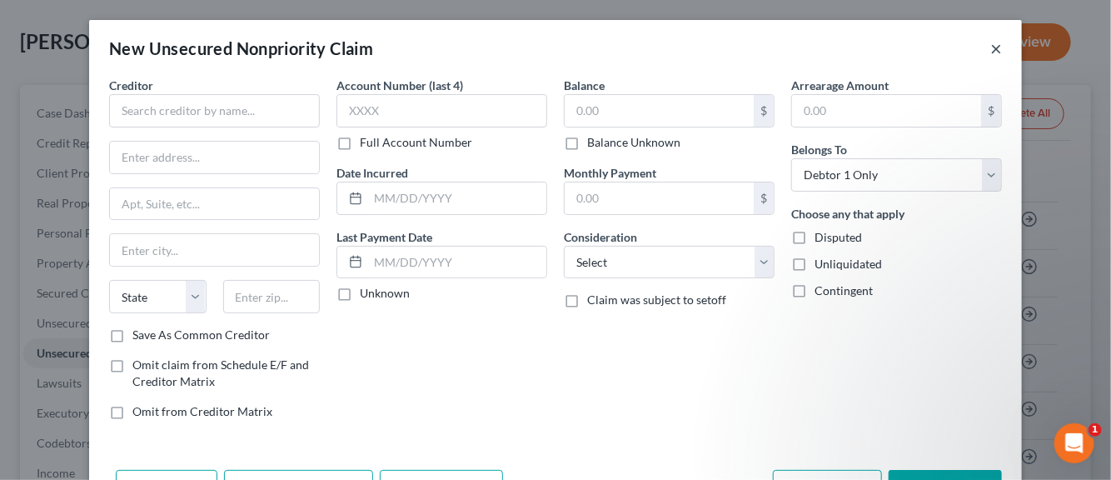
click at [991, 47] on button "×" at bounding box center [997, 48] width 12 height 20
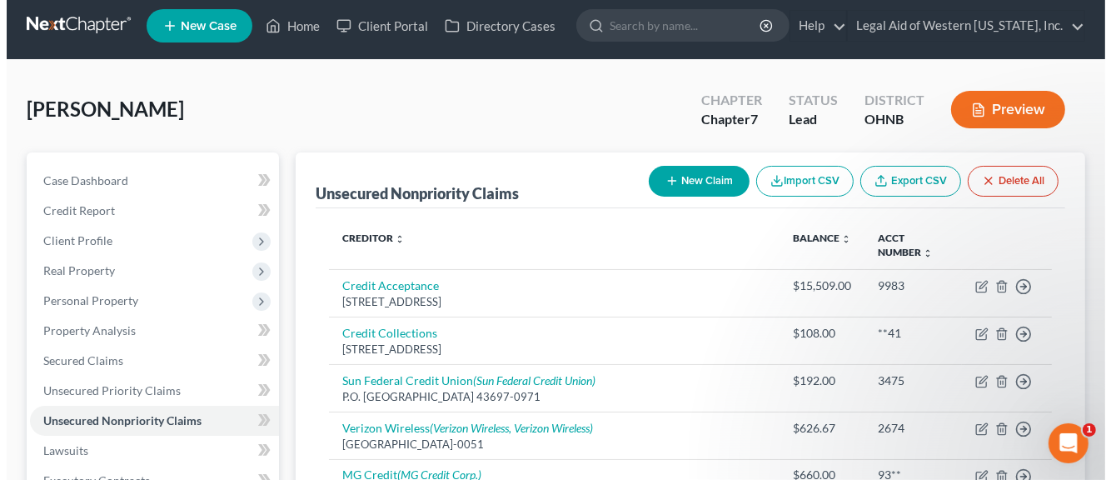
scroll to position [0, 0]
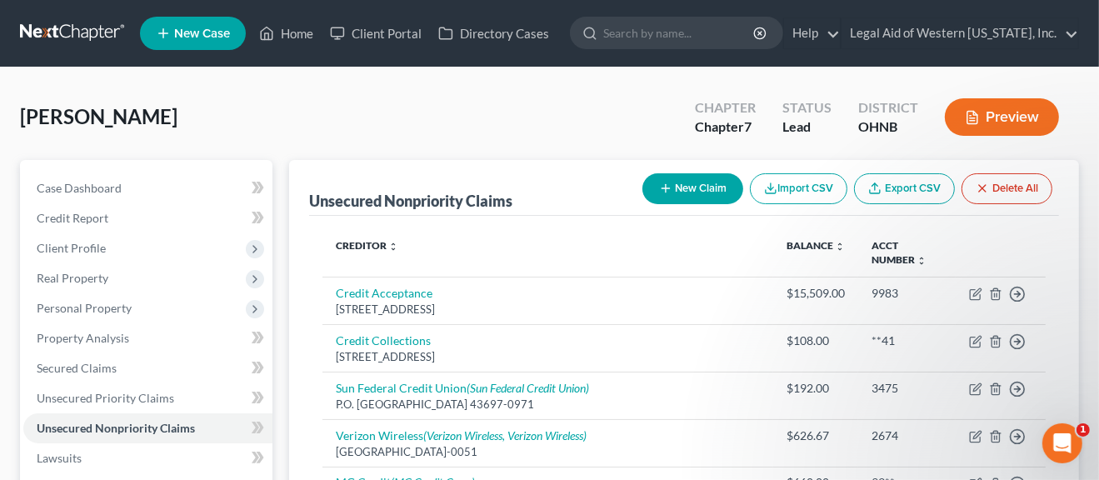
click at [690, 191] on button "New Claim" at bounding box center [692, 188] width 101 height 31
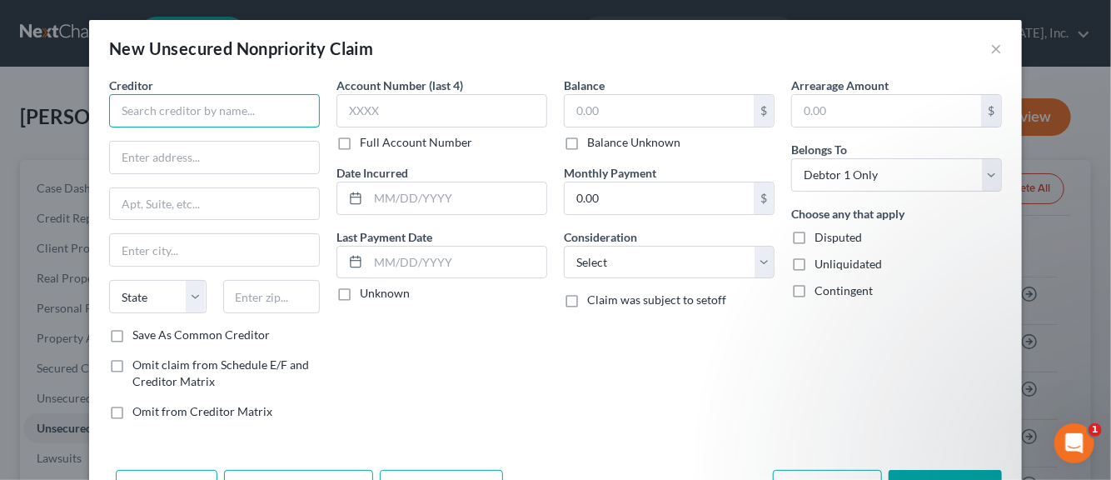
click at [205, 105] on input "text" at bounding box center [214, 110] width 211 height 33
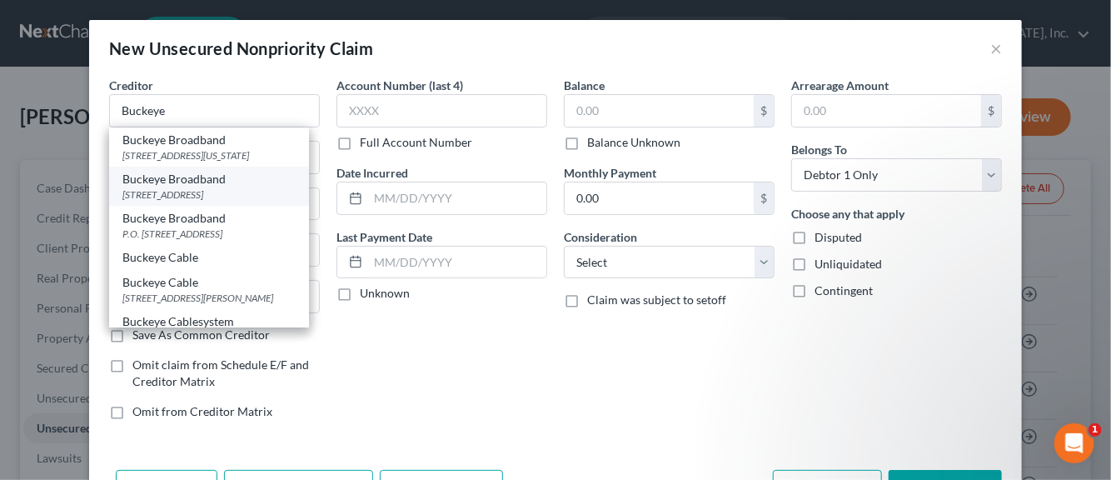
click at [157, 192] on div "[STREET_ADDRESS]" at bounding box center [208, 194] width 173 height 14
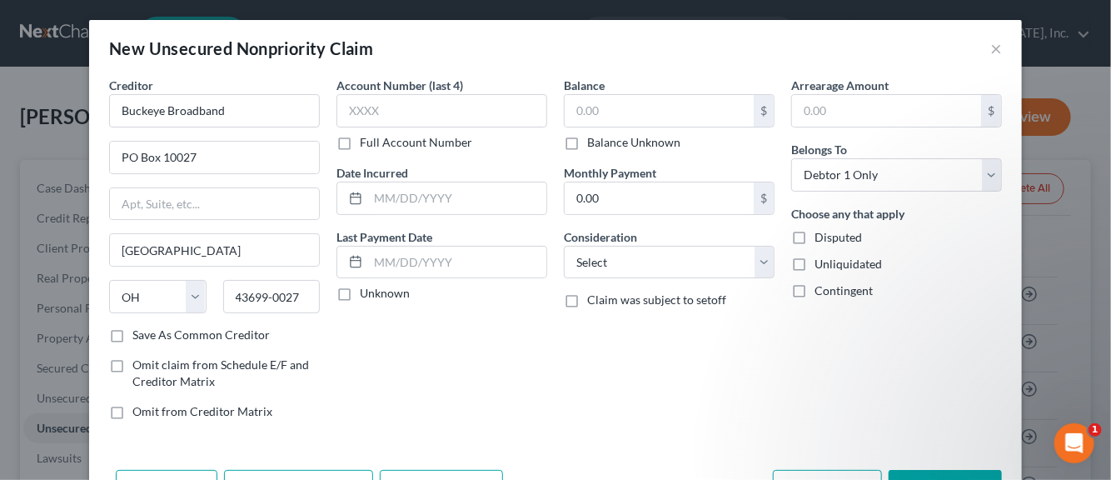
click at [132, 333] on label "Save As Common Creditor" at bounding box center [200, 335] width 137 height 17
click at [139, 333] on input "Save As Common Creditor" at bounding box center [144, 332] width 11 height 11
click at [380, 110] on input "text" at bounding box center [442, 110] width 211 height 33
click at [377, 194] on input "text" at bounding box center [457, 198] width 178 height 32
click at [360, 292] on label "Unknown" at bounding box center [385, 293] width 50 height 17
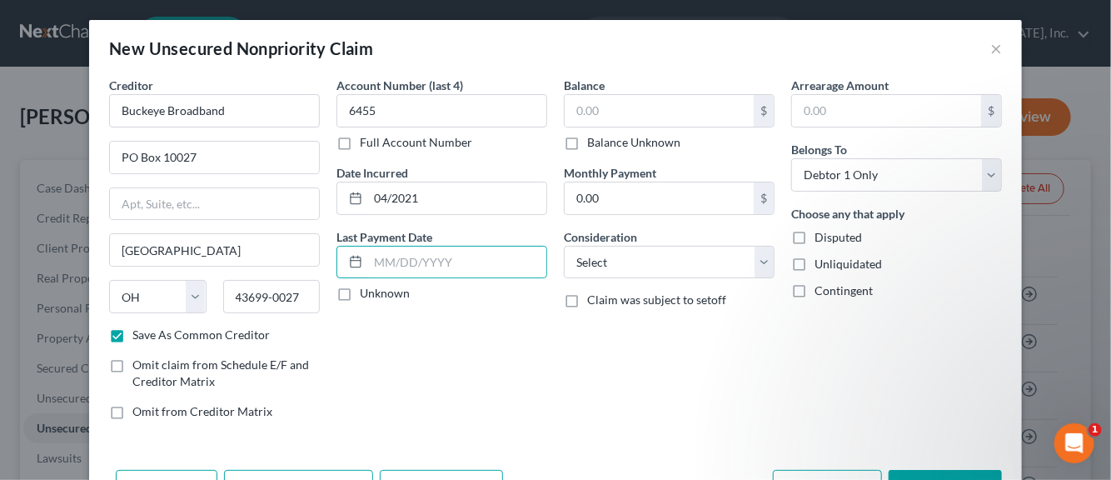
click at [367, 292] on input "Unknown" at bounding box center [372, 290] width 11 height 11
click at [586, 110] on input "text" at bounding box center [659, 111] width 189 height 32
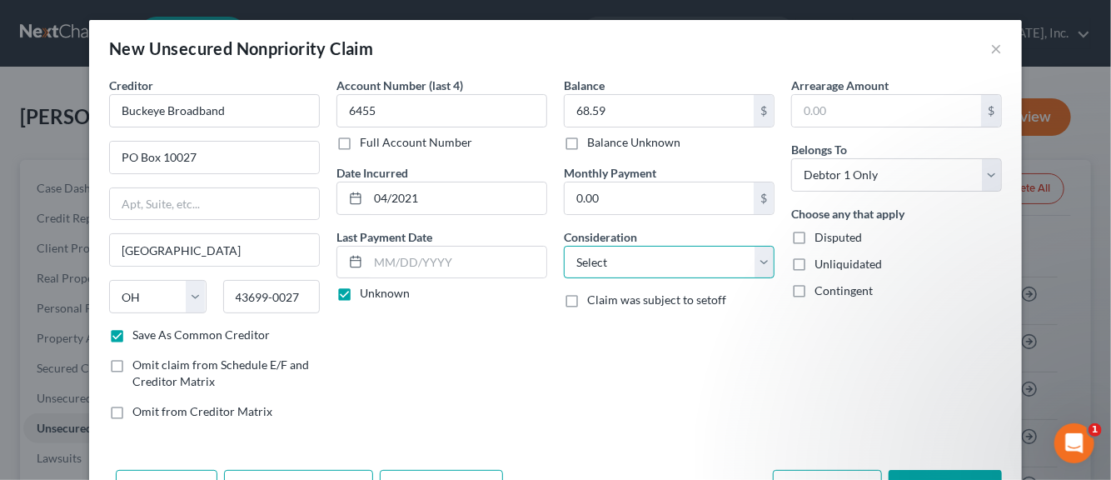
click at [754, 260] on select "Select Cable / Satellite Services Collection Agency Credit Card Debt Debt Couns…" at bounding box center [669, 262] width 211 height 33
click at [564, 246] on select "Select Cable / Satellite Services Collection Agency Credit Card Debt Debt Couns…" at bounding box center [669, 262] width 211 height 33
click at [815, 239] on label "Disputed" at bounding box center [838, 237] width 47 height 17
click at [821, 239] on input "Disputed" at bounding box center [826, 234] width 11 height 11
click at [815, 265] on label "Unliquidated" at bounding box center [848, 264] width 67 height 17
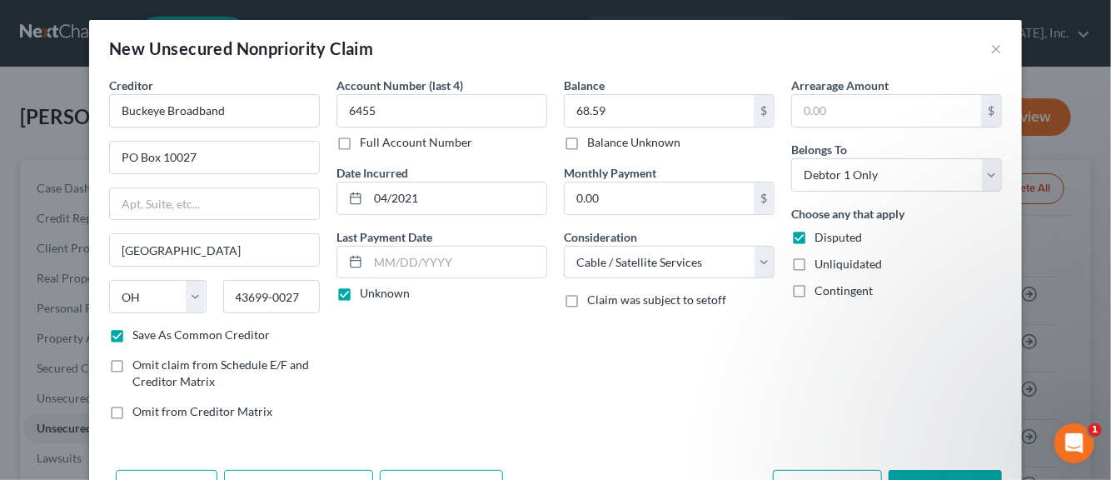
click at [821, 265] on input "Unliquidated" at bounding box center [826, 261] width 11 height 11
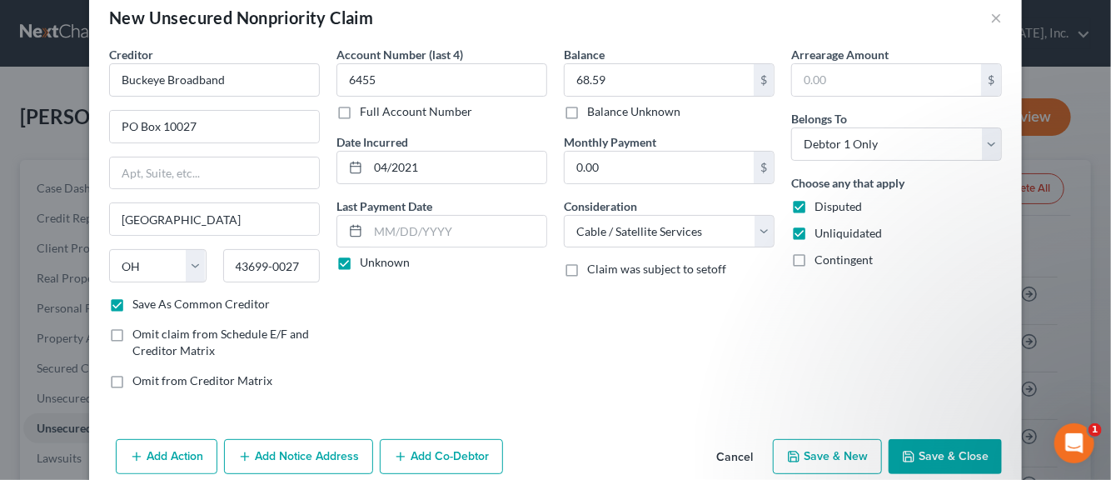
scroll to position [57, 0]
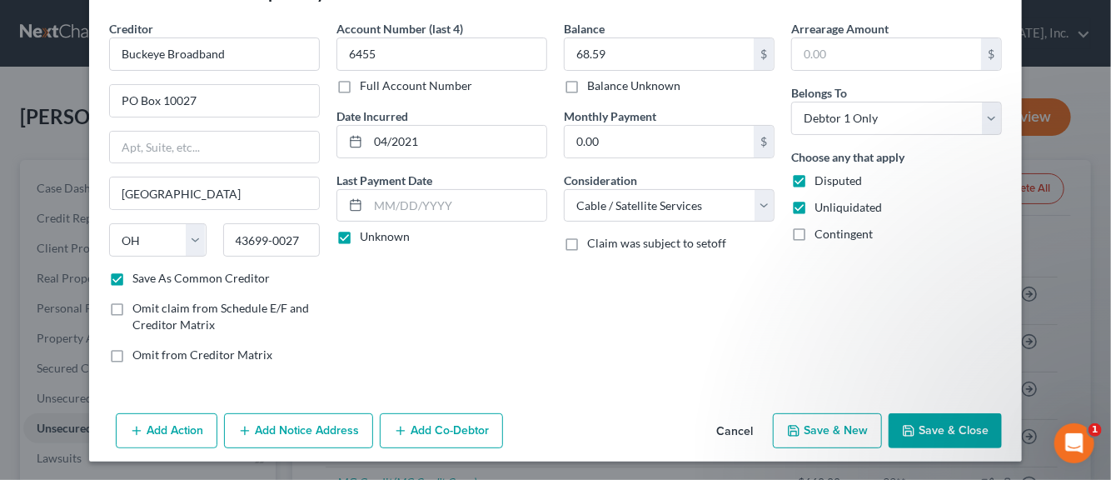
click at [813, 439] on button "Save & New" at bounding box center [827, 430] width 109 height 35
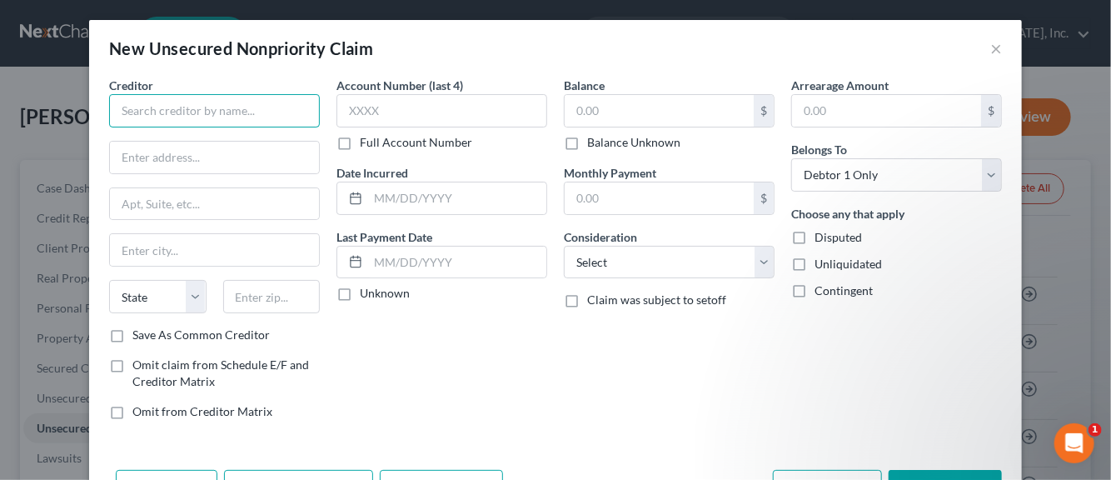
click at [180, 109] on input "text" at bounding box center [214, 110] width 211 height 33
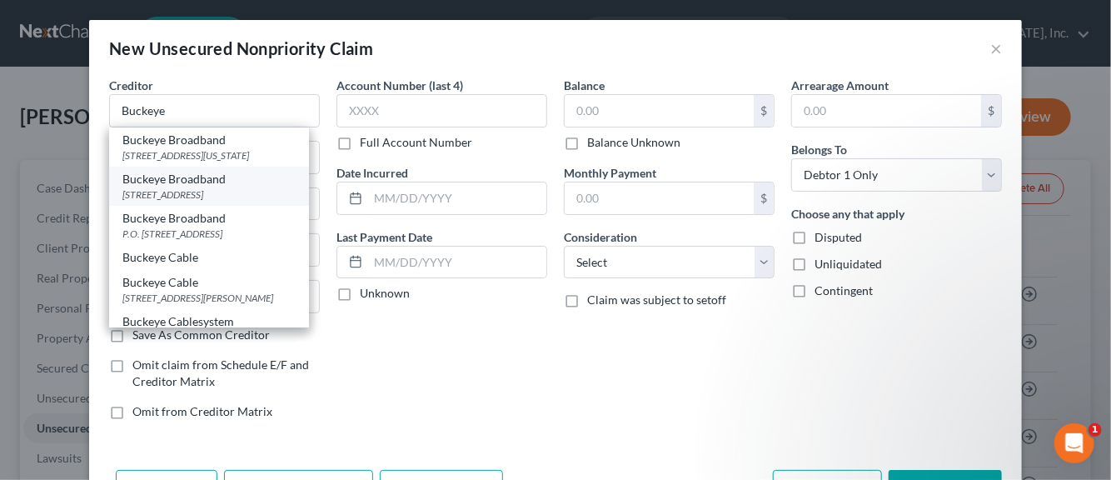
click at [188, 191] on div "[STREET_ADDRESS]" at bounding box center [208, 194] width 173 height 14
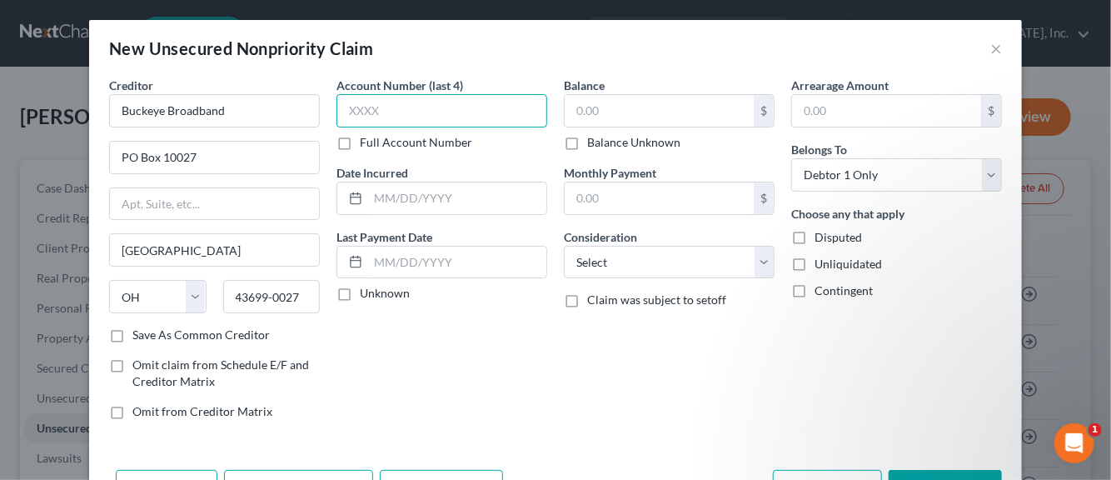
click at [378, 117] on input "text" at bounding box center [442, 110] width 211 height 33
click at [382, 198] on input "text" at bounding box center [457, 198] width 178 height 32
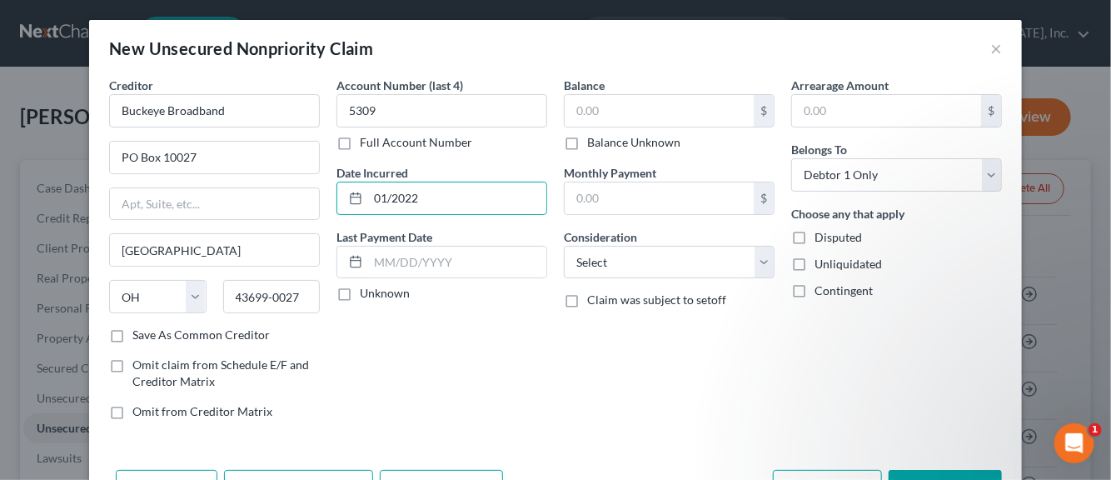
click at [360, 296] on label "Unknown" at bounding box center [385, 293] width 50 height 17
click at [367, 296] on input "Unknown" at bounding box center [372, 290] width 11 height 11
click at [132, 334] on label "Save As Common Creditor" at bounding box center [200, 335] width 137 height 17
click at [139, 334] on input "Save As Common Creditor" at bounding box center [144, 332] width 11 height 11
click at [586, 117] on input "text" at bounding box center [659, 111] width 189 height 32
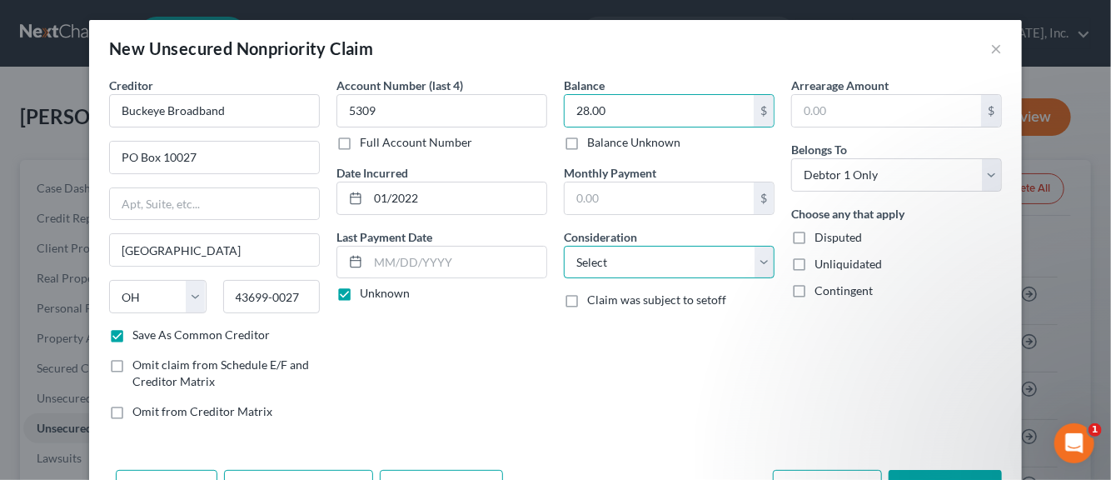
click at [753, 266] on select "Select Cable / Satellite Services Collection Agency Credit Card Debt Debt Couns…" at bounding box center [669, 262] width 211 height 33
click at [564, 246] on select "Select Cable / Satellite Services Collection Agency Credit Card Debt Debt Couns…" at bounding box center [669, 262] width 211 height 33
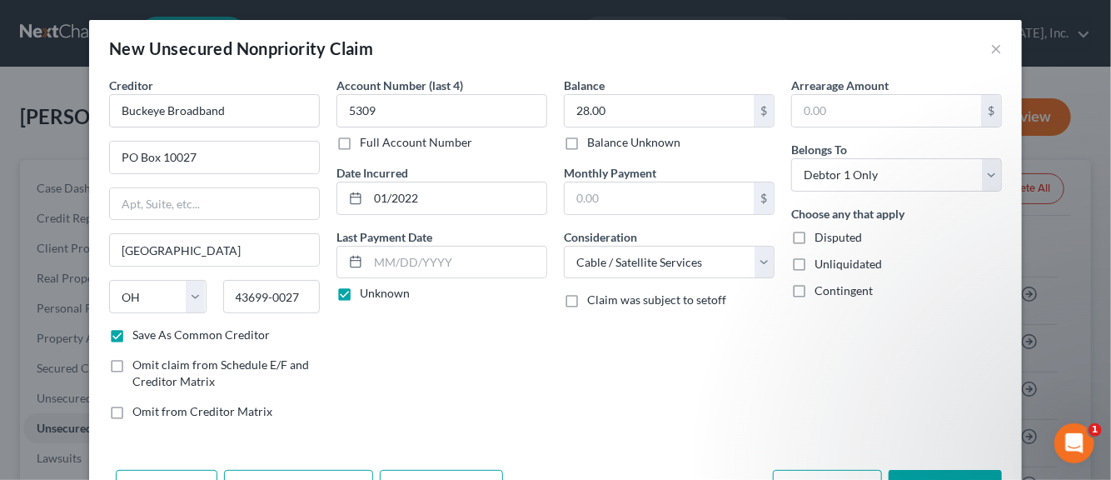
click at [815, 238] on label "Disputed" at bounding box center [838, 237] width 47 height 17
click at [821, 238] on input "Disputed" at bounding box center [826, 234] width 11 height 11
click at [815, 263] on label "Unliquidated" at bounding box center [848, 264] width 67 height 17
click at [821, 263] on input "Unliquidated" at bounding box center [826, 261] width 11 height 11
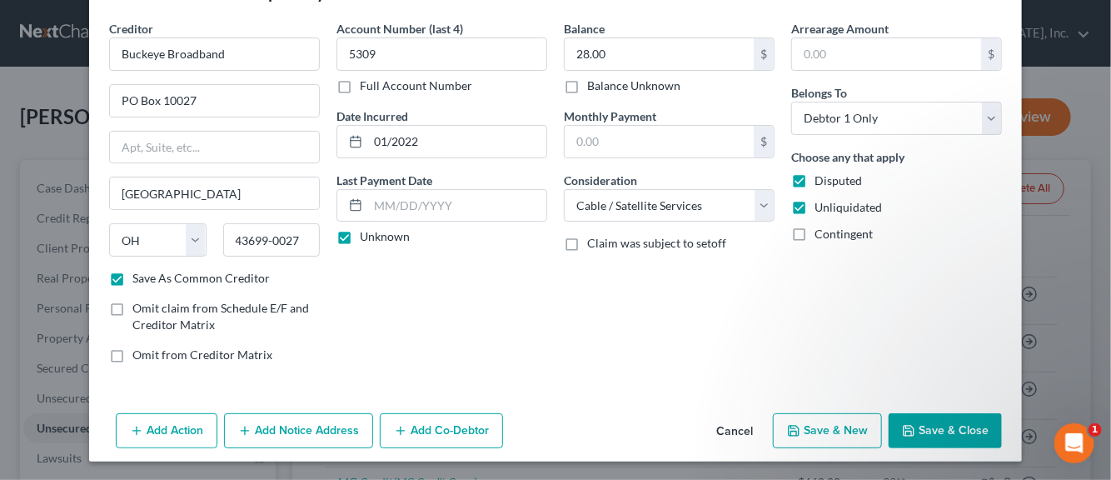
click at [815, 427] on button "Save & New" at bounding box center [827, 430] width 109 height 35
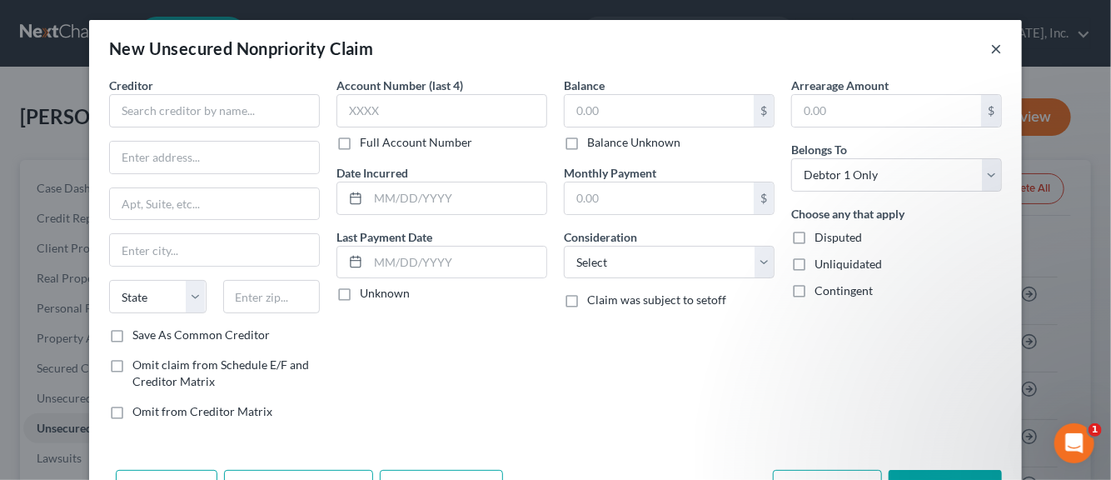
click at [991, 48] on button "×" at bounding box center [997, 48] width 12 height 20
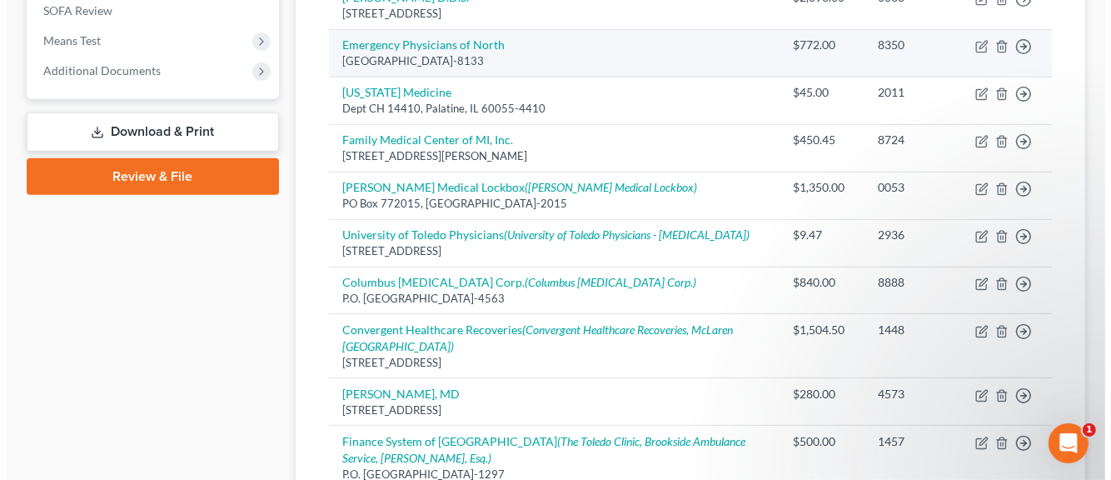
scroll to position [666, 0]
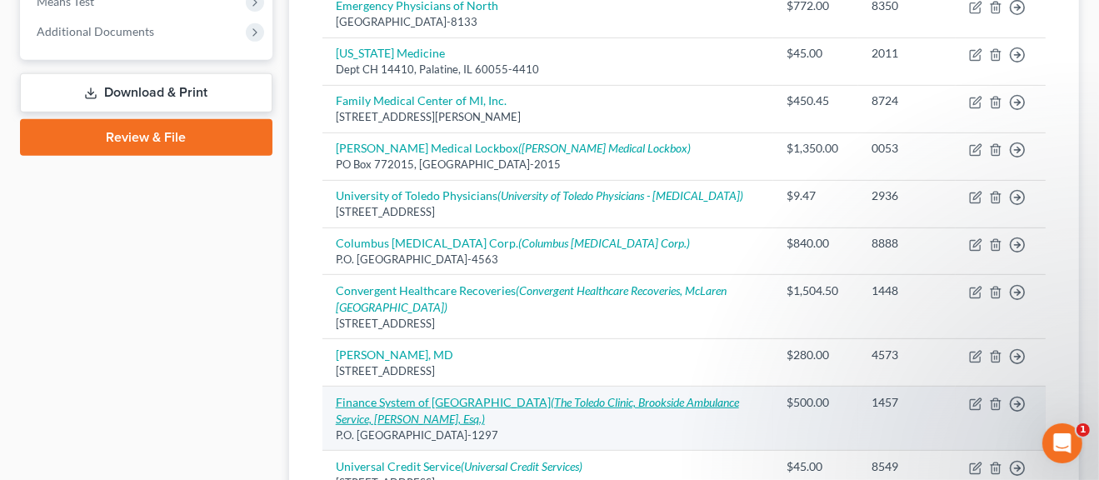
click at [523, 397] on icon "(The Toledo Clinic, Brookside Ambulance Service, [PERSON_NAME], Esq.)" at bounding box center [537, 410] width 403 height 31
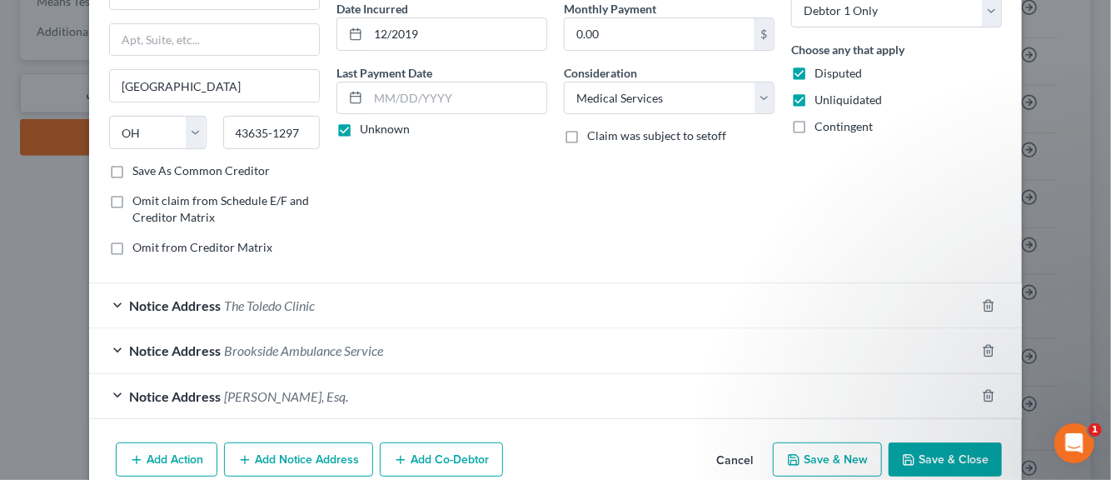
scroll to position [167, 0]
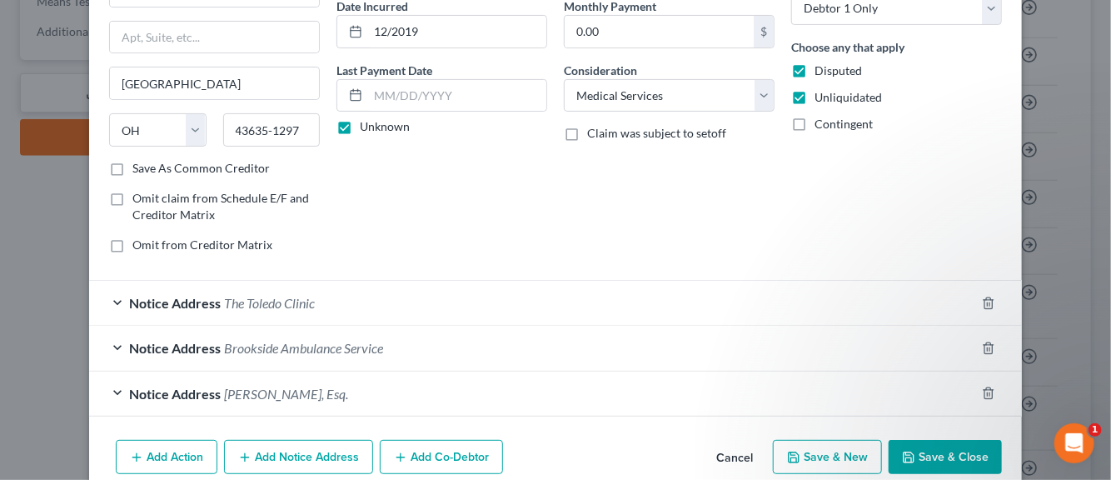
click at [286, 305] on span "The Toledo Clinic" at bounding box center [269, 303] width 91 height 16
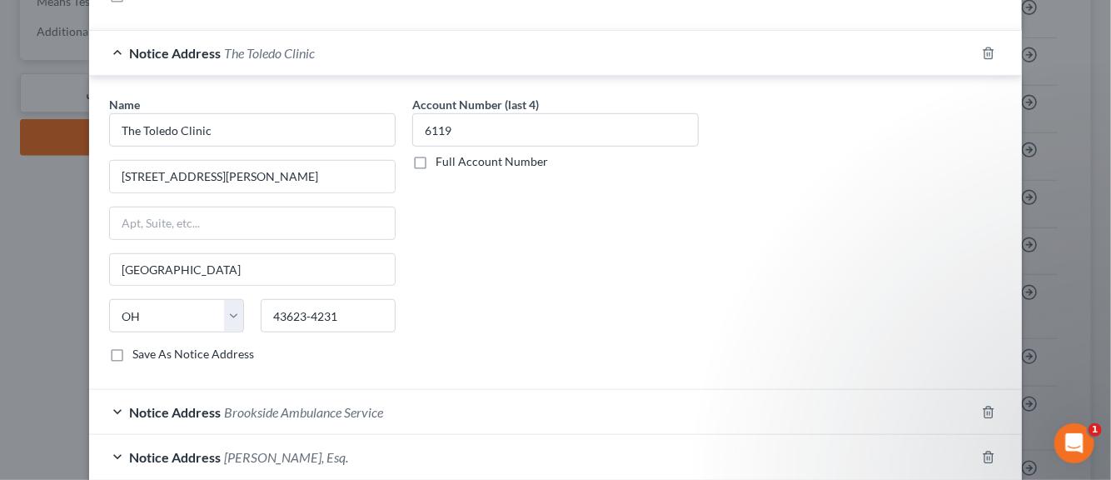
scroll to position [552, 0]
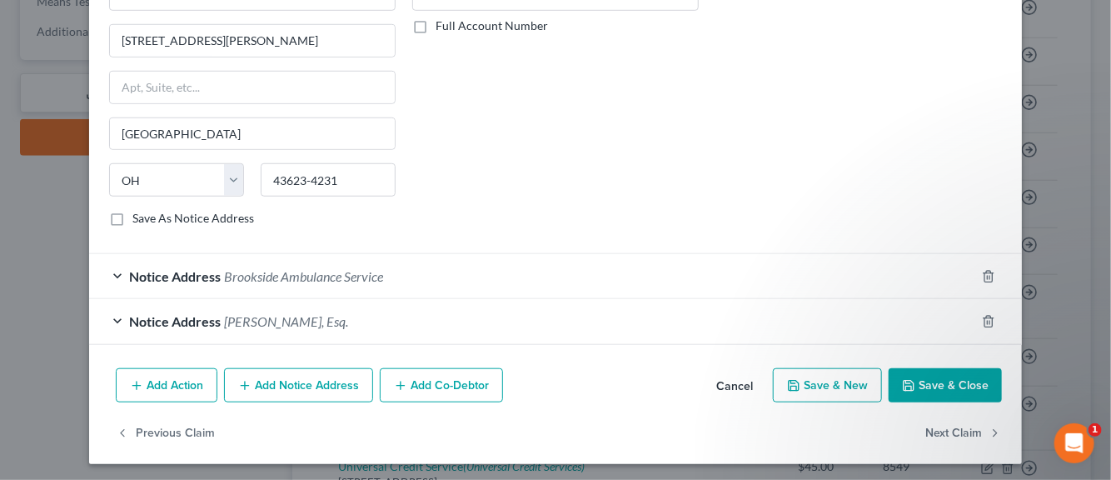
click at [821, 386] on button "Save & New" at bounding box center [827, 385] width 109 height 35
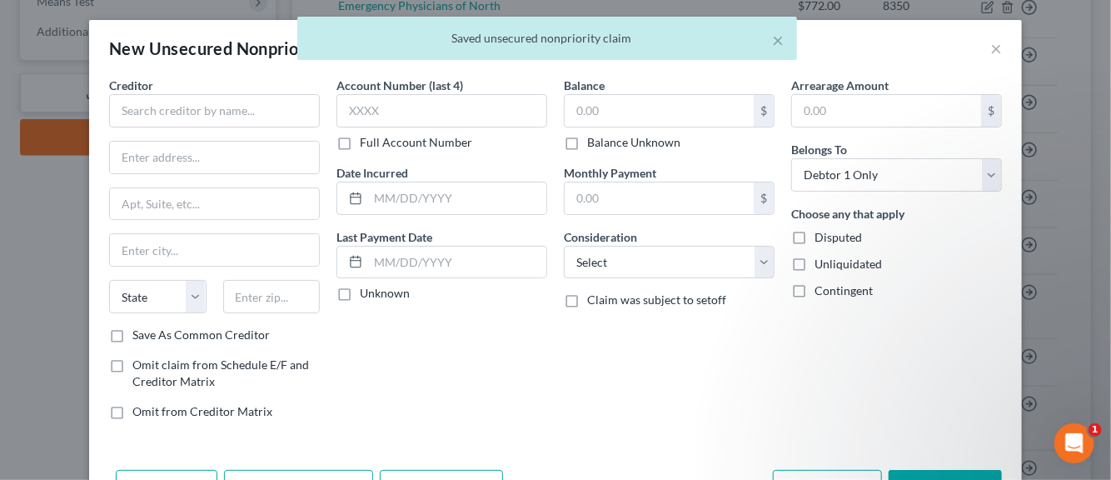
scroll to position [0, 0]
click at [277, 112] on input "text" at bounding box center [214, 110] width 211 height 33
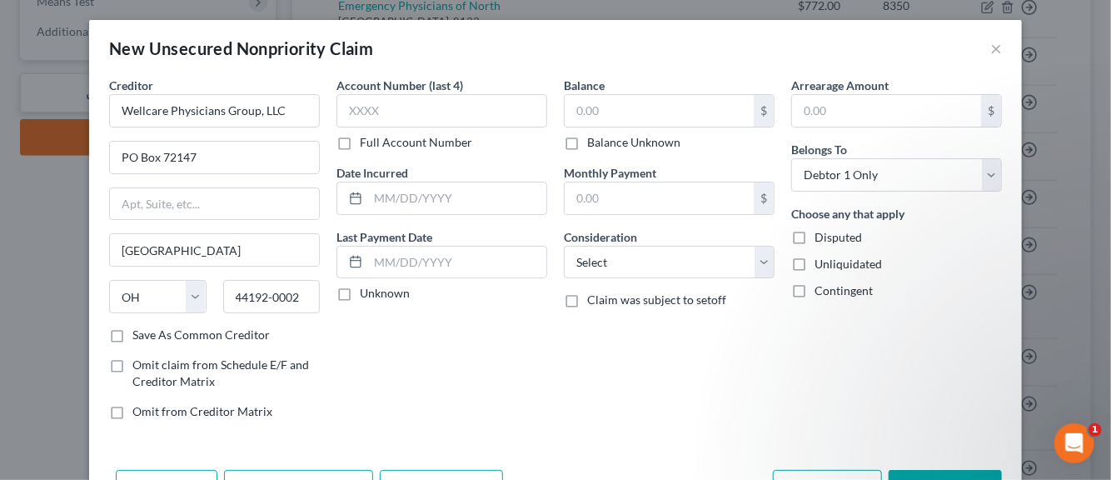
click at [132, 335] on label "Save As Common Creditor" at bounding box center [200, 335] width 137 height 17
click at [139, 335] on input "Save As Common Creditor" at bounding box center [144, 332] width 11 height 11
click at [353, 117] on input "text" at bounding box center [442, 110] width 211 height 33
click at [392, 202] on input "text" at bounding box center [457, 198] width 178 height 32
click at [610, 116] on input "text" at bounding box center [659, 111] width 189 height 32
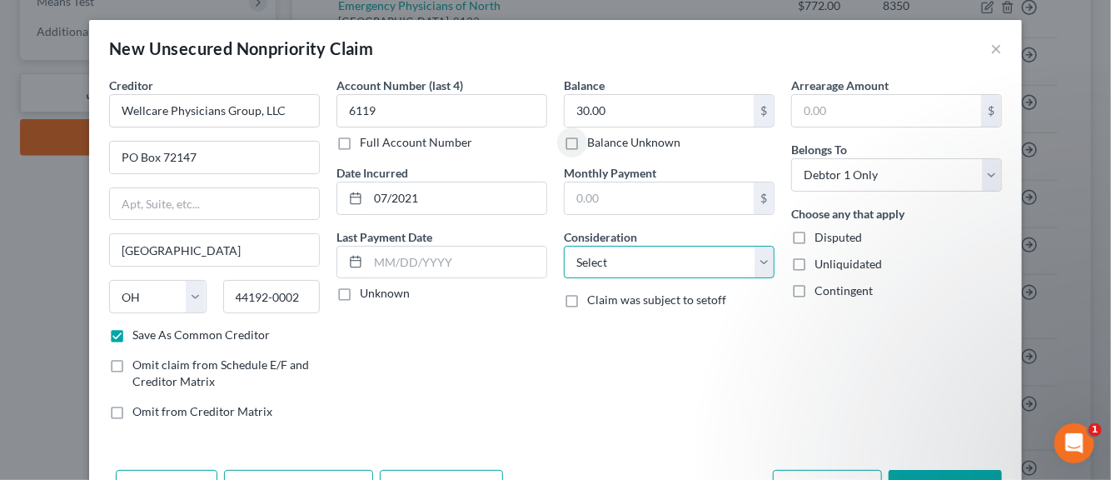
click at [755, 261] on select "Select Cable / Satellite Services Collection Agency Credit Card Debt Debt Couns…" at bounding box center [669, 262] width 211 height 33
click at [564, 246] on select "Select Cable / Satellite Services Collection Agency Credit Card Debt Debt Couns…" at bounding box center [669, 262] width 211 height 33
click at [815, 237] on label "Disputed" at bounding box center [838, 237] width 47 height 17
click at [821, 237] on input "Disputed" at bounding box center [826, 234] width 11 height 11
click at [815, 261] on label "Unliquidated" at bounding box center [848, 264] width 67 height 17
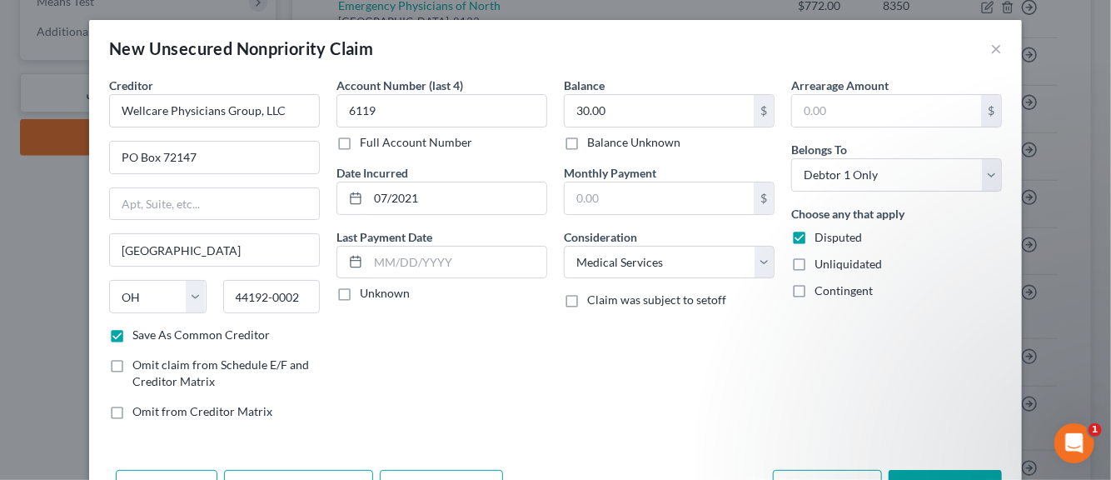
click at [821, 261] on input "Unliquidated" at bounding box center [826, 261] width 11 height 11
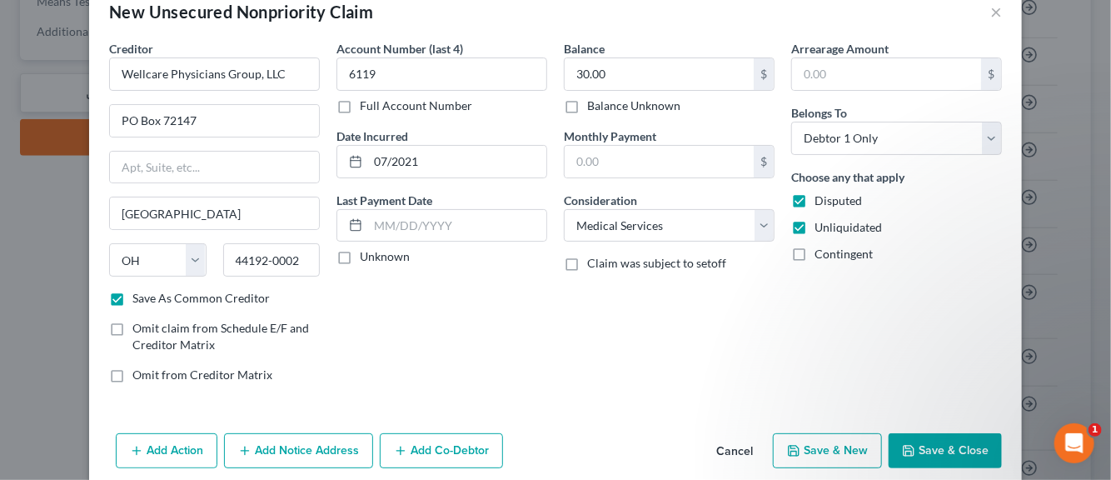
scroll to position [57, 0]
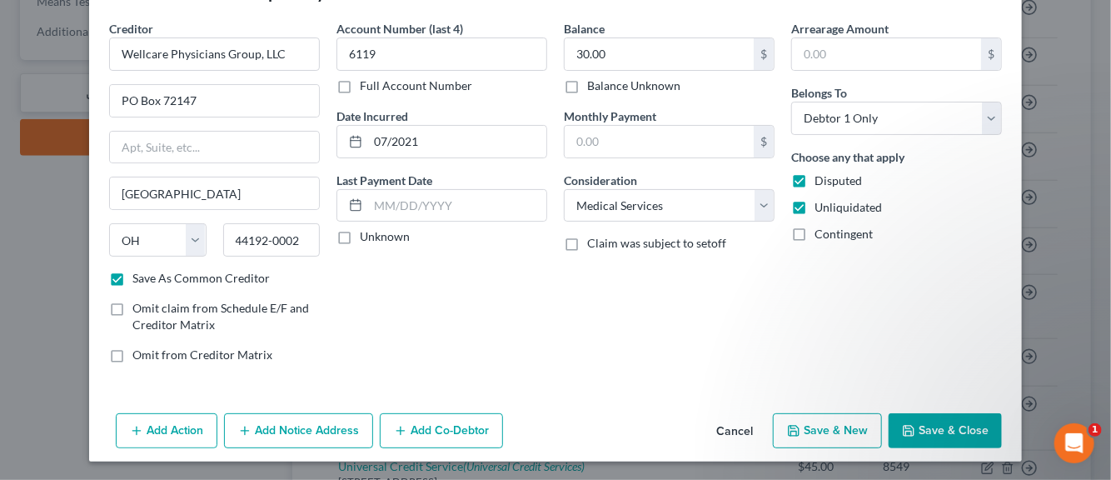
click at [292, 429] on button "Add Notice Address" at bounding box center [298, 430] width 149 height 35
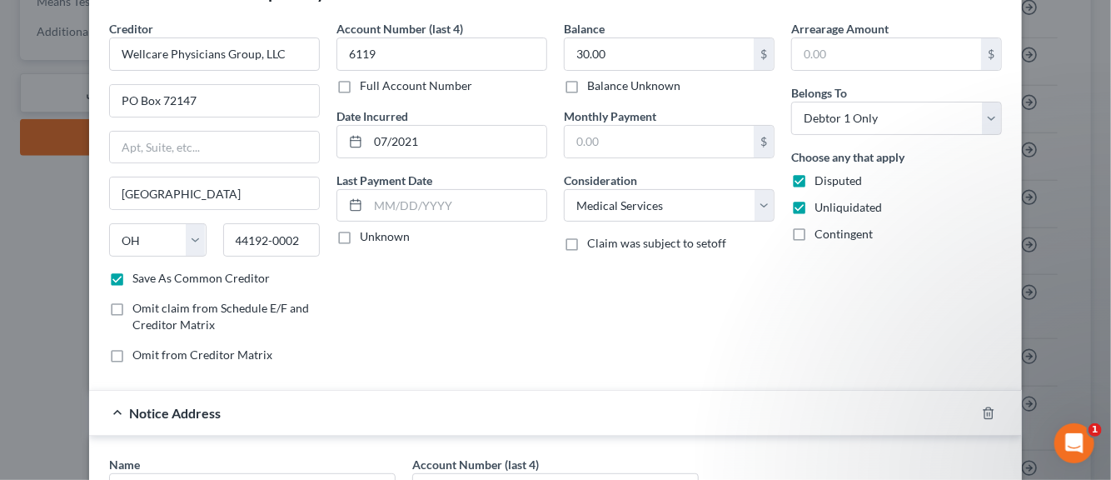
scroll to position [140, 0]
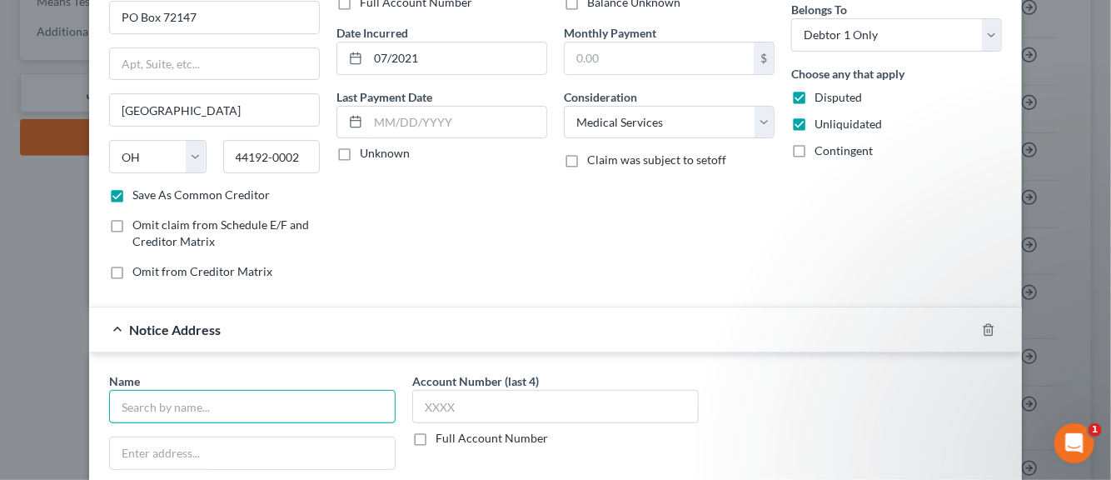
click at [228, 409] on input "text" at bounding box center [252, 406] width 287 height 33
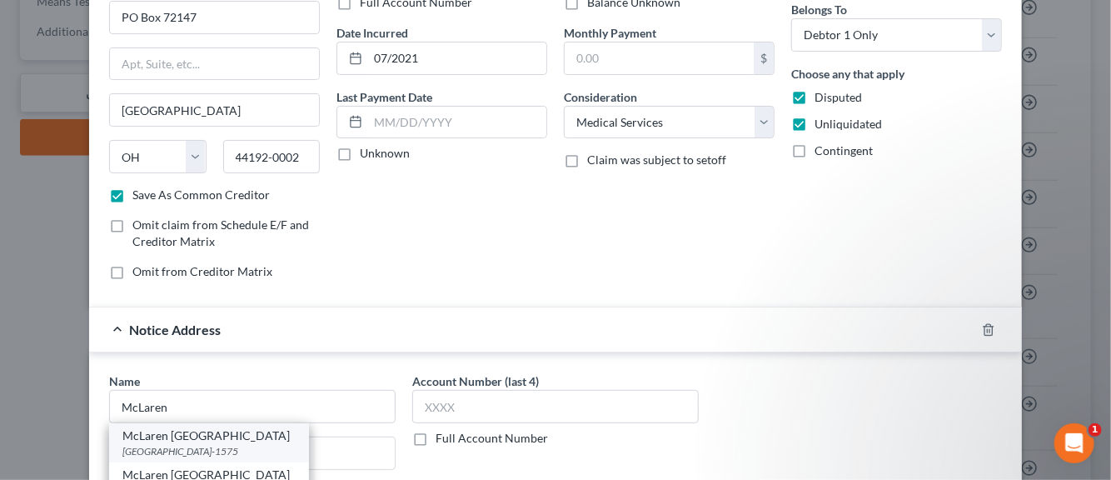
click at [173, 437] on div "McLaren [GEOGRAPHIC_DATA]" at bounding box center [208, 435] width 173 height 17
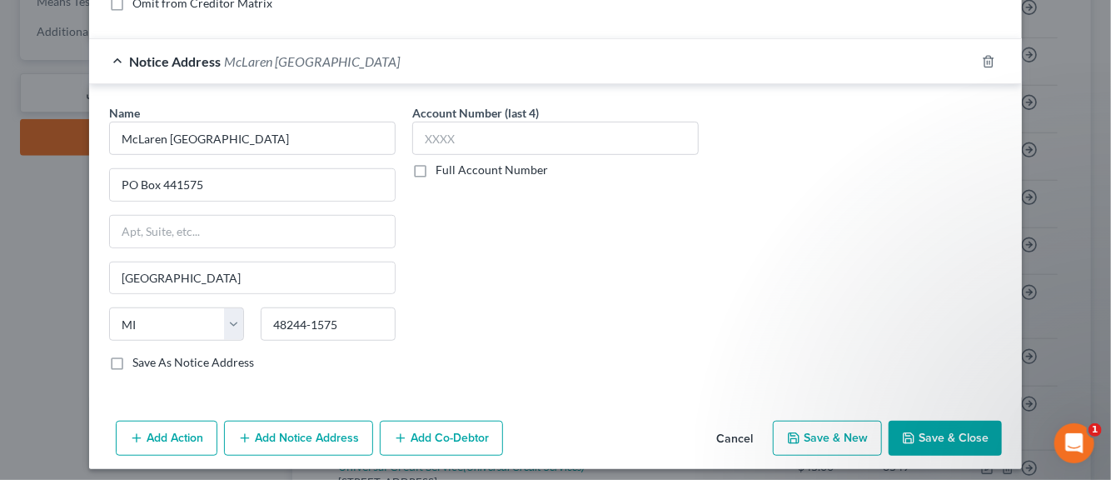
scroll to position [413, 0]
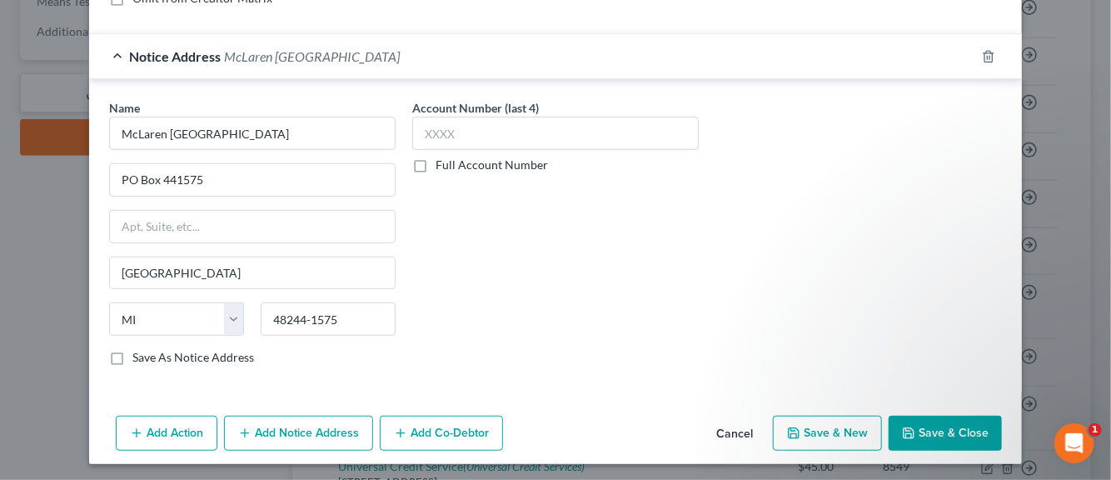
click at [132, 357] on label "Save As Notice Address" at bounding box center [193, 357] width 122 height 17
click at [139, 357] on input "Save As Notice Address" at bounding box center [144, 354] width 11 height 11
click at [804, 436] on button "Save & New" at bounding box center [827, 433] width 109 height 35
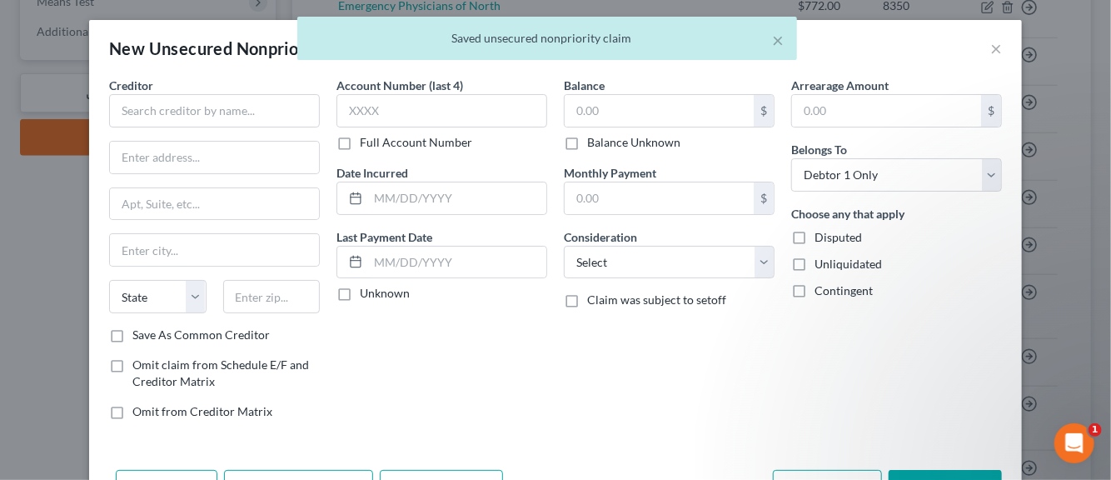
scroll to position [0, 0]
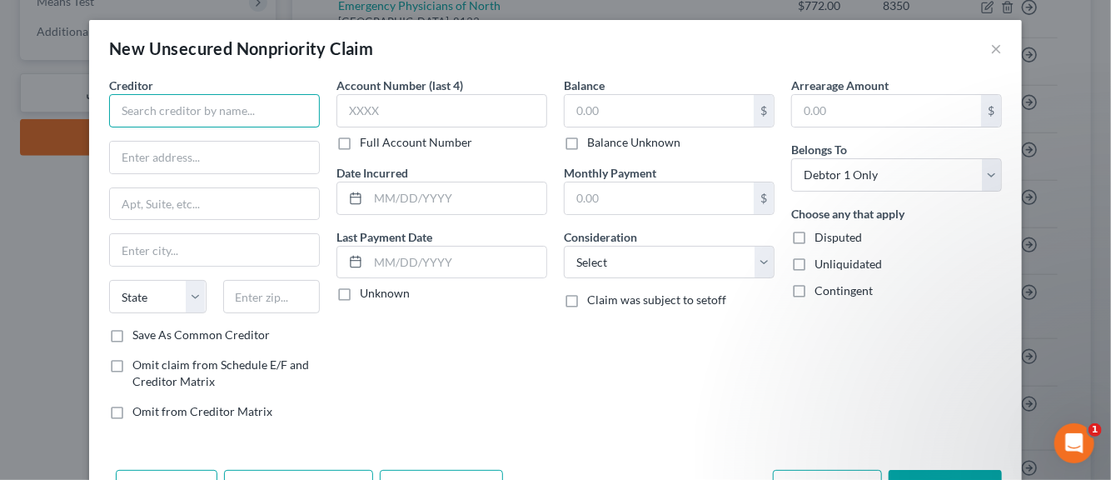
click at [213, 111] on input "text" at bounding box center [214, 110] width 211 height 33
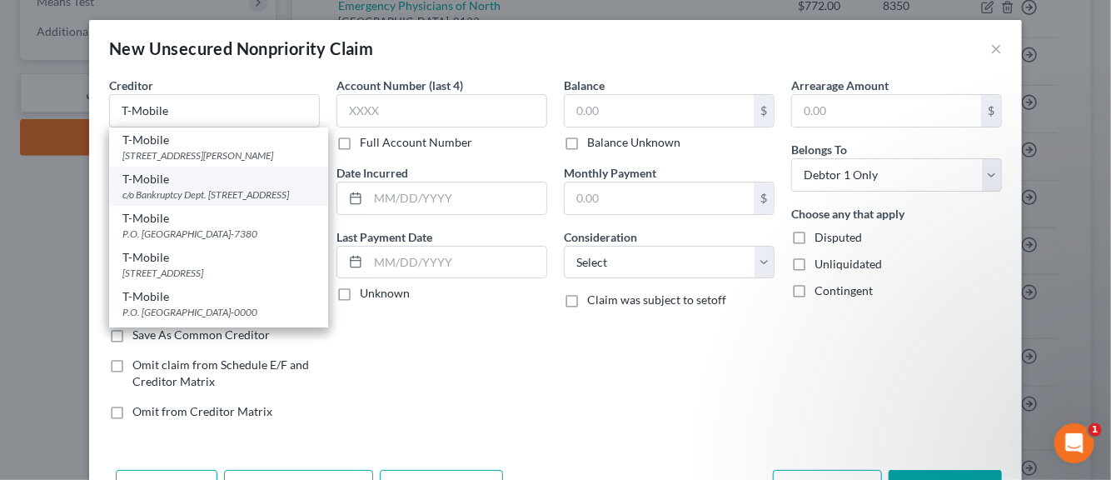
click at [157, 202] on div "c/o Bankruptcy Dept. [STREET_ADDRESS]" at bounding box center [218, 194] width 192 height 14
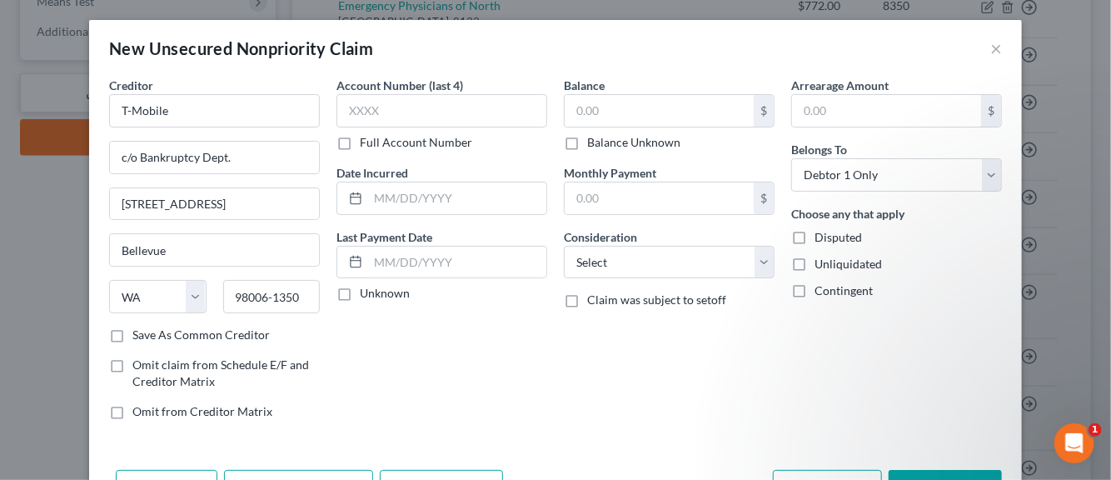
click at [132, 332] on label "Save As Common Creditor" at bounding box center [200, 335] width 137 height 17
click at [139, 332] on input "Save As Common Creditor" at bounding box center [144, 332] width 11 height 11
click at [360, 110] on input "text" at bounding box center [442, 110] width 211 height 33
click at [360, 292] on label "Unknown" at bounding box center [385, 293] width 50 height 17
click at [367, 292] on input "Unknown" at bounding box center [372, 290] width 11 height 11
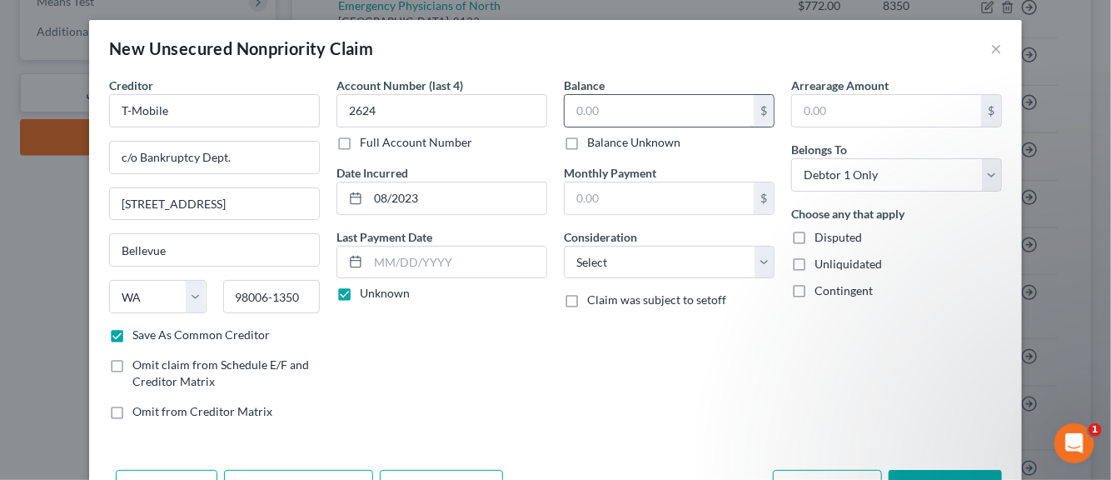
click at [585, 118] on input "text" at bounding box center [659, 111] width 189 height 32
click at [759, 266] on select "Select Cable / Satellite Services Collection Agency Credit Card Debt Debt Couns…" at bounding box center [669, 262] width 211 height 33
click at [564, 246] on select "Select Cable / Satellite Services Collection Agency Credit Card Debt Debt Couns…" at bounding box center [669, 262] width 211 height 33
drag, startPoint x: 793, startPoint y: 232, endPoint x: 793, endPoint y: 242, distance: 10.8
click at [815, 232] on label "Disputed" at bounding box center [838, 237] width 47 height 17
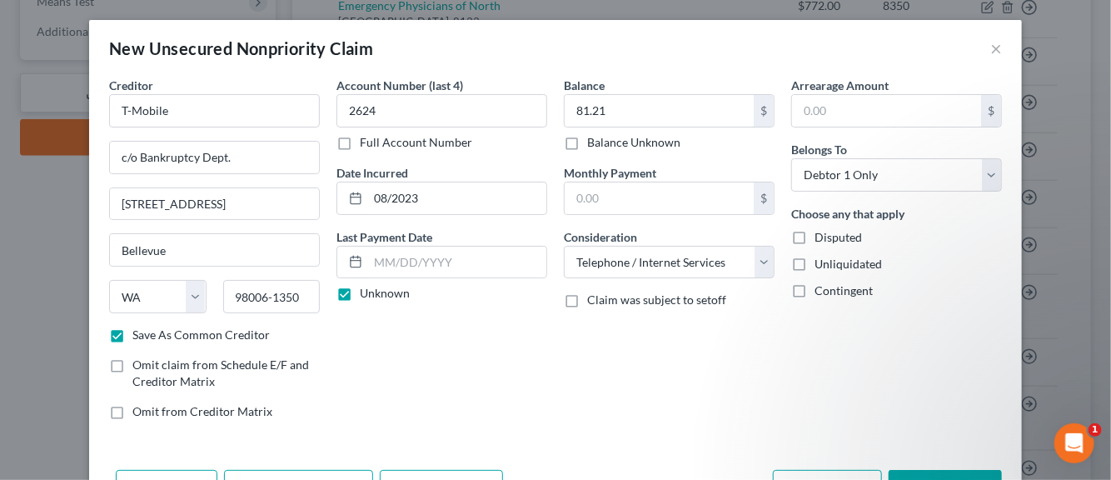
click at [821, 232] on input "Disputed" at bounding box center [826, 234] width 11 height 11
click at [815, 262] on label "Unliquidated" at bounding box center [848, 264] width 67 height 17
click at [821, 262] on input "Unliquidated" at bounding box center [826, 261] width 11 height 11
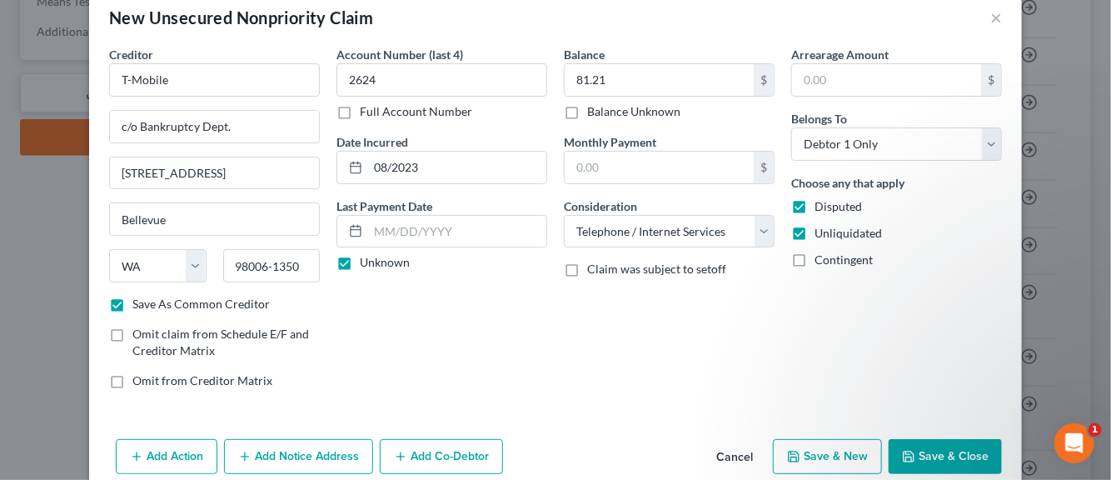
scroll to position [57, 0]
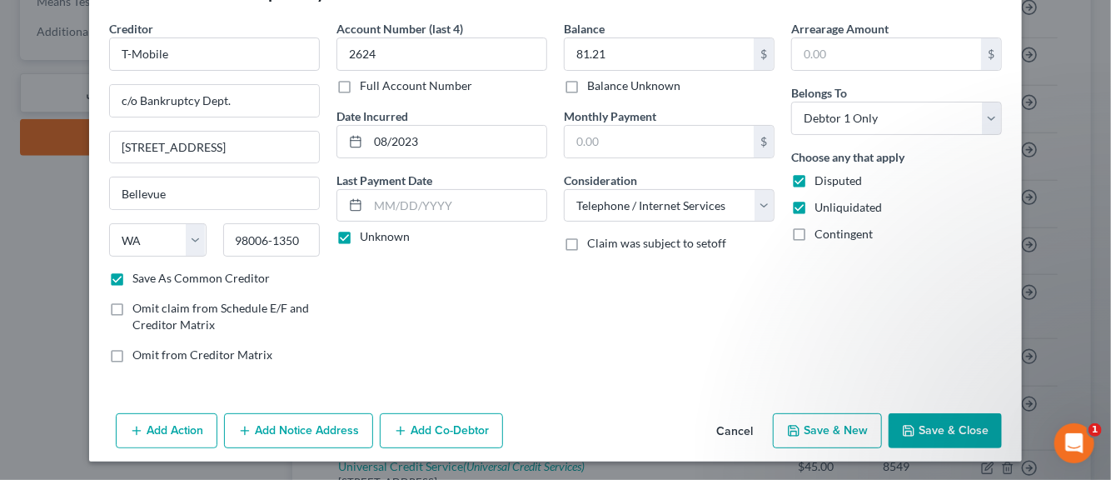
click at [310, 428] on button "Add Notice Address" at bounding box center [298, 430] width 149 height 35
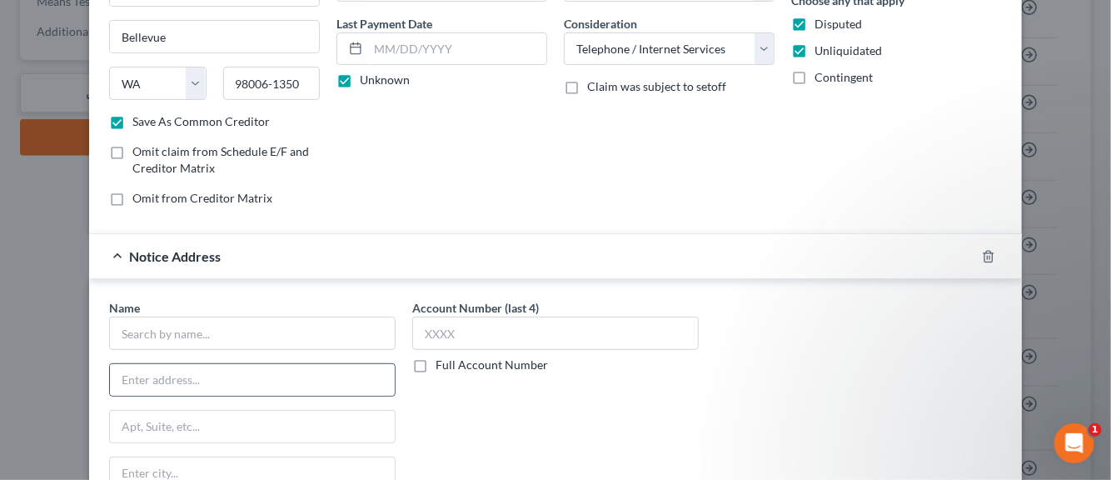
scroll to position [223, 0]
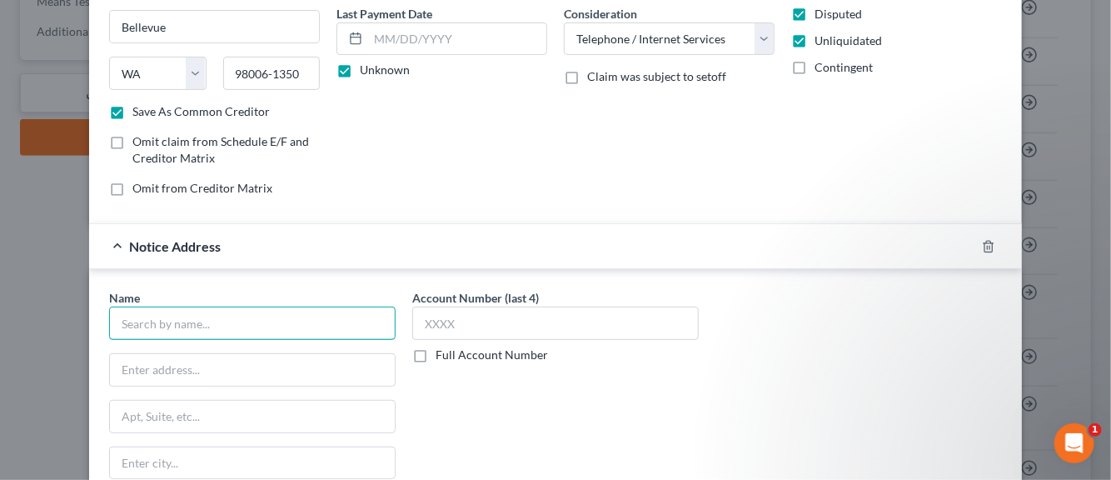
click at [198, 332] on input "text" at bounding box center [252, 323] width 287 height 33
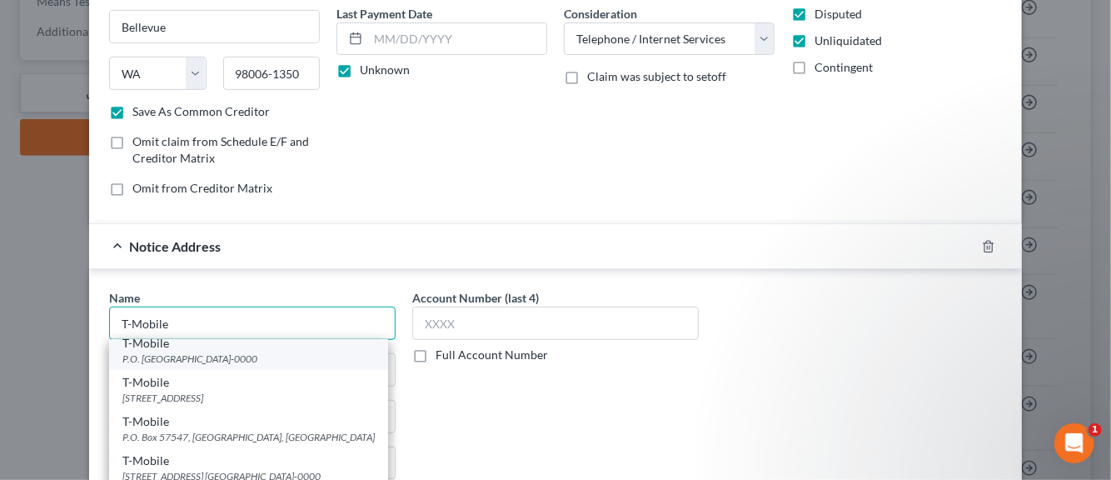
scroll to position [250, 0]
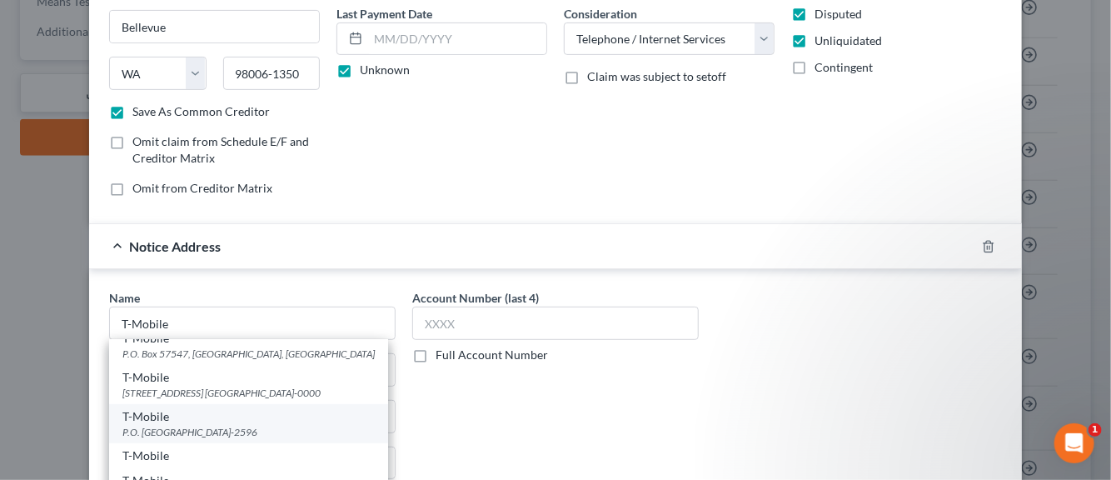
click at [160, 439] on div "P.O. [GEOGRAPHIC_DATA]-2596" at bounding box center [248, 432] width 252 height 14
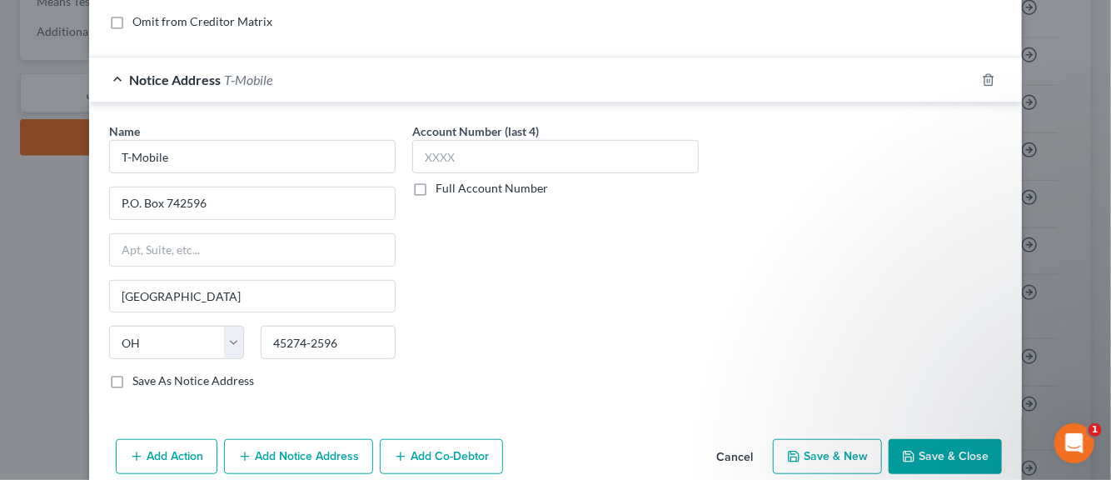
scroll to position [413, 0]
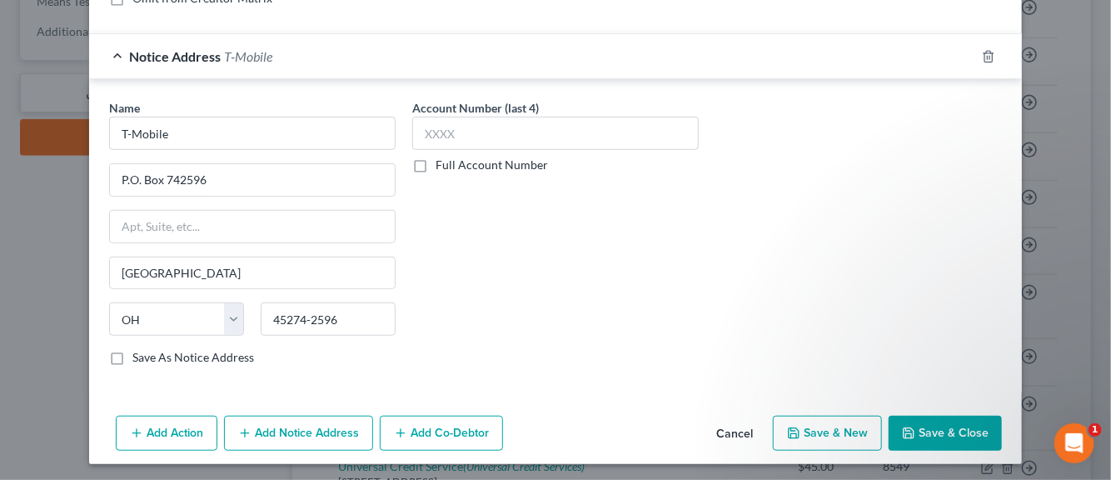
click at [132, 357] on label "Save As Notice Address" at bounding box center [193, 357] width 122 height 17
click at [139, 357] on input "Save As Notice Address" at bounding box center [144, 354] width 11 height 11
click at [813, 438] on button "Save & New" at bounding box center [827, 433] width 109 height 35
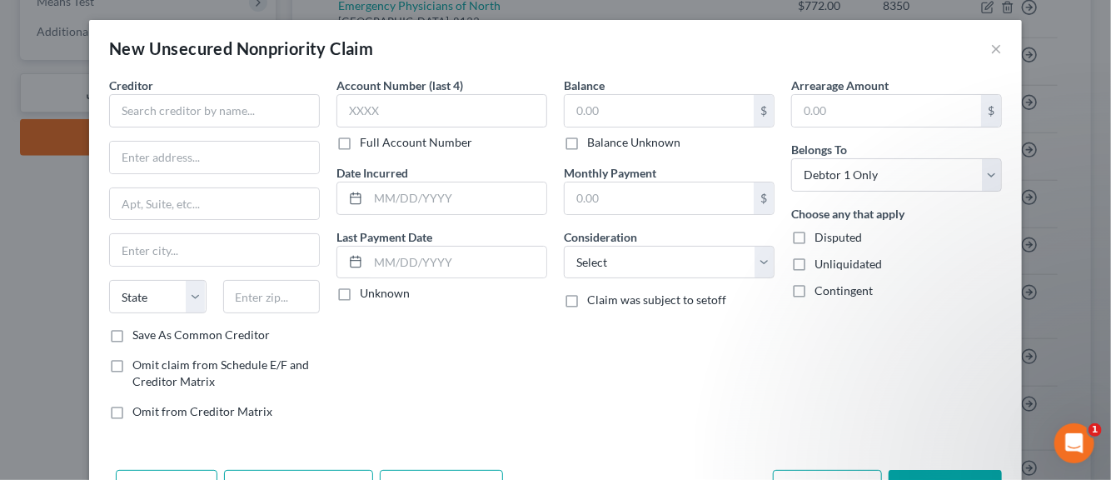
scroll to position [0, 0]
click at [167, 112] on input "text" at bounding box center [214, 110] width 211 height 33
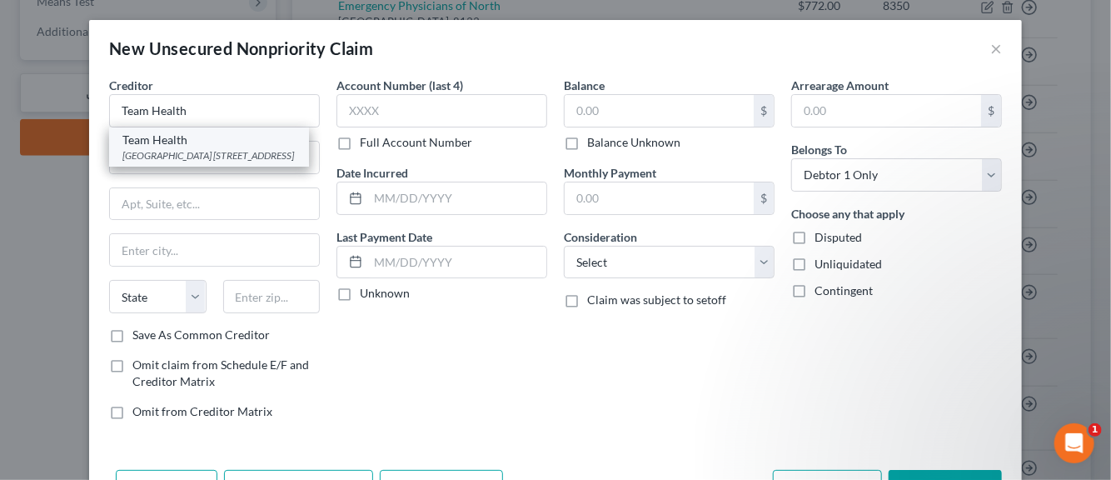
click at [178, 159] on div "[GEOGRAPHIC_DATA] [STREET_ADDRESS]" at bounding box center [208, 155] width 173 height 14
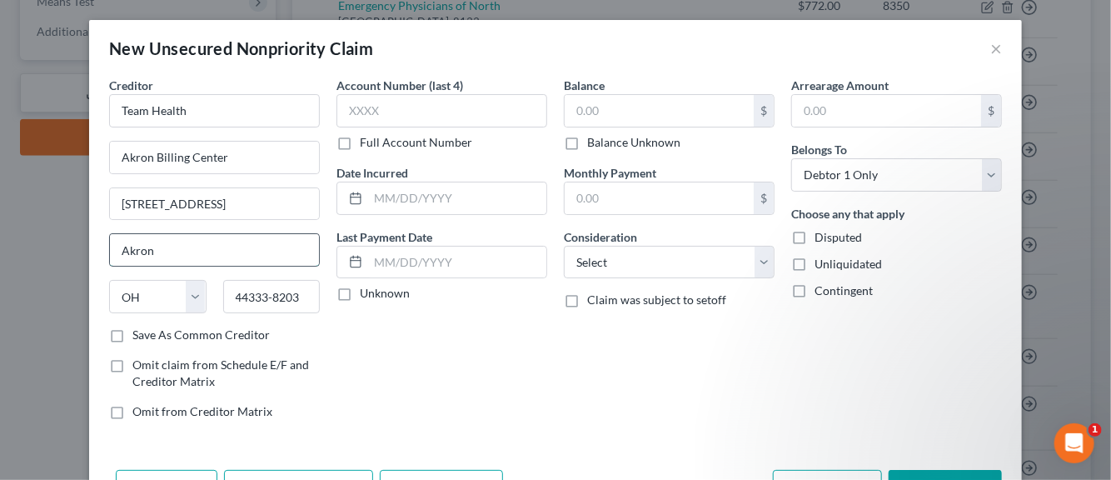
drag, startPoint x: 152, startPoint y: 248, endPoint x: 113, endPoint y: 248, distance: 39.2
click at [113, 248] on input "Akron" at bounding box center [214, 250] width 209 height 32
click at [132, 332] on label "Save As Common Creditor" at bounding box center [200, 335] width 137 height 17
click at [139, 332] on input "Save As Common Creditor" at bounding box center [144, 332] width 11 height 11
click at [374, 110] on input "text" at bounding box center [442, 110] width 211 height 33
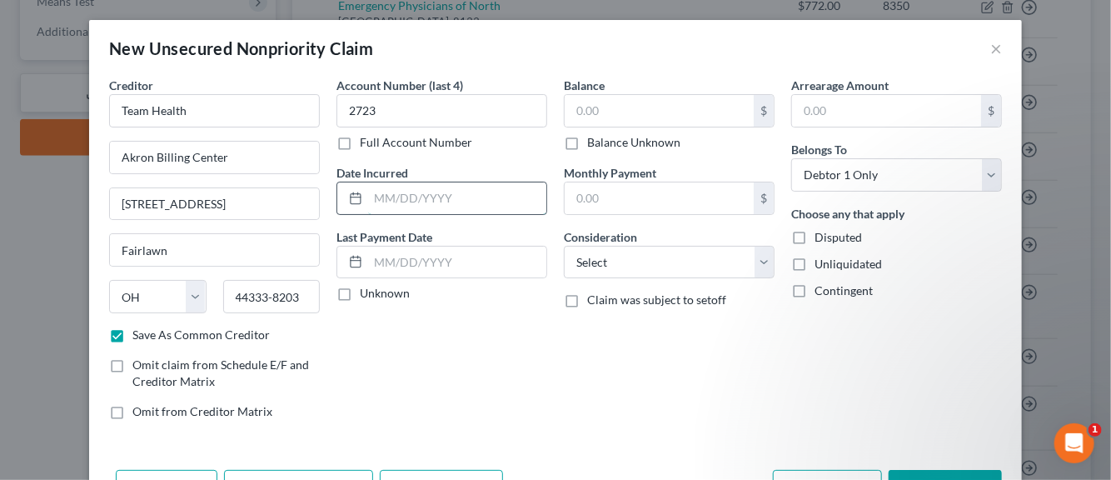
click at [385, 204] on input "text" at bounding box center [457, 198] width 178 height 32
click at [360, 293] on label "Unknown" at bounding box center [385, 293] width 50 height 17
click at [367, 293] on input "Unknown" at bounding box center [372, 290] width 11 height 11
click at [619, 112] on input "text" at bounding box center [659, 111] width 189 height 32
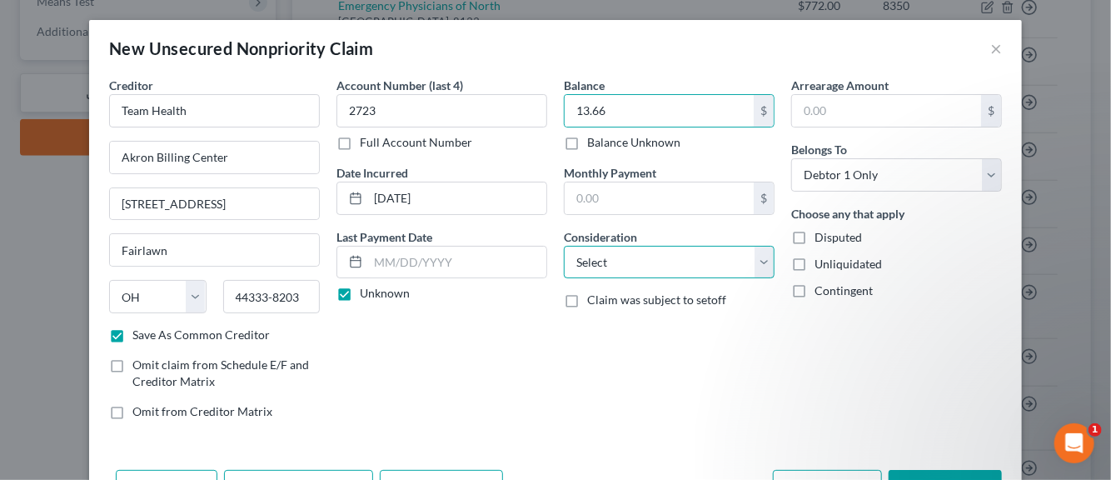
click at [762, 267] on select "Select Cable / Satellite Services Collection Agency Credit Card Debt Debt Couns…" at bounding box center [669, 262] width 211 height 33
click at [564, 246] on select "Select Cable / Satellite Services Collection Agency Credit Card Debt Debt Couns…" at bounding box center [669, 262] width 211 height 33
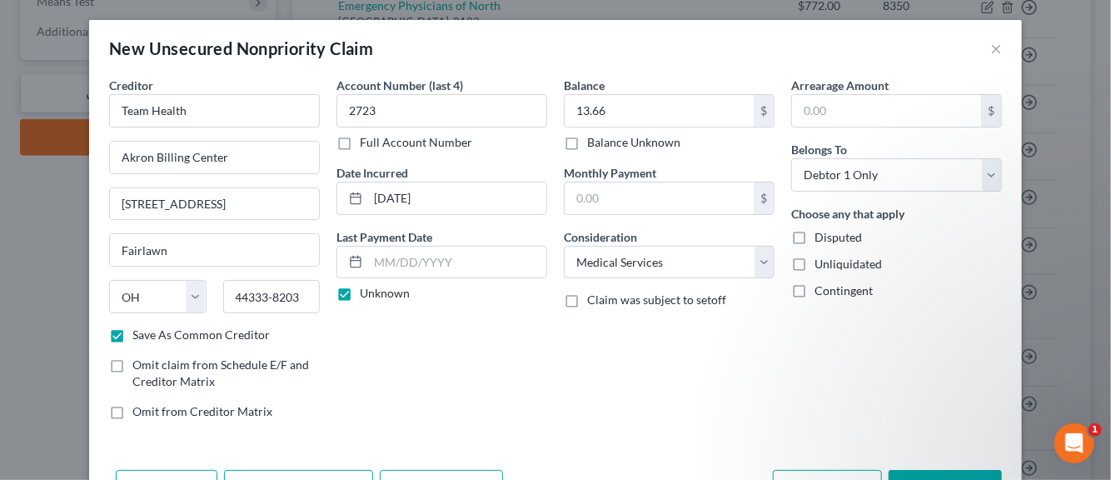
click at [815, 237] on label "Disputed" at bounding box center [838, 237] width 47 height 17
click at [821, 237] on input "Disputed" at bounding box center [826, 234] width 11 height 11
click at [815, 262] on label "Unliquidated" at bounding box center [848, 264] width 67 height 17
click at [821, 262] on input "Unliquidated" at bounding box center [826, 261] width 11 height 11
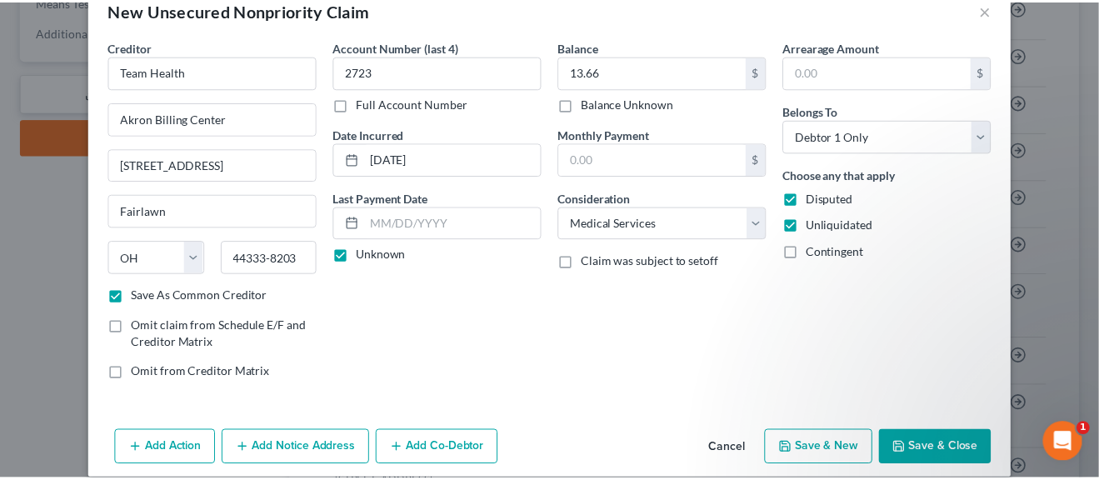
scroll to position [57, 0]
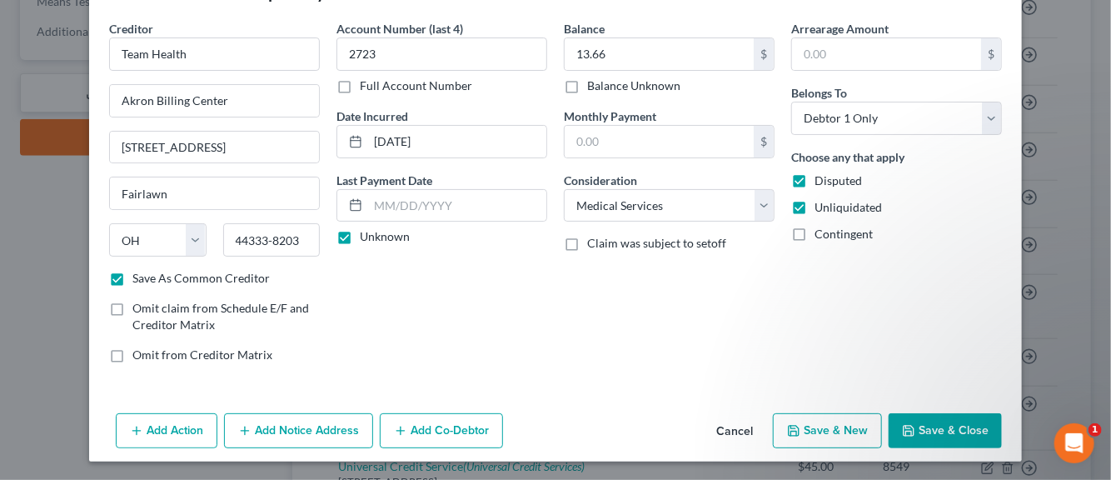
click at [826, 429] on button "Save & New" at bounding box center [827, 430] width 109 height 35
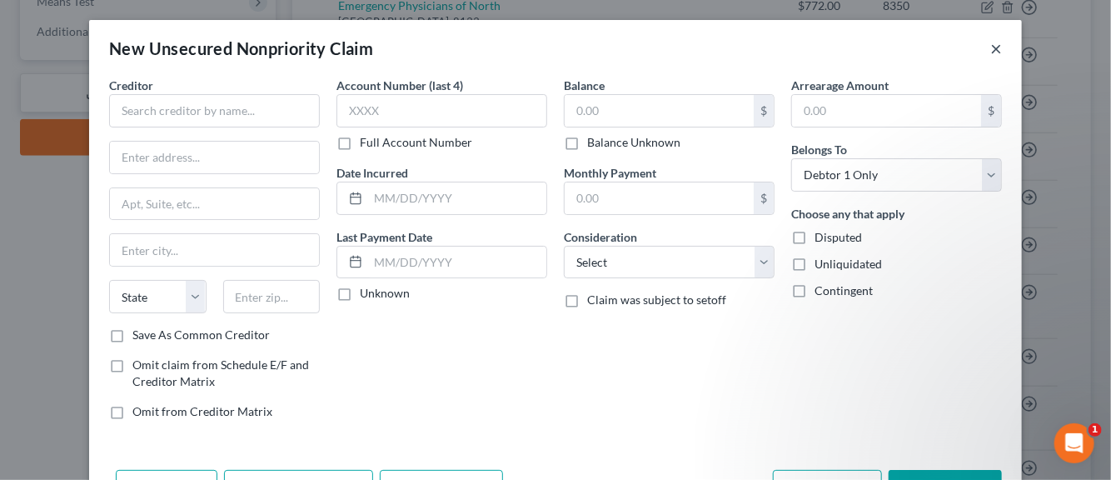
click at [991, 50] on button "×" at bounding box center [997, 48] width 12 height 20
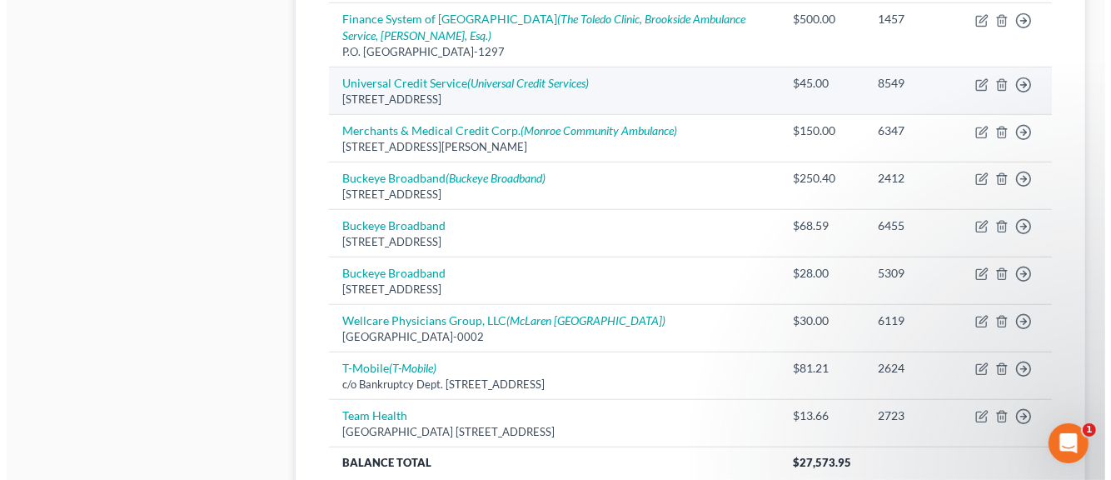
scroll to position [1192, 0]
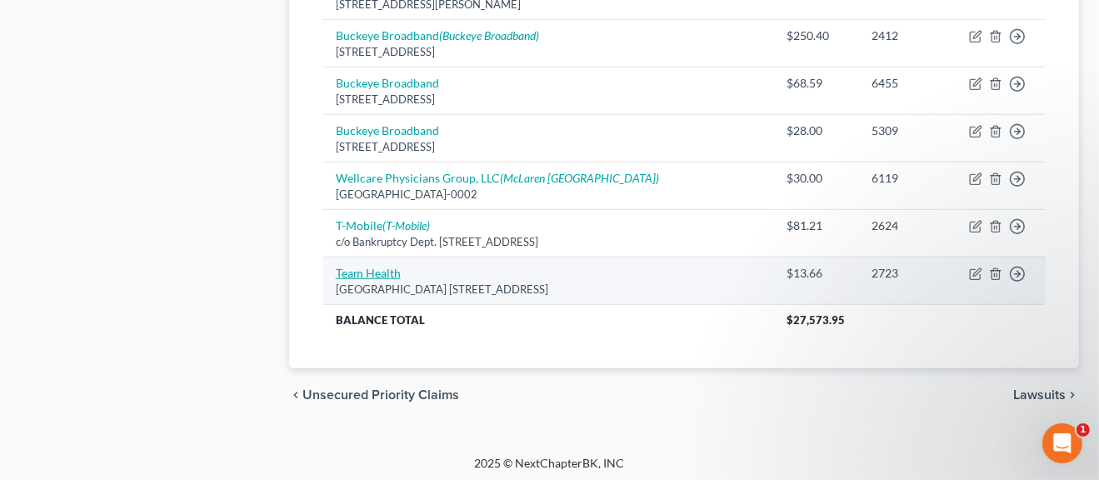
click at [377, 272] on link "Team Health" at bounding box center [368, 273] width 65 height 14
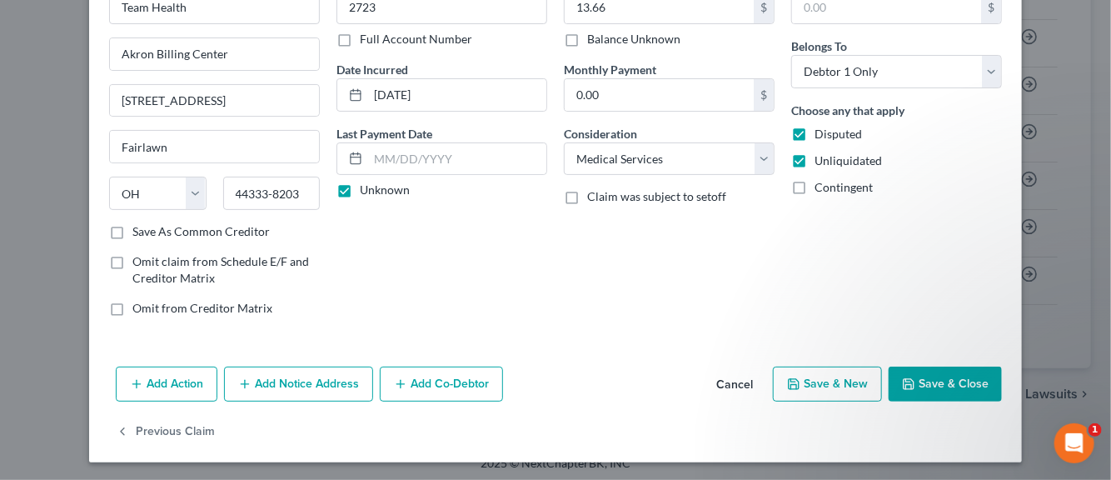
scroll to position [104, 0]
click at [297, 377] on button "Add Notice Address" at bounding box center [298, 383] width 149 height 35
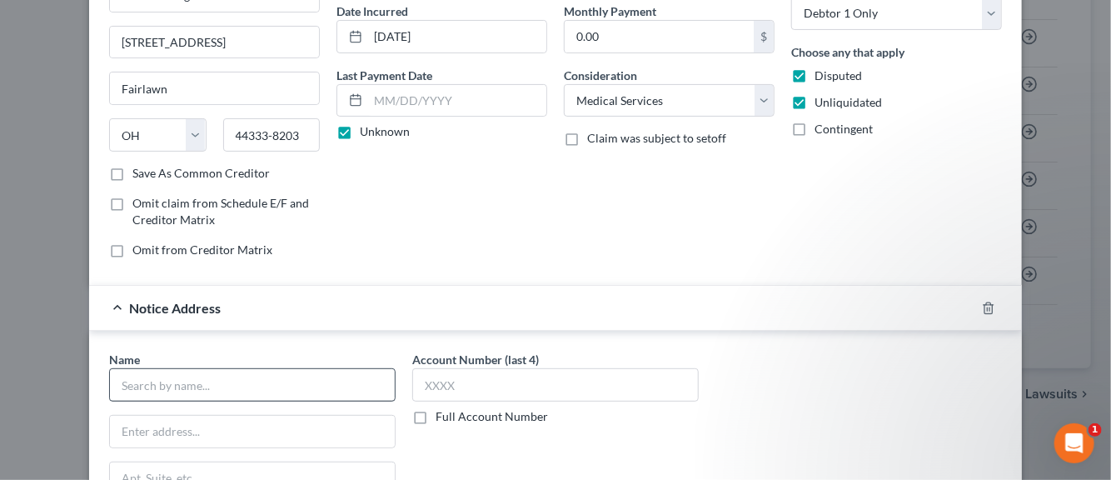
scroll to position [187, 0]
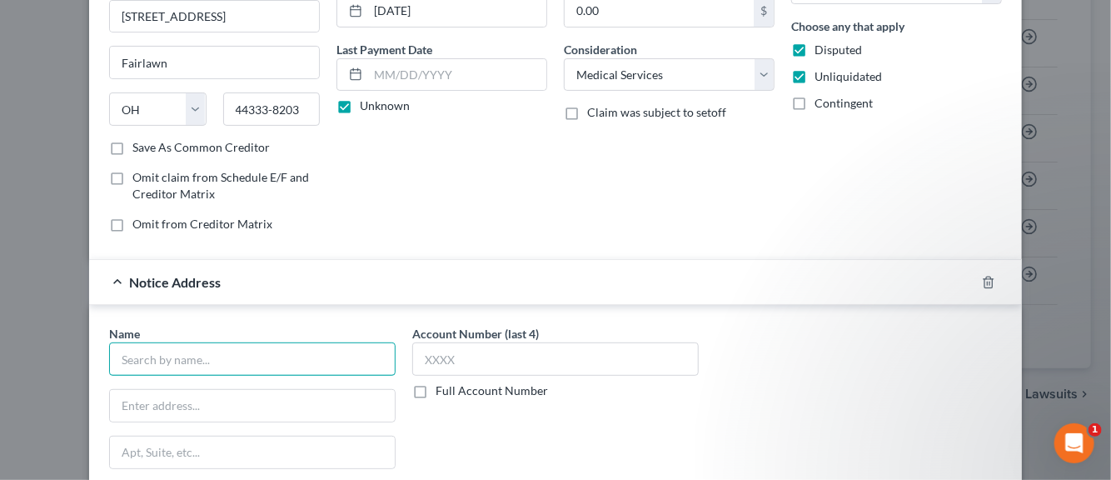
click at [246, 362] on input "text" at bounding box center [252, 358] width 287 height 33
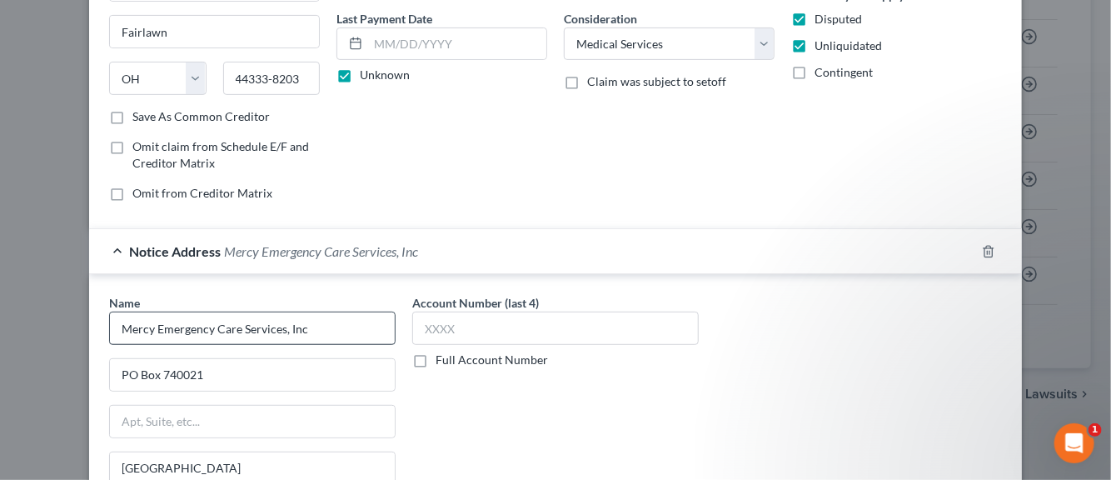
scroll to position [462, 0]
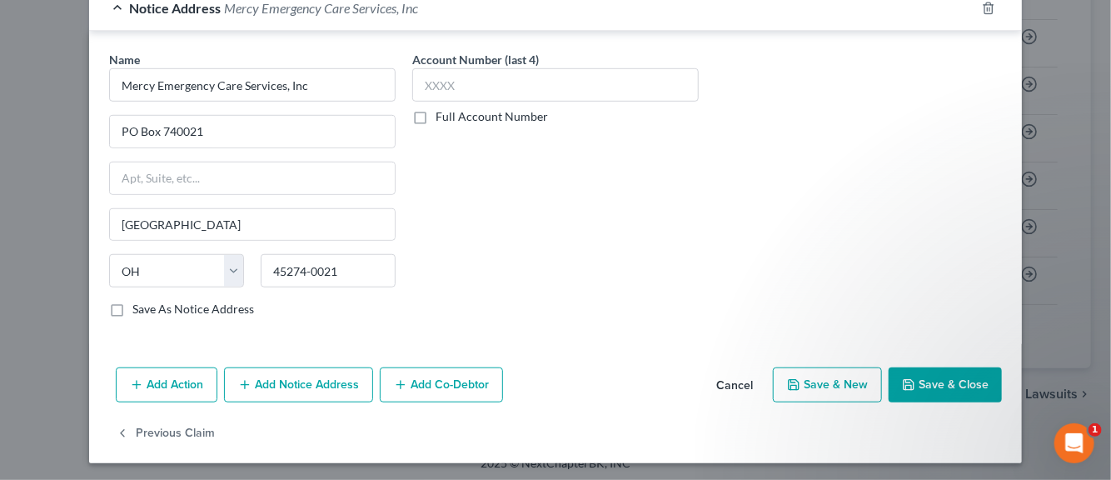
drag, startPoint x: 107, startPoint y: 306, endPoint x: 116, endPoint y: 306, distance: 9.2
click at [132, 306] on label "Save As Notice Address" at bounding box center [193, 309] width 122 height 17
click at [139, 306] on input "Save As Notice Address" at bounding box center [144, 306] width 11 height 11
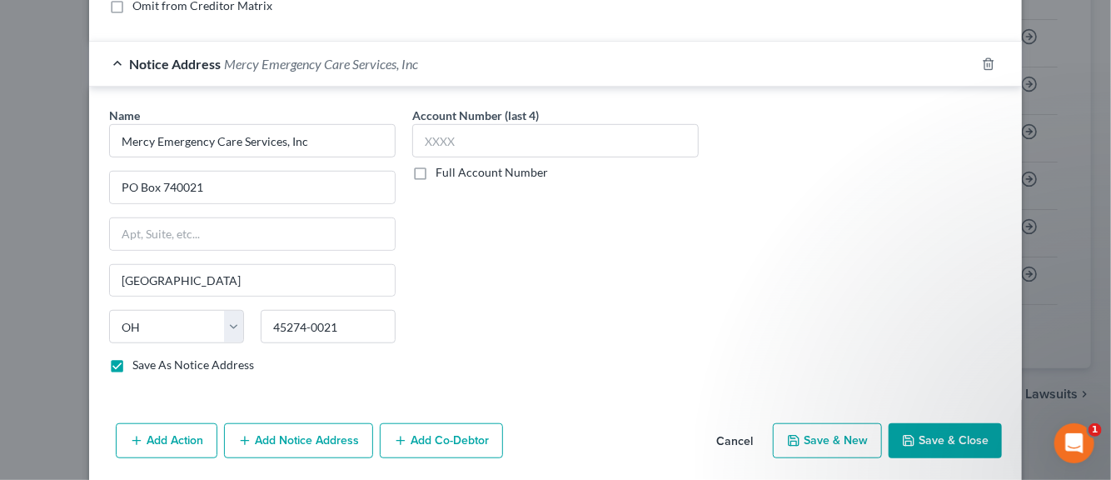
scroll to position [295, 0]
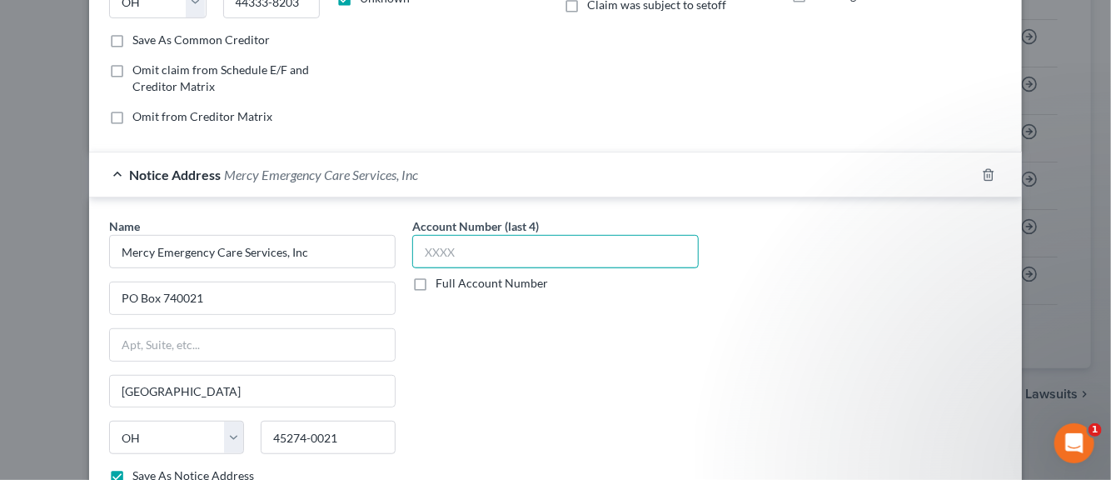
click at [428, 256] on input "text" at bounding box center [555, 251] width 287 height 33
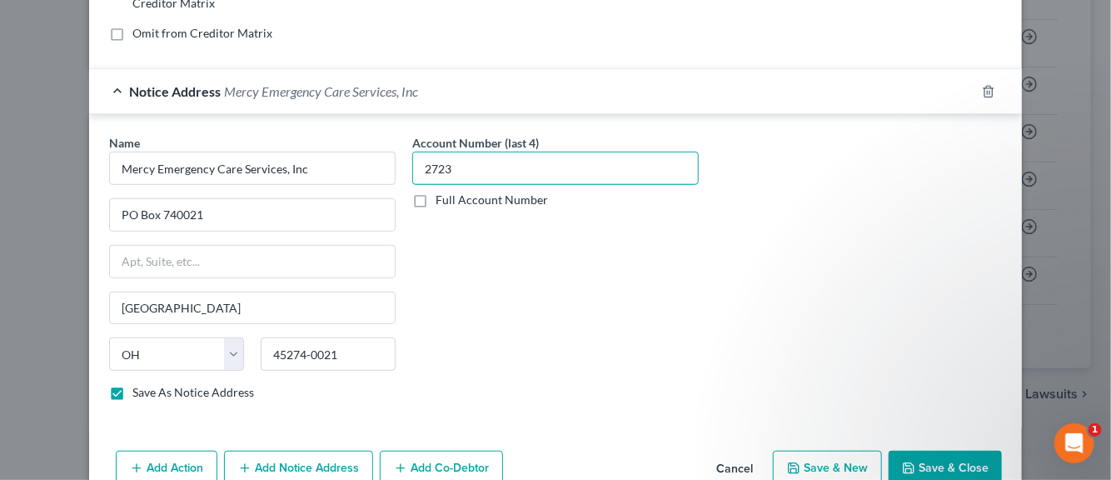
scroll to position [462, 0]
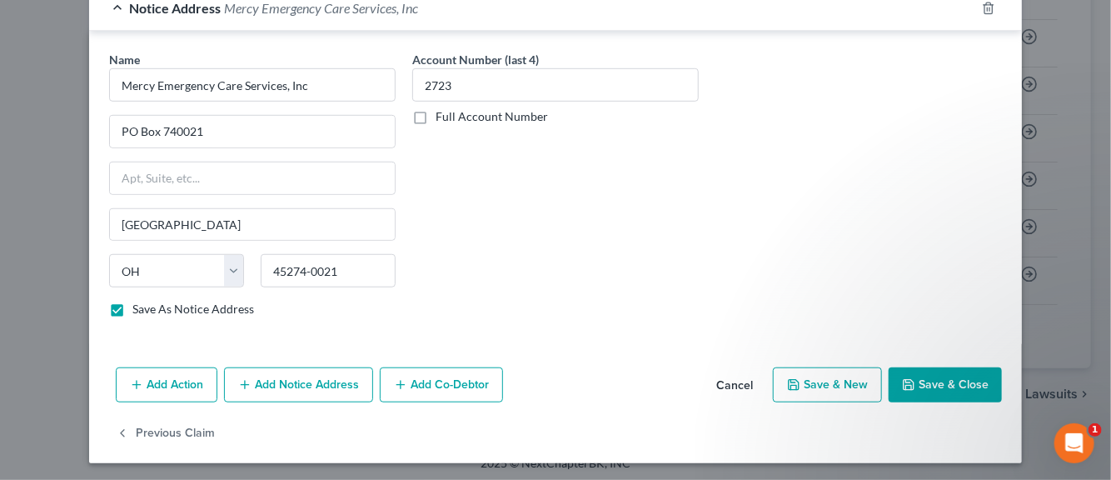
click at [840, 382] on button "Save & New" at bounding box center [827, 384] width 109 height 35
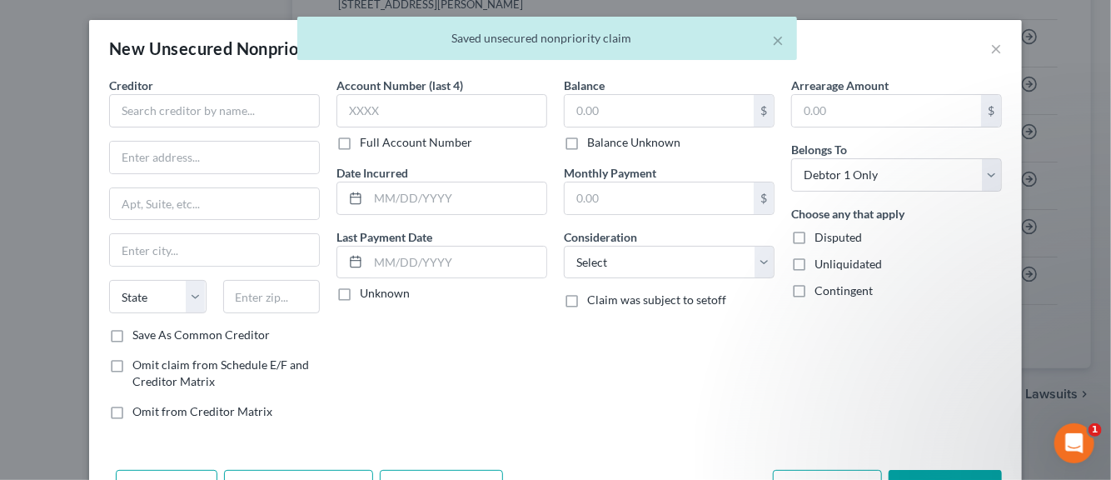
scroll to position [150, 0]
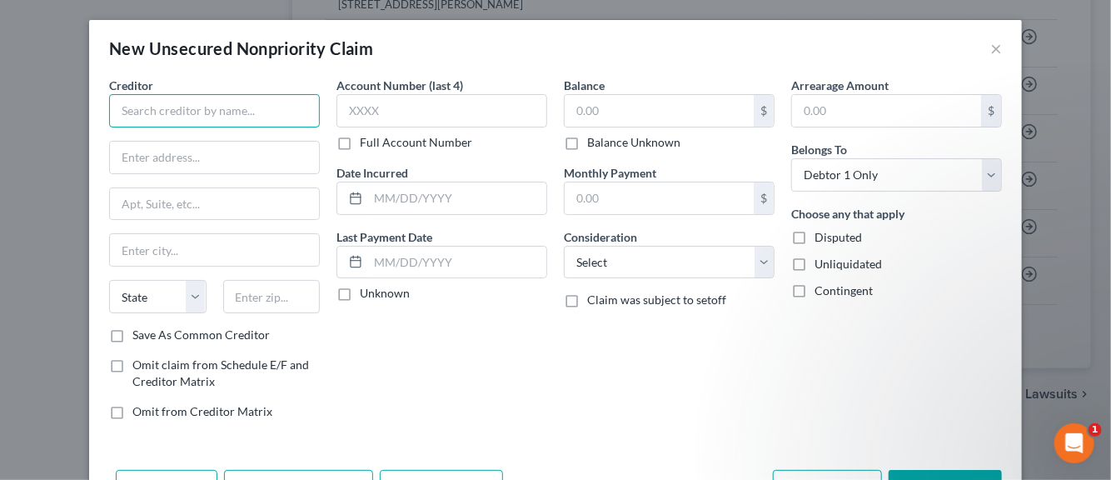
click at [211, 115] on input "text" at bounding box center [214, 110] width 211 height 33
click at [209, 158] on input "text" at bounding box center [214, 158] width 209 height 32
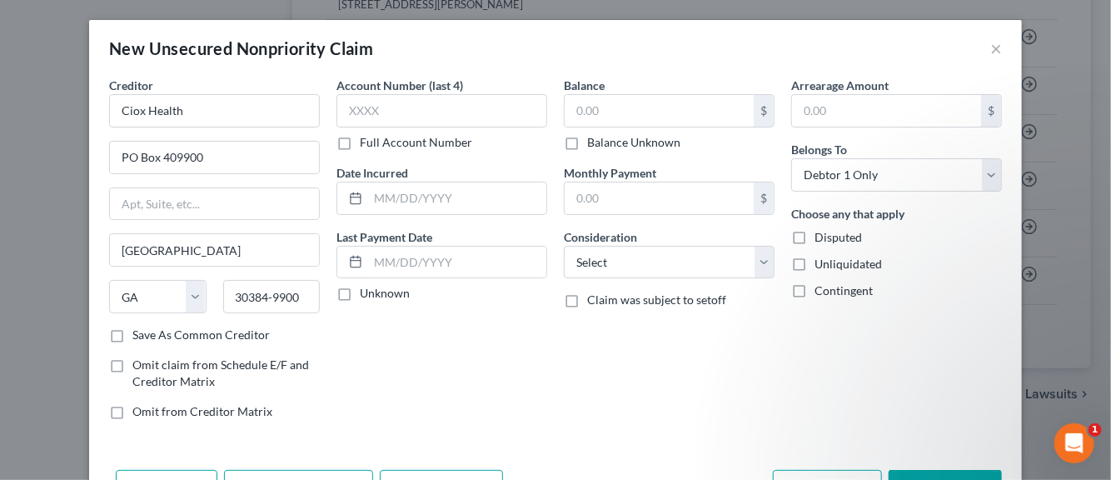
click at [132, 335] on label "Save As Common Creditor" at bounding box center [200, 335] width 137 height 17
click at [139, 335] on input "Save As Common Creditor" at bounding box center [144, 332] width 11 height 11
click at [381, 110] on input "text" at bounding box center [442, 110] width 211 height 33
click at [406, 199] on input "text" at bounding box center [457, 198] width 178 height 32
click at [360, 296] on label "Unknown" at bounding box center [385, 293] width 50 height 17
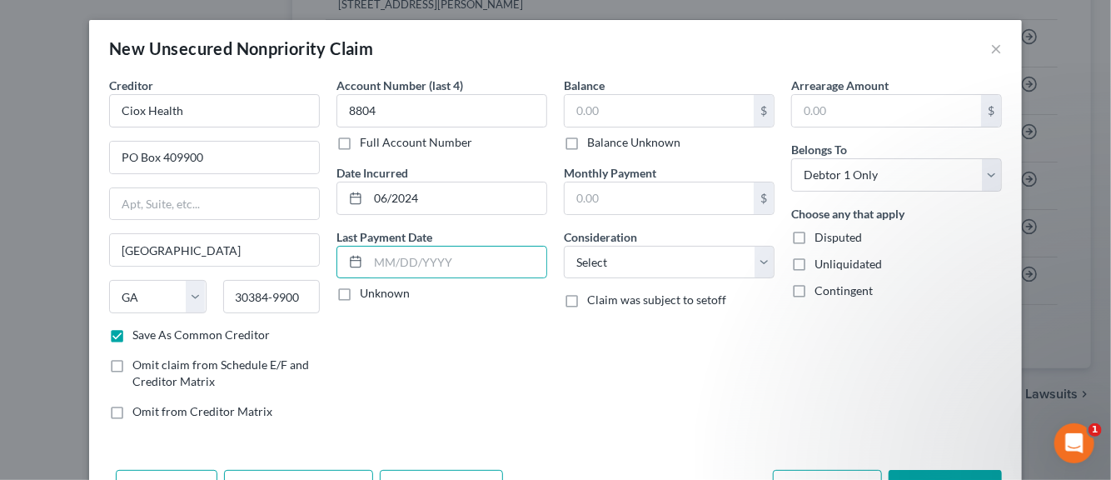
click at [367, 296] on input "Unknown" at bounding box center [372, 290] width 11 height 11
click at [583, 114] on input "text" at bounding box center [659, 111] width 189 height 32
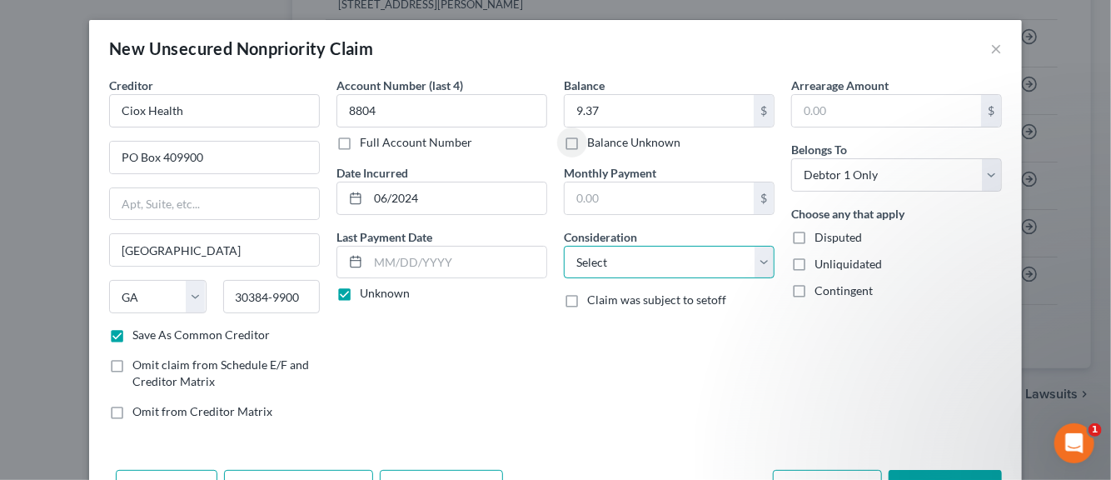
click at [756, 256] on select "Select Cable / Satellite Services Collection Agency Credit Card Debt Debt Couns…" at bounding box center [669, 262] width 211 height 33
click at [564, 246] on select "Select Cable / Satellite Services Collection Agency Credit Card Debt Debt Couns…" at bounding box center [669, 262] width 211 height 33
click at [815, 238] on label "Disputed" at bounding box center [838, 237] width 47 height 17
click at [821, 238] on input "Disputed" at bounding box center [826, 234] width 11 height 11
click at [815, 260] on label "Unliquidated" at bounding box center [848, 264] width 67 height 17
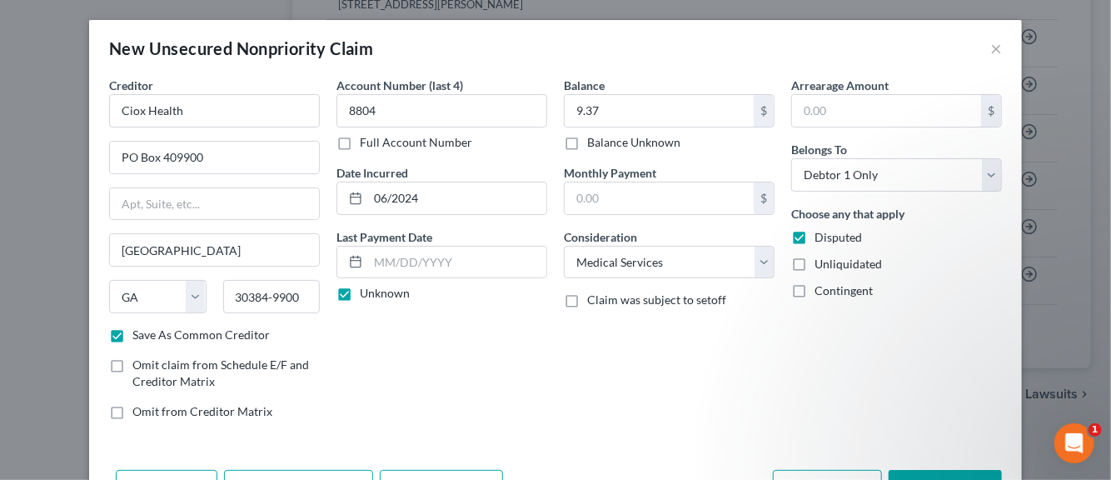
click at [821, 260] on input "Unliquidated" at bounding box center [826, 261] width 11 height 11
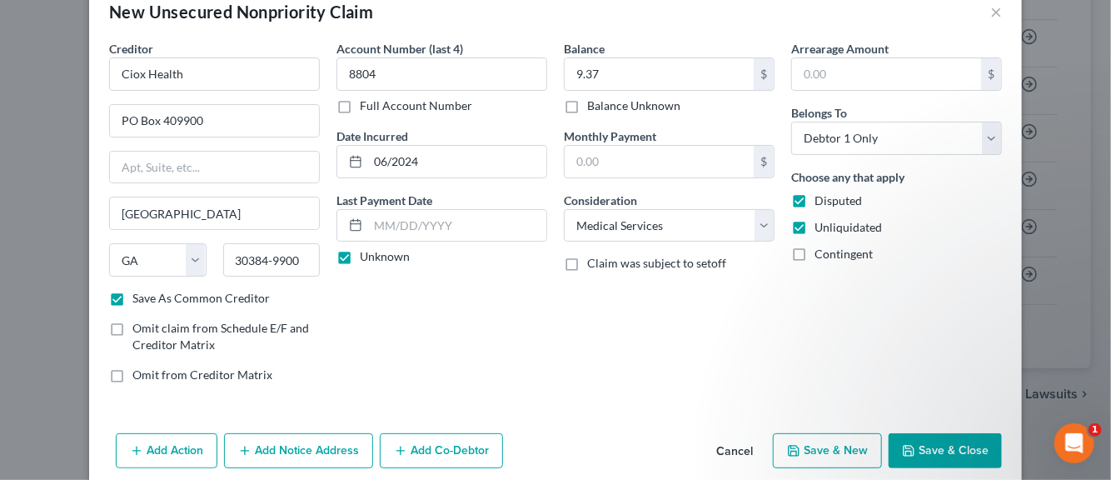
scroll to position [57, 0]
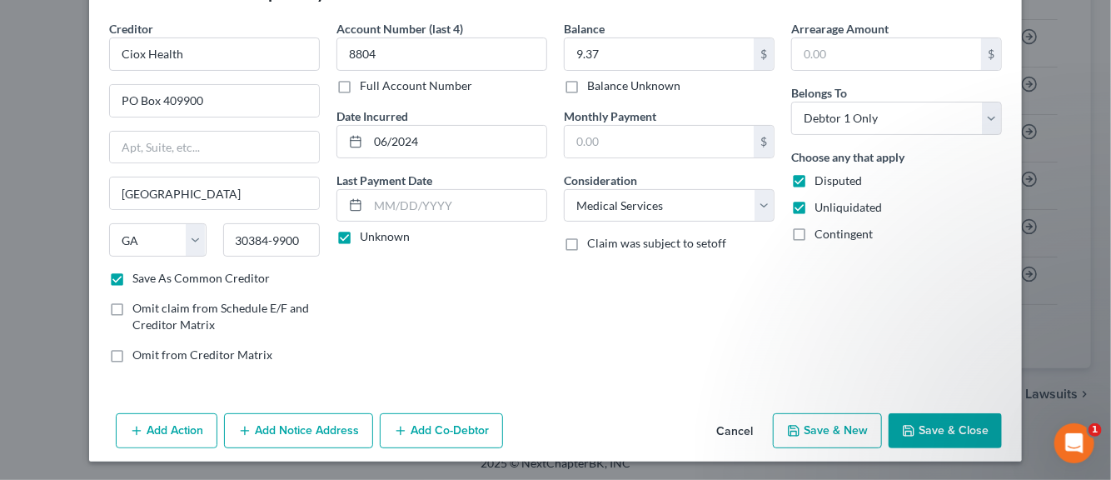
click at [799, 426] on button "Save & New" at bounding box center [827, 430] width 109 height 35
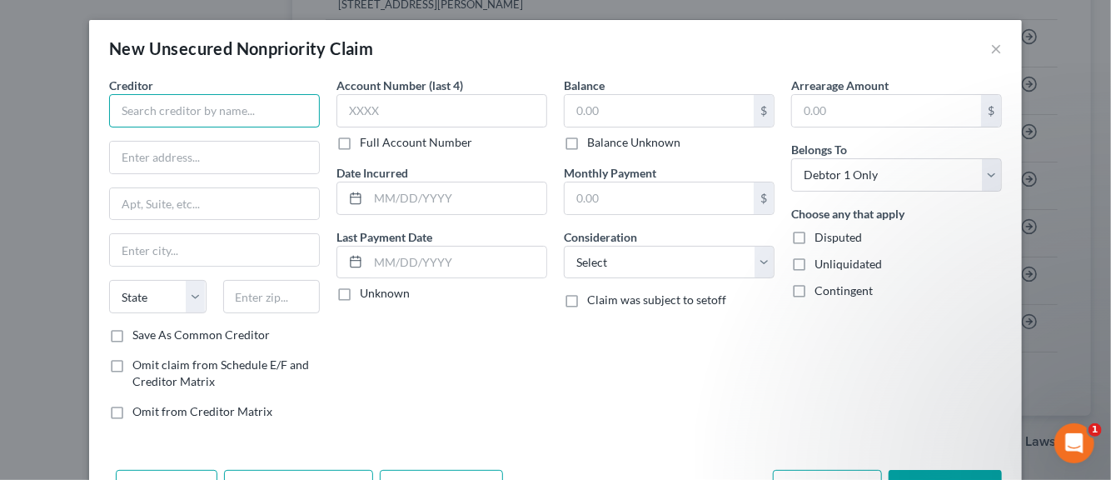
click at [192, 116] on input "text" at bounding box center [214, 110] width 211 height 33
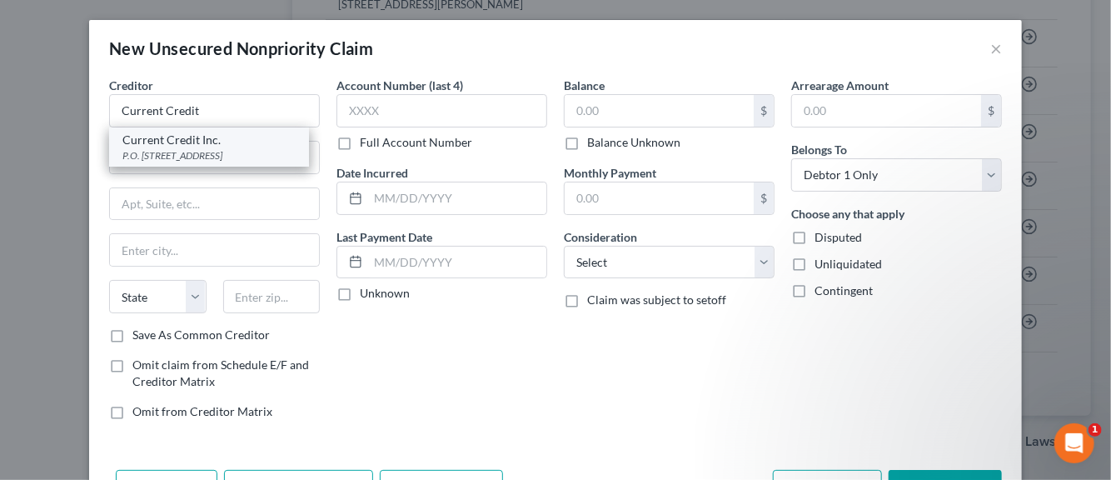
click at [157, 157] on div "P.O. [STREET_ADDRESS]" at bounding box center [208, 155] width 173 height 14
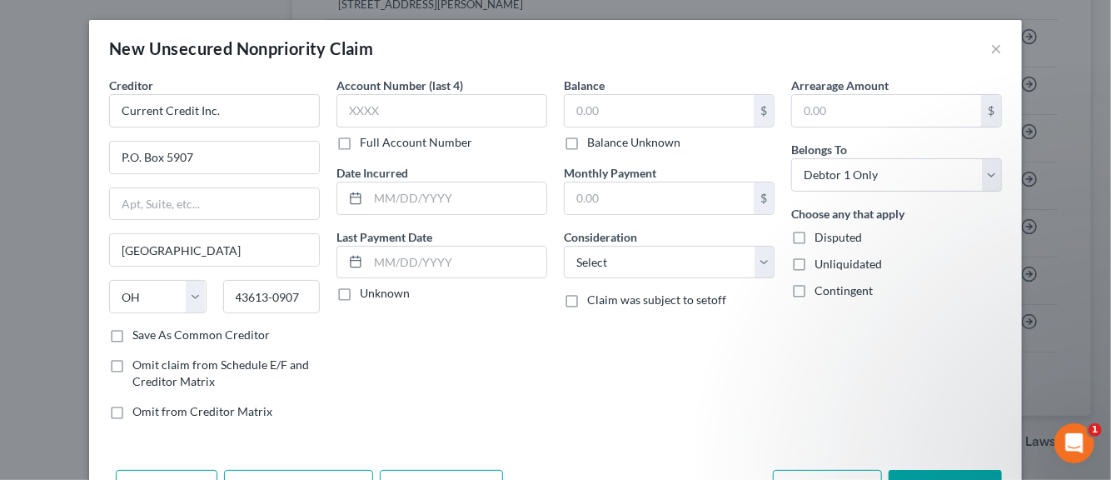
click at [132, 335] on label "Save As Common Creditor" at bounding box center [200, 335] width 137 height 17
click at [139, 335] on input "Save As Common Creditor" at bounding box center [144, 332] width 11 height 11
click at [387, 116] on input "text" at bounding box center [442, 110] width 211 height 33
click at [387, 200] on input "text" at bounding box center [457, 198] width 178 height 32
click at [360, 295] on label "Unknown" at bounding box center [385, 293] width 50 height 17
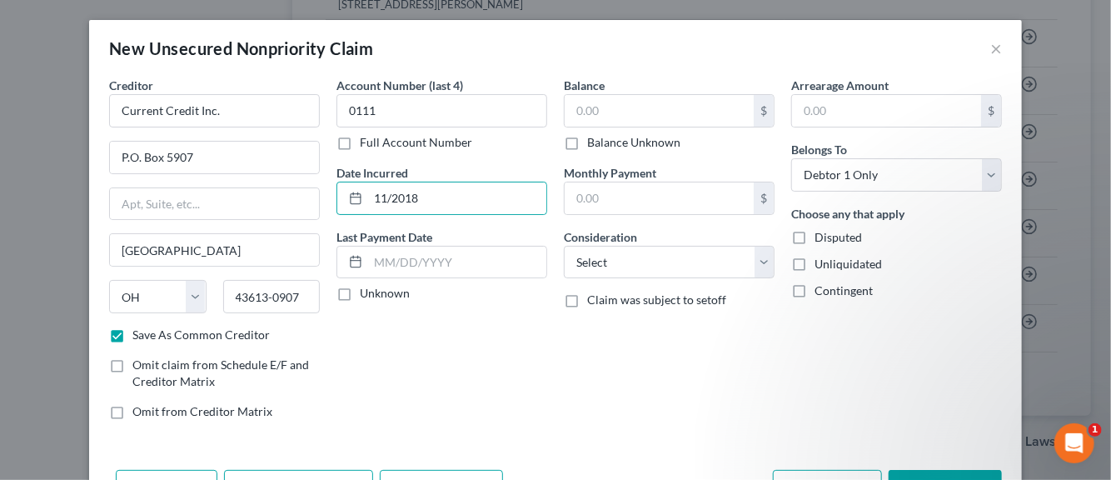
click at [367, 295] on input "Unknown" at bounding box center [372, 290] width 11 height 11
click at [590, 109] on input "text" at bounding box center [659, 111] width 189 height 32
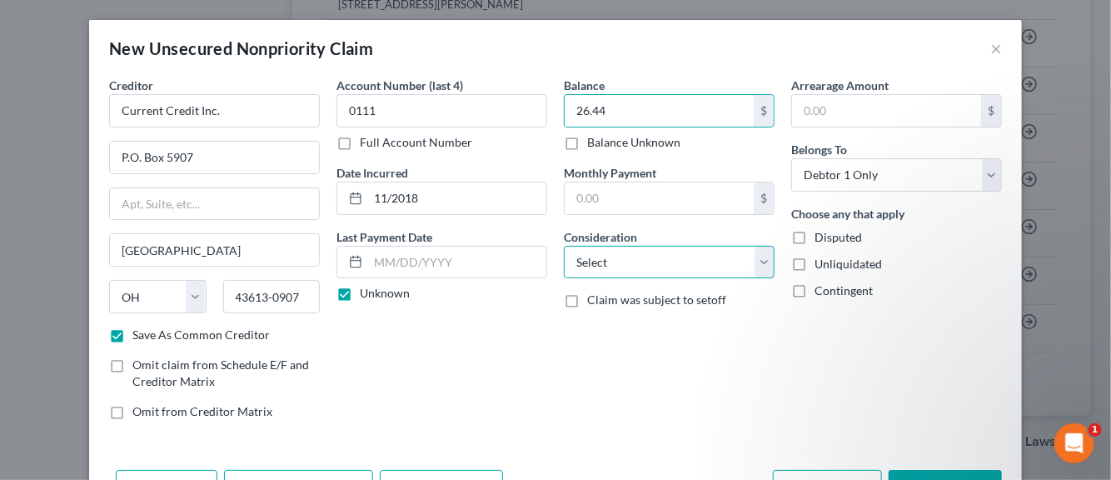
click at [756, 269] on select "Select Cable / Satellite Services Collection Agency Credit Card Debt Debt Couns…" at bounding box center [669, 262] width 211 height 33
click at [564, 246] on select "Select Cable / Satellite Services Collection Agency Credit Card Debt Debt Couns…" at bounding box center [669, 262] width 211 height 33
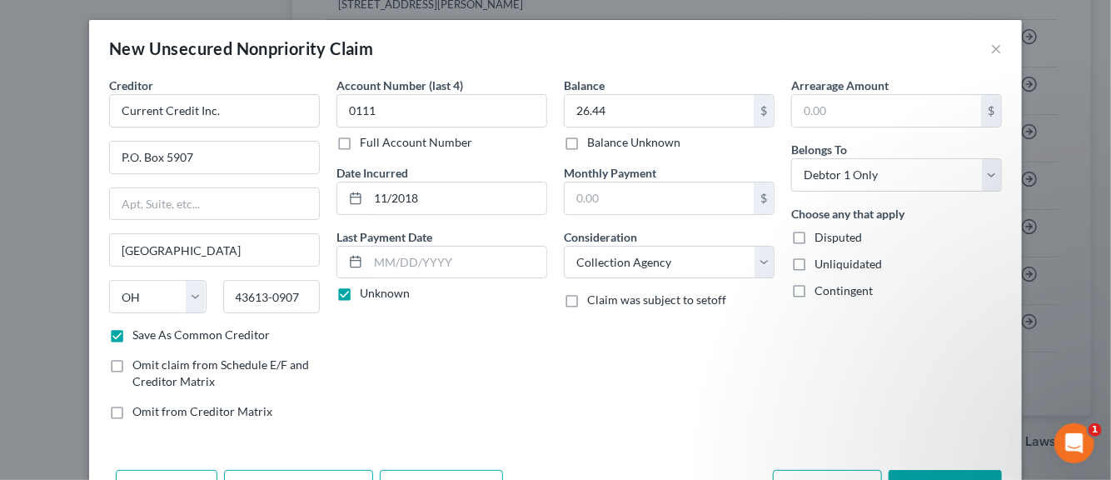
click at [815, 237] on label "Disputed" at bounding box center [838, 237] width 47 height 17
click at [821, 237] on input "Disputed" at bounding box center [826, 234] width 11 height 11
click at [815, 263] on label "Unliquidated" at bounding box center [848, 264] width 67 height 17
click at [821, 263] on input "Unliquidated" at bounding box center [826, 261] width 11 height 11
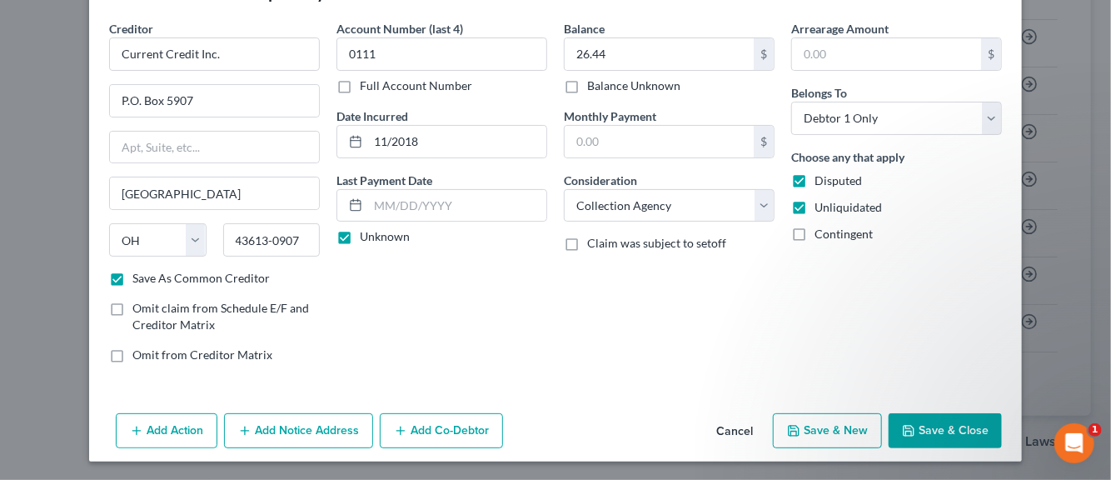
click at [817, 429] on button "Save & New" at bounding box center [827, 430] width 109 height 35
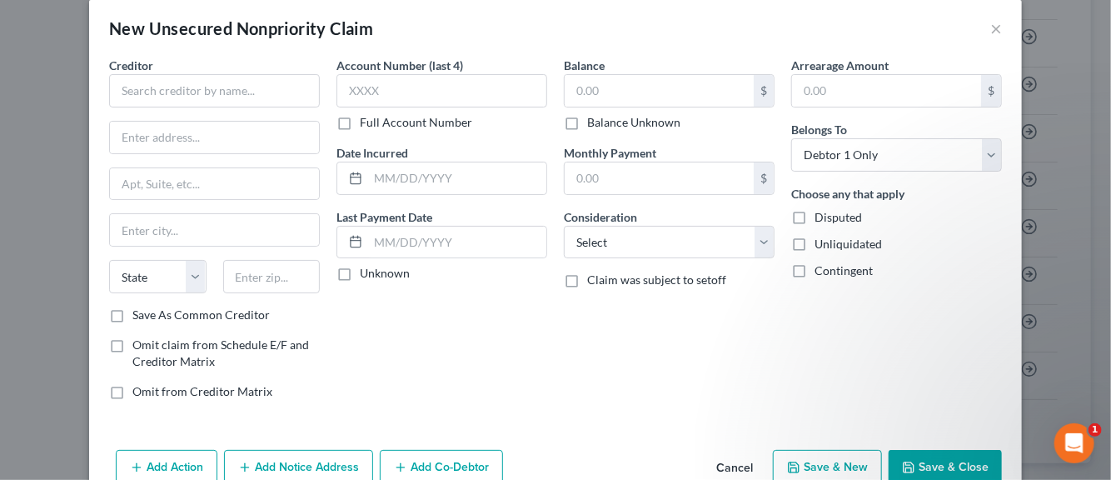
scroll to position [0, 0]
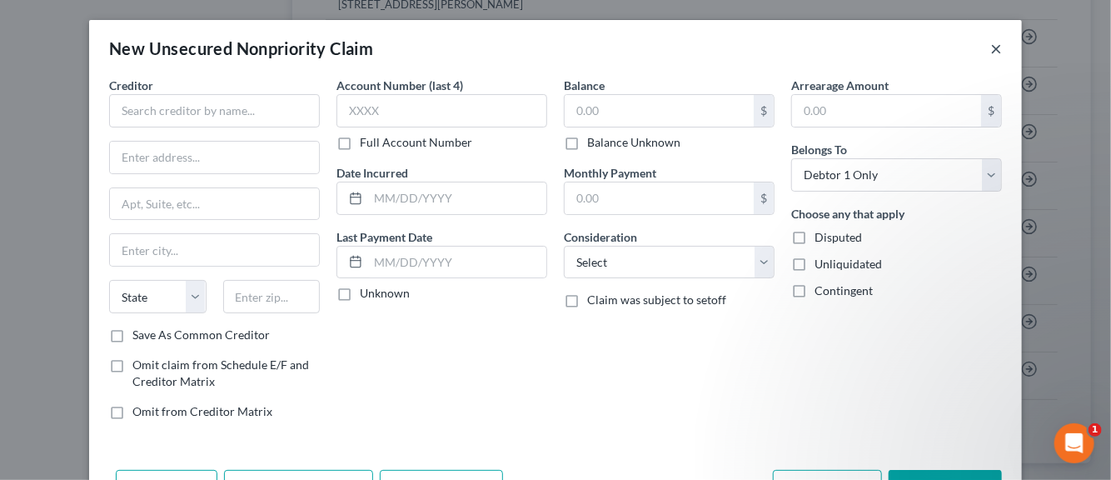
click at [991, 49] on button "×" at bounding box center [997, 48] width 12 height 20
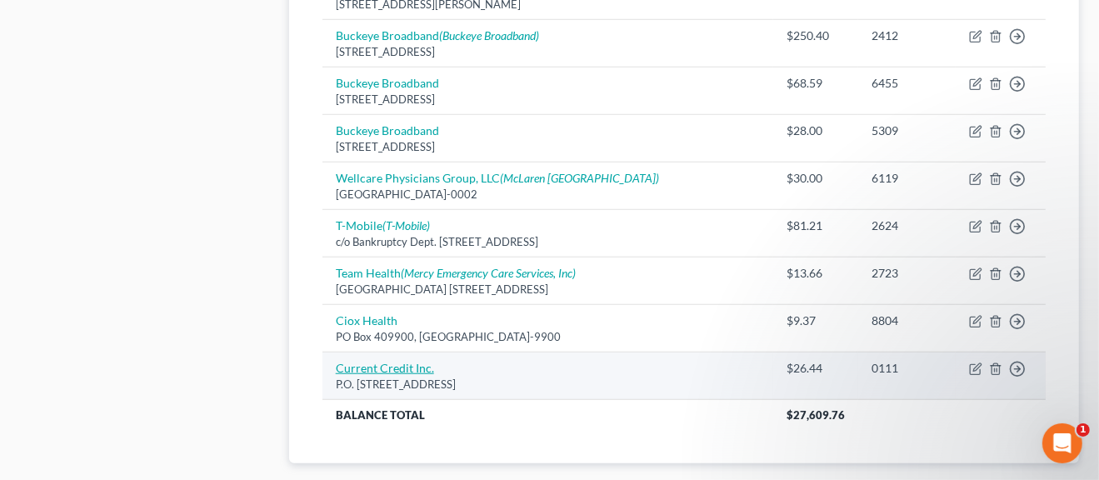
click at [403, 367] on link "Current Credit Inc." at bounding box center [385, 368] width 98 height 14
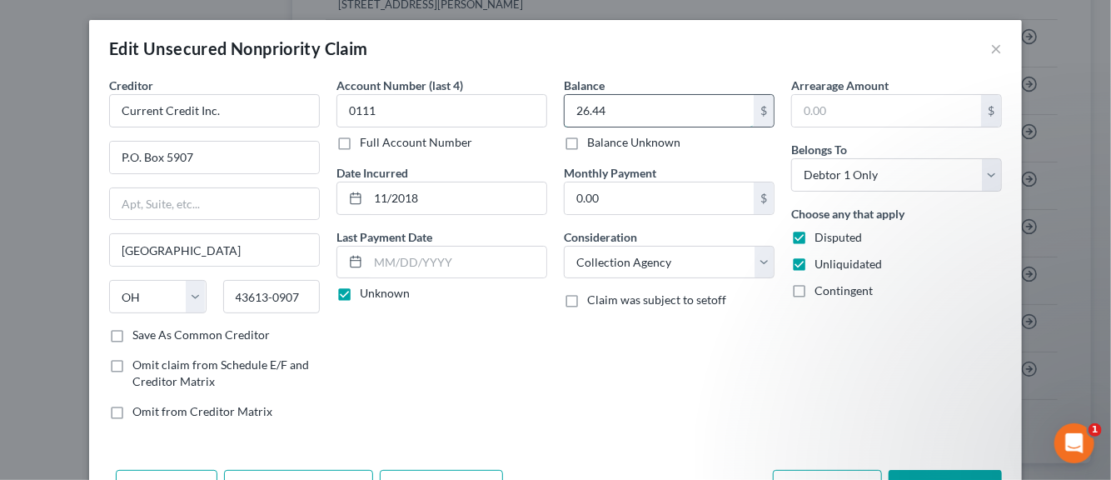
click at [606, 112] on input "26.44" at bounding box center [659, 111] width 189 height 32
click at [494, 367] on div "Account Number (last 4) 0111 Full Account Number Date Incurred 11/2018 Last Pay…" at bounding box center [441, 255] width 227 height 357
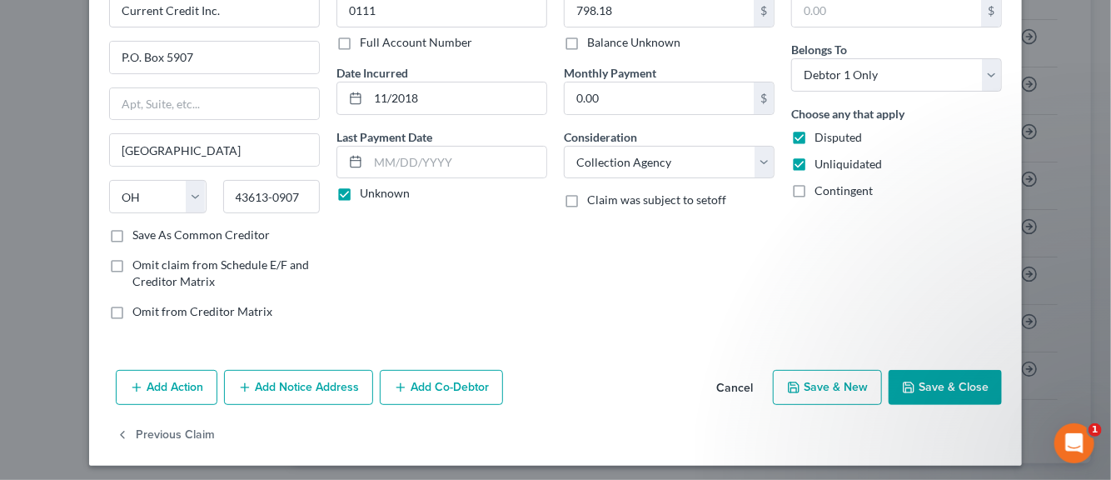
scroll to position [104, 0]
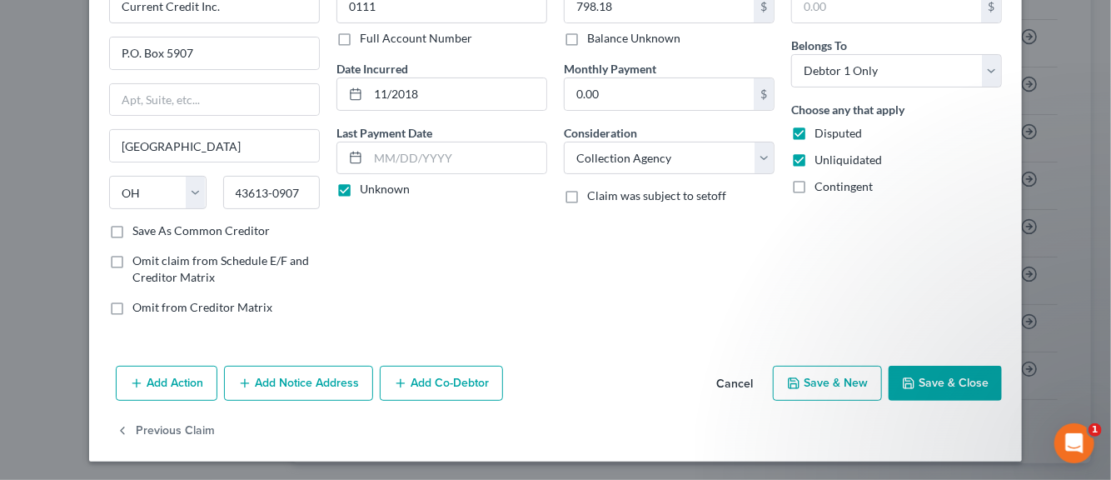
click at [132, 230] on label "Save As Common Creditor" at bounding box center [200, 230] width 137 height 17
click at [139, 230] on input "Save As Common Creditor" at bounding box center [144, 227] width 11 height 11
click at [269, 380] on button "Add Notice Address" at bounding box center [298, 383] width 149 height 35
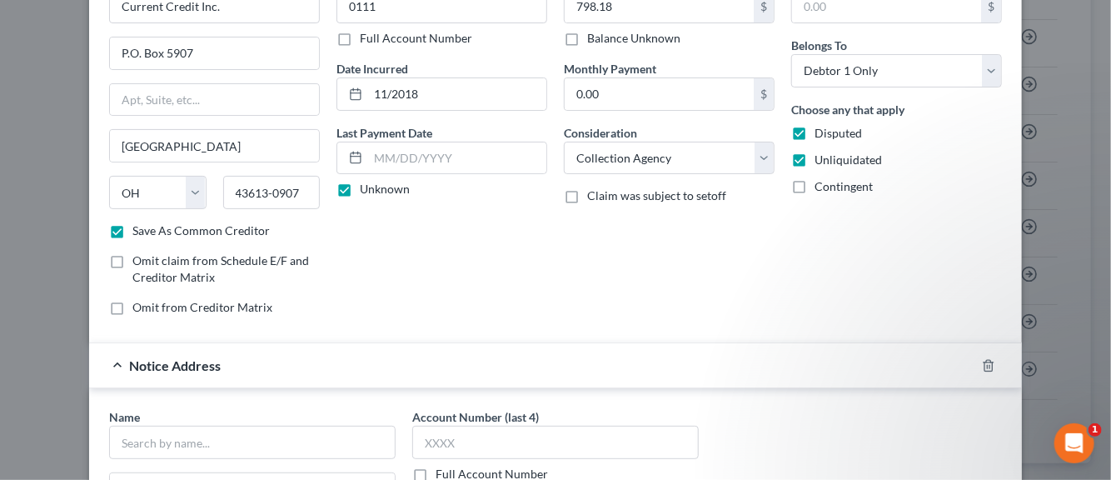
scroll to position [187, 0]
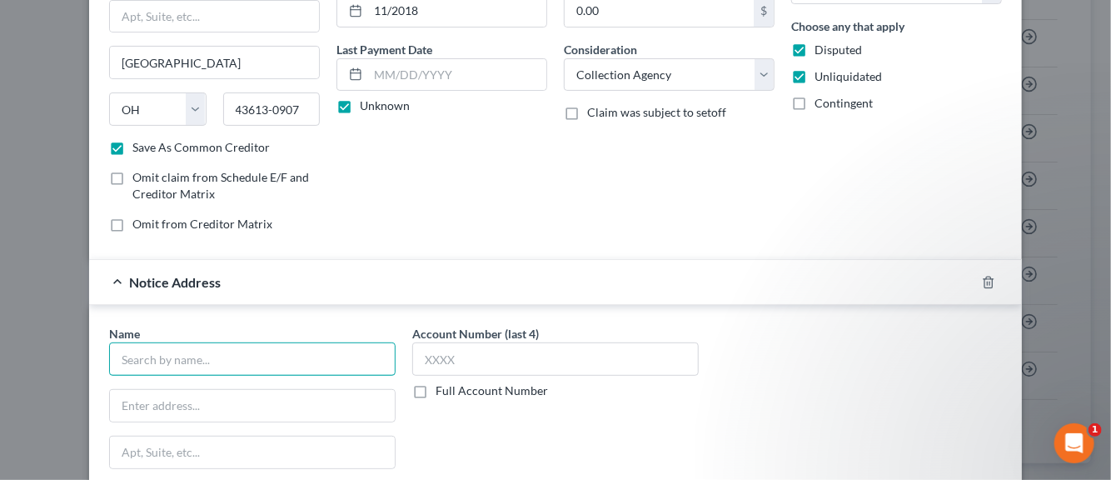
click at [204, 352] on input "text" at bounding box center [252, 358] width 287 height 33
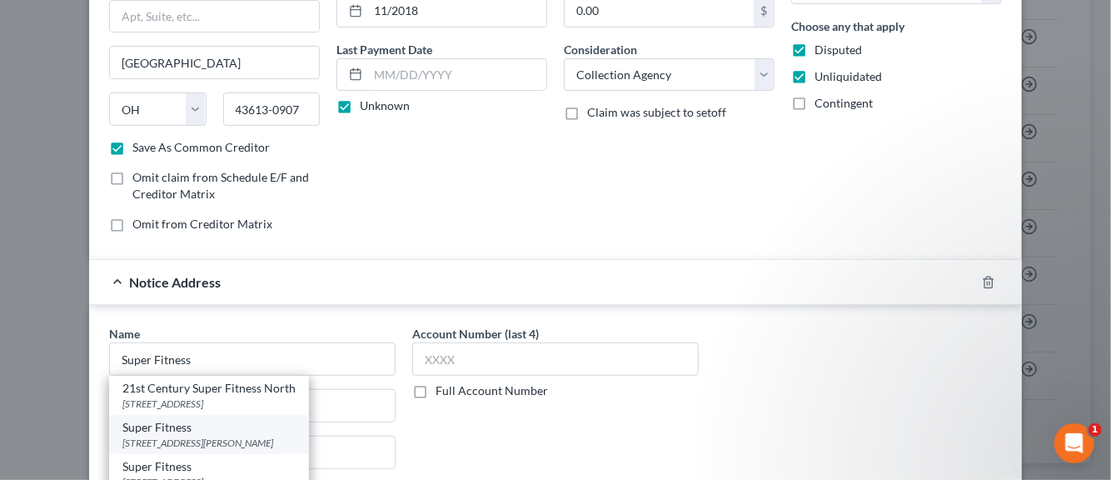
click at [170, 432] on div "Super Fitness" at bounding box center [208, 427] width 173 height 17
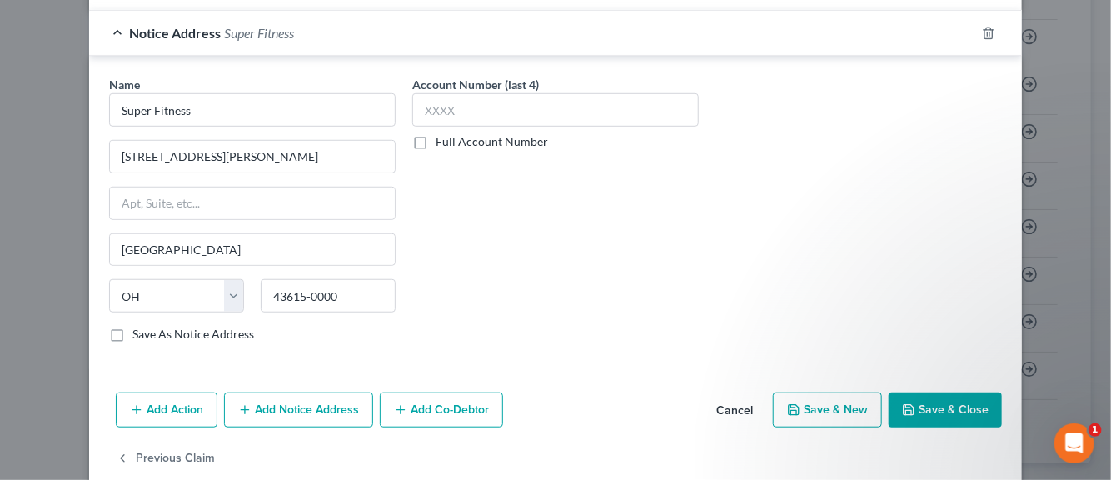
scroll to position [437, 0]
click at [132, 329] on label "Save As Notice Address" at bounding box center [193, 333] width 122 height 17
click at [139, 329] on input "Save As Notice Address" at bounding box center [144, 330] width 11 height 11
click at [795, 411] on icon "button" at bounding box center [793, 408] width 13 height 13
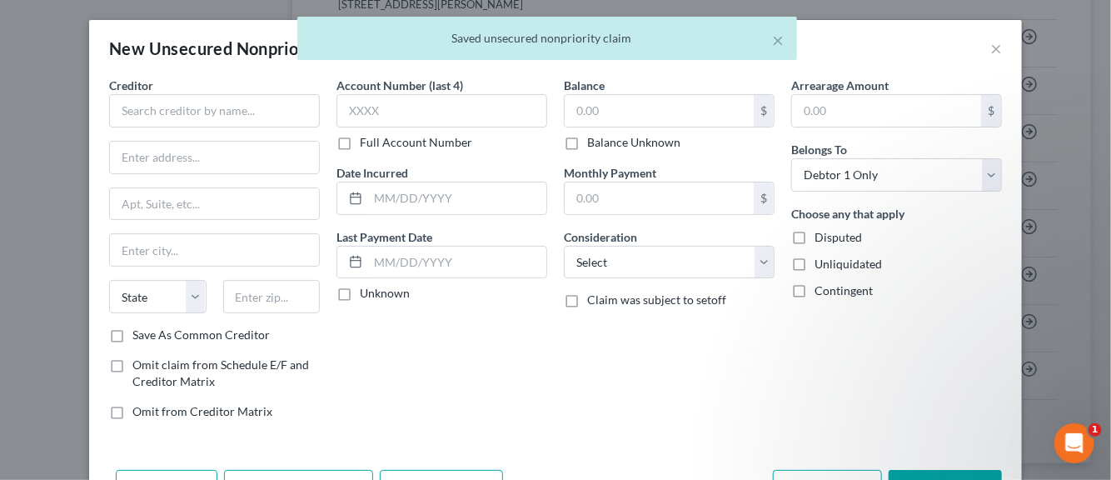
scroll to position [0, 0]
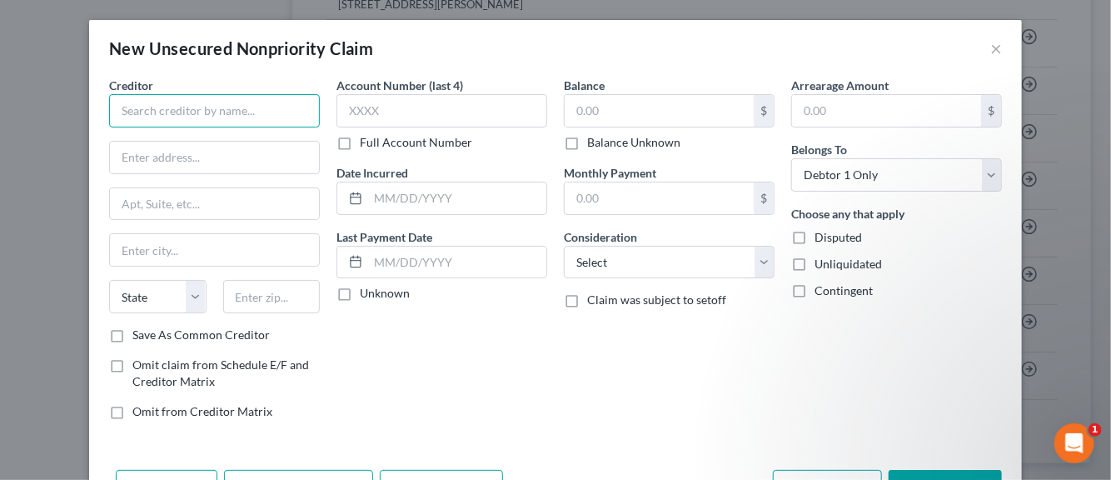
click at [156, 114] on input "text" at bounding box center [214, 110] width 211 height 33
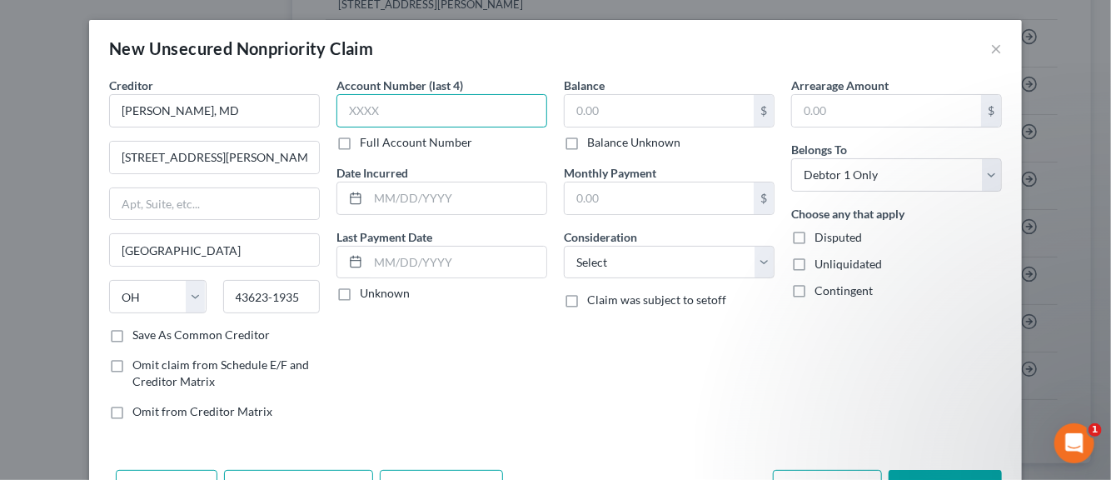
click at [375, 119] on input "text" at bounding box center [442, 110] width 211 height 33
click at [377, 201] on input "text" at bounding box center [457, 198] width 178 height 32
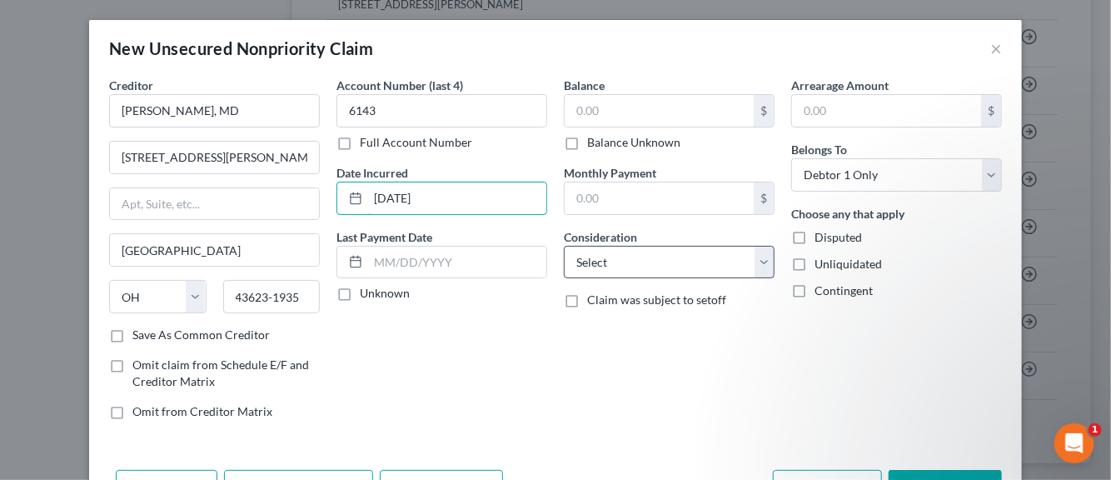
scroll to position [88, 0]
click at [766, 267] on select "Select Cable / Satellite Services Collection Agency Credit Card Debt Debt Couns…" at bounding box center [669, 262] width 211 height 33
click at [564, 246] on select "Select Cable / Satellite Services Collection Agency Credit Card Debt Debt Couns…" at bounding box center [669, 262] width 211 height 33
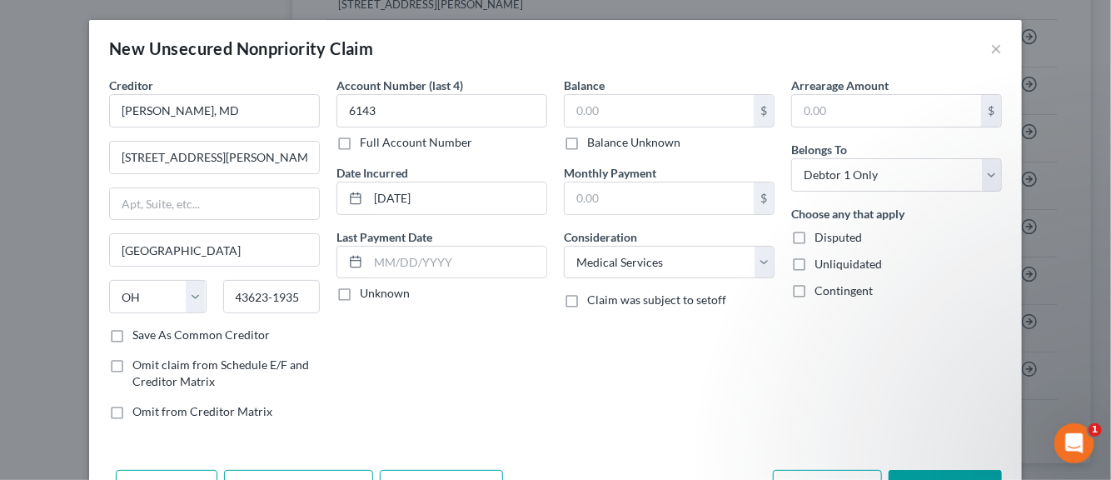
click at [815, 242] on label "Disputed" at bounding box center [838, 237] width 47 height 17
click at [821, 240] on input "Disputed" at bounding box center [826, 234] width 11 height 11
click at [815, 259] on label "Unliquidated" at bounding box center [848, 264] width 67 height 17
click at [821, 259] on input "Unliquidated" at bounding box center [826, 261] width 11 height 11
click at [594, 112] on input "text" at bounding box center [659, 111] width 189 height 32
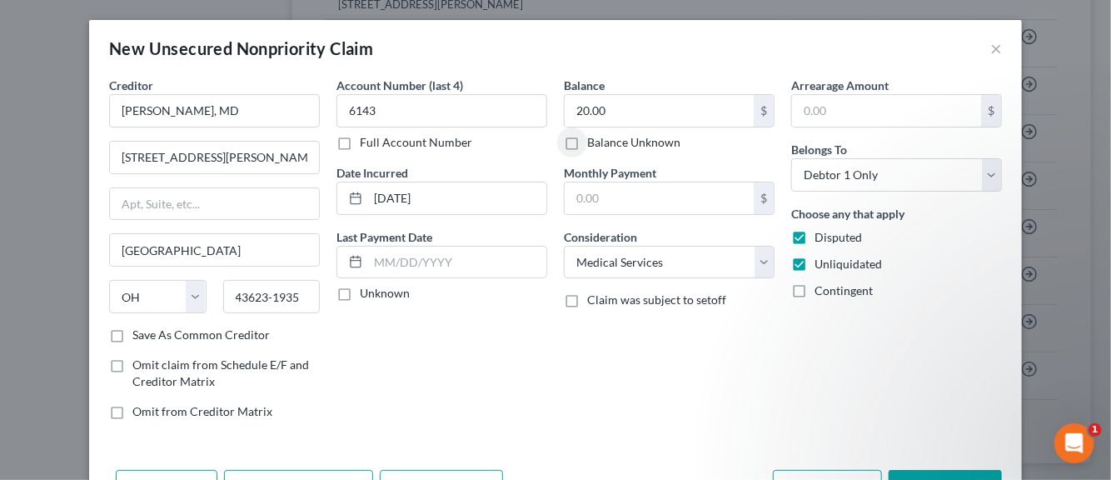
click at [132, 332] on label "Save As Common Creditor" at bounding box center [200, 335] width 137 height 17
click at [139, 332] on input "Save As Common Creditor" at bounding box center [144, 332] width 11 height 11
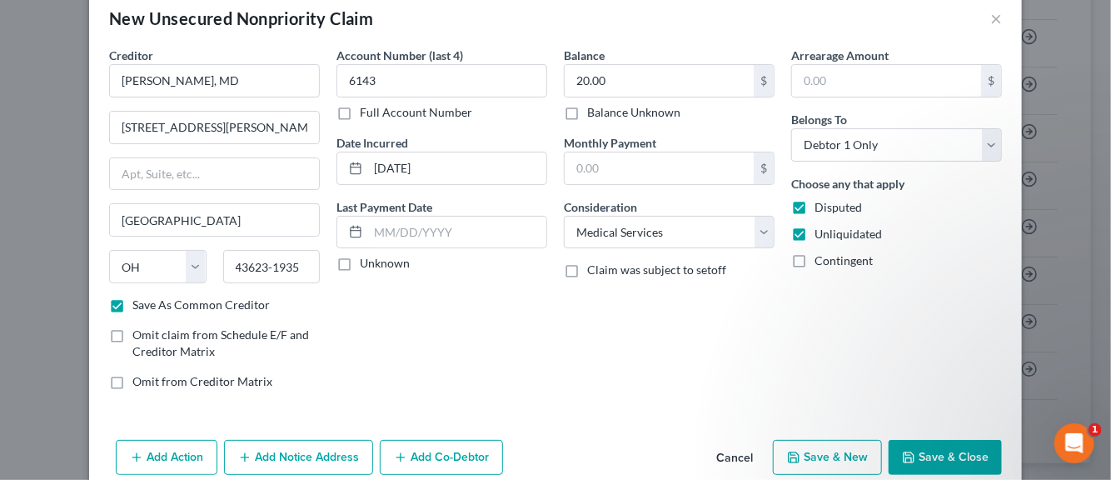
scroll to position [57, 0]
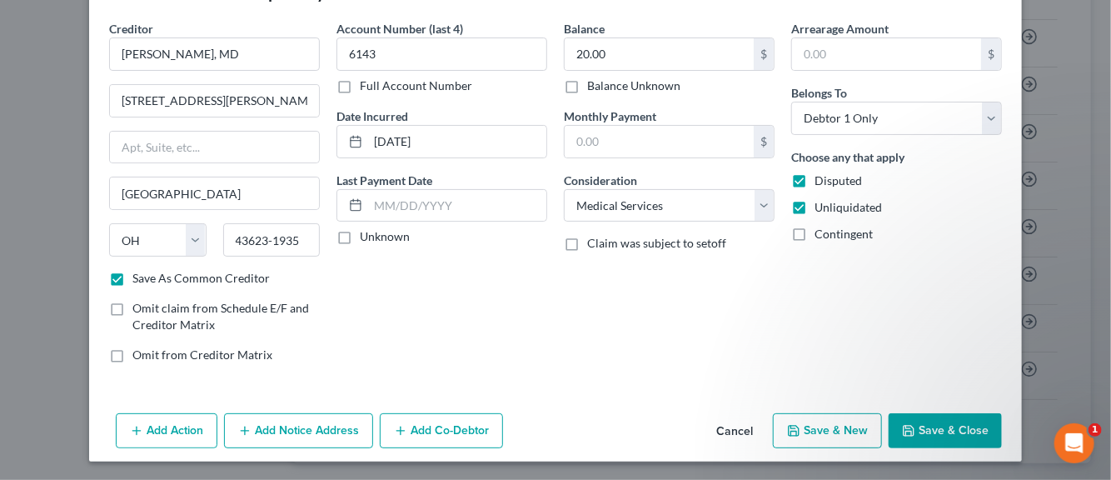
click at [806, 427] on button "Save & New" at bounding box center [827, 430] width 109 height 35
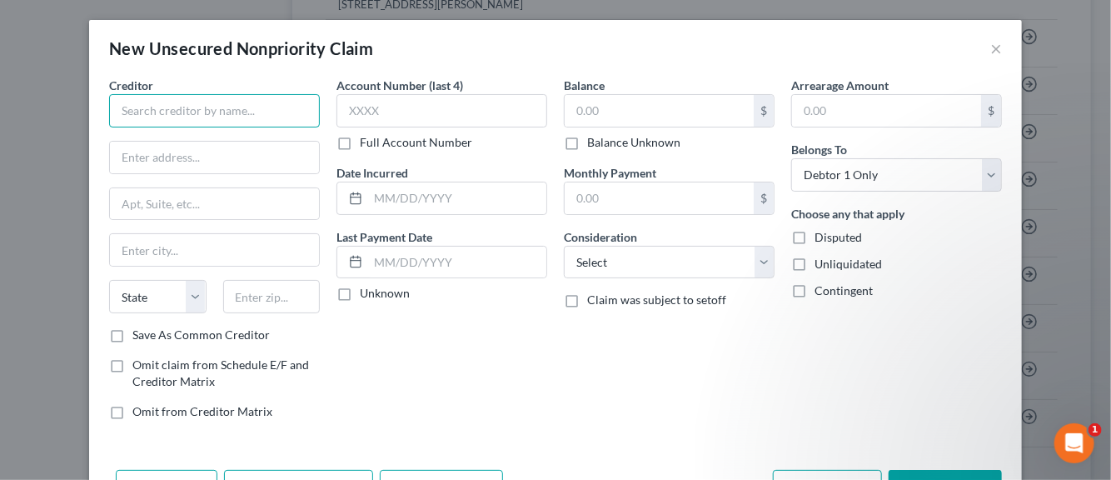
click at [227, 109] on input "text" at bounding box center [214, 110] width 211 height 33
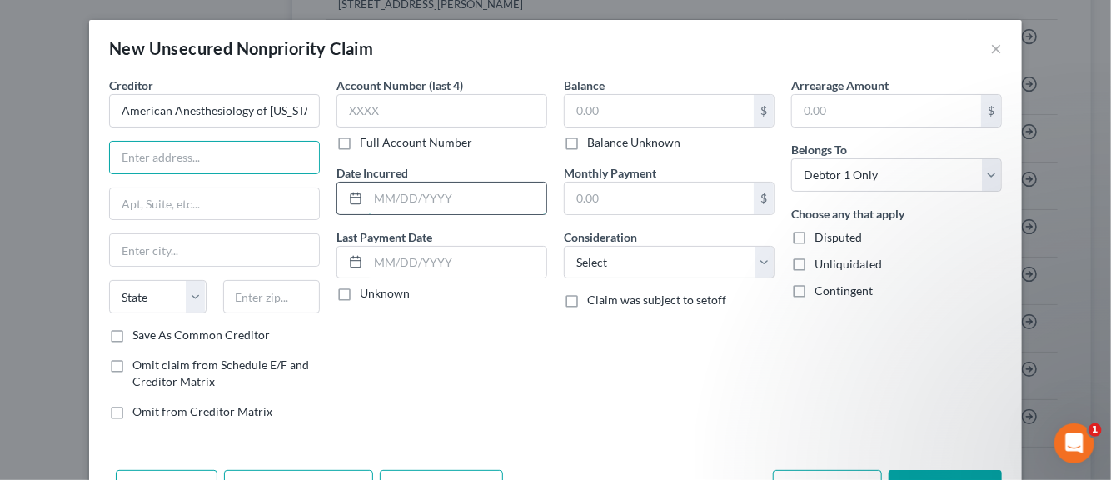
drag, startPoint x: 387, startPoint y: 192, endPoint x: 376, endPoint y: 191, distance: 11.0
click at [387, 193] on input "text" at bounding box center [457, 198] width 178 height 32
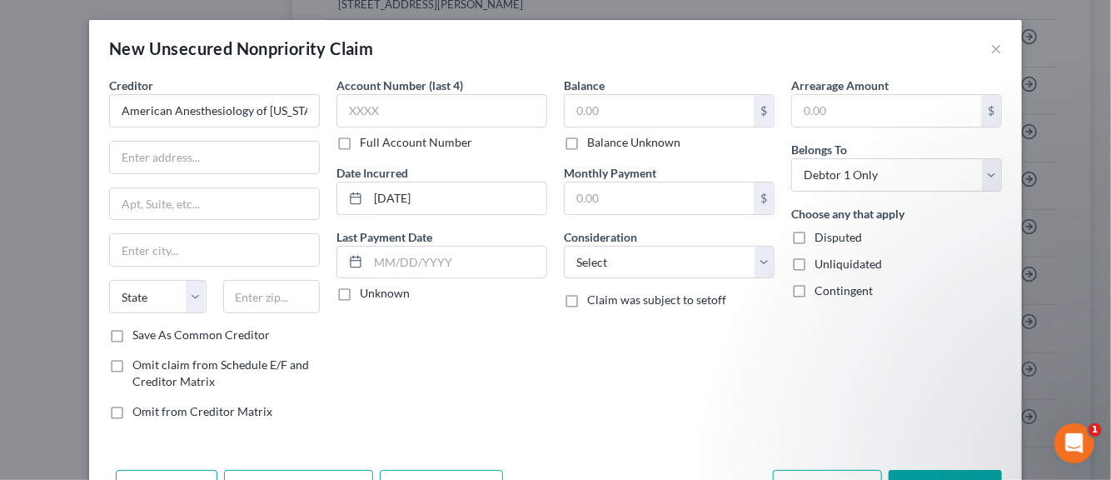
click at [360, 291] on label "Unknown" at bounding box center [385, 293] width 50 height 17
click at [367, 291] on input "Unknown" at bounding box center [372, 290] width 11 height 11
click at [170, 162] on input "text" at bounding box center [214, 158] width 209 height 32
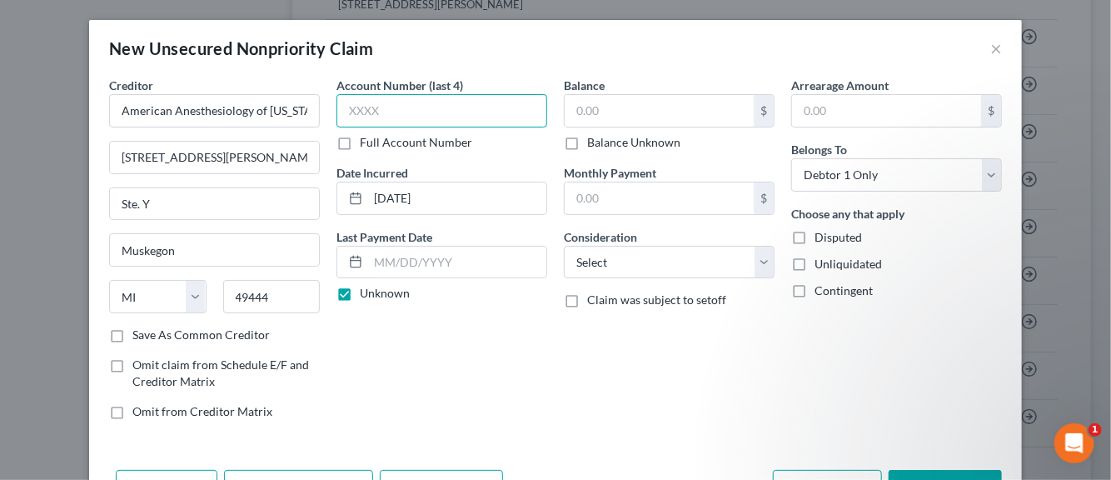
click at [380, 110] on input "text" at bounding box center [442, 110] width 211 height 33
click at [592, 116] on input "text" at bounding box center [659, 111] width 189 height 32
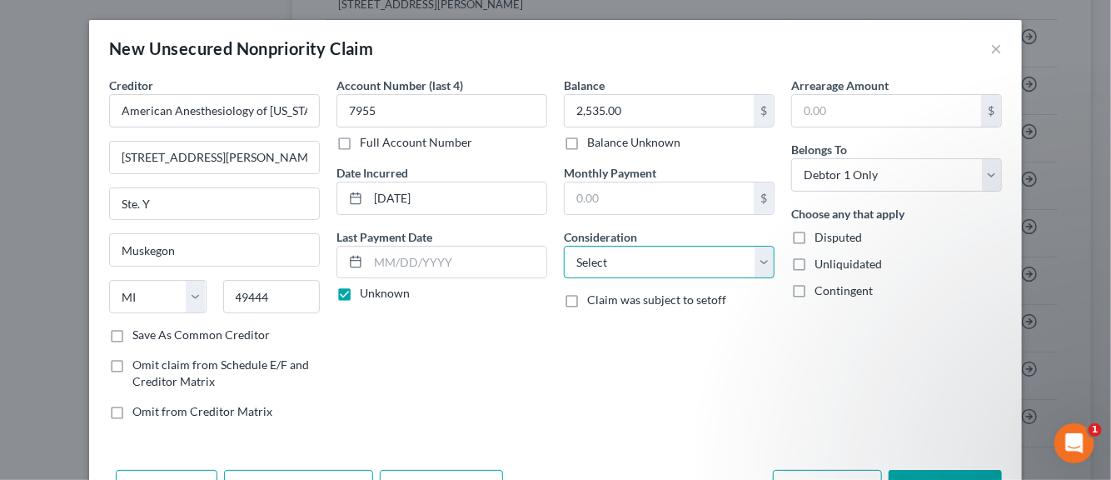
click at [757, 267] on select "Select Cable / Satellite Services Collection Agency Credit Card Debt Debt Couns…" at bounding box center [669, 262] width 211 height 33
click at [564, 246] on select "Select Cable / Satellite Services Collection Agency Credit Card Debt Debt Couns…" at bounding box center [669, 262] width 211 height 33
click at [815, 238] on label "Disputed" at bounding box center [838, 237] width 47 height 17
click at [821, 238] on input "Disputed" at bounding box center [826, 234] width 11 height 11
click at [815, 259] on label "Unliquidated" at bounding box center [848, 264] width 67 height 17
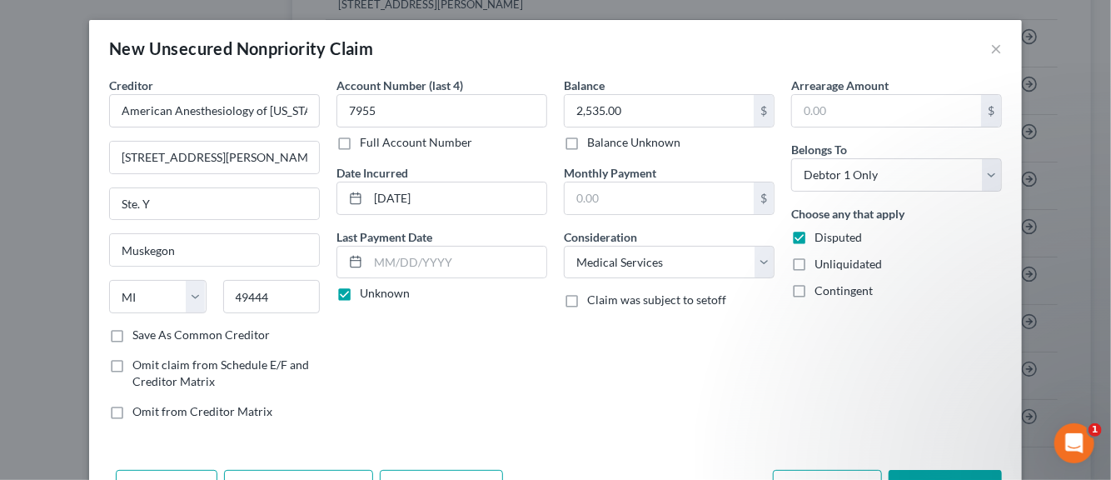
click at [821, 259] on input "Unliquidated" at bounding box center [826, 261] width 11 height 11
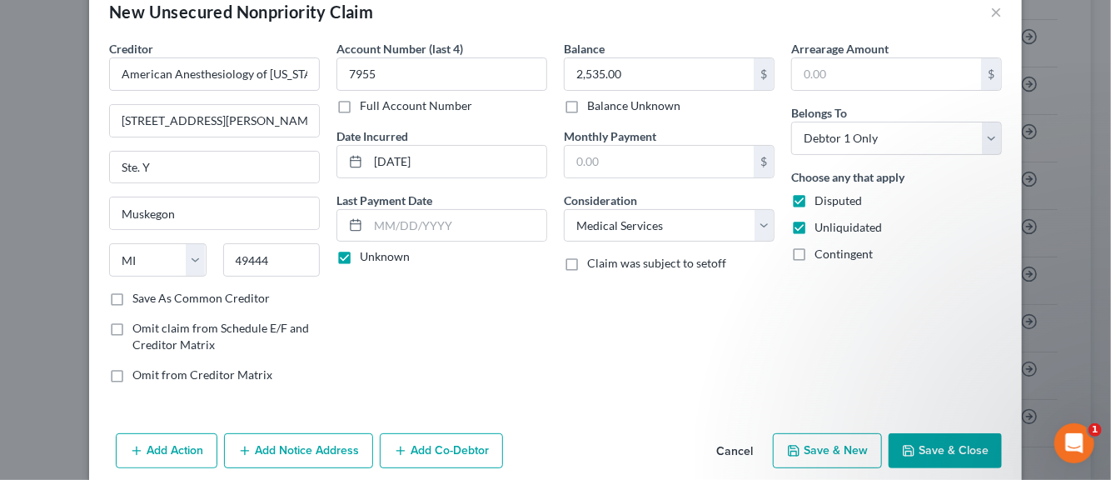
scroll to position [57, 0]
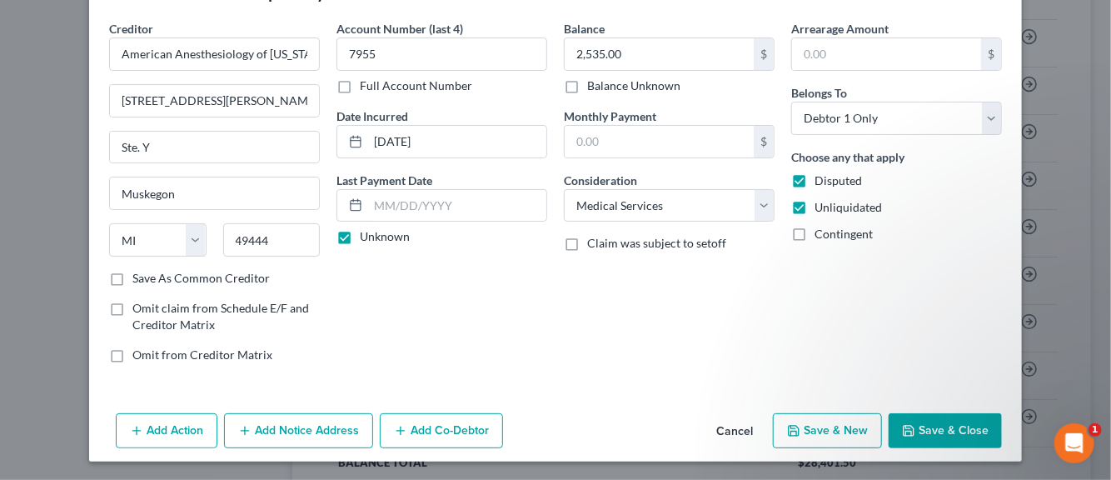
click at [327, 428] on button "Add Notice Address" at bounding box center [298, 430] width 149 height 35
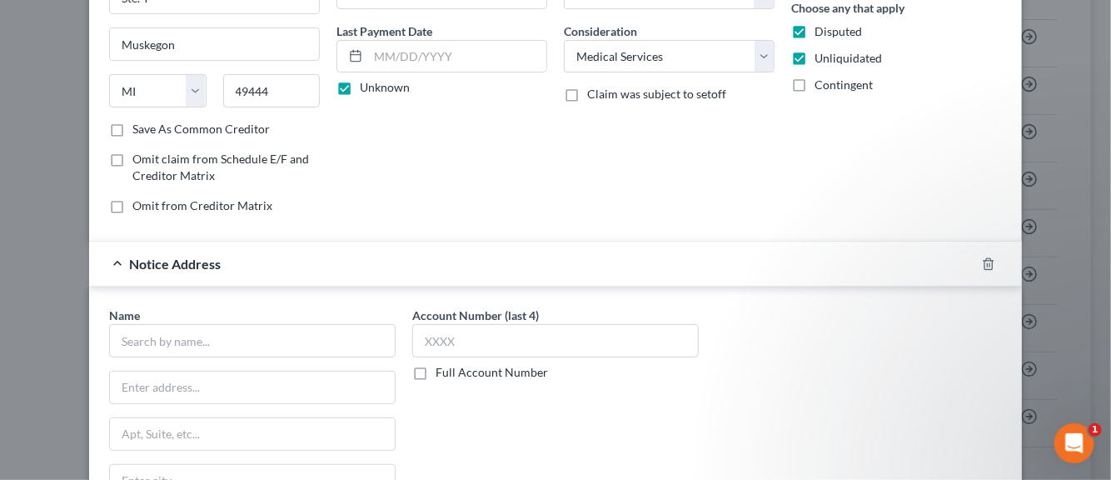
scroll to position [223, 0]
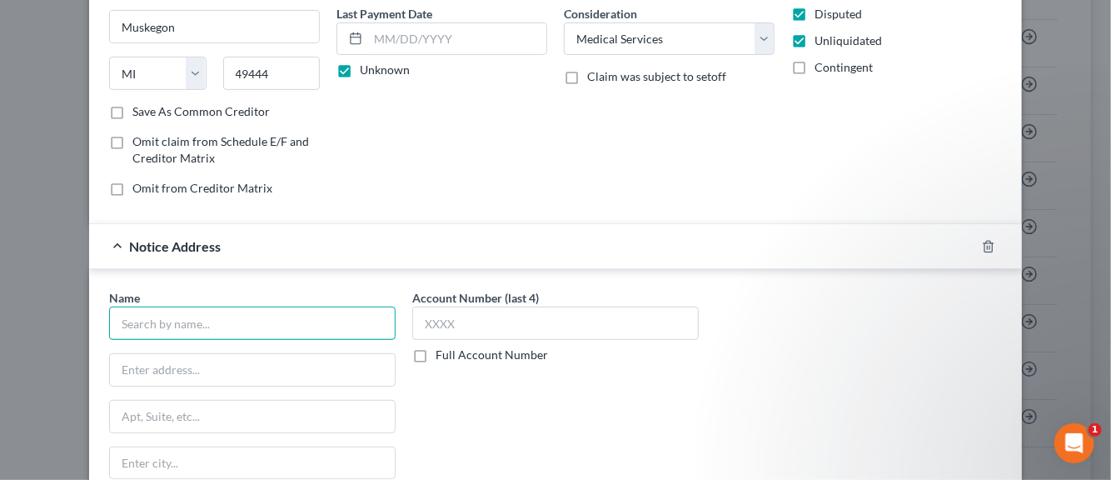
drag, startPoint x: 179, startPoint y: 326, endPoint x: 169, endPoint y: 321, distance: 11.2
click at [179, 325] on input "text" at bounding box center [252, 323] width 287 height 33
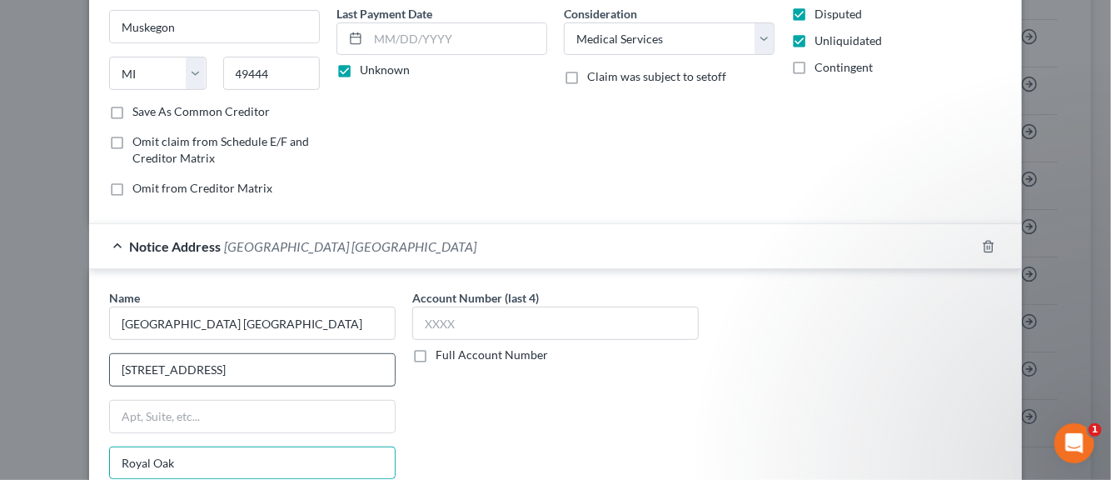
scroll to position [413, 0]
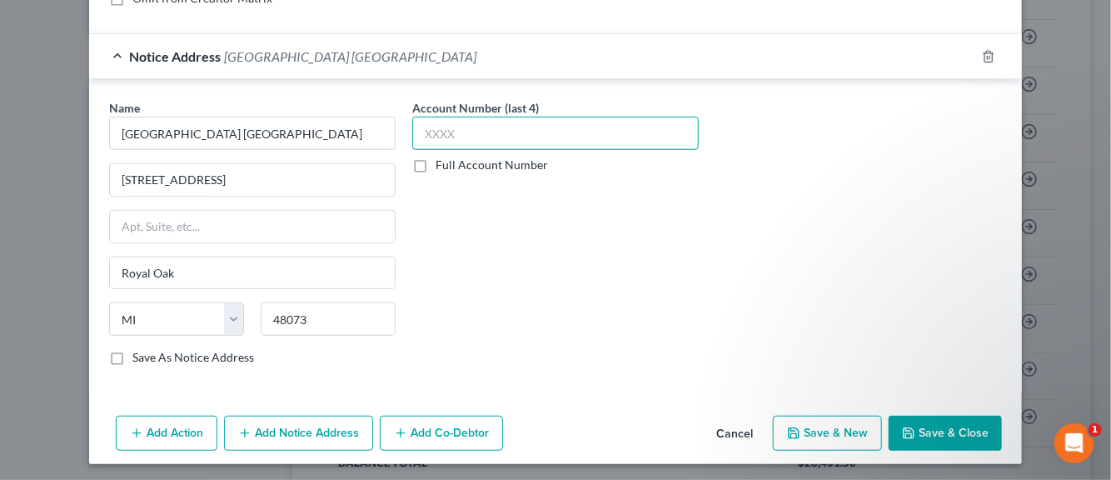
click at [425, 135] on input "text" at bounding box center [555, 133] width 287 height 33
click at [132, 357] on label "Save As Notice Address" at bounding box center [193, 357] width 122 height 17
click at [139, 357] on input "Save As Notice Address" at bounding box center [144, 354] width 11 height 11
click at [819, 436] on button "Save & New" at bounding box center [827, 433] width 109 height 35
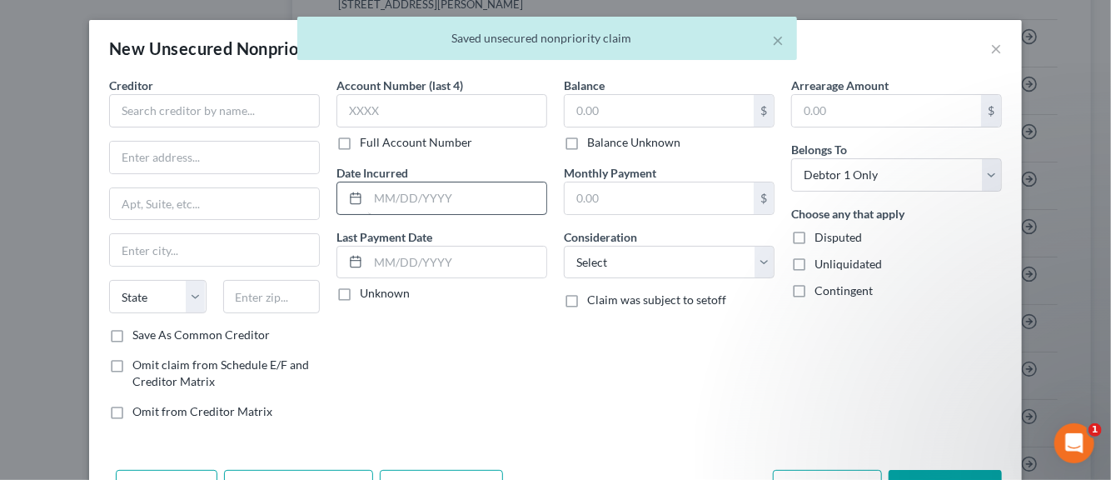
scroll to position [0, 0]
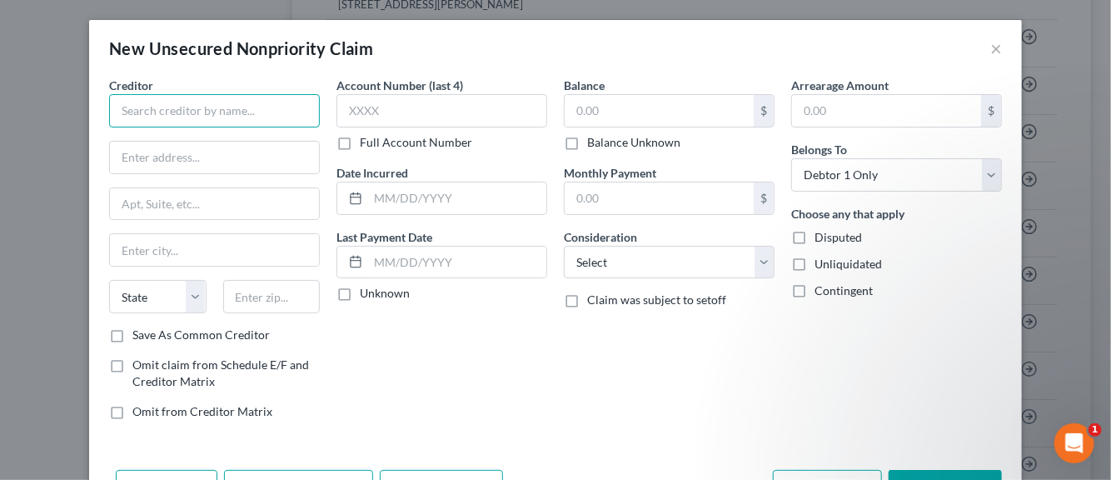
click at [254, 115] on input "text" at bounding box center [214, 110] width 211 height 33
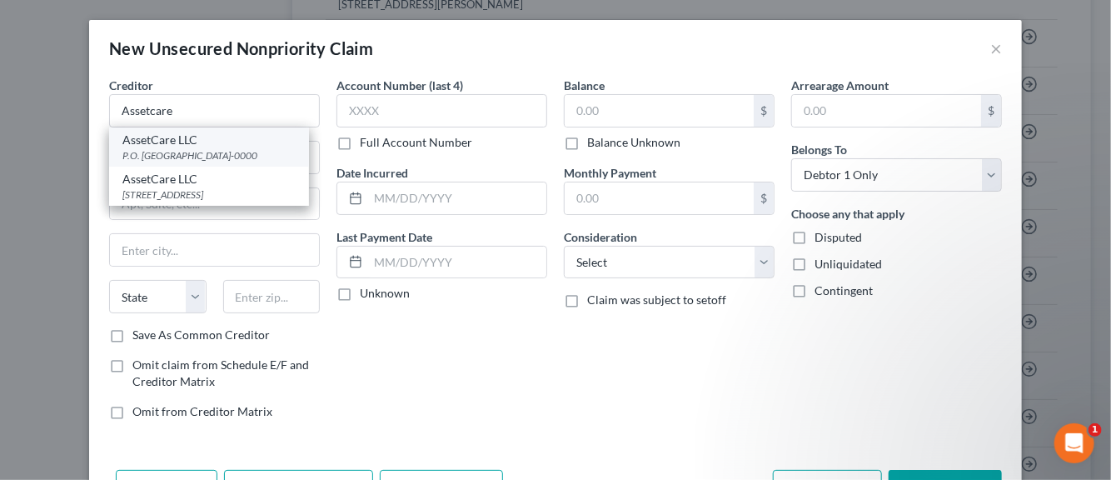
click at [150, 146] on div "AssetCare LLC" at bounding box center [208, 140] width 173 height 17
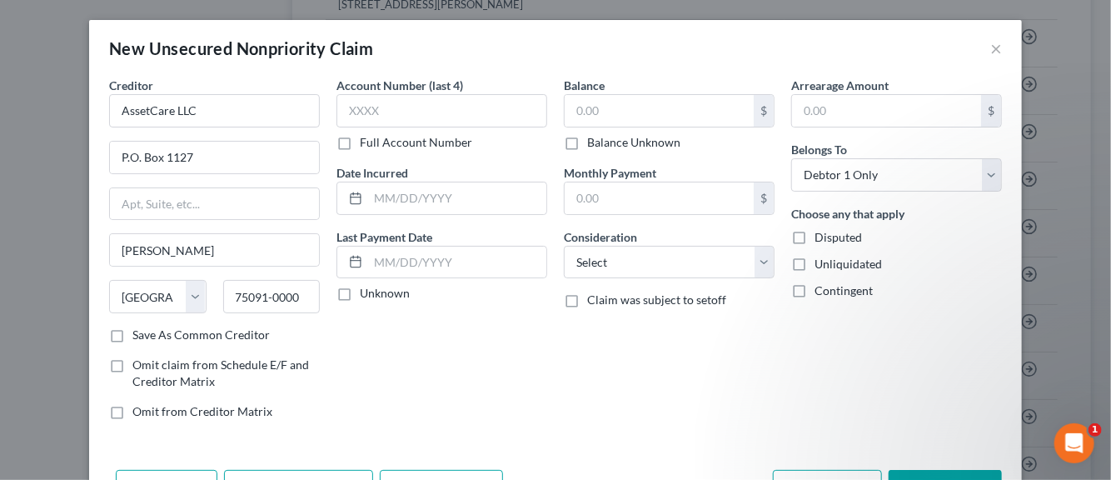
click at [132, 329] on label "Save As Common Creditor" at bounding box center [200, 335] width 137 height 17
click at [139, 329] on input "Save As Common Creditor" at bounding box center [144, 332] width 11 height 11
click at [377, 111] on input "text" at bounding box center [442, 110] width 211 height 33
click at [381, 202] on input "text" at bounding box center [457, 198] width 178 height 32
click at [360, 295] on label "Unknown" at bounding box center [385, 293] width 50 height 17
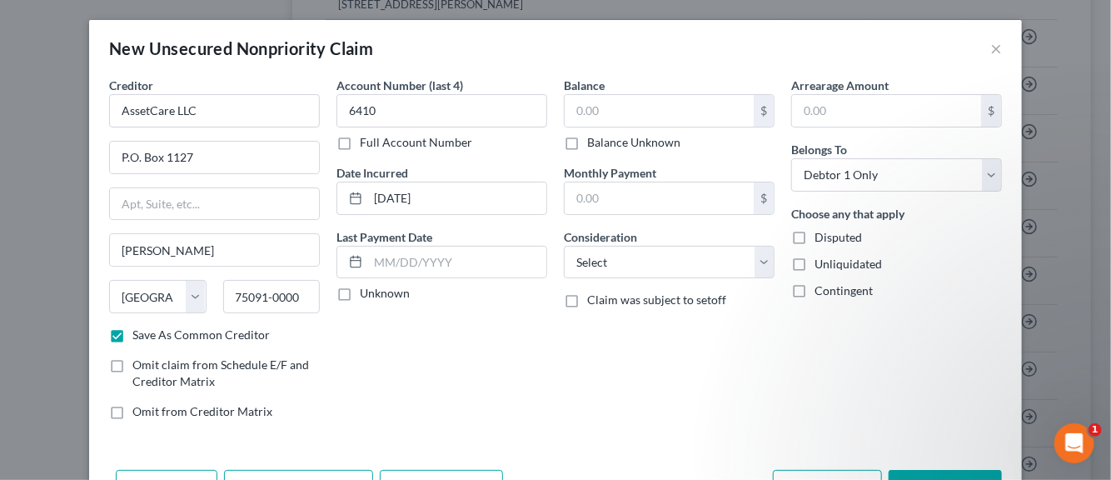
click at [367, 295] on input "Unknown" at bounding box center [372, 290] width 11 height 11
click at [600, 106] on input "text" at bounding box center [659, 111] width 189 height 32
click at [755, 263] on select "Select Cable / Satellite Services Collection Agency Credit Card Debt Debt Couns…" at bounding box center [669, 262] width 211 height 33
click at [564, 246] on select "Select Cable / Satellite Services Collection Agency Credit Card Debt Debt Couns…" at bounding box center [669, 262] width 211 height 33
click at [815, 237] on label "Disputed" at bounding box center [838, 237] width 47 height 17
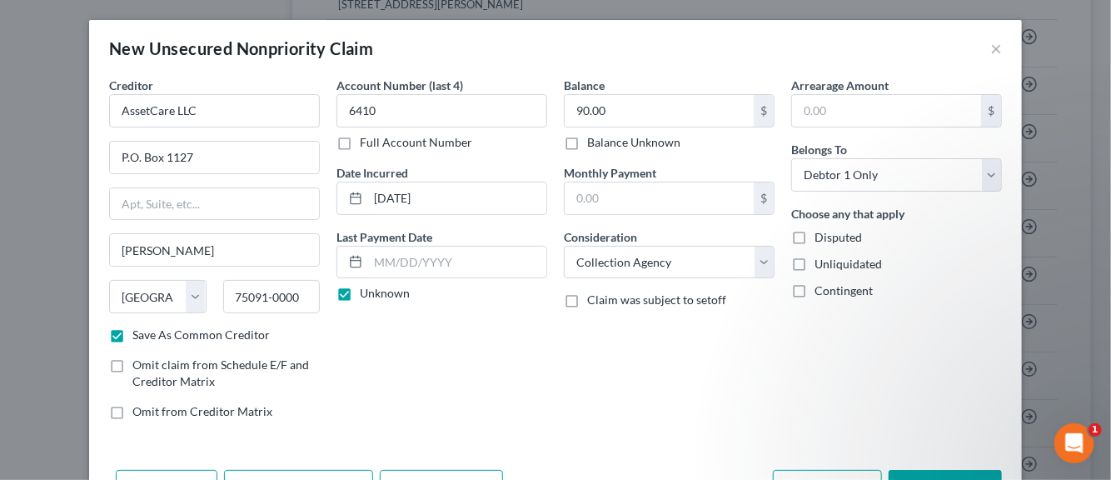
click at [821, 237] on input "Disputed" at bounding box center [826, 234] width 11 height 11
click at [815, 263] on label "Unliquidated" at bounding box center [848, 264] width 67 height 17
click at [821, 263] on input "Unliquidated" at bounding box center [826, 261] width 11 height 11
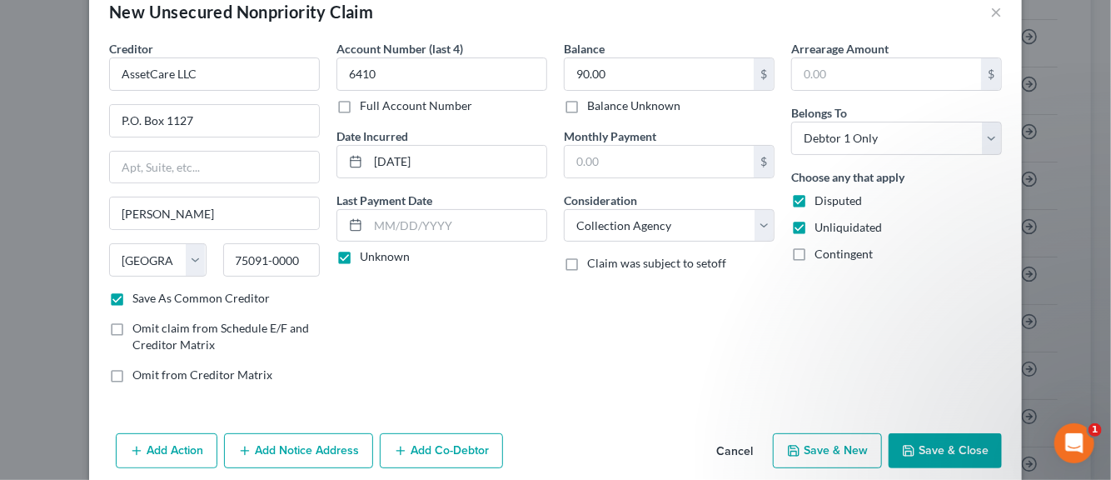
scroll to position [57, 0]
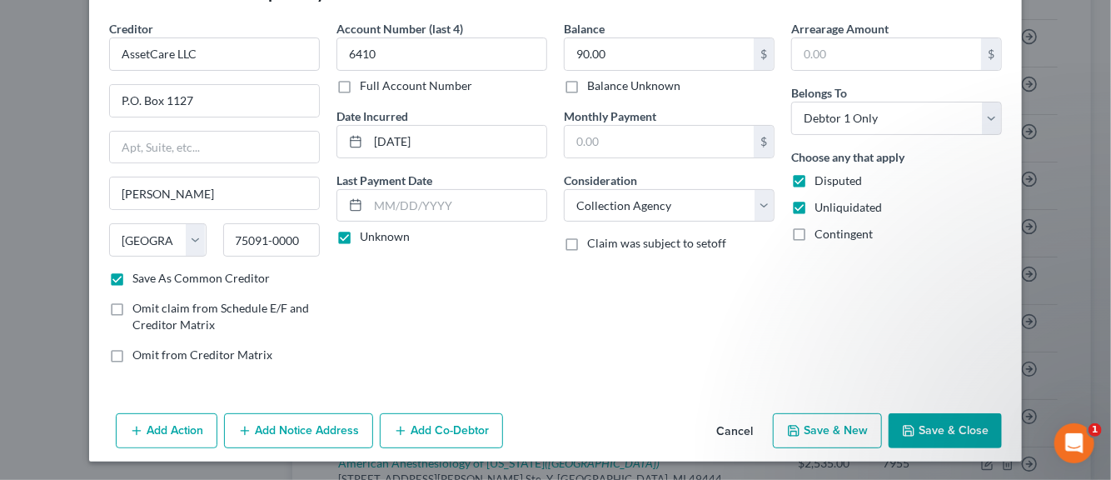
click at [294, 429] on button "Add Notice Address" at bounding box center [298, 430] width 149 height 35
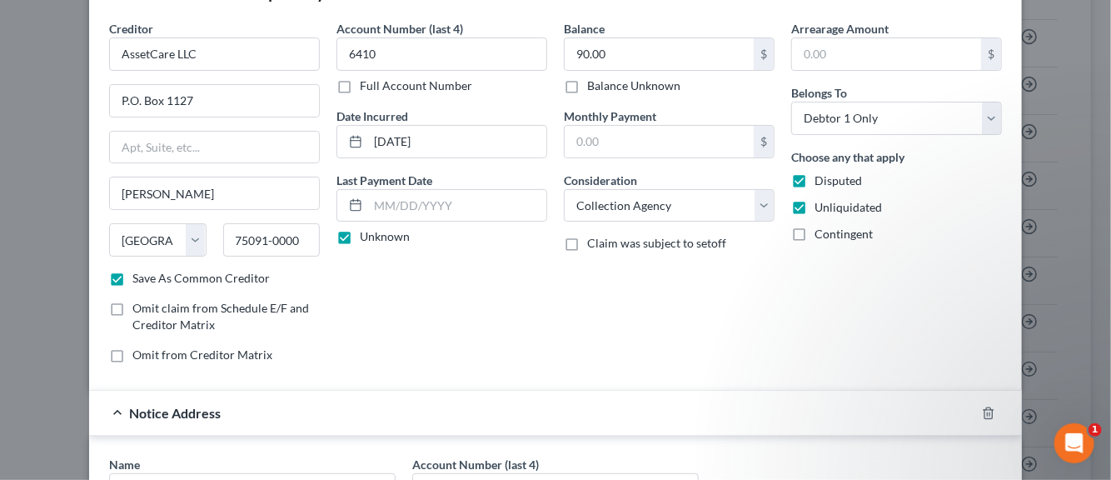
scroll to position [140, 0]
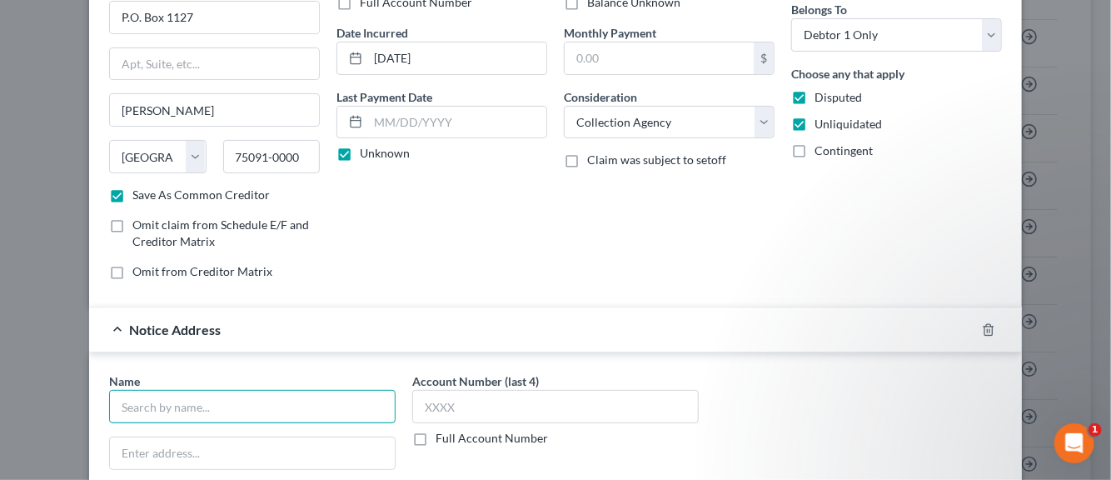
click at [153, 407] on input "text" at bounding box center [252, 406] width 287 height 33
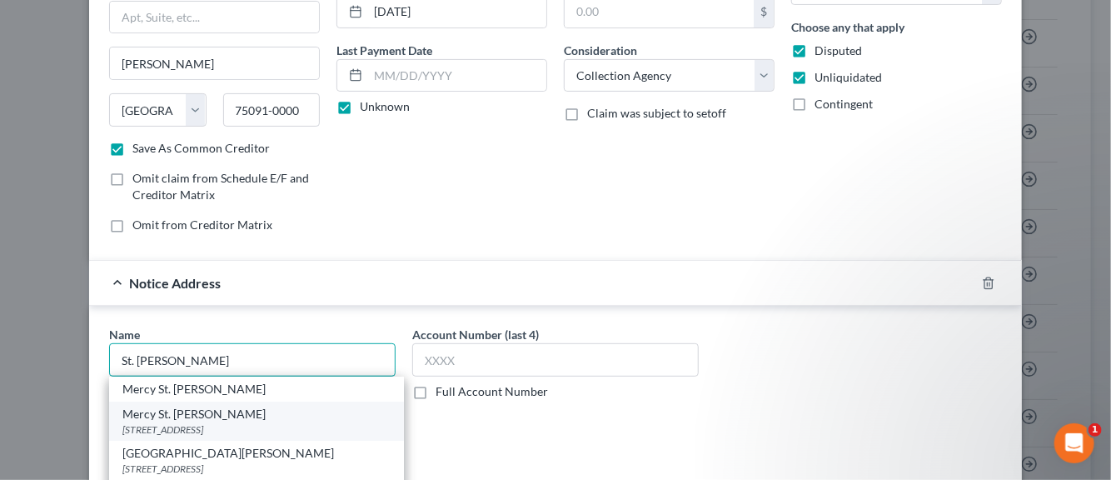
scroll to position [223, 0]
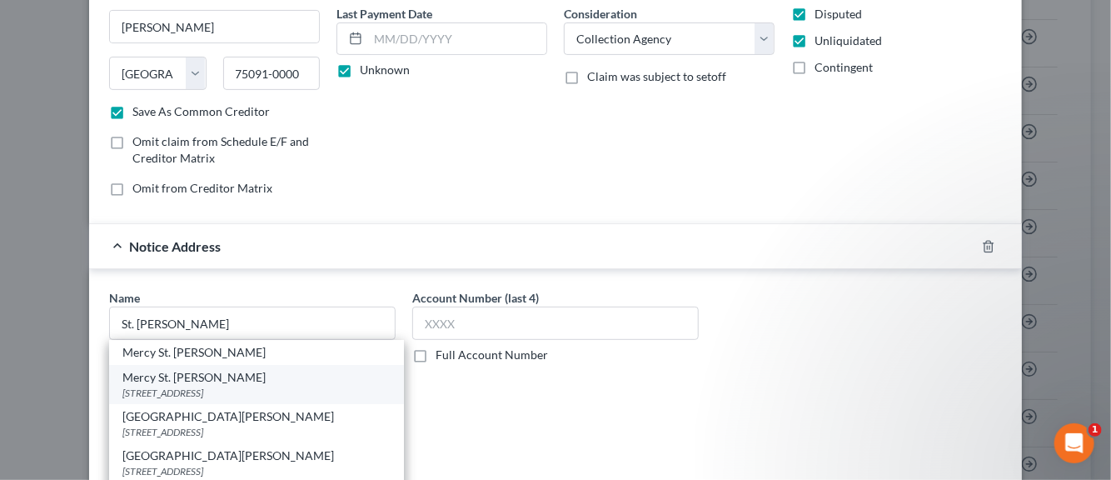
click at [157, 386] on div "[STREET_ADDRESS]" at bounding box center [256, 393] width 268 height 14
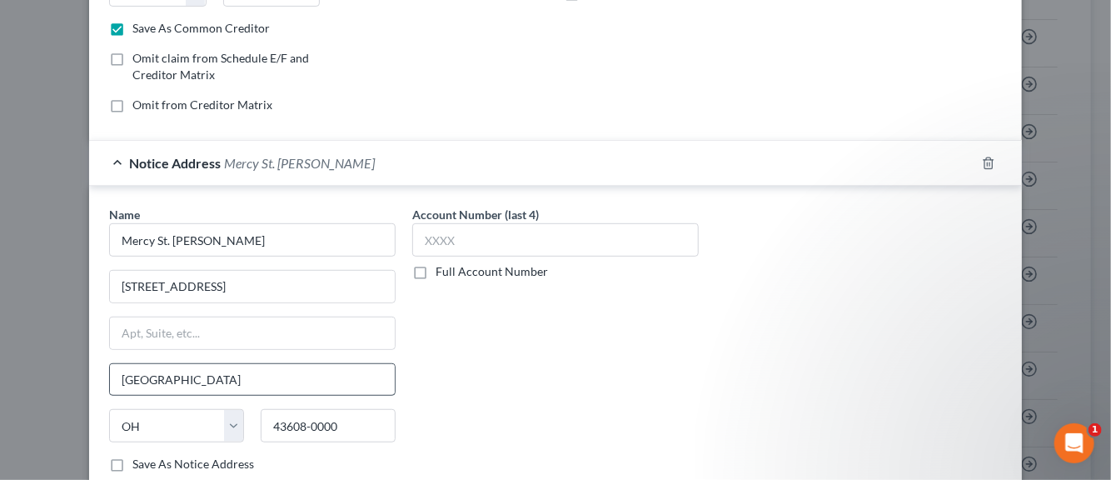
scroll to position [390, 0]
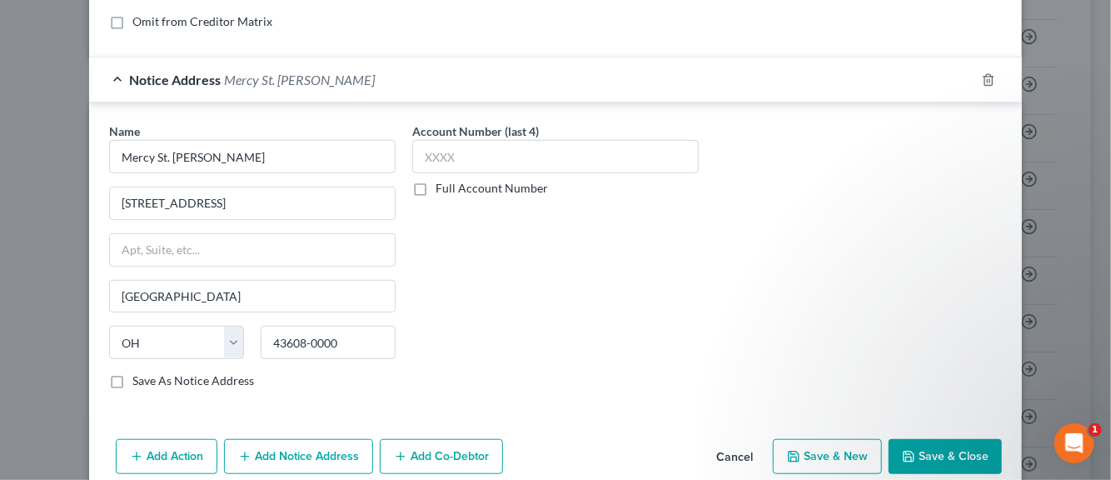
click at [132, 378] on label "Save As Notice Address" at bounding box center [193, 380] width 122 height 17
click at [139, 378] on input "Save As Notice Address" at bounding box center [144, 377] width 11 height 11
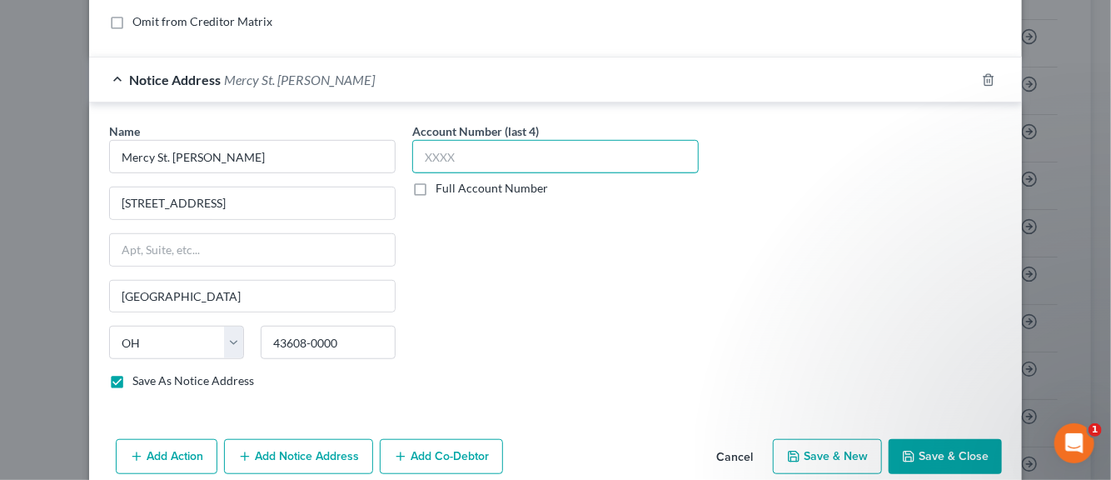
click at [425, 160] on input "text" at bounding box center [555, 156] width 287 height 33
click at [825, 457] on button "Save & New" at bounding box center [827, 456] width 109 height 35
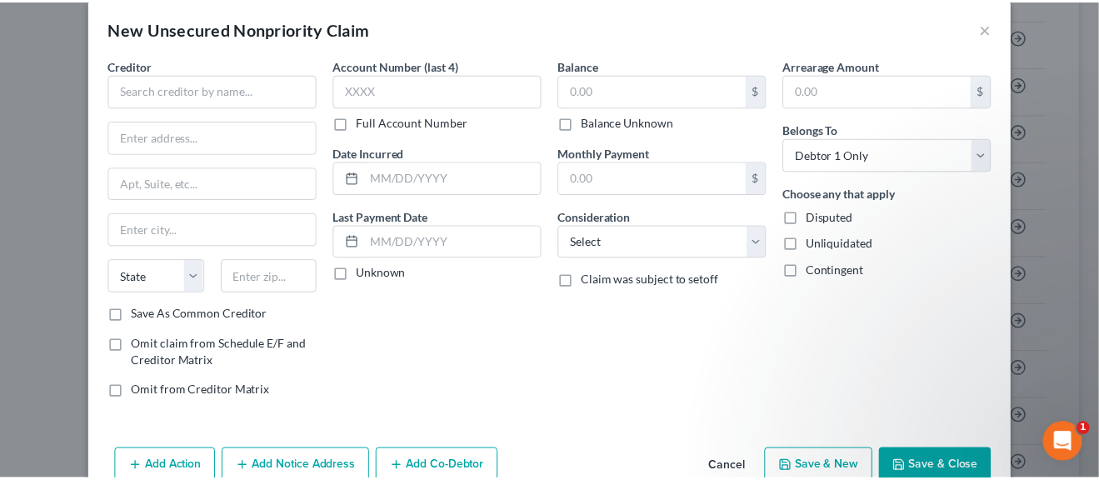
scroll to position [0, 0]
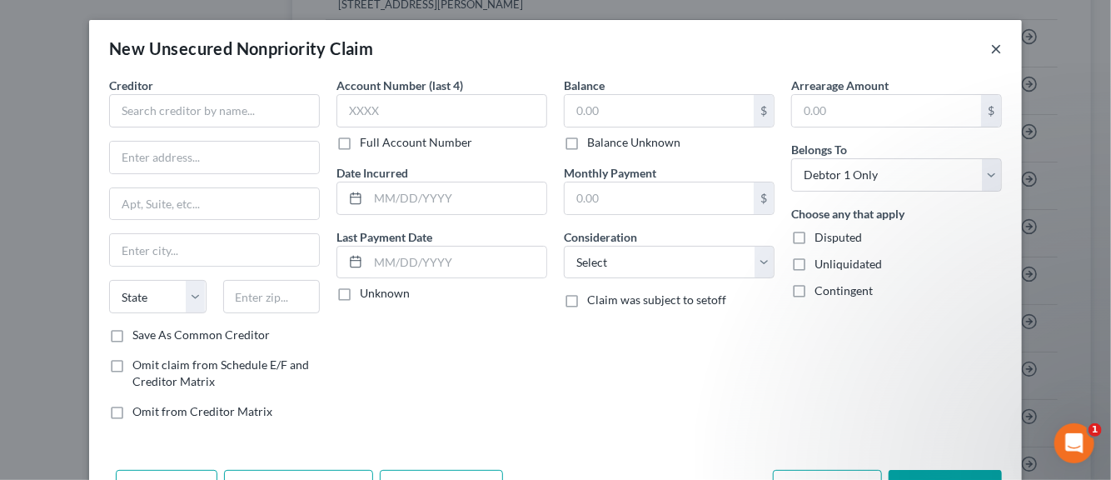
click at [993, 49] on button "×" at bounding box center [997, 48] width 12 height 20
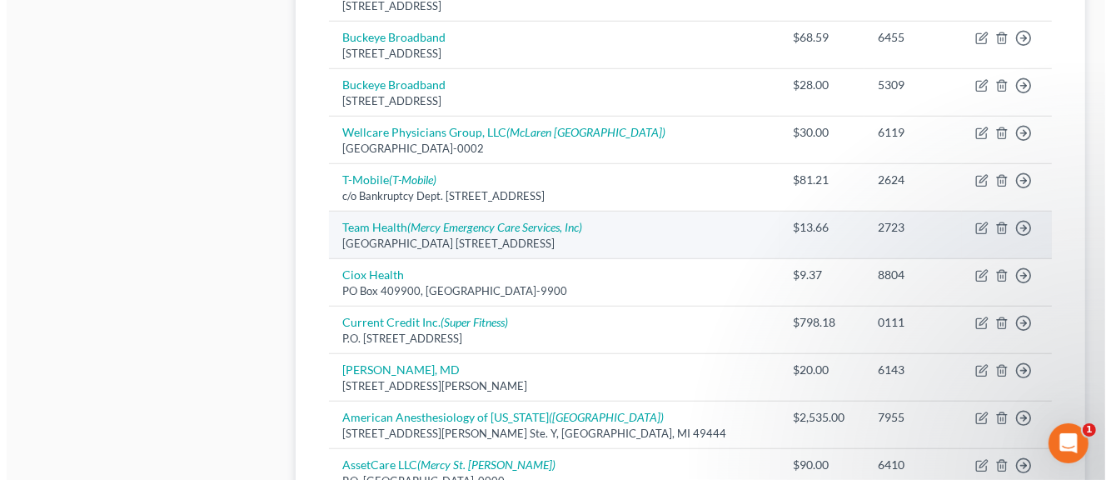
scroll to position [1429, 0]
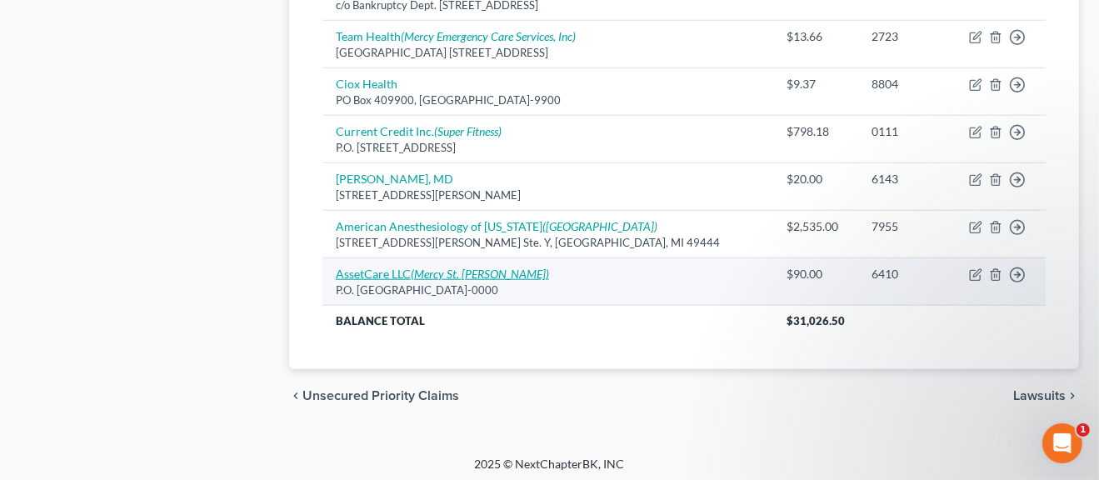
click at [372, 269] on link "AssetCare LLC ([GEOGRAPHIC_DATA][PERSON_NAME])" at bounding box center [442, 274] width 213 height 14
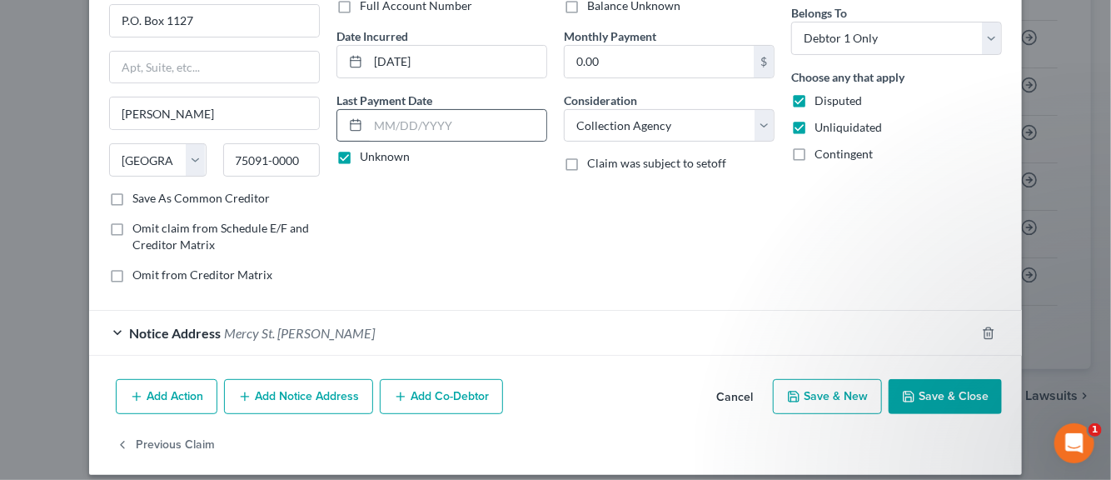
scroll to position [150, 0]
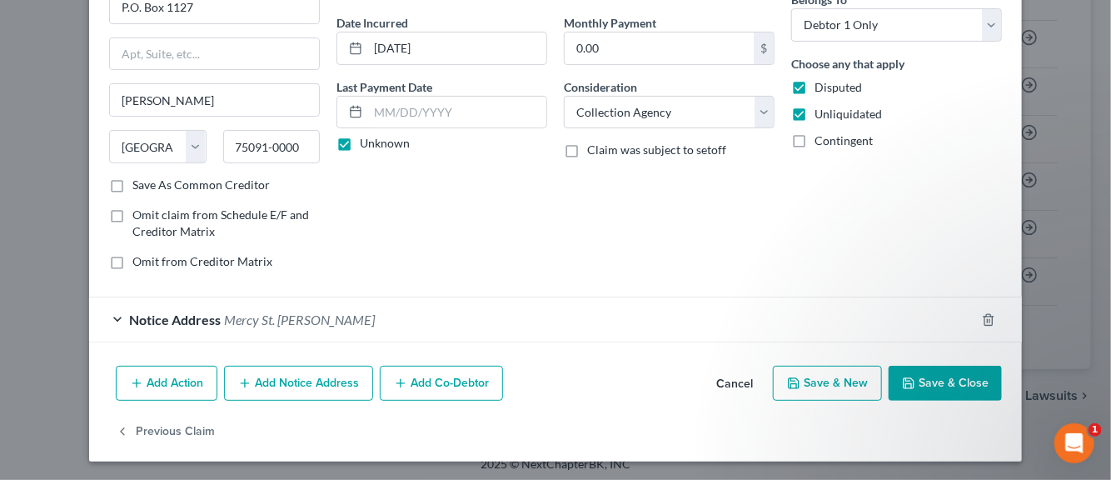
click at [263, 382] on button "Add Notice Address" at bounding box center [298, 383] width 149 height 35
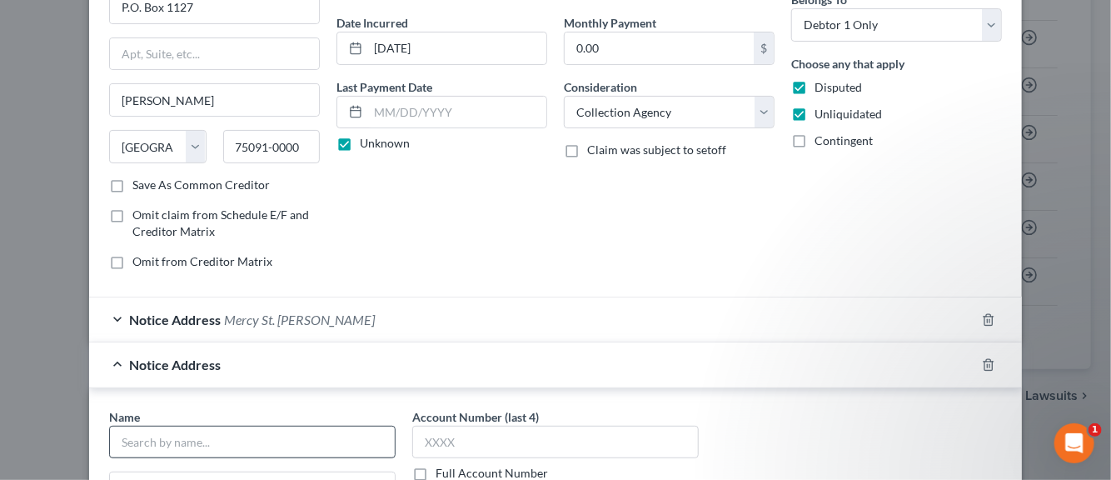
scroll to position [233, 0]
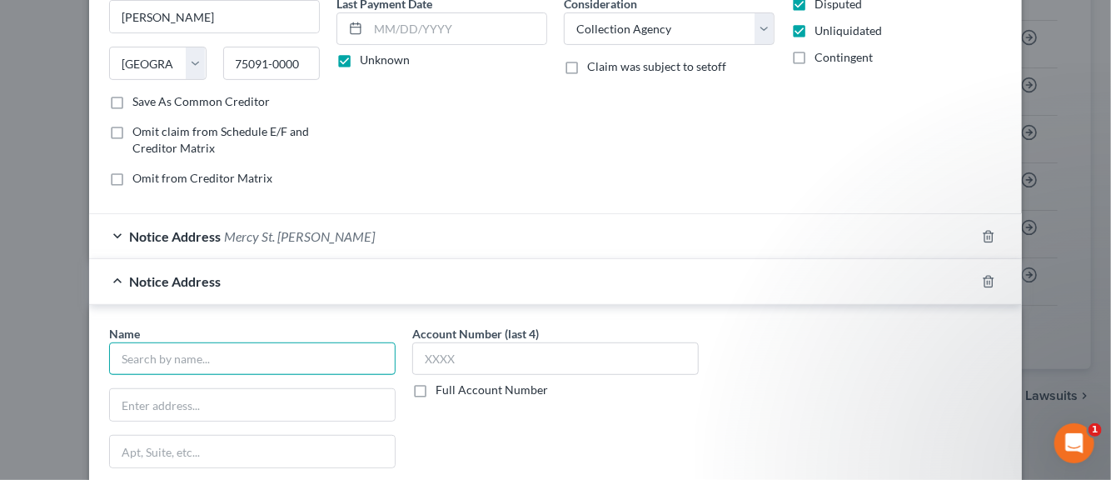
click at [250, 360] on input "text" at bounding box center [252, 358] width 287 height 33
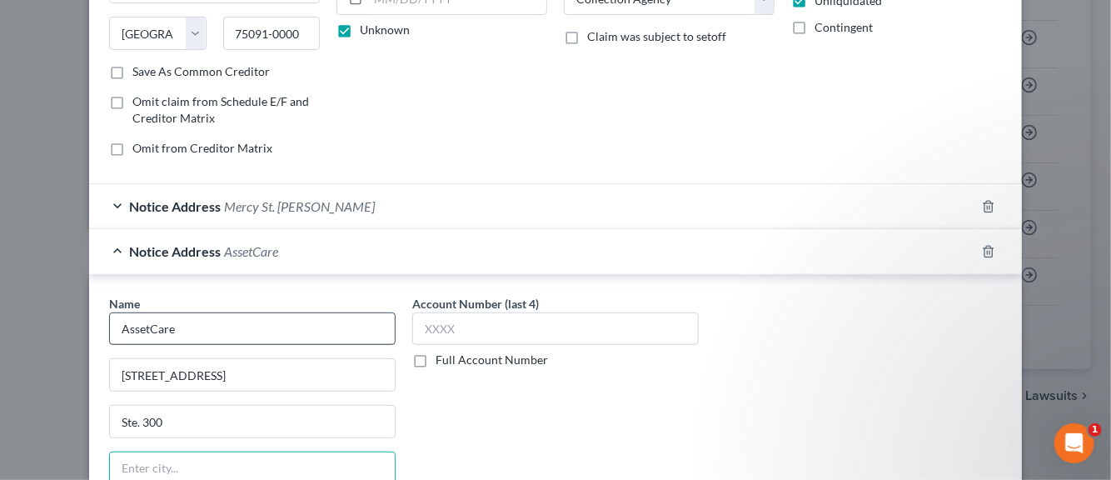
scroll to position [507, 0]
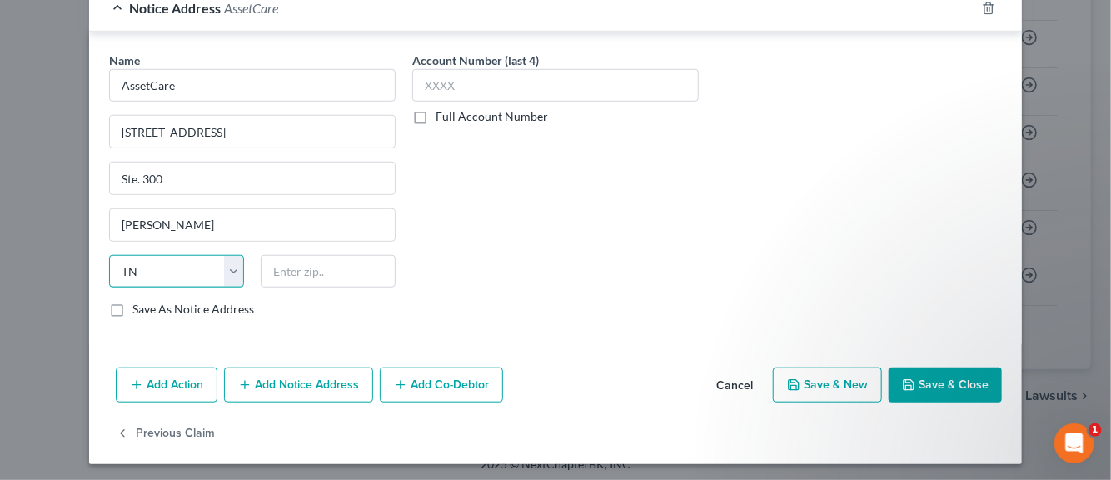
click at [223, 262] on select "State [US_STATE] AK AR AZ CA CO CT DE DC [GEOGRAPHIC_DATA] [GEOGRAPHIC_DATA] GU…" at bounding box center [176, 271] width 135 height 33
click at [109, 255] on select "State [US_STATE] AK AR AZ CA CO CT DE DC [GEOGRAPHIC_DATA] [GEOGRAPHIC_DATA] GU…" at bounding box center [176, 271] width 135 height 33
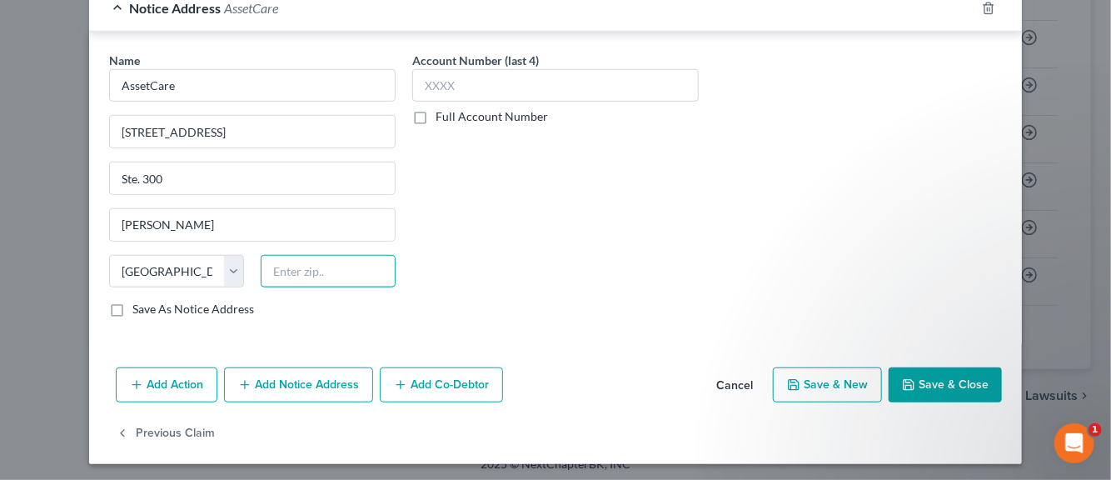
click at [298, 273] on input "text" at bounding box center [328, 271] width 135 height 33
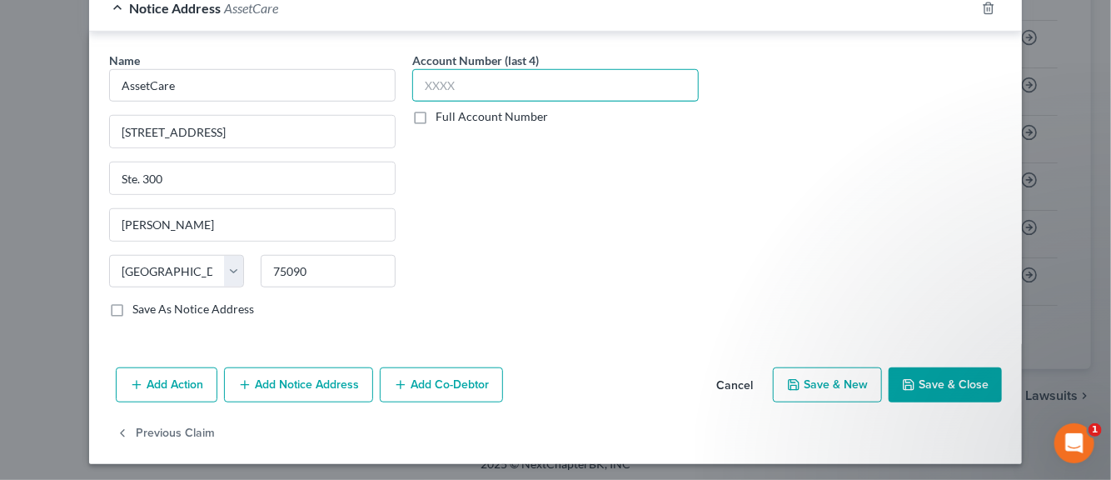
click at [462, 88] on input "text" at bounding box center [555, 85] width 287 height 33
click at [826, 385] on button "Save & New" at bounding box center [827, 384] width 109 height 35
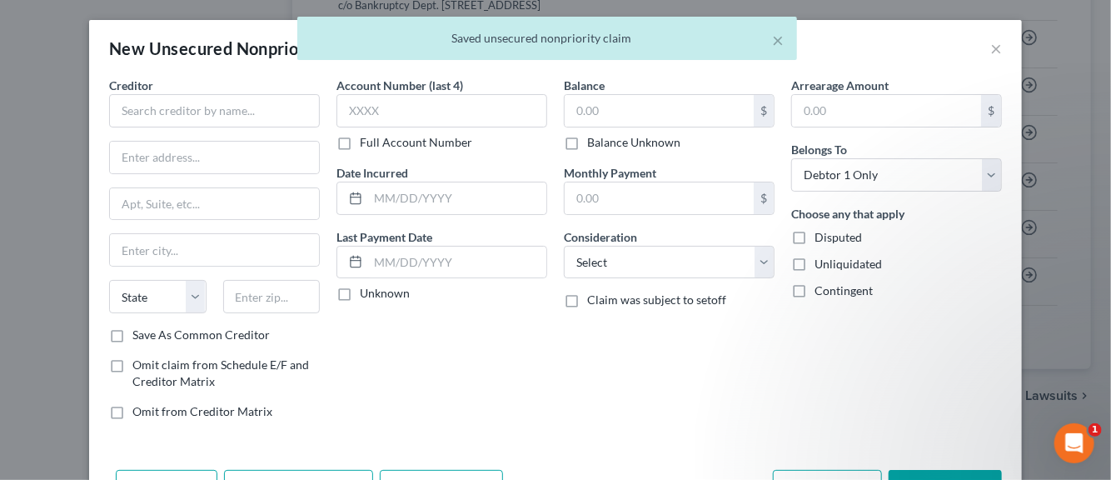
scroll to position [0, 0]
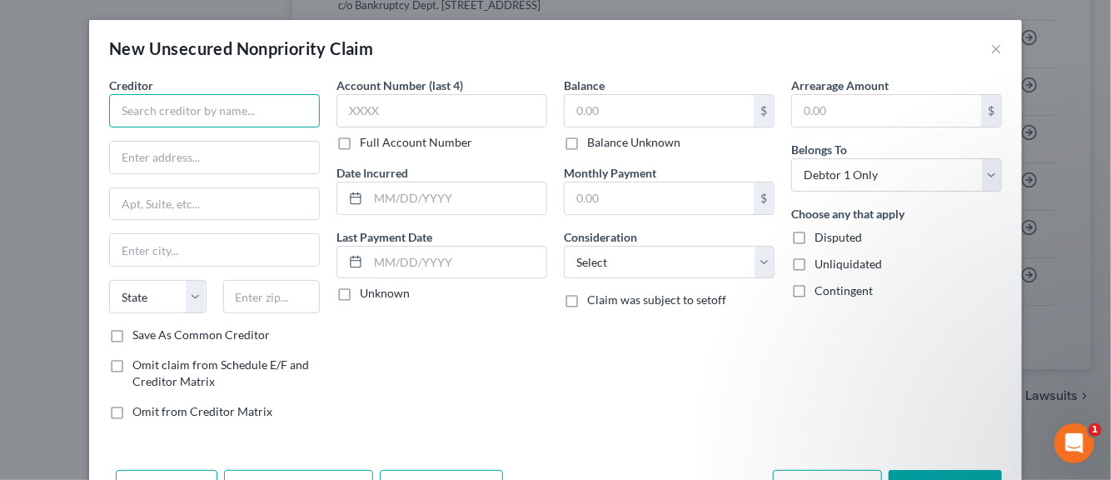
click at [223, 106] on input "text" at bounding box center [214, 110] width 211 height 33
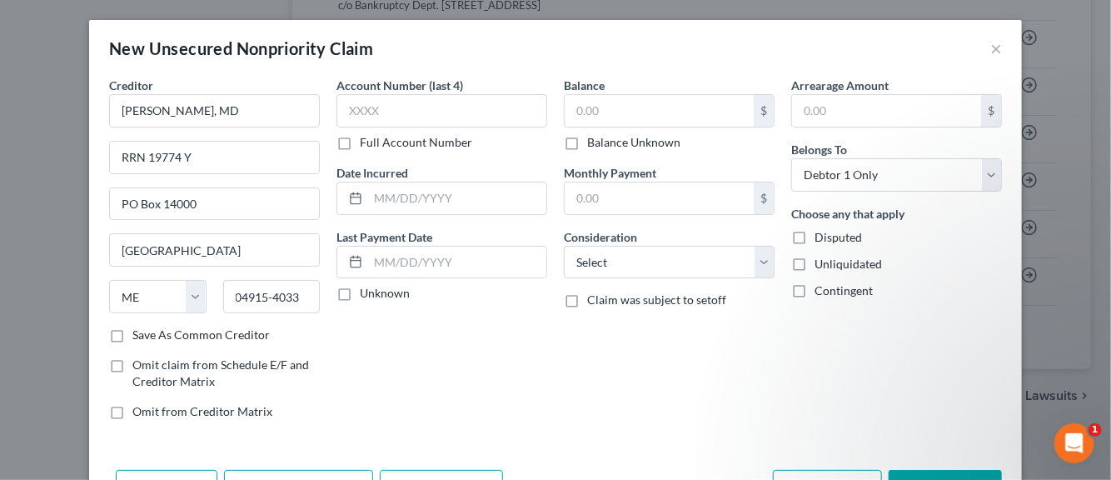
click at [132, 337] on label "Save As Common Creditor" at bounding box center [200, 335] width 137 height 17
click at [139, 337] on input "Save As Common Creditor" at bounding box center [144, 332] width 11 height 11
click at [353, 116] on input "text" at bounding box center [442, 110] width 211 height 33
click at [392, 198] on input "text" at bounding box center [457, 198] width 178 height 32
click at [360, 292] on label "Unknown" at bounding box center [385, 293] width 50 height 17
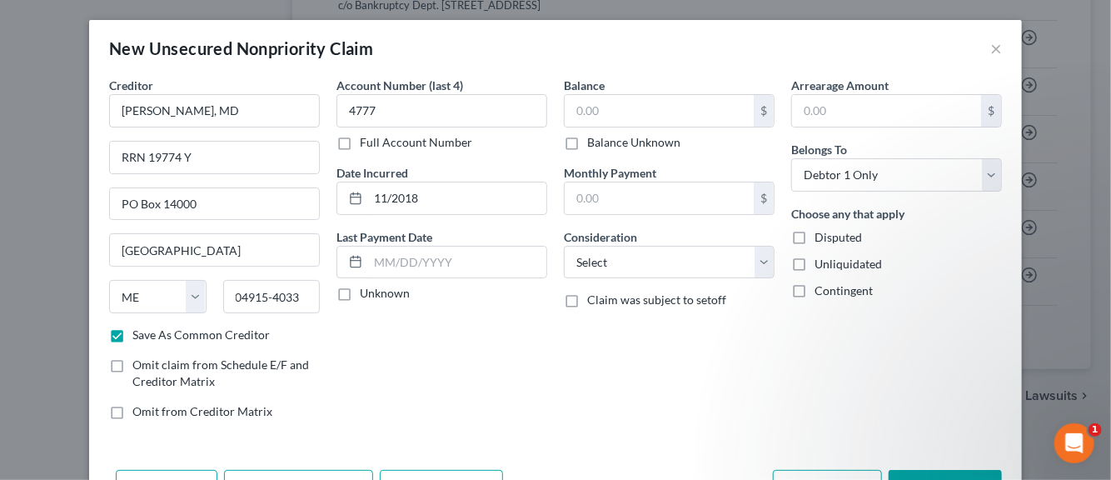
click at [367, 292] on input "Unknown" at bounding box center [372, 290] width 11 height 11
click at [606, 116] on input "text" at bounding box center [659, 111] width 189 height 32
click at [755, 267] on select "Select Cable / Satellite Services Collection Agency Credit Card Debt Debt Couns…" at bounding box center [669, 262] width 211 height 33
click at [564, 246] on select "Select Cable / Satellite Services Collection Agency Credit Card Debt Debt Couns…" at bounding box center [669, 262] width 211 height 33
click at [815, 232] on label "Disputed" at bounding box center [838, 237] width 47 height 17
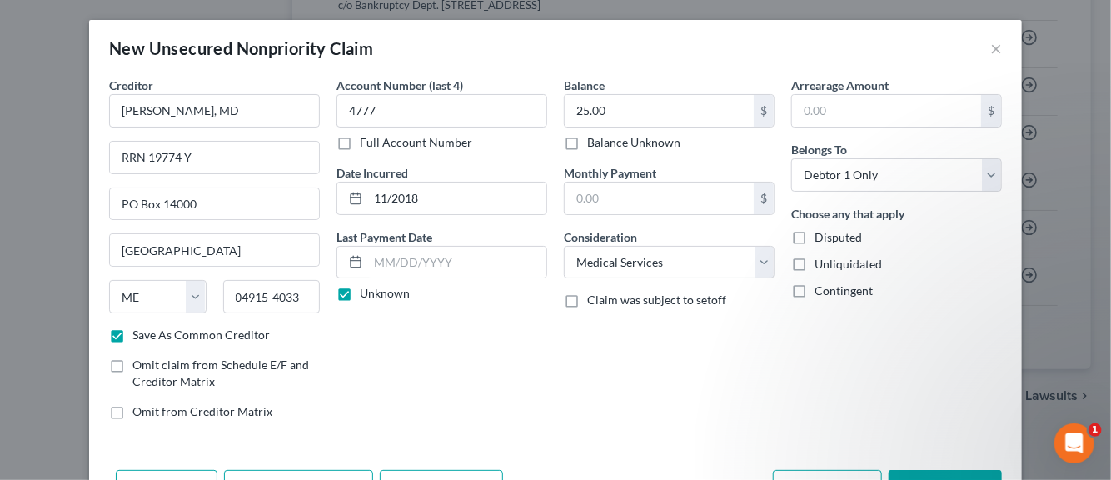
click at [821, 232] on input "Disputed" at bounding box center [826, 234] width 11 height 11
click at [815, 259] on label "Unliquidated" at bounding box center [848, 264] width 67 height 17
click at [821, 259] on input "Unliquidated" at bounding box center [826, 261] width 11 height 11
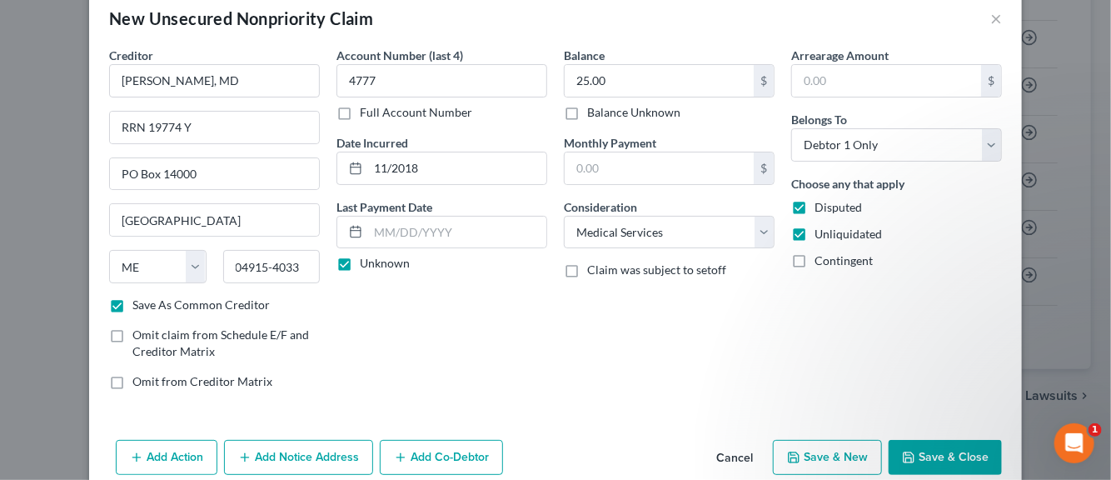
scroll to position [57, 0]
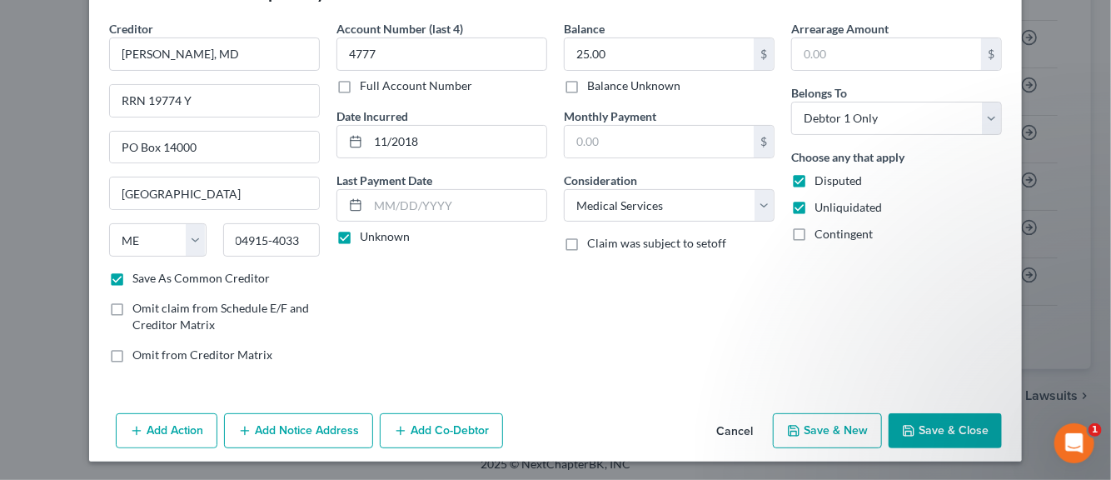
click at [849, 429] on button "Save & New" at bounding box center [827, 430] width 109 height 35
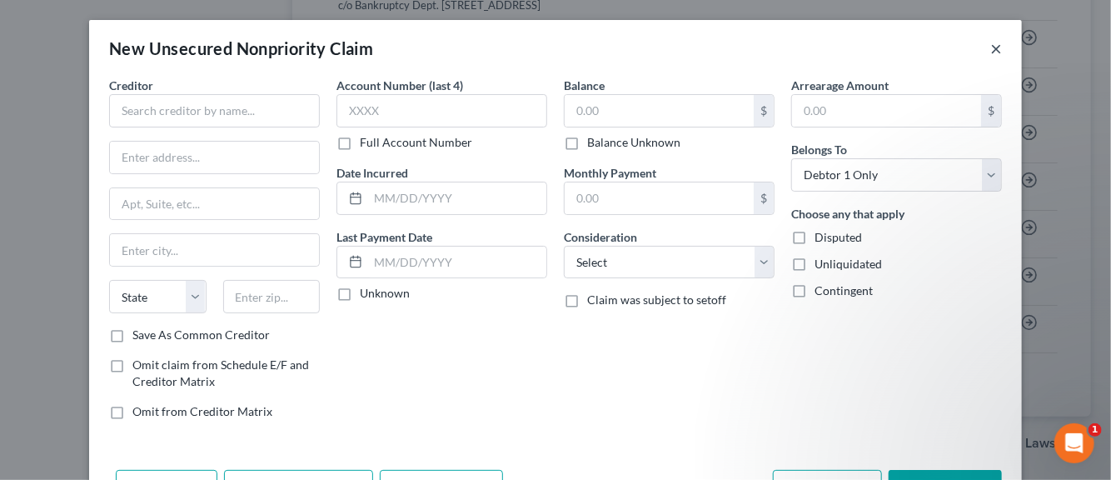
click at [991, 44] on button "×" at bounding box center [997, 48] width 12 height 20
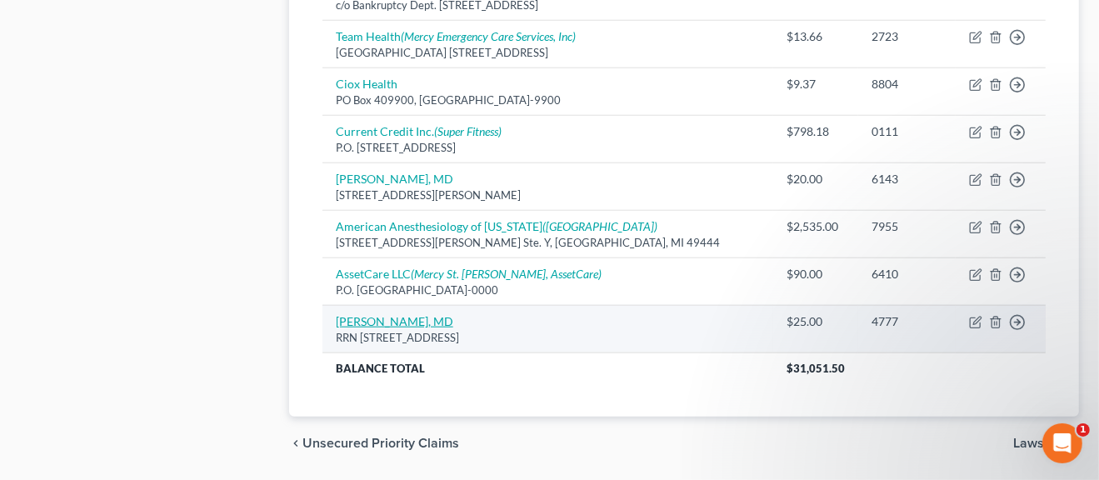
click at [409, 316] on link "[PERSON_NAME], MD" at bounding box center [394, 321] width 117 height 14
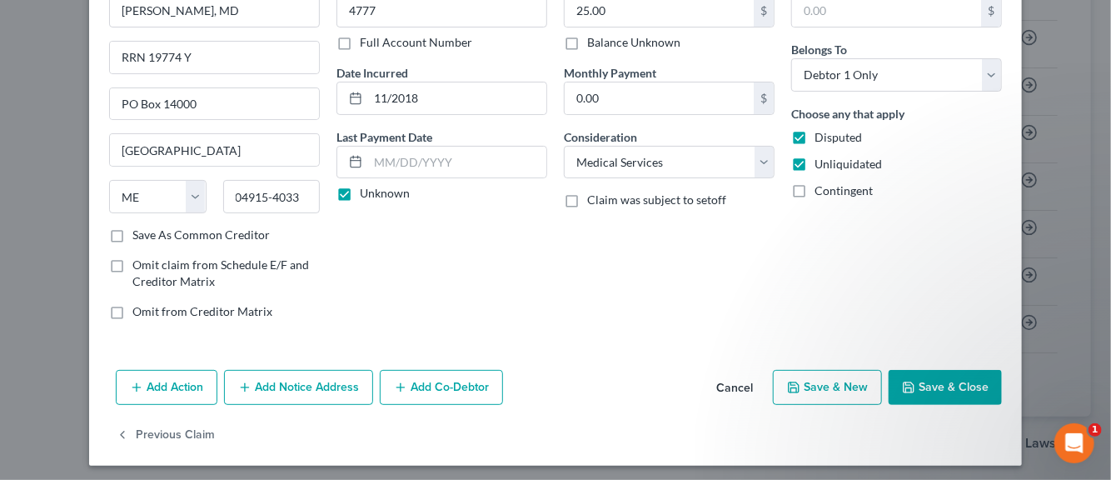
scroll to position [104, 0]
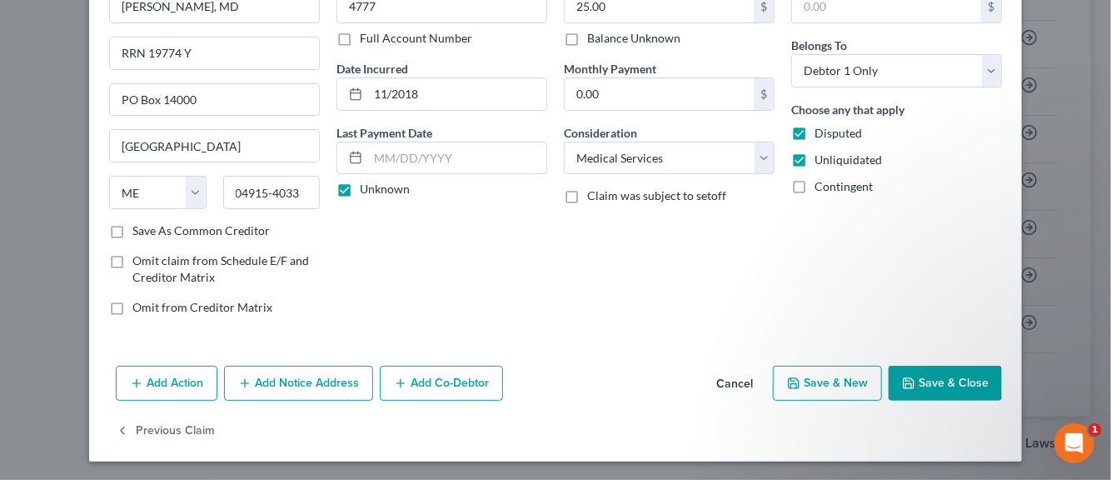
click at [272, 383] on button "Add Notice Address" at bounding box center [298, 383] width 149 height 35
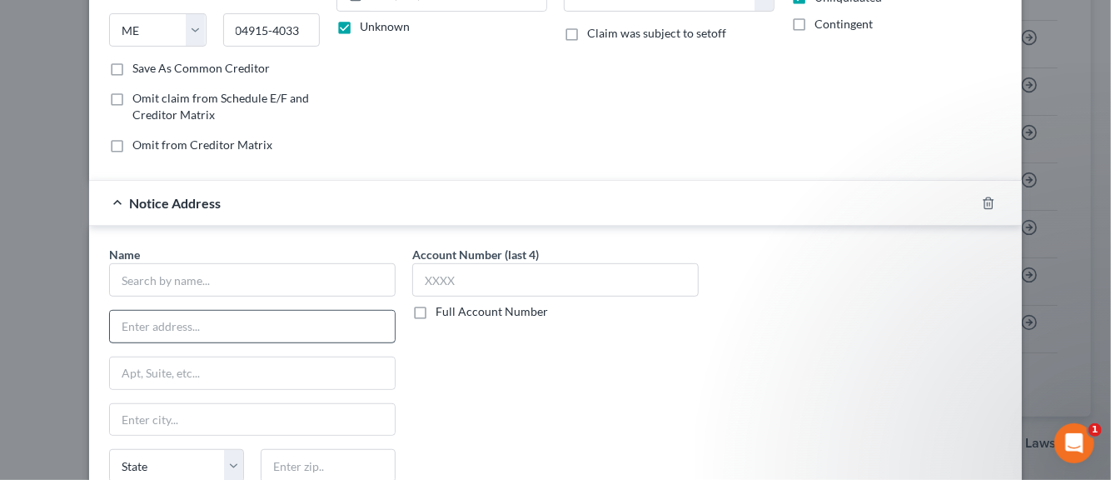
scroll to position [271, 0]
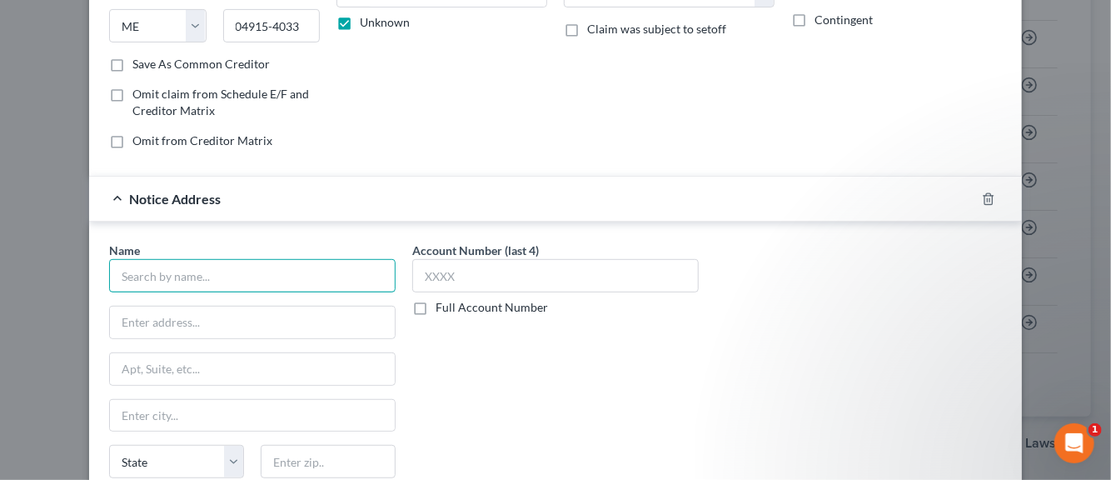
click at [190, 277] on input "text" at bounding box center [252, 275] width 287 height 33
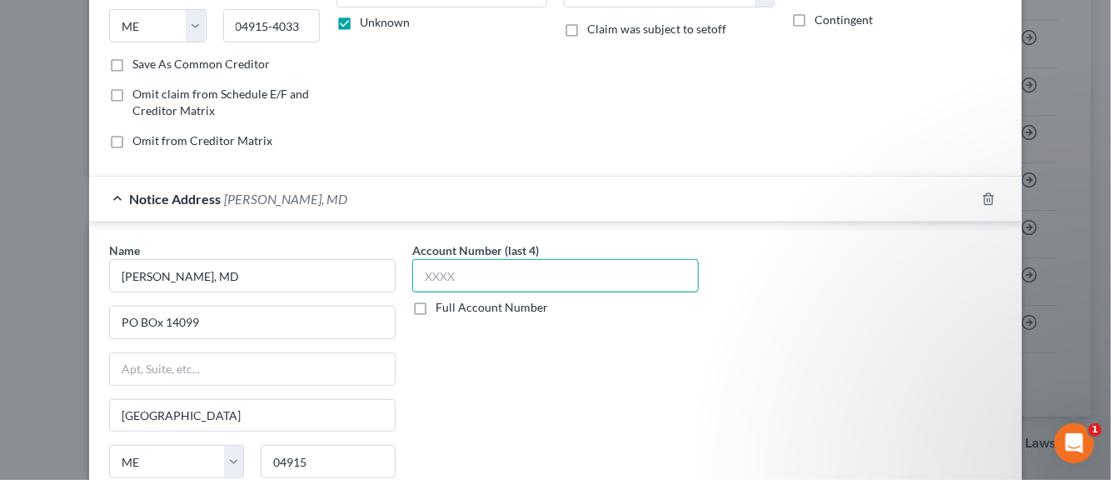
click at [462, 265] on input "text" at bounding box center [555, 275] width 287 height 33
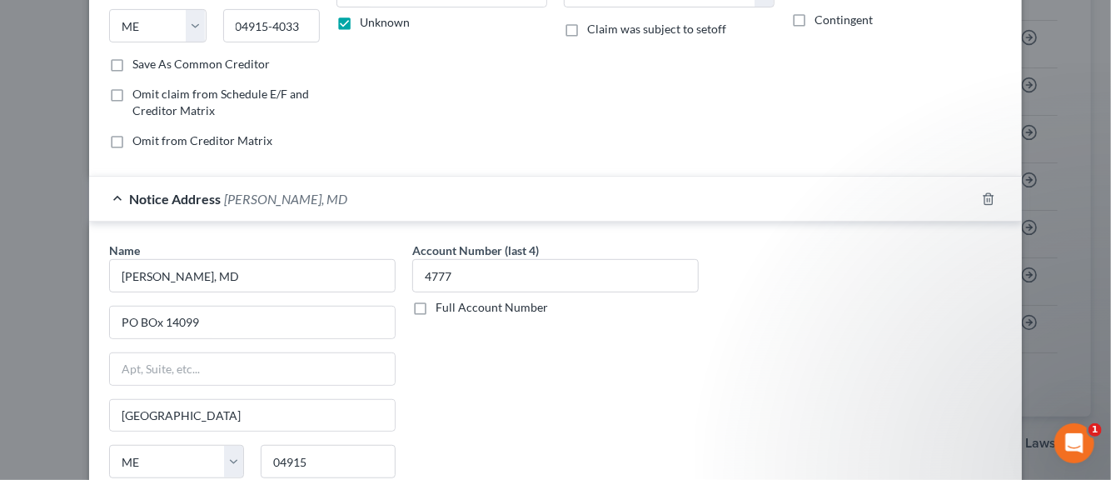
click at [841, 347] on div "Name * [PERSON_NAME], MD PO BOx [GEOGRAPHIC_DATA] [US_STATE] AK AR AZ CA CO CT …" at bounding box center [556, 382] width 910 height 280
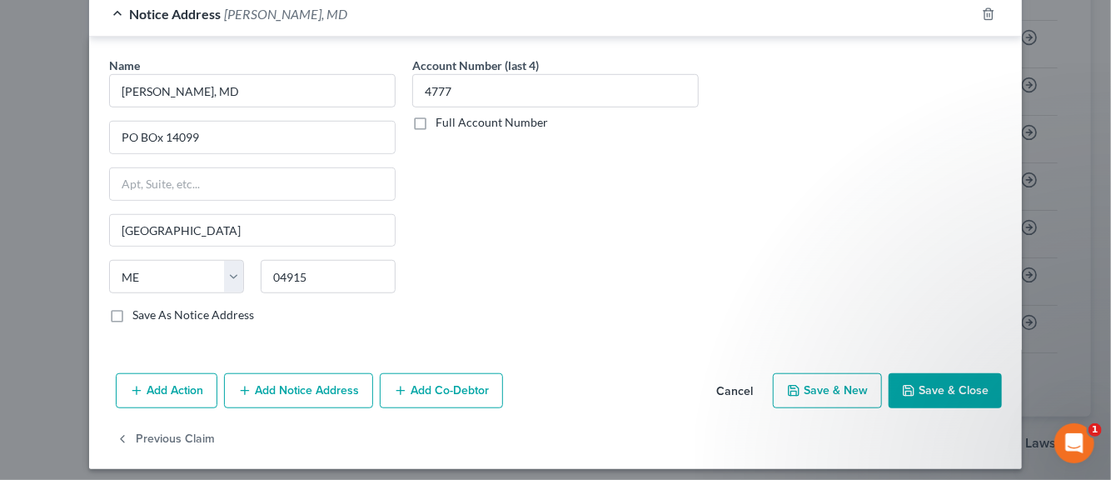
scroll to position [462, 0]
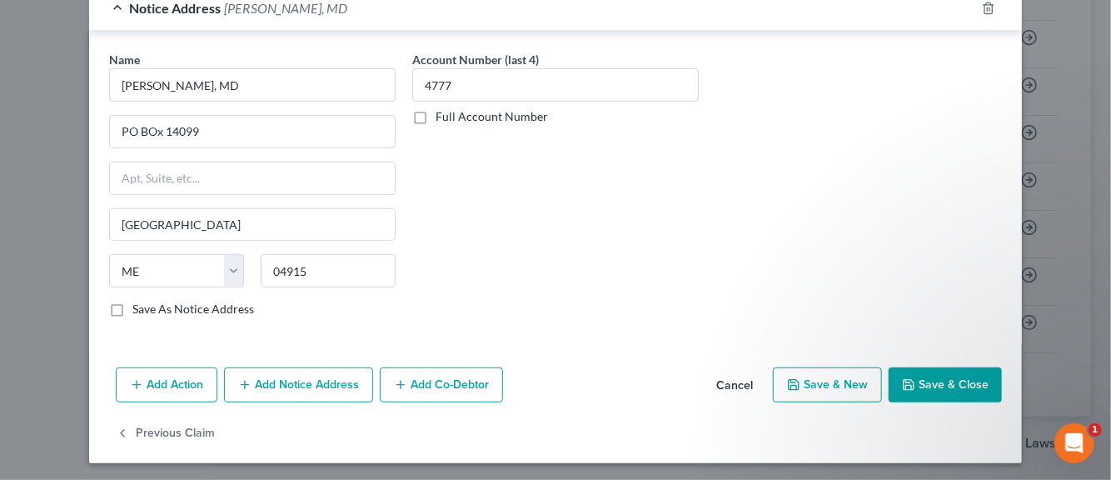
click at [840, 379] on button "Save & New" at bounding box center [827, 384] width 109 height 35
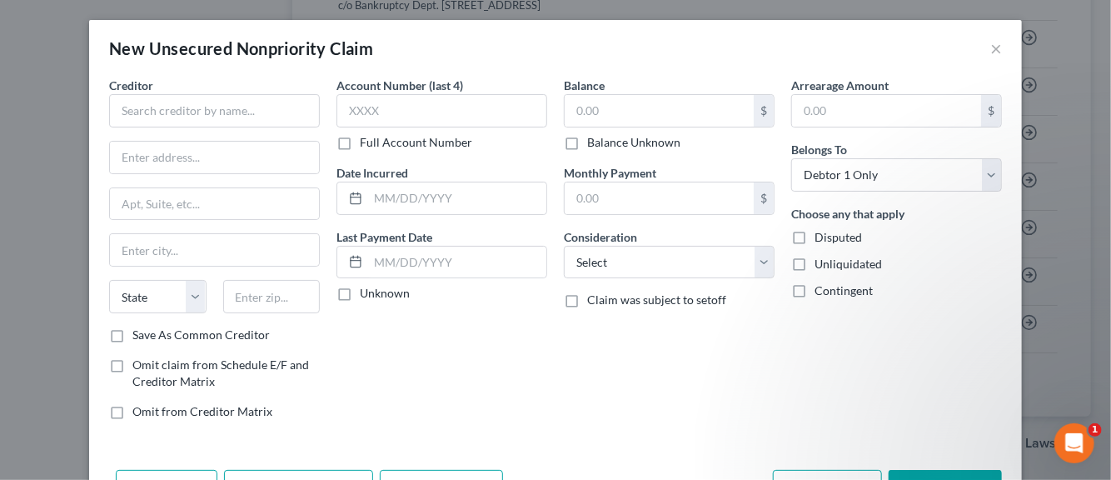
scroll to position [0, 0]
click at [160, 114] on input "text" at bounding box center [214, 110] width 211 height 33
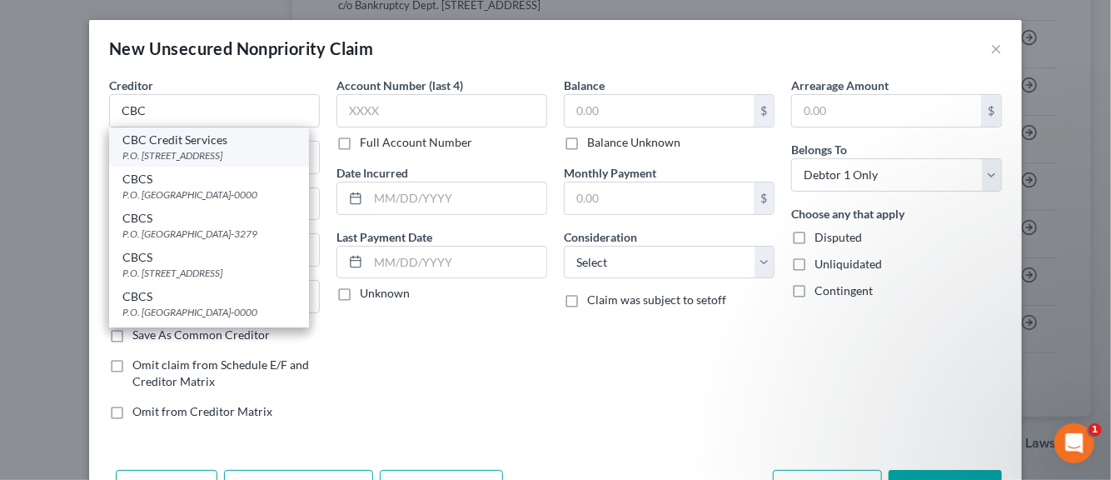
click at [185, 142] on div "CBC Credit Services" at bounding box center [208, 140] width 173 height 17
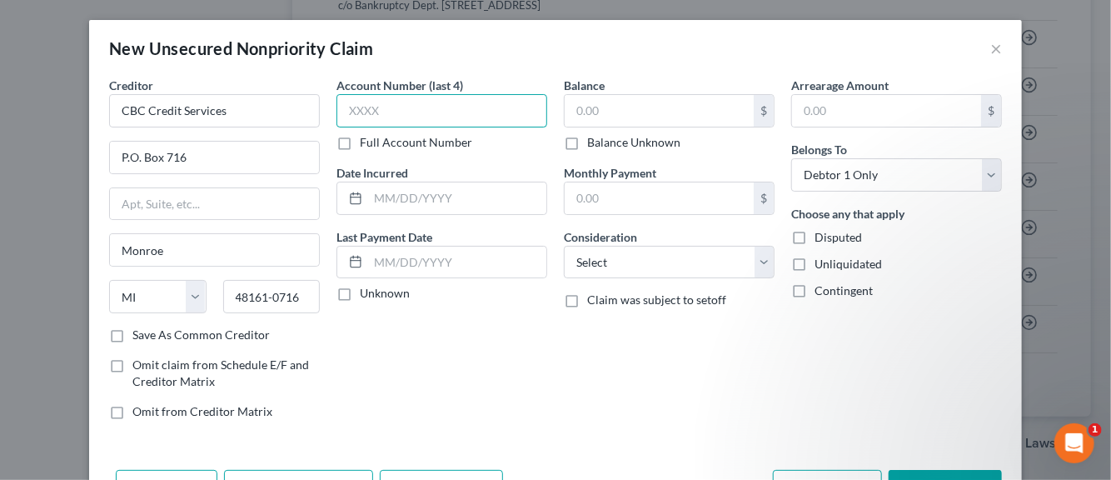
click at [363, 118] on input "text" at bounding box center [442, 110] width 211 height 33
click at [368, 111] on input "text" at bounding box center [442, 110] width 211 height 33
click at [394, 200] on input "text" at bounding box center [457, 198] width 178 height 32
click at [360, 293] on label "Unknown" at bounding box center [385, 293] width 50 height 17
click at [367, 293] on input "Unknown" at bounding box center [372, 290] width 11 height 11
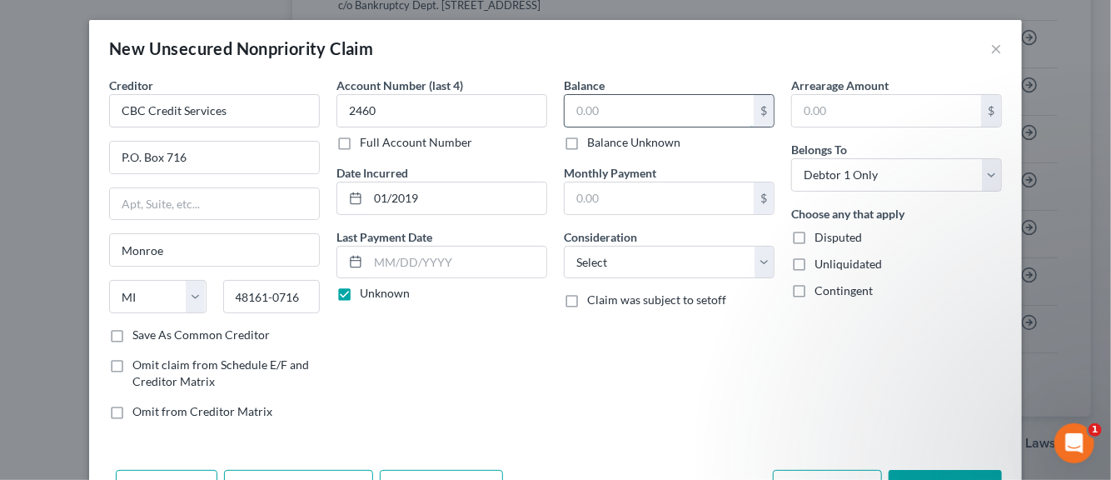
click at [583, 107] on input "text" at bounding box center [659, 111] width 189 height 32
click at [761, 269] on select "Select Cable / Satellite Services Collection Agency Credit Card Debt Debt Couns…" at bounding box center [669, 262] width 211 height 33
click at [564, 246] on select "Select Cable / Satellite Services Collection Agency Credit Card Debt Debt Couns…" at bounding box center [669, 262] width 211 height 33
click at [815, 233] on label "Disputed" at bounding box center [838, 237] width 47 height 17
click at [821, 233] on input "Disputed" at bounding box center [826, 234] width 11 height 11
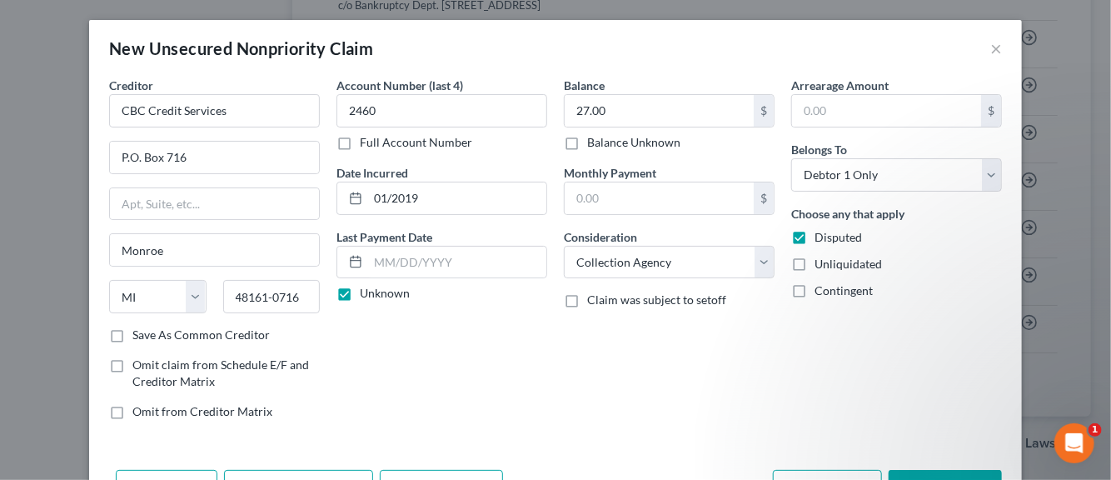
click at [815, 264] on label "Unliquidated" at bounding box center [848, 264] width 67 height 17
click at [821, 264] on input "Unliquidated" at bounding box center [826, 261] width 11 height 11
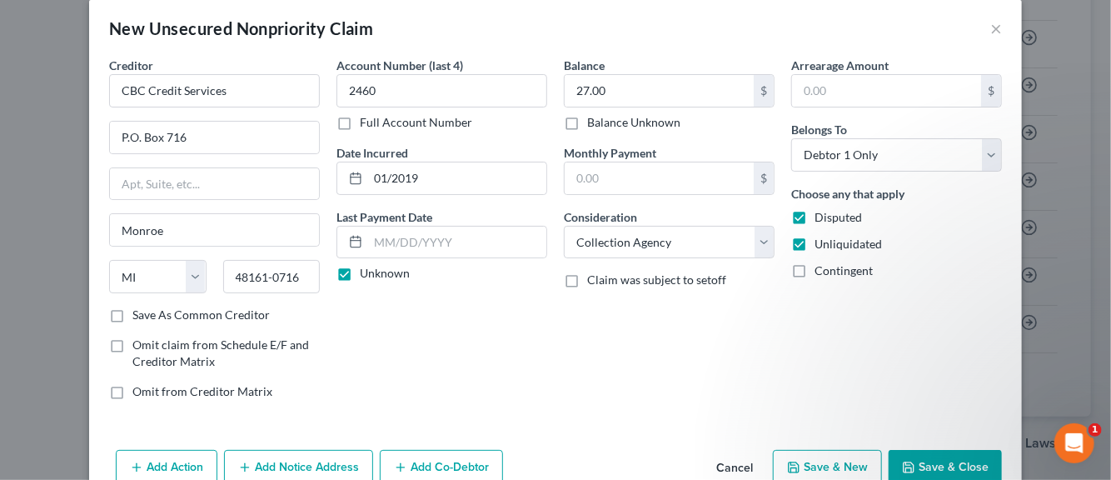
scroll to position [57, 0]
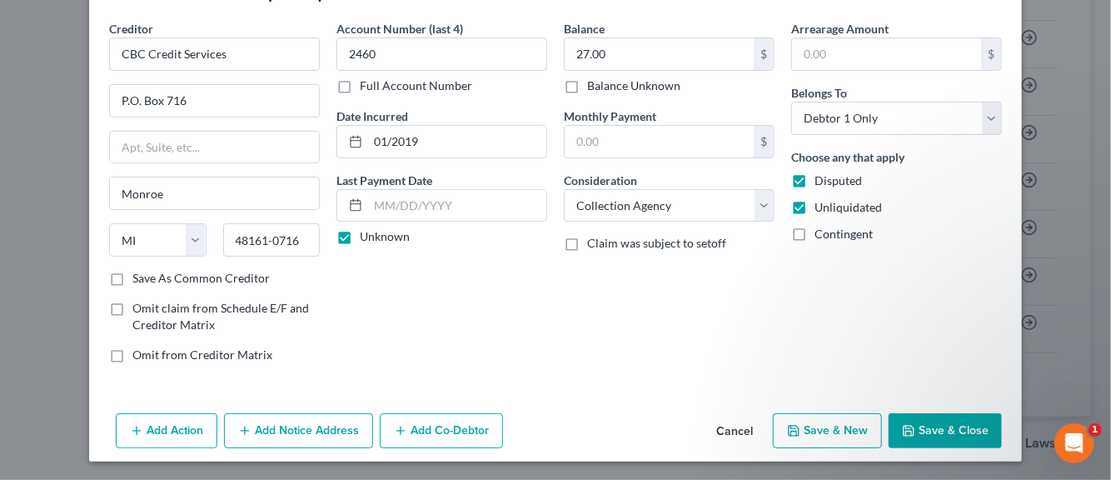
click at [277, 427] on button "Add Notice Address" at bounding box center [298, 430] width 149 height 35
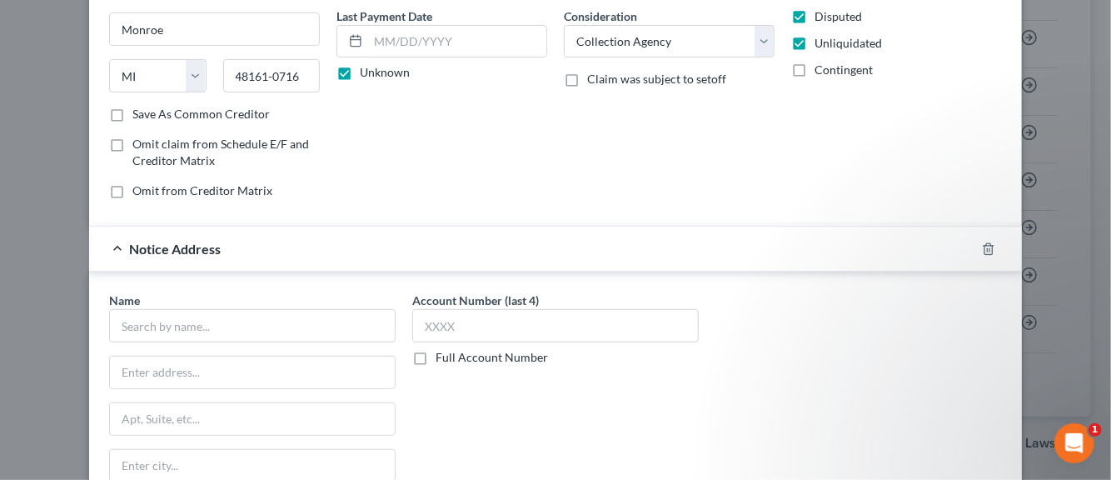
scroll to position [223, 0]
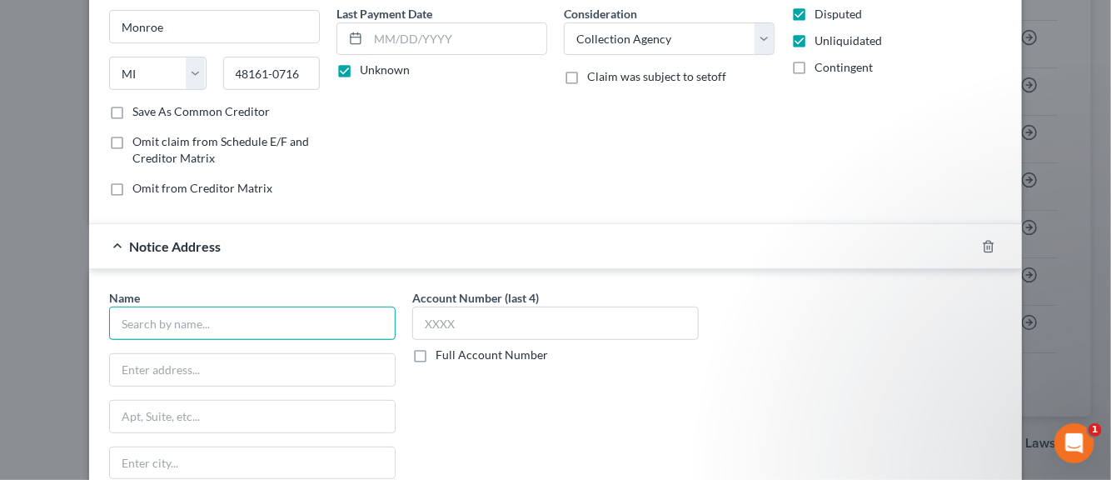
click at [192, 324] on input "text" at bounding box center [252, 323] width 287 height 33
click at [116, 246] on div "Notice Address" at bounding box center [532, 246] width 886 height 44
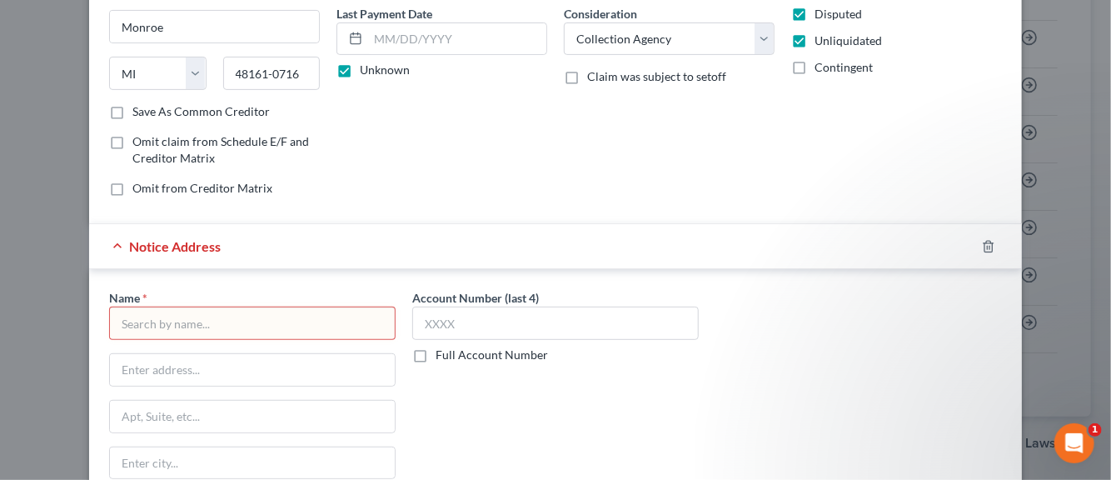
click at [112, 245] on div "Notice Address" at bounding box center [532, 246] width 886 height 44
click at [982, 246] on icon "button" at bounding box center [988, 246] width 13 height 13
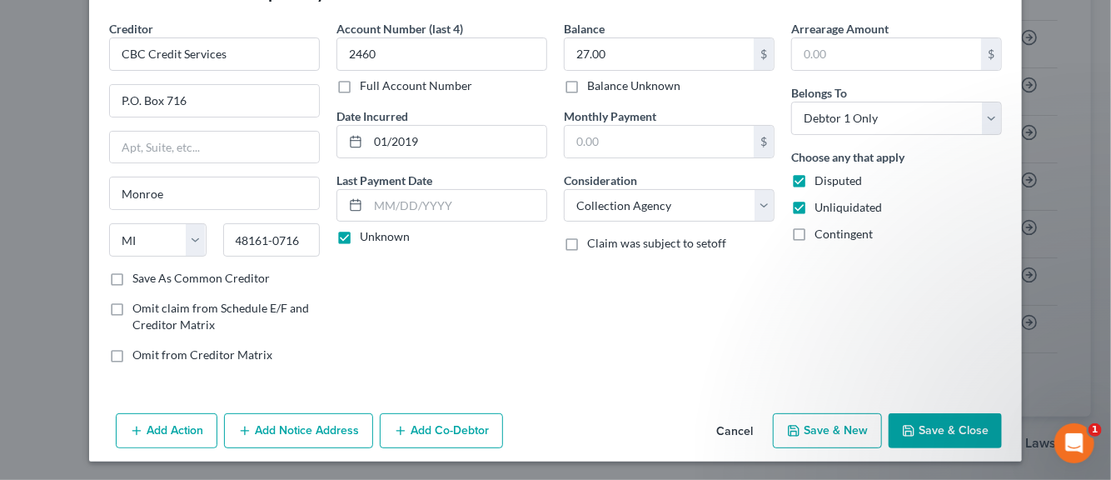
click at [856, 430] on button "Save & New" at bounding box center [827, 430] width 109 height 35
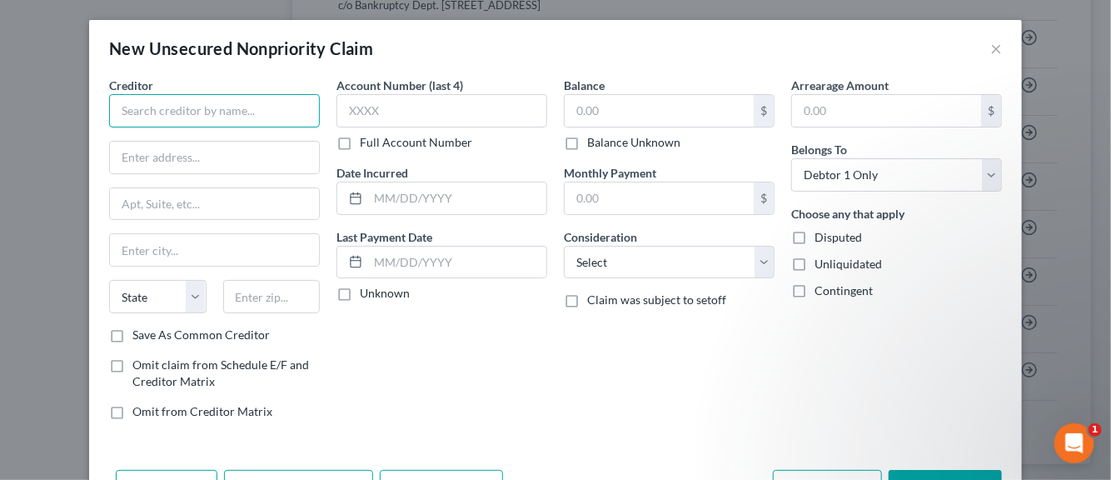
click at [183, 116] on input "text" at bounding box center [214, 110] width 211 height 33
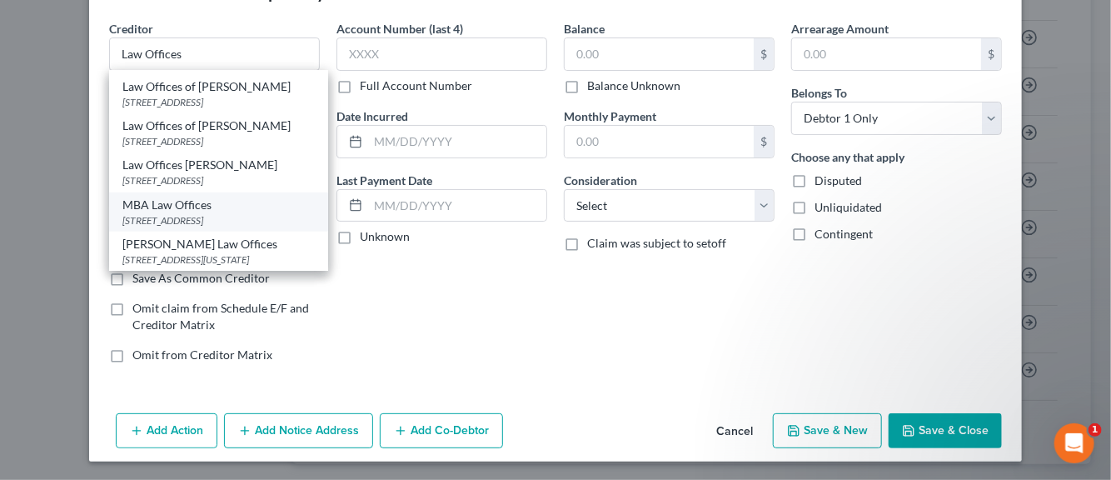
click at [183, 197] on div "MBA Law Offices" at bounding box center [218, 205] width 192 height 17
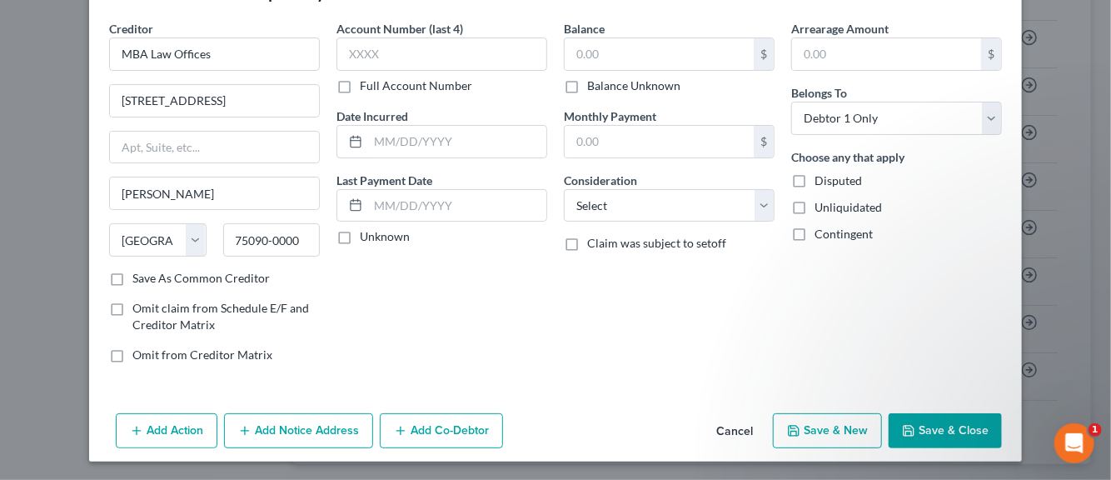
scroll to position [0, 0]
click at [353, 59] on input "text" at bounding box center [442, 53] width 211 height 33
click at [403, 141] on input "text" at bounding box center [457, 142] width 178 height 32
click at [360, 238] on label "Unknown" at bounding box center [385, 236] width 50 height 17
click at [367, 238] on input "Unknown" at bounding box center [372, 233] width 11 height 11
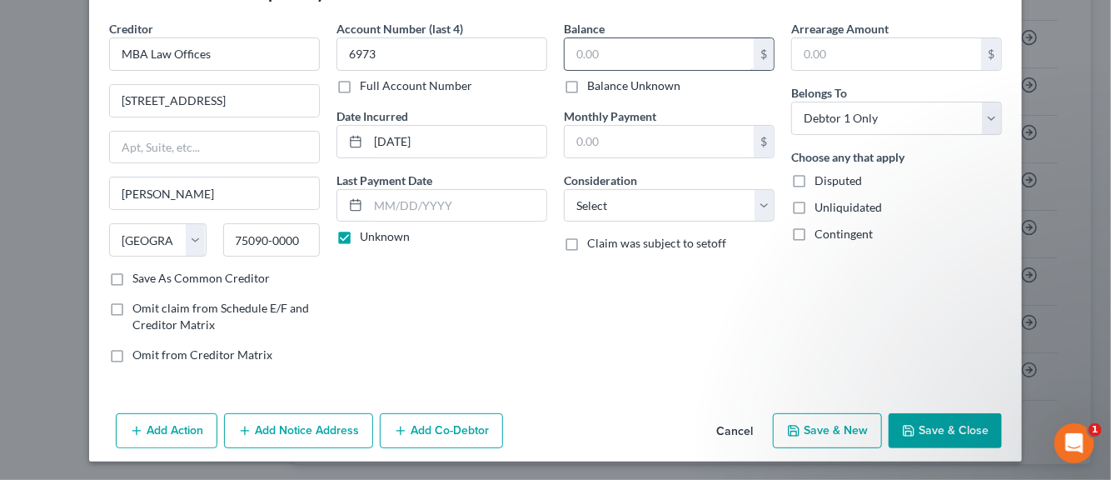
click at [591, 55] on input "text" at bounding box center [659, 54] width 189 height 32
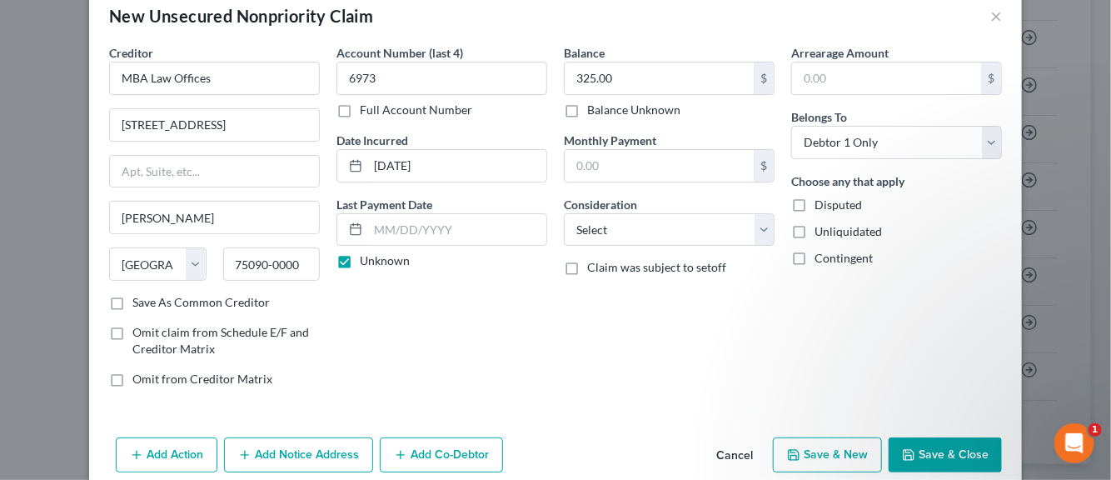
scroll to position [33, 0]
drag, startPoint x: 791, startPoint y: 202, endPoint x: 794, endPoint y: 212, distance: 10.5
click at [815, 204] on label "Disputed" at bounding box center [838, 204] width 47 height 17
click at [821, 204] on input "Disputed" at bounding box center [826, 201] width 11 height 11
click at [815, 228] on label "Unliquidated" at bounding box center [848, 230] width 67 height 17
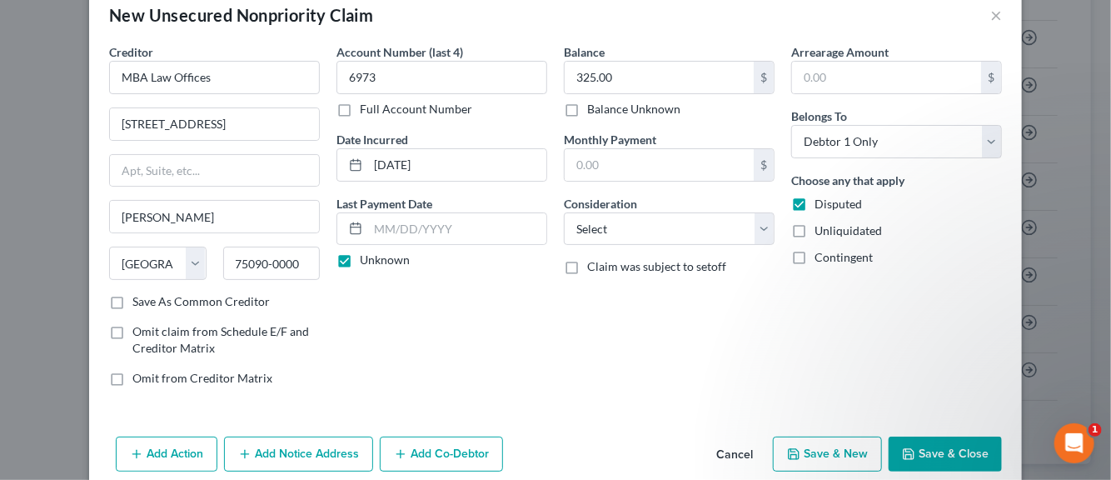
click at [821, 228] on input "Unliquidated" at bounding box center [826, 227] width 11 height 11
click at [756, 229] on select "Select Cable / Satellite Services Collection Agency Credit Card Debt Debt Couns…" at bounding box center [669, 228] width 211 height 33
click at [564, 212] on select "Select Cable / Satellite Services Collection Agency Credit Card Debt Debt Couns…" at bounding box center [669, 228] width 211 height 33
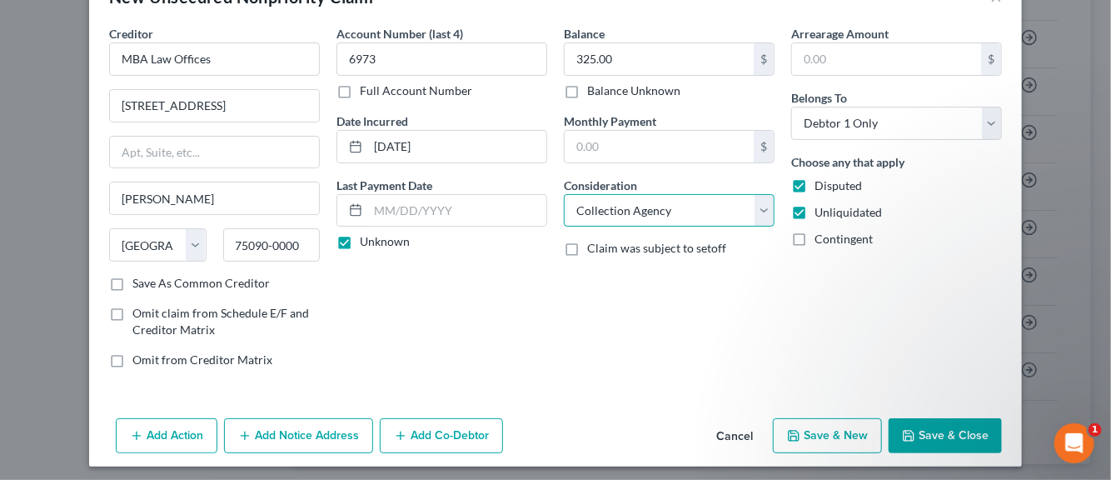
scroll to position [57, 0]
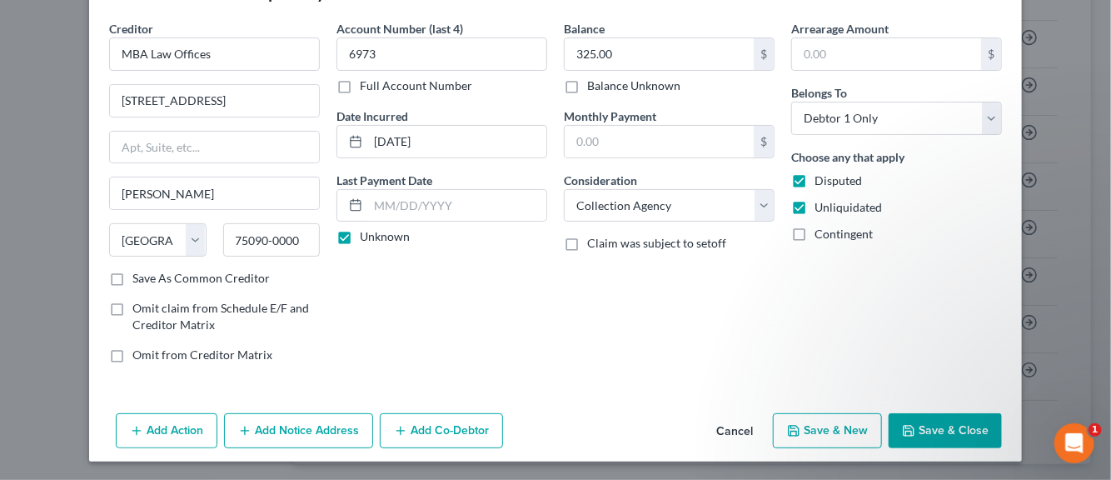
click at [285, 425] on button "Add Notice Address" at bounding box center [298, 430] width 149 height 35
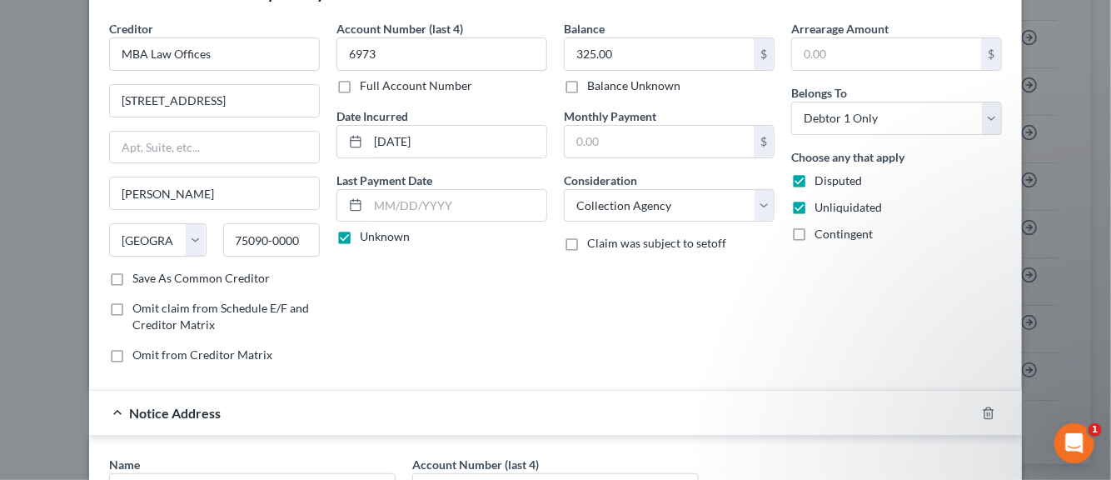
scroll to position [140, 0]
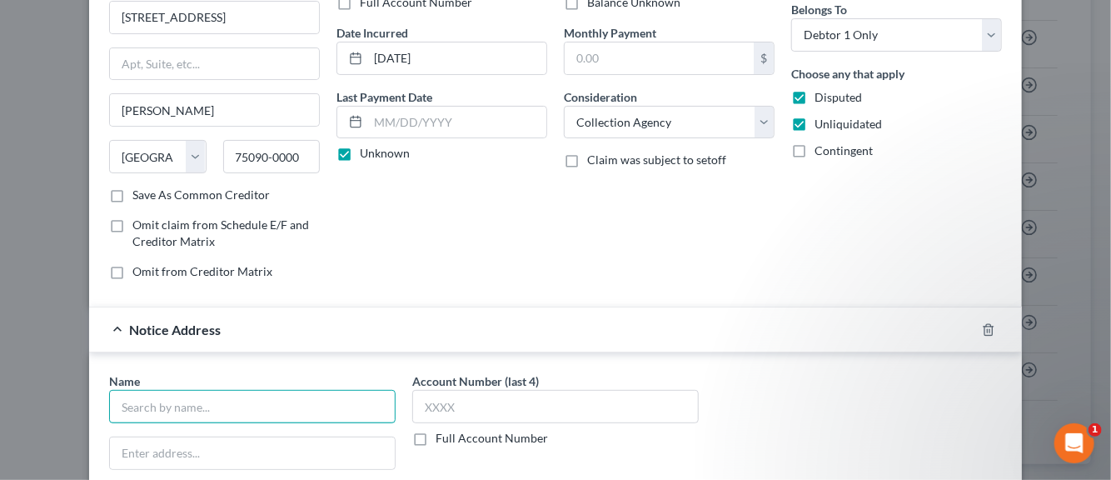
click at [170, 402] on input "text" at bounding box center [252, 406] width 287 height 33
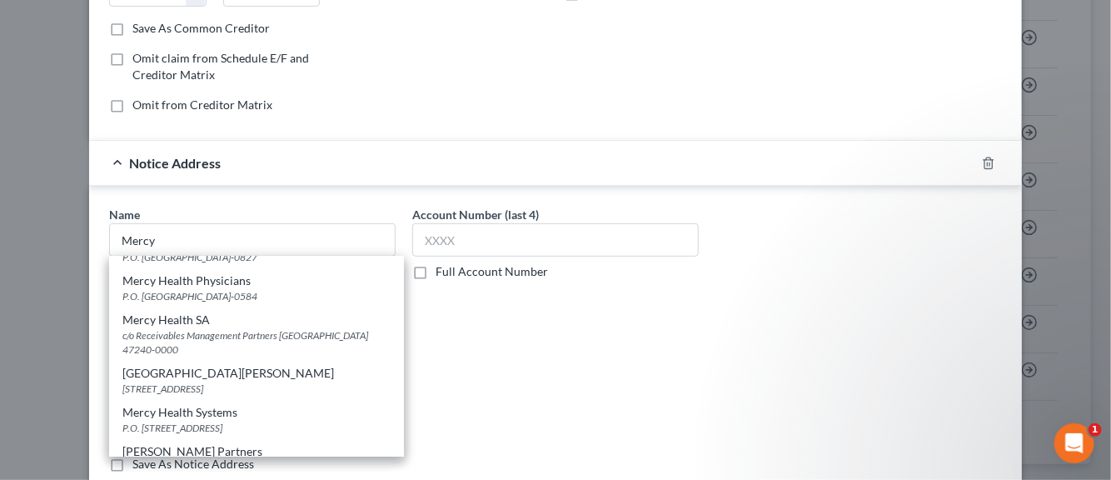
scroll to position [1066, 0]
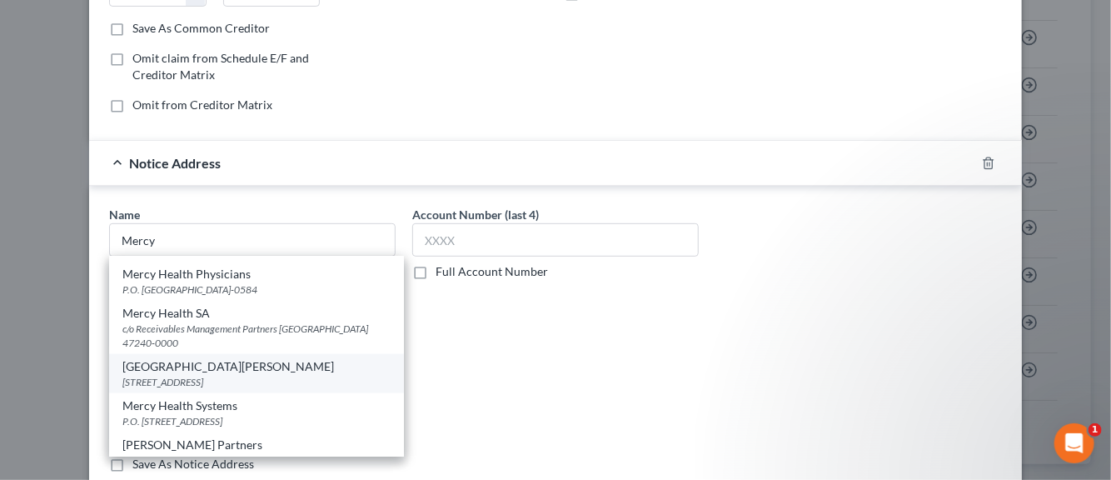
click at [207, 387] on div "[STREET_ADDRESS]" at bounding box center [256, 382] width 268 height 14
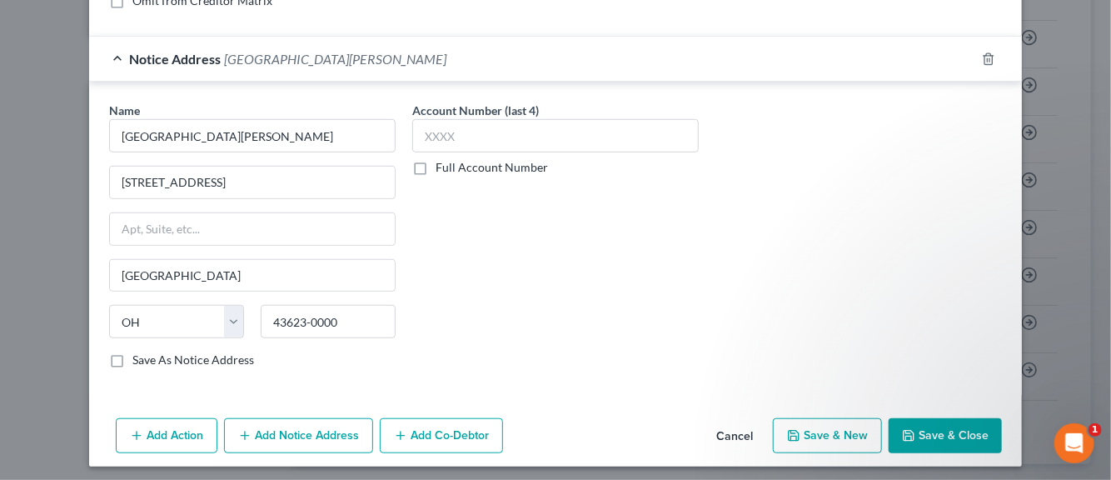
scroll to position [413, 0]
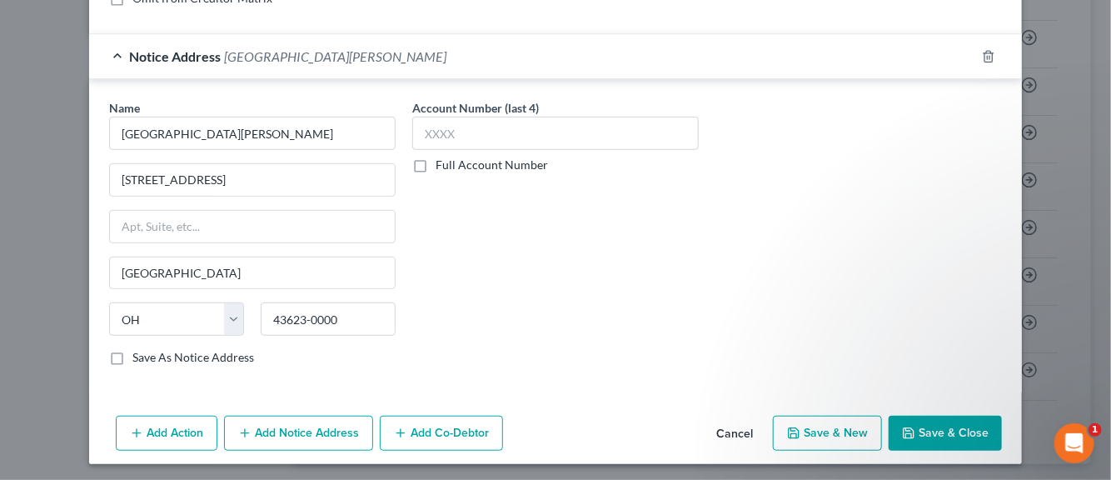
click at [132, 350] on label "Save As Notice Address" at bounding box center [193, 357] width 122 height 17
click at [139, 350] on input "Save As Notice Address" at bounding box center [144, 354] width 11 height 11
click at [447, 137] on input "text" at bounding box center [555, 133] width 287 height 33
click at [823, 428] on button "Save & New" at bounding box center [827, 433] width 109 height 35
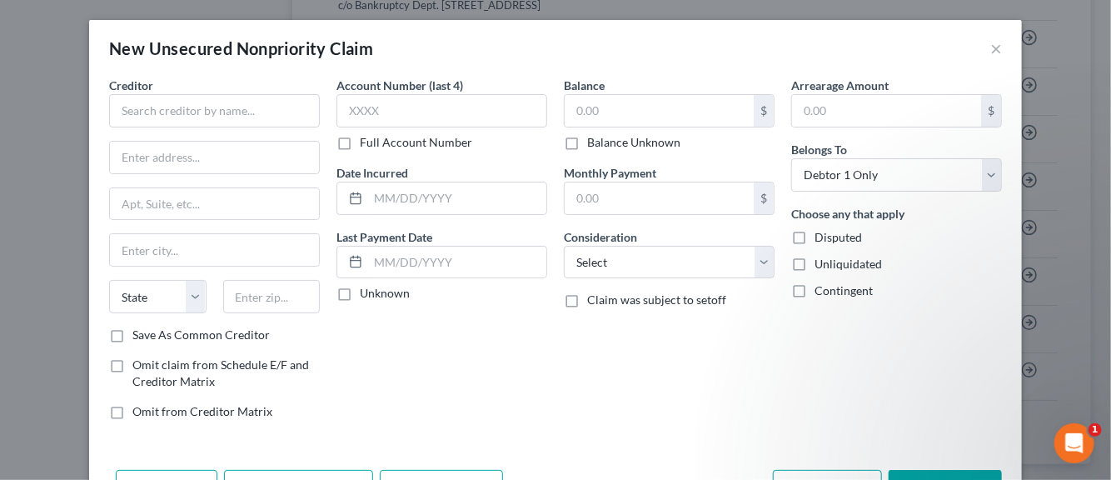
scroll to position [0, 0]
